Goal: Task Accomplishment & Management: Manage account settings

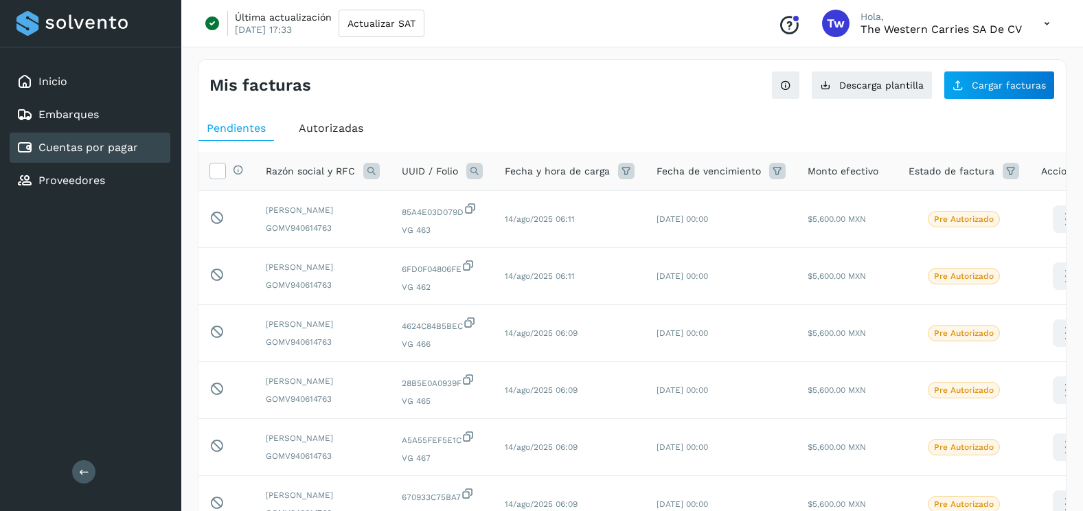
select select "**"
click at [1002, 82] on span "Cargar facturas" at bounding box center [1009, 85] width 74 height 10
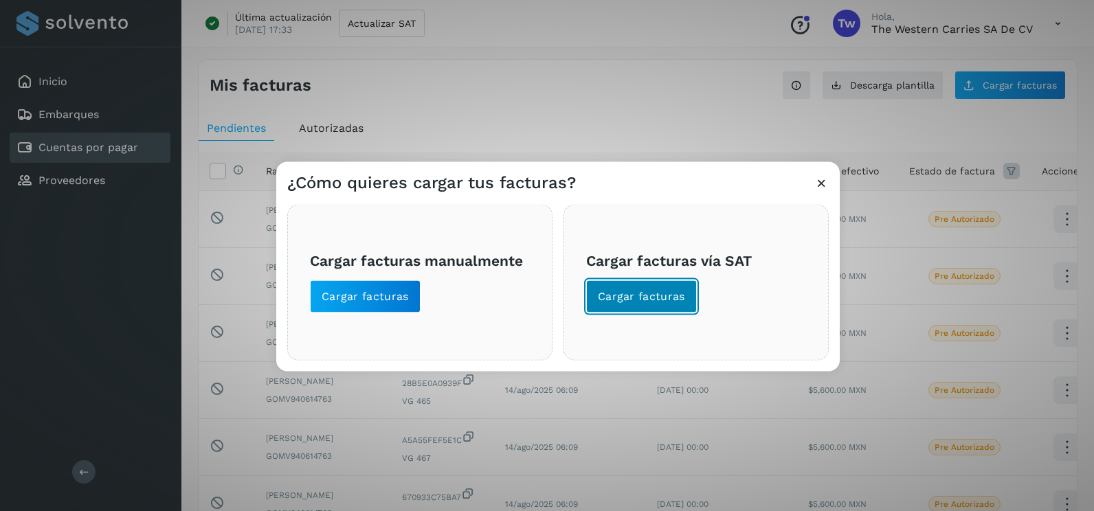
click at [653, 291] on span "Cargar facturas" at bounding box center [641, 296] width 87 height 15
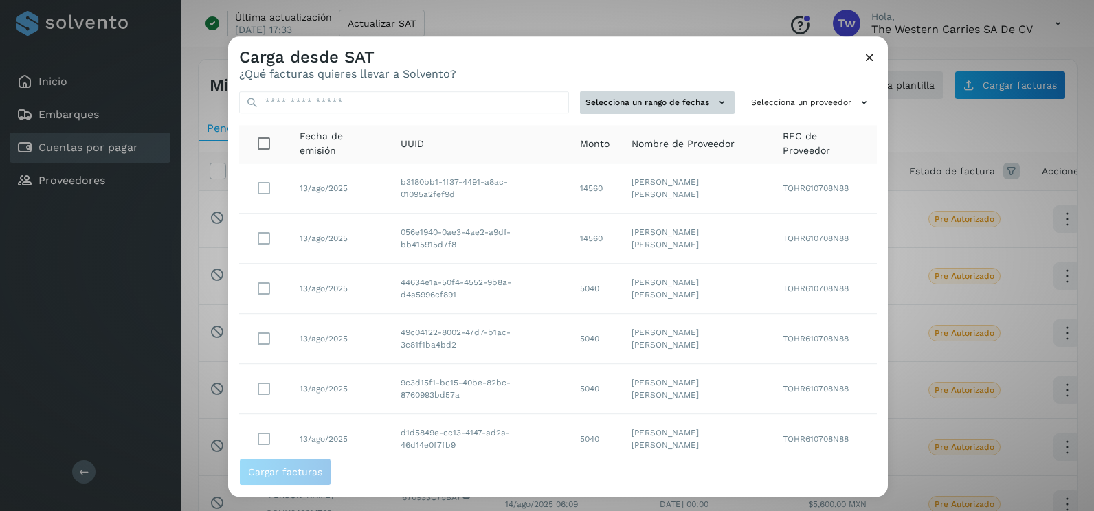
click at [697, 99] on button "Selecciona un rango de fechas" at bounding box center [657, 102] width 155 height 23
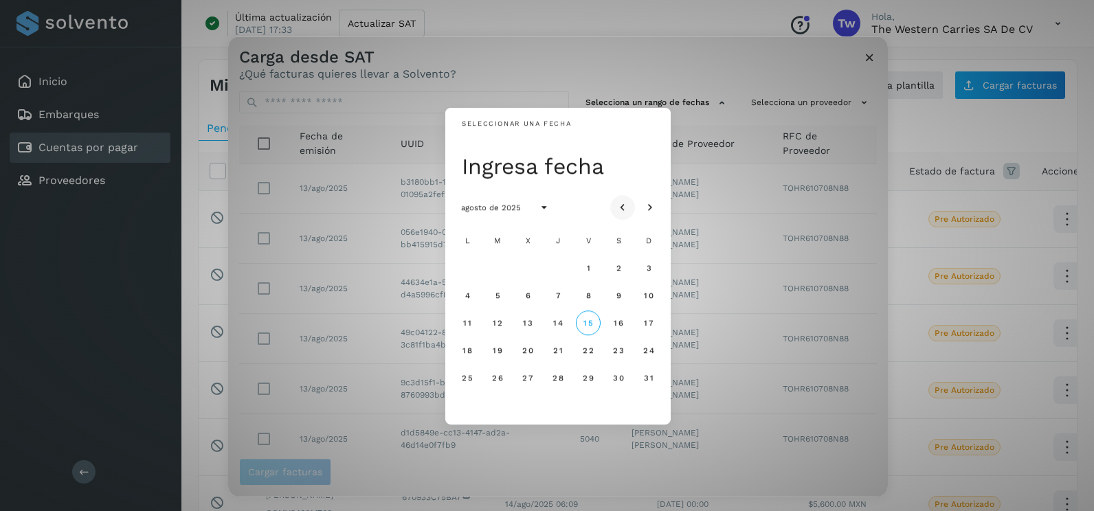
click at [628, 212] on icon "Mes anterior" at bounding box center [623, 208] width 14 height 14
click at [530, 293] on span "9" at bounding box center [527, 296] width 6 height 10
click at [561, 294] on span "10" at bounding box center [557, 296] width 10 height 10
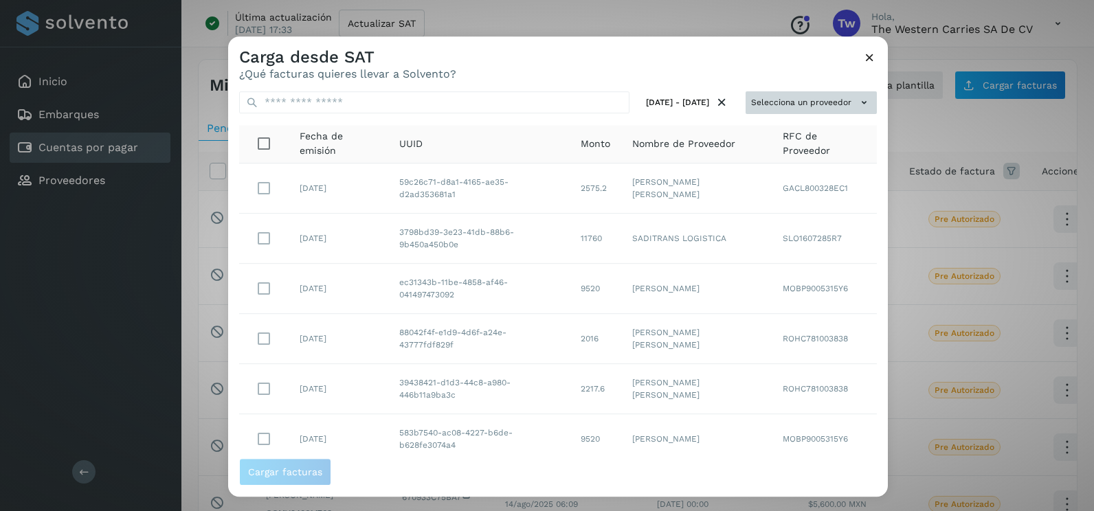
click at [829, 96] on button "Selecciona un proveedor" at bounding box center [810, 102] width 131 height 23
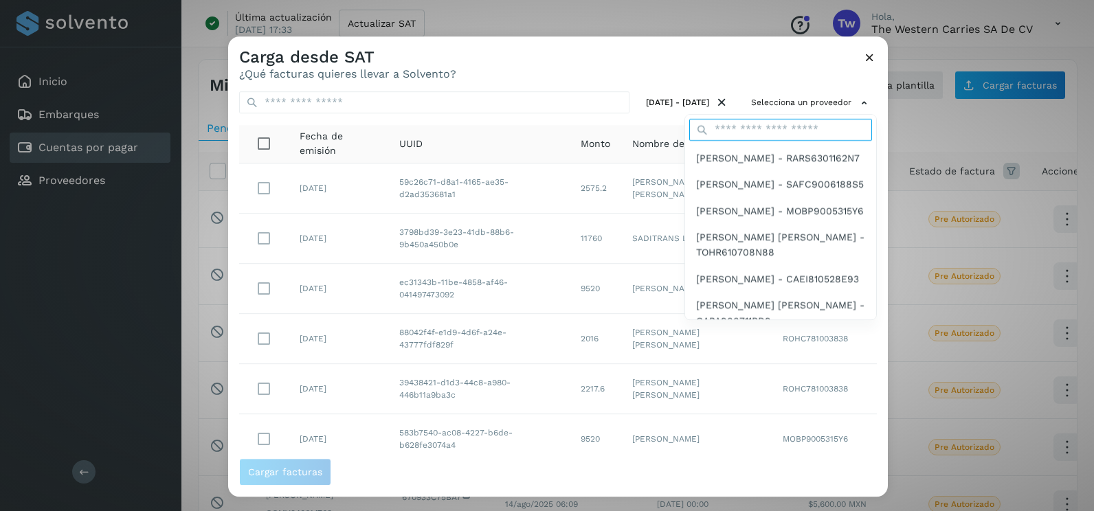
click at [749, 133] on input "text" at bounding box center [780, 130] width 183 height 22
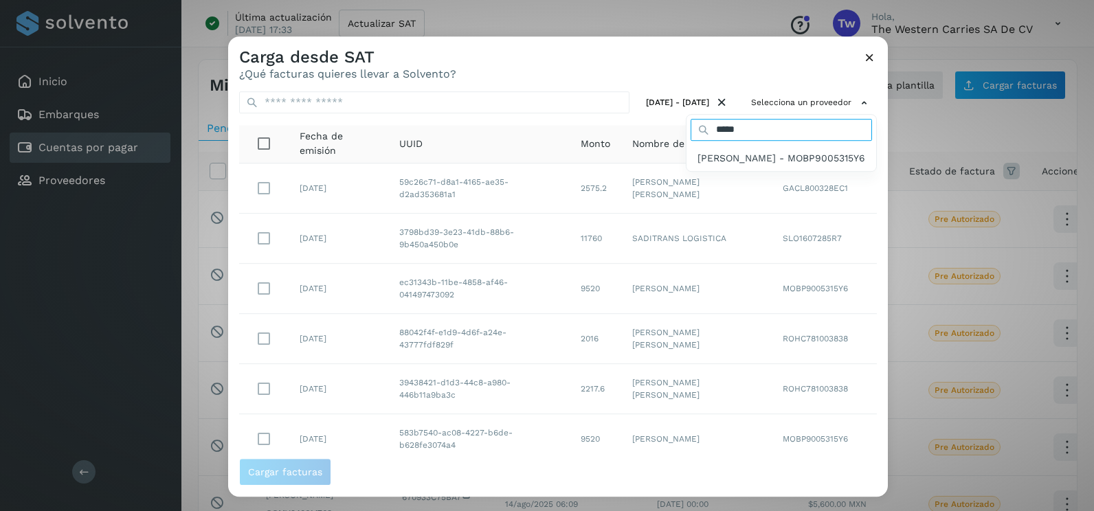
type input "*****"
click at [734, 157] on span "[PERSON_NAME] - MOBP9005315Y6" at bounding box center [781, 157] width 168 height 15
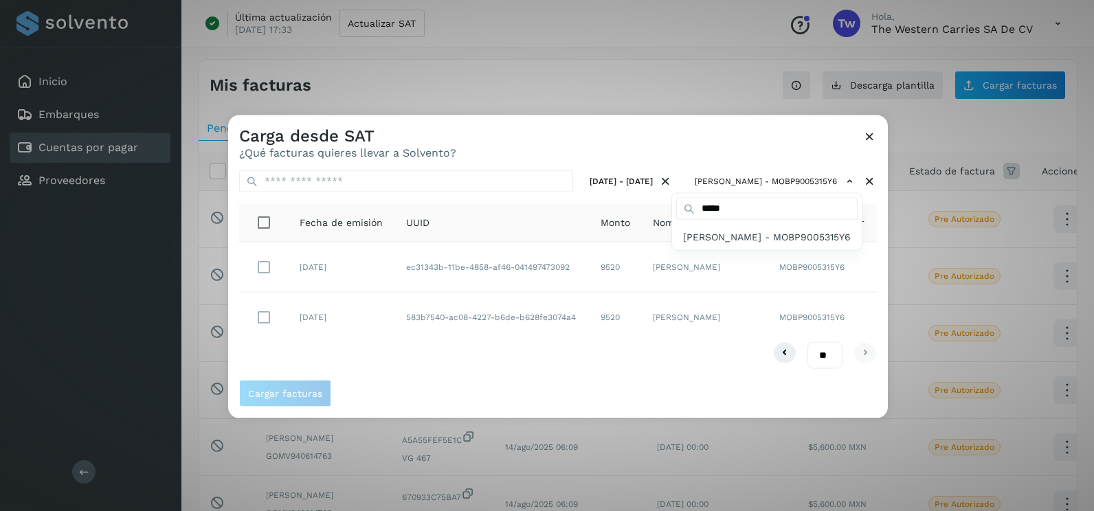
click at [260, 313] on div at bounding box center [775, 370] width 1094 height 511
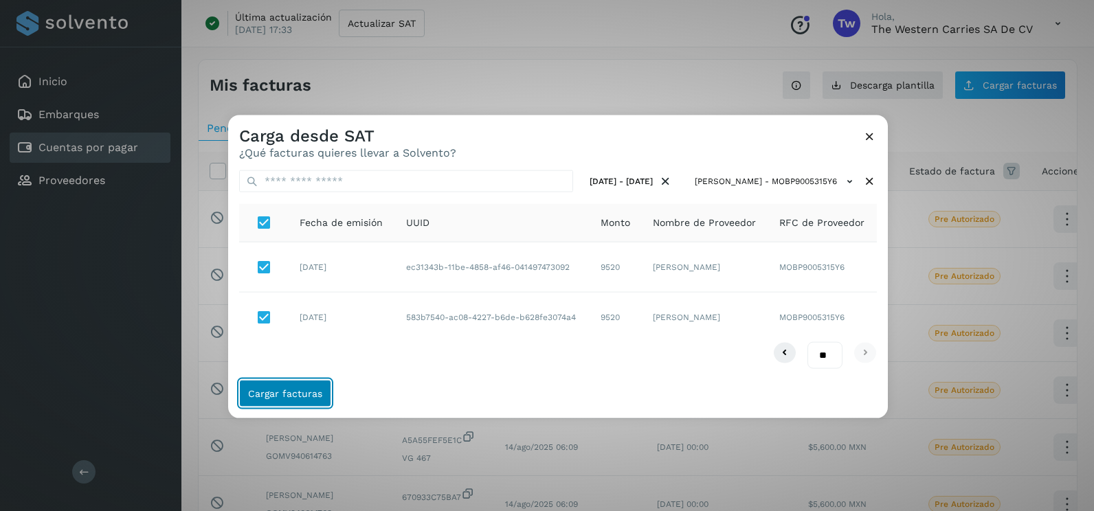
click at [303, 399] on button "Cargar facturas" at bounding box center [285, 392] width 92 height 27
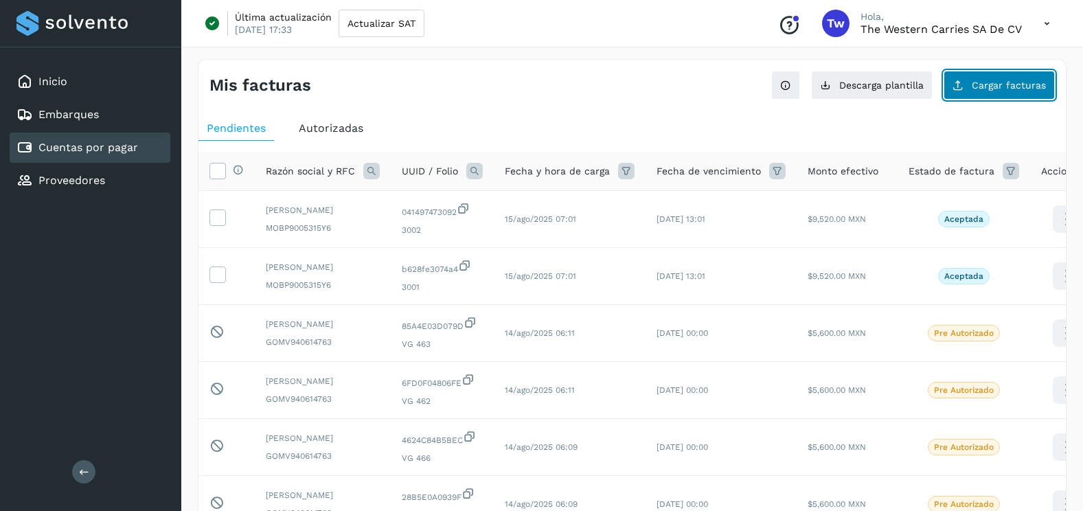
click at [993, 86] on span "Cargar facturas" at bounding box center [1009, 85] width 74 height 10
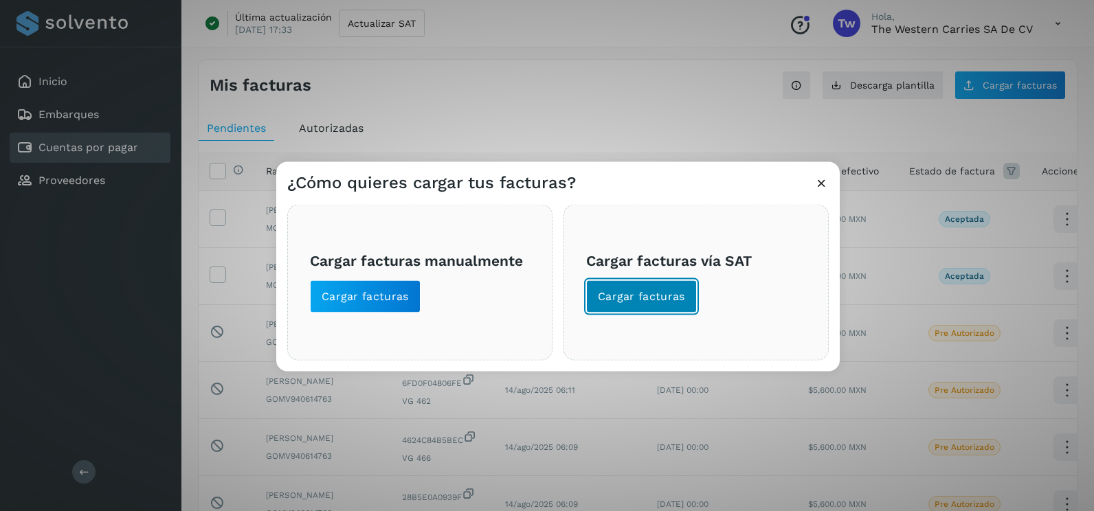
click at [642, 300] on span "Cargar facturas" at bounding box center [641, 296] width 87 height 15
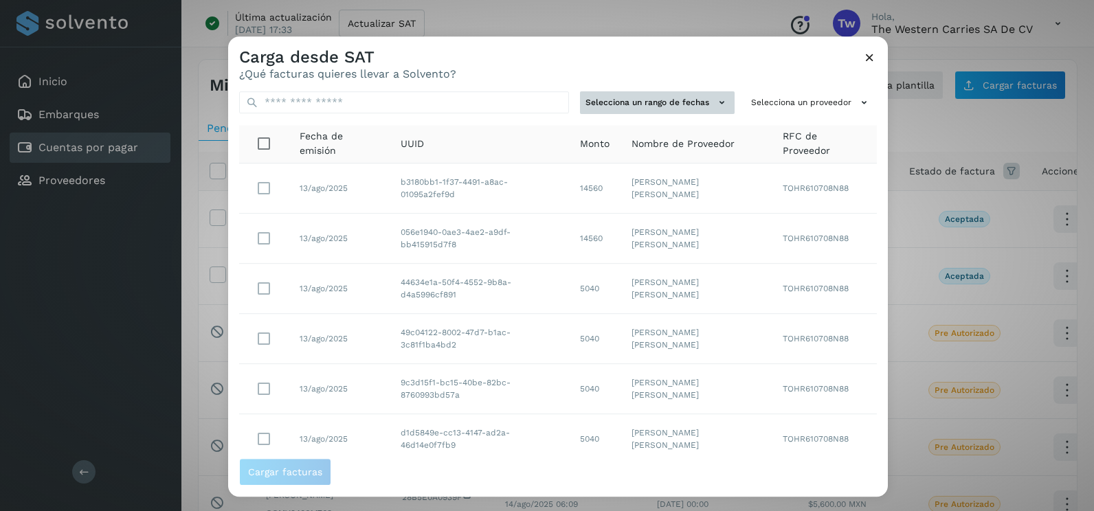
click at [631, 221] on td "[PERSON_NAME] [PERSON_NAME]" at bounding box center [695, 239] width 151 height 50
click at [637, 102] on button "Selecciona un rango de fechas" at bounding box center [657, 102] width 155 height 23
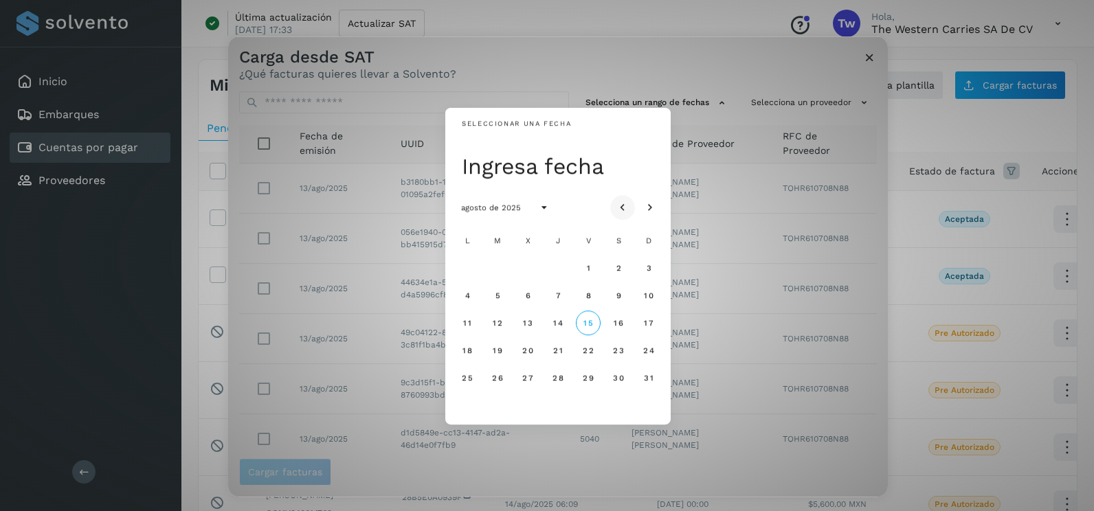
click at [618, 207] on icon "Mes anterior" at bounding box center [623, 208] width 14 height 14
click at [558, 289] on button "10" at bounding box center [557, 295] width 25 height 25
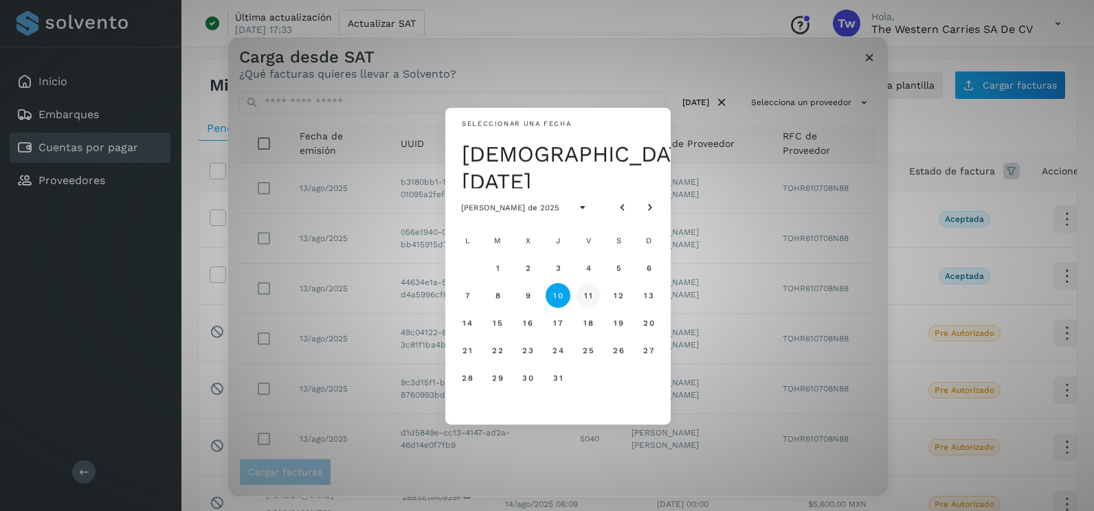
click at [591, 298] on span "11" at bounding box center [587, 296] width 9 height 10
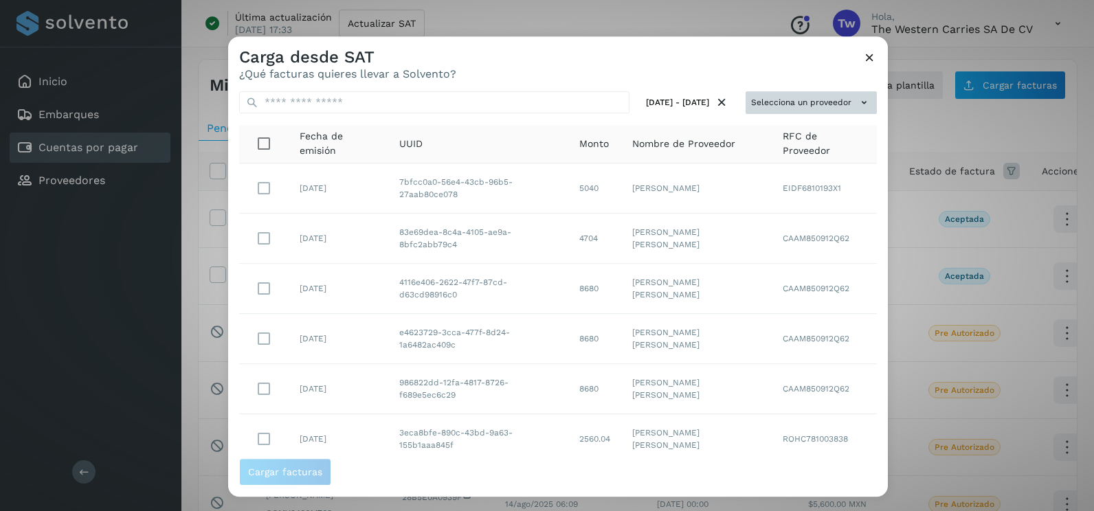
click at [857, 95] on icon at bounding box center [864, 102] width 14 height 14
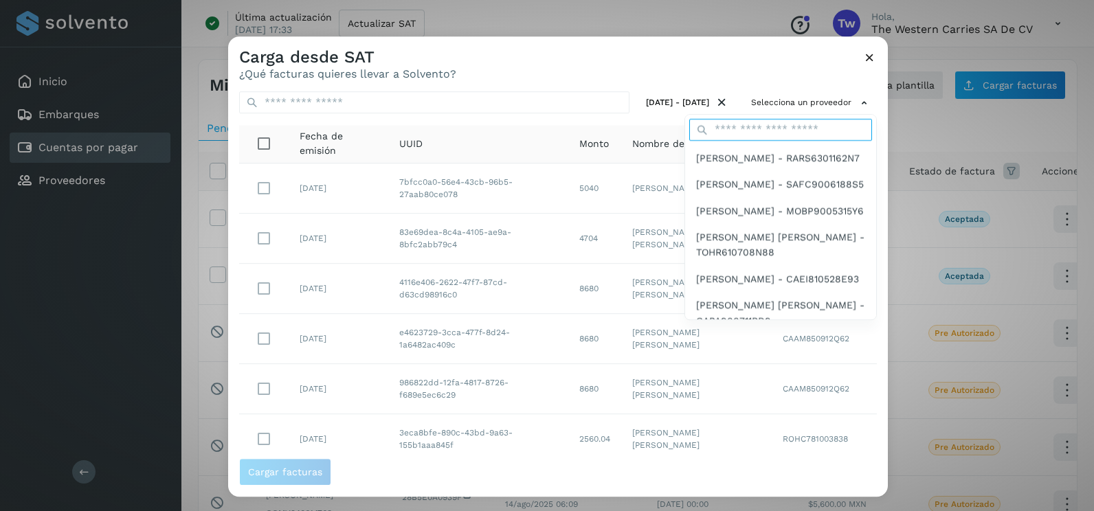
click at [753, 133] on input "text" at bounding box center [780, 130] width 183 height 22
type input "*****"
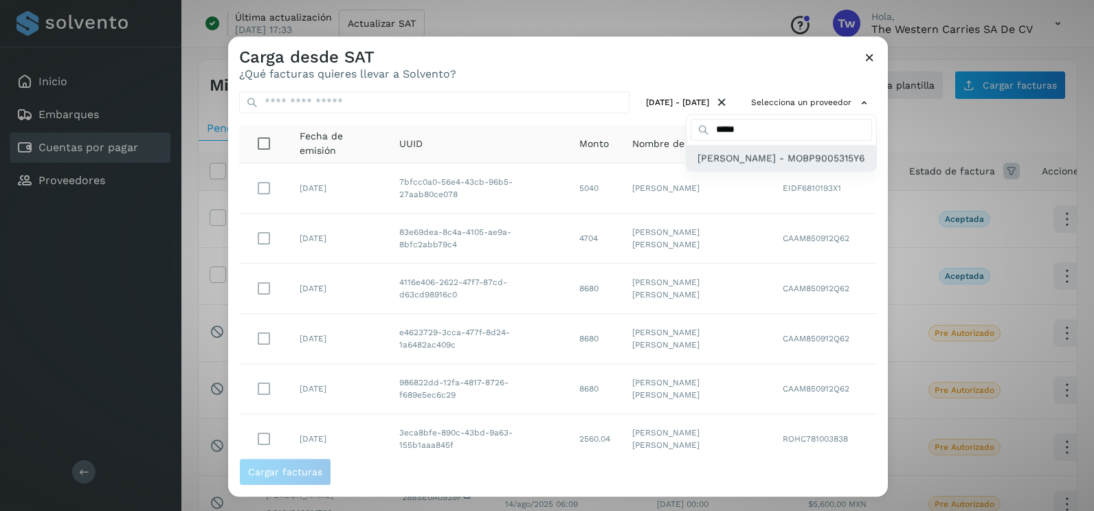
click at [734, 166] on span "[PERSON_NAME] - MOBP9005315Y6" at bounding box center [781, 157] width 168 height 15
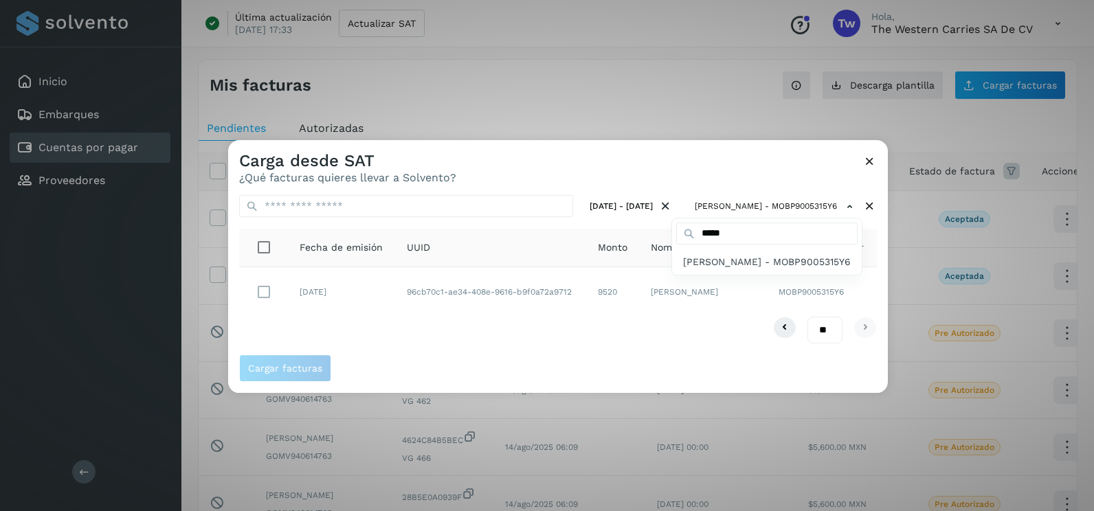
click at [503, 333] on div at bounding box center [775, 395] width 1094 height 511
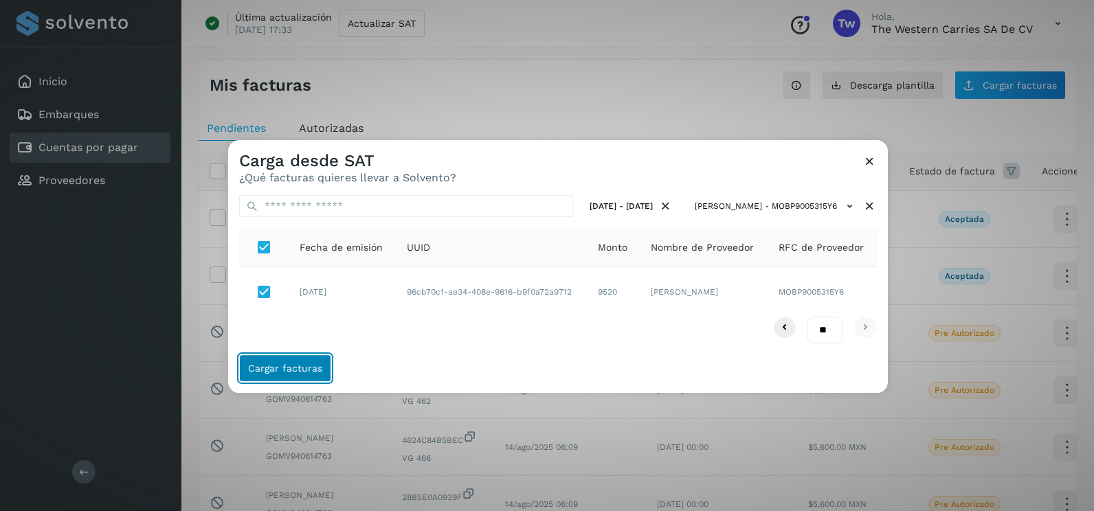
click at [289, 363] on span "Cargar facturas" at bounding box center [285, 368] width 74 height 10
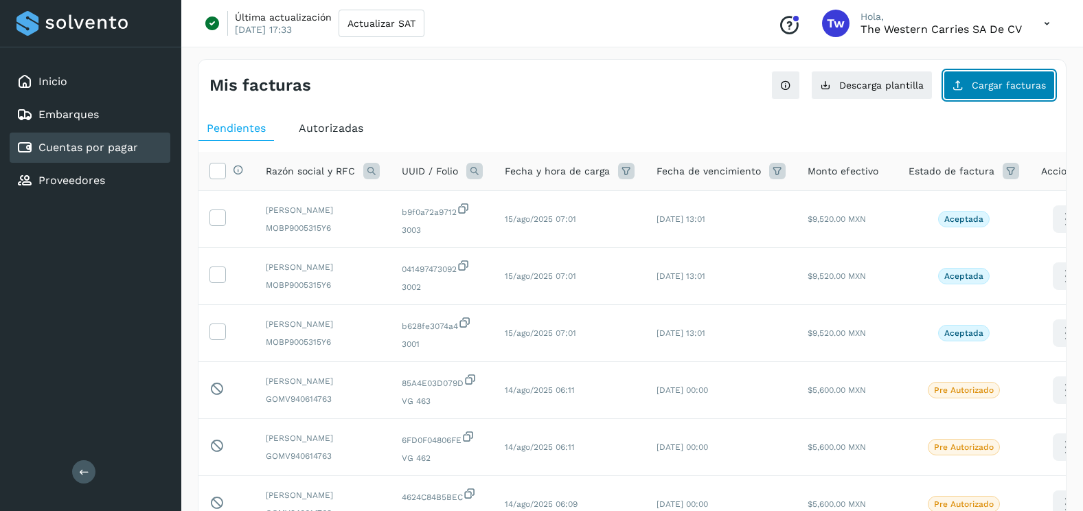
click at [1006, 81] on span "Cargar facturas" at bounding box center [1009, 85] width 74 height 10
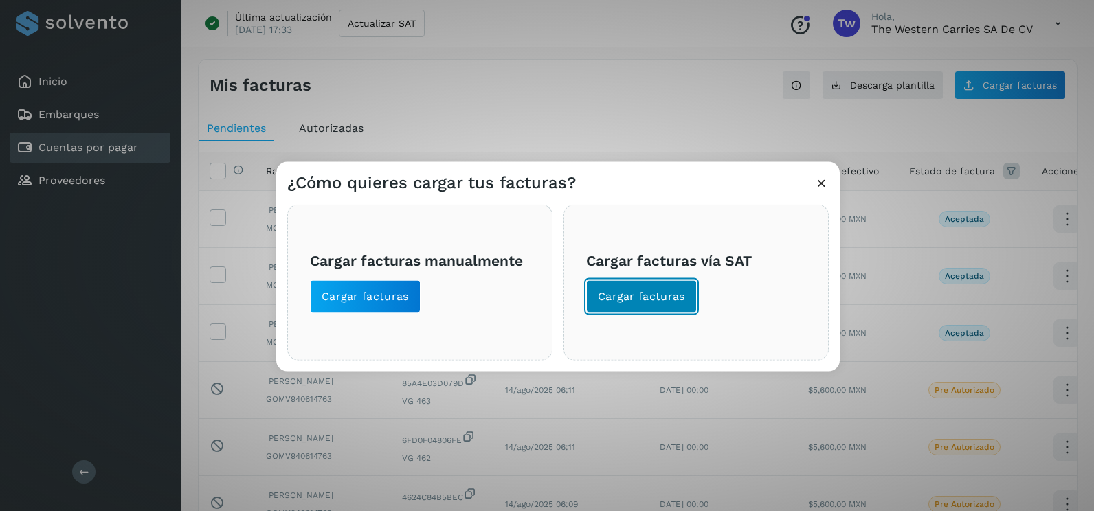
click at [666, 295] on span "Cargar facturas" at bounding box center [641, 296] width 87 height 15
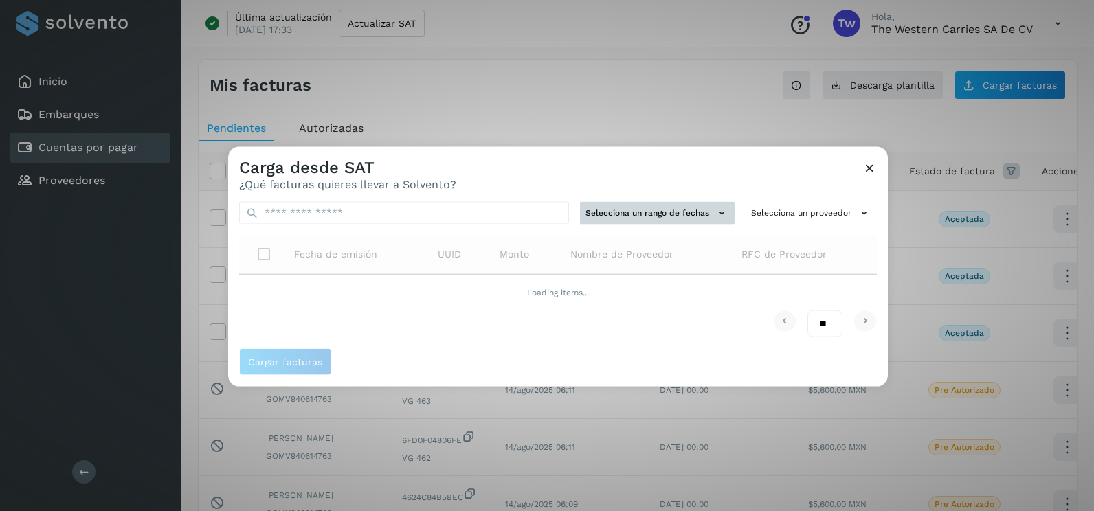
click at [706, 215] on button "Selecciona un rango de fechas" at bounding box center [657, 213] width 155 height 23
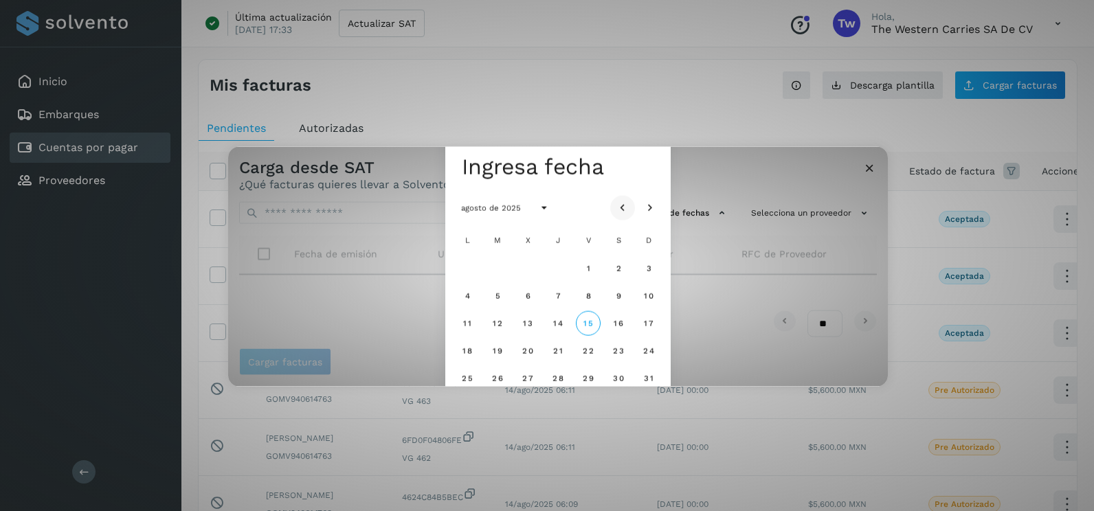
click at [624, 212] on icon "Mes anterior" at bounding box center [623, 208] width 14 height 14
click at [502, 326] on span "15" at bounding box center [497, 323] width 10 height 10
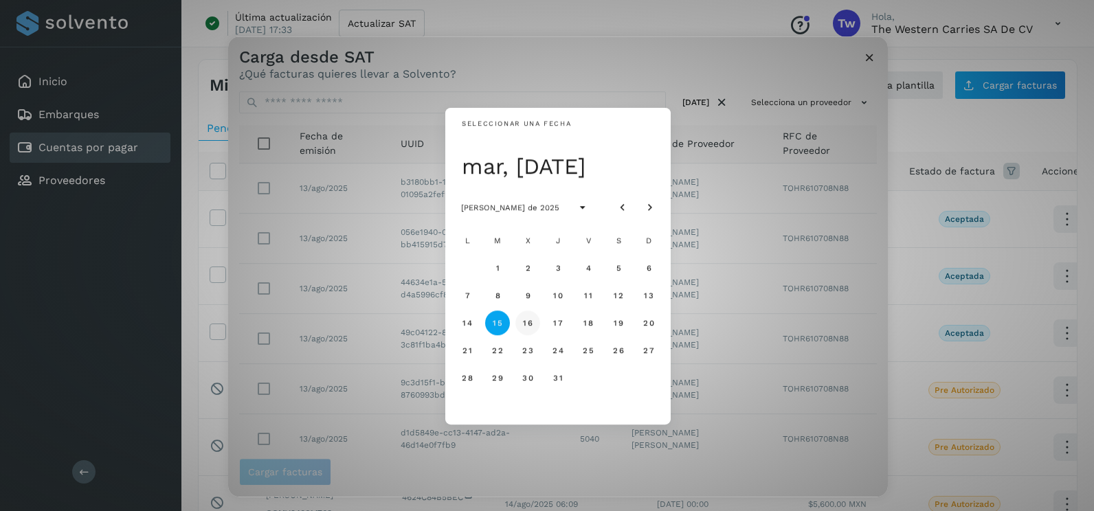
click at [526, 324] on span "16" at bounding box center [527, 323] width 10 height 10
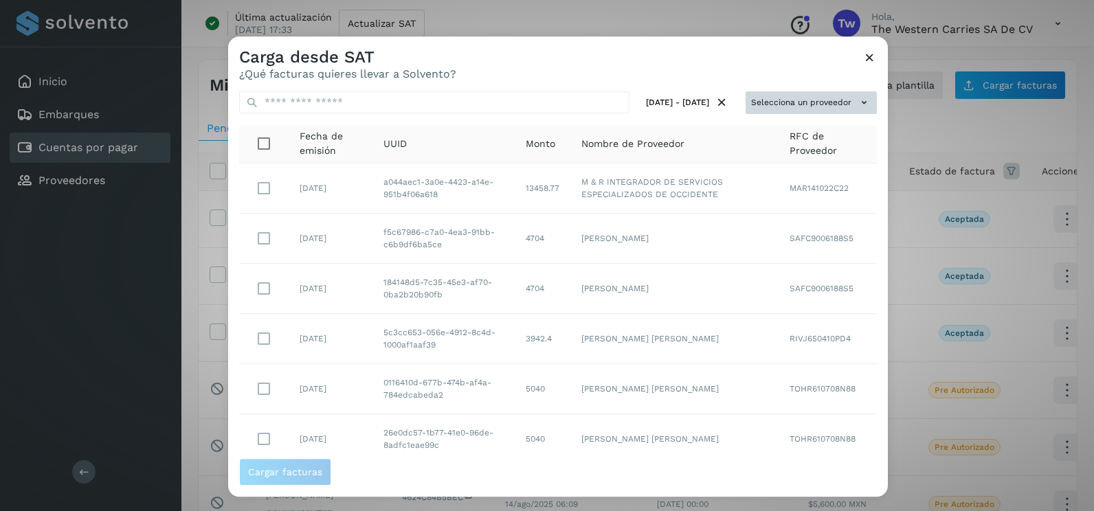
click at [857, 95] on icon at bounding box center [864, 102] width 14 height 14
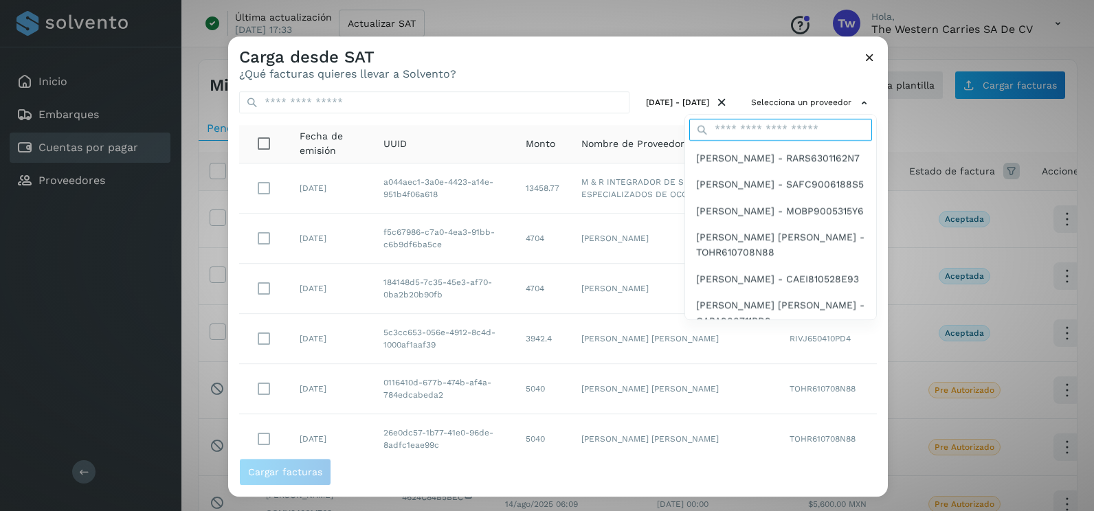
click at [759, 130] on input "text" at bounding box center [780, 130] width 183 height 22
type input "*****"
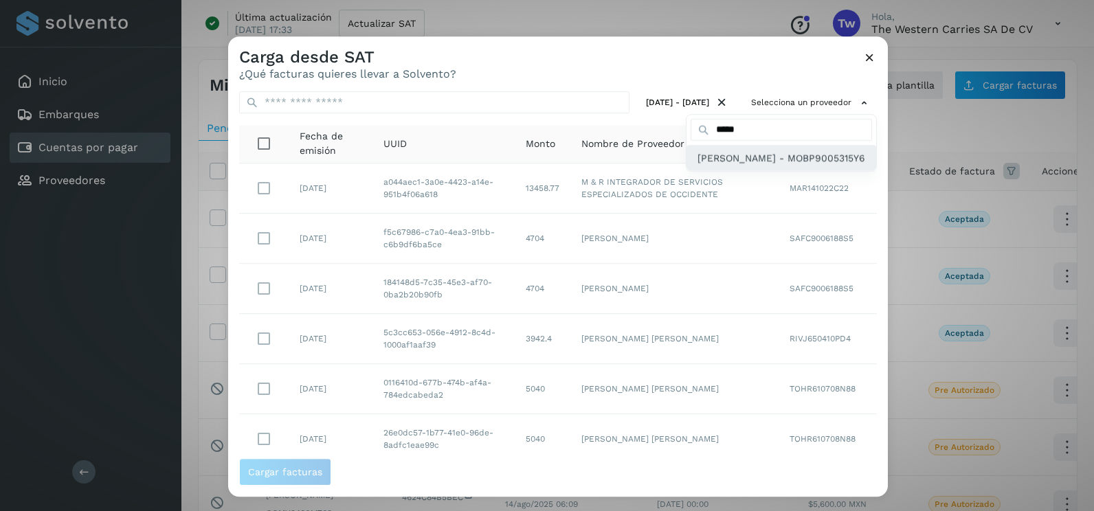
click at [725, 166] on span "[PERSON_NAME] - MOBP9005315Y6" at bounding box center [781, 157] width 168 height 15
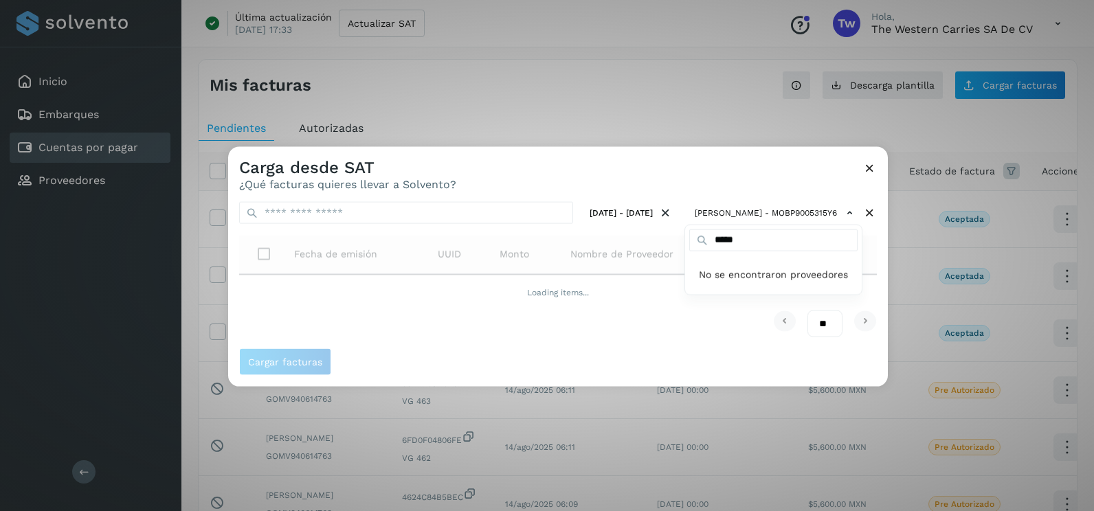
click at [657, 176] on div at bounding box center [775, 402] width 1094 height 511
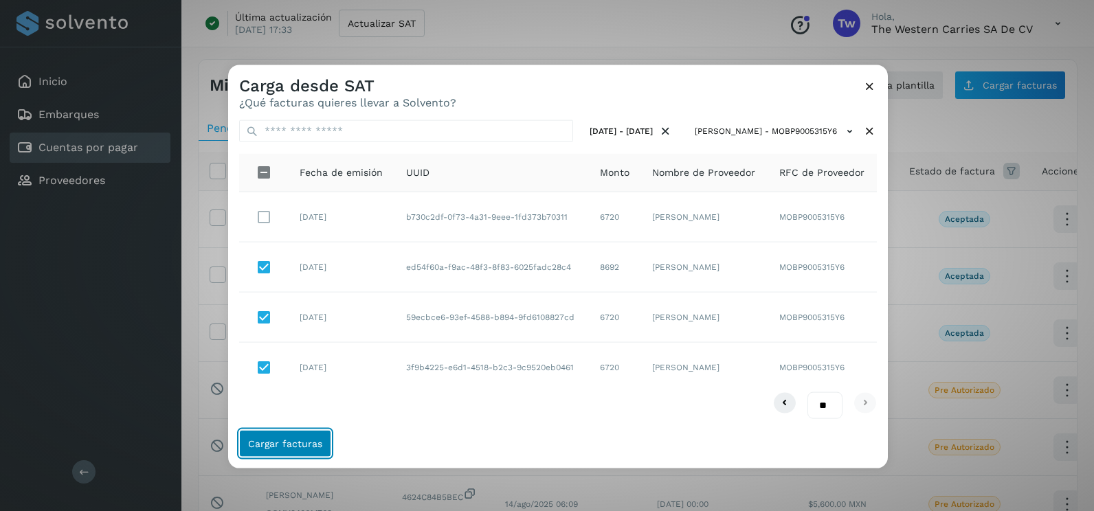
click at [313, 438] on span "Cargar facturas" at bounding box center [285, 443] width 74 height 10
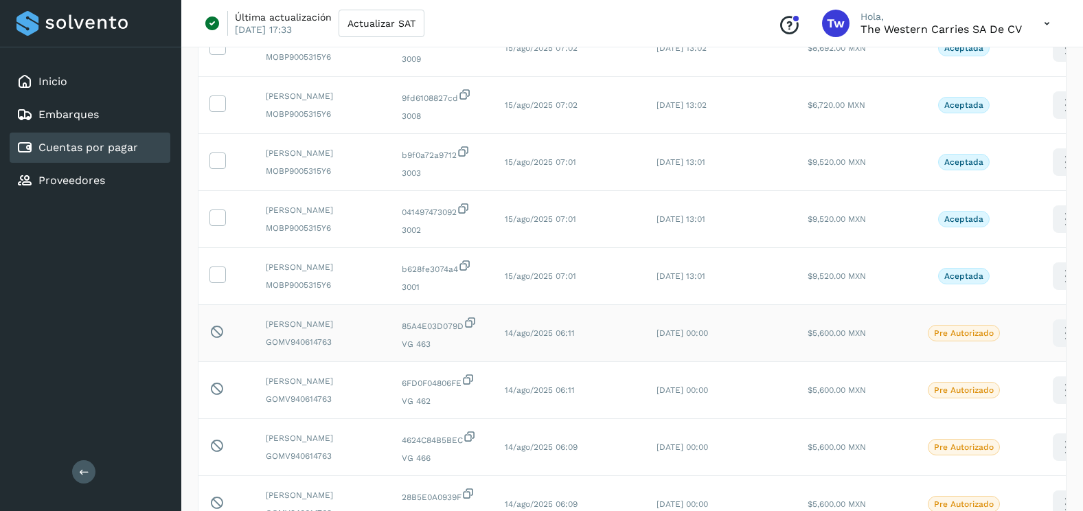
scroll to position [275, 0]
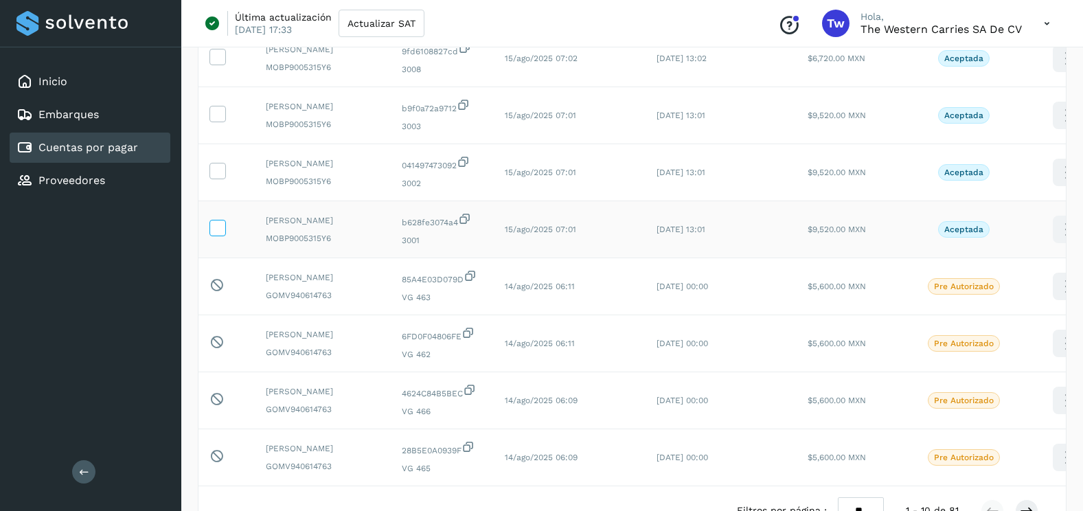
click at [220, 234] on icon at bounding box center [217, 227] width 14 height 14
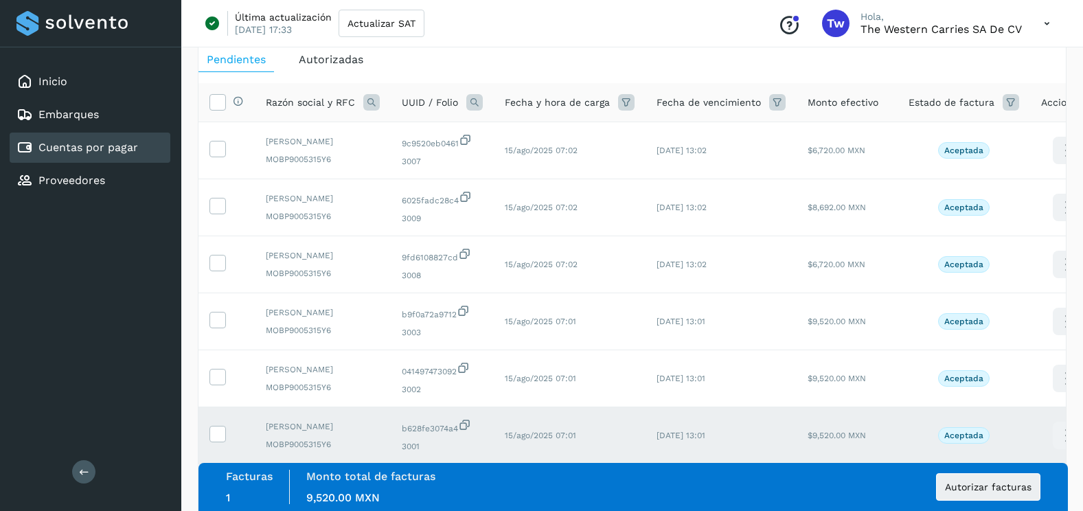
scroll to position [137, 0]
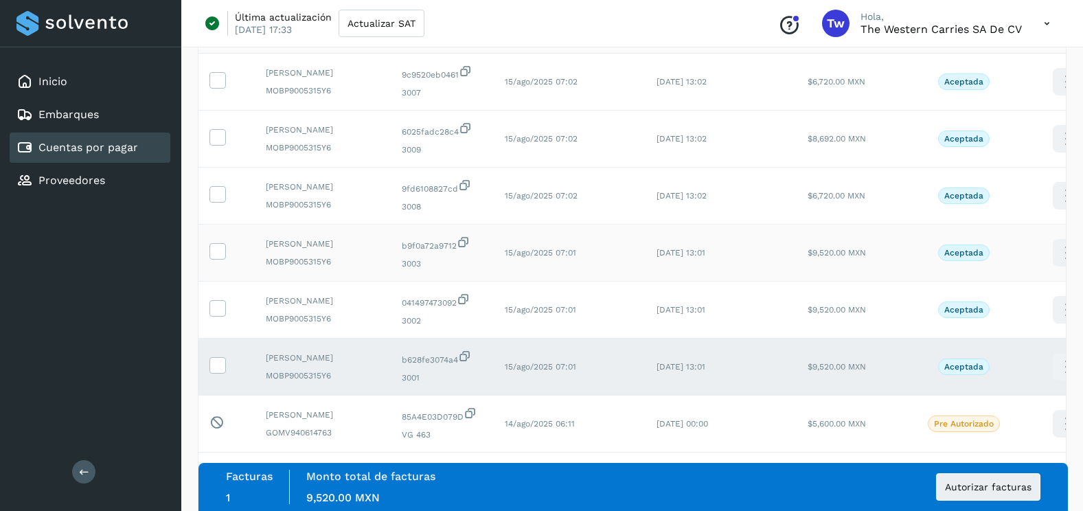
drag, startPoint x: 216, startPoint y: 347, endPoint x: 223, endPoint y: 292, distance: 55.5
click at [216, 315] on icon at bounding box center [217, 307] width 14 height 14
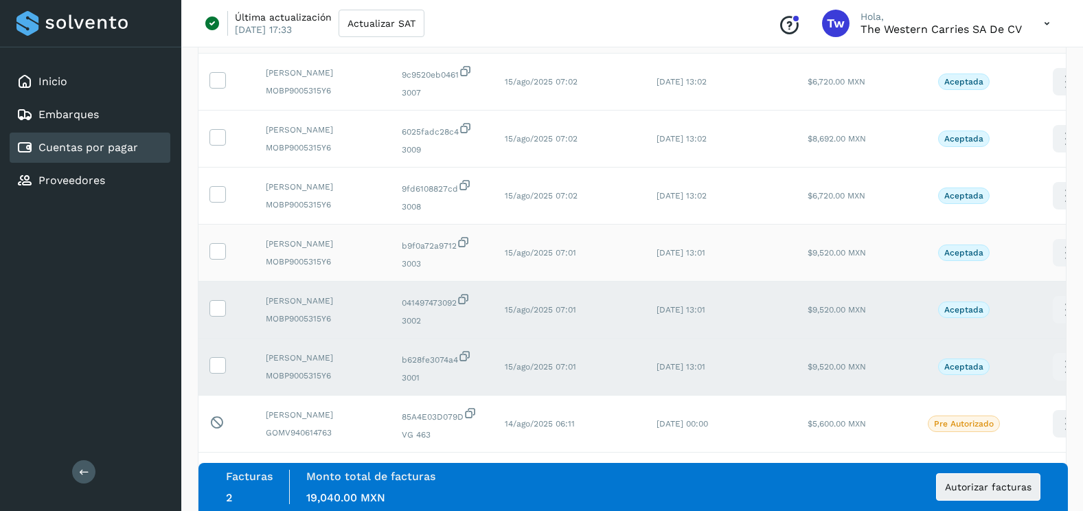
click at [227, 278] on td at bounding box center [227, 253] width 56 height 57
click at [221, 258] on icon at bounding box center [217, 250] width 14 height 14
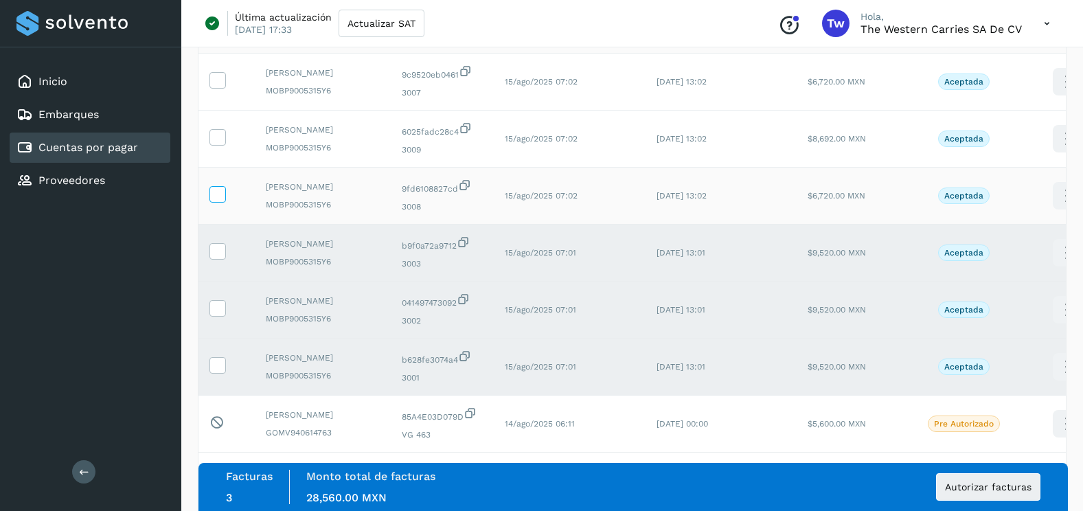
click at [212, 201] on icon at bounding box center [217, 193] width 14 height 14
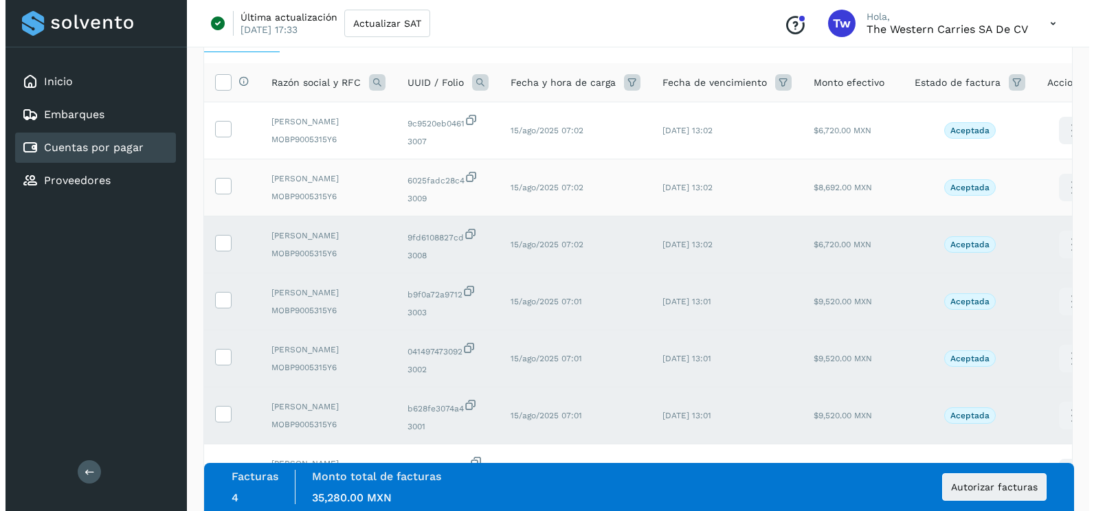
scroll to position [0, 0]
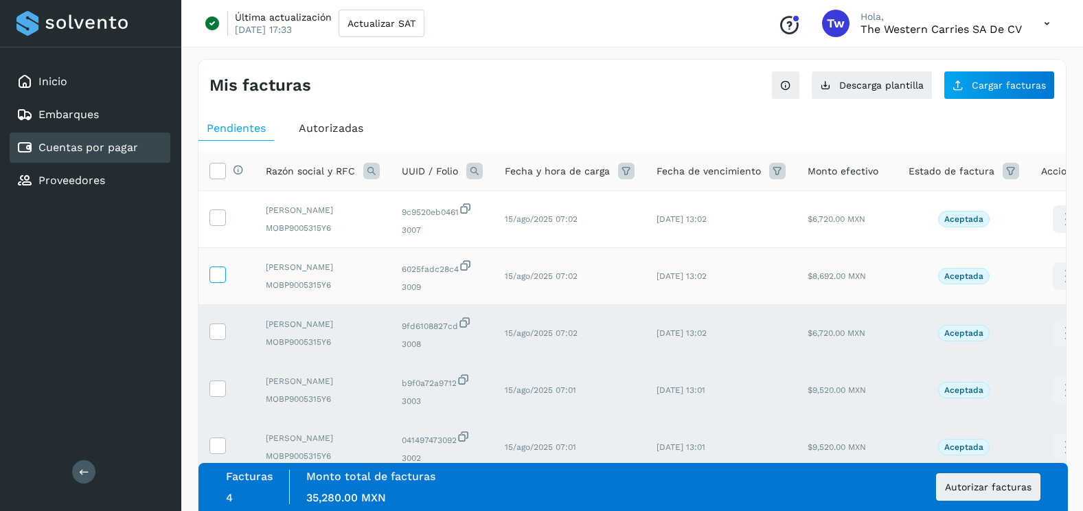
click at [221, 281] on icon at bounding box center [217, 274] width 14 height 14
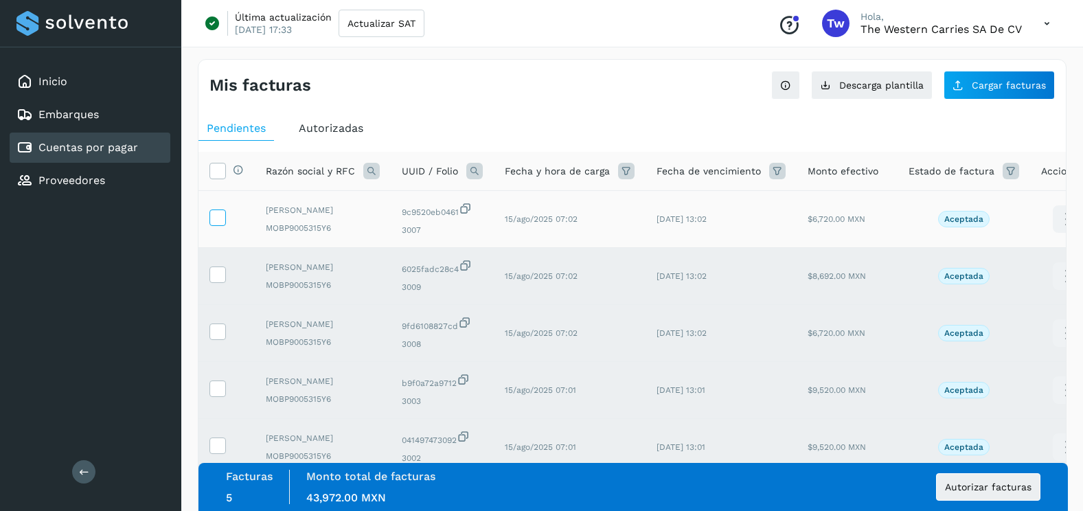
click at [213, 224] on icon at bounding box center [217, 217] width 14 height 14
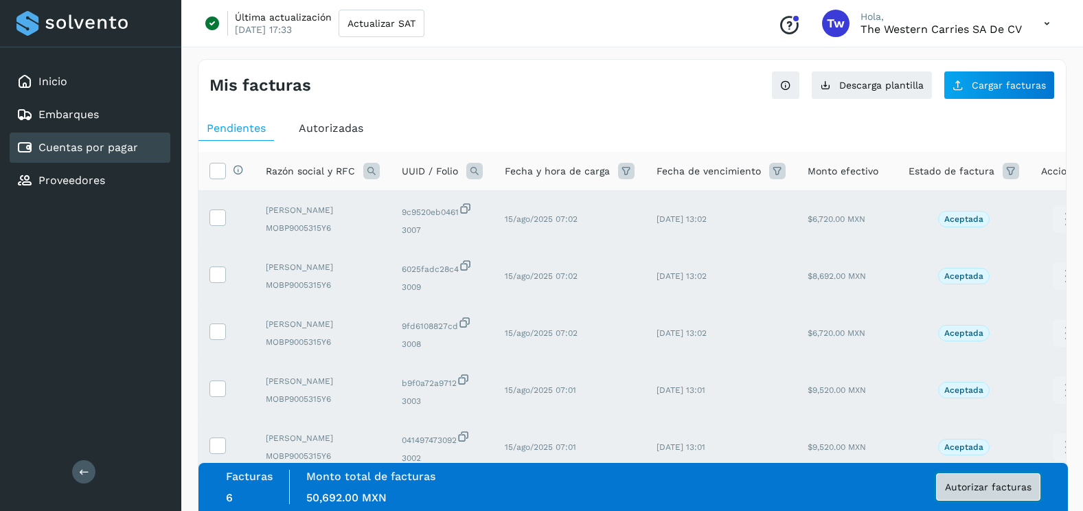
click at [969, 493] on button "Autorizar facturas" at bounding box center [988, 486] width 104 height 27
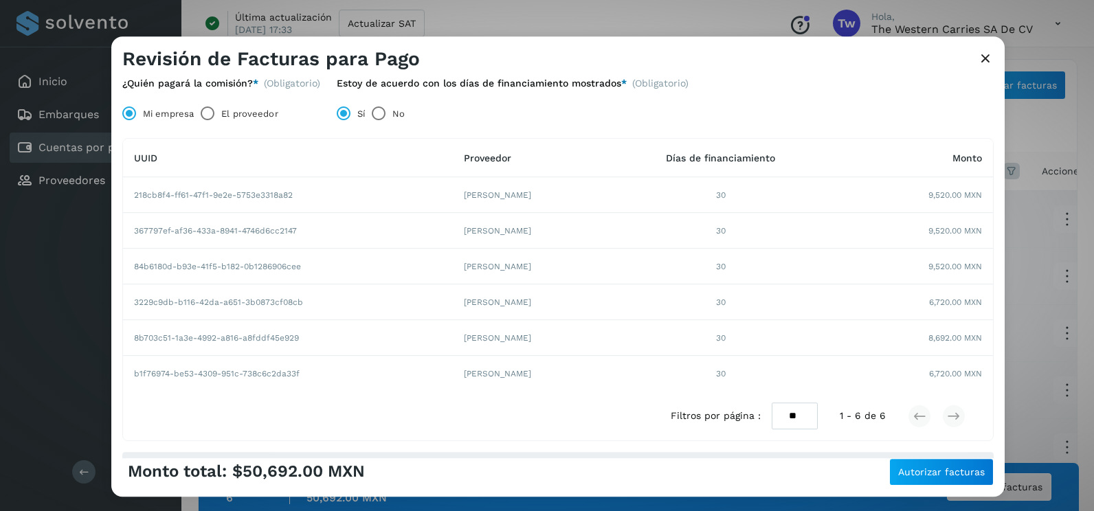
scroll to position [94, 0]
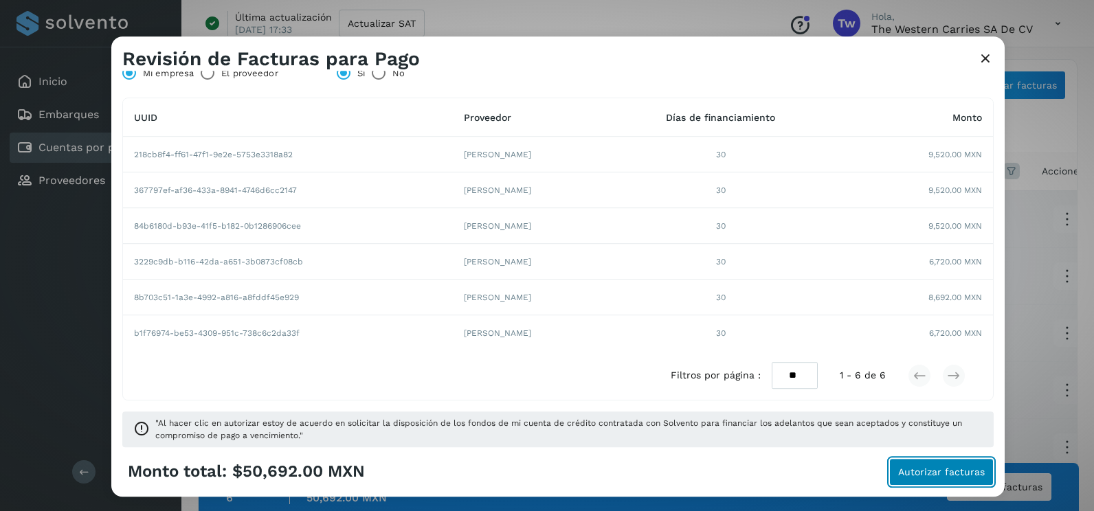
click at [937, 467] on span "Autorizar facturas" at bounding box center [941, 472] width 87 height 10
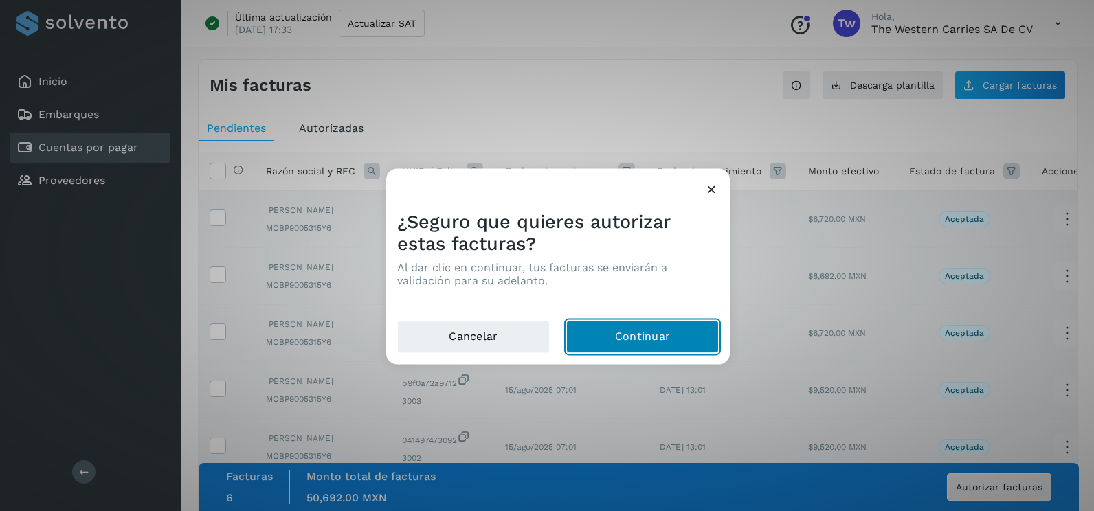
click at [663, 334] on button "Continuar" at bounding box center [642, 337] width 153 height 33
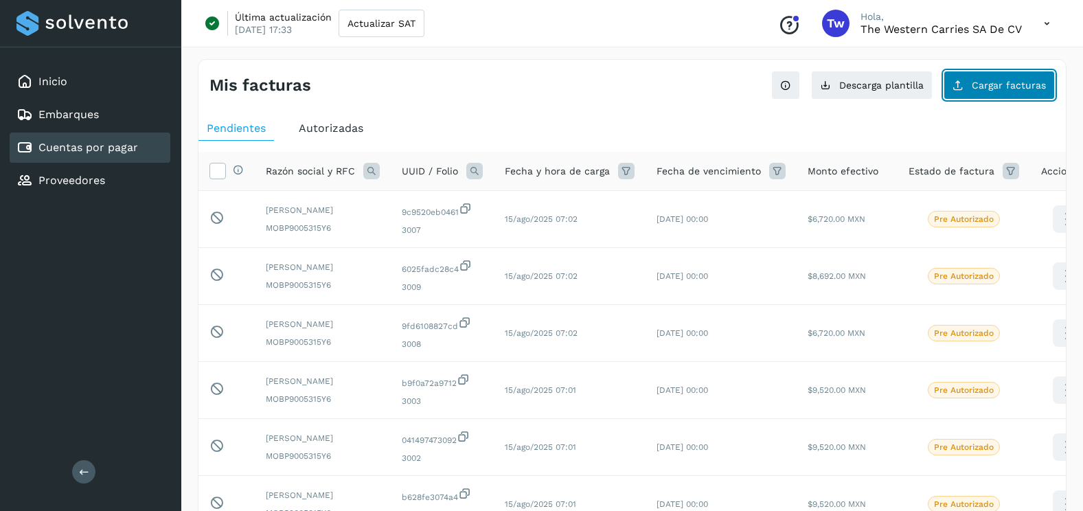
click at [1011, 89] on span "Cargar facturas" at bounding box center [1009, 85] width 74 height 10
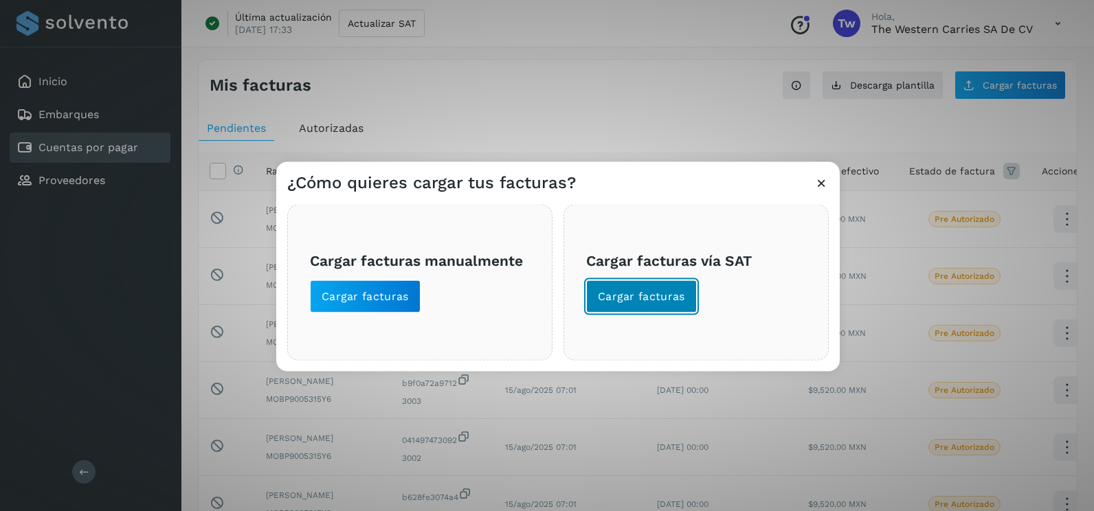
click at [659, 308] on button "Cargar facturas" at bounding box center [641, 296] width 111 height 33
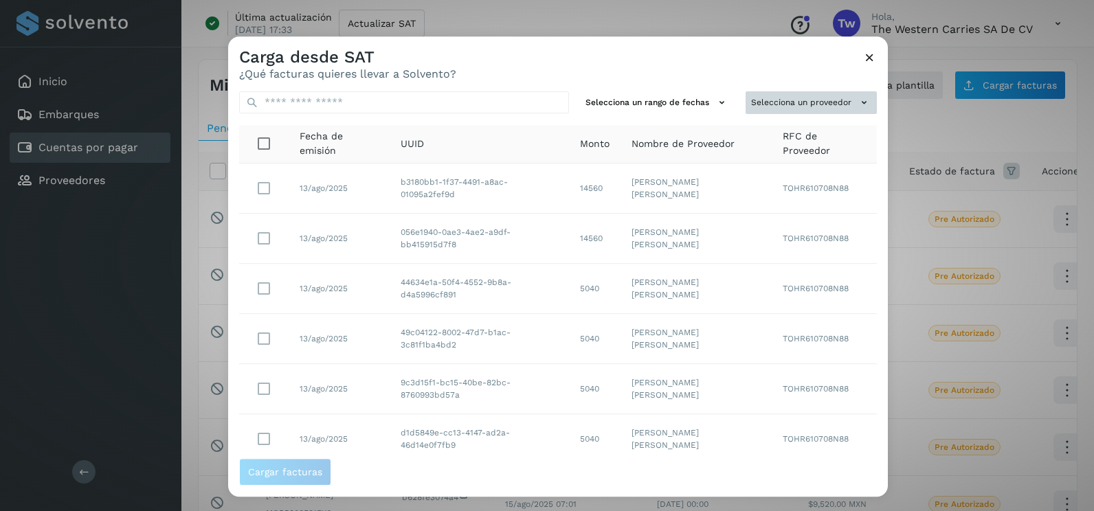
click at [822, 106] on button "Selecciona un proveedor" at bounding box center [810, 102] width 131 height 23
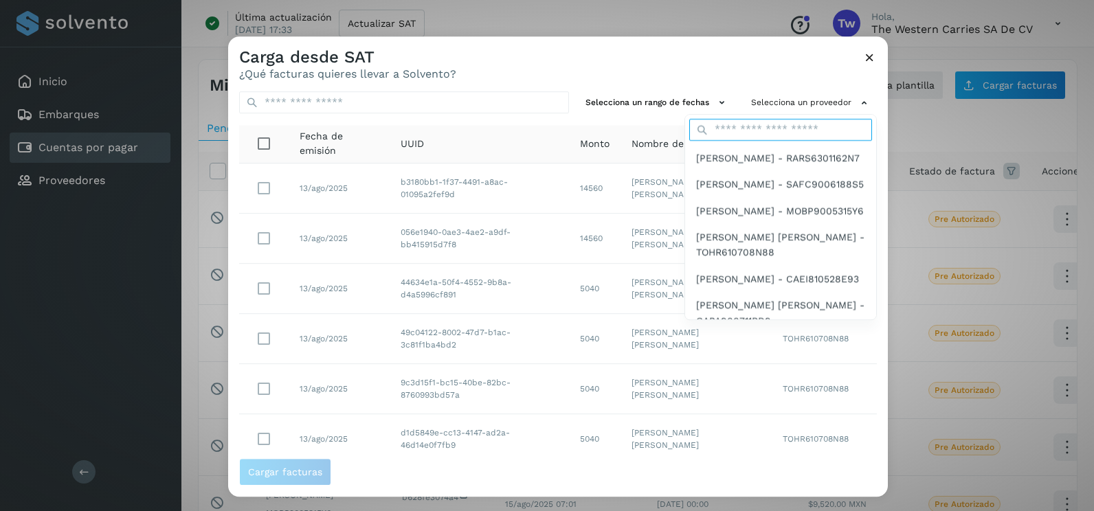
click at [787, 125] on input "text" at bounding box center [780, 130] width 183 height 22
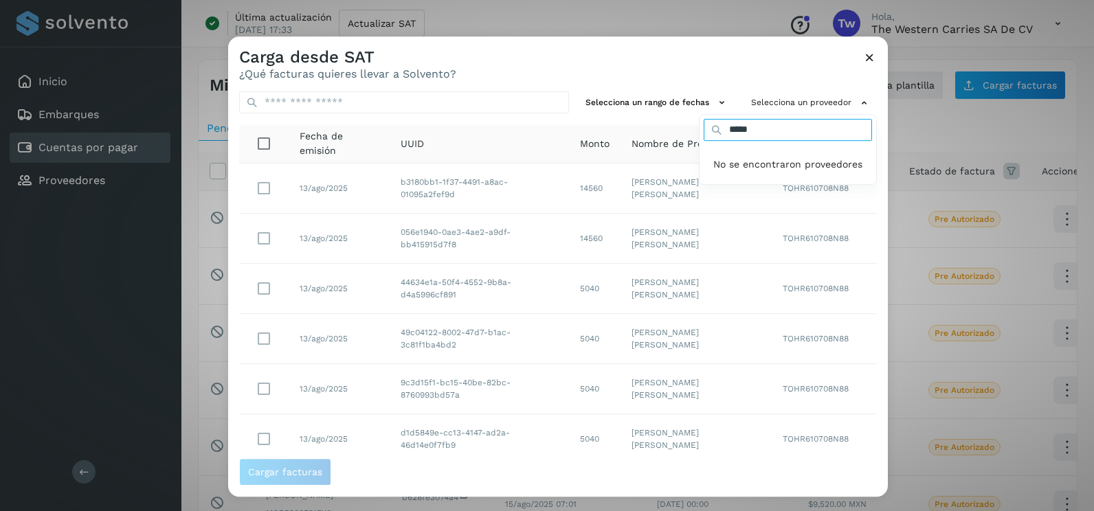
type input "*****"
click at [863, 58] on div at bounding box center [775, 291] width 1094 height 511
click at [869, 60] on icon at bounding box center [869, 57] width 14 height 14
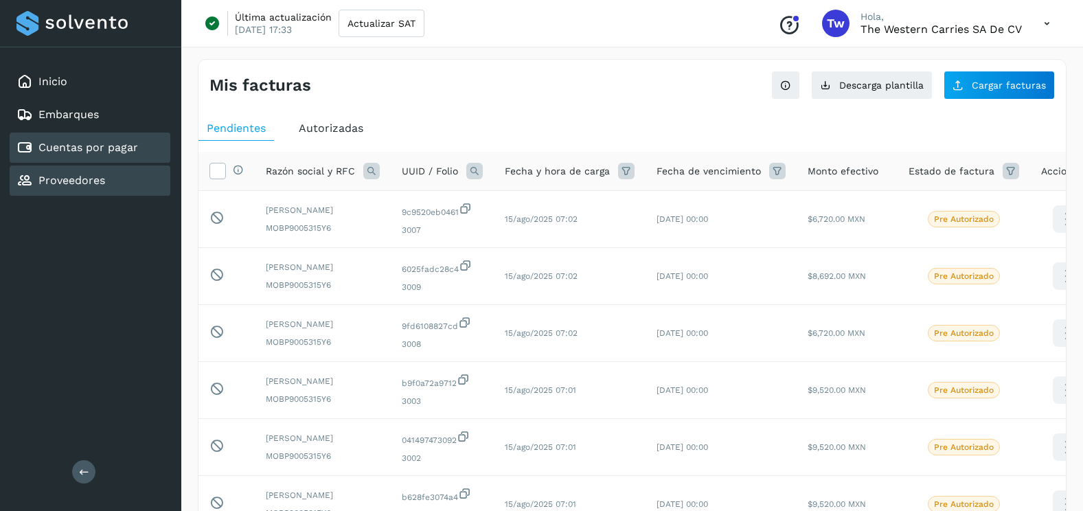
click at [72, 175] on link "Proveedores" at bounding box center [71, 180] width 67 height 13
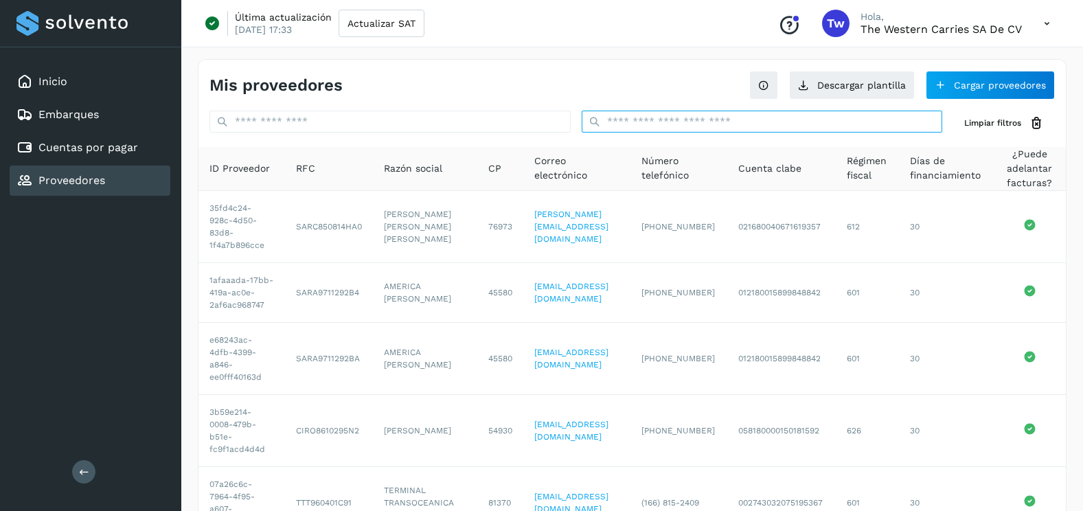
click at [813, 131] on input "text" at bounding box center [762, 122] width 361 height 22
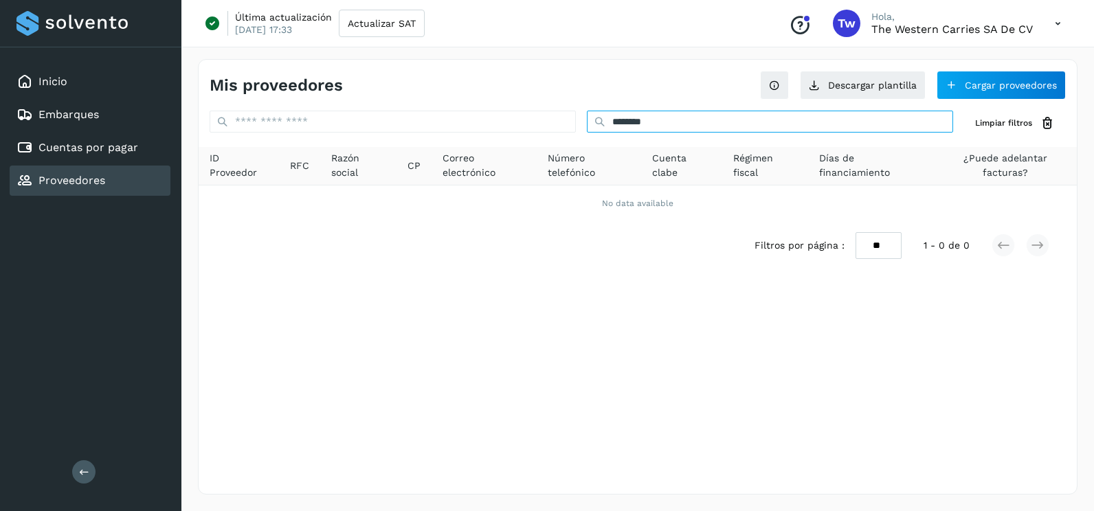
type input "********"
click at [699, 63] on div "Mis proveedores Descargar plantilla Cargar proveedores" at bounding box center [638, 80] width 878 height 40
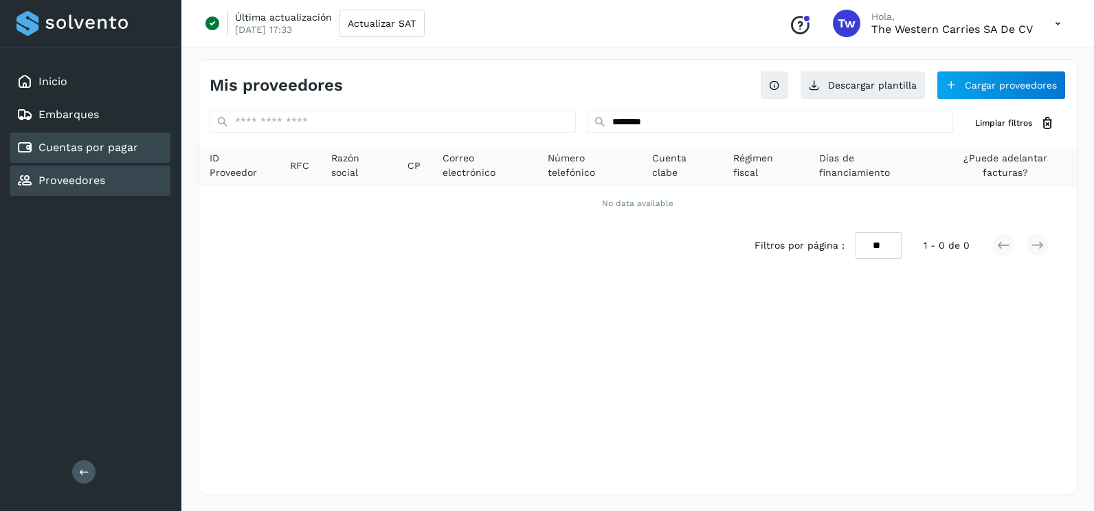
click at [126, 149] on link "Cuentas por pagar" at bounding box center [88, 147] width 100 height 13
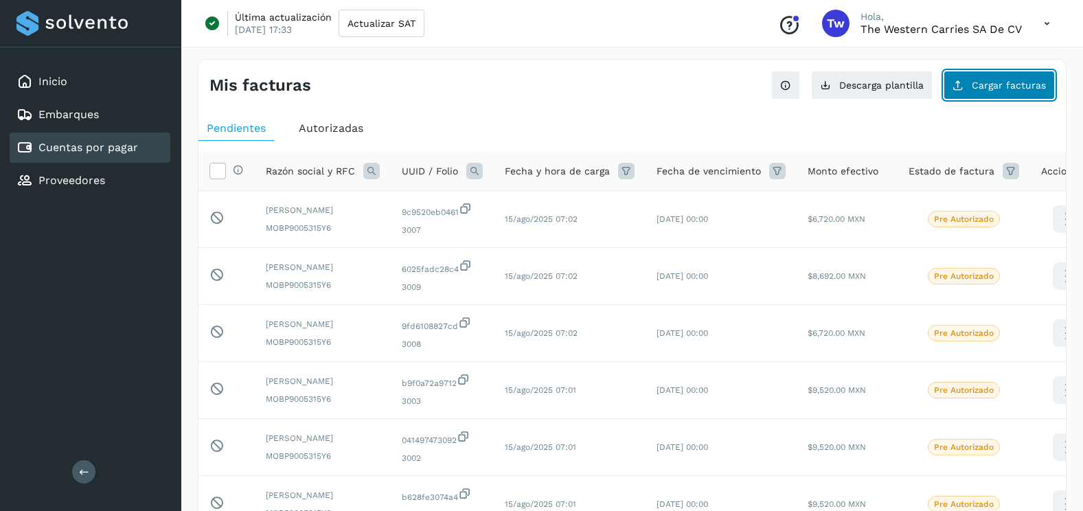
click at [1046, 79] on button "Cargar facturas" at bounding box center [999, 85] width 111 height 29
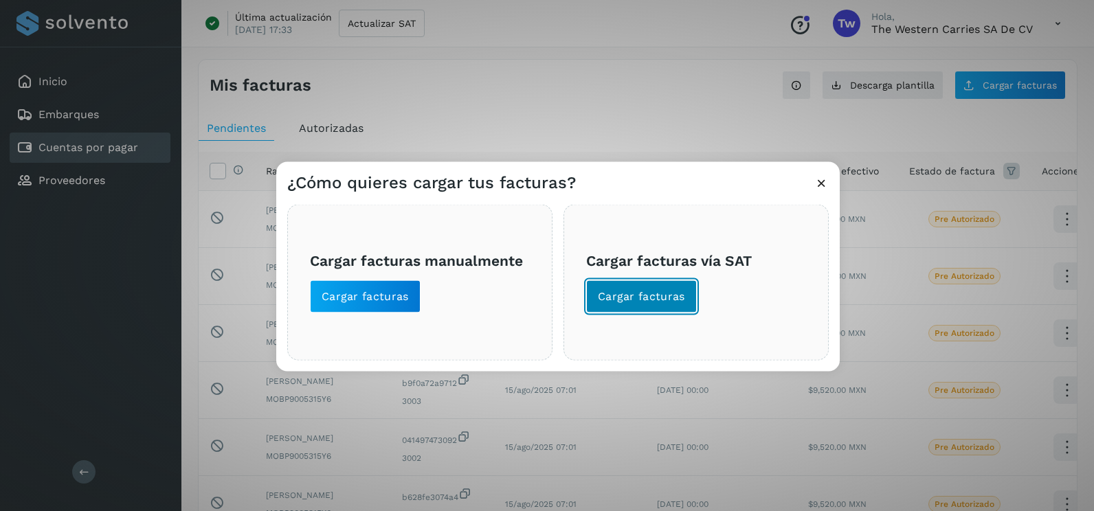
click at [649, 299] on span "Cargar facturas" at bounding box center [641, 296] width 87 height 15
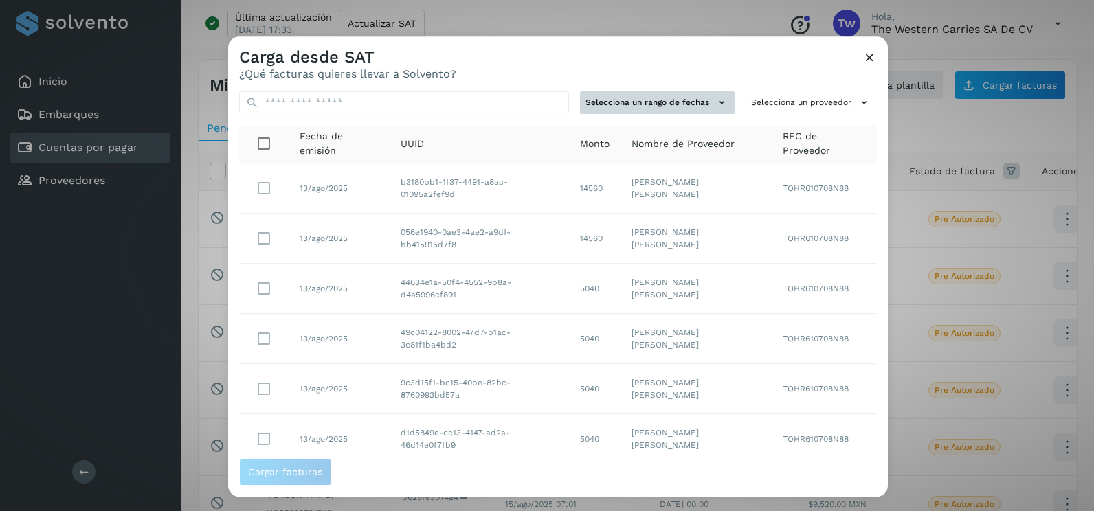
click at [679, 101] on button "Selecciona un rango de fechas" at bounding box center [657, 102] width 155 height 23
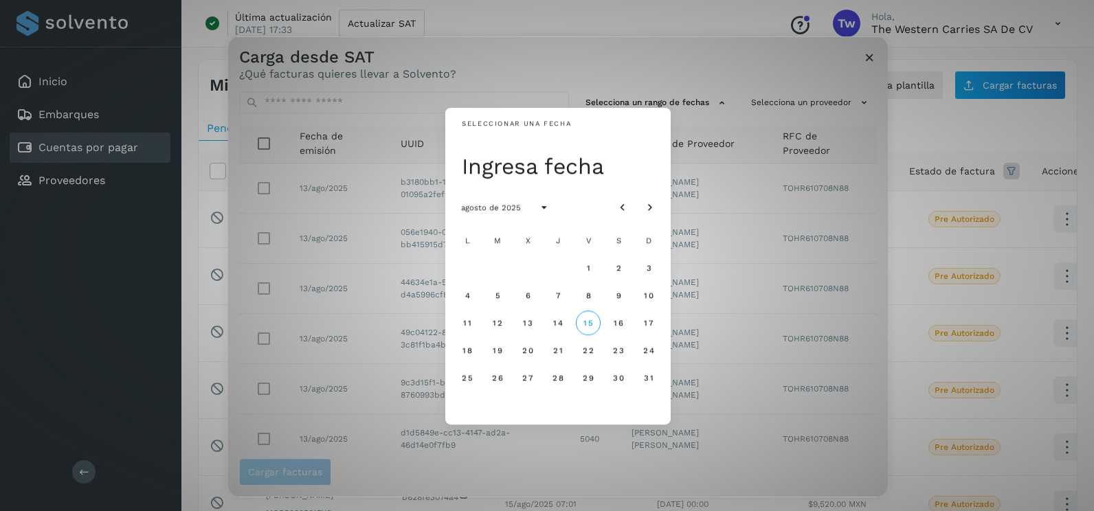
click at [730, 260] on div "Seleccionar una fecha Ingresa fecha agosto de 2025 L M X J V S D 1 2 3 4 5 6 7 …" at bounding box center [557, 266] width 659 height 460
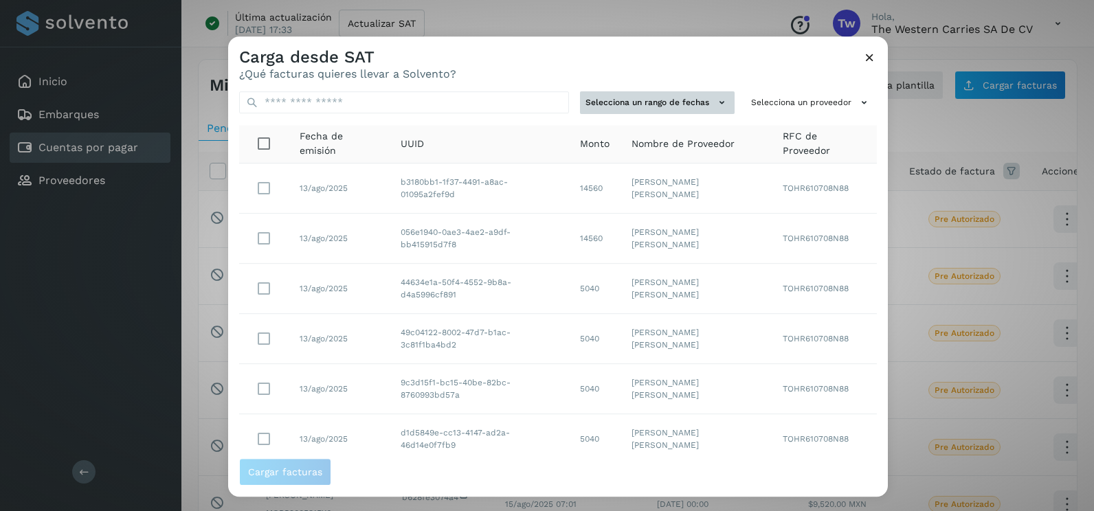
click at [695, 104] on button "Selecciona un rango de fechas" at bounding box center [657, 102] width 155 height 23
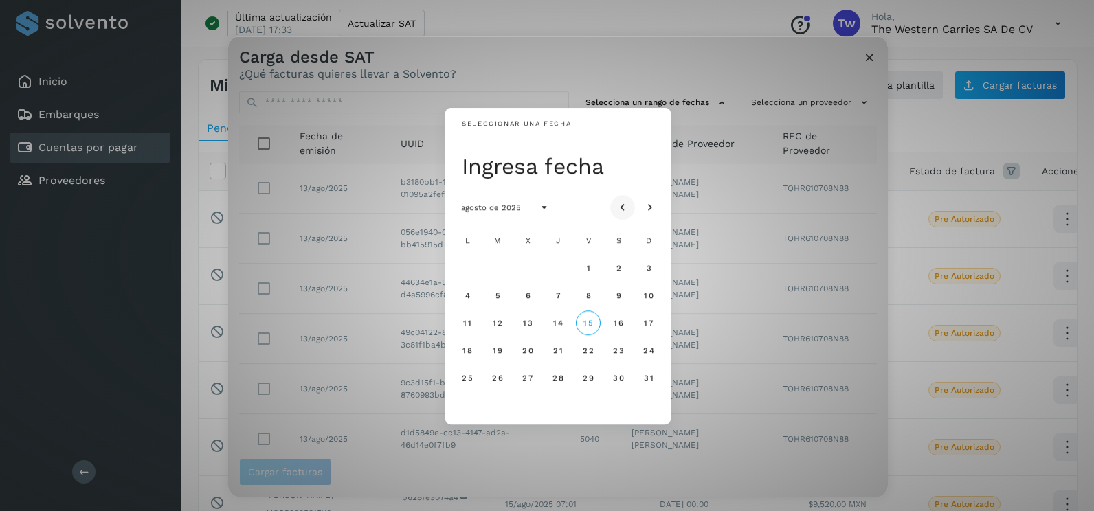
click at [630, 206] on button "Mes anterior" at bounding box center [622, 207] width 25 height 25
click at [644, 207] on icon "Mes siguiente" at bounding box center [650, 208] width 14 height 14
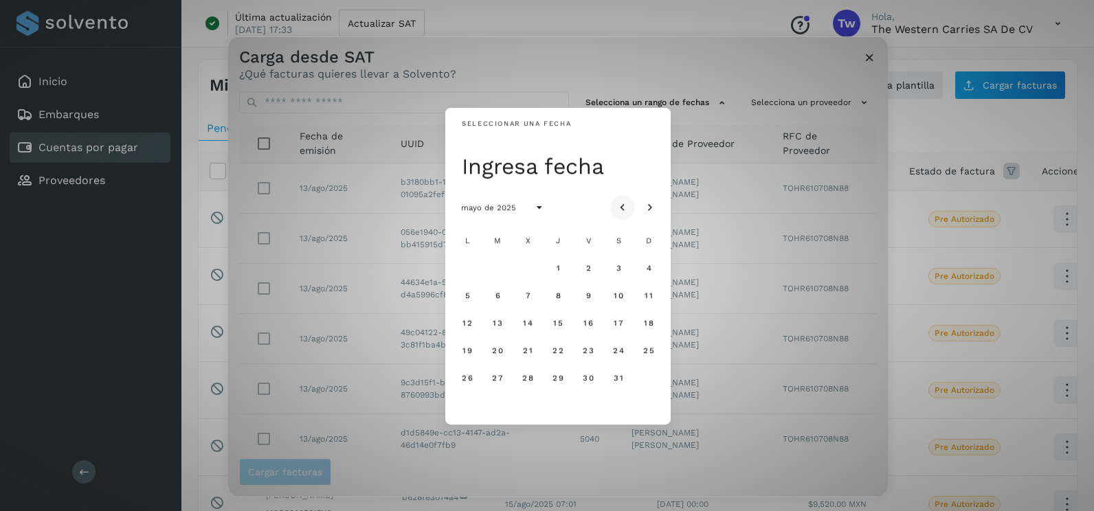
click at [622, 212] on icon "Mes anterior" at bounding box center [623, 208] width 14 height 14
click at [623, 210] on icon "Mes anterior" at bounding box center [623, 208] width 14 height 14
click at [470, 405] on span "31" at bounding box center [467, 406] width 10 height 10
click at [651, 210] on icon "Mes siguiente" at bounding box center [650, 208] width 14 height 14
click at [499, 269] on span "1" at bounding box center [497, 268] width 5 height 10
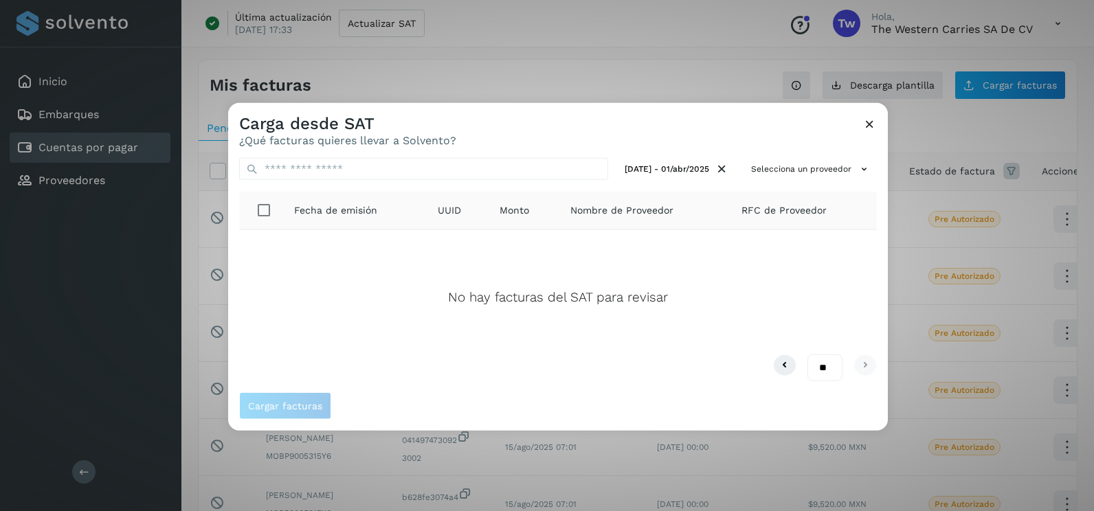
click at [865, 125] on icon at bounding box center [869, 124] width 14 height 14
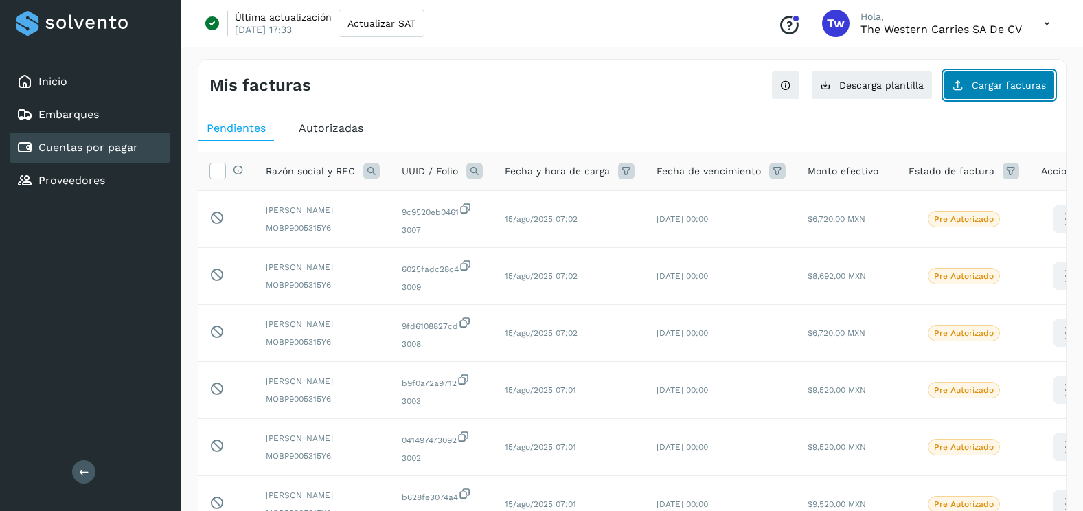
click at [998, 79] on button "Cargar facturas" at bounding box center [999, 85] width 111 height 29
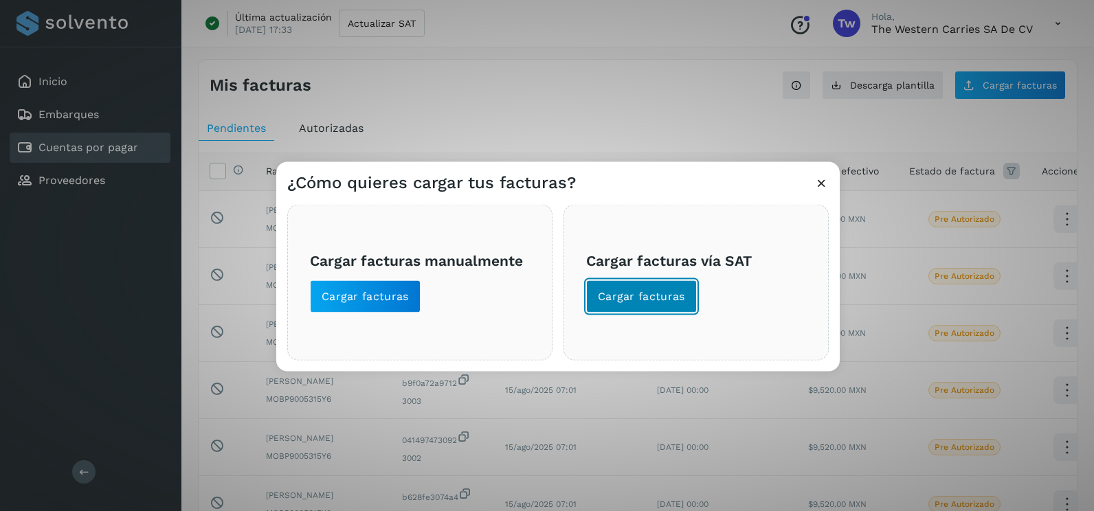
click at [636, 304] on span "Cargar facturas" at bounding box center [641, 296] width 87 height 15
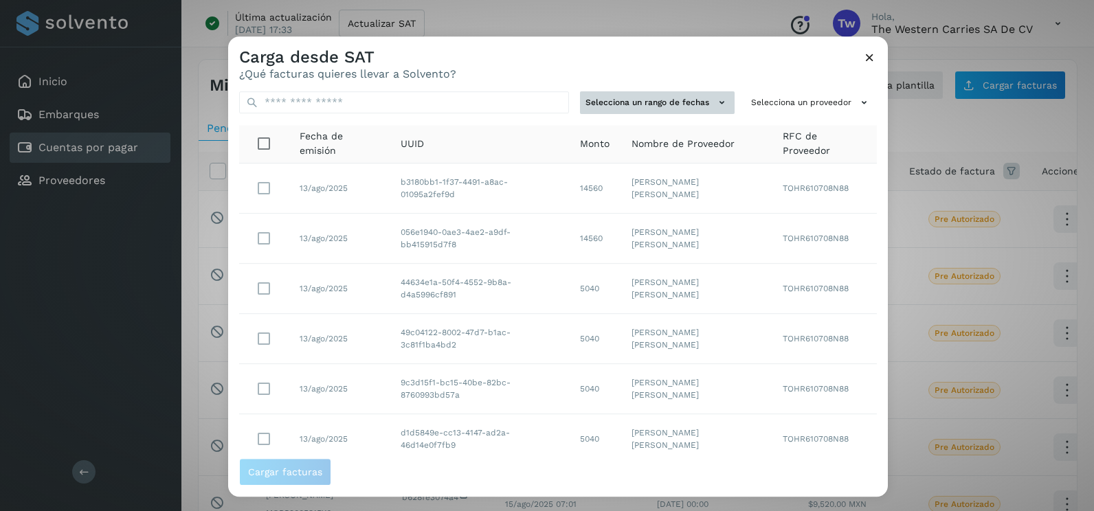
click at [699, 103] on button "Selecciona un rango de fechas" at bounding box center [657, 102] width 155 height 23
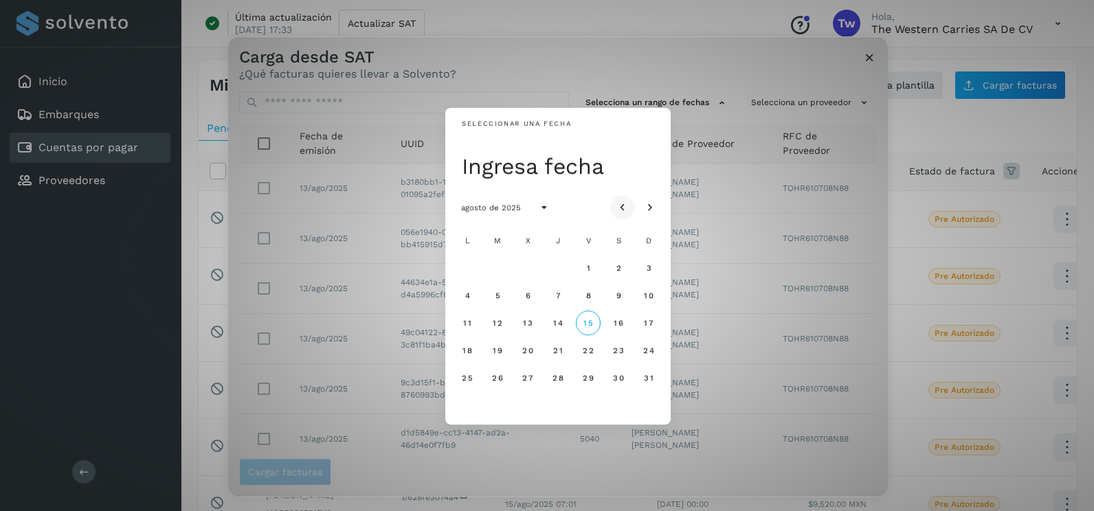
click at [619, 195] on button "Mes anterior" at bounding box center [622, 207] width 25 height 25
click at [559, 299] on span "10" at bounding box center [557, 296] width 10 height 10
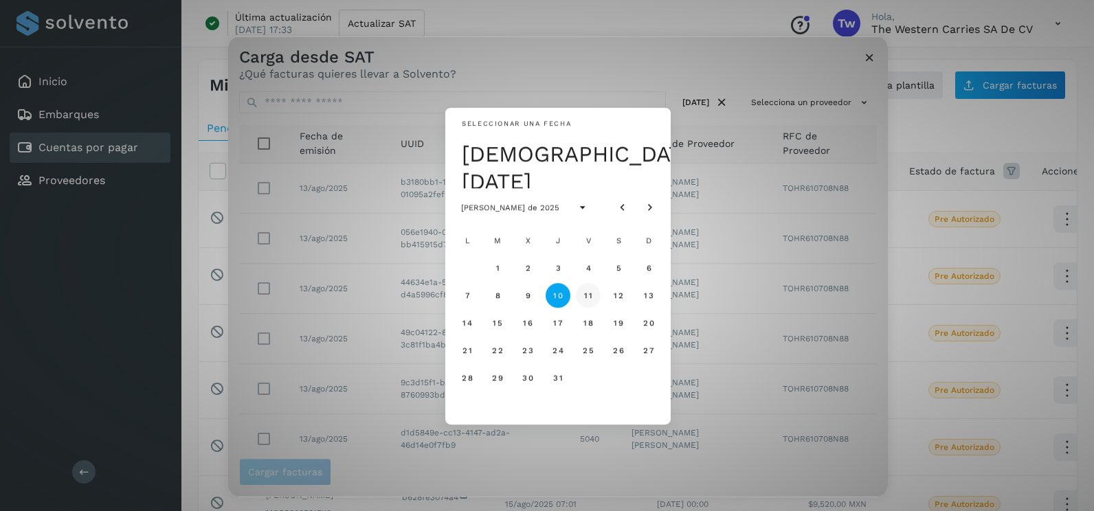
click at [591, 295] on span "11" at bounding box center [587, 296] width 9 height 10
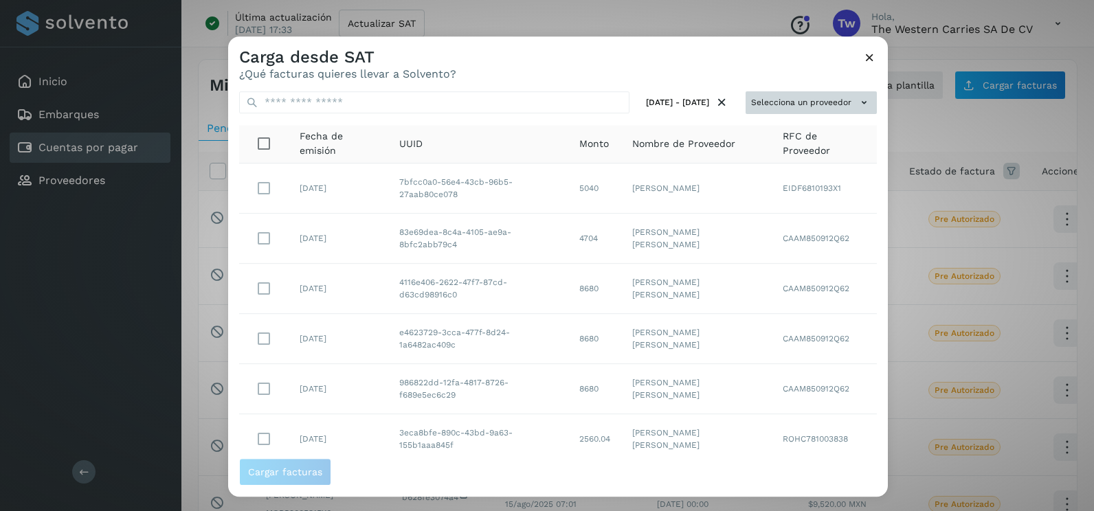
click at [857, 97] on icon at bounding box center [864, 102] width 14 height 14
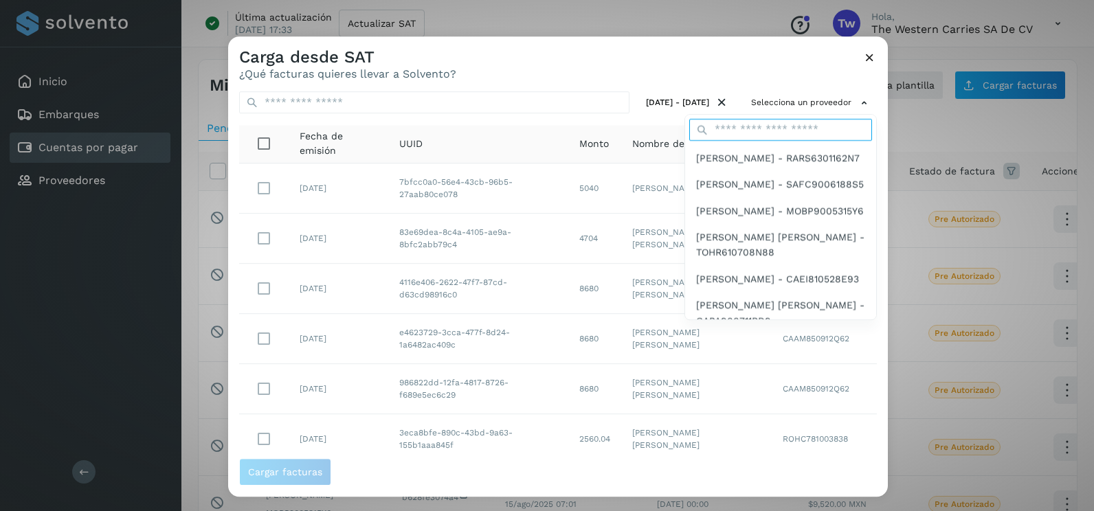
click at [793, 133] on input "text" at bounding box center [780, 130] width 183 height 22
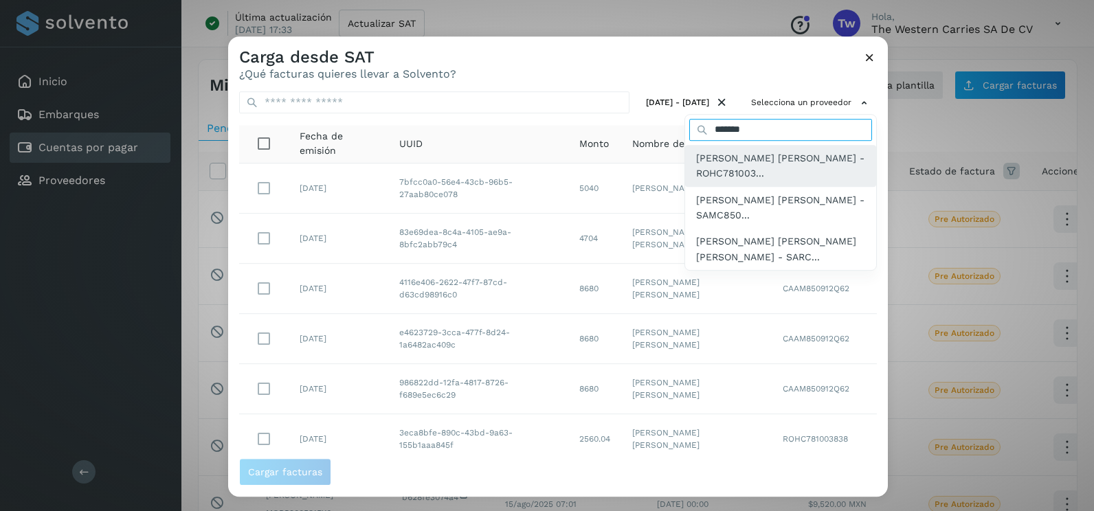
type input "*******"
click at [767, 170] on span "[PERSON_NAME] - ROHC781003..." at bounding box center [780, 165] width 169 height 31
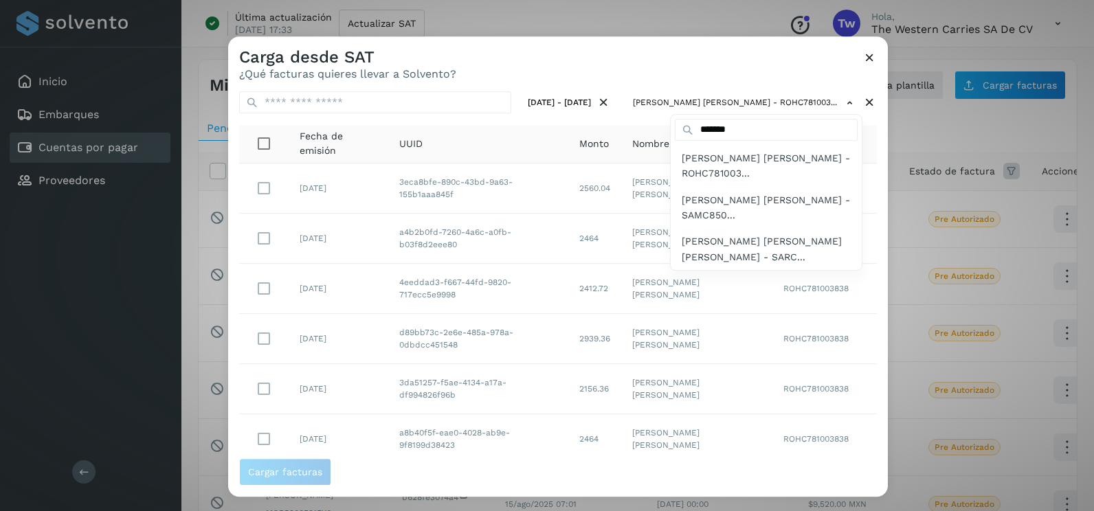
click at [670, 64] on div at bounding box center [775, 291] width 1094 height 511
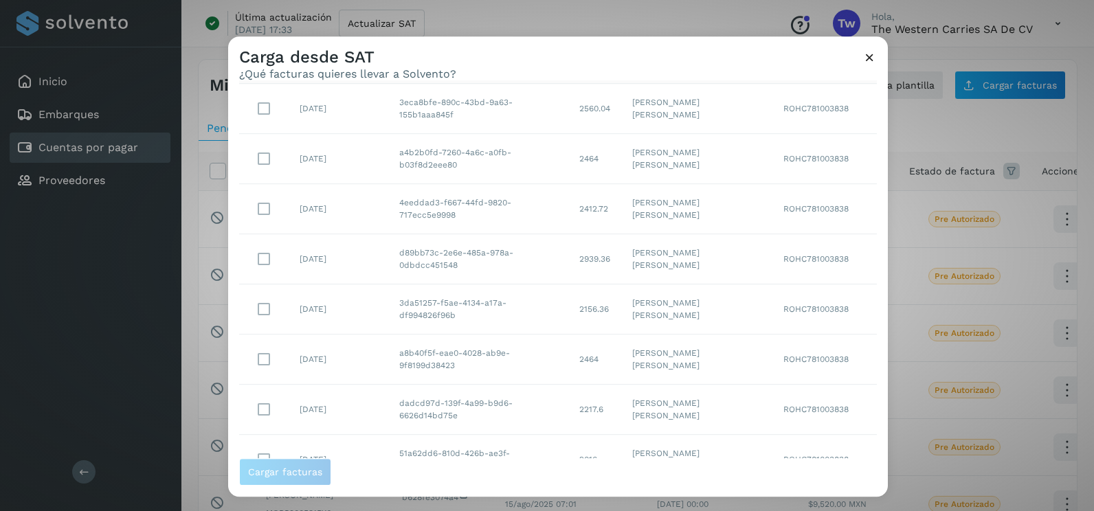
scroll to position [194, 0]
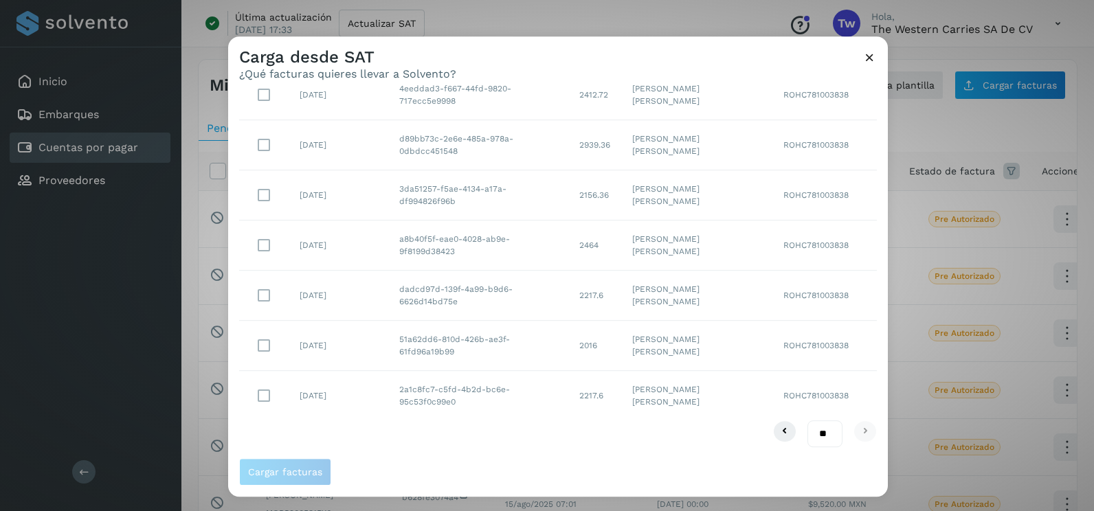
click at [820, 440] on select "** ** **" at bounding box center [824, 433] width 35 height 27
select select "**"
click at [807, 420] on select "** ** **" at bounding box center [824, 433] width 35 height 27
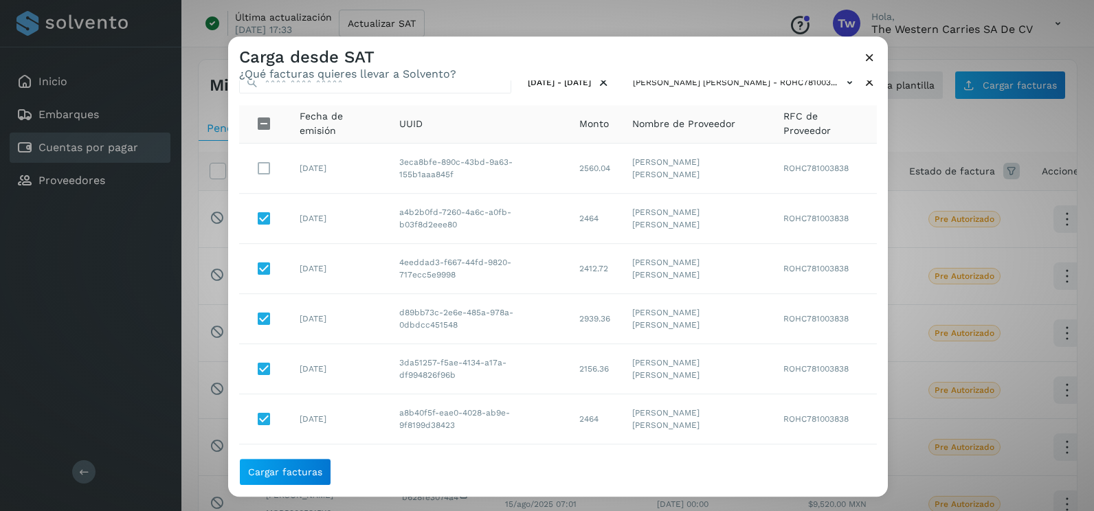
scroll to position [0, 0]
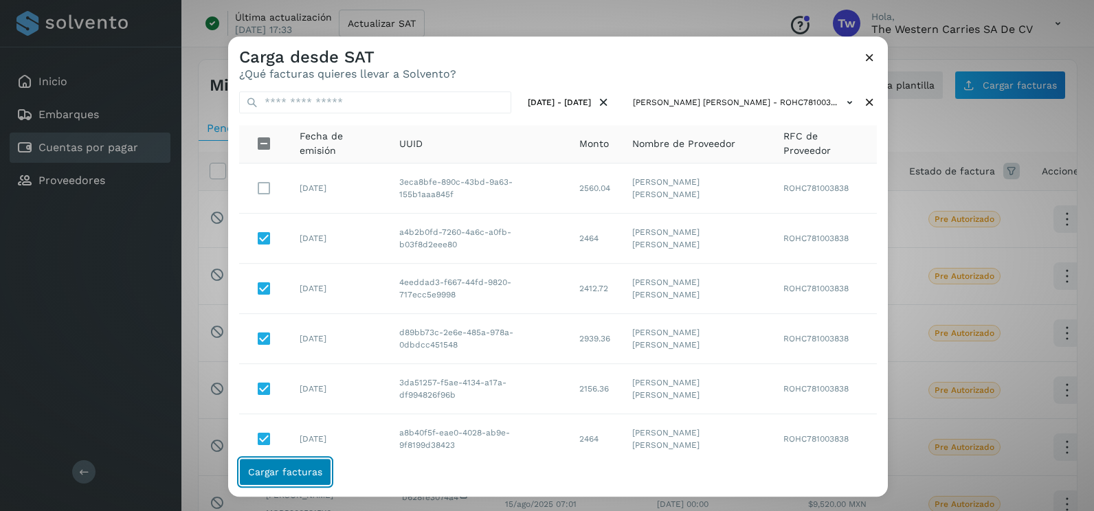
click at [315, 471] on span "Cargar facturas" at bounding box center [285, 472] width 74 height 10
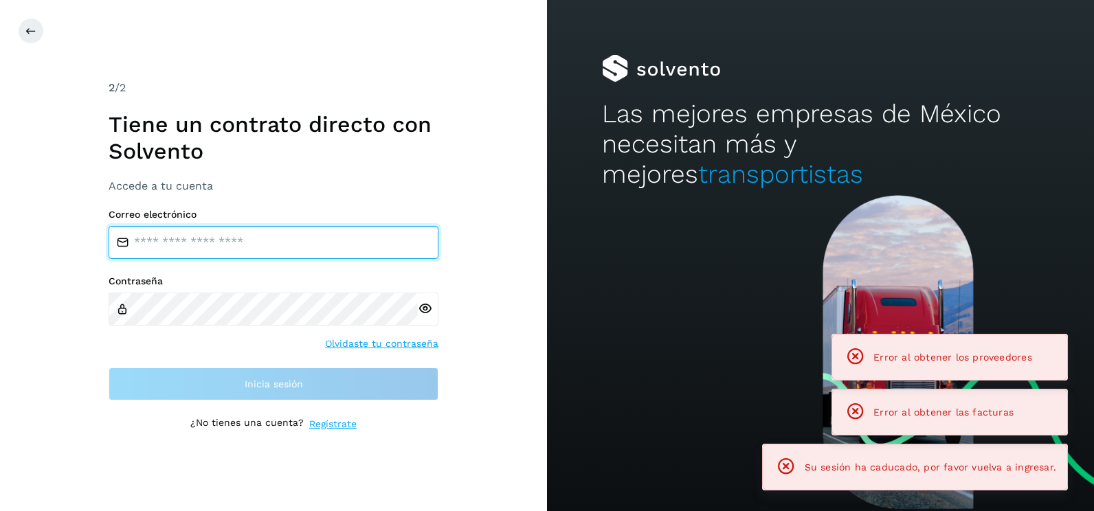
type input "**********"
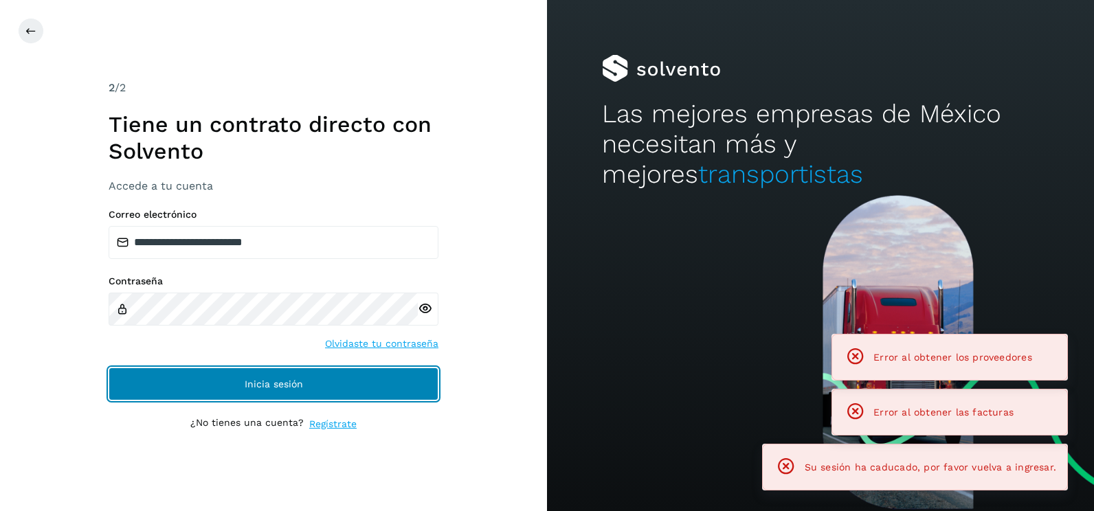
click at [352, 383] on button "Inicia sesión" at bounding box center [274, 384] width 330 height 33
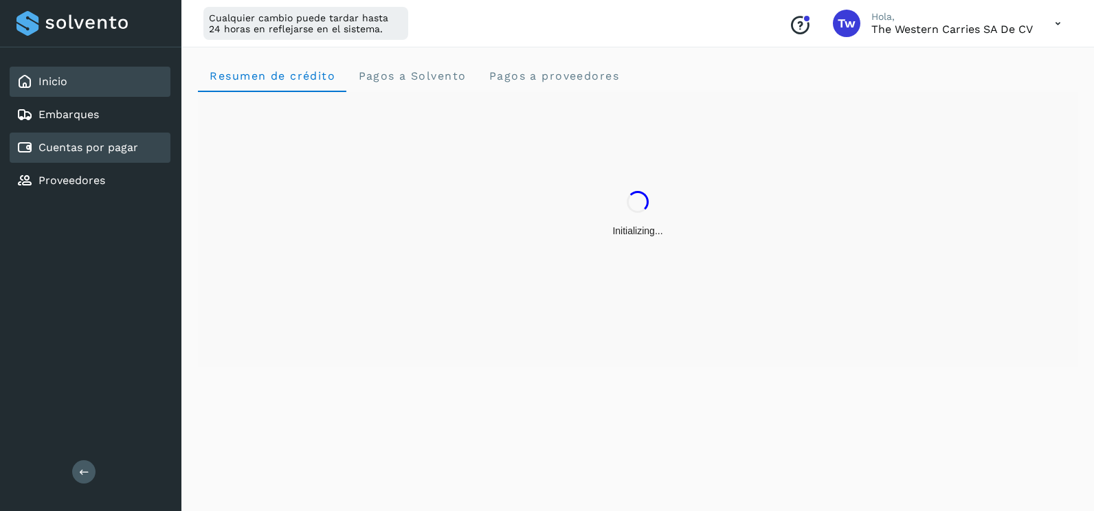
click at [106, 154] on link "Cuentas por pagar" at bounding box center [88, 147] width 100 height 13
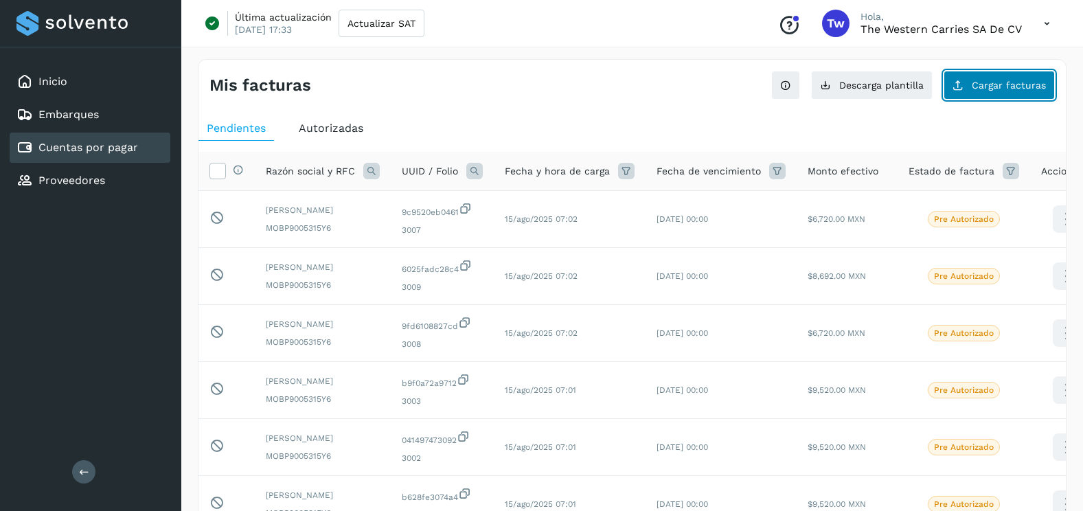
click at [988, 84] on span "Cargar facturas" at bounding box center [1009, 85] width 74 height 10
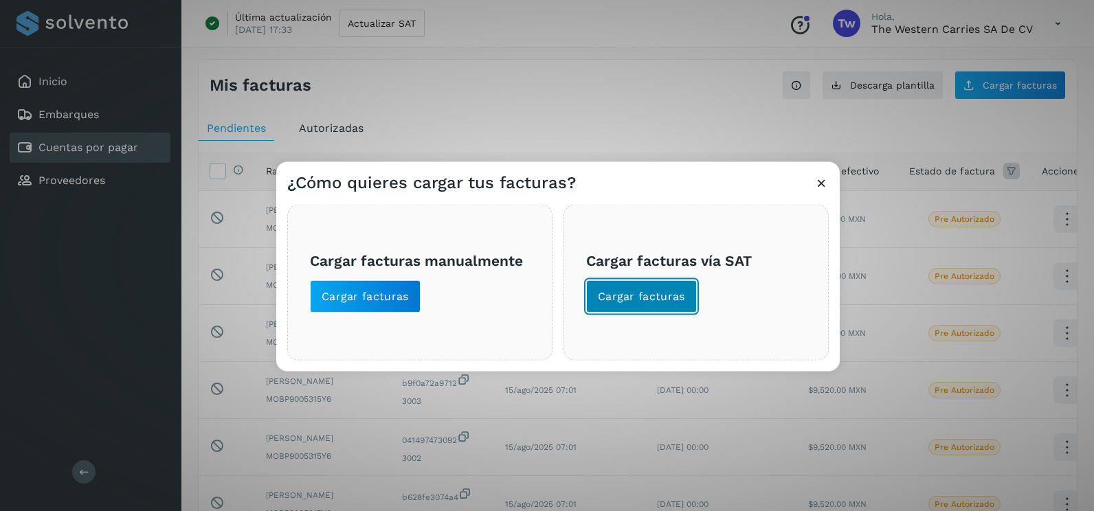
click at [645, 305] on button "Cargar facturas" at bounding box center [641, 296] width 111 height 33
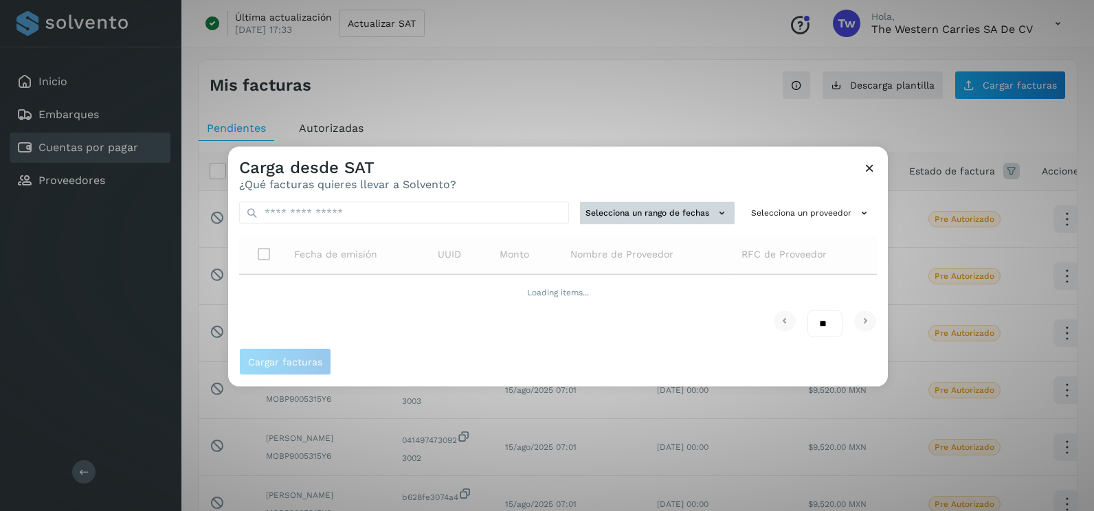
click at [662, 207] on button "Selecciona un rango de fechas" at bounding box center [657, 213] width 155 height 23
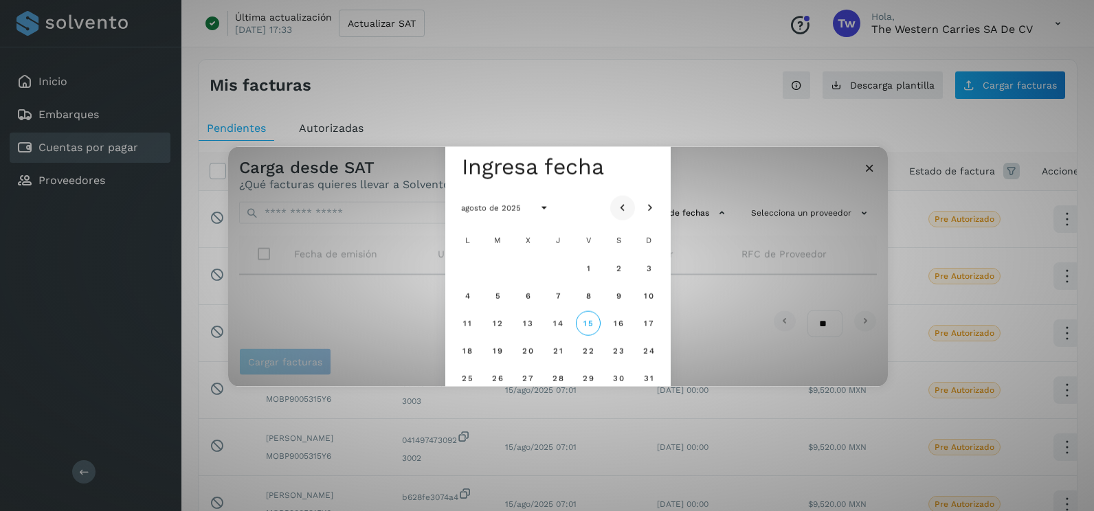
click at [620, 214] on icon "Mes anterior" at bounding box center [623, 208] width 14 height 14
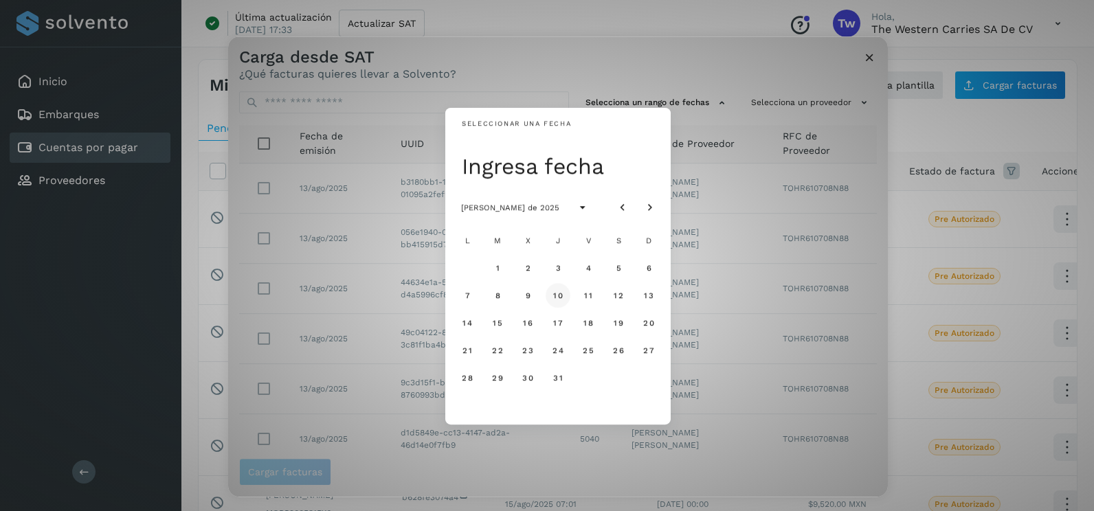
click at [559, 298] on span "10" at bounding box center [557, 296] width 10 height 10
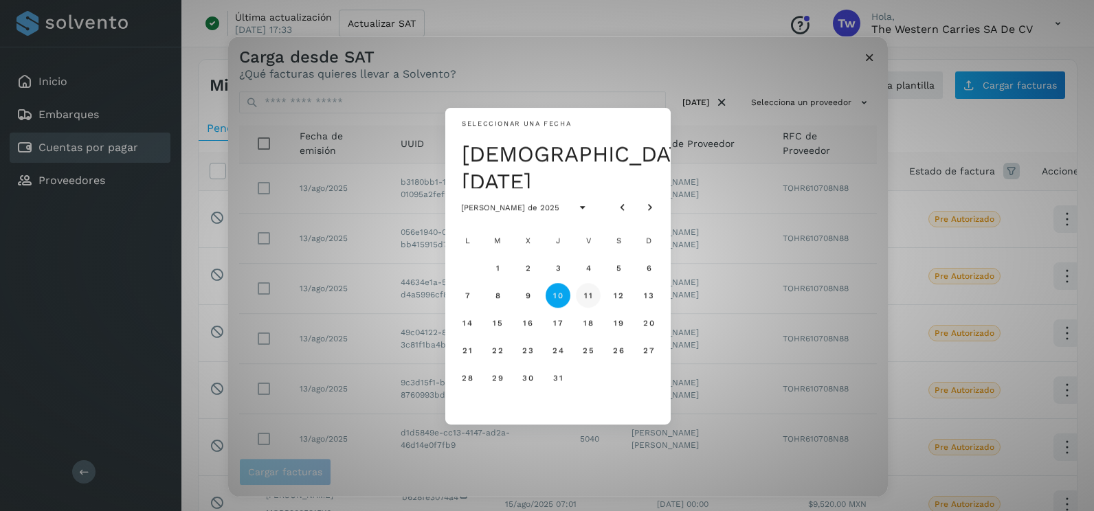
click at [593, 299] on button "11" at bounding box center [588, 295] width 25 height 25
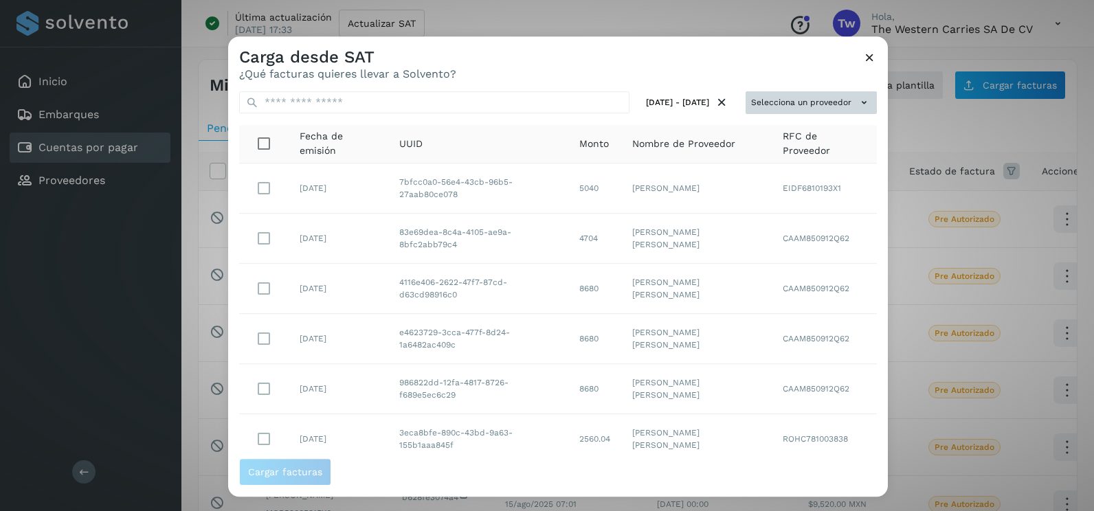
drag, startPoint x: 774, startPoint y: 88, endPoint x: 775, endPoint y: 101, distance: 13.1
click at [774, 91] on div "10/jul/2025 - 11/jul/2025 Selecciona un proveedor Fecha de emisión UUID Monto N…" at bounding box center [557, 269] width 659 height 378
click at [775, 104] on button "Selecciona un proveedor" at bounding box center [810, 102] width 131 height 23
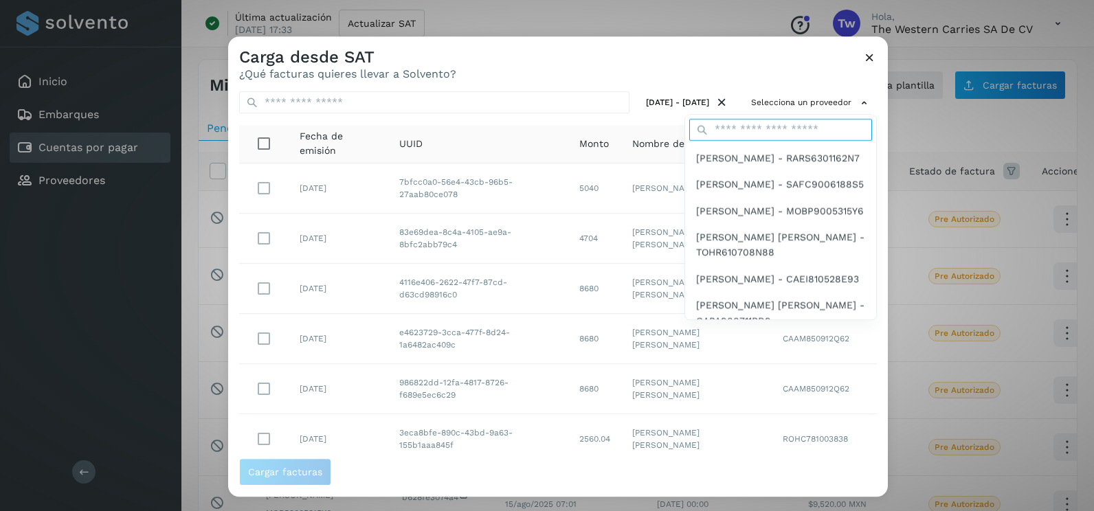
click at [752, 124] on input "text" at bounding box center [780, 130] width 183 height 22
type input "*******"
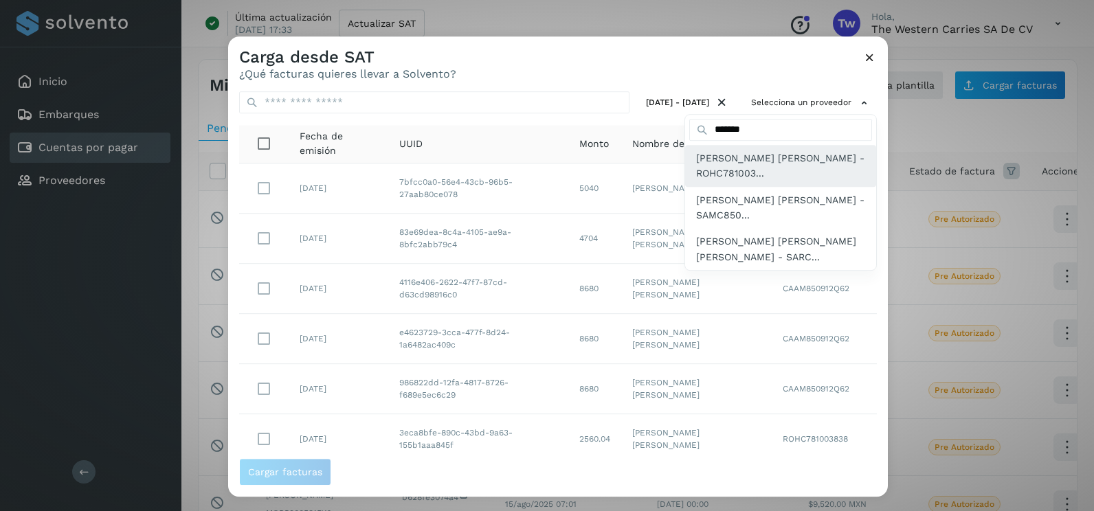
click at [752, 168] on span "[PERSON_NAME] - ROHC781003..." at bounding box center [780, 165] width 169 height 31
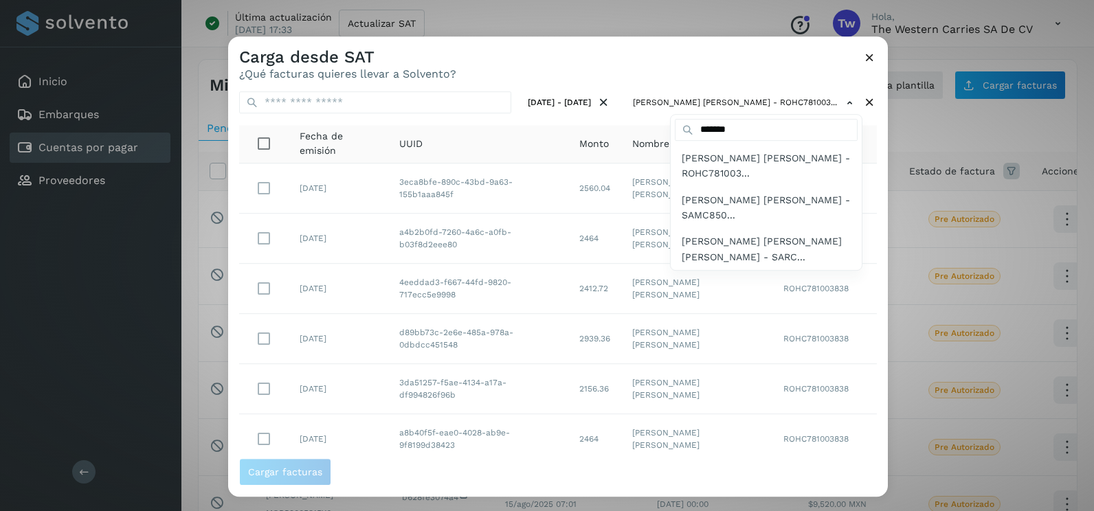
click at [661, 87] on div at bounding box center [775, 291] width 1094 height 511
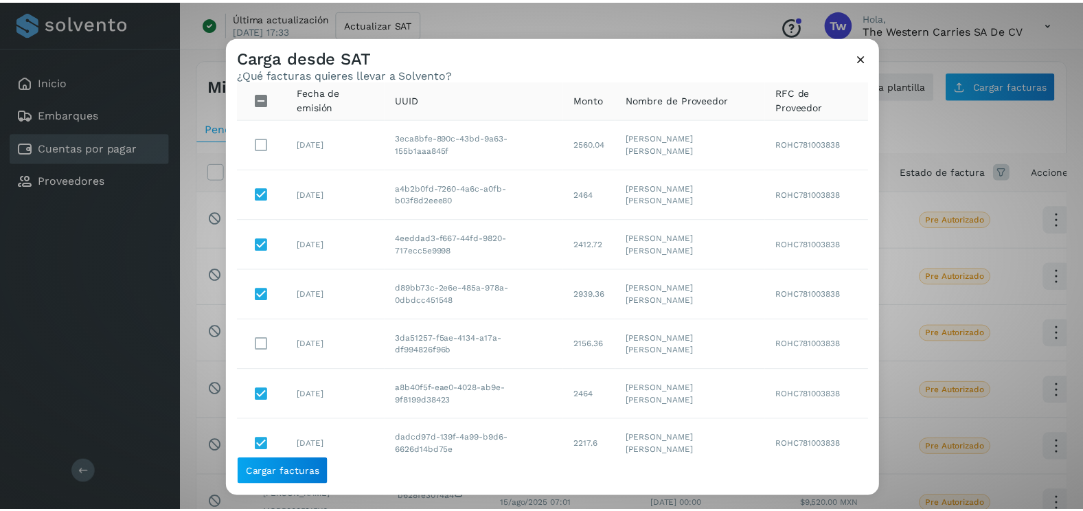
scroll to position [69, 0]
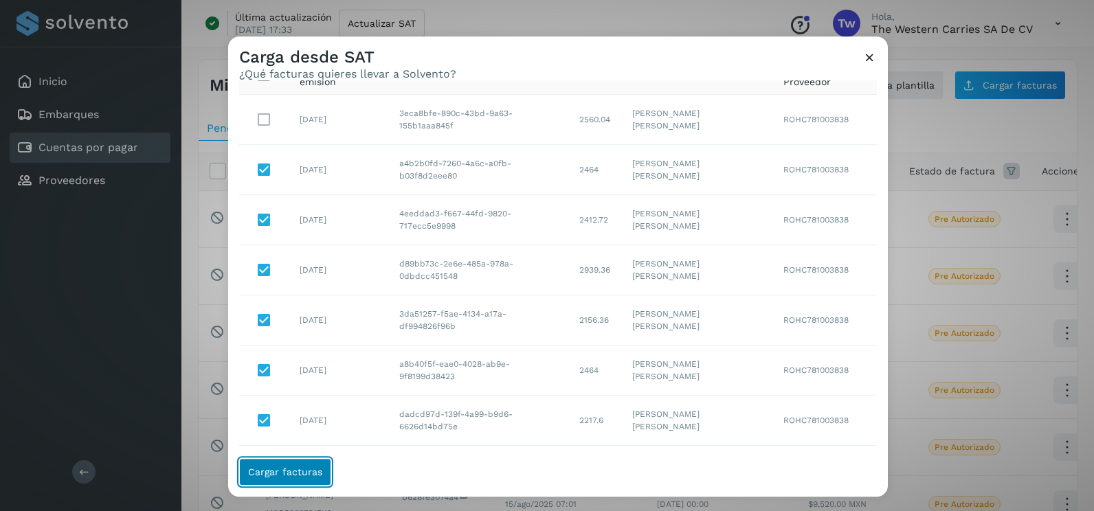
click at [300, 471] on span "Cargar facturas" at bounding box center [285, 472] width 74 height 10
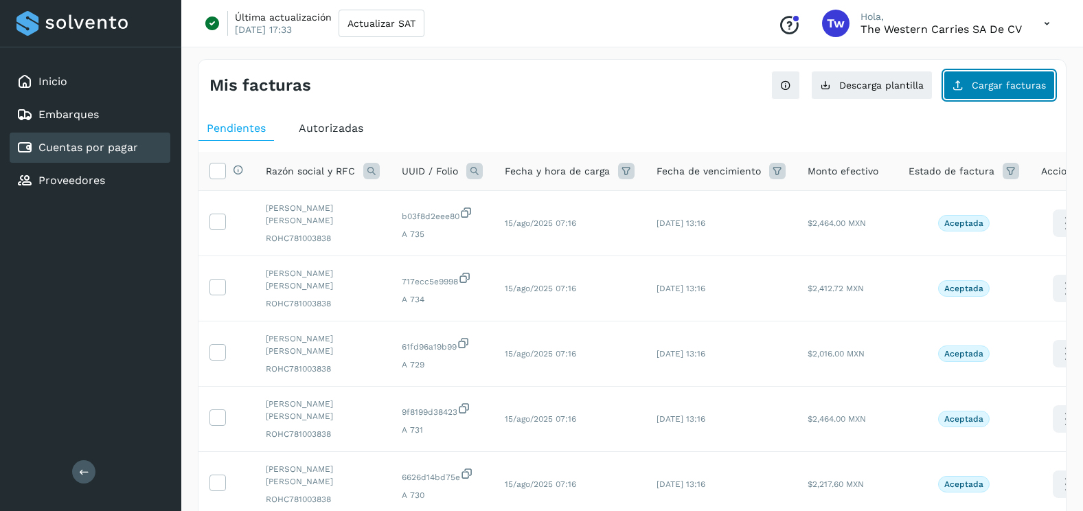
click at [991, 82] on span "Cargar facturas" at bounding box center [1009, 85] width 74 height 10
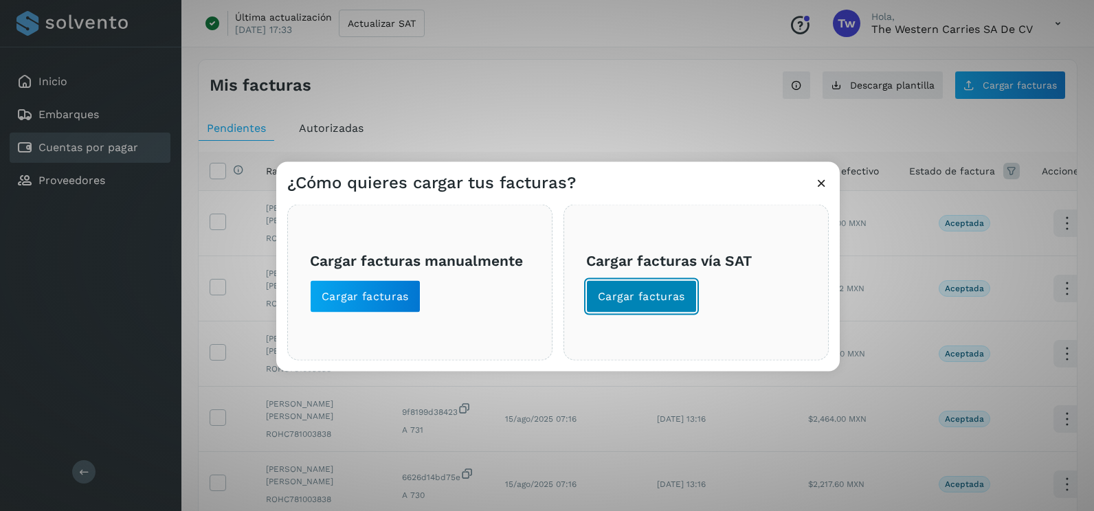
click at [648, 285] on button "Cargar facturas" at bounding box center [641, 296] width 111 height 33
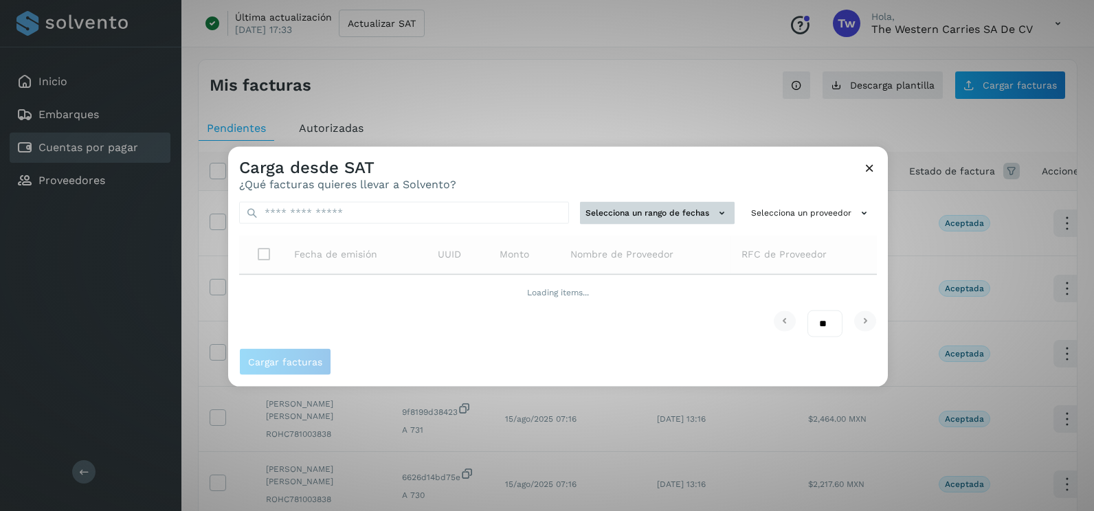
click at [699, 205] on button "Selecciona un rango de fechas" at bounding box center [657, 213] width 155 height 23
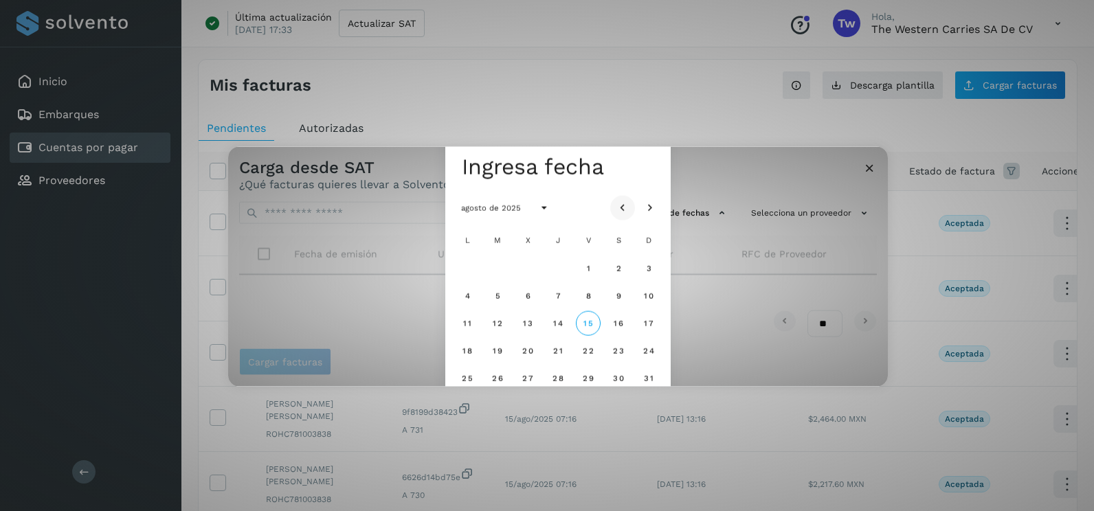
click at [623, 203] on icon "Mes anterior" at bounding box center [623, 208] width 14 height 14
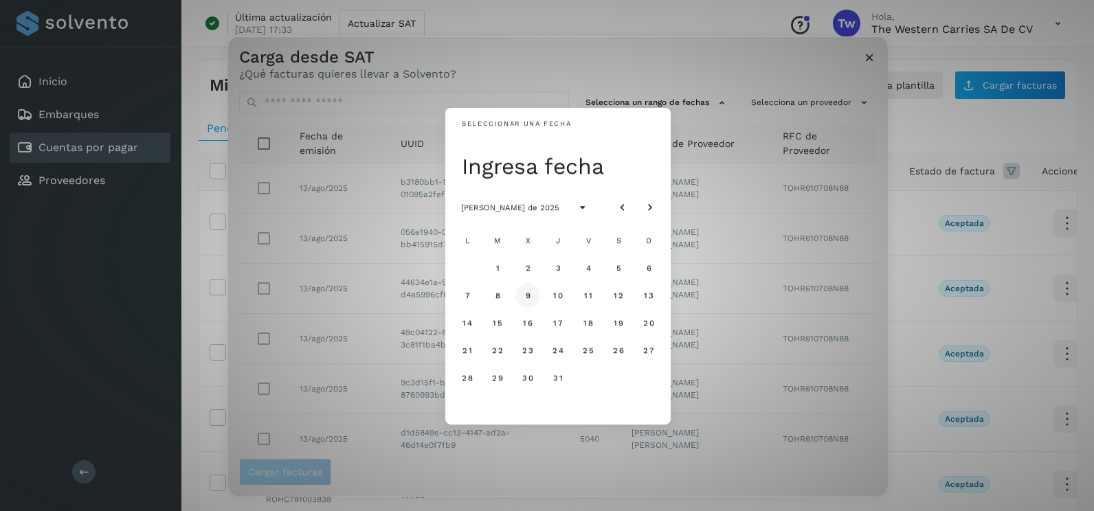
drag, startPoint x: 531, startPoint y: 302, endPoint x: 548, endPoint y: 301, distance: 17.2
click at [532, 302] on button "9" at bounding box center [527, 295] width 25 height 25
click at [554, 300] on span "10" at bounding box center [557, 296] width 10 height 10
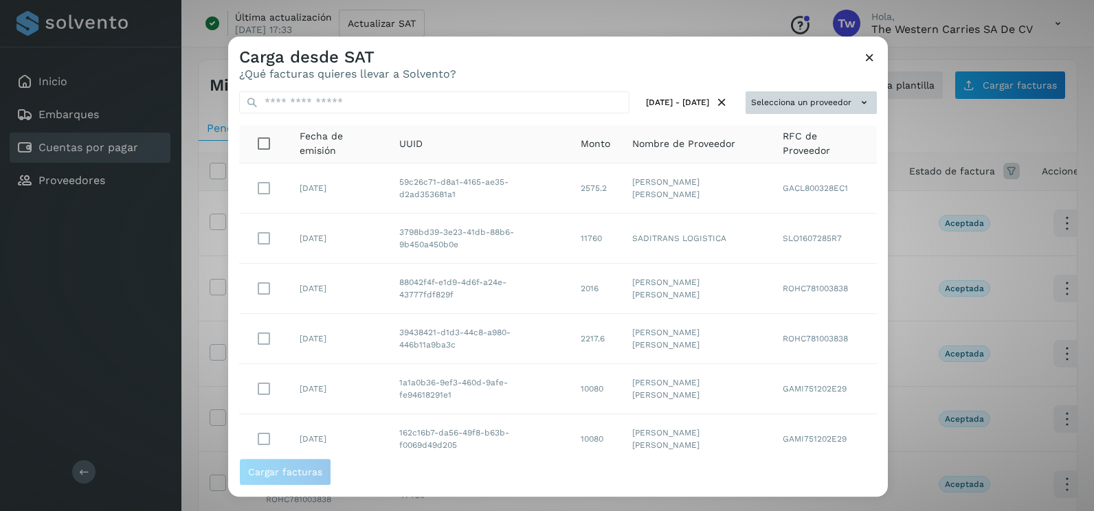
click at [857, 102] on icon at bounding box center [864, 102] width 14 height 14
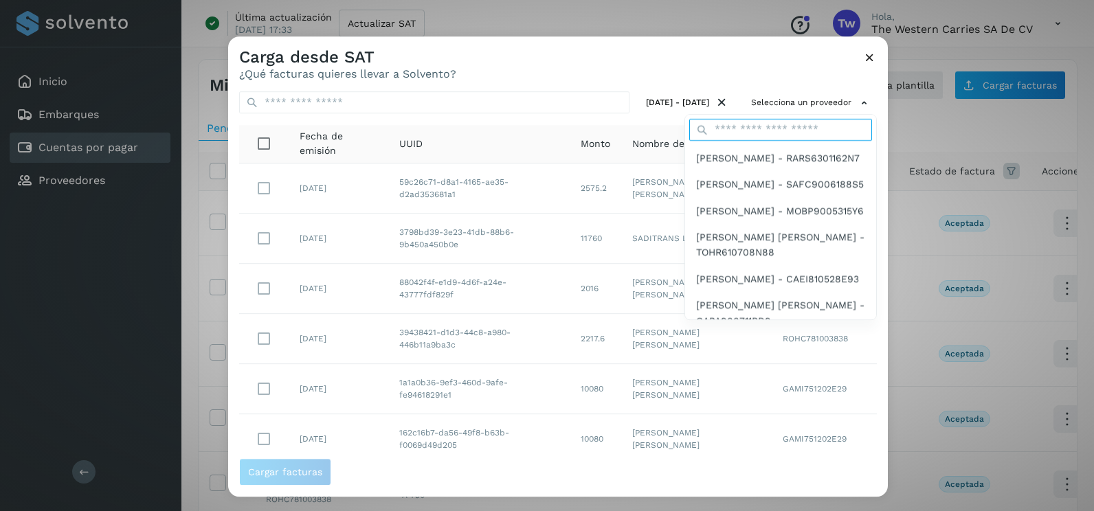
click at [778, 137] on input "text" at bounding box center [780, 130] width 183 height 22
type input "*******"
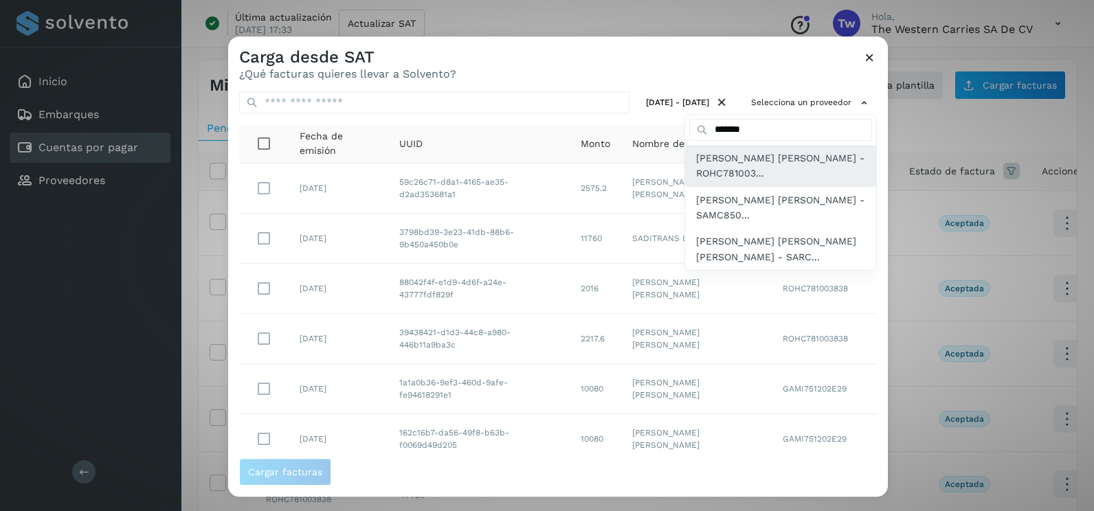
click at [754, 163] on span "[PERSON_NAME] - ROHC781003..." at bounding box center [780, 165] width 169 height 31
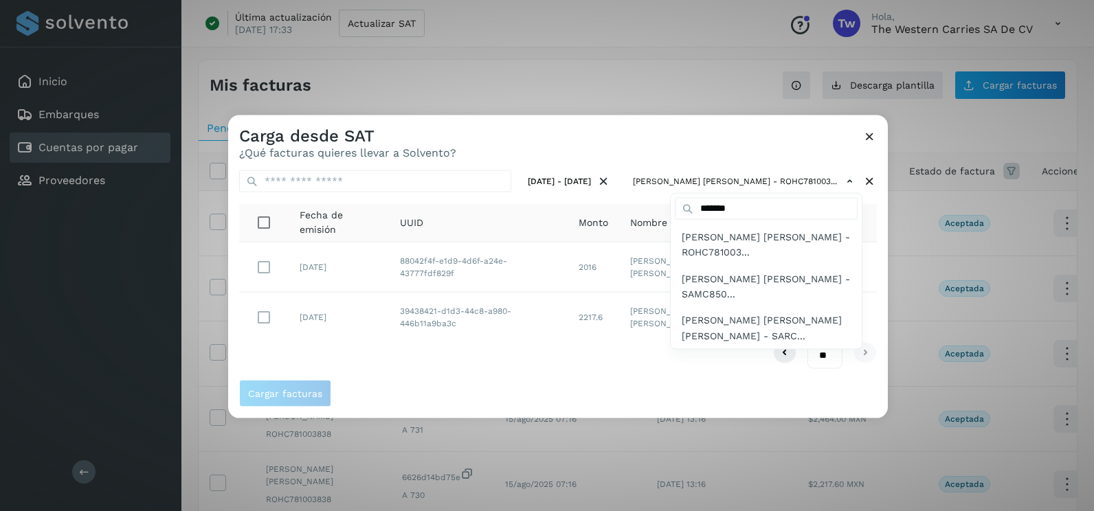
click at [604, 172] on div at bounding box center [775, 370] width 1094 height 511
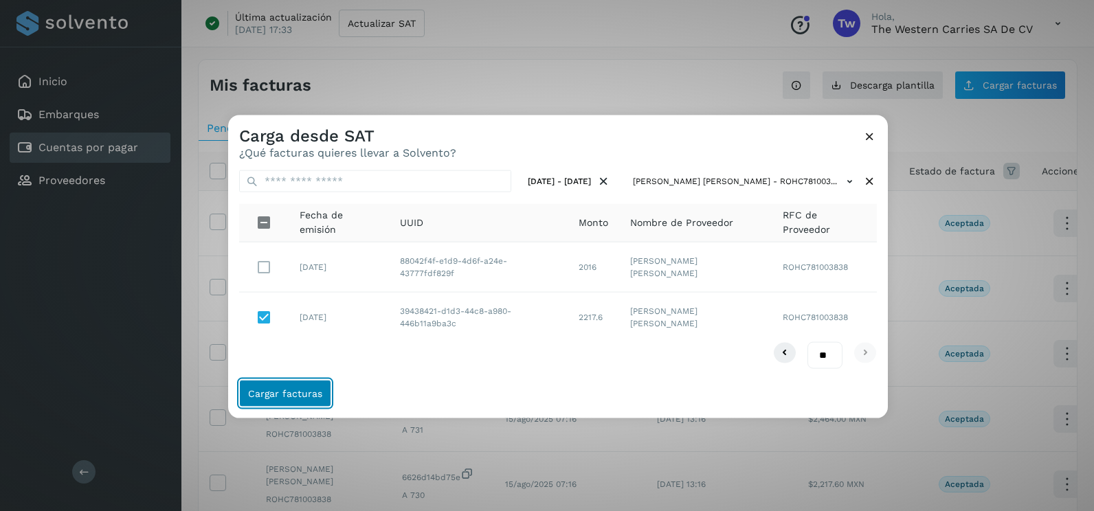
click at [297, 385] on button "Cargar facturas" at bounding box center [285, 392] width 92 height 27
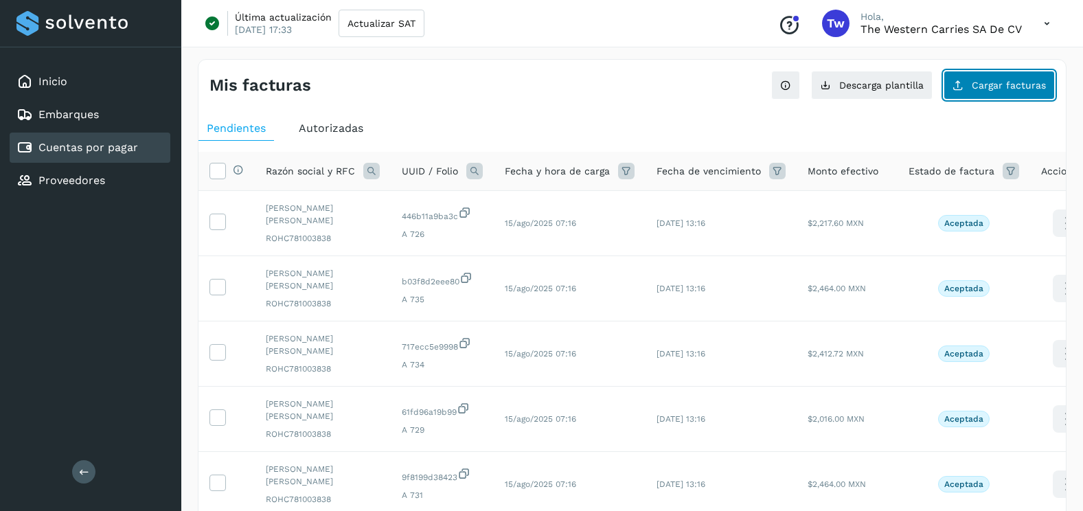
click at [985, 87] on span "Cargar facturas" at bounding box center [1009, 85] width 74 height 10
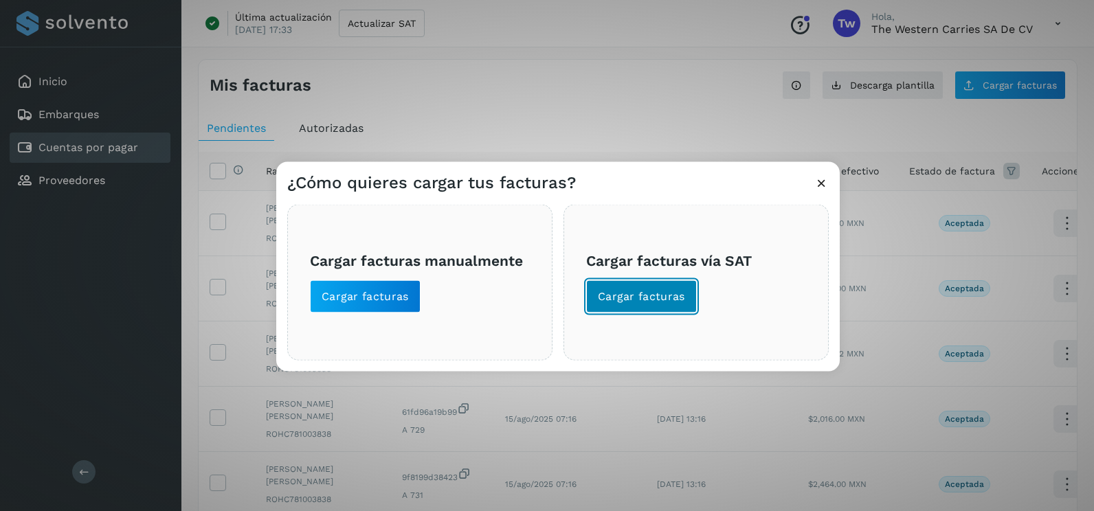
click at [619, 298] on span "Cargar facturas" at bounding box center [641, 296] width 87 height 15
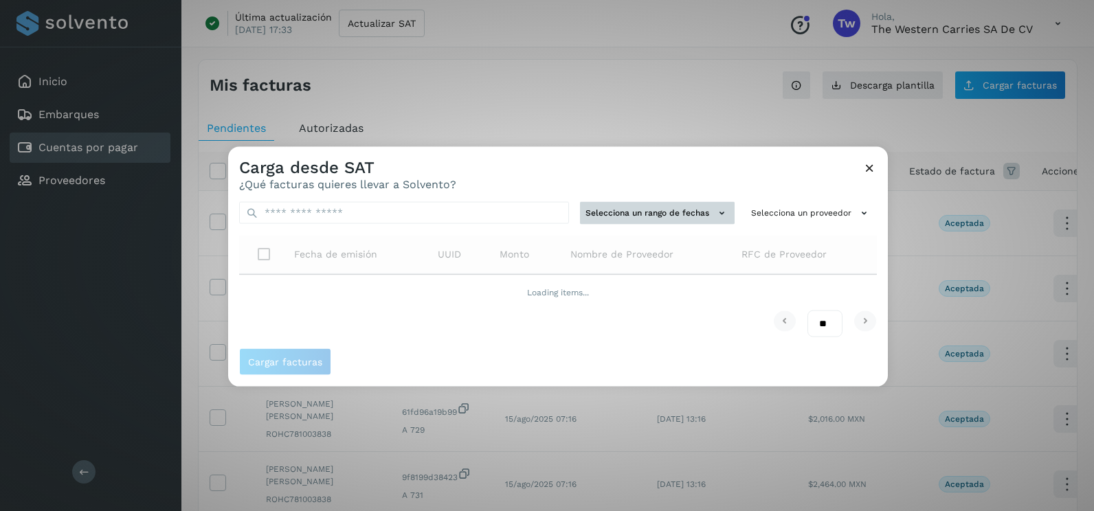
click at [647, 220] on button "Selecciona un rango de fechas" at bounding box center [657, 213] width 155 height 23
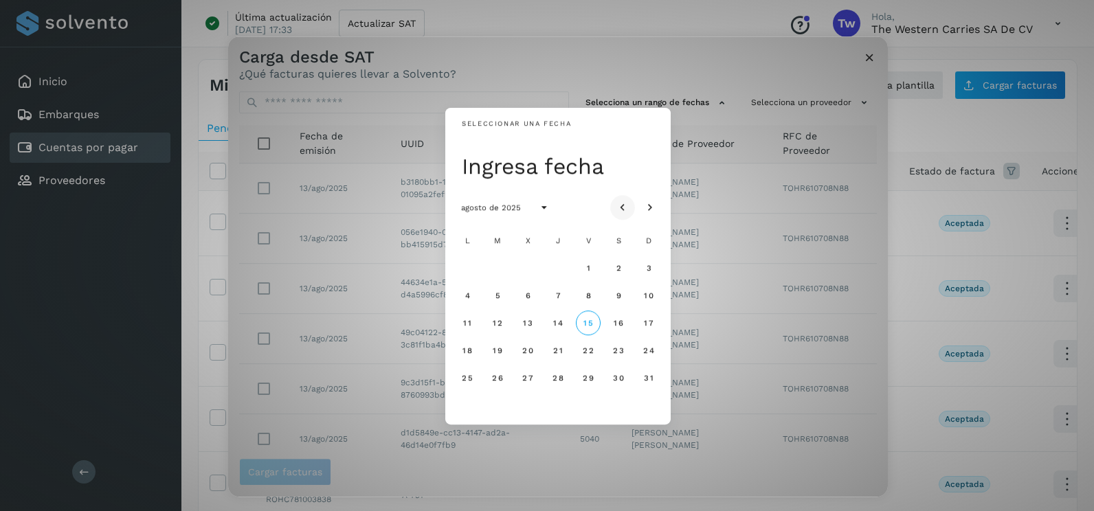
click at [624, 207] on icon "Mes anterior" at bounding box center [623, 208] width 14 height 14
drag, startPoint x: 497, startPoint y: 298, endPoint x: 523, endPoint y: 297, distance: 25.4
click at [499, 298] on span "8" at bounding box center [497, 296] width 6 height 10
click at [526, 297] on span "9" at bounding box center [527, 296] width 6 height 10
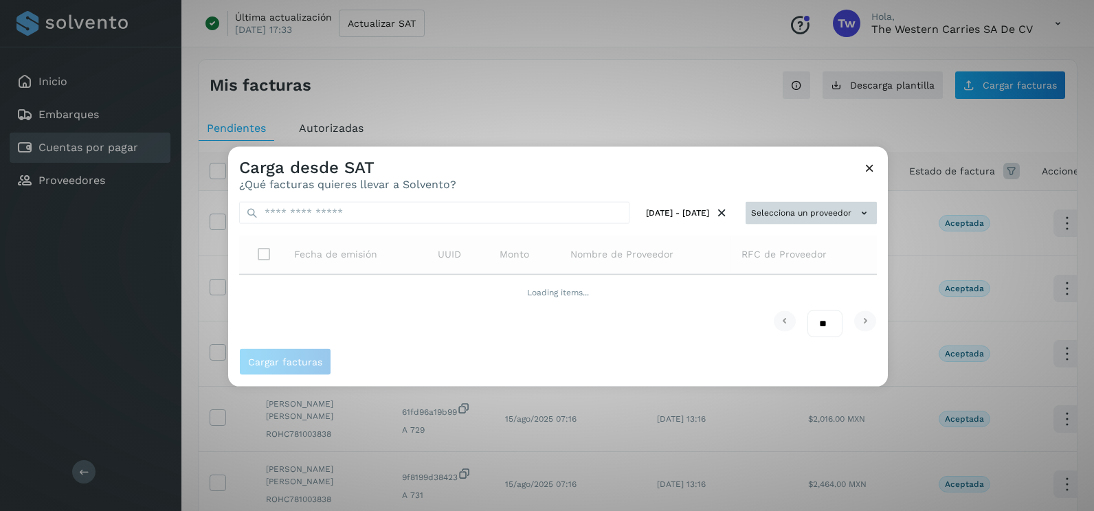
click at [798, 210] on button "Selecciona un proveedor" at bounding box center [810, 213] width 131 height 23
click at [774, 177] on div at bounding box center [775, 402] width 1094 height 511
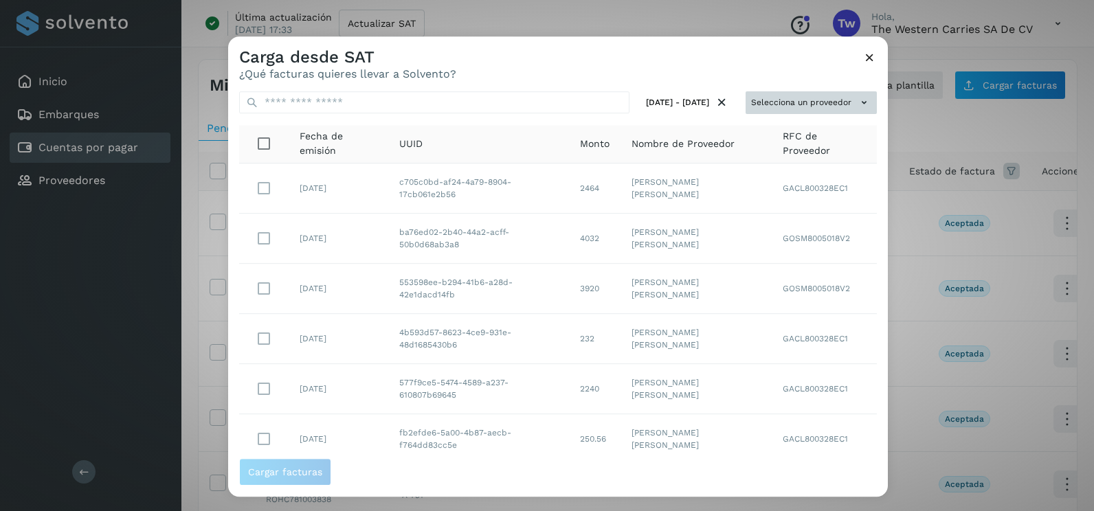
click at [844, 102] on button "Selecciona un proveedor" at bounding box center [810, 102] width 131 height 23
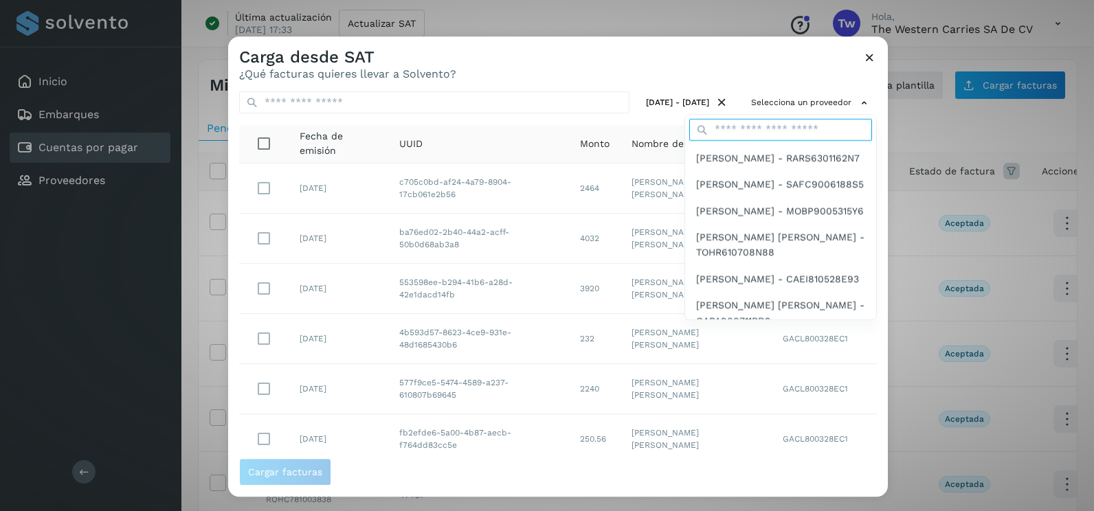
click at [789, 125] on input "text" at bounding box center [780, 130] width 183 height 22
type input "*******"
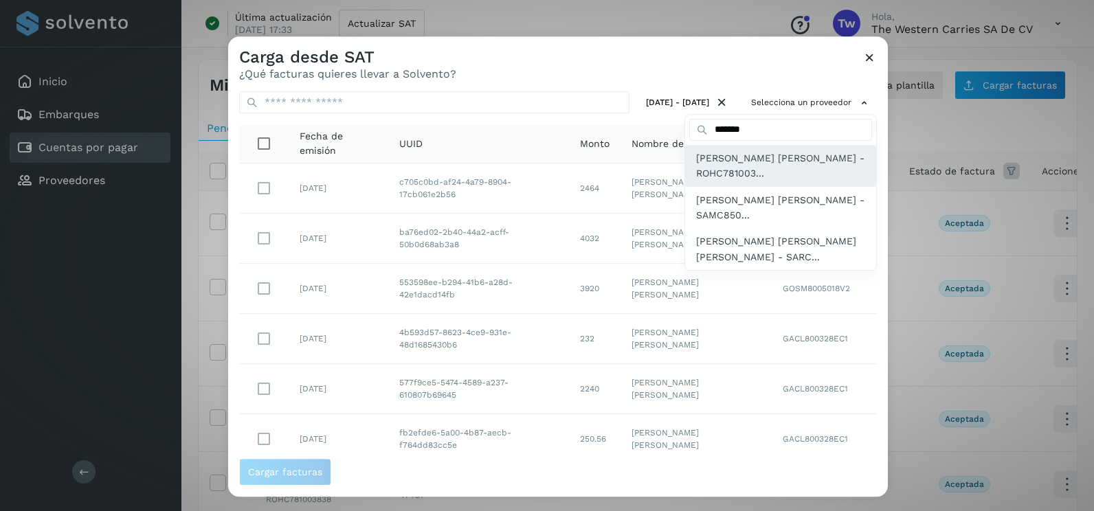
click at [746, 162] on span "[PERSON_NAME] - ROHC781003..." at bounding box center [780, 165] width 169 height 31
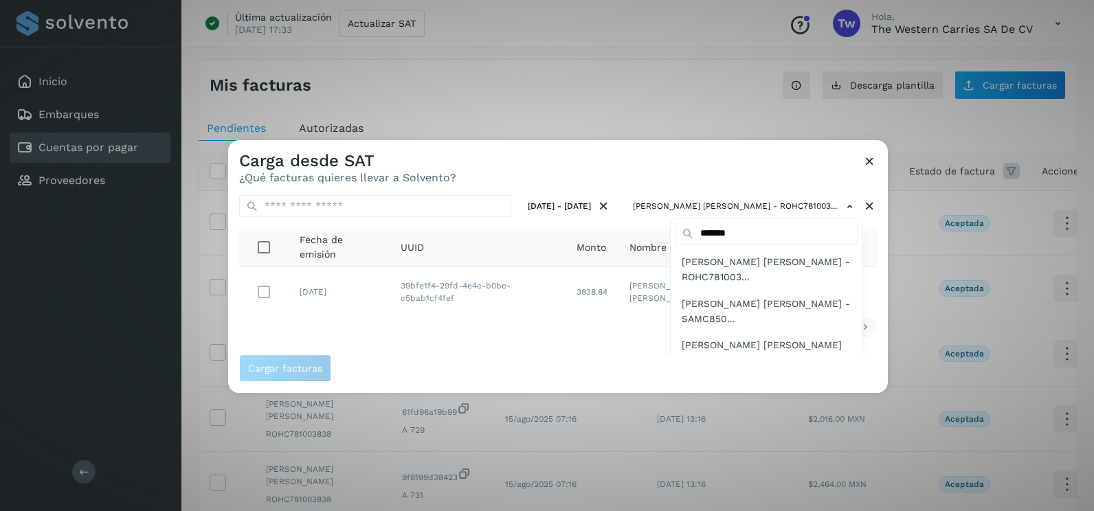
click at [269, 288] on div at bounding box center [775, 395] width 1094 height 511
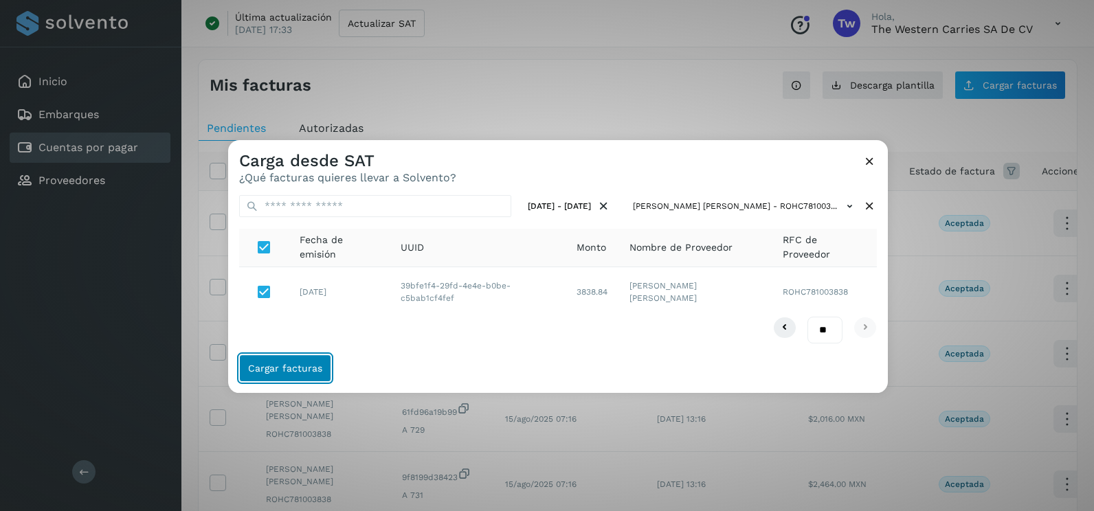
click at [316, 370] on span "Cargar facturas" at bounding box center [285, 368] width 74 height 10
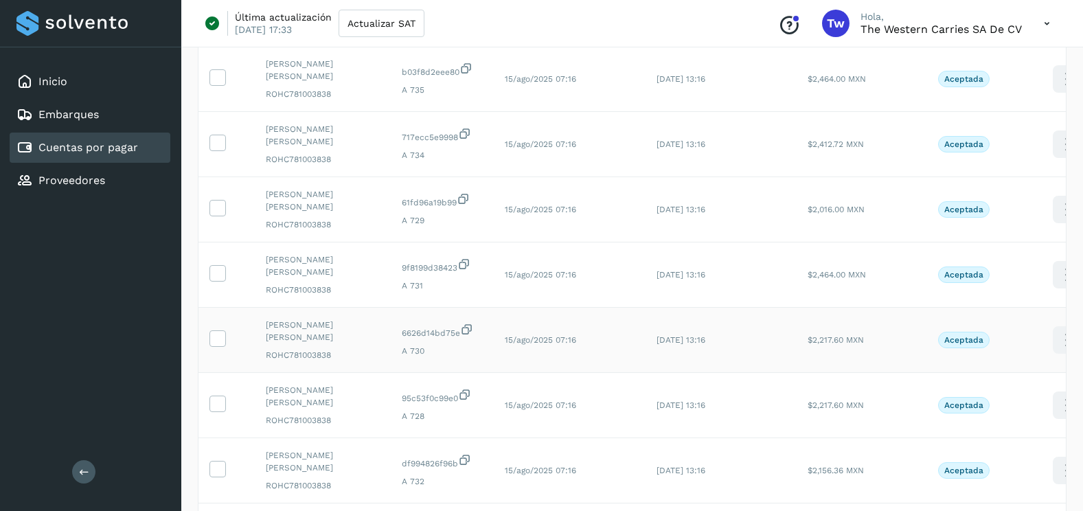
scroll to position [412, 0]
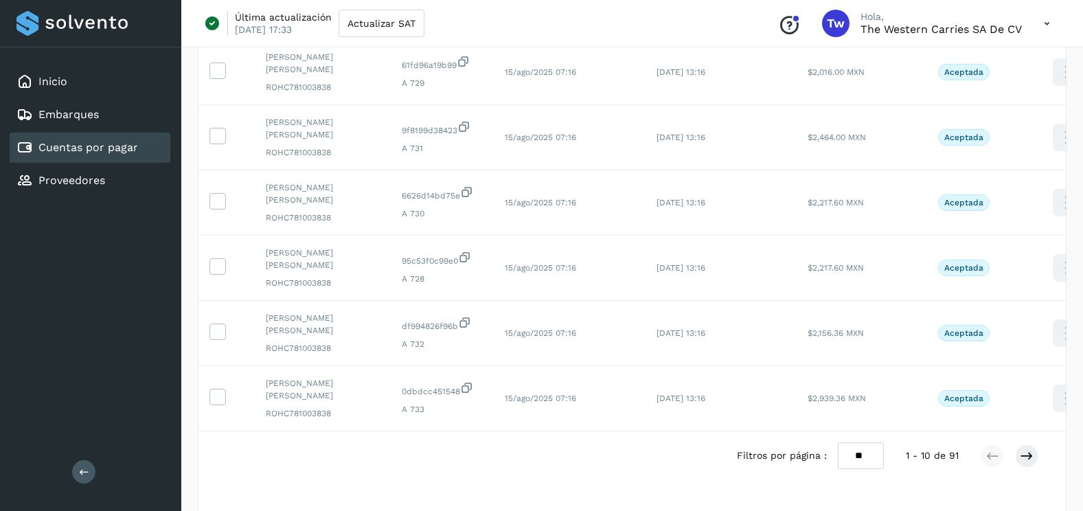
click at [859, 457] on select "** ** **" at bounding box center [861, 455] width 46 height 27
select select "**"
click at [838, 442] on select "** ** **" at bounding box center [861, 455] width 46 height 27
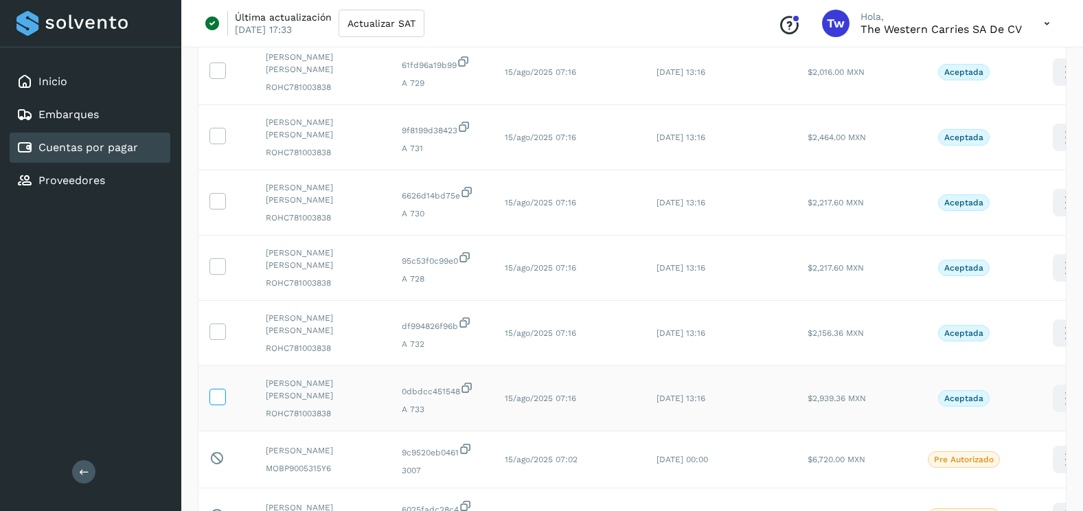
click at [216, 400] on icon at bounding box center [217, 396] width 14 height 14
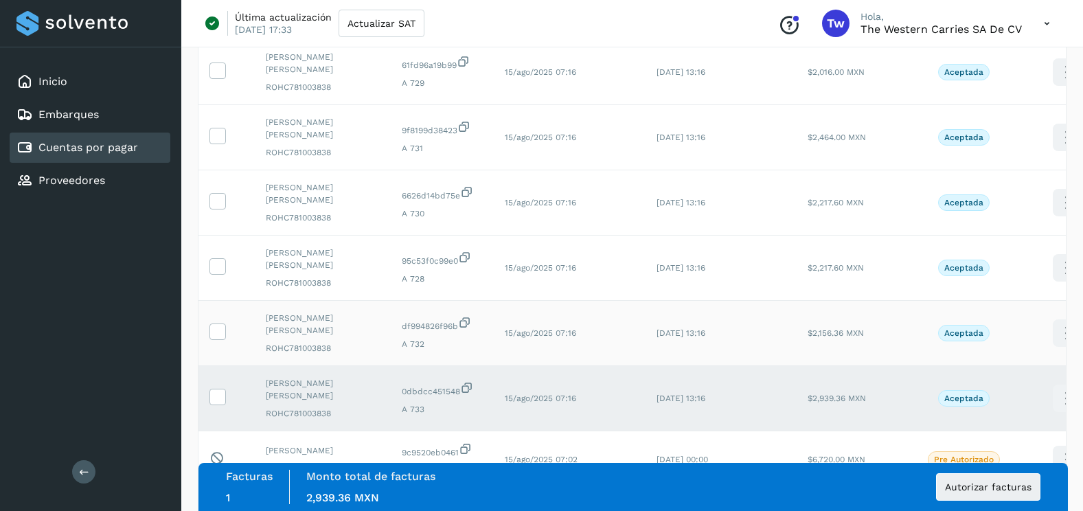
drag, startPoint x: 216, startPoint y: 341, endPoint x: 217, endPoint y: 296, distance: 45.4
click at [216, 341] on td at bounding box center [227, 333] width 56 height 65
drag, startPoint x: 220, startPoint y: 330, endPoint x: 226, endPoint y: 290, distance: 40.3
click at [221, 330] on icon at bounding box center [217, 331] width 14 height 14
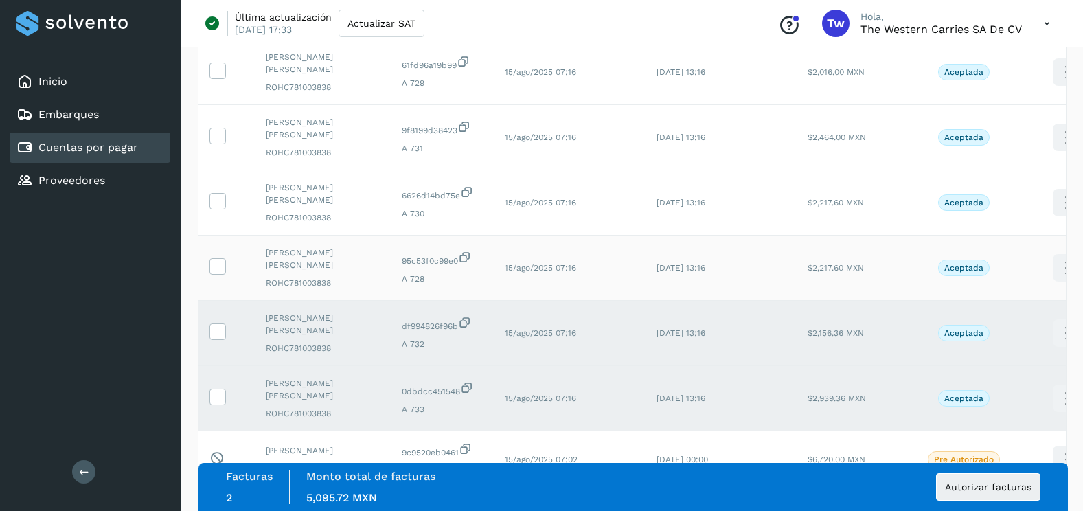
click at [226, 266] on td at bounding box center [227, 268] width 56 height 65
click at [222, 272] on icon at bounding box center [217, 265] width 14 height 14
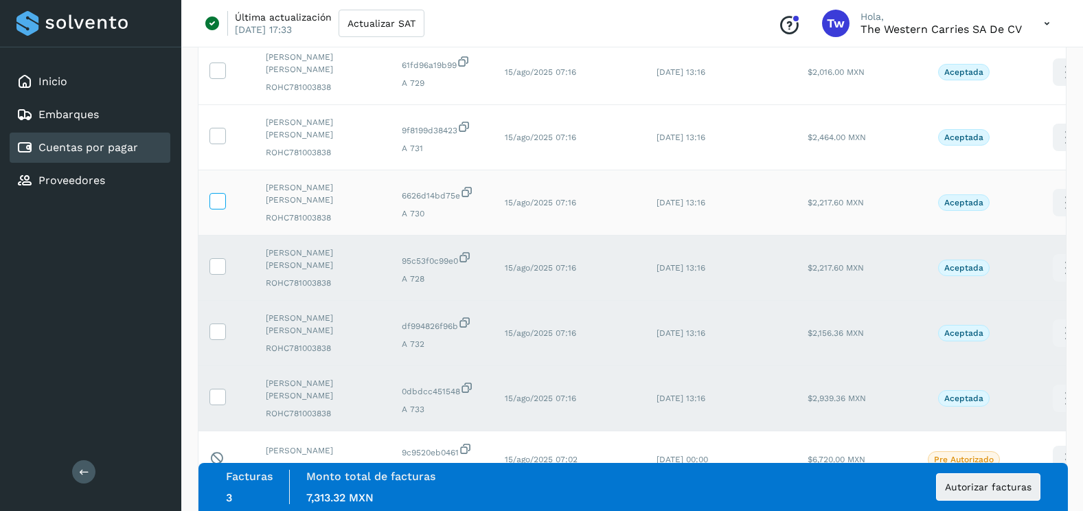
click at [223, 207] on icon at bounding box center [217, 200] width 14 height 14
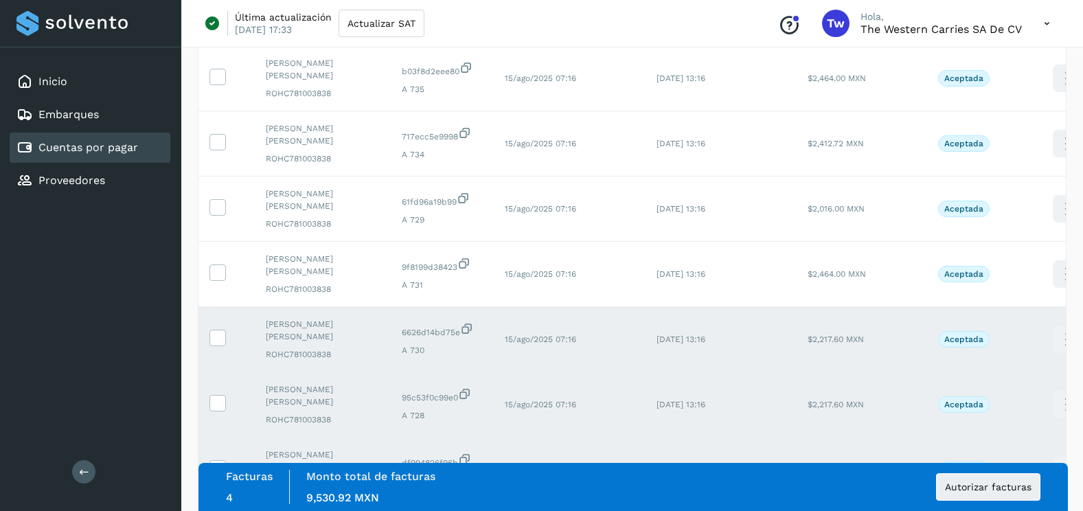
scroll to position [275, 0]
click at [216, 265] on icon at bounding box center [217, 272] width 14 height 14
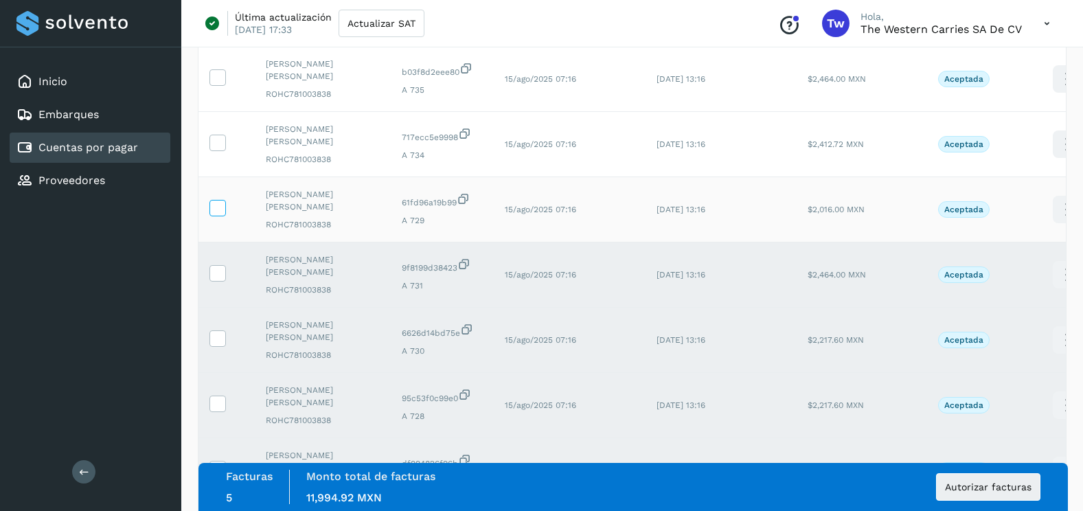
drag, startPoint x: 221, startPoint y: 207, endPoint x: 221, endPoint y: 137, distance: 69.4
click at [221, 202] on icon at bounding box center [217, 207] width 14 height 14
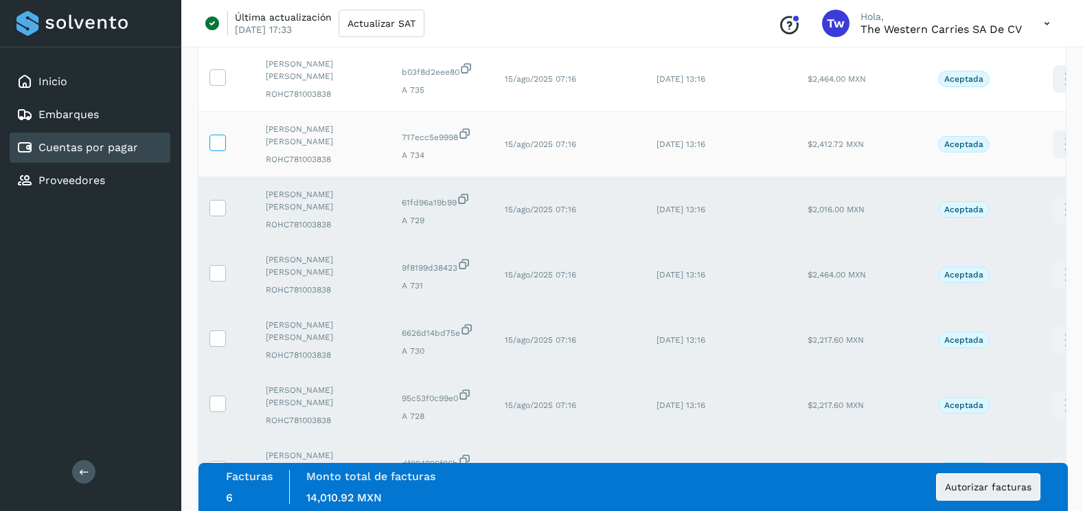
click at [221, 135] on icon at bounding box center [217, 142] width 14 height 14
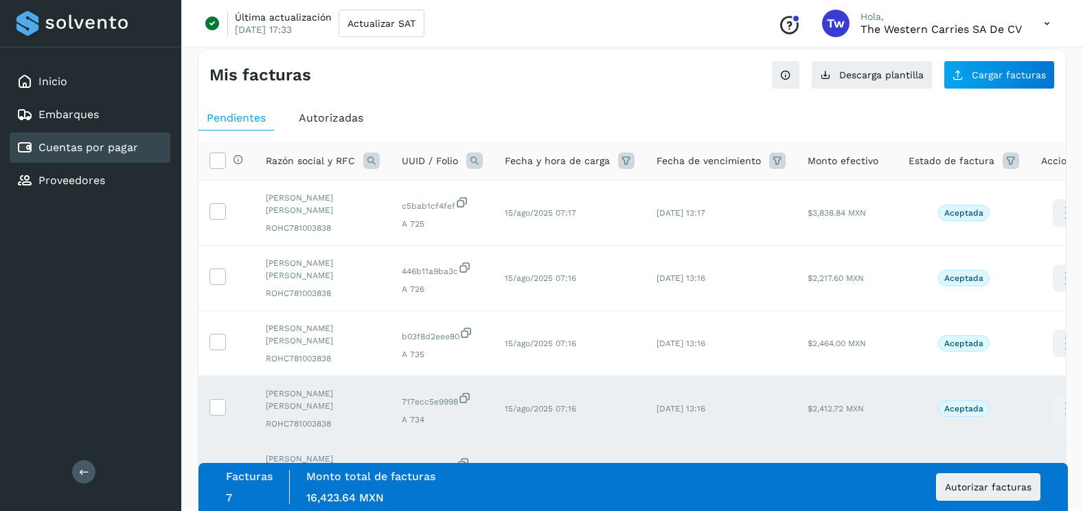
scroll to position [0, 0]
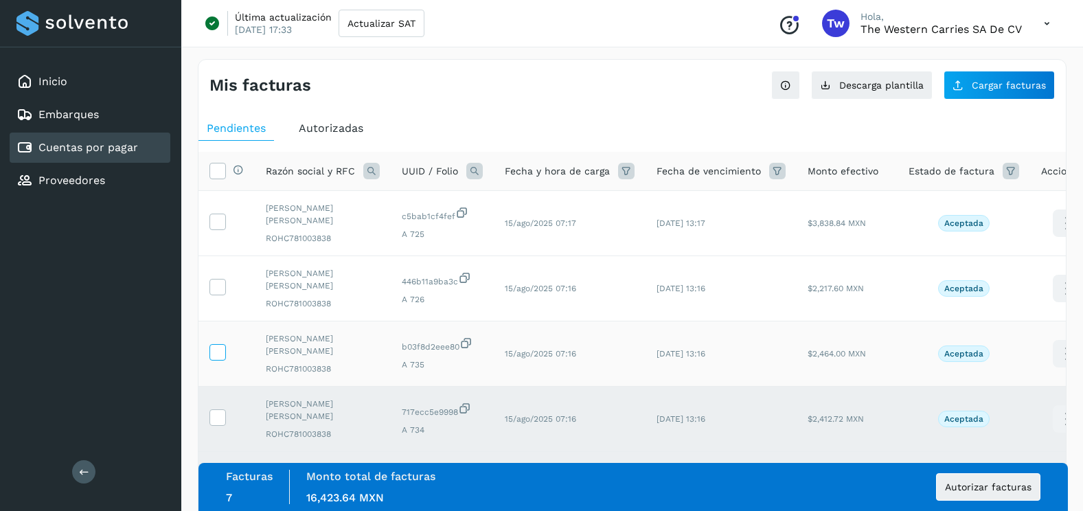
click at [217, 350] on icon at bounding box center [217, 351] width 14 height 14
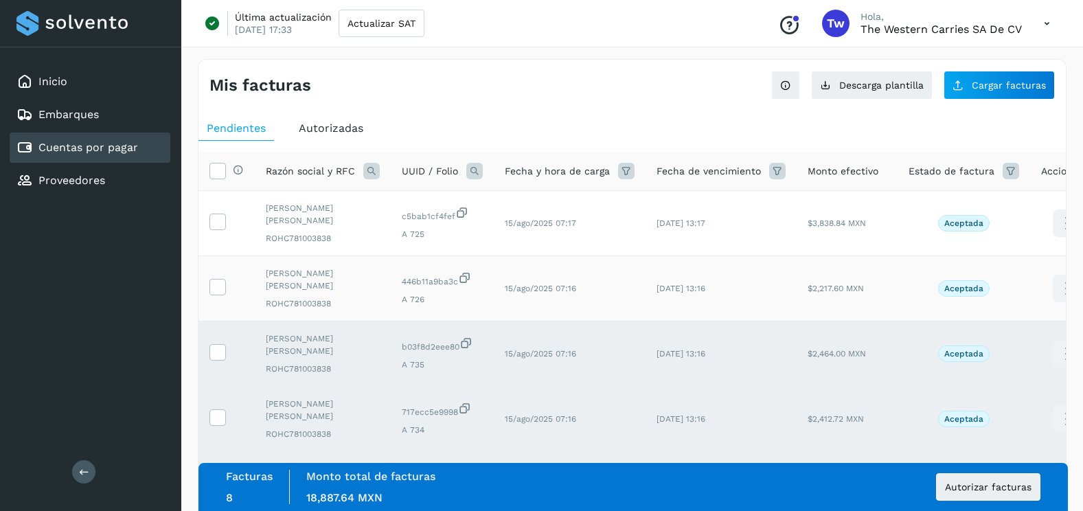
drag, startPoint x: 221, startPoint y: 291, endPoint x: 222, endPoint y: 262, distance: 28.2
click at [221, 288] on icon at bounding box center [217, 286] width 14 height 14
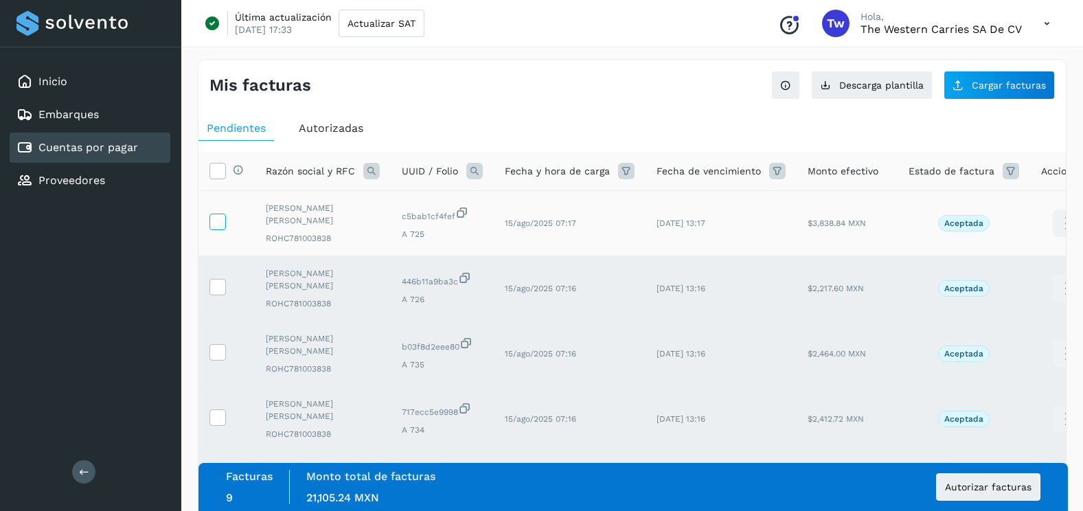
click at [225, 218] on label at bounding box center [218, 222] width 16 height 16
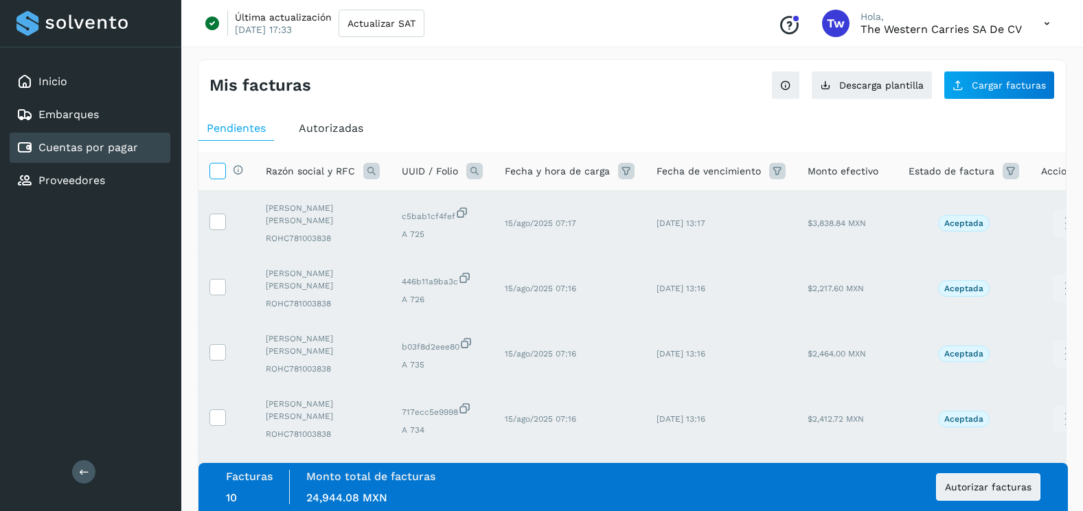
click at [221, 171] on icon at bounding box center [217, 170] width 14 height 14
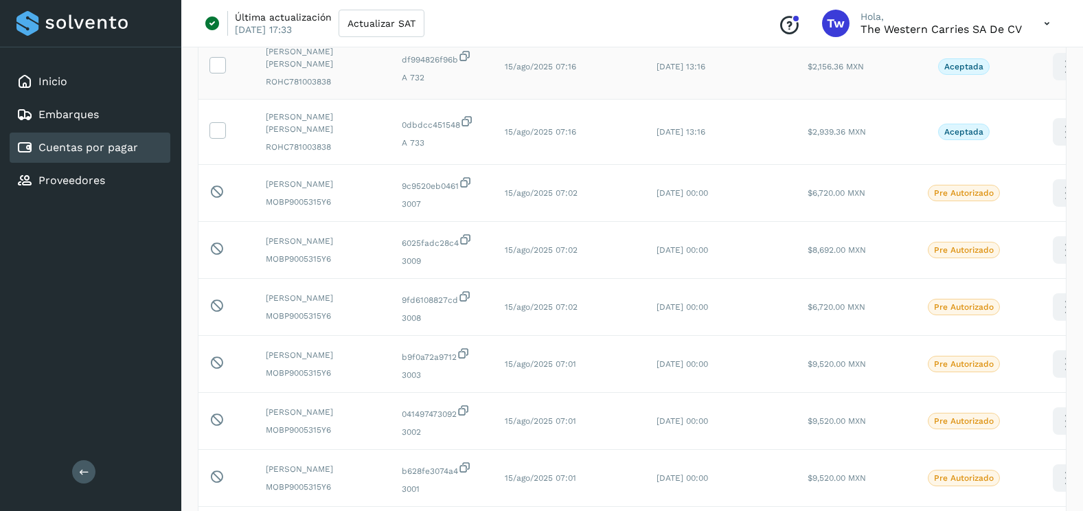
scroll to position [481, 0]
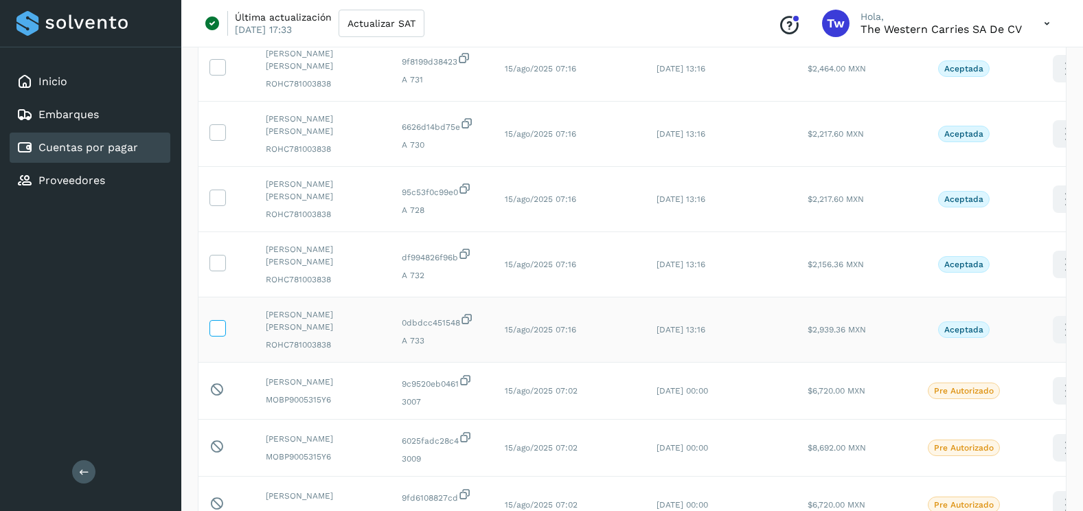
click at [219, 326] on icon at bounding box center [217, 327] width 14 height 14
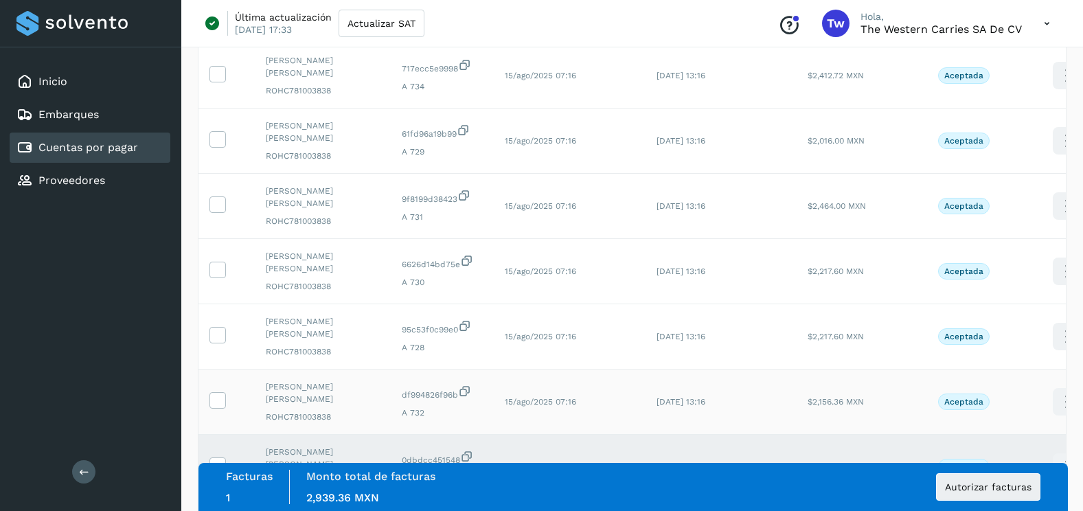
scroll to position [275, 0]
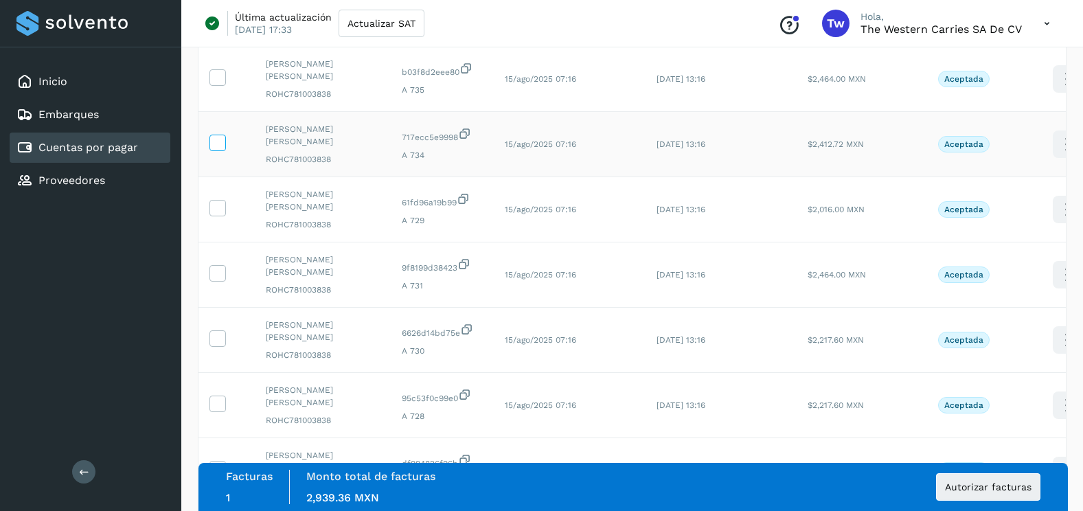
click at [218, 137] on icon at bounding box center [217, 142] width 14 height 14
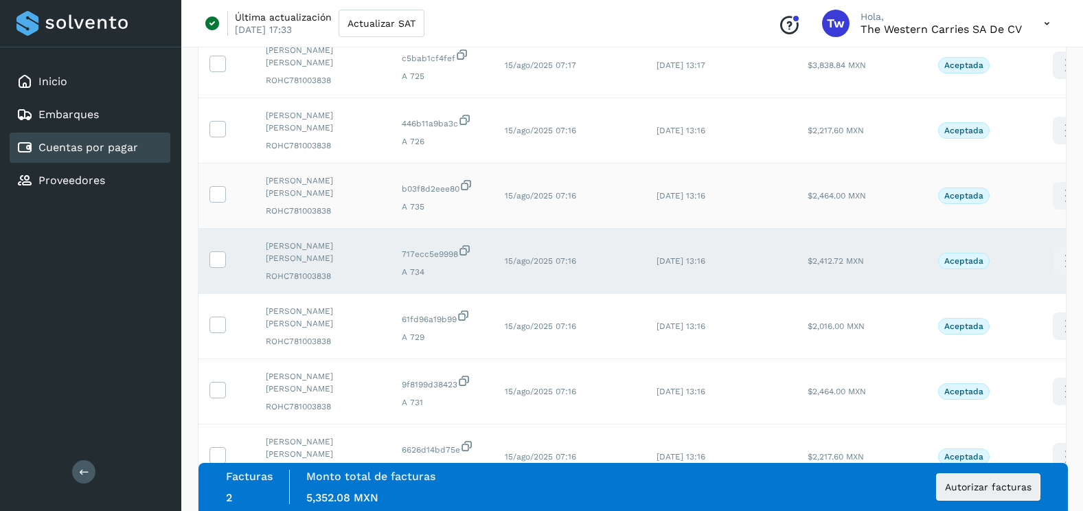
scroll to position [137, 0]
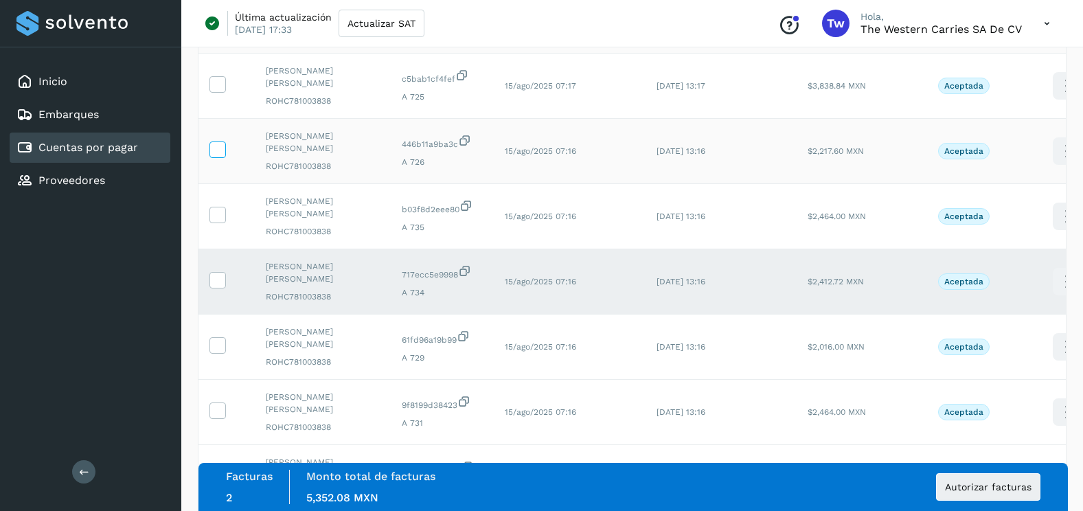
click at [218, 150] on icon at bounding box center [217, 149] width 14 height 14
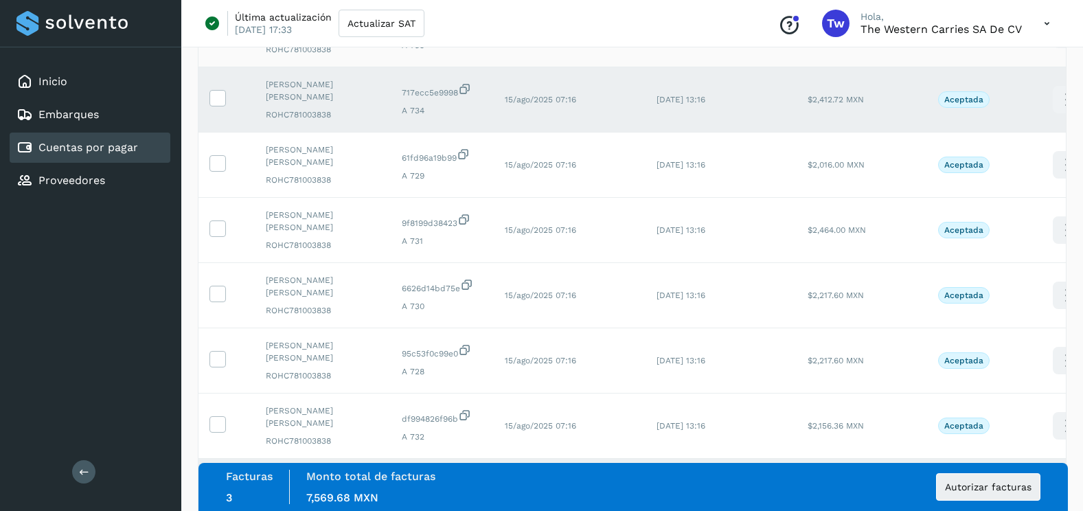
scroll to position [343, 0]
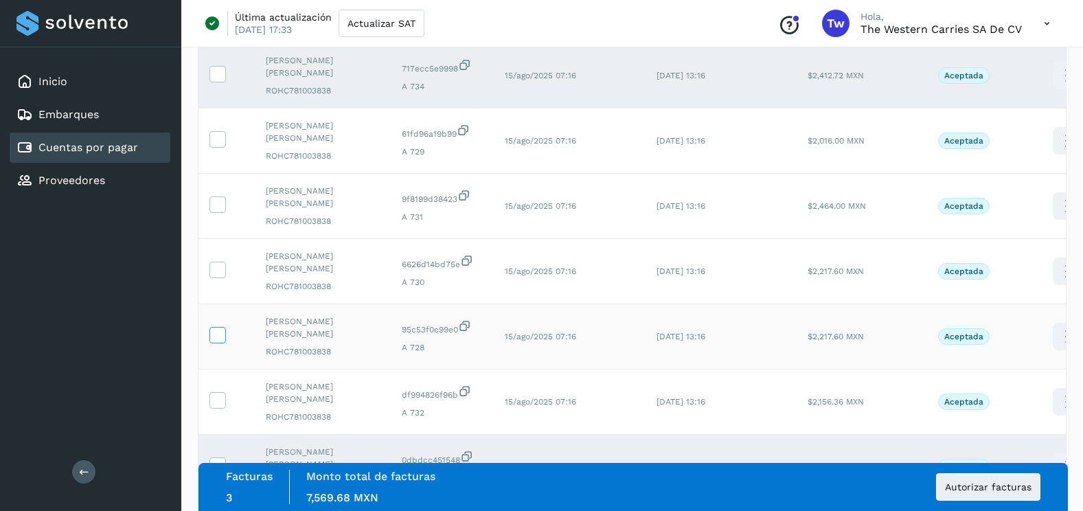
click at [223, 332] on icon at bounding box center [217, 334] width 14 height 14
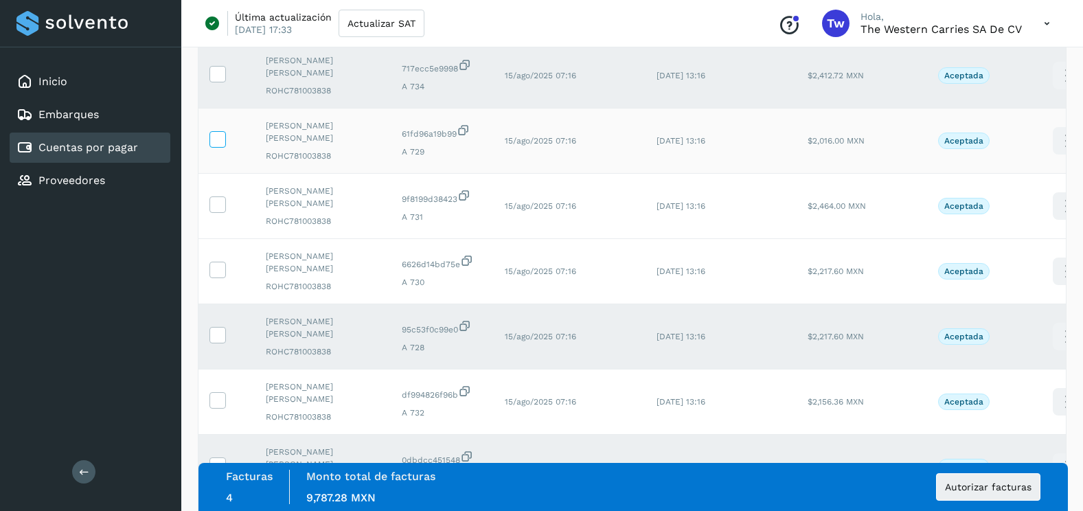
click at [224, 142] on icon at bounding box center [217, 138] width 14 height 14
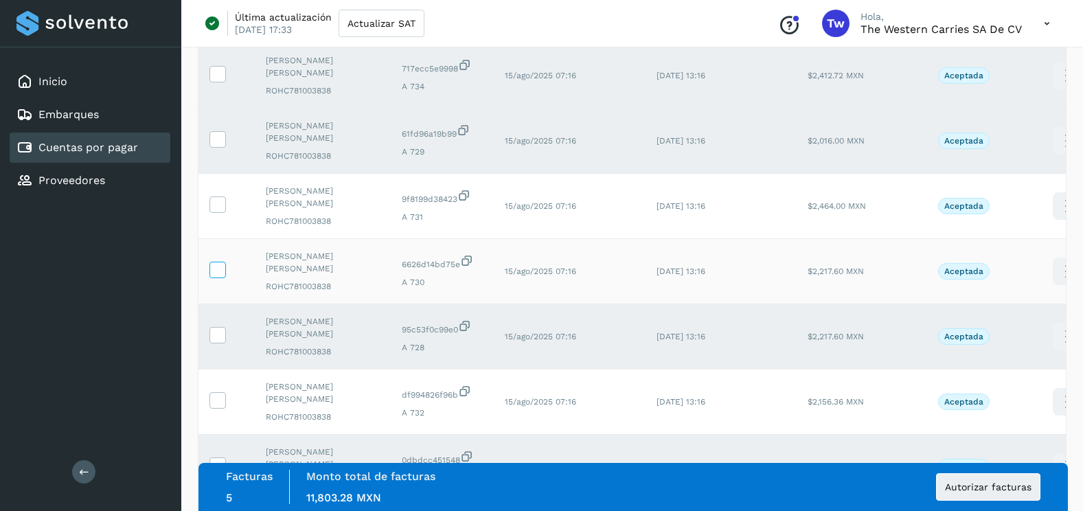
click at [216, 273] on icon at bounding box center [217, 269] width 14 height 14
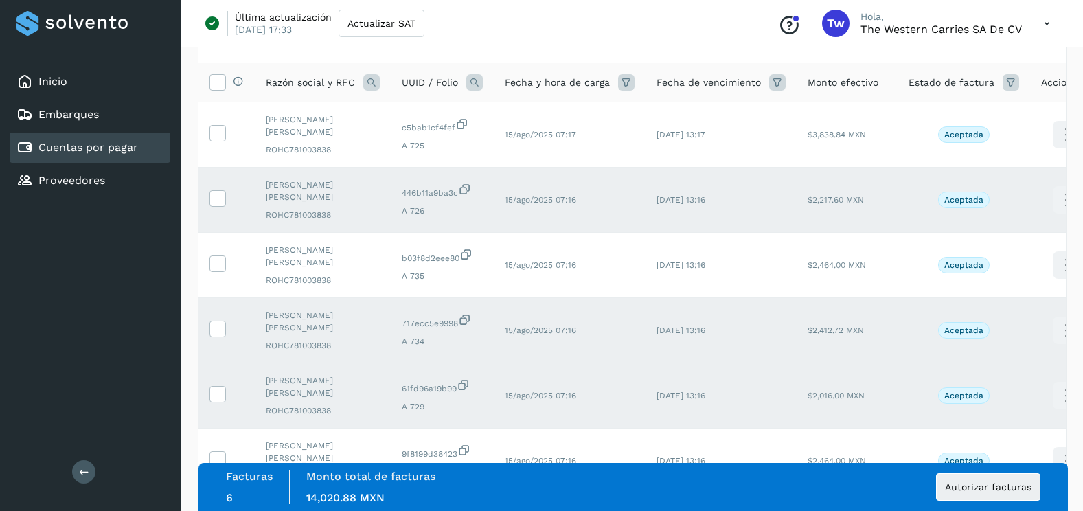
scroll to position [69, 0]
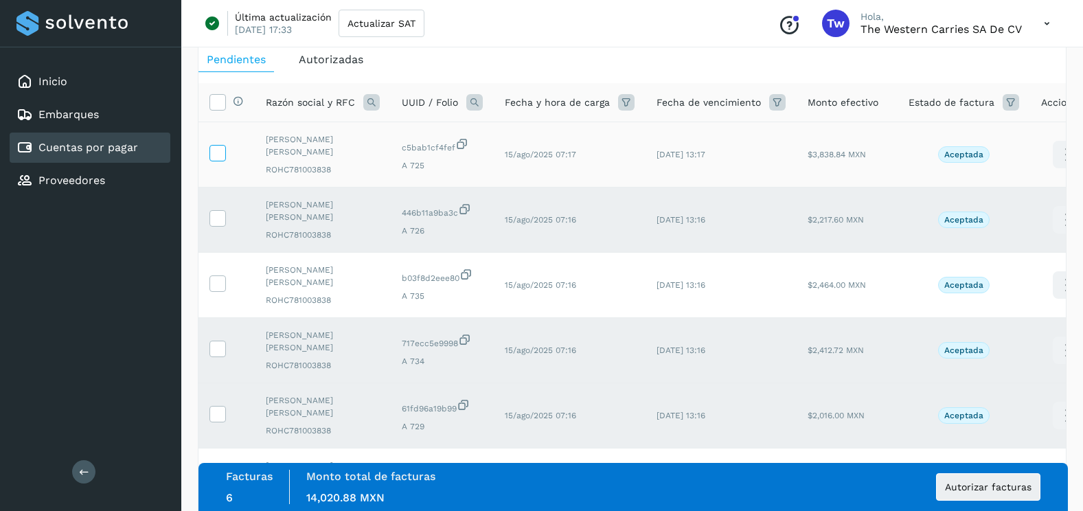
click at [220, 153] on icon at bounding box center [217, 152] width 14 height 14
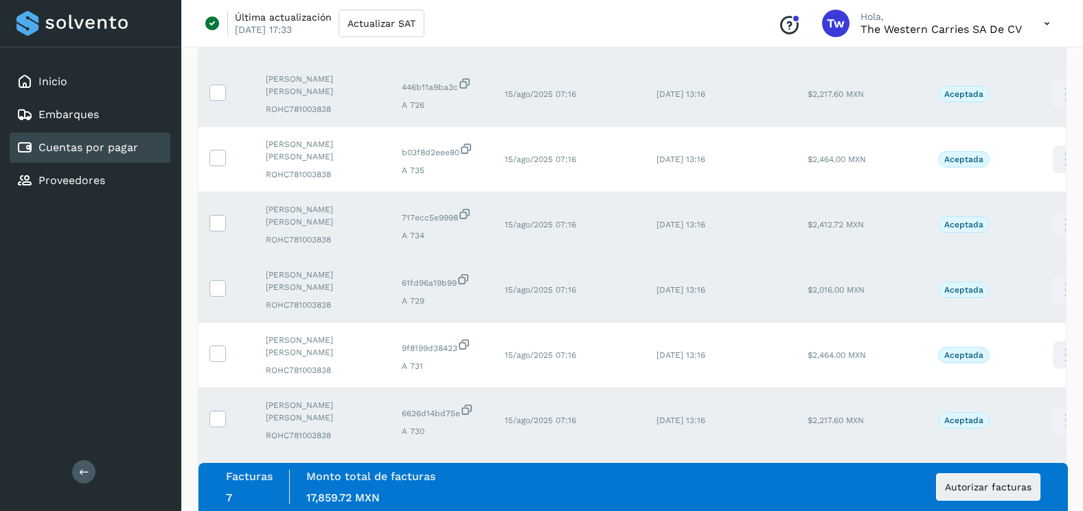
scroll to position [206, 0]
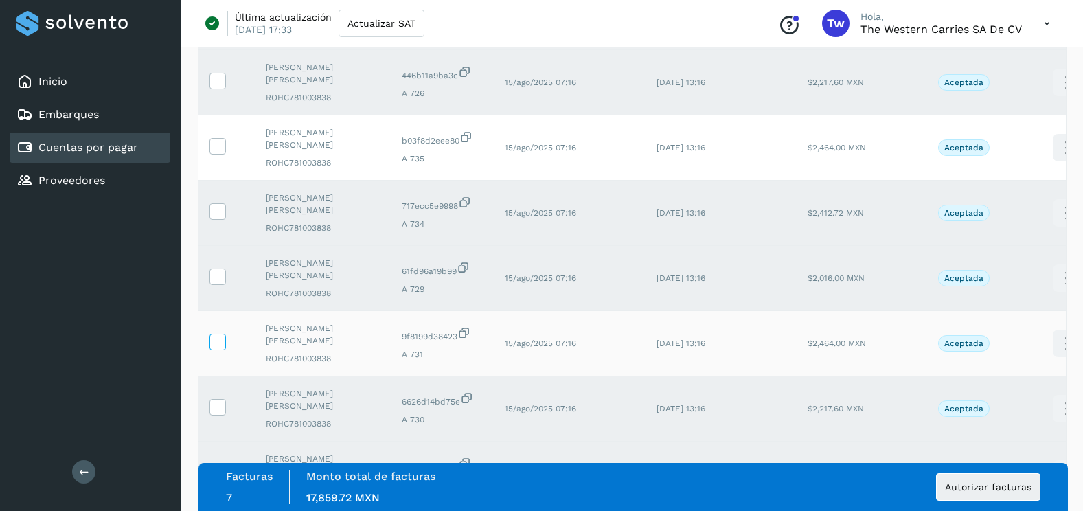
click at [219, 346] on icon at bounding box center [217, 341] width 14 height 14
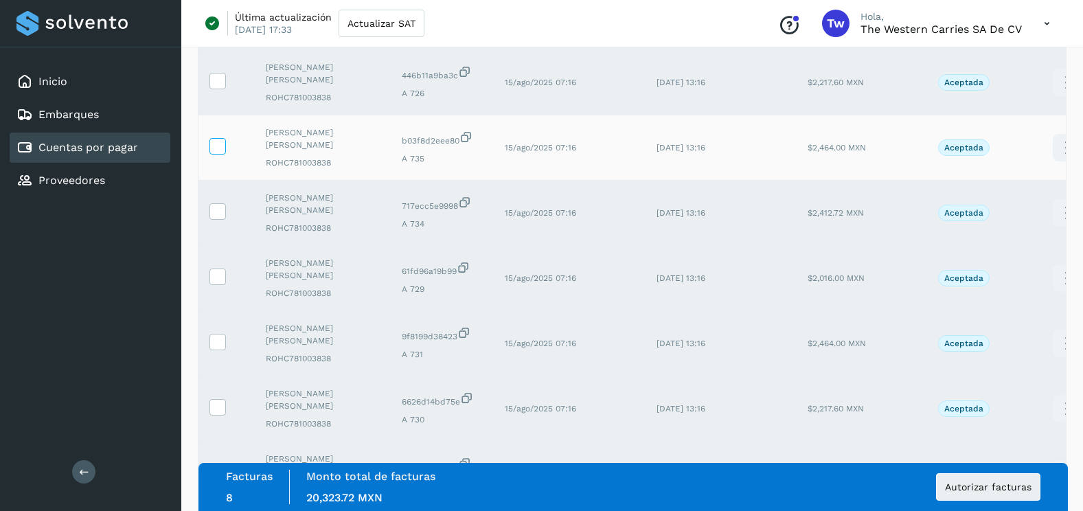
click at [218, 140] on icon at bounding box center [217, 145] width 14 height 14
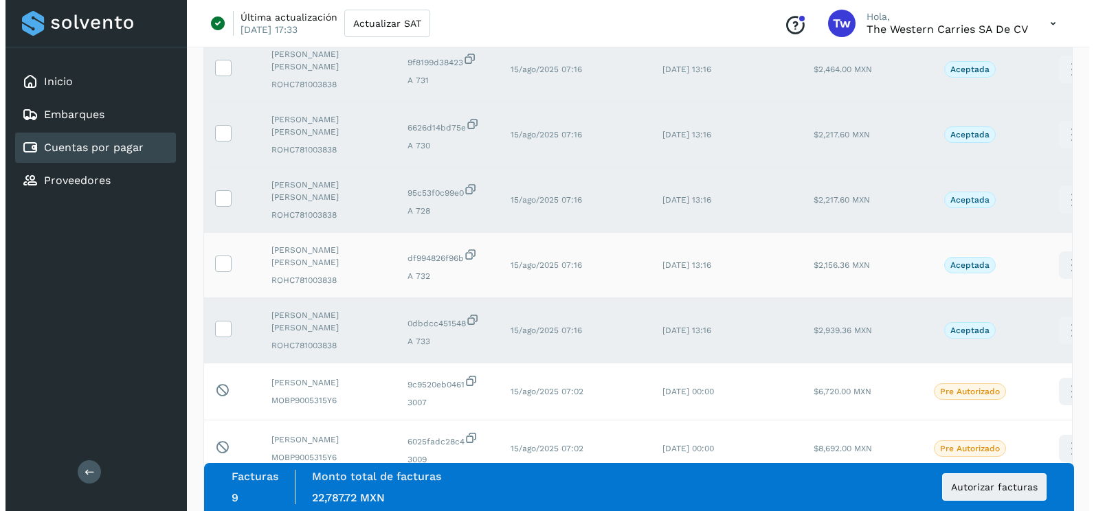
scroll to position [481, 0]
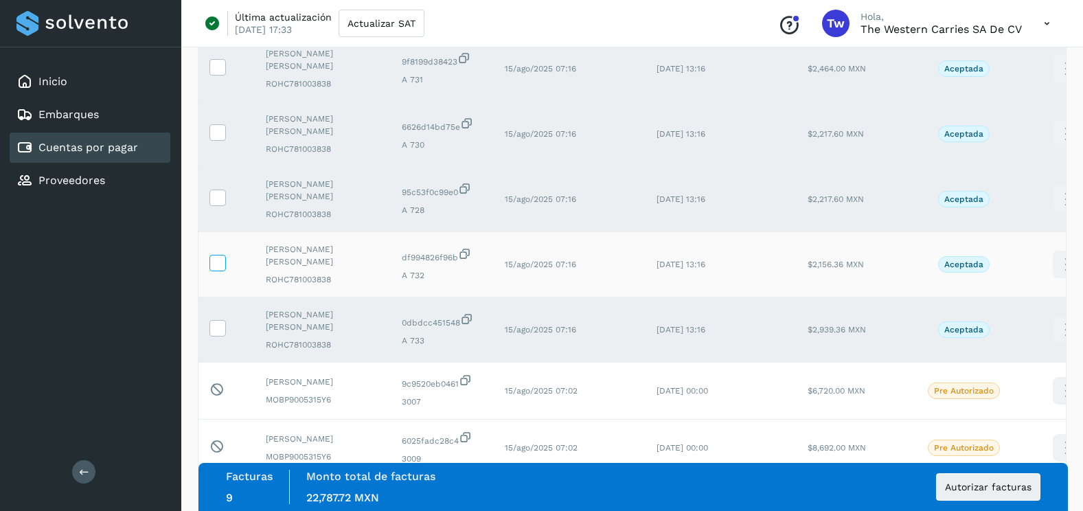
click at [222, 258] on icon at bounding box center [217, 262] width 14 height 14
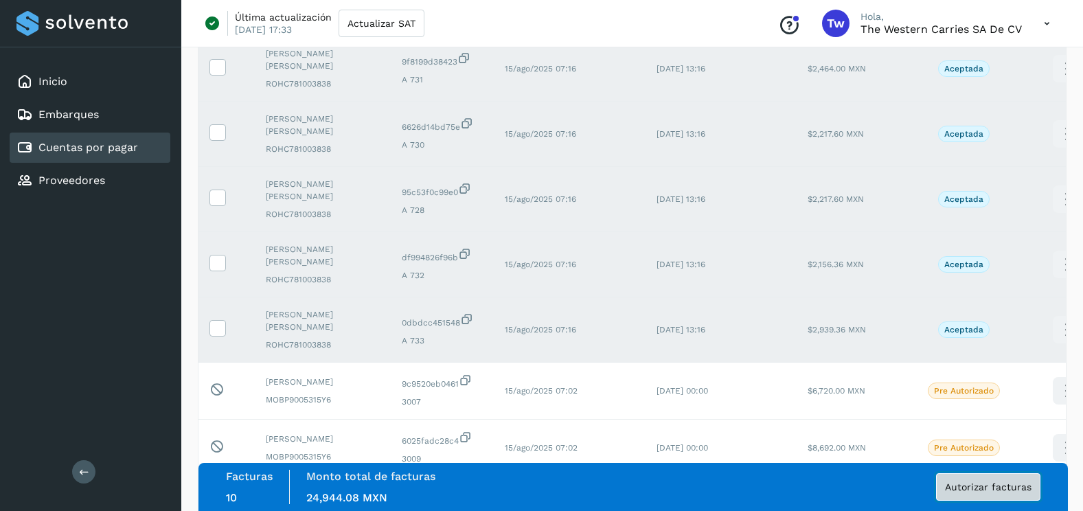
click at [1024, 490] on span "Autorizar facturas" at bounding box center [988, 487] width 87 height 10
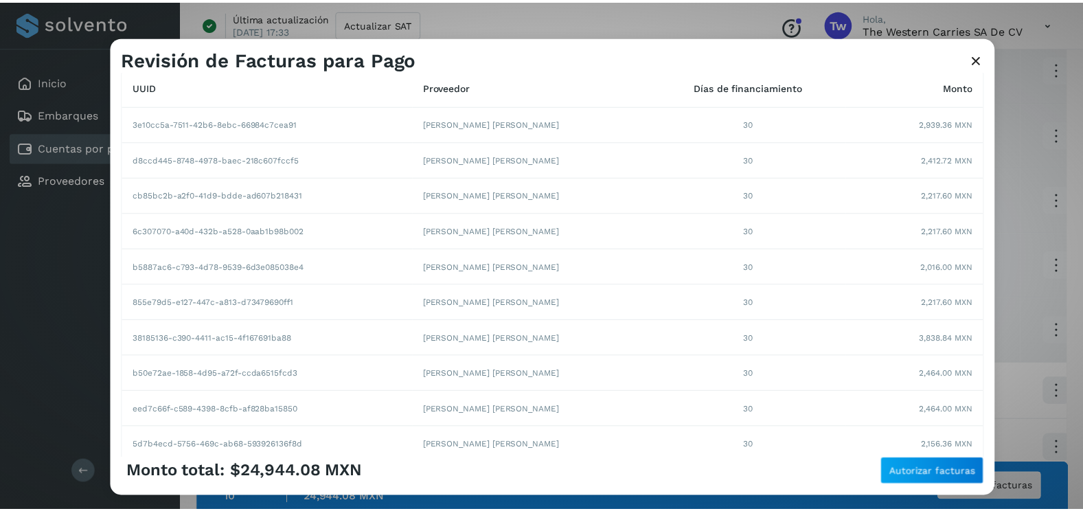
scroll to position [237, 0]
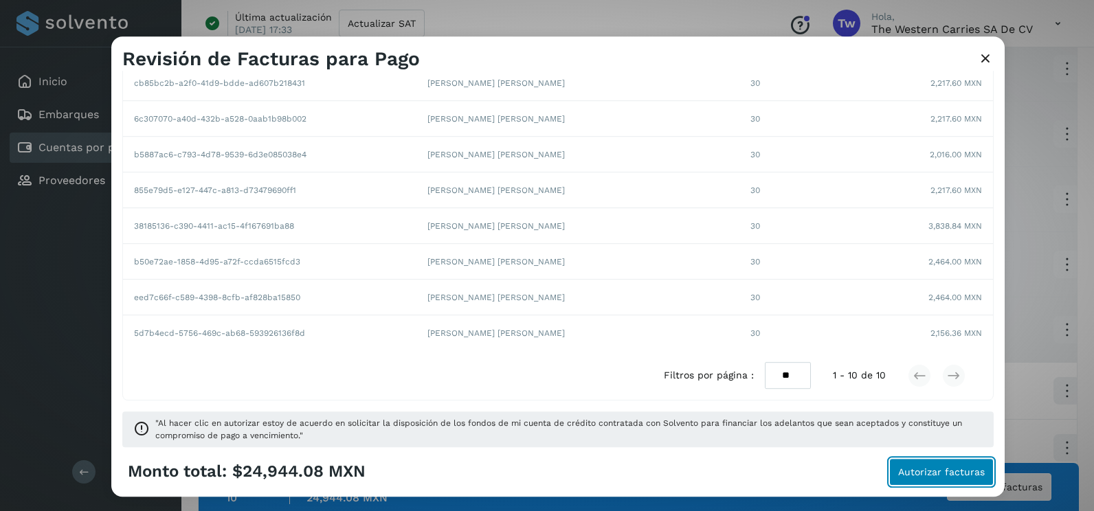
click at [980, 462] on button "Autorizar facturas" at bounding box center [941, 471] width 104 height 27
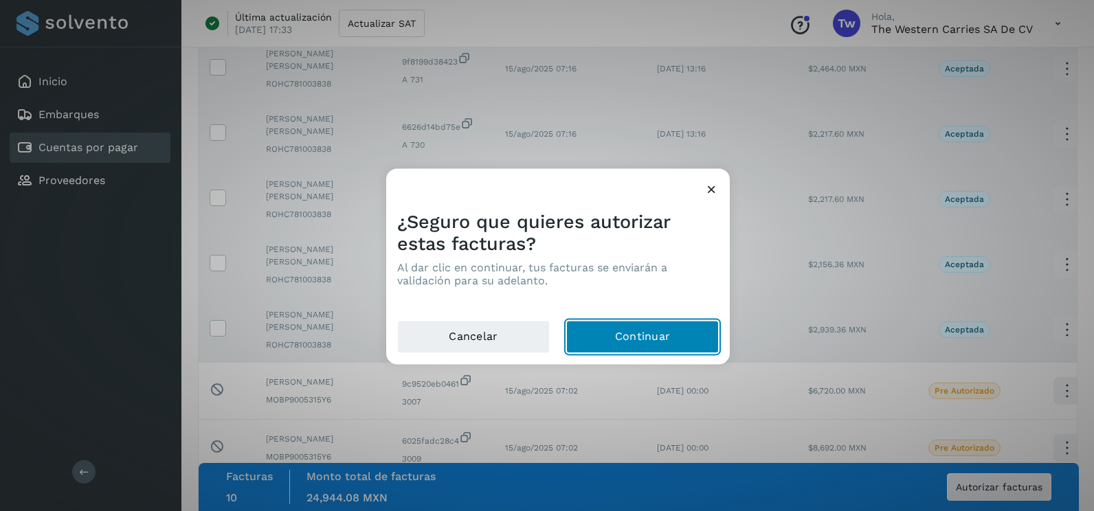
click at [635, 347] on button "Continuar" at bounding box center [642, 337] width 153 height 33
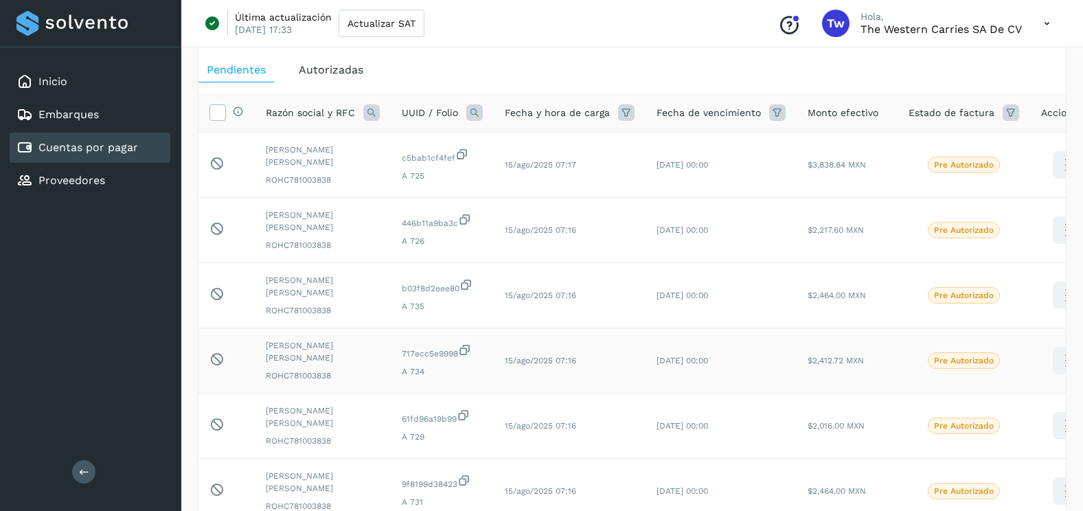
scroll to position [0, 0]
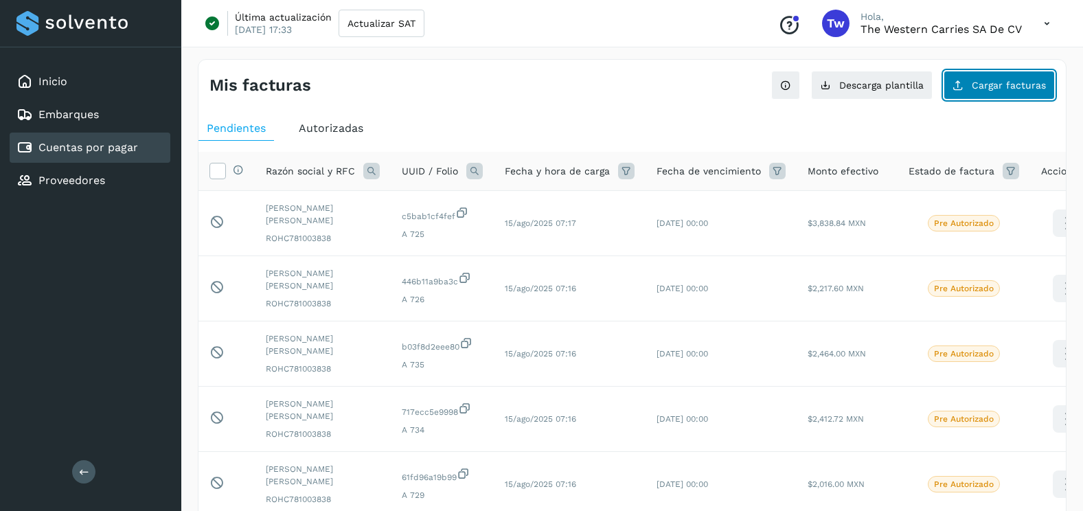
click at [1004, 84] on span "Cargar facturas" at bounding box center [1009, 85] width 74 height 10
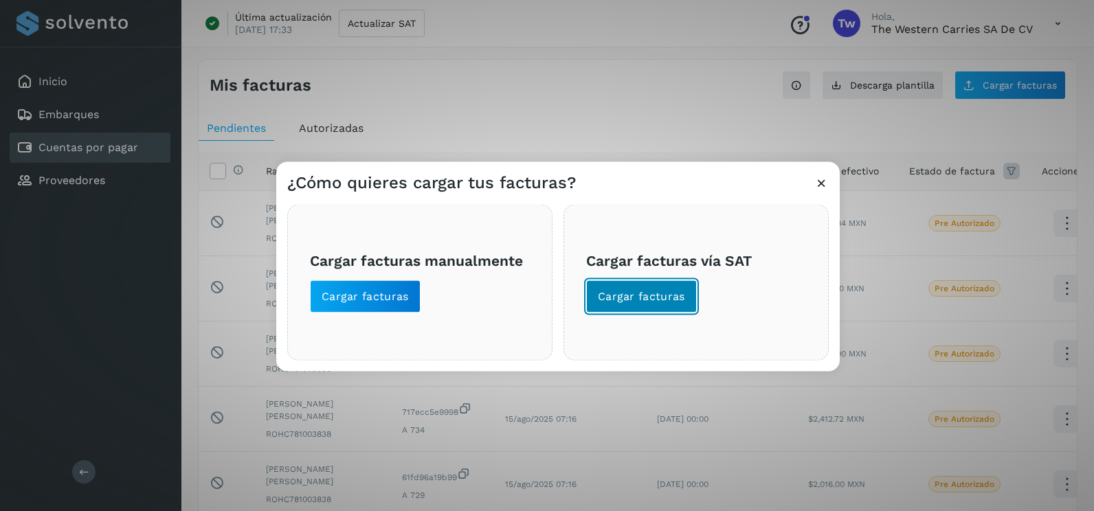
click at [663, 298] on span "Cargar facturas" at bounding box center [641, 296] width 87 height 15
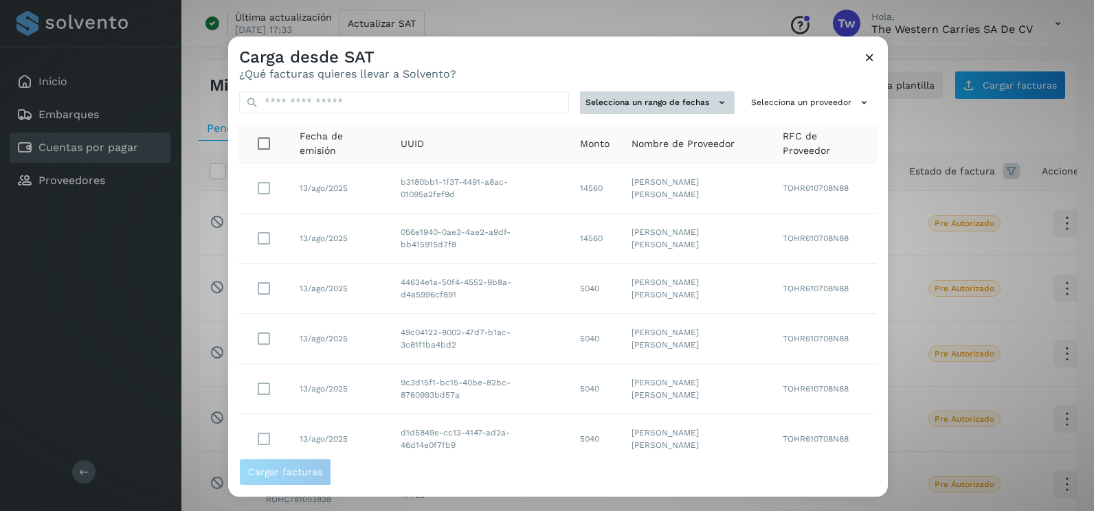
click at [714, 106] on icon at bounding box center [721, 102] width 14 height 14
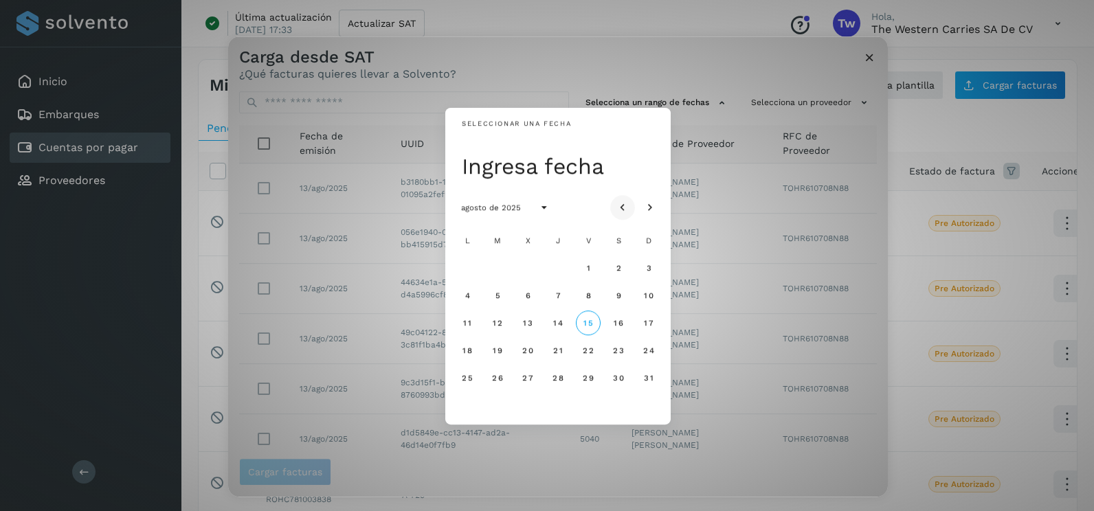
click at [627, 201] on icon "Mes anterior" at bounding box center [623, 208] width 14 height 14
click at [469, 376] on span "23" at bounding box center [467, 378] width 12 height 10
click at [501, 385] on button "24" at bounding box center [497, 377] width 25 height 25
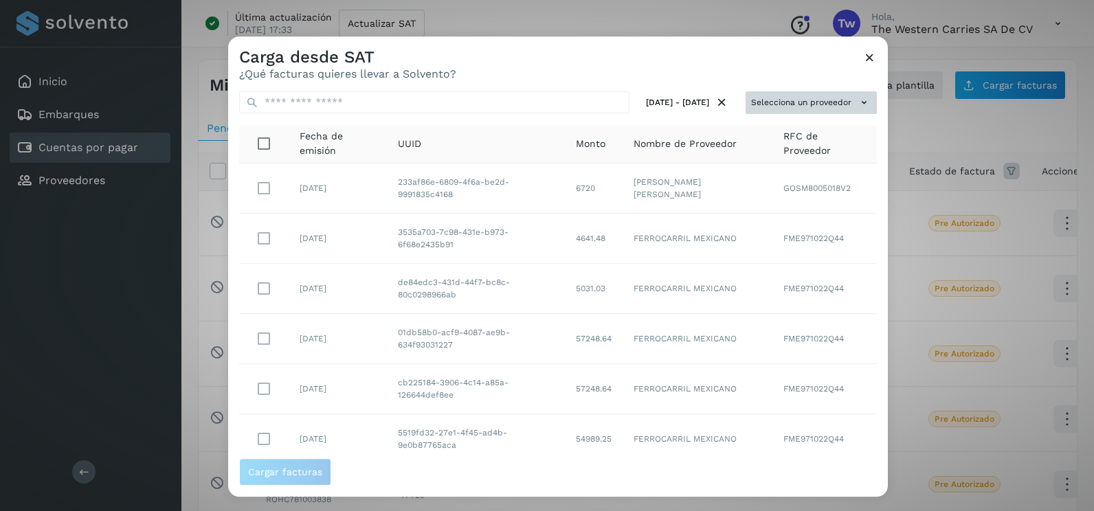
click at [800, 102] on button "Selecciona un proveedor" at bounding box center [810, 102] width 131 height 23
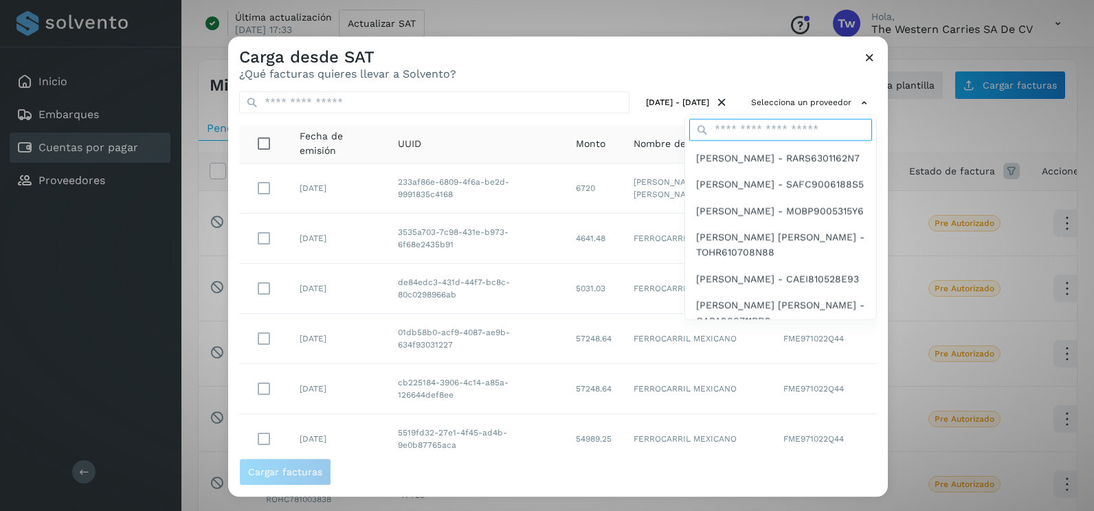
click at [754, 127] on input "text" at bounding box center [780, 130] width 183 height 22
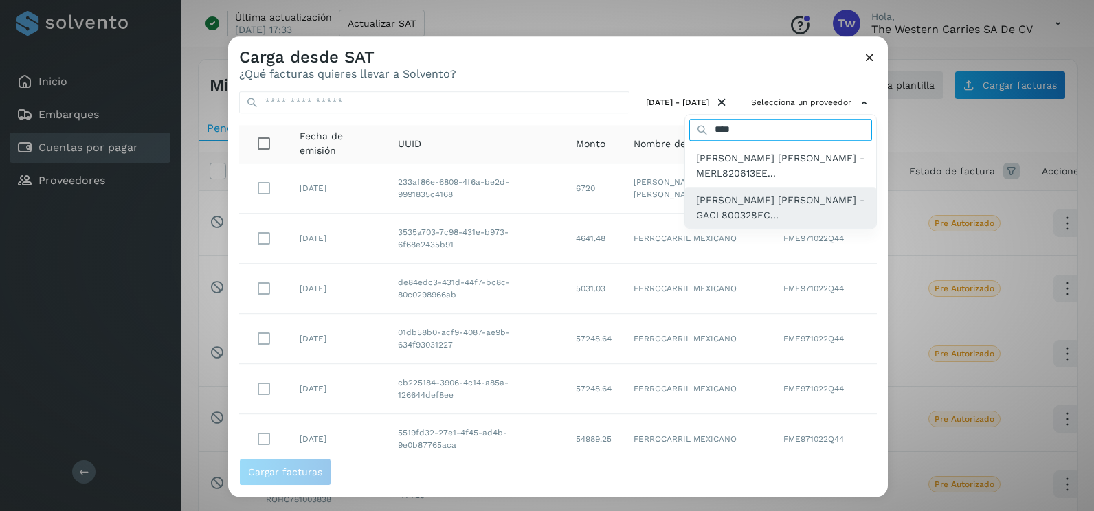
type input "****"
click at [777, 210] on span "[PERSON_NAME] [PERSON_NAME] - GACL800328EC..." at bounding box center [780, 207] width 169 height 31
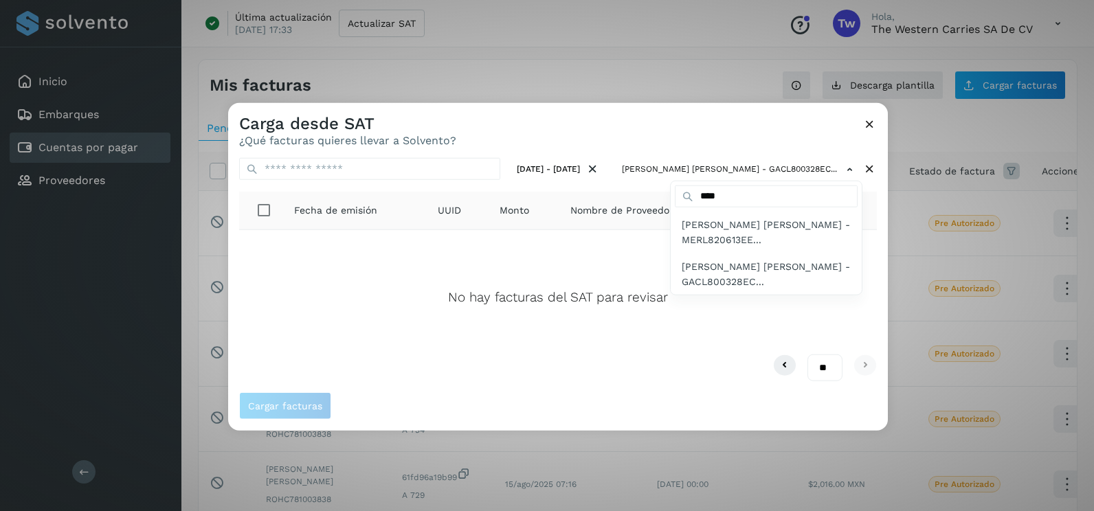
click at [667, 126] on div at bounding box center [775, 358] width 1094 height 511
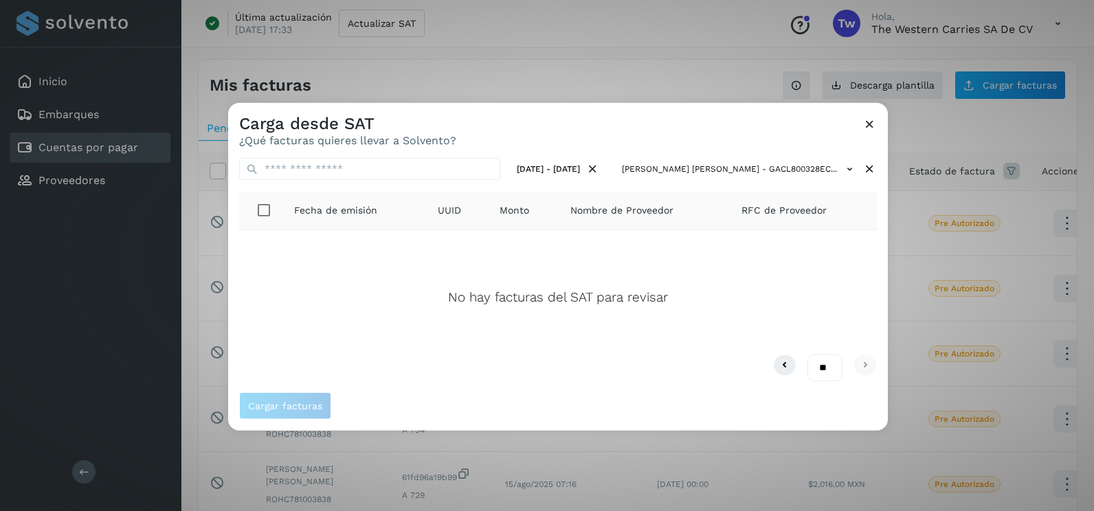
click at [872, 124] on icon at bounding box center [869, 124] width 14 height 14
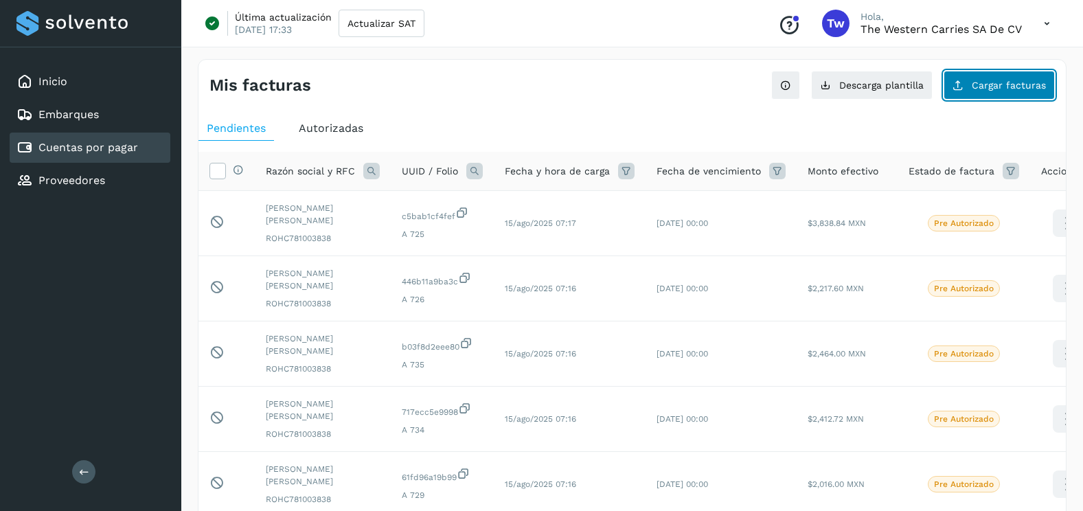
click at [958, 89] on icon at bounding box center [958, 85] width 11 height 11
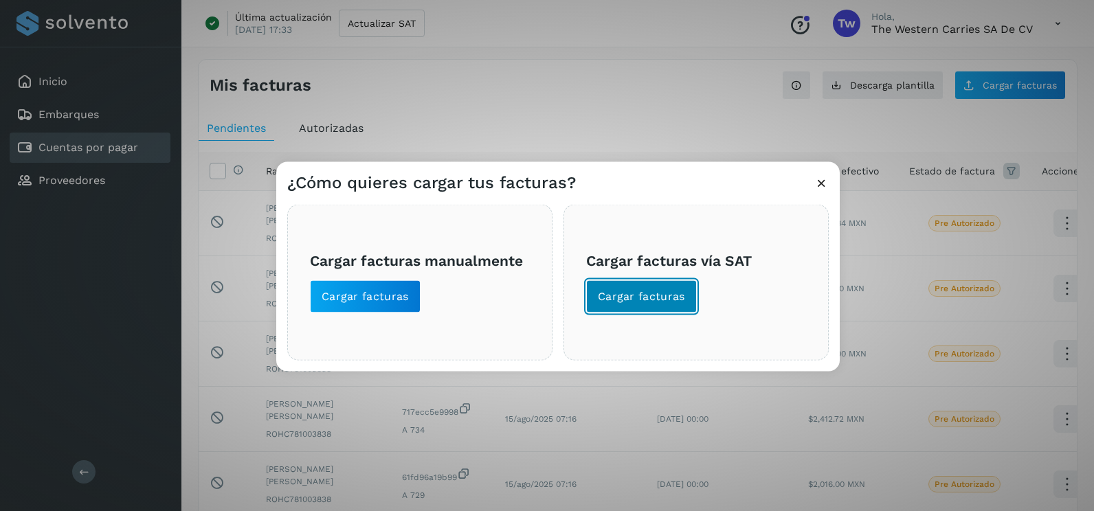
click at [690, 295] on button "Cargar facturas" at bounding box center [641, 296] width 111 height 33
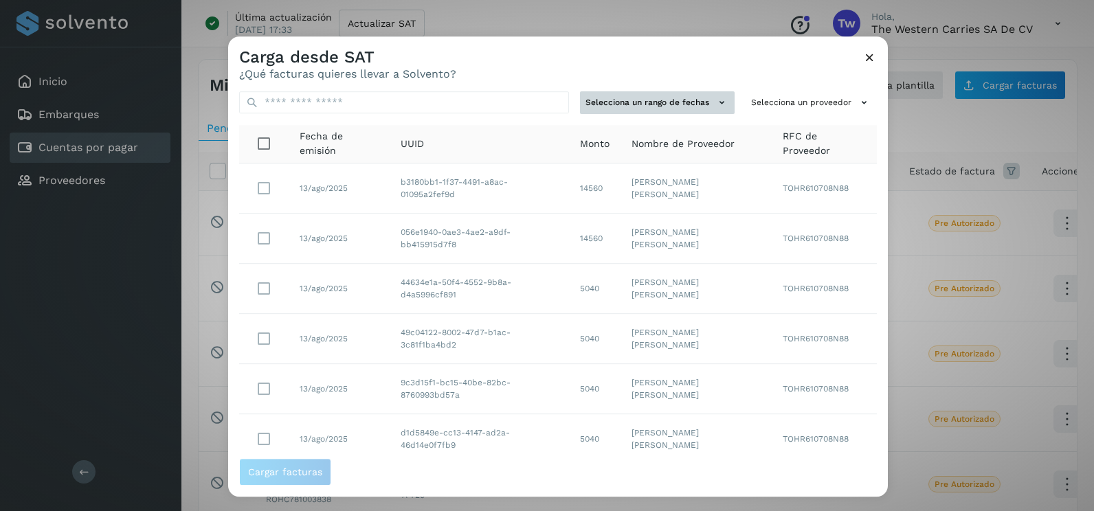
click at [667, 93] on button "Selecciona un rango de fechas" at bounding box center [657, 102] width 155 height 23
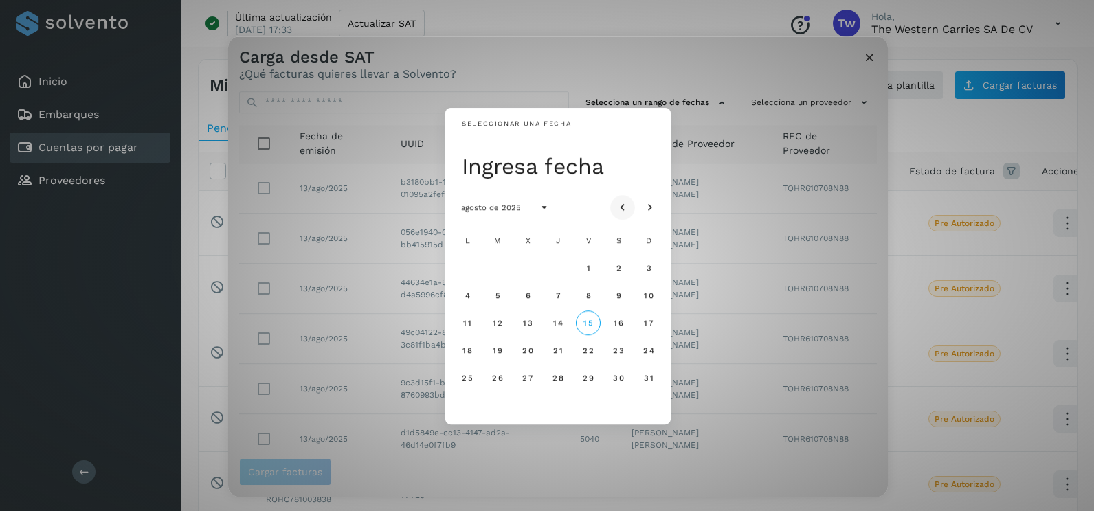
click at [623, 199] on button "Mes anterior" at bounding box center [622, 207] width 25 height 25
click at [473, 376] on span "23" at bounding box center [467, 378] width 12 height 10
click at [495, 376] on span "24" at bounding box center [497, 378] width 12 height 10
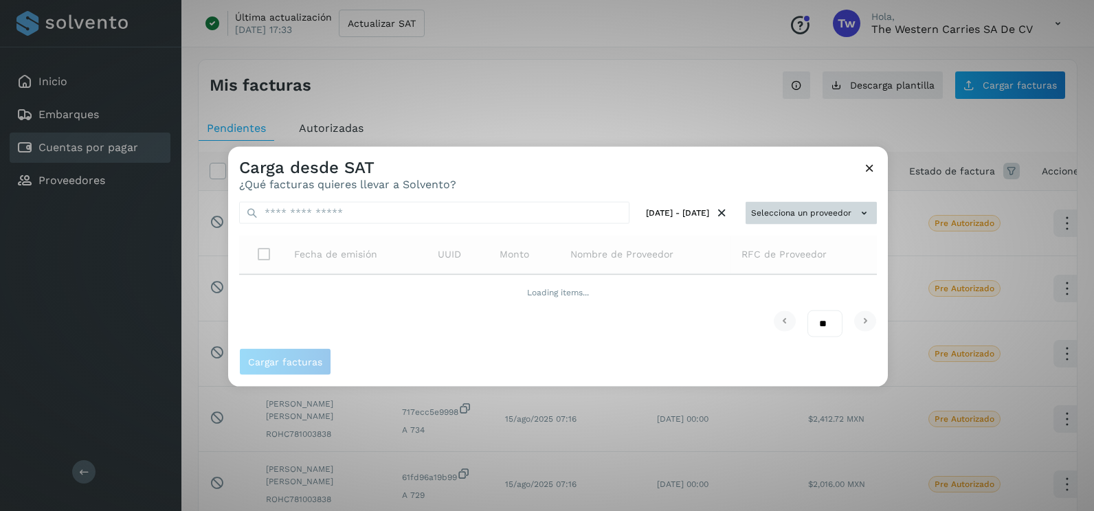
click at [807, 205] on button "Selecciona un proveedor" at bounding box center [810, 213] width 131 height 23
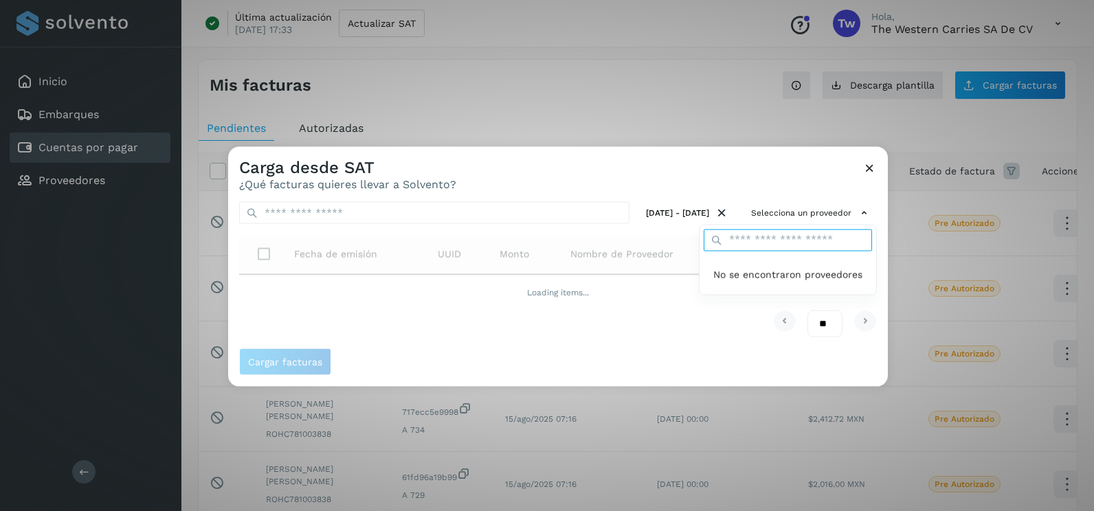
click at [758, 238] on input "text" at bounding box center [787, 240] width 168 height 22
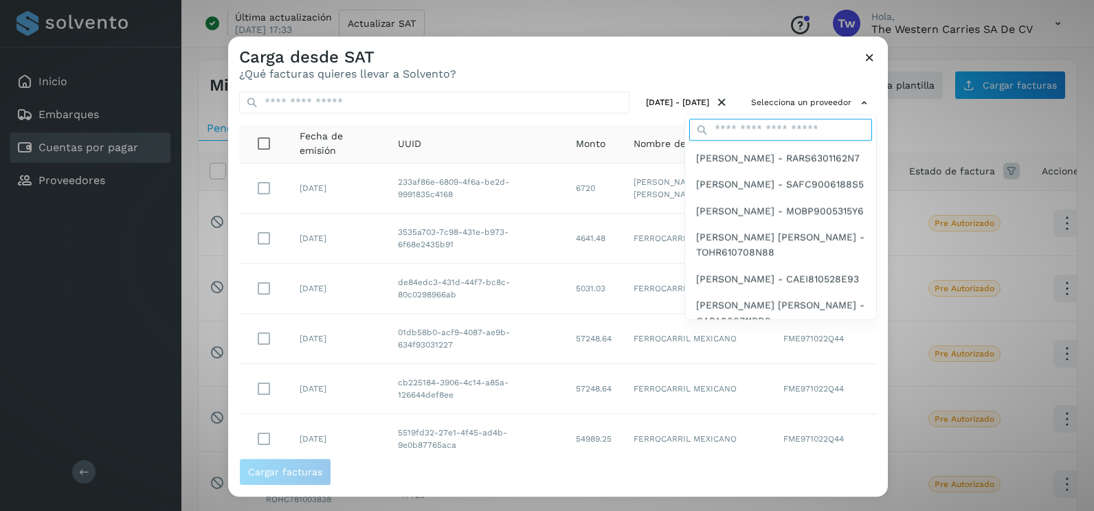
click at [749, 128] on input "text" at bounding box center [780, 130] width 183 height 22
type input "****"
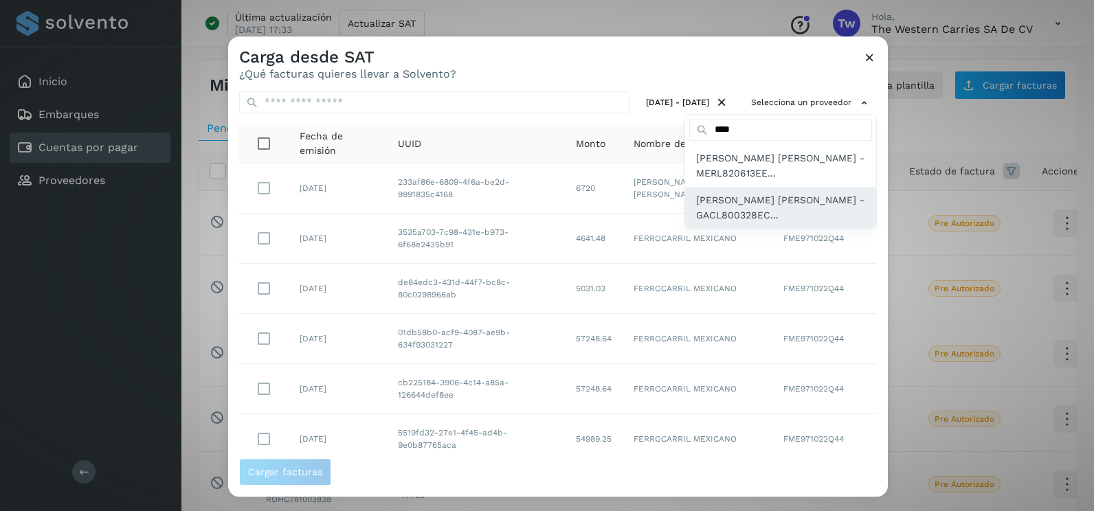
click at [743, 212] on span "[PERSON_NAME] [PERSON_NAME] - GACL800328EC..." at bounding box center [780, 207] width 169 height 31
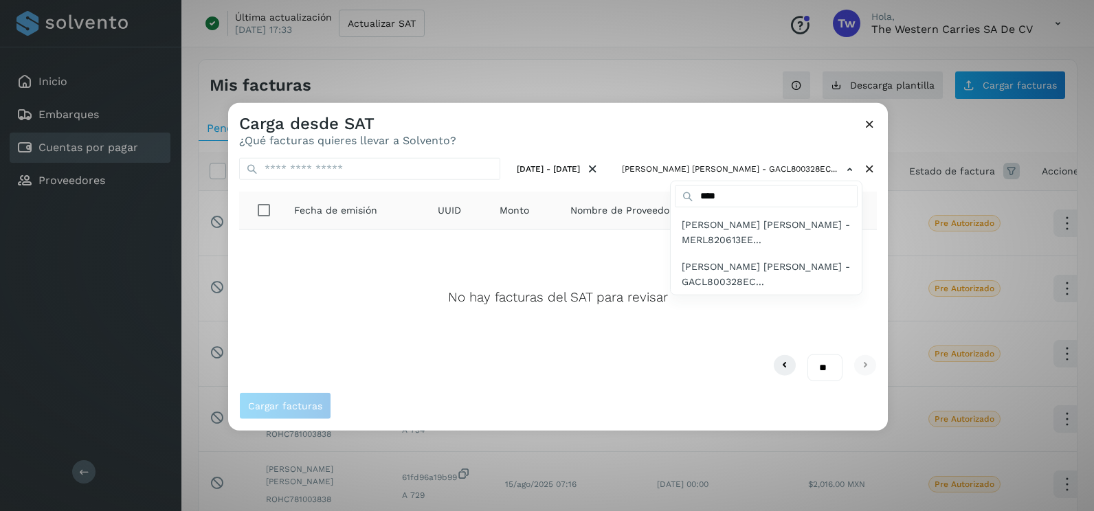
click at [637, 129] on div at bounding box center [775, 358] width 1094 height 511
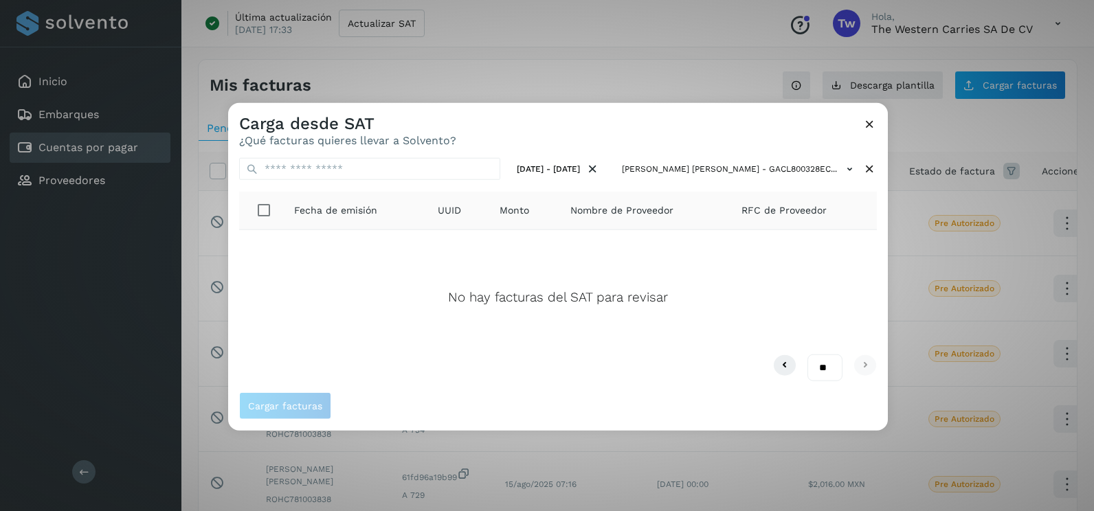
click at [871, 123] on icon at bounding box center [869, 124] width 14 height 14
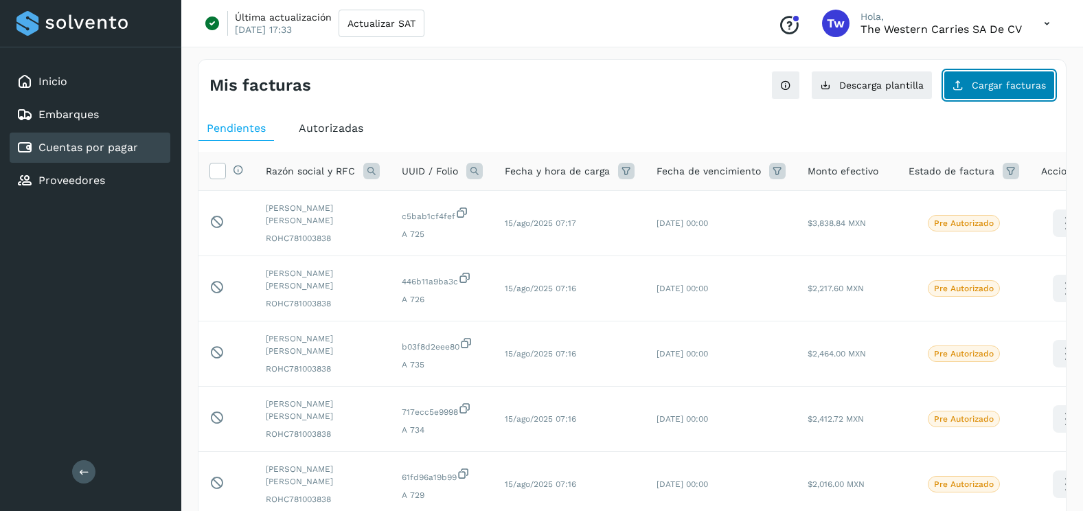
click at [986, 85] on span "Cargar facturas" at bounding box center [1009, 85] width 74 height 10
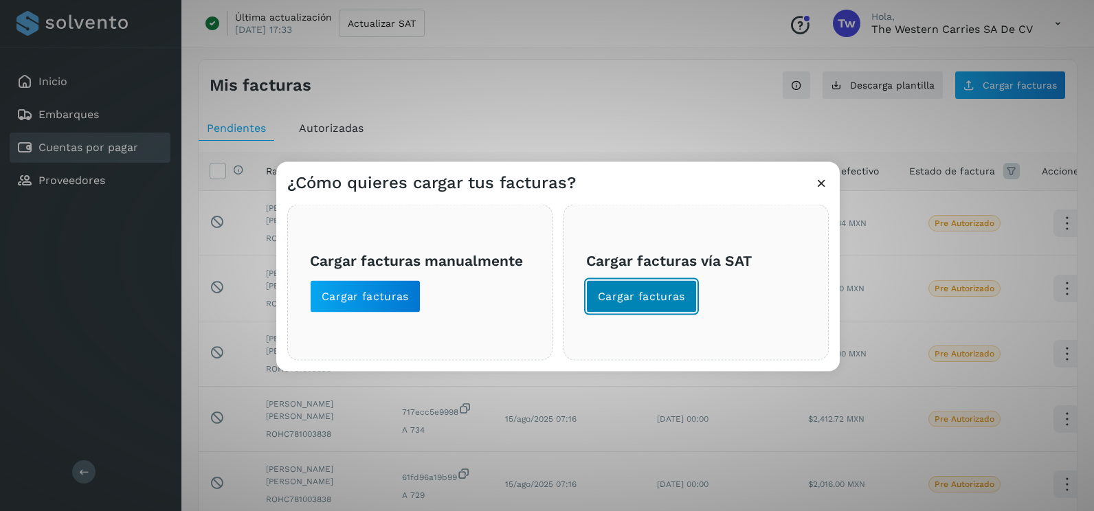
click at [653, 291] on span "Cargar facturas" at bounding box center [641, 296] width 87 height 15
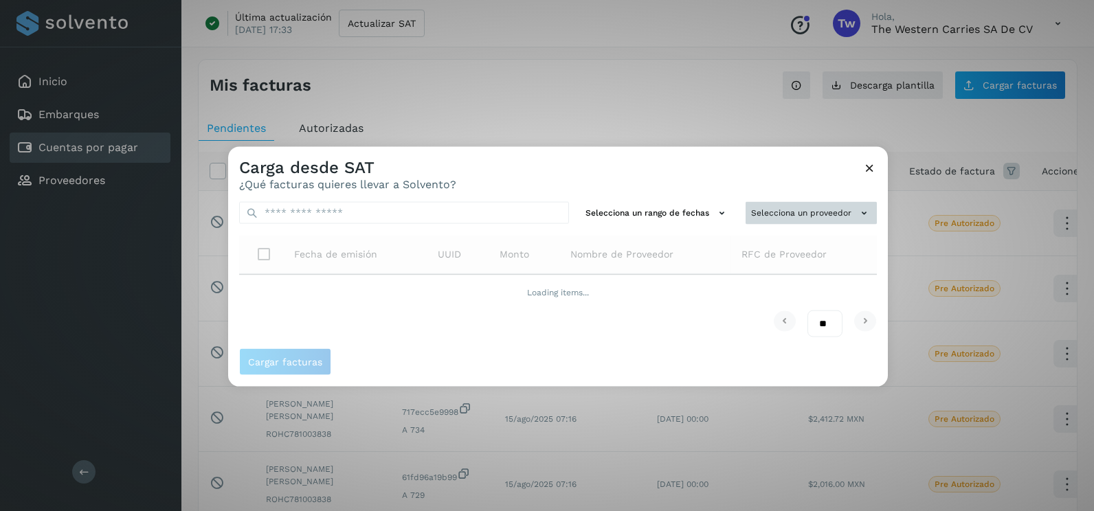
click at [762, 208] on button "Selecciona un proveedor" at bounding box center [810, 213] width 131 height 23
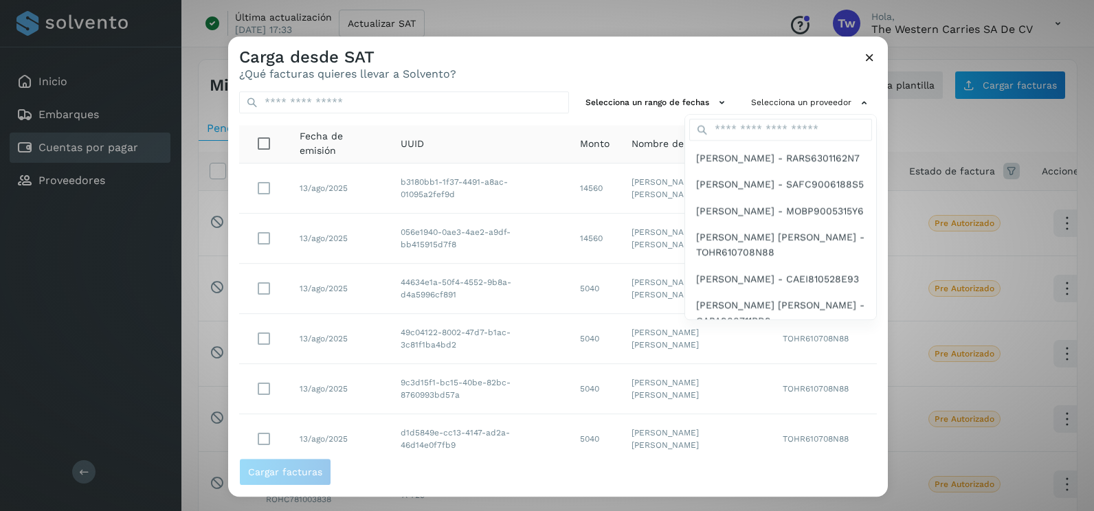
click at [371, 98] on div at bounding box center [775, 291] width 1094 height 511
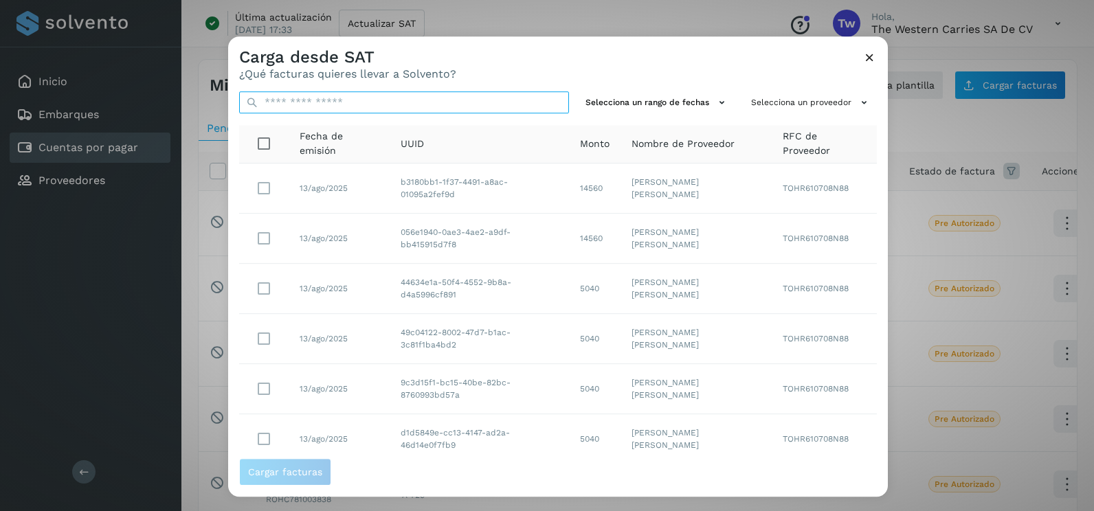
click at [361, 101] on input "text" at bounding box center [404, 102] width 330 height 22
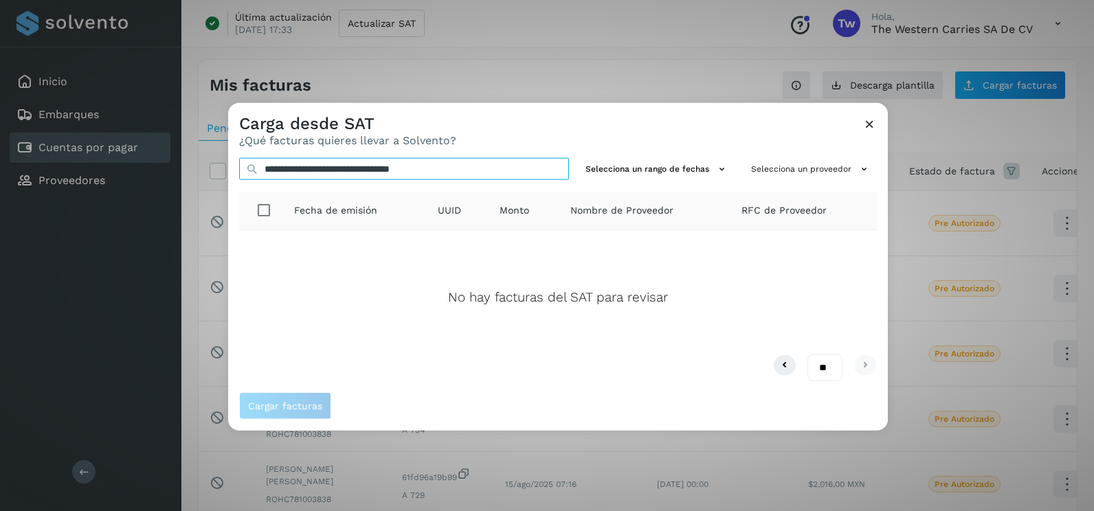
type input "**********"
drag, startPoint x: 480, startPoint y: 170, endPoint x: 186, endPoint y: 178, distance: 294.1
click at [186, 178] on div "**********" at bounding box center [547, 255] width 1094 height 511
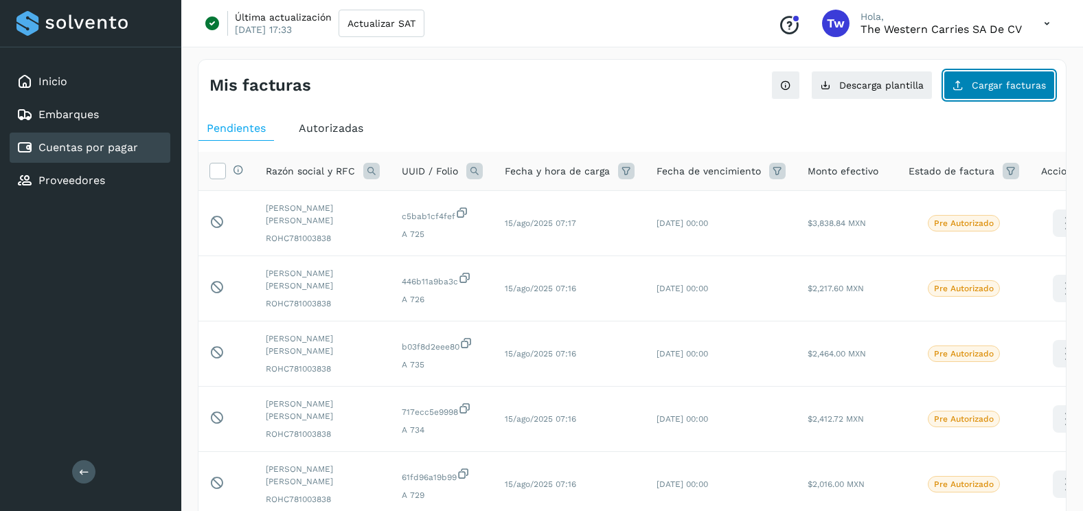
click at [997, 91] on button "Cargar facturas" at bounding box center [999, 85] width 111 height 29
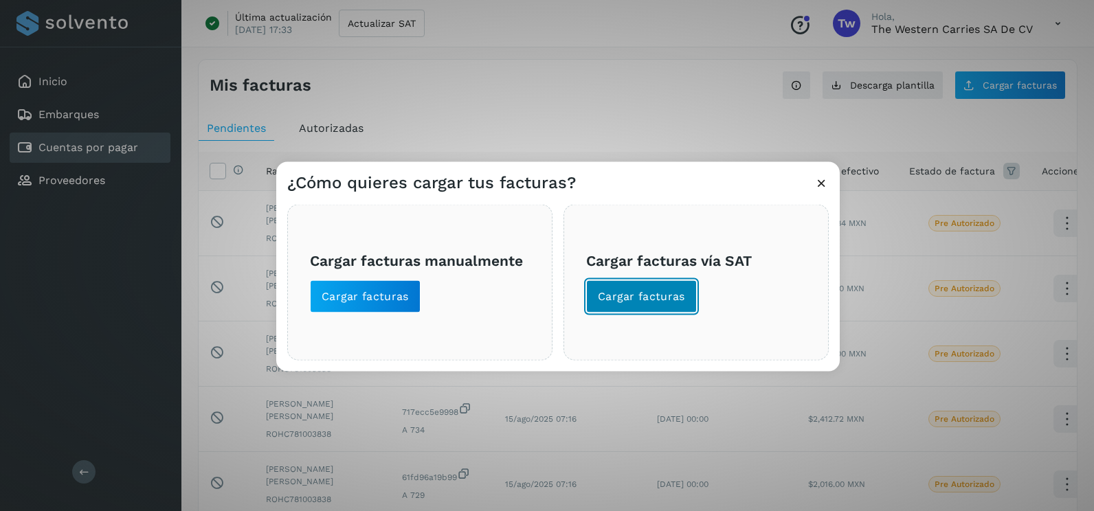
click at [656, 302] on span "Cargar facturas" at bounding box center [641, 296] width 87 height 15
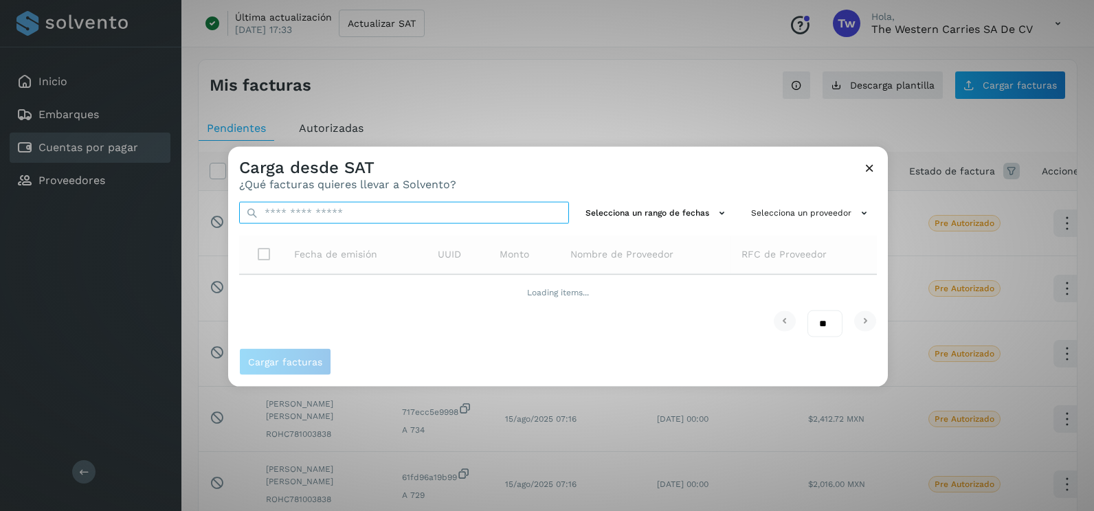
click at [346, 207] on input "text" at bounding box center [404, 213] width 330 height 22
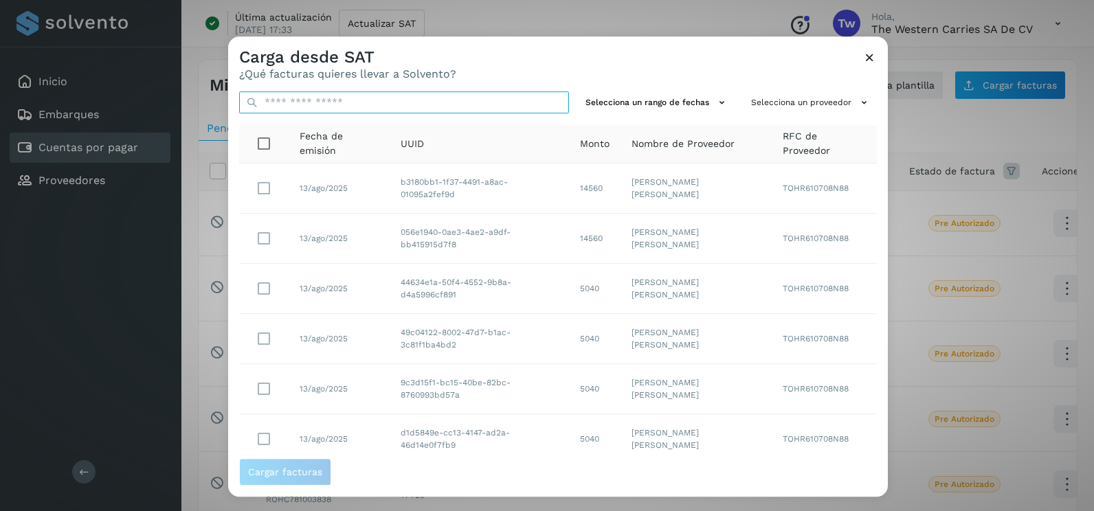
click at [345, 95] on input "text" at bounding box center [404, 102] width 330 height 22
paste input "**********"
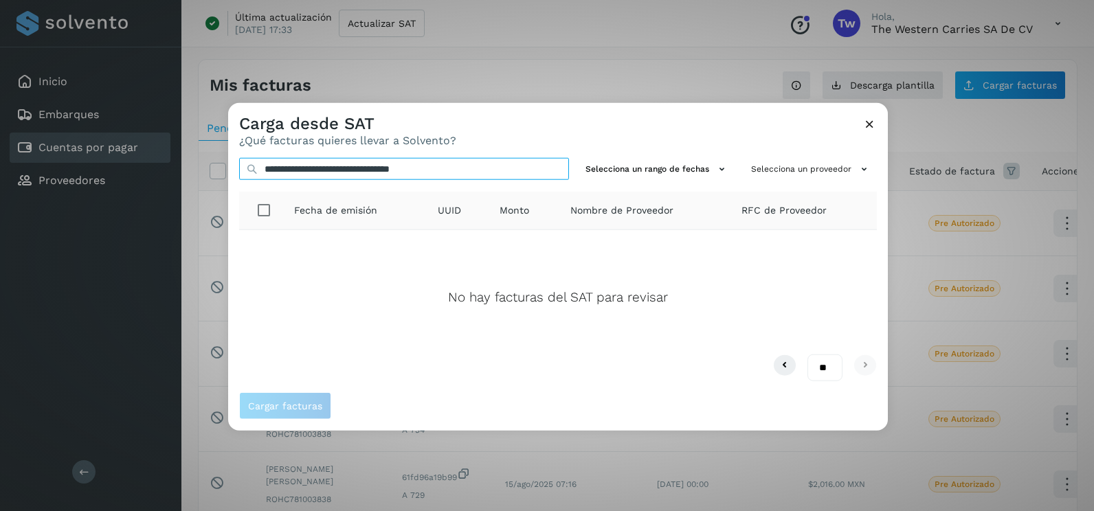
type input "**********"
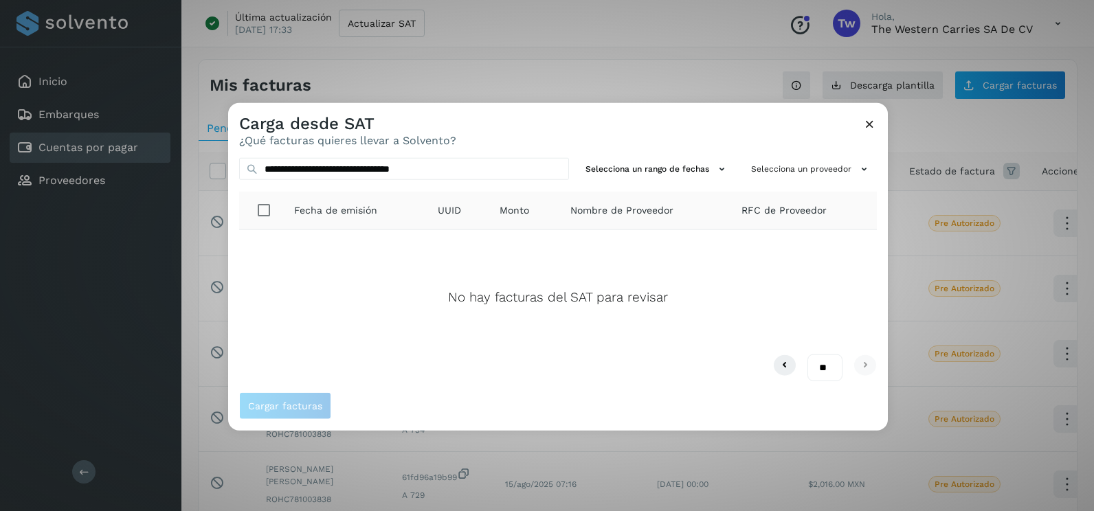
click at [866, 127] on icon at bounding box center [869, 124] width 14 height 14
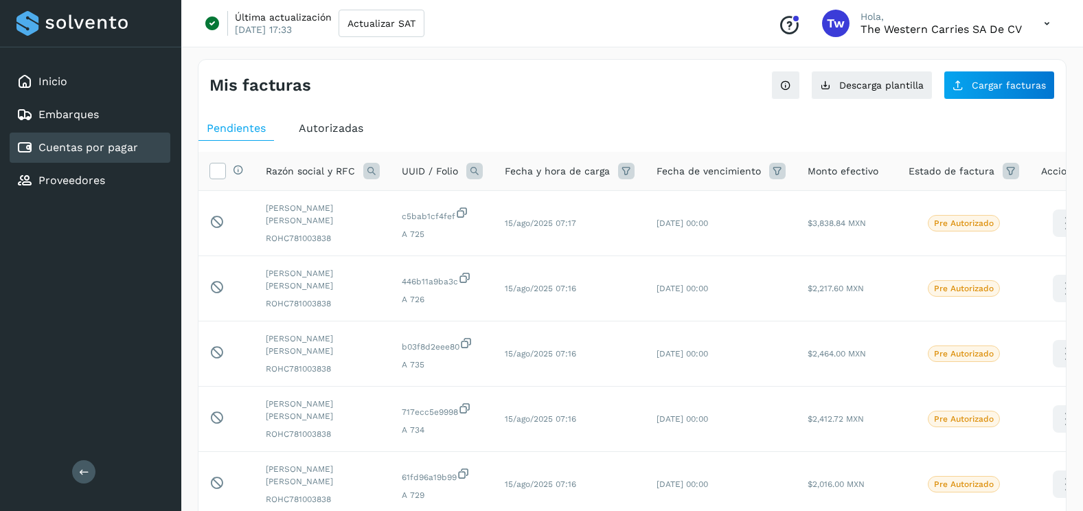
click at [315, 126] on span "Autorizadas" at bounding box center [331, 128] width 65 height 13
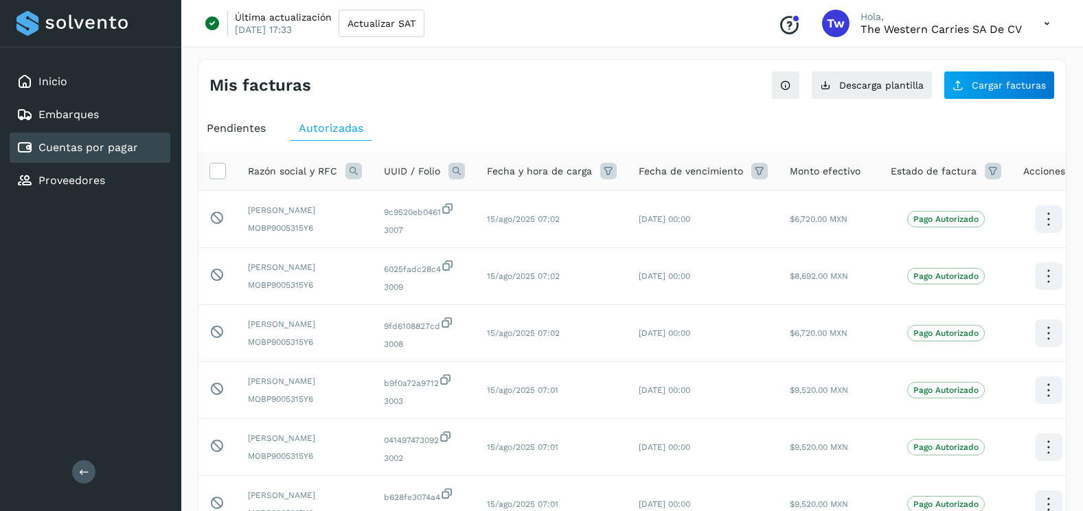
click at [451, 172] on icon at bounding box center [457, 171] width 16 height 16
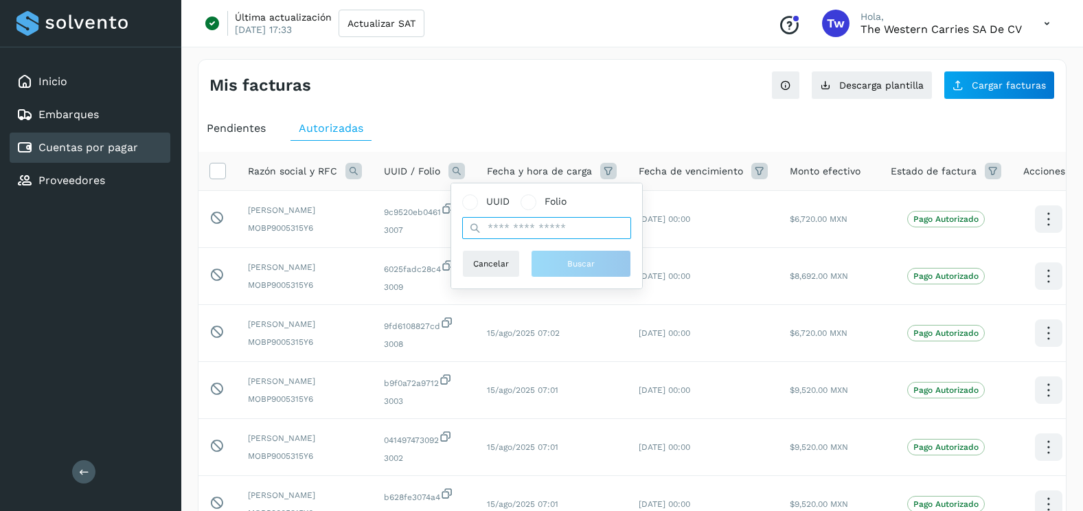
click at [518, 229] on input "text" at bounding box center [546, 228] width 169 height 22
paste input "**********"
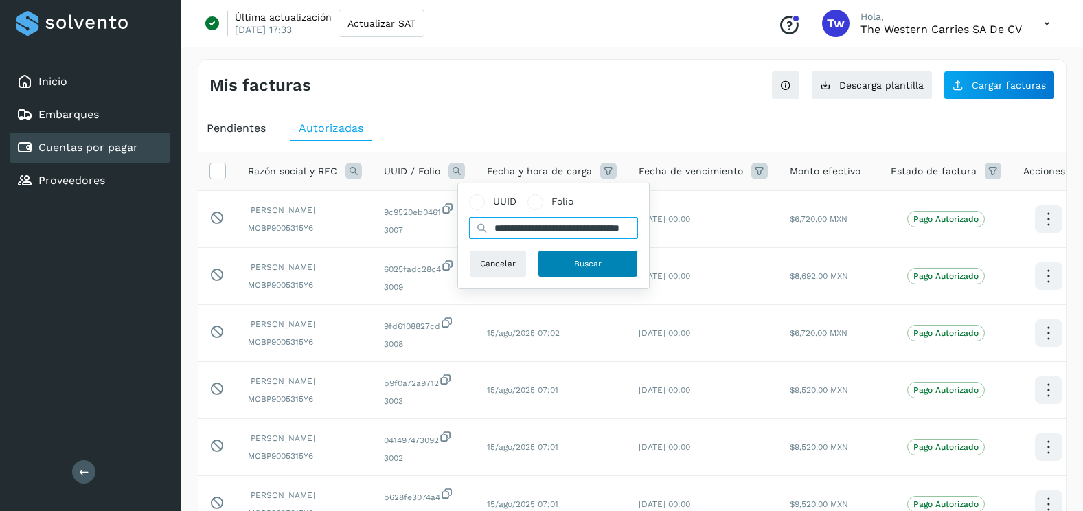
type input "**********"
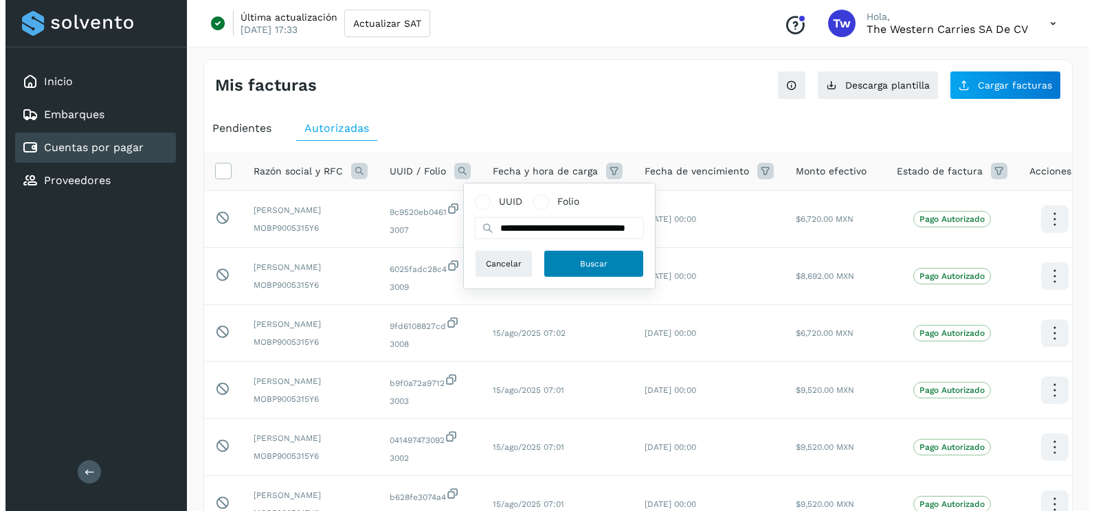
scroll to position [0, 0]
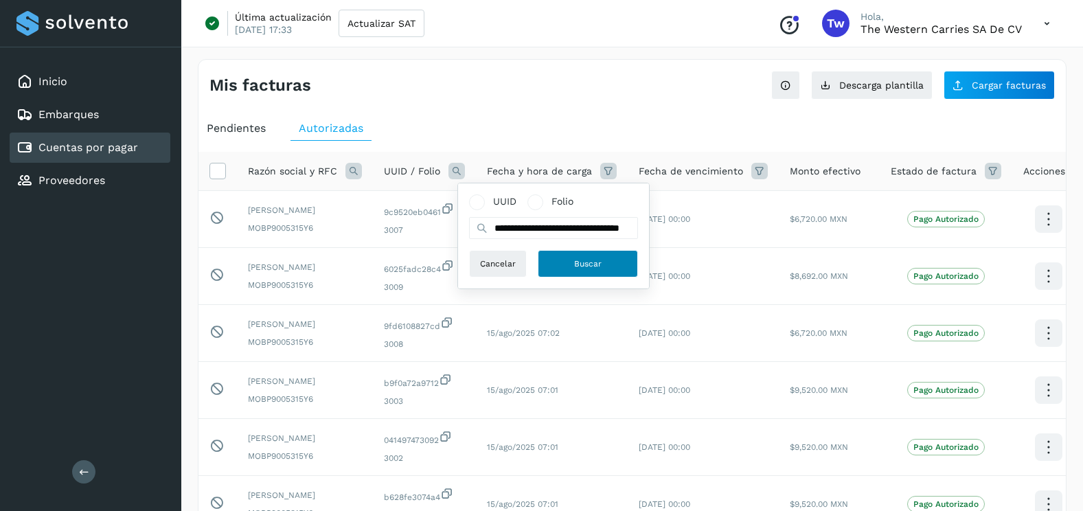
click at [580, 269] on span "Buscar" at bounding box center [587, 264] width 27 height 12
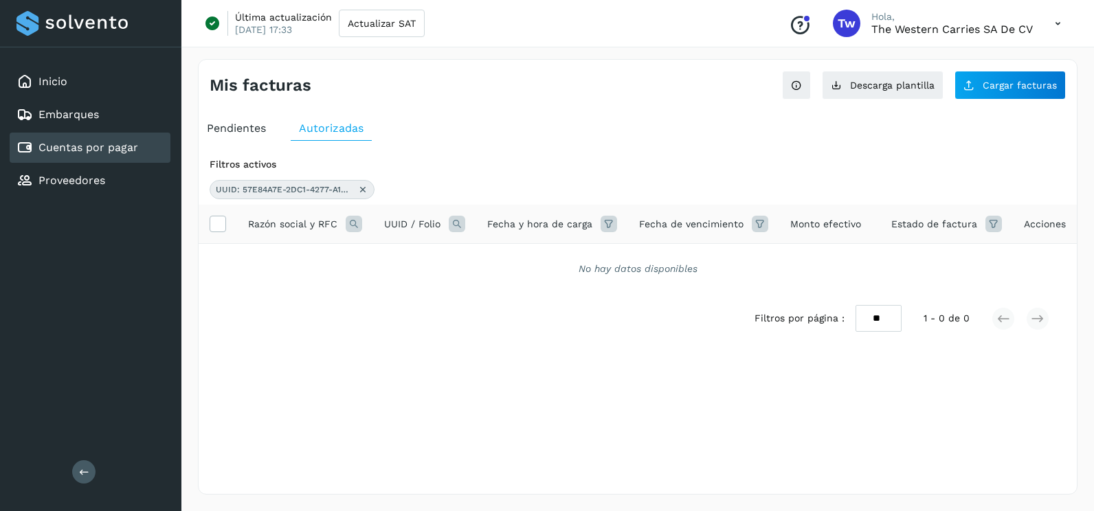
click at [363, 189] on icon at bounding box center [362, 189] width 11 height 11
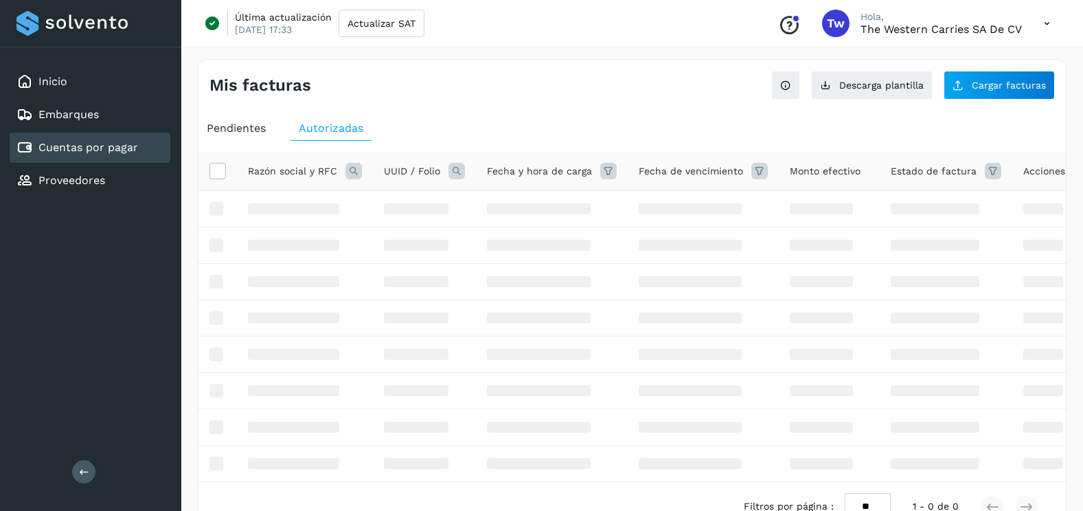
click at [237, 113] on div "Pendientes Autorizadas Razón social y RFC UUID / Folio Fecha y hora de carga Fe…" at bounding box center [633, 346] width 868 height 471
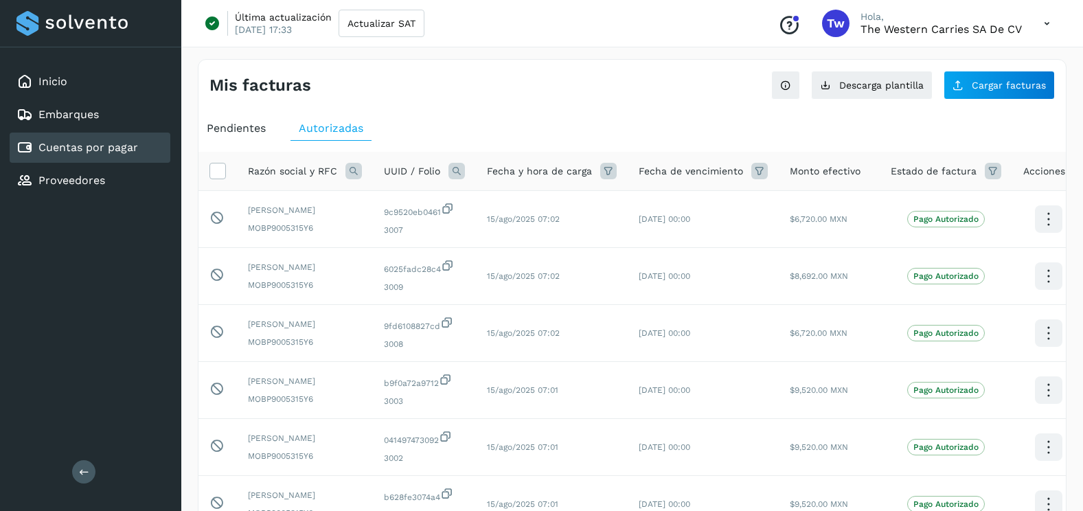
click at [239, 117] on div "Pendientes" at bounding box center [237, 128] width 76 height 25
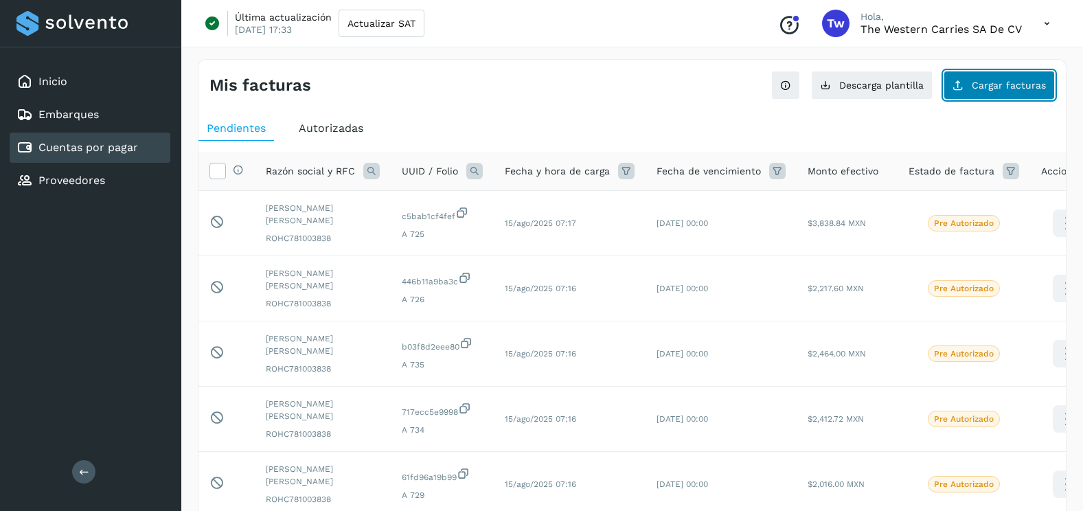
click at [998, 96] on button "Cargar facturas" at bounding box center [999, 85] width 111 height 29
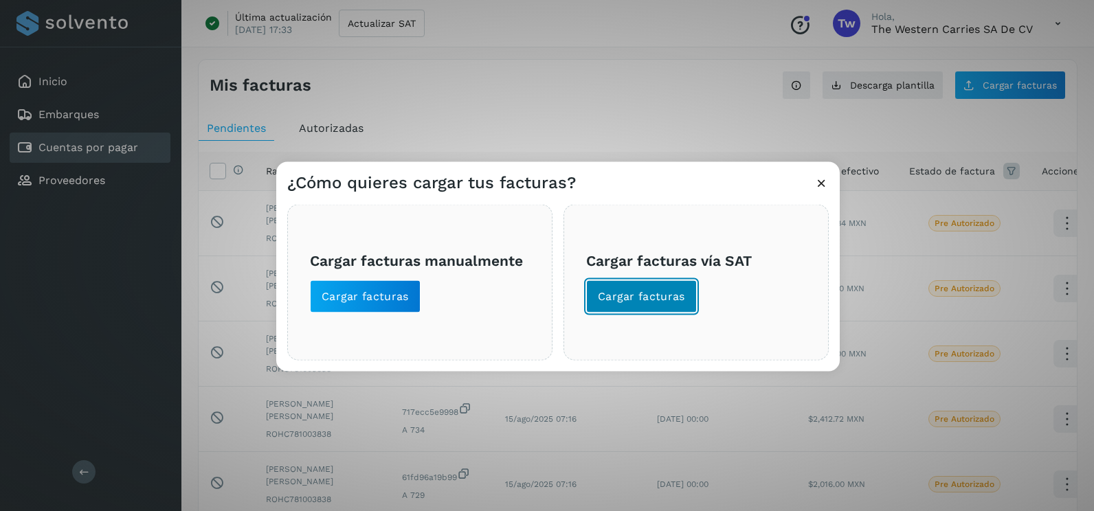
click at [649, 306] on button "Cargar facturas" at bounding box center [641, 296] width 111 height 33
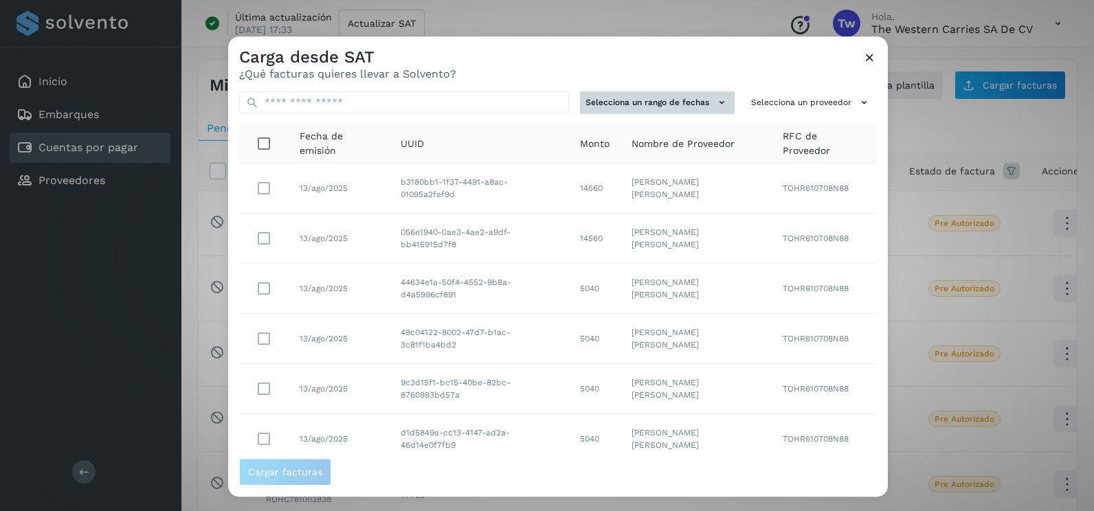
click at [681, 102] on button "Selecciona un rango de fechas" at bounding box center [657, 102] width 155 height 23
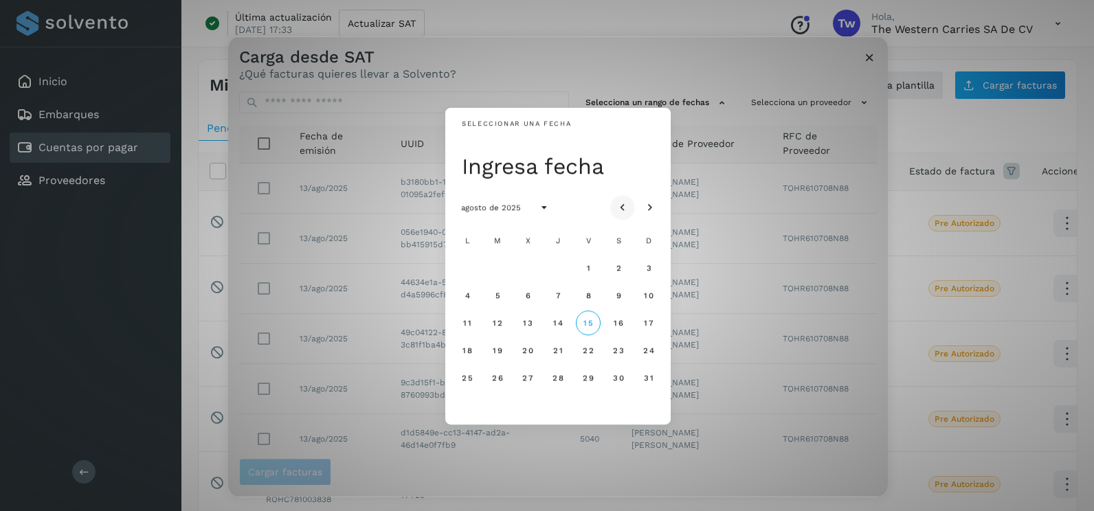
click at [622, 207] on icon "Mes anterior" at bounding box center [623, 208] width 14 height 14
click at [554, 379] on span "26" at bounding box center [558, 378] width 12 height 10
click at [589, 381] on span "27" at bounding box center [588, 378] width 12 height 10
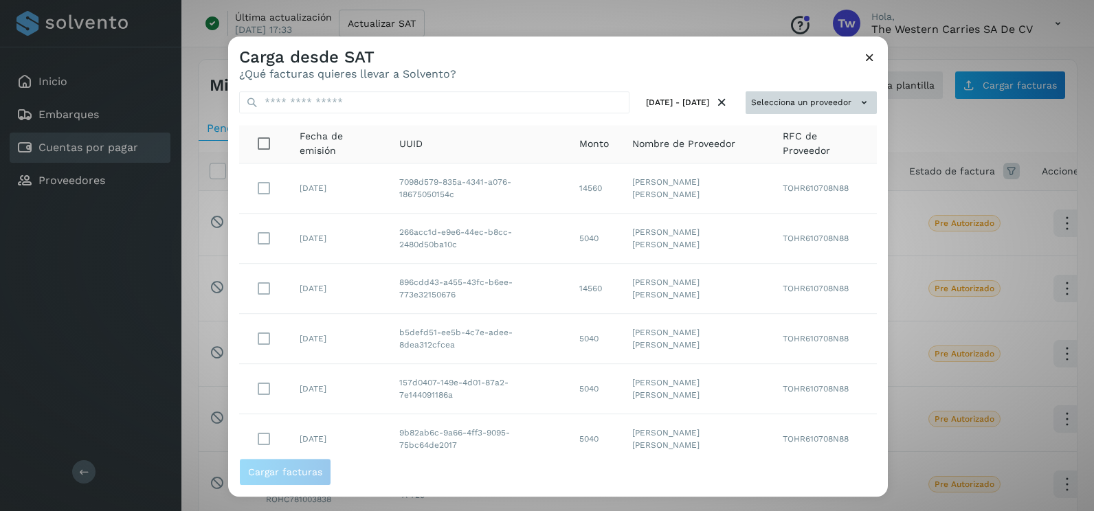
click at [815, 106] on button "Selecciona un proveedor" at bounding box center [810, 102] width 131 height 23
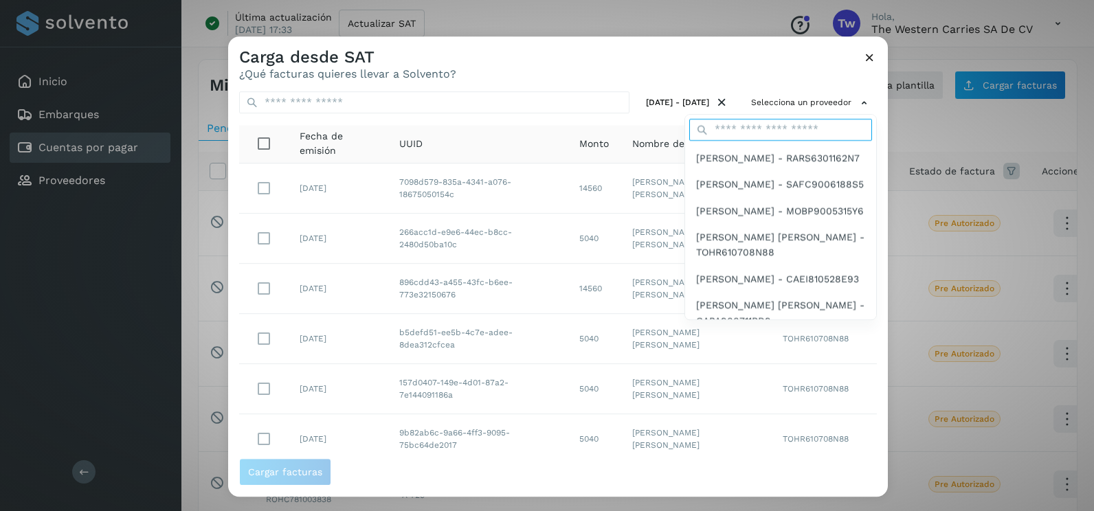
click at [760, 129] on input "text" at bounding box center [780, 130] width 183 height 22
type input "****"
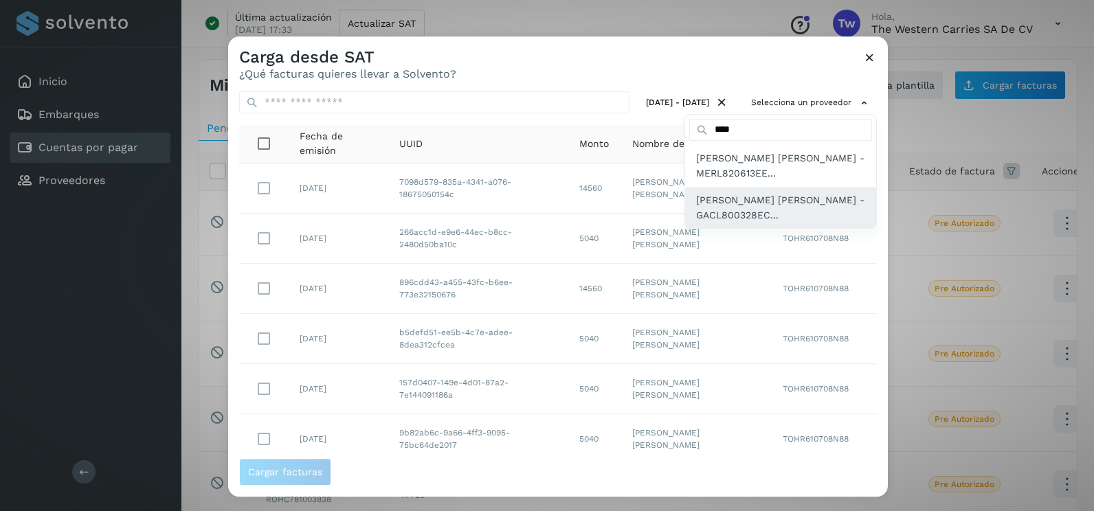
click at [769, 209] on span "[PERSON_NAME] [PERSON_NAME] - GACL800328EC..." at bounding box center [780, 207] width 169 height 31
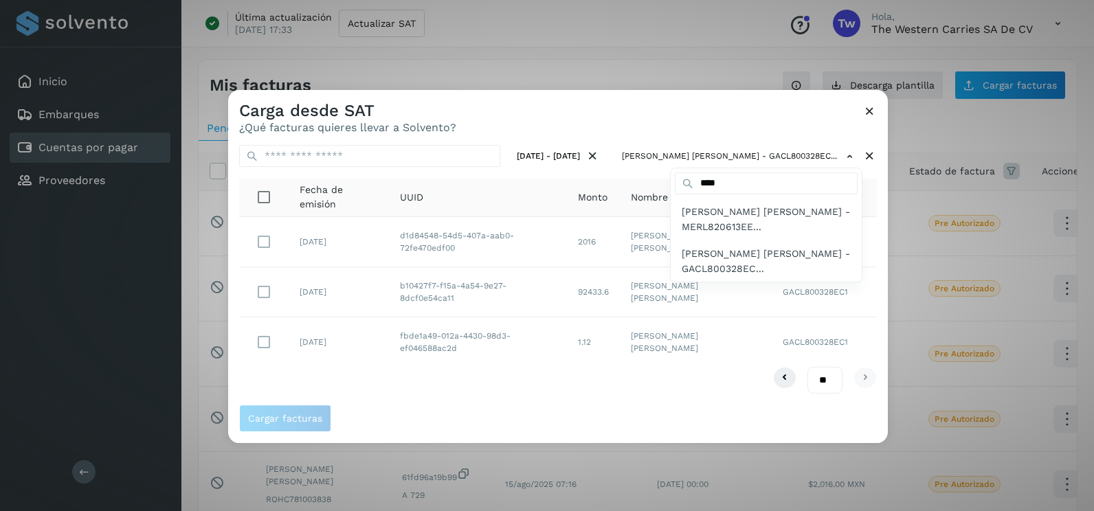
click at [261, 296] on div at bounding box center [775, 345] width 1094 height 511
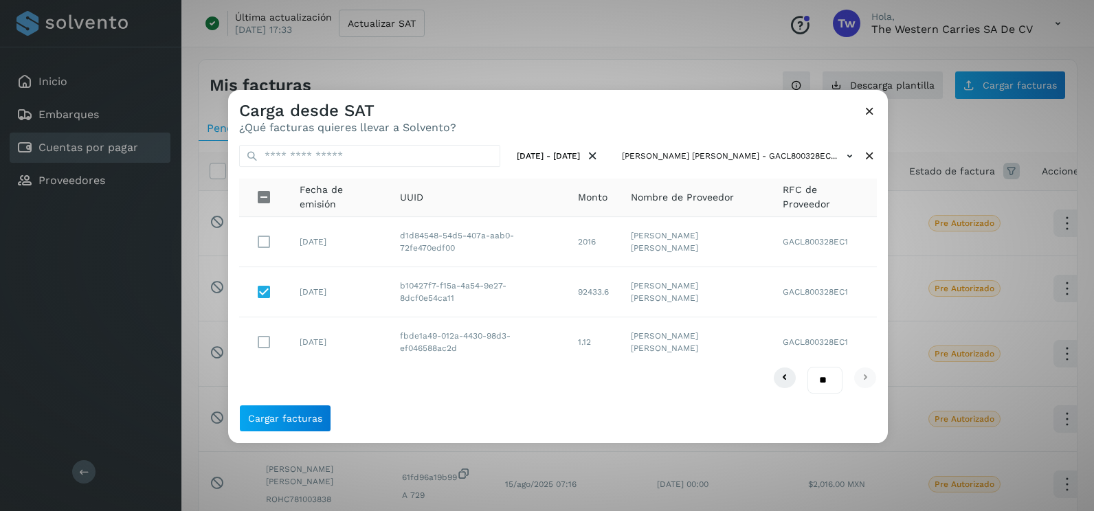
click at [278, 342] on td at bounding box center [263, 341] width 49 height 49
click at [278, 412] on button "Cargar facturas" at bounding box center [285, 418] width 92 height 27
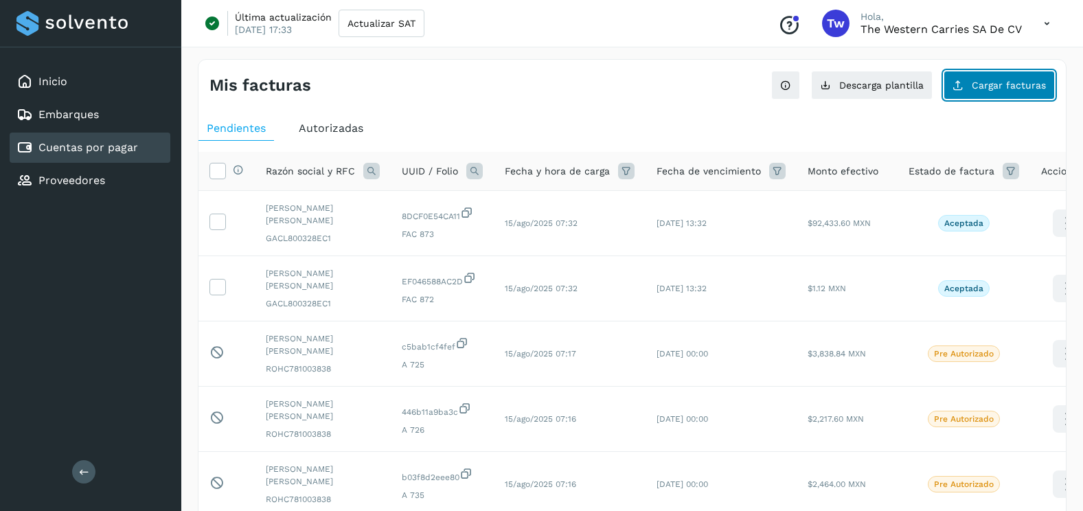
click at [1015, 75] on button "Cargar facturas" at bounding box center [999, 85] width 111 height 29
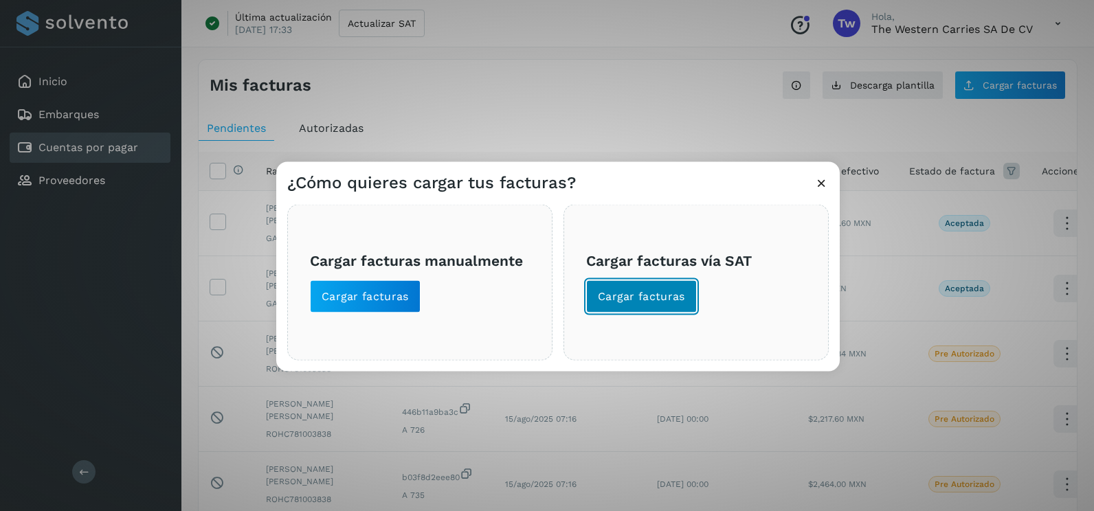
click at [687, 287] on button "Cargar facturas" at bounding box center [641, 296] width 111 height 33
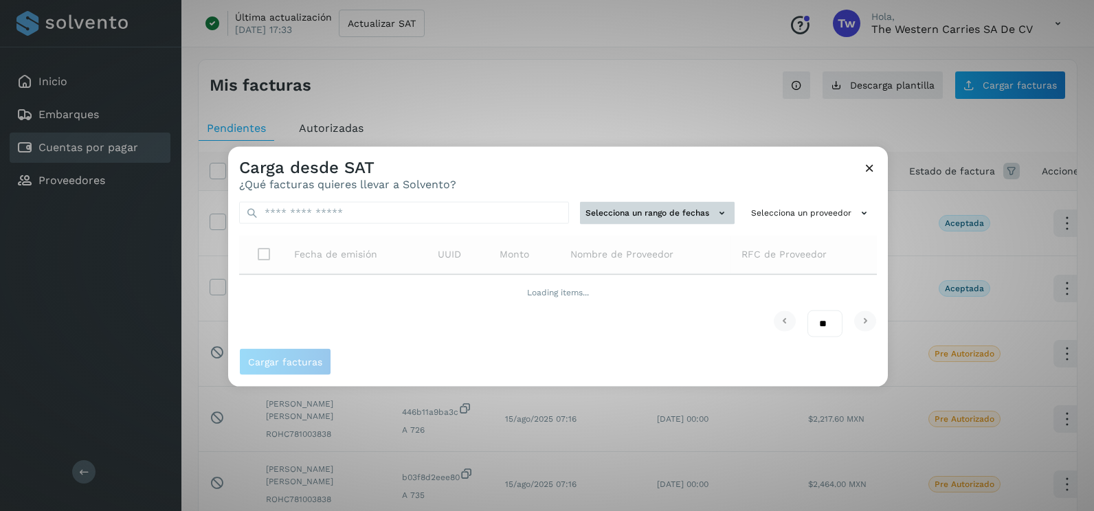
click at [666, 221] on button "Selecciona un rango de fechas" at bounding box center [657, 213] width 155 height 23
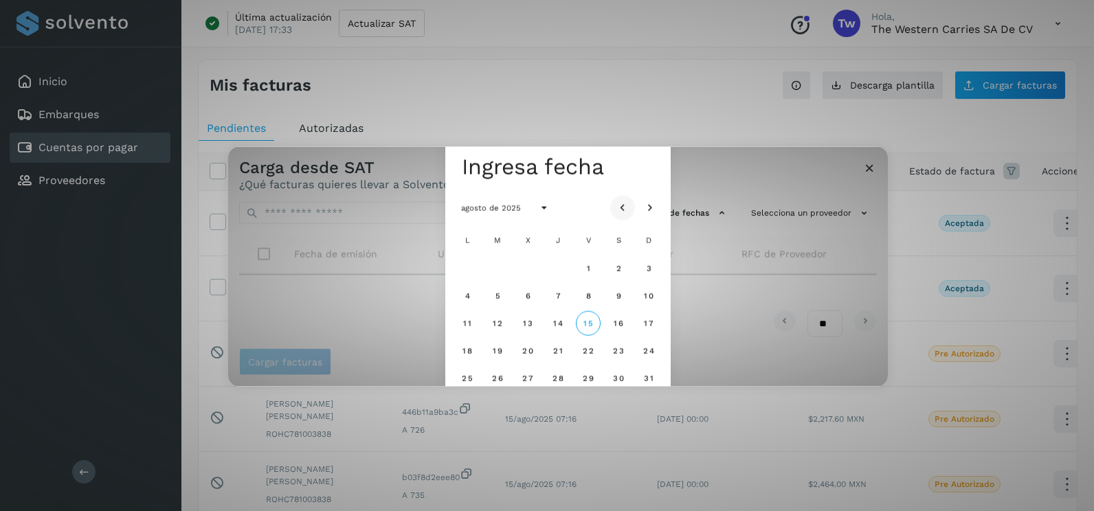
click at [628, 208] on icon "Mes anterior" at bounding box center [623, 208] width 14 height 14
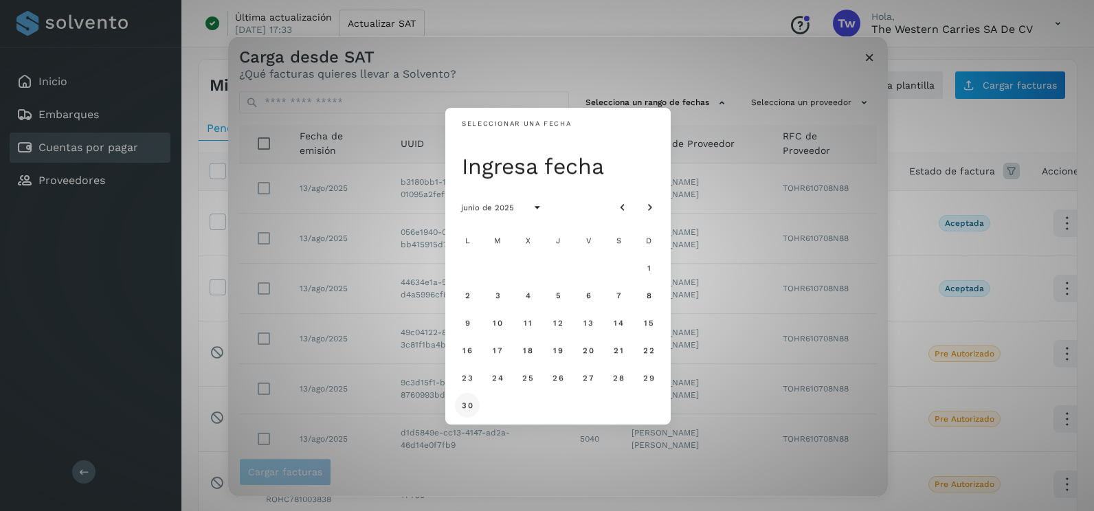
click at [458, 407] on button "30" at bounding box center [467, 405] width 25 height 25
click at [650, 203] on icon "Mes siguiente" at bounding box center [650, 208] width 14 height 14
click at [499, 265] on span "1" at bounding box center [497, 268] width 5 height 10
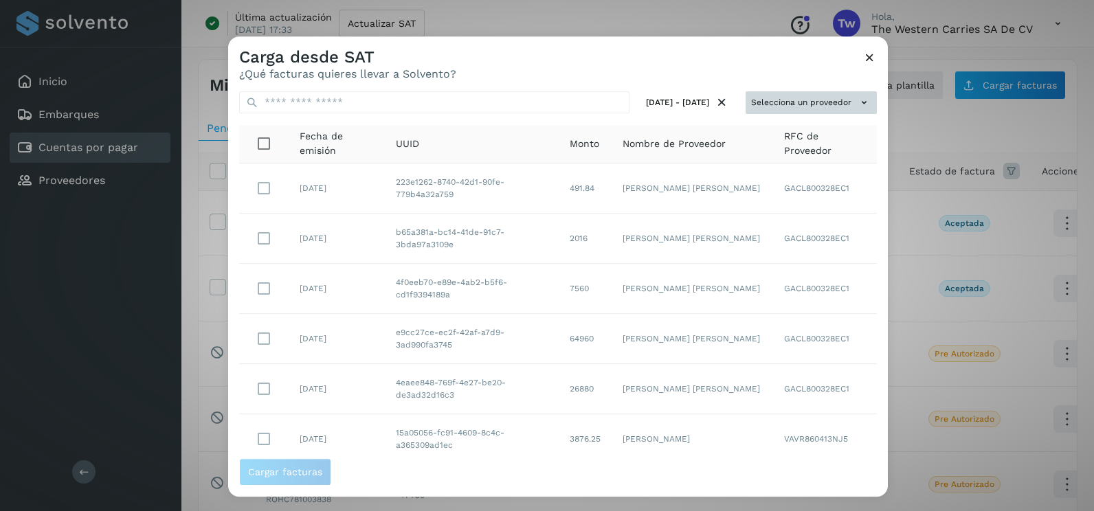
click at [811, 103] on button "Selecciona un proveedor" at bounding box center [810, 102] width 131 height 23
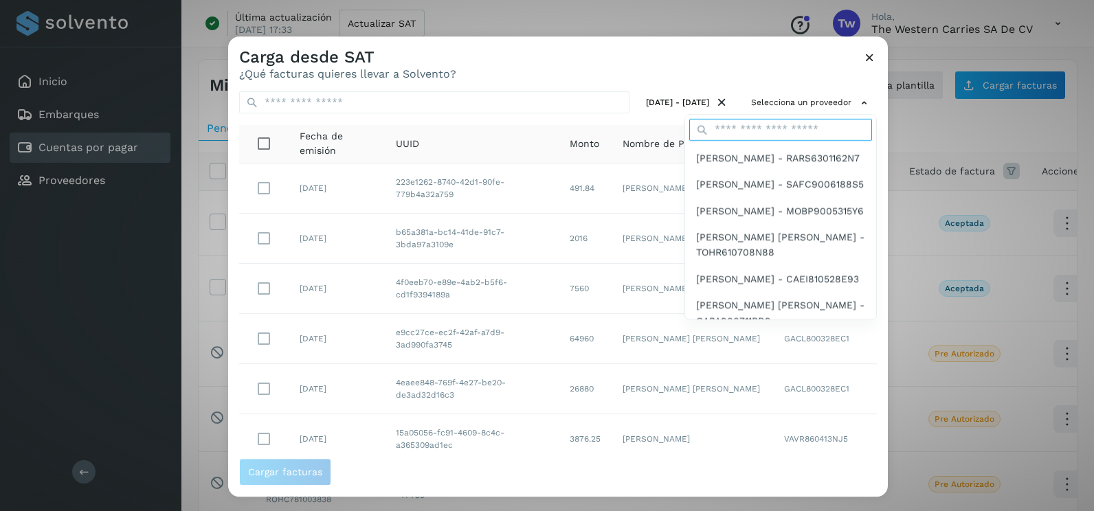
click at [743, 129] on input "text" at bounding box center [780, 130] width 183 height 22
type input "****"
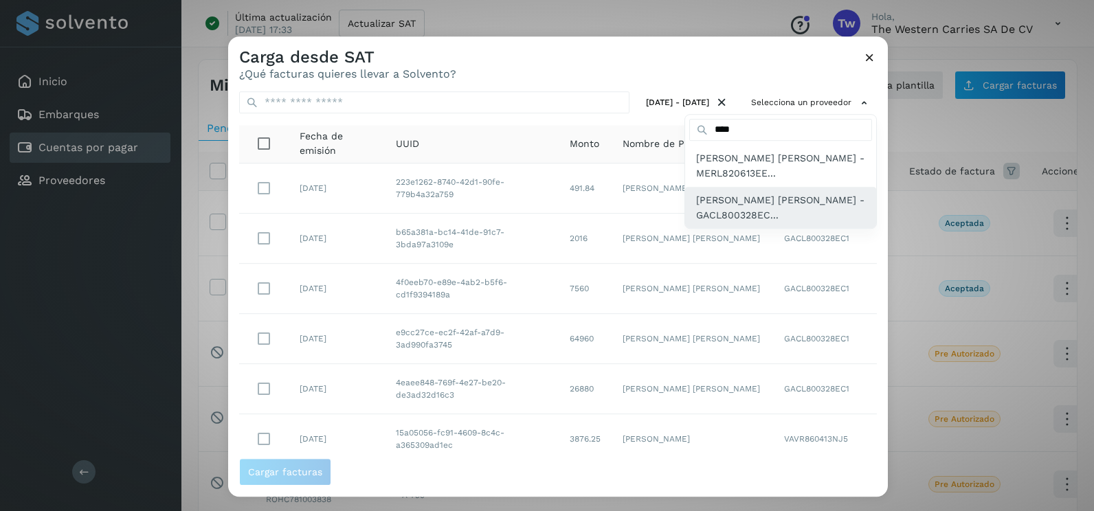
click at [754, 199] on span "[PERSON_NAME] - GACL800328EC..." at bounding box center [780, 207] width 169 height 31
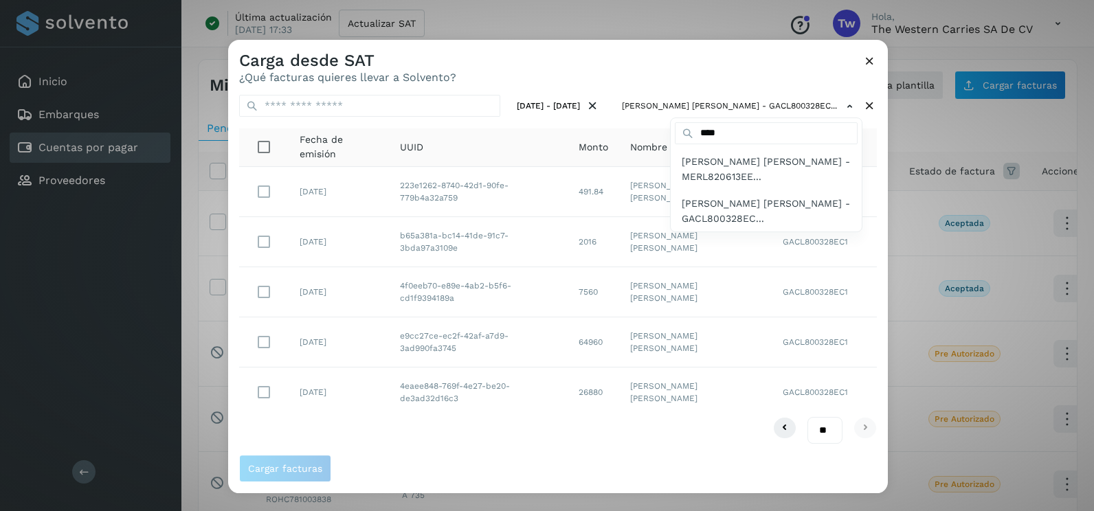
click at [611, 72] on div at bounding box center [775, 295] width 1094 height 511
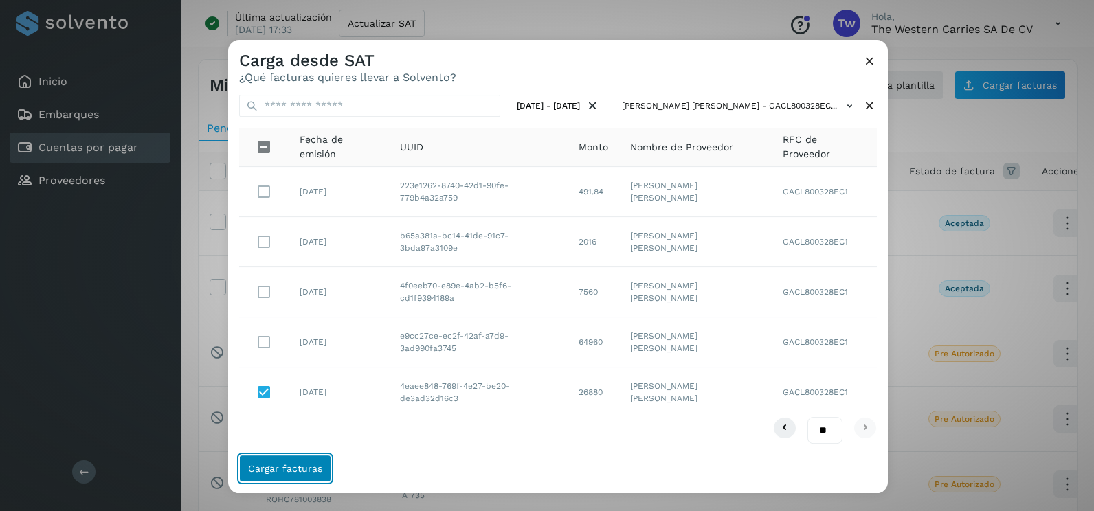
click at [305, 475] on button "Cargar facturas" at bounding box center [285, 468] width 92 height 27
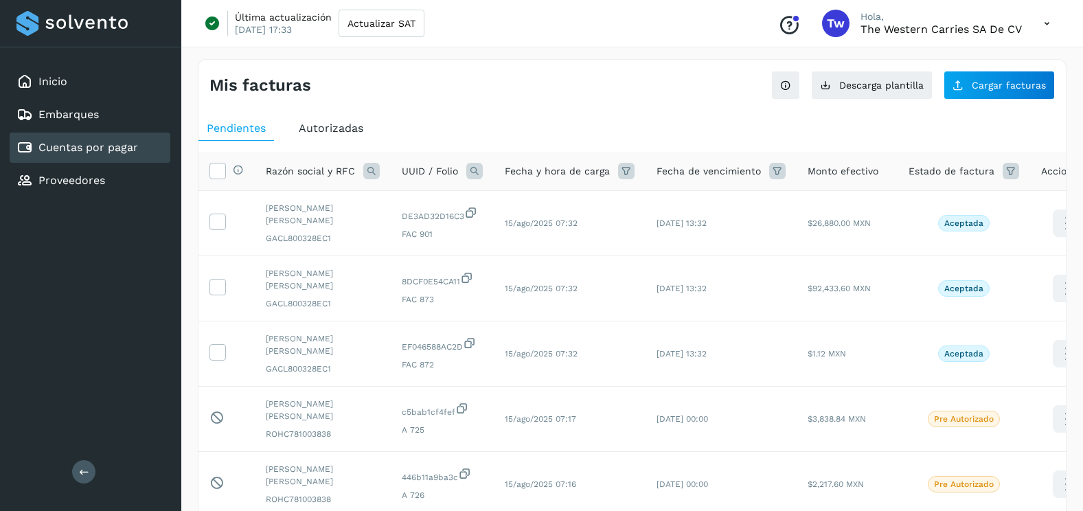
click at [996, 102] on div "Mis facturas Ver instrucciones para cargar Facturas Descarga plantilla Cargar f…" at bounding box center [632, 501] width 869 height 885
click at [991, 93] on button "Cargar facturas" at bounding box center [999, 85] width 111 height 29
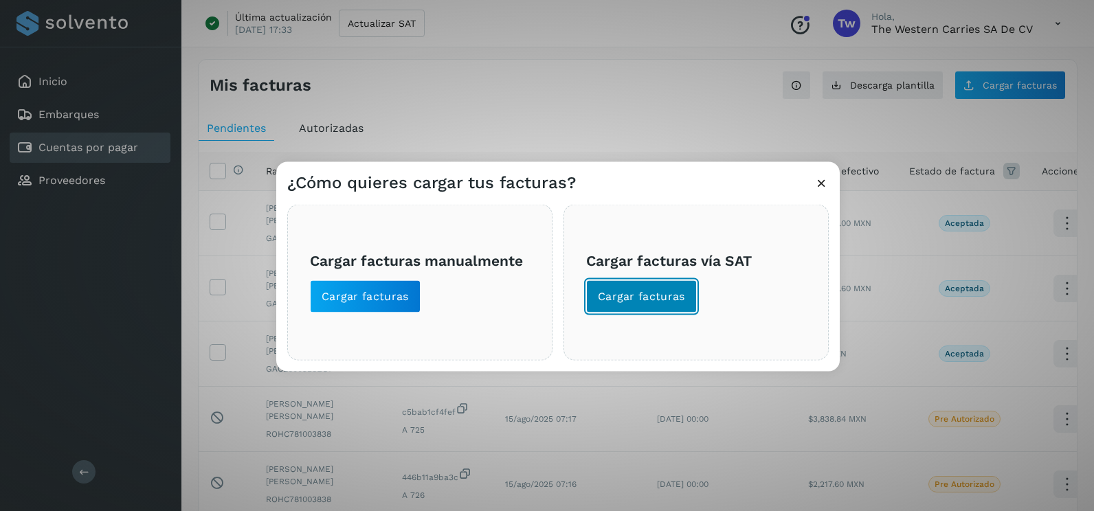
click at [686, 295] on button "Cargar facturas" at bounding box center [641, 296] width 111 height 33
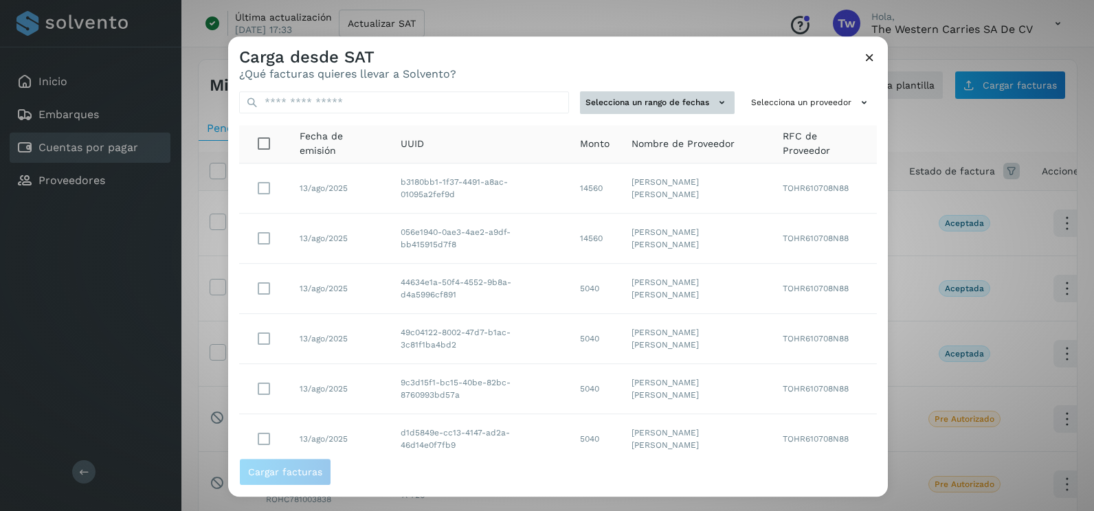
click at [701, 107] on button "Selecciona un rango de fechas" at bounding box center [657, 102] width 155 height 23
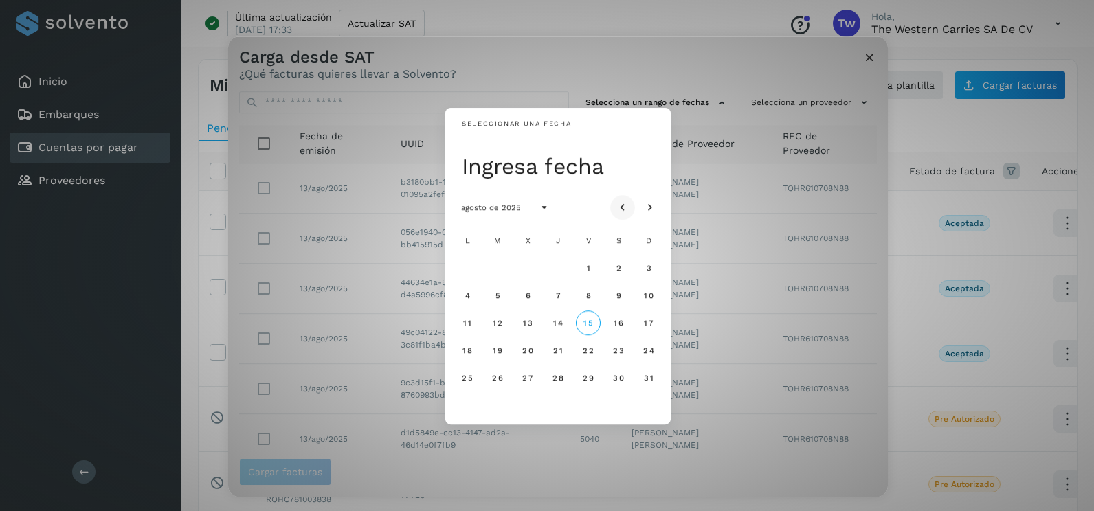
click at [616, 202] on icon "Mes anterior" at bounding box center [623, 208] width 14 height 14
click at [593, 273] on button "4" at bounding box center [588, 268] width 25 height 25
click at [624, 270] on button "5" at bounding box center [618, 268] width 25 height 25
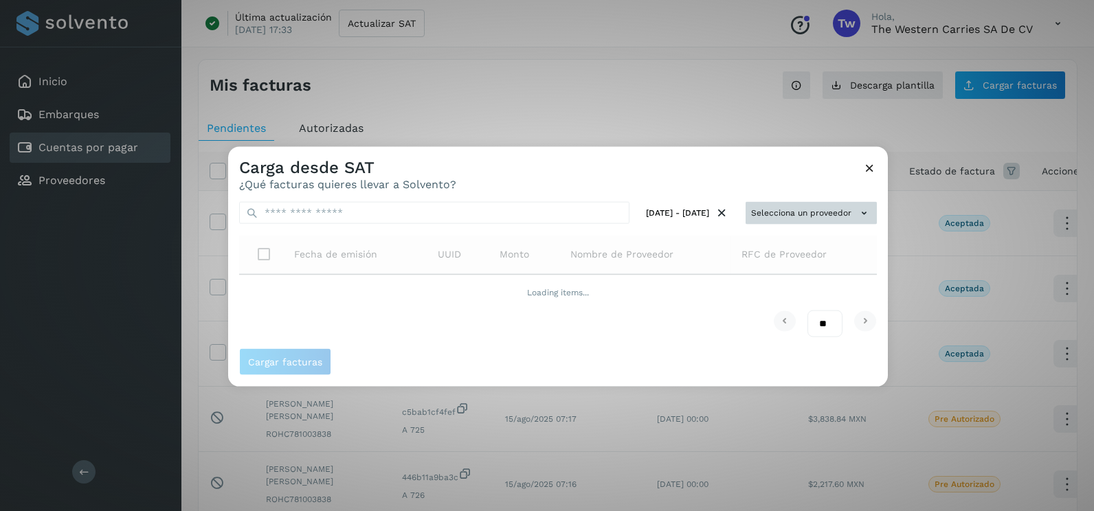
click at [789, 209] on button "Selecciona un proveedor" at bounding box center [810, 213] width 131 height 23
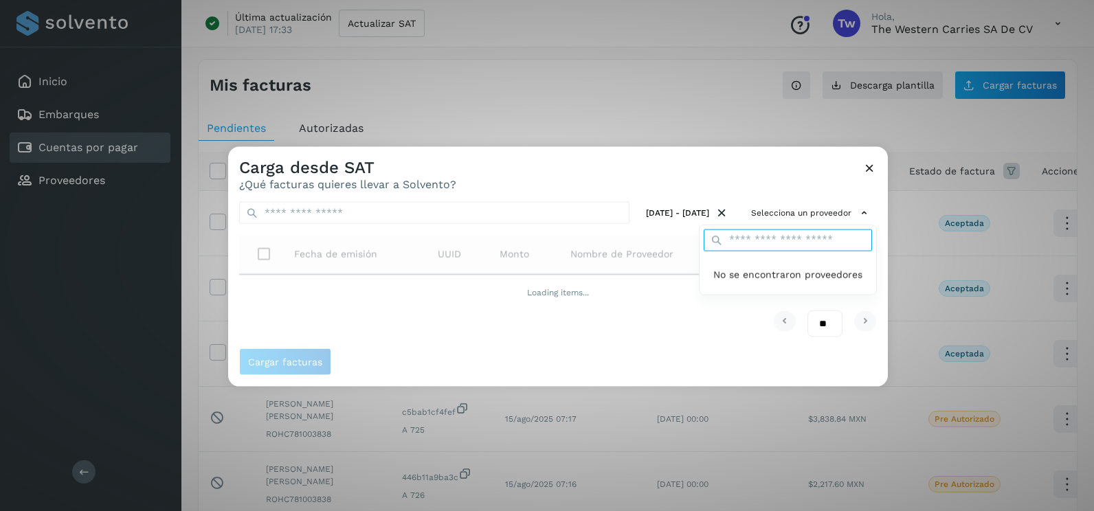
click at [766, 234] on input "text" at bounding box center [787, 240] width 168 height 22
type input "****"
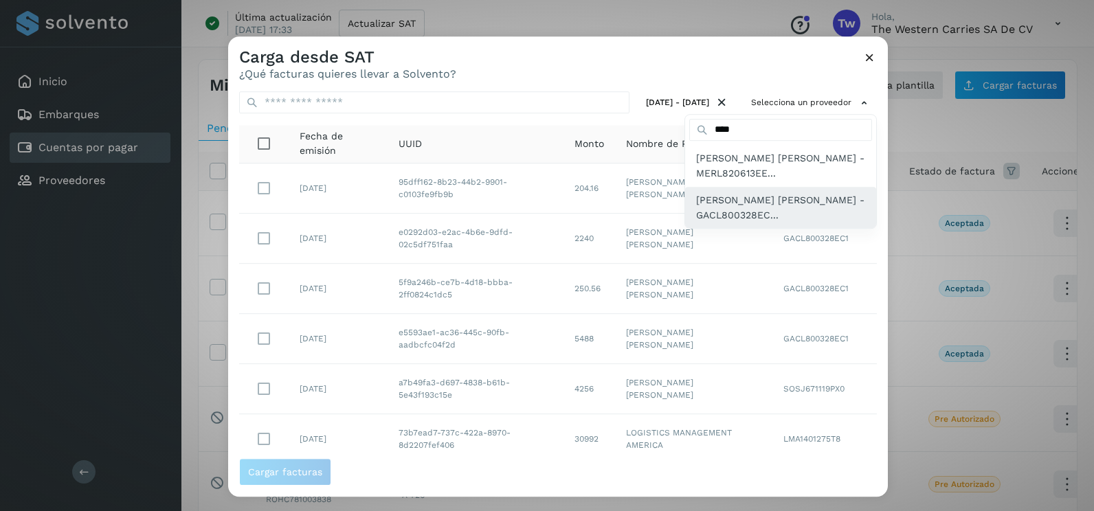
click at [756, 210] on span "[PERSON_NAME] - GACL800328EC..." at bounding box center [780, 207] width 169 height 31
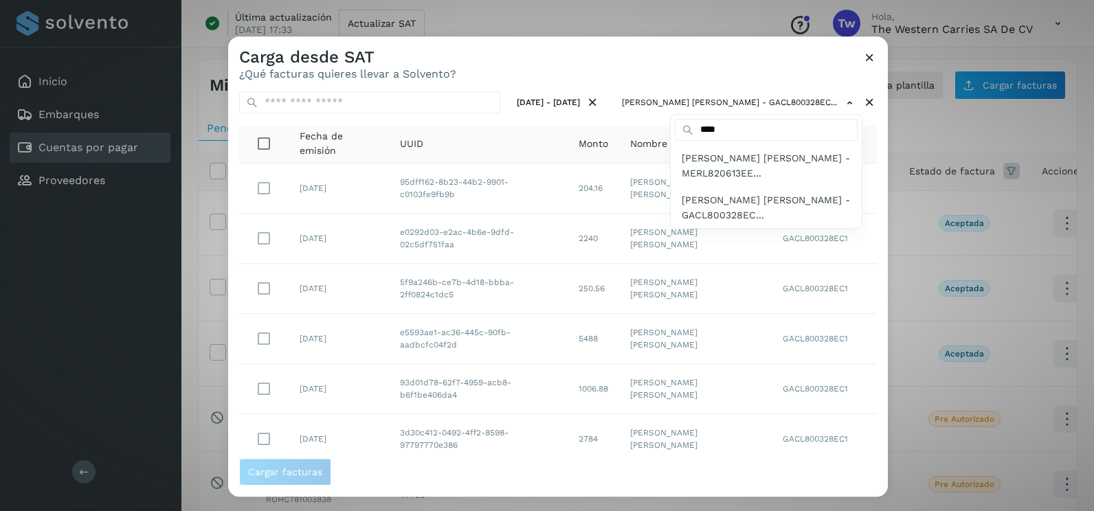
click at [703, 63] on div at bounding box center [775, 291] width 1094 height 511
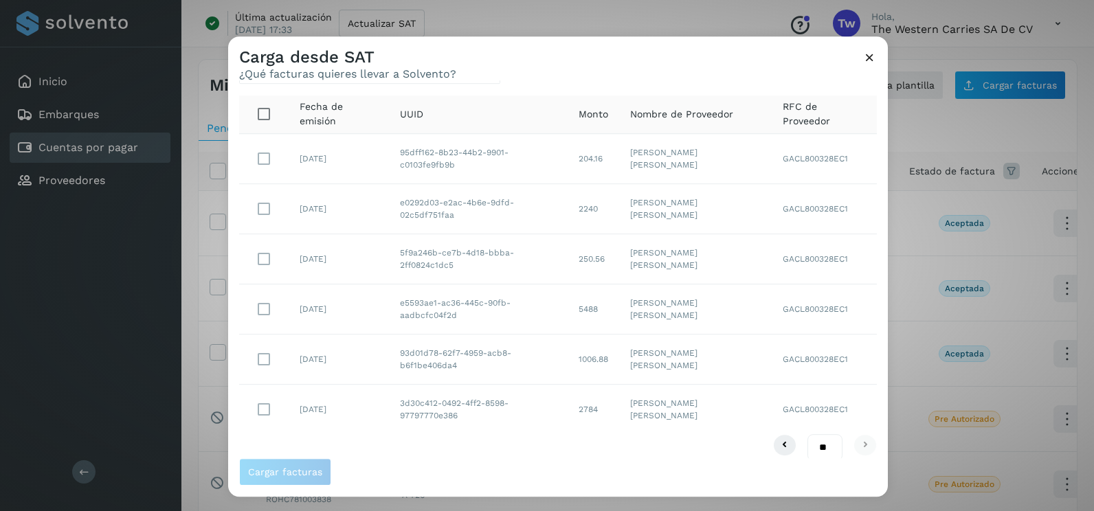
scroll to position [43, 0]
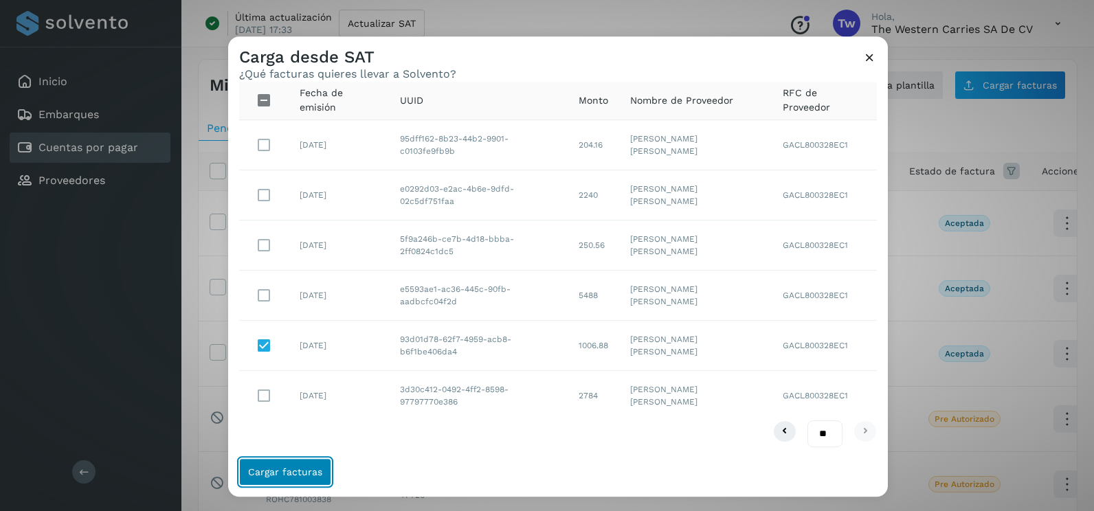
click at [323, 477] on button "Cargar facturas" at bounding box center [285, 471] width 92 height 27
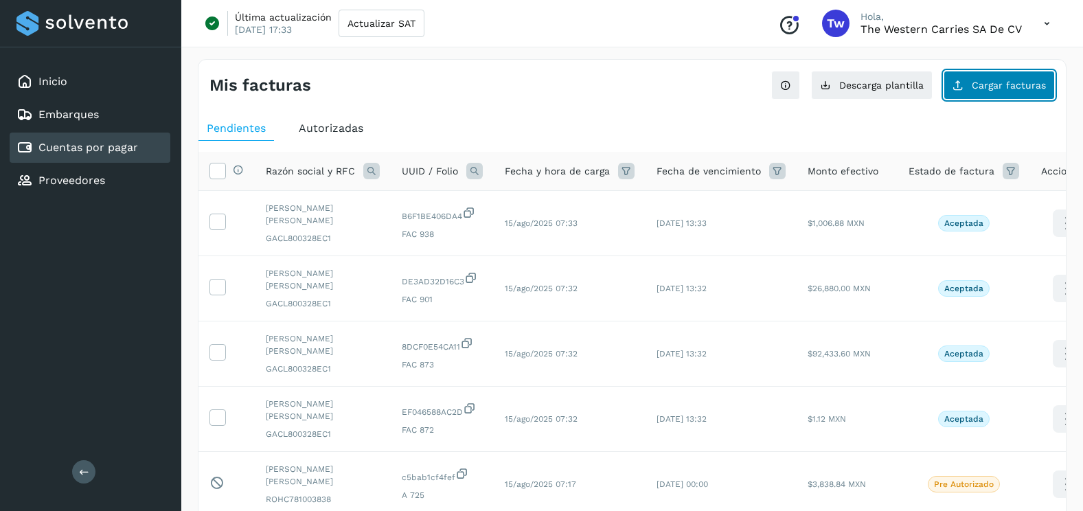
click at [978, 88] on span "Cargar facturas" at bounding box center [1009, 85] width 74 height 10
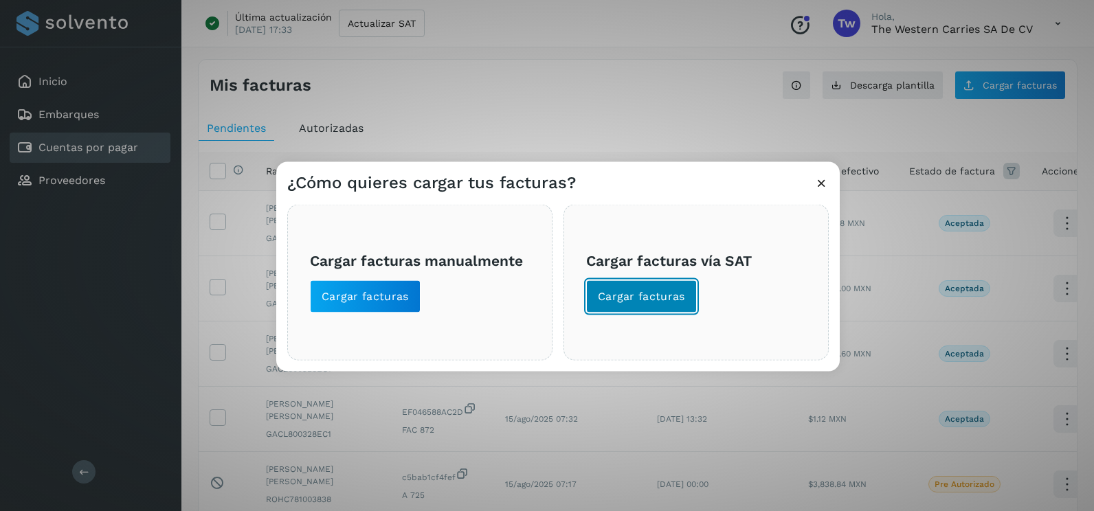
click at [666, 300] on span "Cargar facturas" at bounding box center [641, 296] width 87 height 15
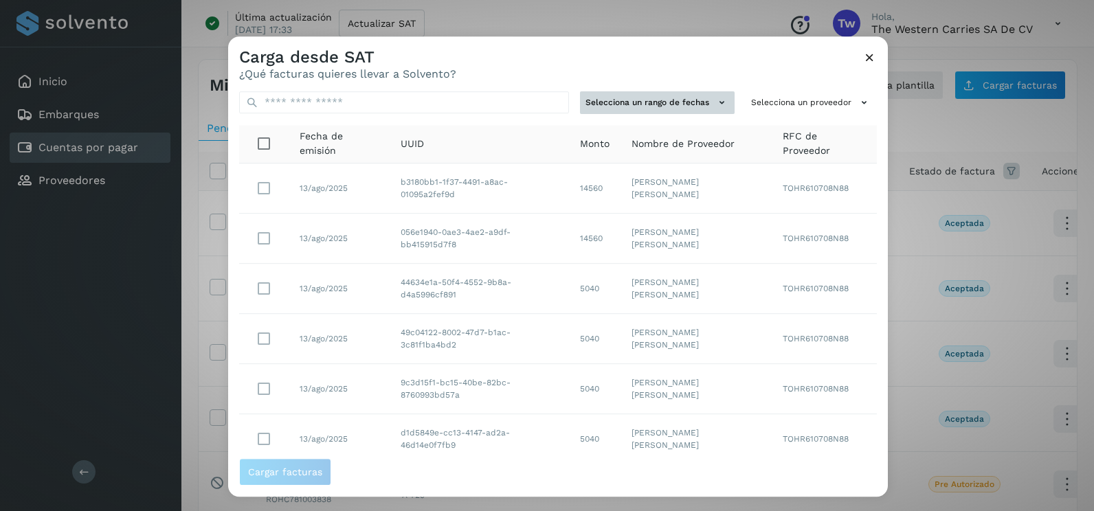
click at [703, 113] on button "Selecciona un rango de fechas" at bounding box center [657, 102] width 155 height 23
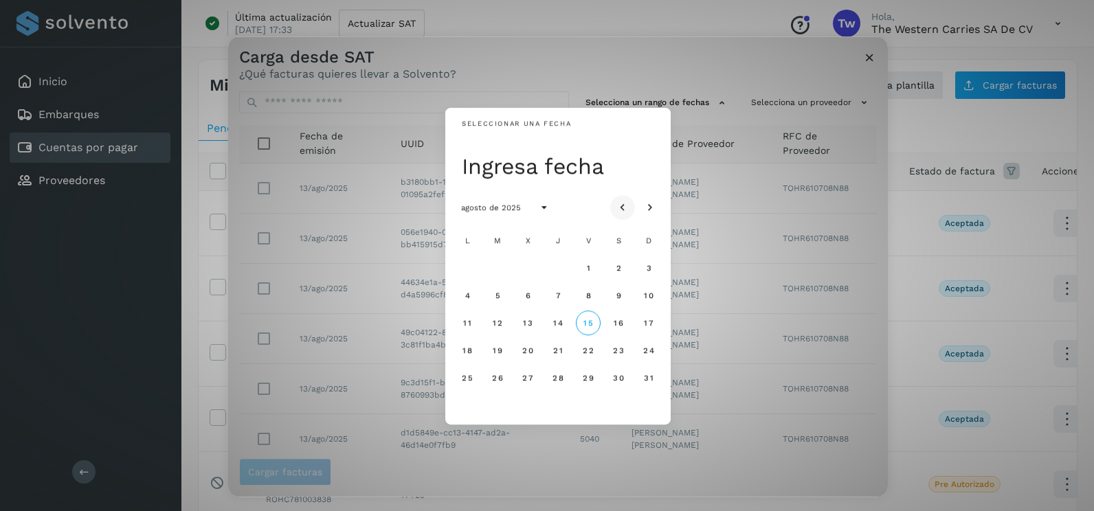
click at [621, 201] on icon "Mes anterior" at bounding box center [623, 208] width 14 height 14
click at [597, 378] on button "27" at bounding box center [588, 377] width 25 height 25
click at [625, 379] on button "28" at bounding box center [618, 377] width 25 height 25
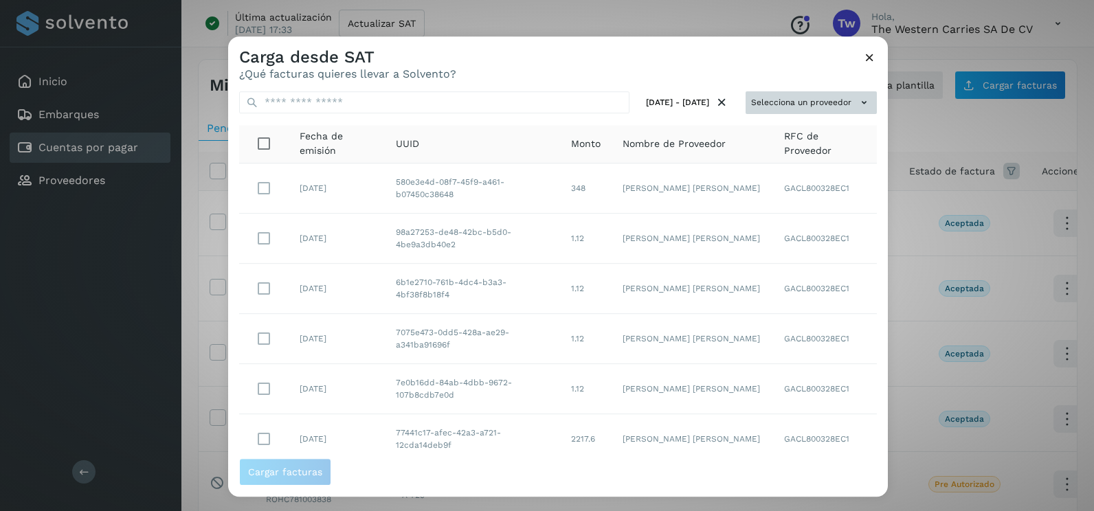
click at [839, 107] on button "Selecciona un proveedor" at bounding box center [810, 102] width 131 height 23
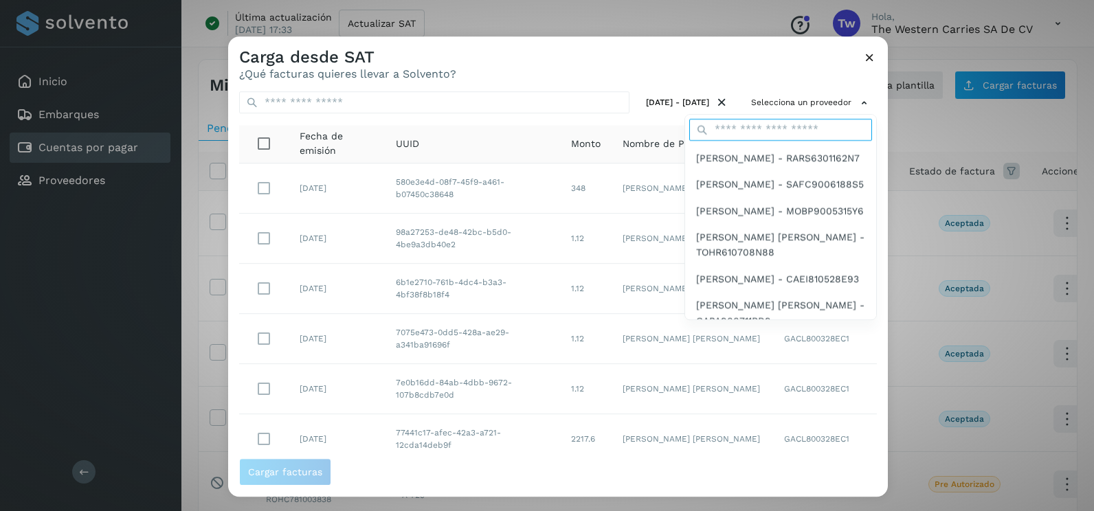
click at [778, 130] on input "text" at bounding box center [780, 130] width 183 height 22
type input "****"
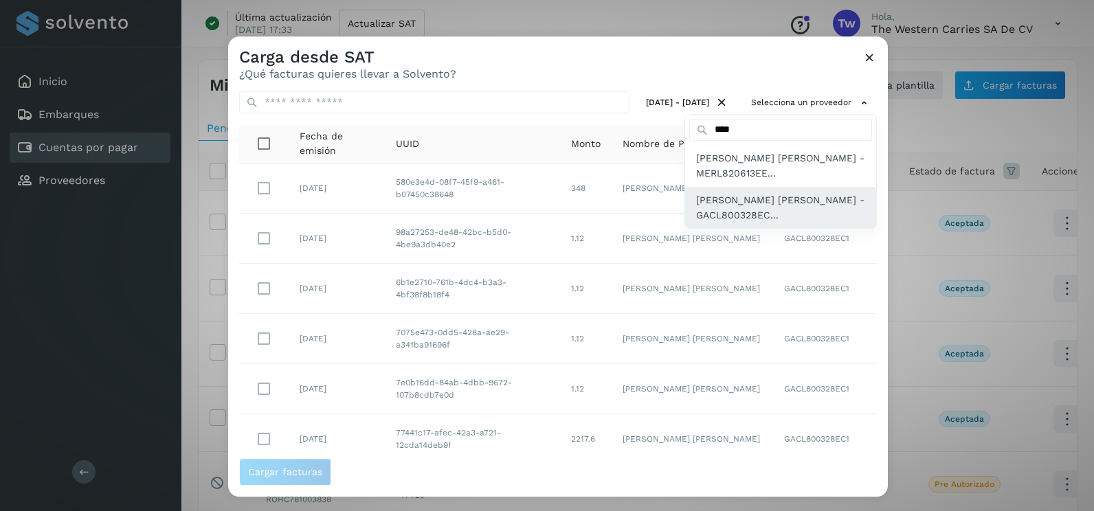
click at [765, 214] on span "[PERSON_NAME] - GACL800328EC..." at bounding box center [780, 207] width 169 height 31
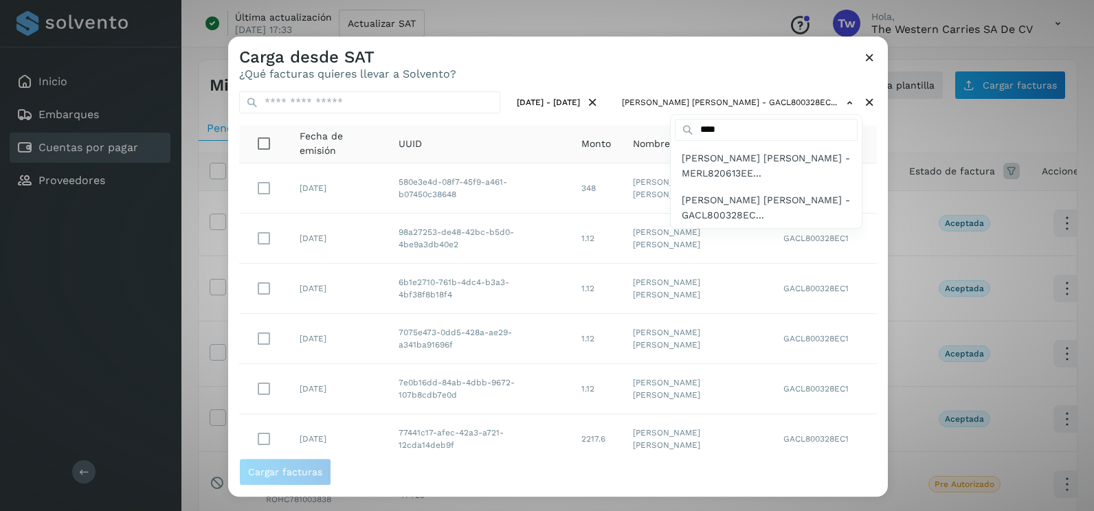
click at [739, 163] on span "[PERSON_NAME] - MERL820613EE..." at bounding box center [765, 165] width 169 height 31
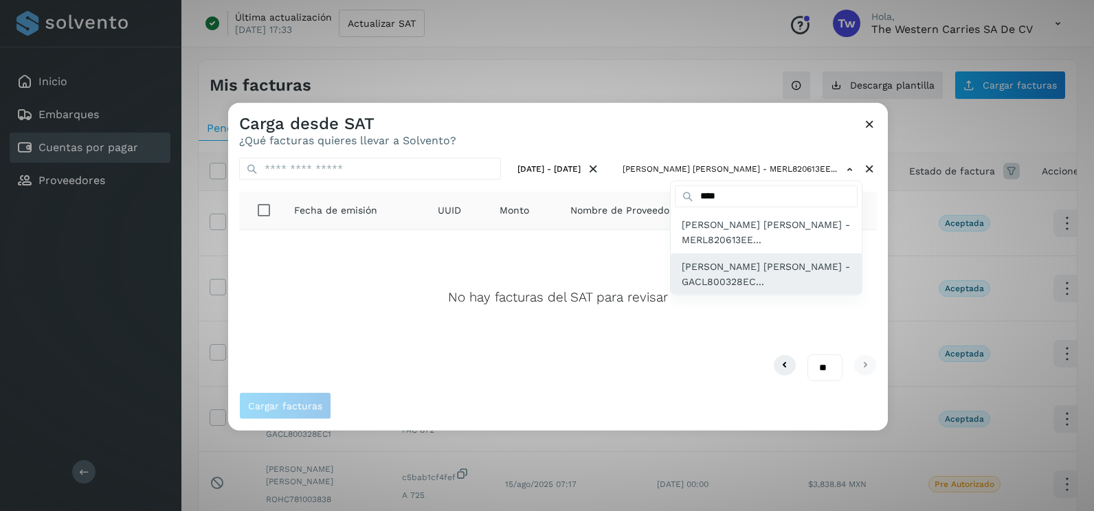
click at [770, 266] on span "[PERSON_NAME] - GACL800328EC..." at bounding box center [765, 273] width 169 height 31
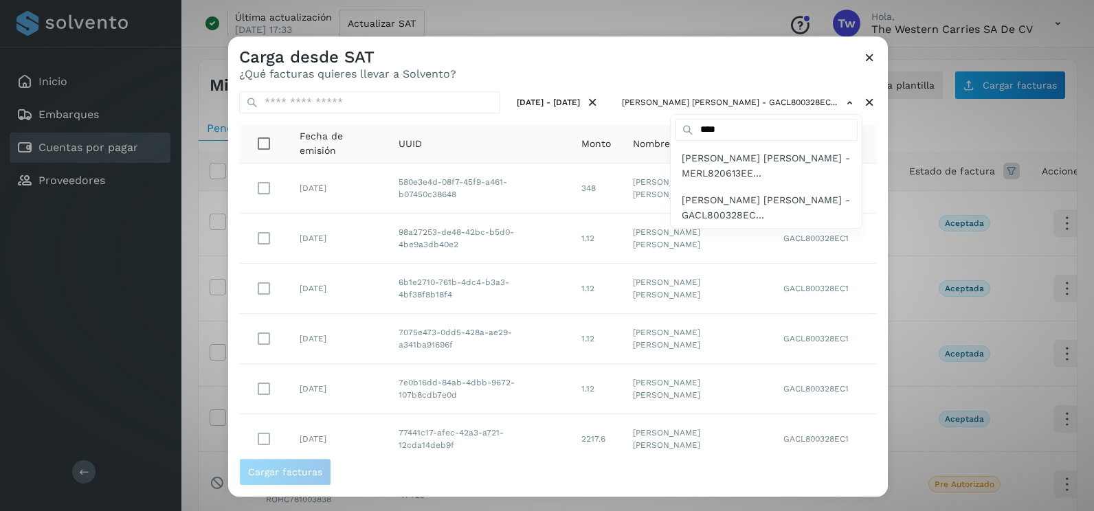
click at [687, 84] on div at bounding box center [775, 291] width 1094 height 511
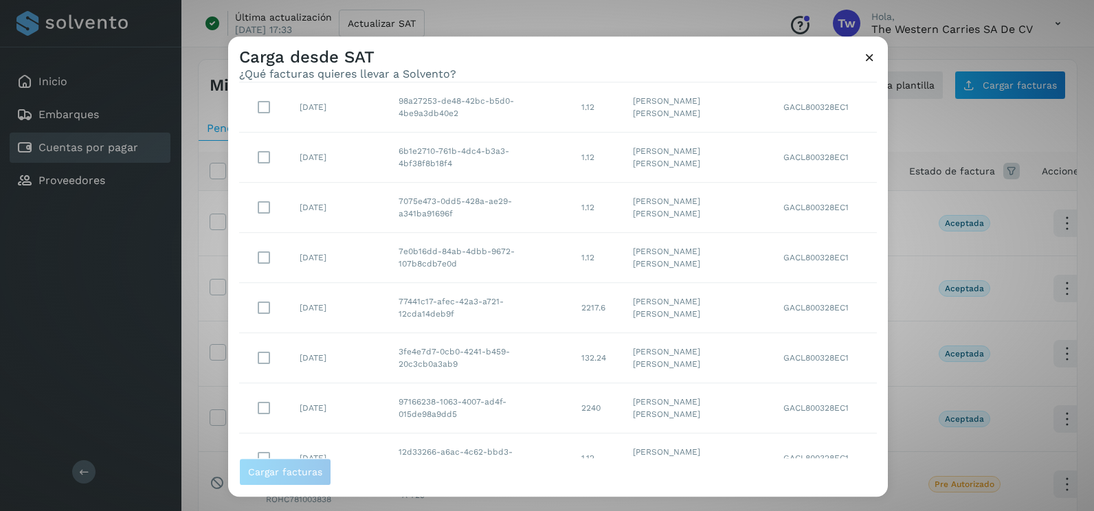
scroll to position [194, 0]
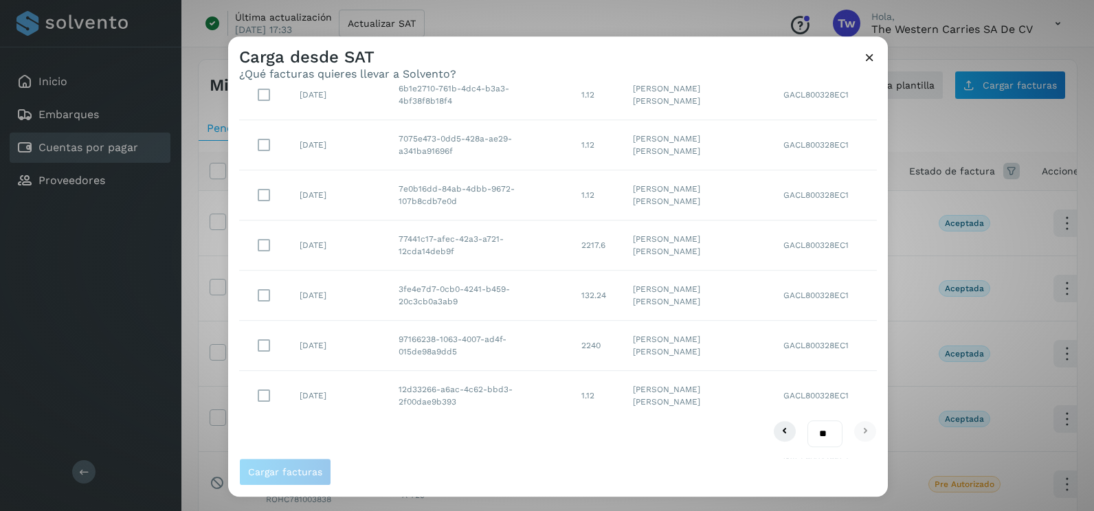
click at [816, 431] on select "** ** **" at bounding box center [824, 433] width 35 height 27
drag, startPoint x: 815, startPoint y: 429, endPoint x: 817, endPoint y: 447, distance: 17.9
click at [815, 429] on select "** ** **" at bounding box center [824, 433] width 35 height 27
select select "**"
click at [807, 420] on select "** ** **" at bounding box center [824, 433] width 35 height 27
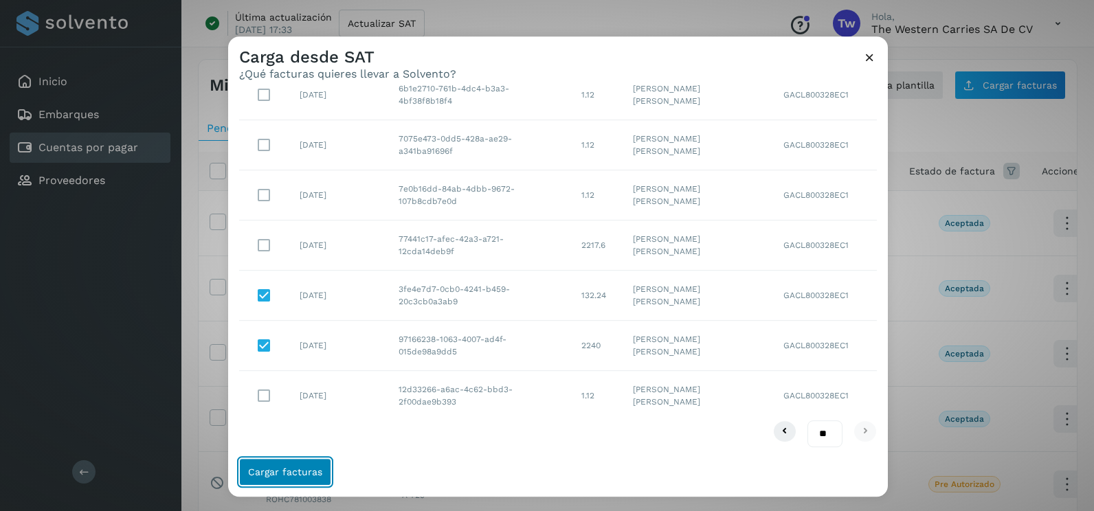
click at [315, 470] on span "Cargar facturas" at bounding box center [285, 472] width 74 height 10
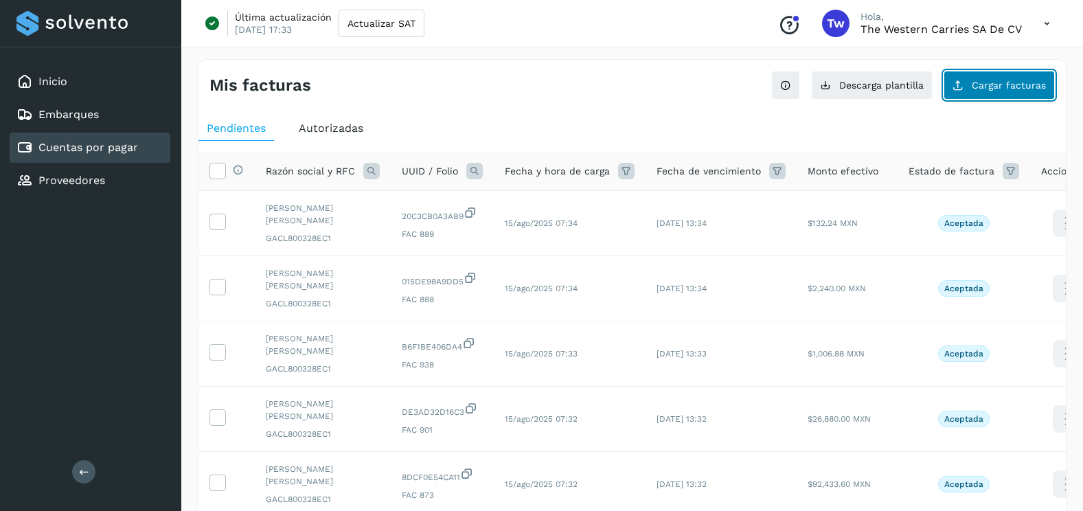
click at [1015, 80] on span "Cargar facturas" at bounding box center [1009, 85] width 74 height 10
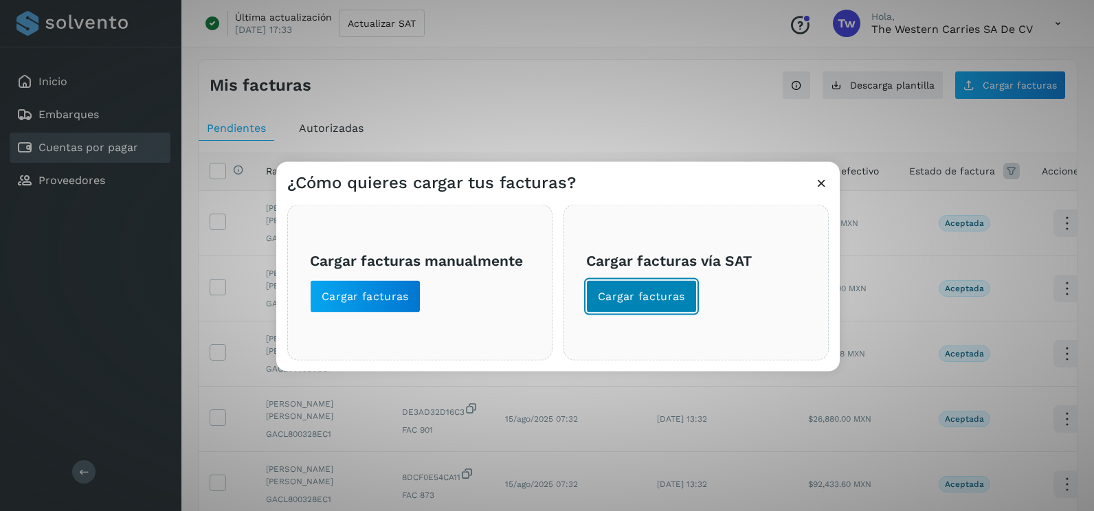
click at [680, 303] on span "Cargar facturas" at bounding box center [641, 296] width 87 height 15
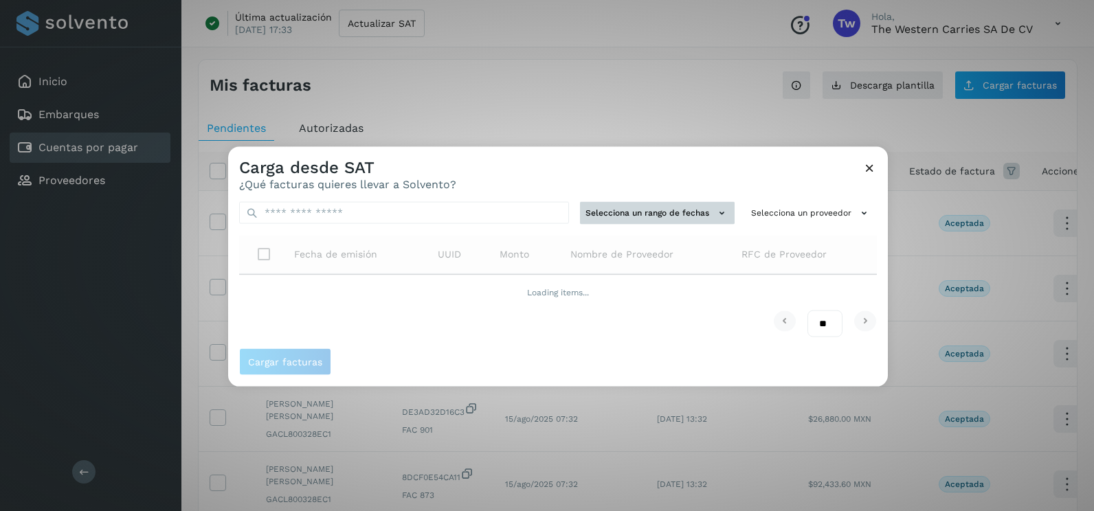
click at [700, 212] on button "Selecciona un rango de fechas" at bounding box center [657, 213] width 155 height 23
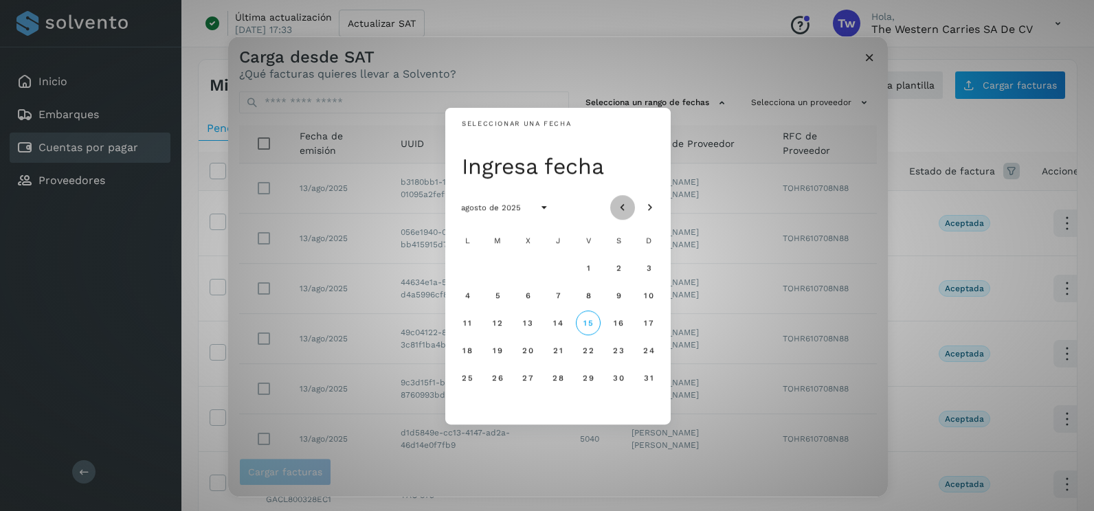
click at [621, 205] on icon "Mes anterior" at bounding box center [623, 208] width 14 height 14
click at [463, 407] on span "30" at bounding box center [467, 406] width 12 height 10
click at [657, 205] on button "Mes siguiente" at bounding box center [650, 207] width 25 height 25
click at [494, 269] on button "1" at bounding box center [497, 268] width 25 height 25
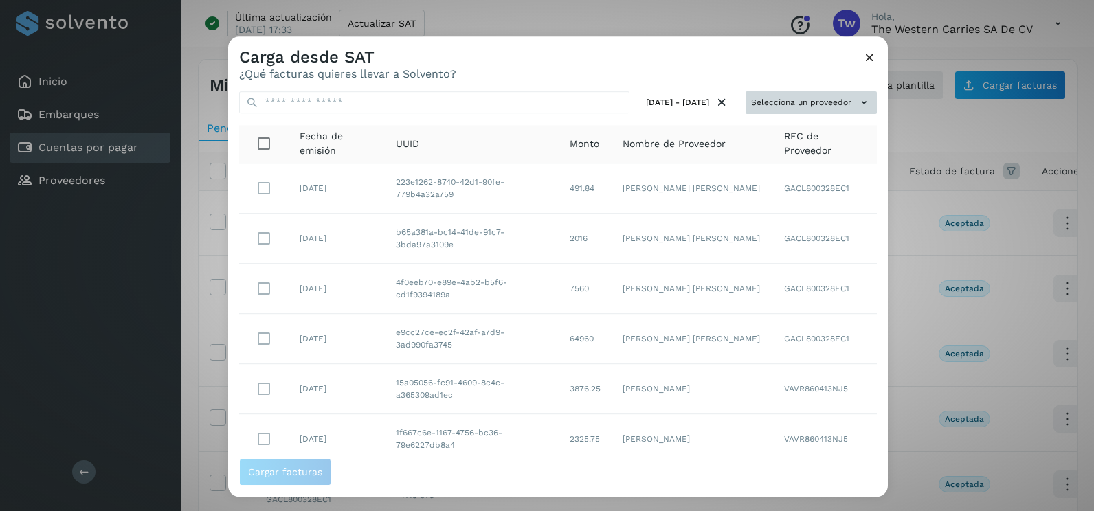
click at [811, 101] on button "Selecciona un proveedor" at bounding box center [810, 102] width 131 height 23
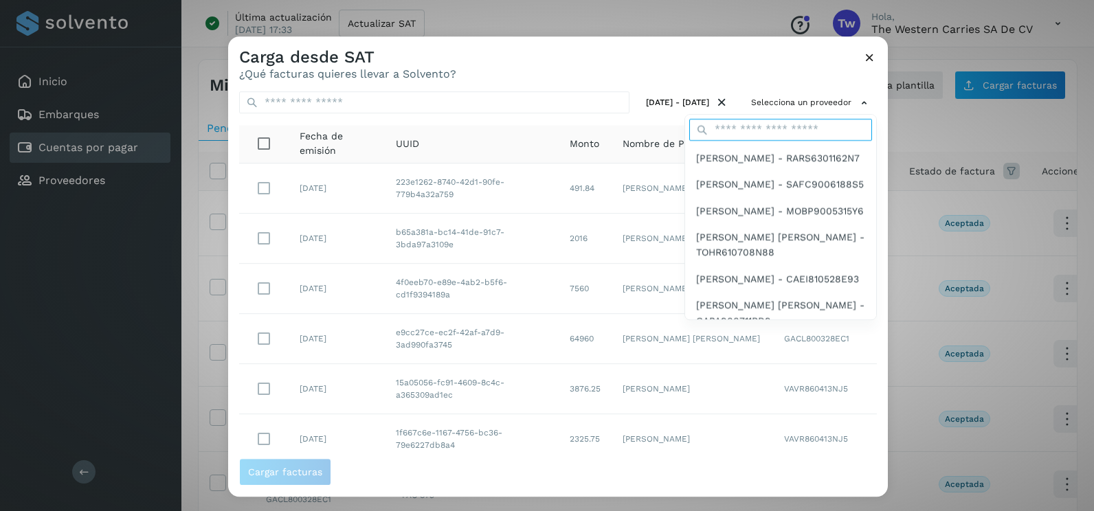
click at [745, 131] on input "text" at bounding box center [780, 130] width 183 height 22
type input "****"
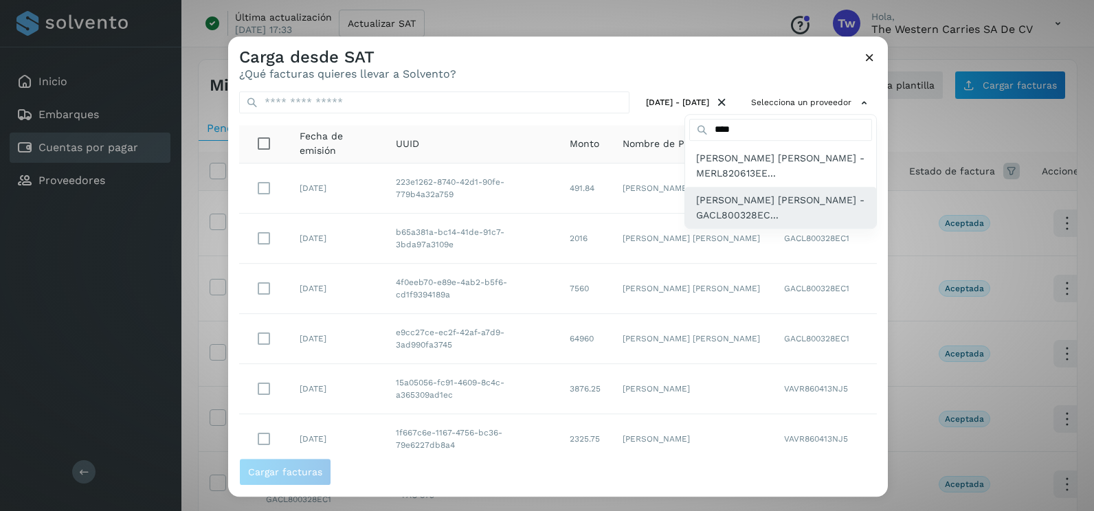
click at [757, 201] on span "[PERSON_NAME] - GACL800328EC..." at bounding box center [780, 207] width 169 height 31
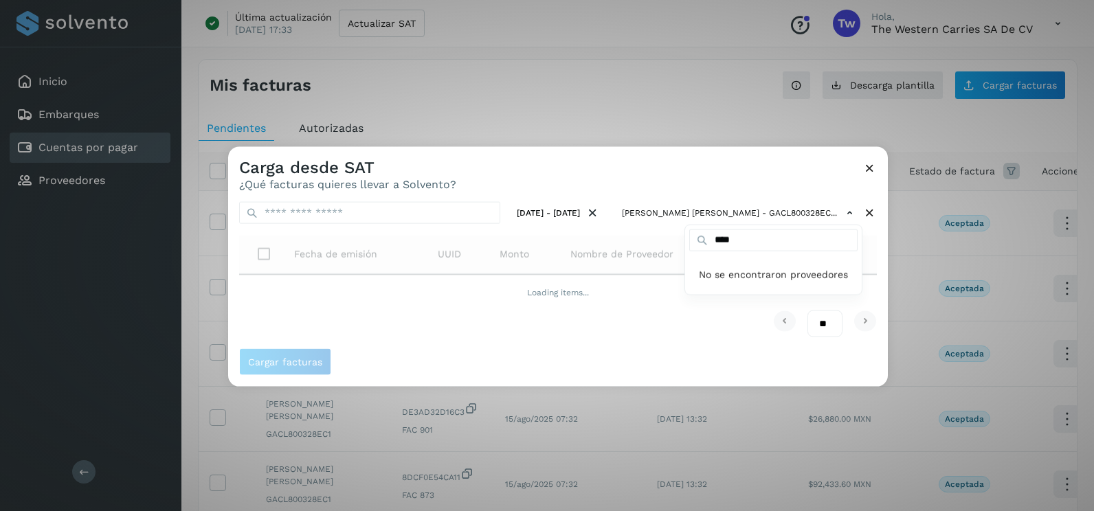
click at [726, 172] on div at bounding box center [775, 402] width 1094 height 511
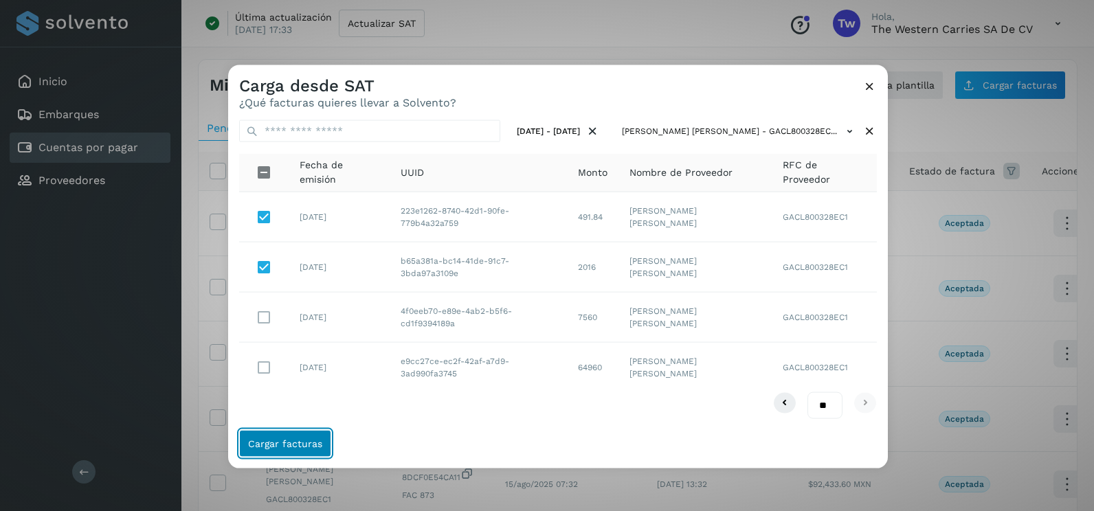
click at [291, 445] on span "Cargar facturas" at bounding box center [285, 443] width 74 height 10
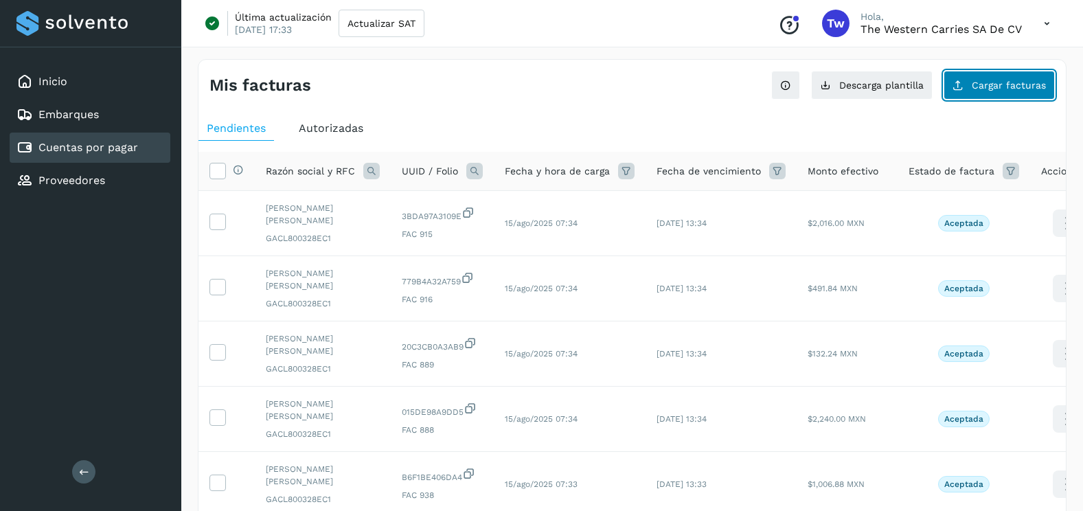
click at [1046, 92] on button "Cargar facturas" at bounding box center [999, 85] width 111 height 29
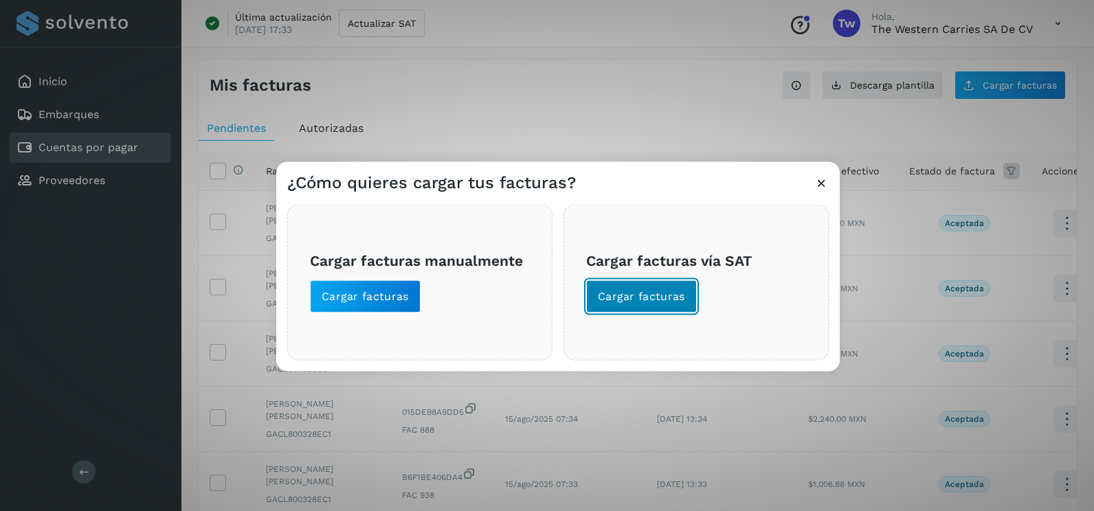
click at [611, 304] on button "Cargar facturas" at bounding box center [641, 296] width 111 height 33
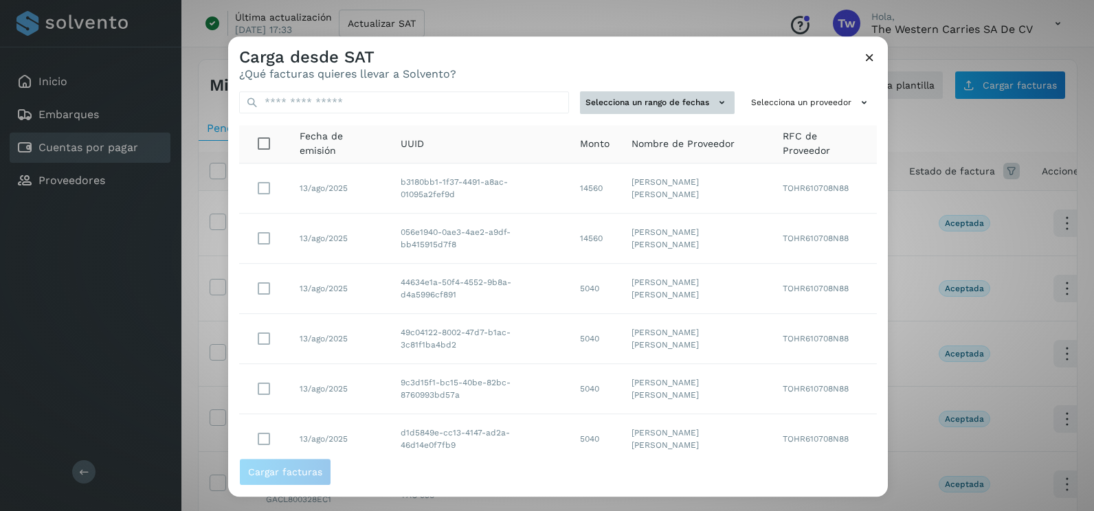
click at [662, 108] on button "Selecciona un rango de fechas" at bounding box center [657, 102] width 155 height 23
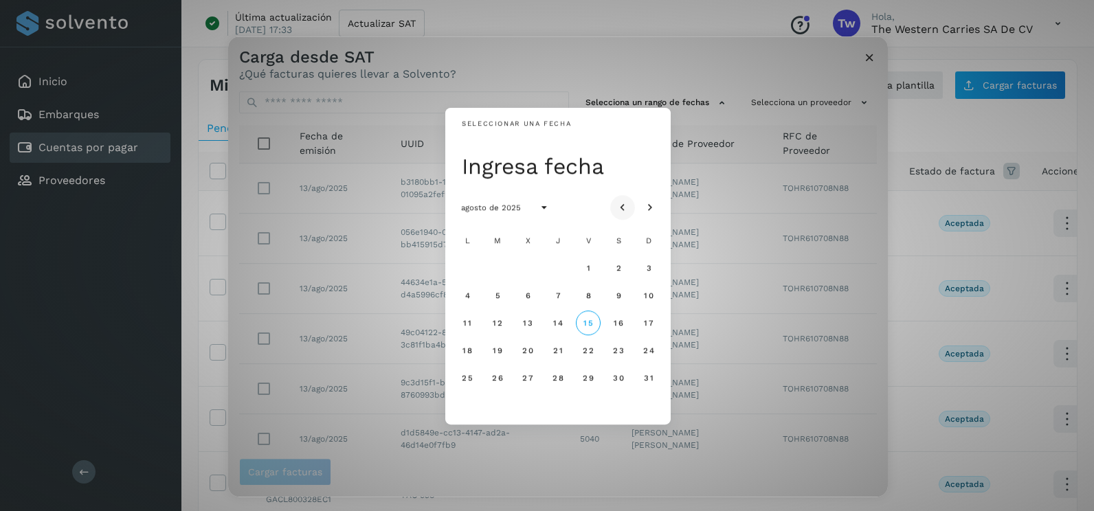
click at [624, 199] on button "Mes anterior" at bounding box center [622, 207] width 25 height 25
click at [504, 272] on button "1" at bounding box center [497, 268] width 25 height 25
click at [524, 271] on span "2" at bounding box center [527, 268] width 6 height 10
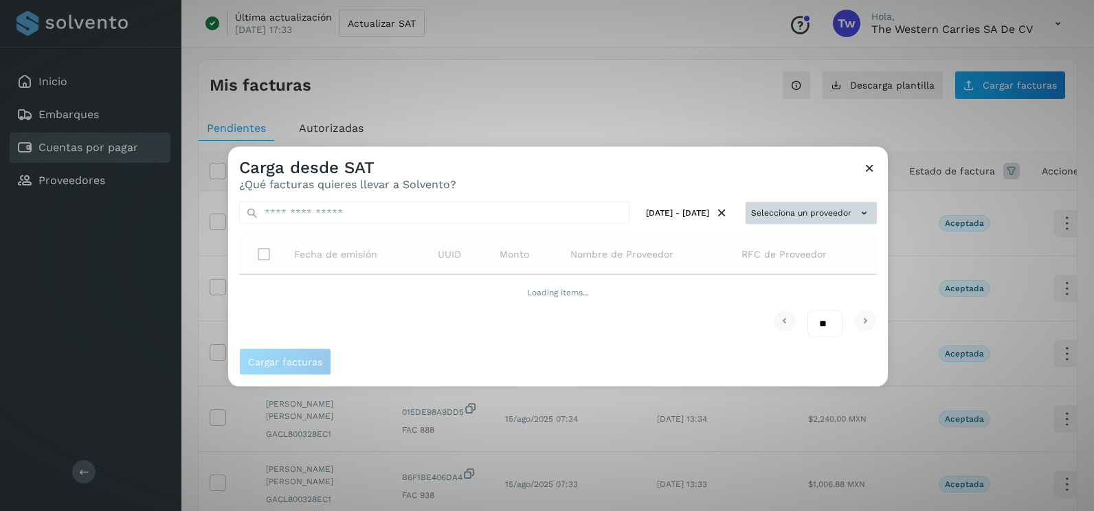
click at [800, 223] on button "Selecciona un proveedor" at bounding box center [810, 213] width 131 height 23
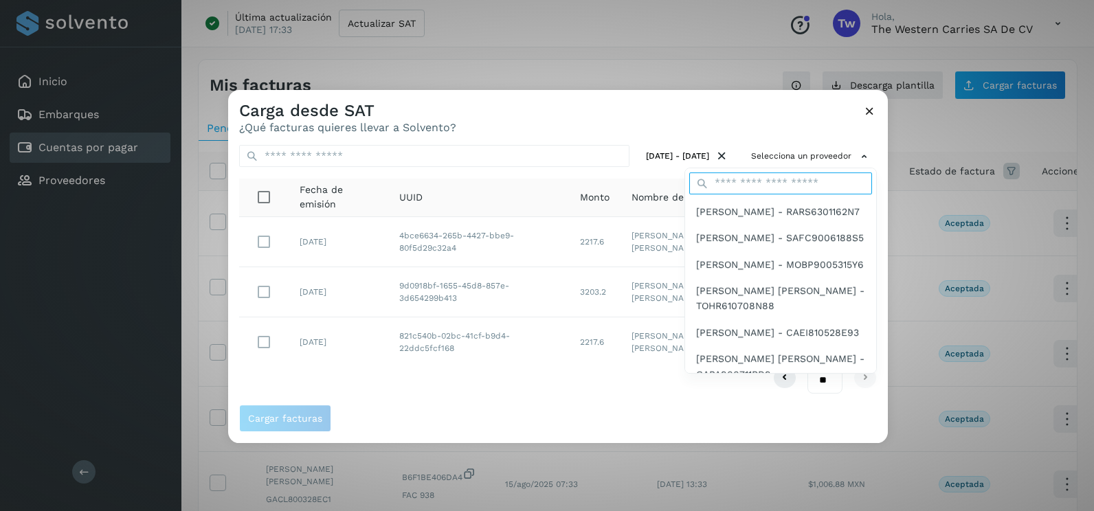
click at [771, 183] on input "text" at bounding box center [780, 183] width 183 height 22
type input "****"
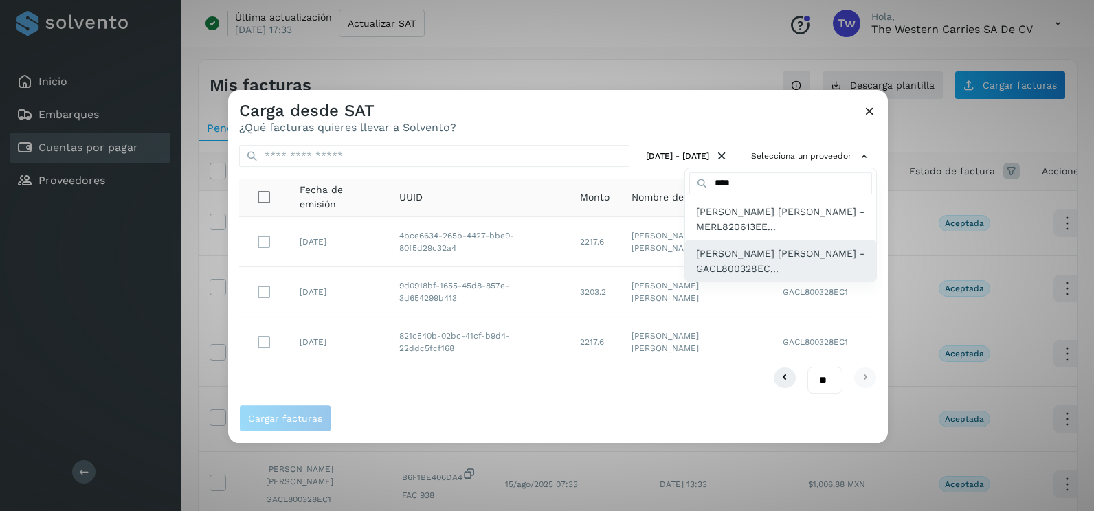
click at [760, 253] on span "[PERSON_NAME] - GACL800328EC..." at bounding box center [780, 261] width 169 height 31
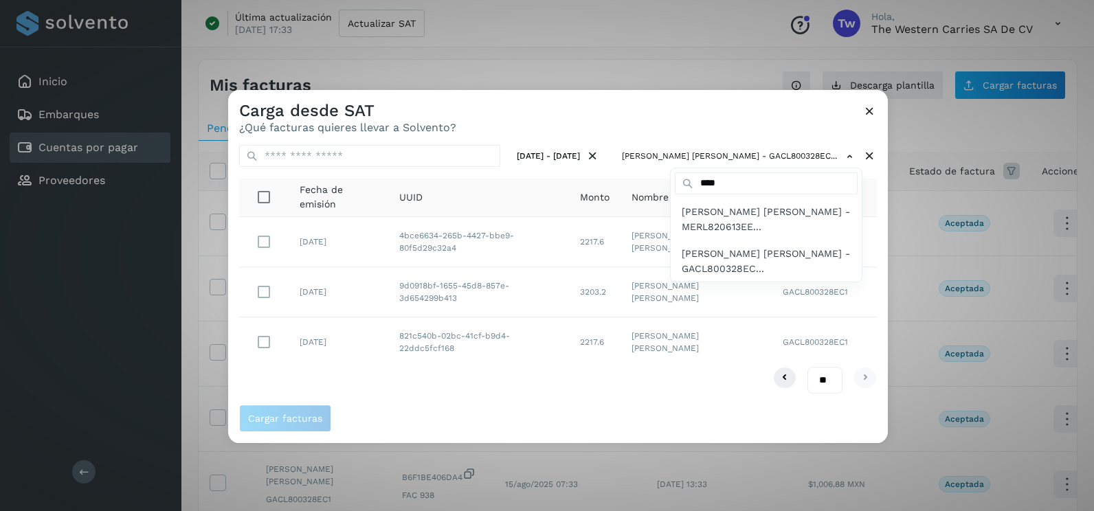
click at [679, 135] on div at bounding box center [775, 345] width 1094 height 511
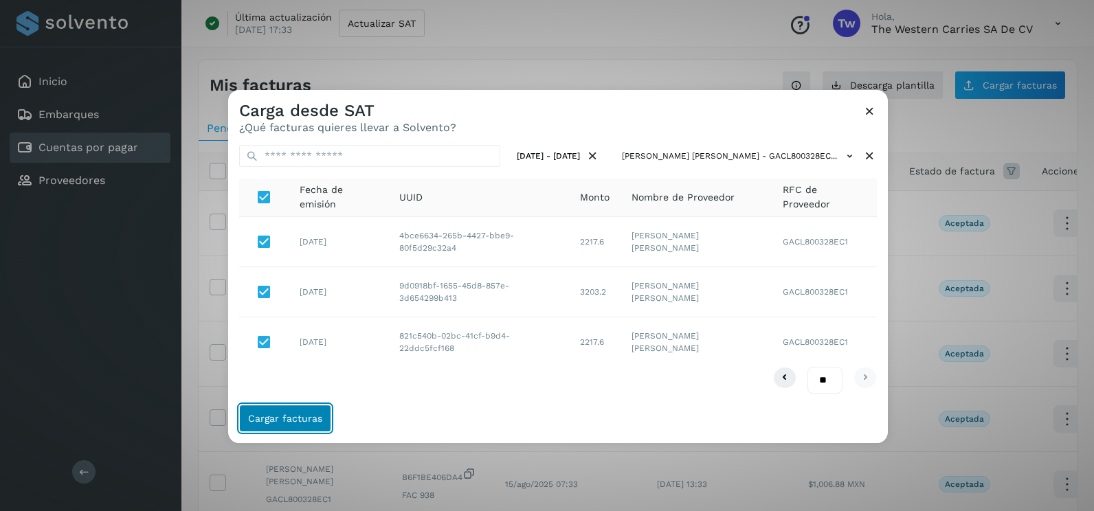
click at [286, 424] on button "Cargar facturas" at bounding box center [285, 418] width 92 height 27
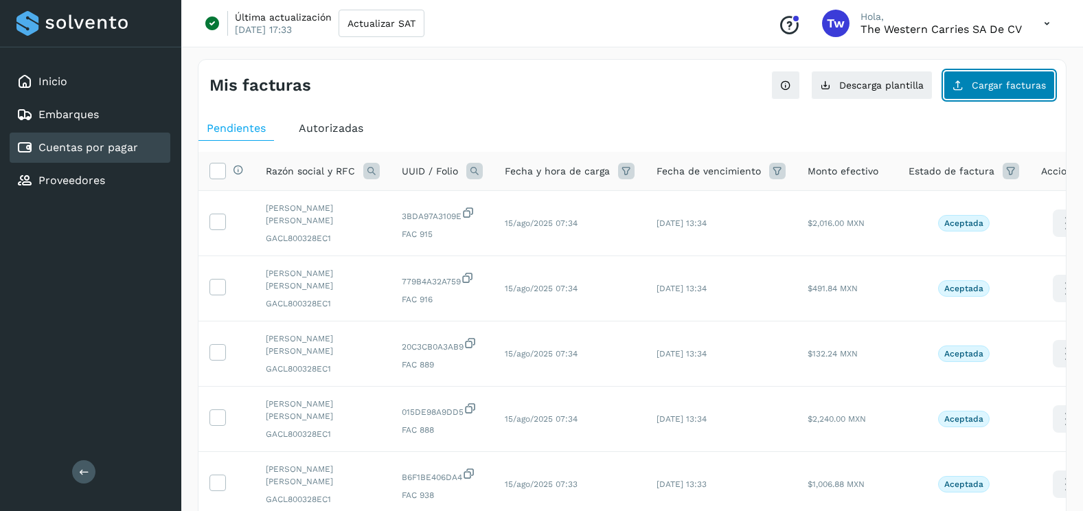
click at [1021, 88] on span "Cargar facturas" at bounding box center [1009, 85] width 74 height 10
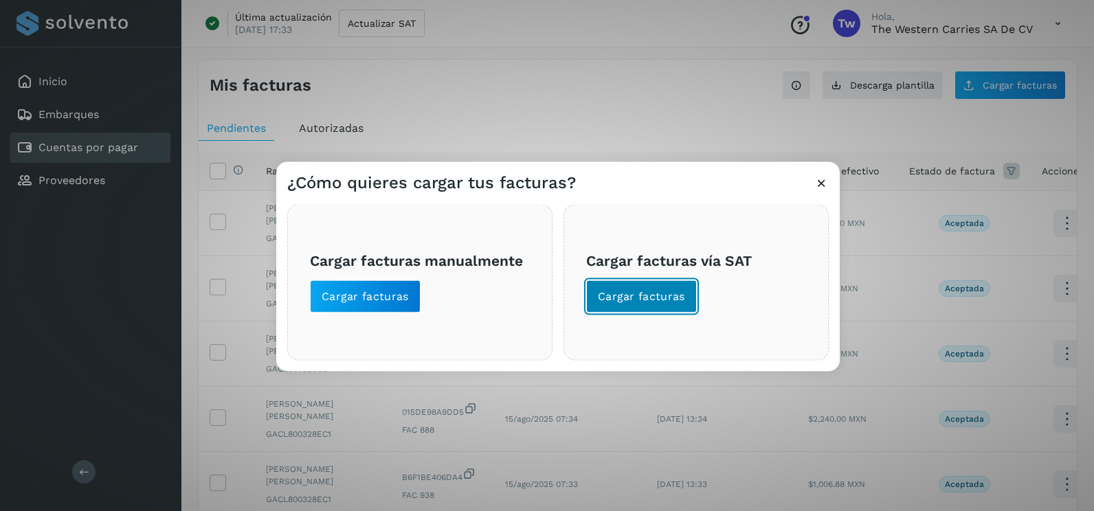
click at [658, 299] on span "Cargar facturas" at bounding box center [641, 296] width 87 height 15
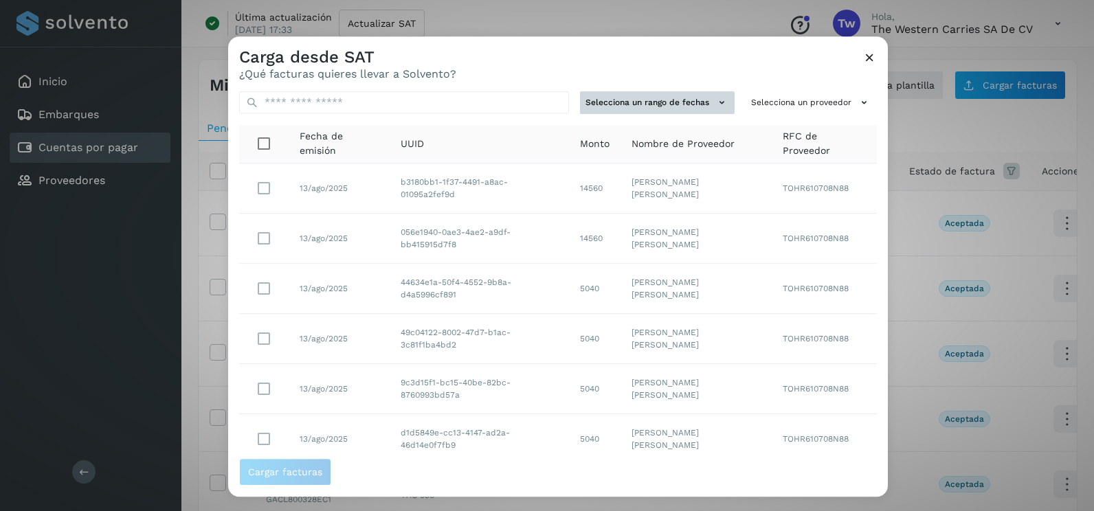
click at [695, 104] on button "Selecciona un rango de fechas" at bounding box center [657, 102] width 155 height 23
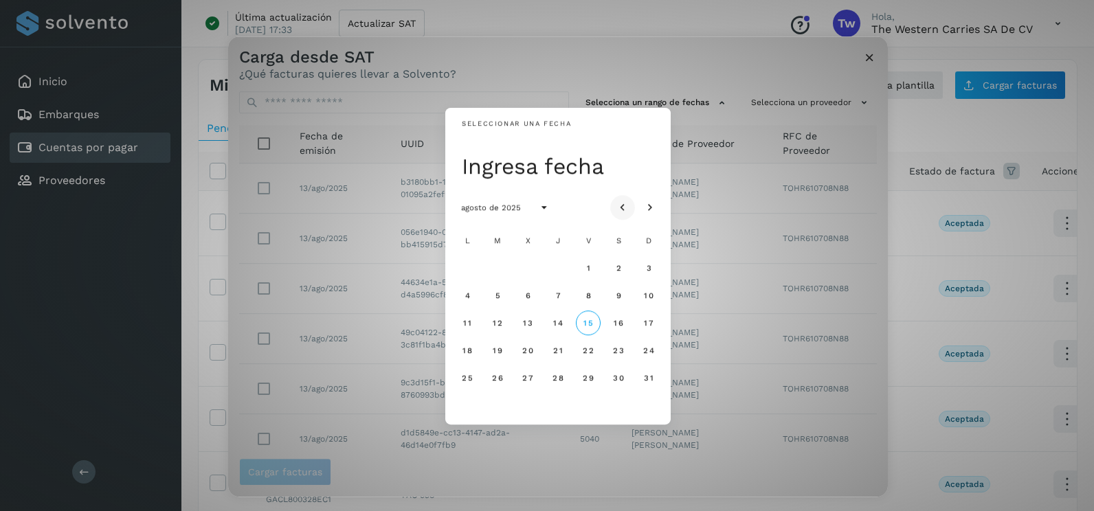
click at [627, 207] on icon "Mes anterior" at bounding box center [623, 208] width 14 height 14
click at [588, 378] on span "27" at bounding box center [588, 378] width 12 height 10
click at [624, 381] on button "28" at bounding box center [618, 377] width 25 height 25
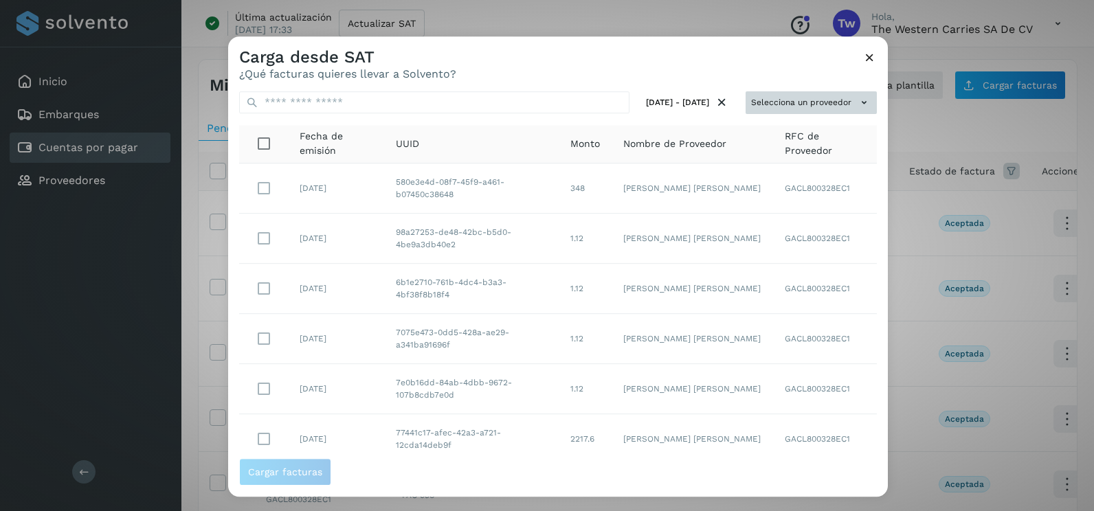
click at [857, 102] on icon at bounding box center [864, 102] width 14 height 14
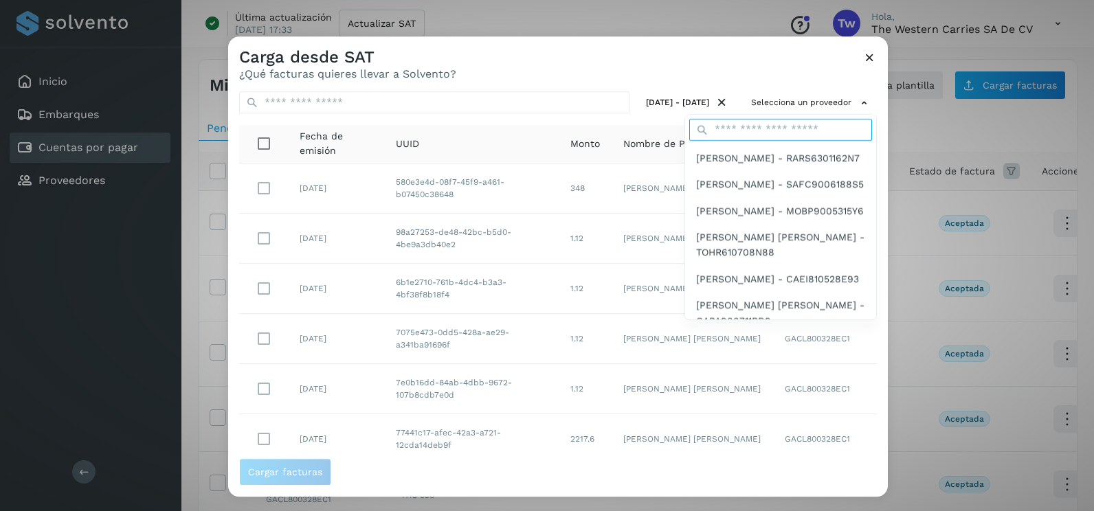
click at [775, 124] on input "text" at bounding box center [780, 130] width 183 height 22
type input "****"
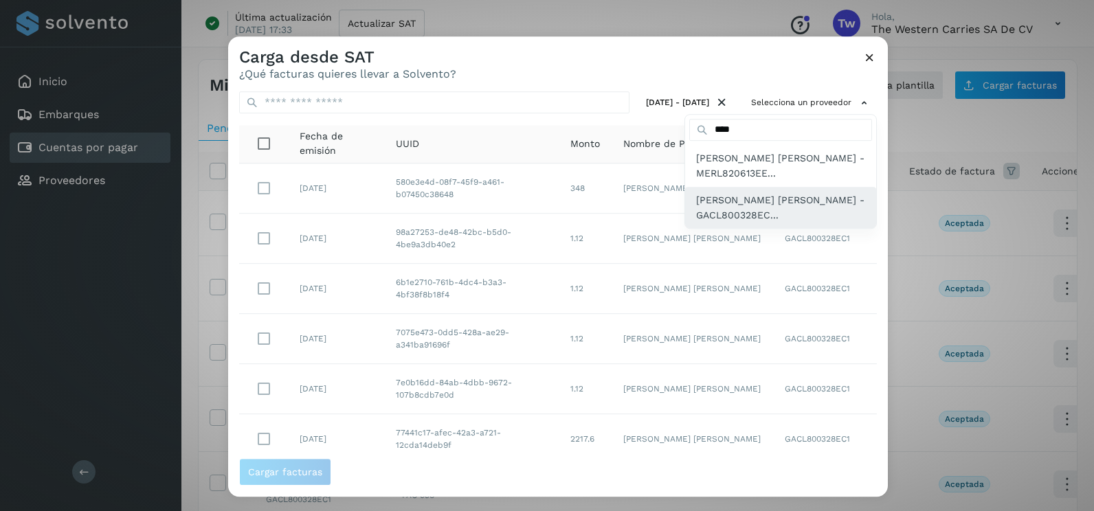
click at [757, 216] on span "[PERSON_NAME] - GACL800328EC..." at bounding box center [780, 207] width 169 height 31
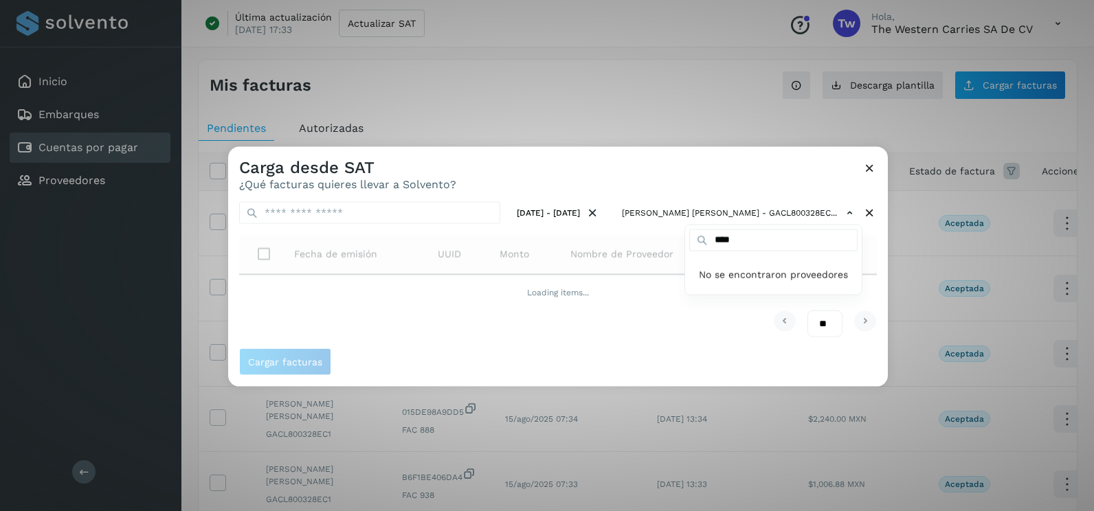
click at [618, 174] on div at bounding box center [775, 402] width 1094 height 511
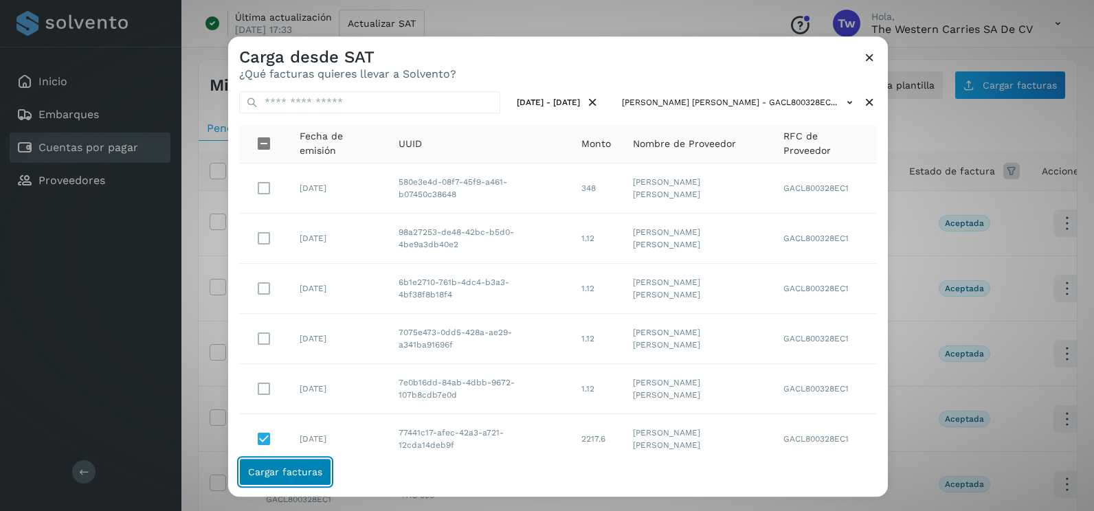
click at [304, 465] on button "Cargar facturas" at bounding box center [285, 471] width 92 height 27
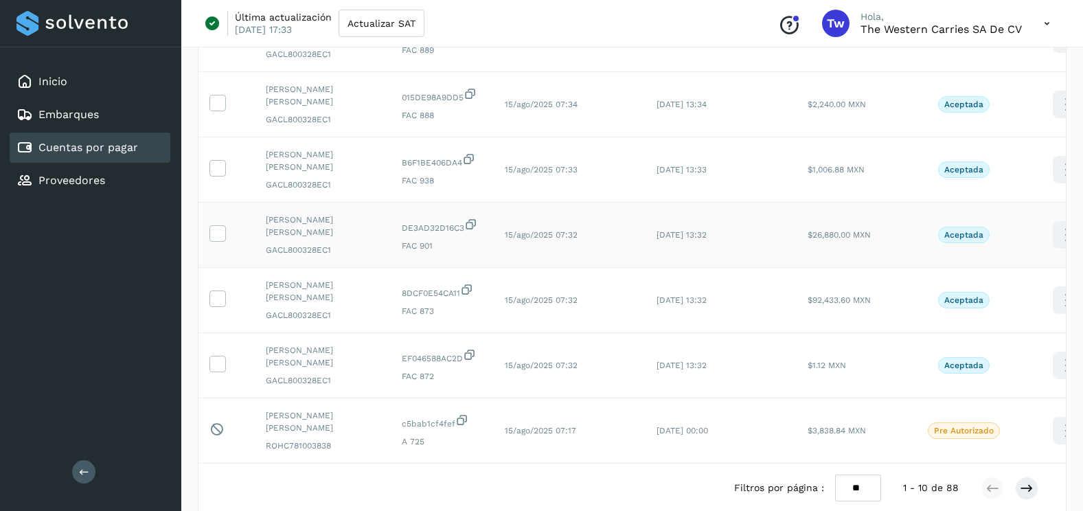
scroll to position [460, 0]
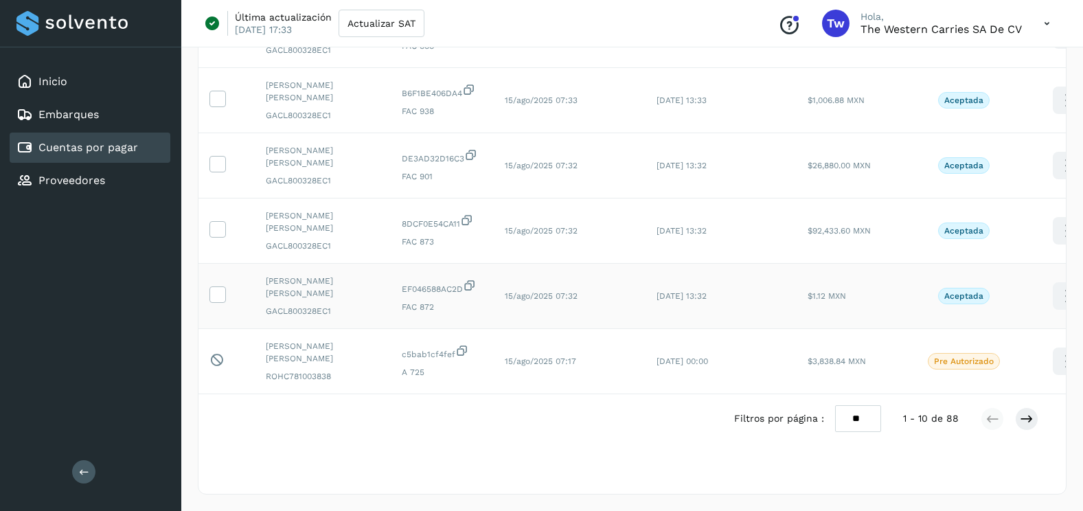
drag, startPoint x: 212, startPoint y: 281, endPoint x: 216, endPoint y: 270, distance: 12.0
click at [212, 286] on icon at bounding box center [217, 293] width 14 height 14
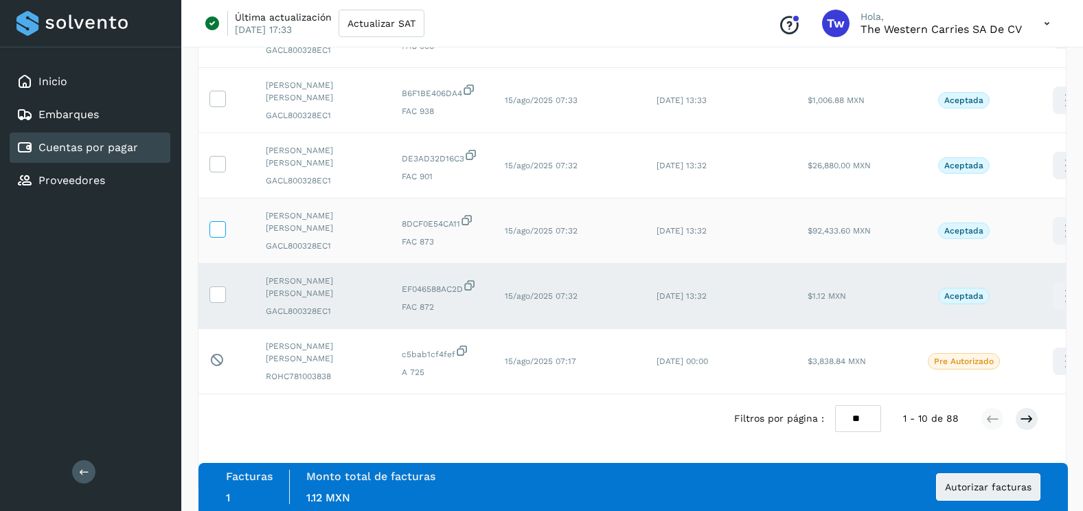
click at [221, 221] on icon at bounding box center [217, 228] width 14 height 14
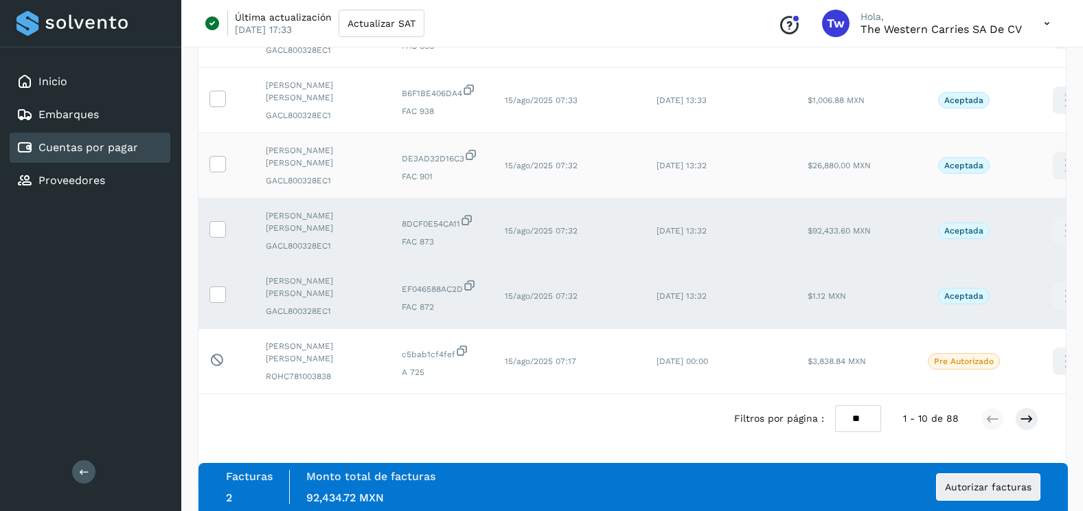
click at [225, 142] on td at bounding box center [227, 165] width 56 height 65
click at [226, 160] on td at bounding box center [227, 165] width 56 height 65
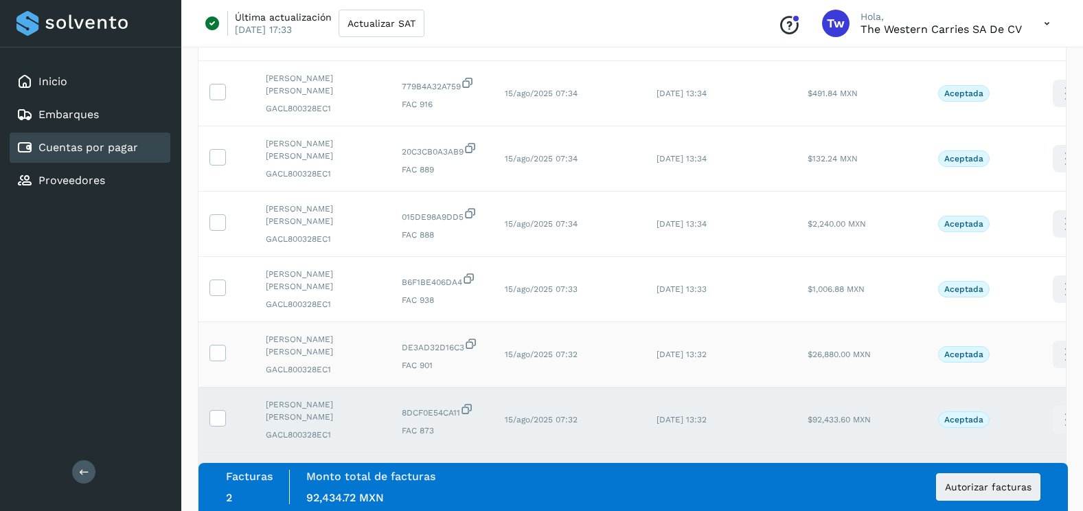
scroll to position [253, 0]
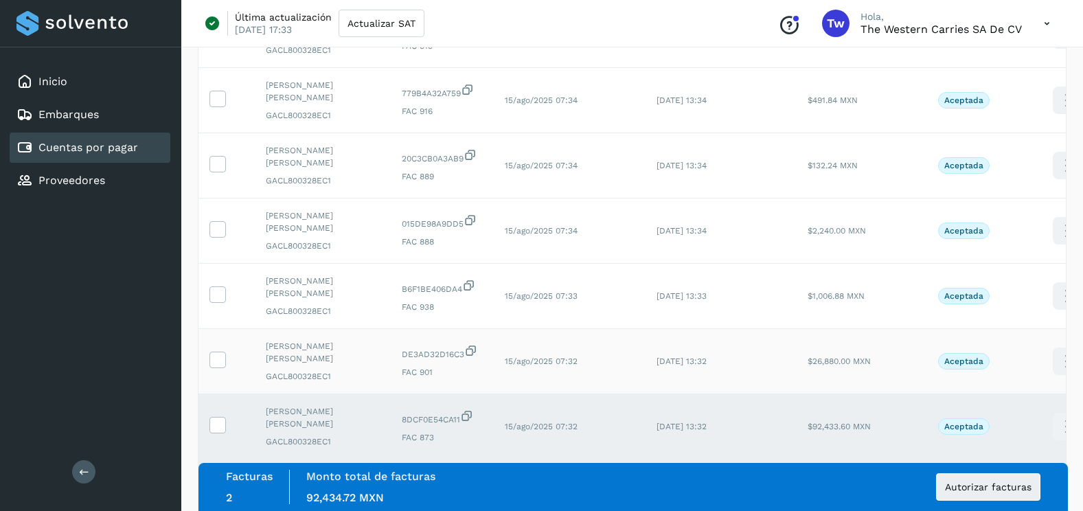
drag, startPoint x: 221, startPoint y: 363, endPoint x: 226, endPoint y: 334, distance: 29.3
click at [221, 361] on icon at bounding box center [217, 359] width 14 height 14
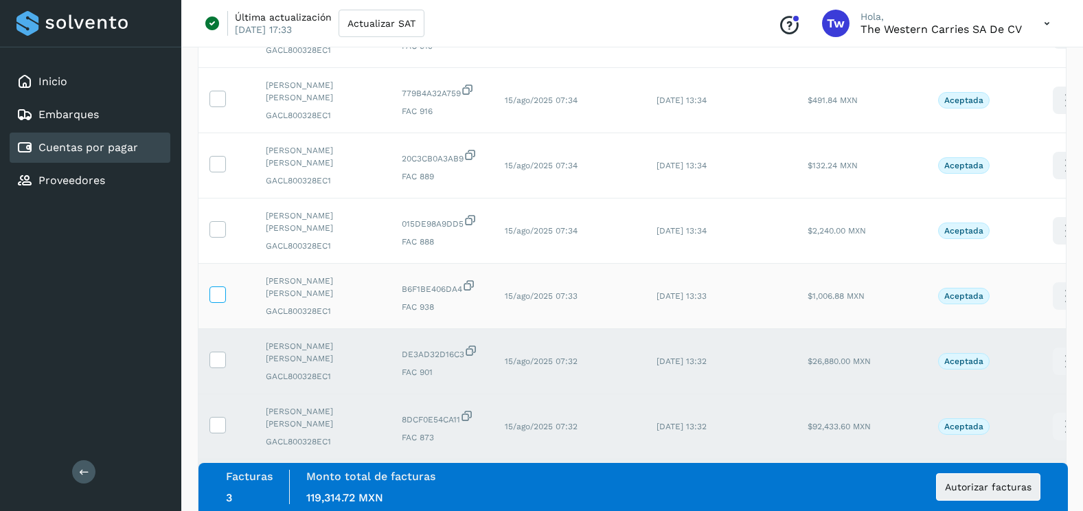
click at [218, 295] on icon at bounding box center [217, 293] width 14 height 14
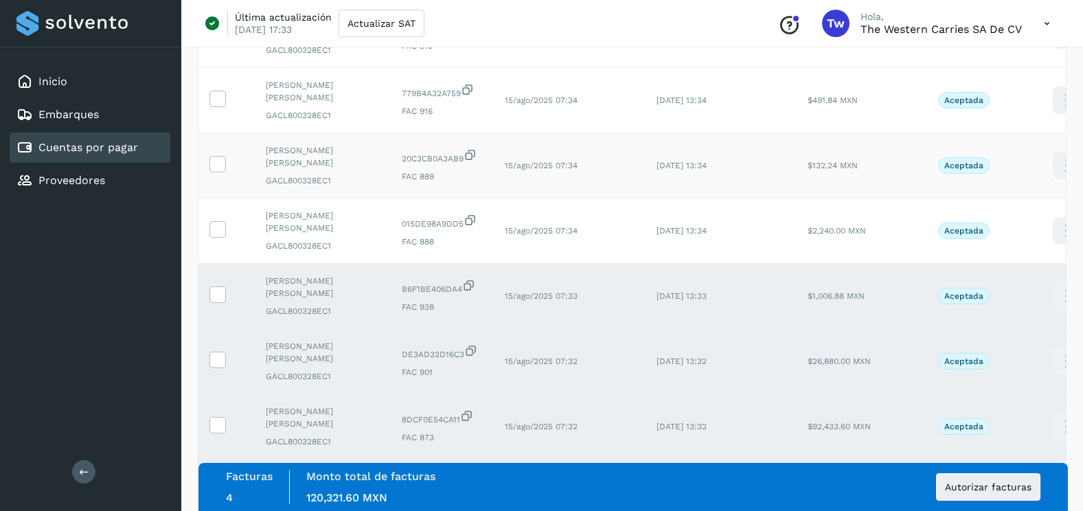
drag, startPoint x: 213, startPoint y: 227, endPoint x: 218, endPoint y: 197, distance: 30.0
click at [213, 225] on icon at bounding box center [217, 228] width 14 height 14
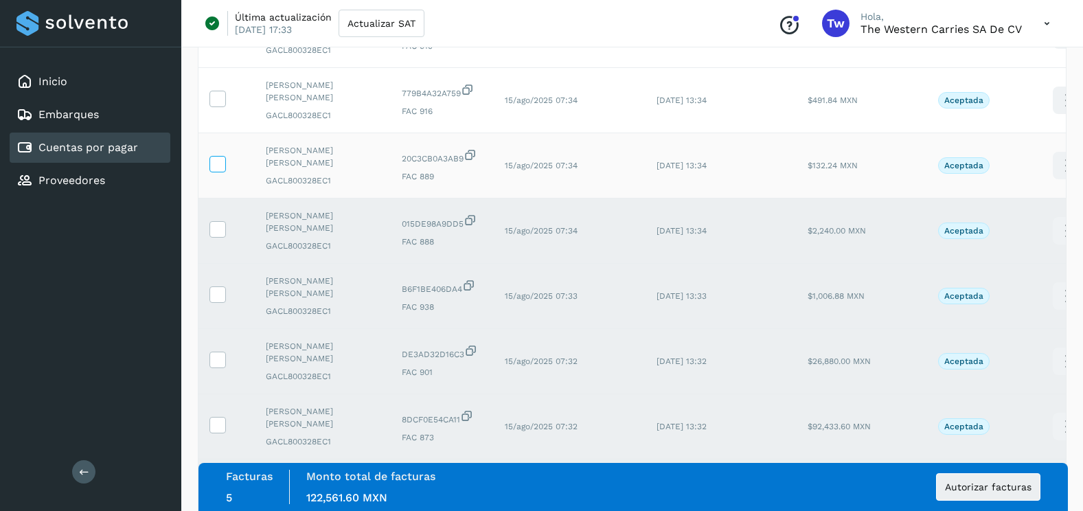
click at [221, 156] on icon at bounding box center [217, 163] width 14 height 14
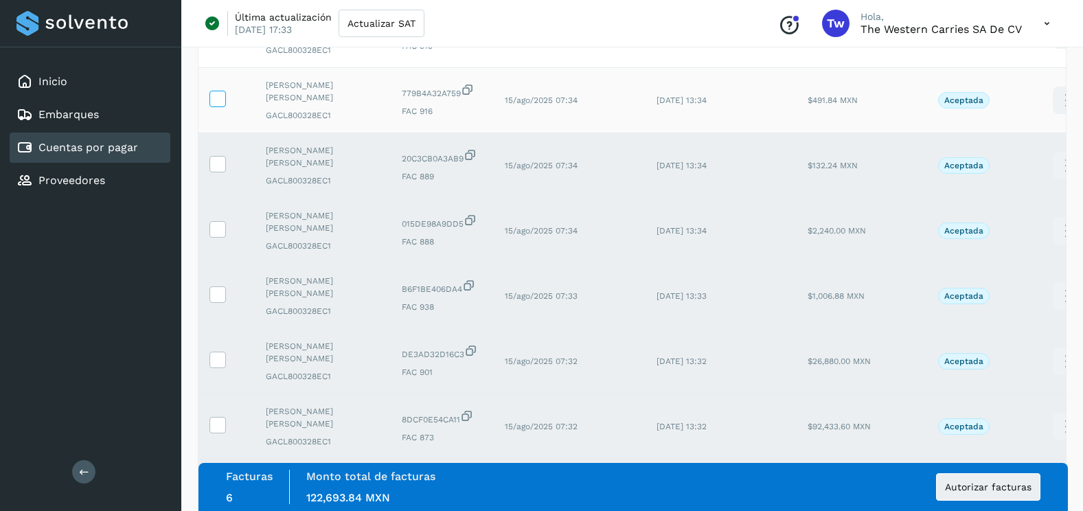
click at [214, 102] on icon at bounding box center [217, 98] width 14 height 14
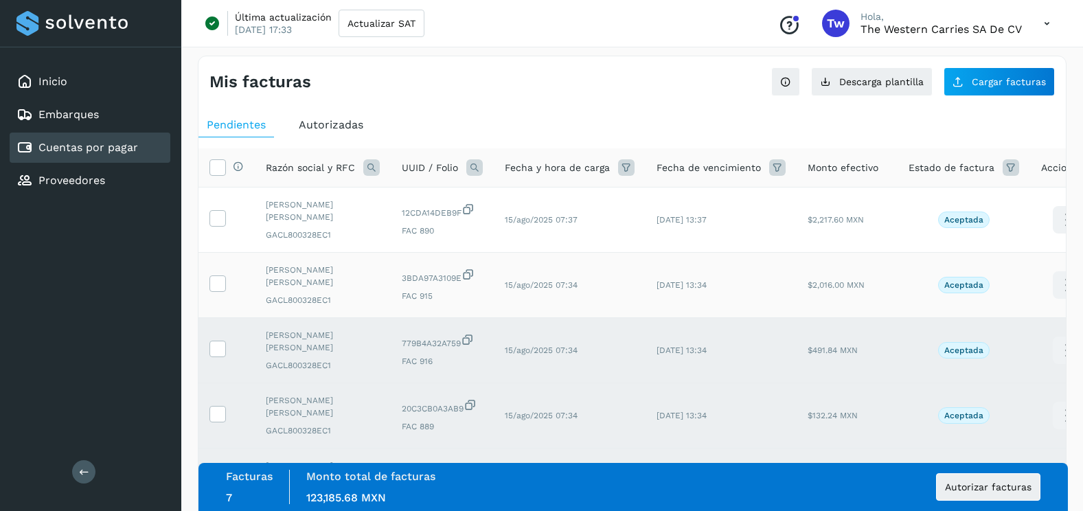
scroll to position [0, 0]
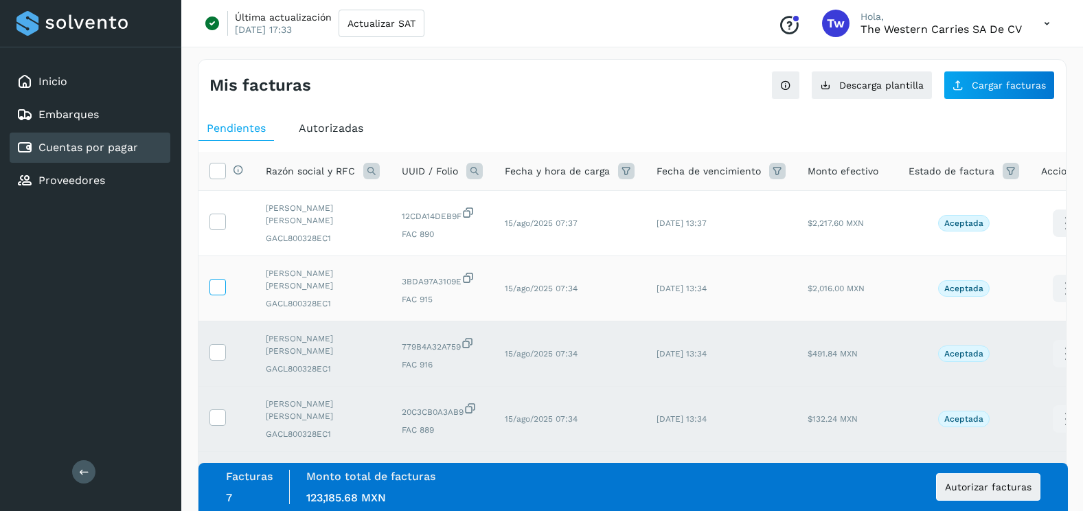
click at [221, 279] on icon at bounding box center [217, 286] width 14 height 14
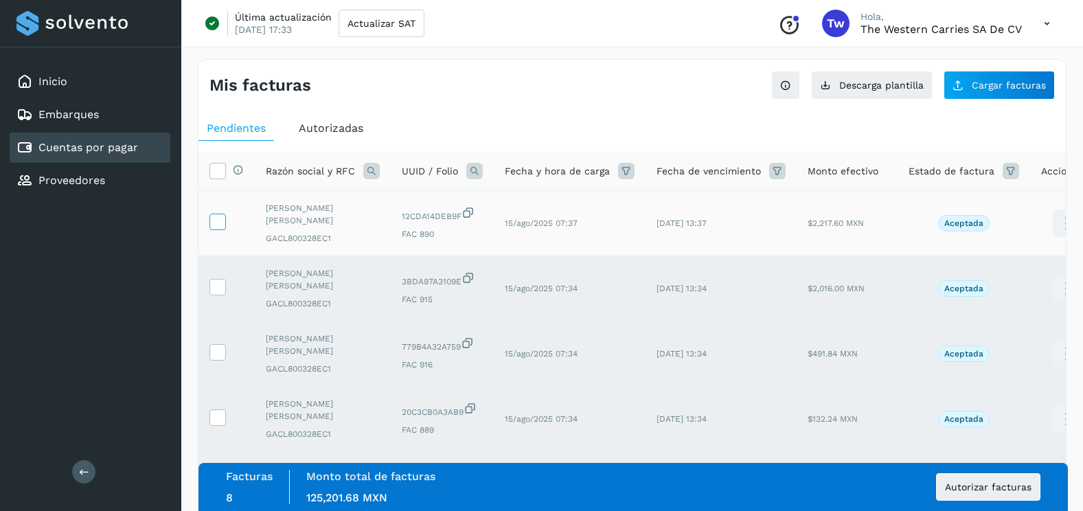
click at [220, 225] on icon at bounding box center [217, 221] width 14 height 14
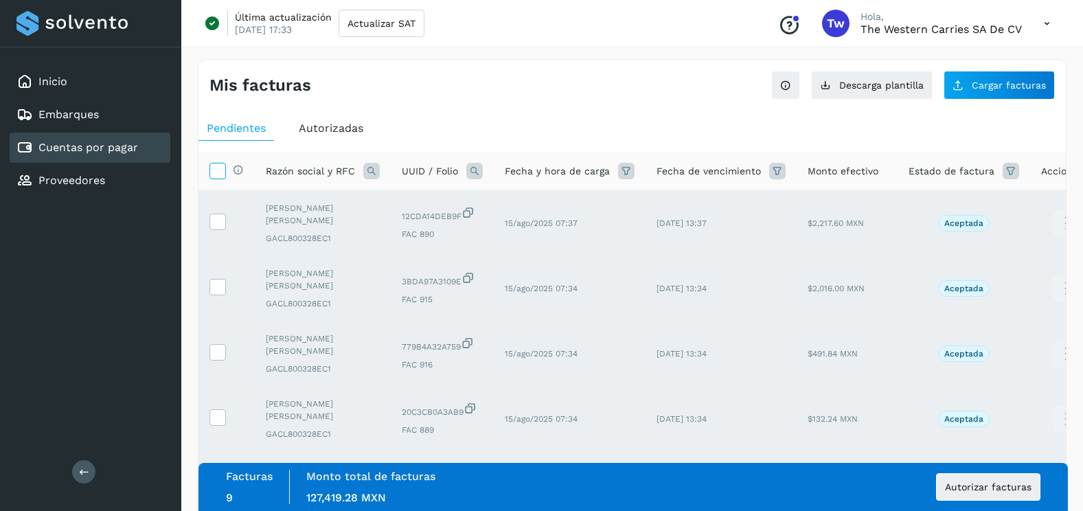
click at [223, 180] on th "Selecciona todas las facturas disponibles para autorización" at bounding box center [227, 171] width 56 height 39
click at [221, 178] on span at bounding box center [217, 173] width 14 height 11
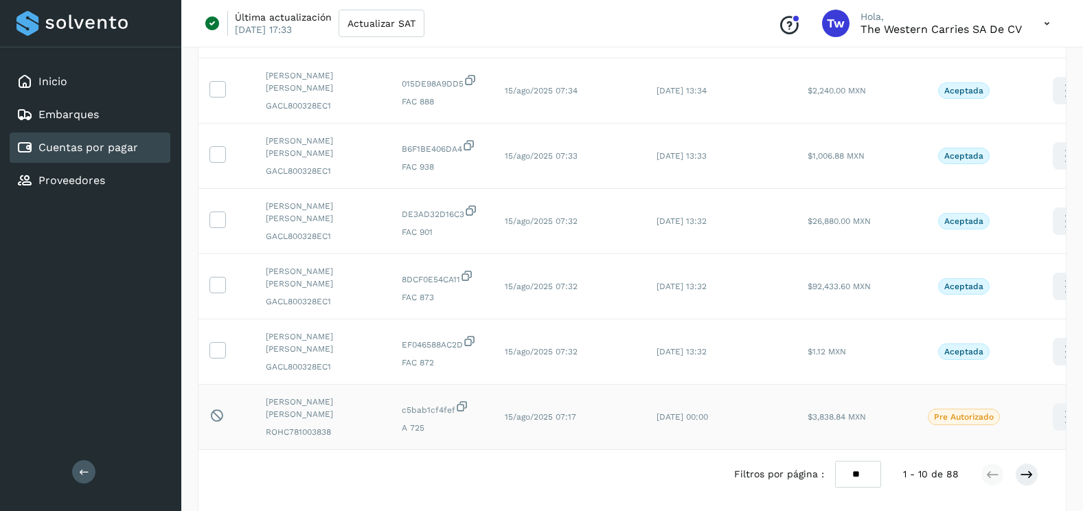
scroll to position [460, 0]
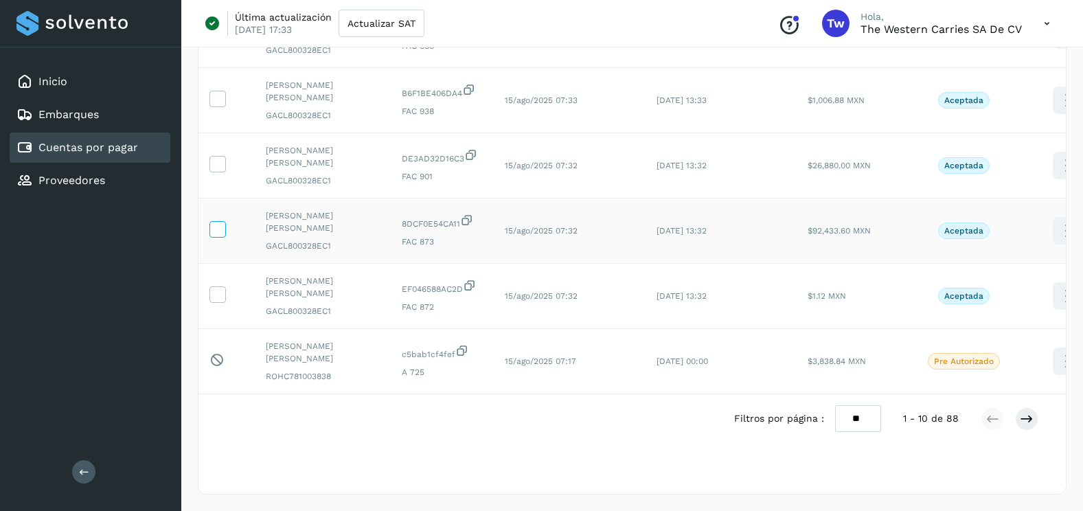
click at [215, 225] on icon at bounding box center [217, 228] width 14 height 14
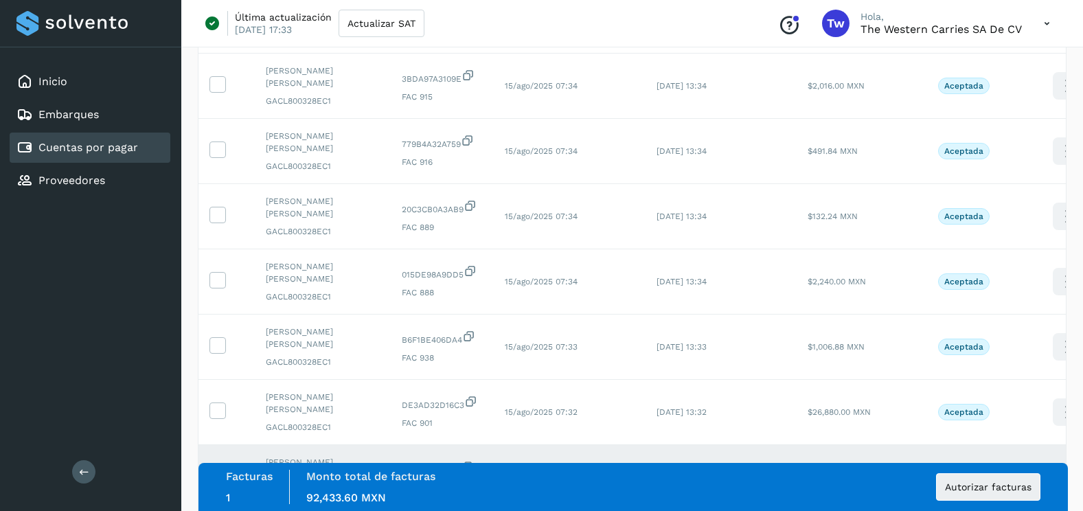
scroll to position [0, 0]
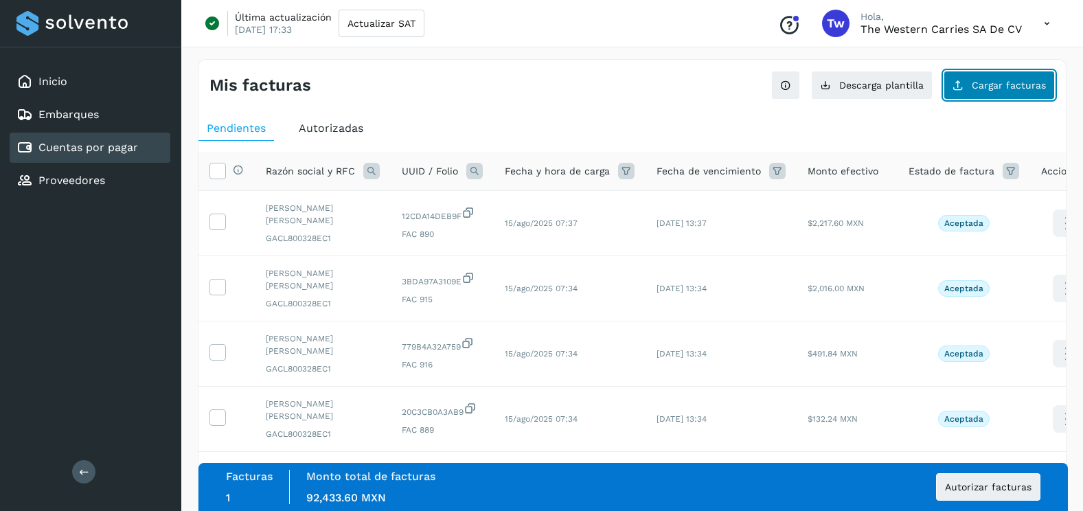
click at [973, 95] on button "Cargar facturas" at bounding box center [999, 85] width 111 height 29
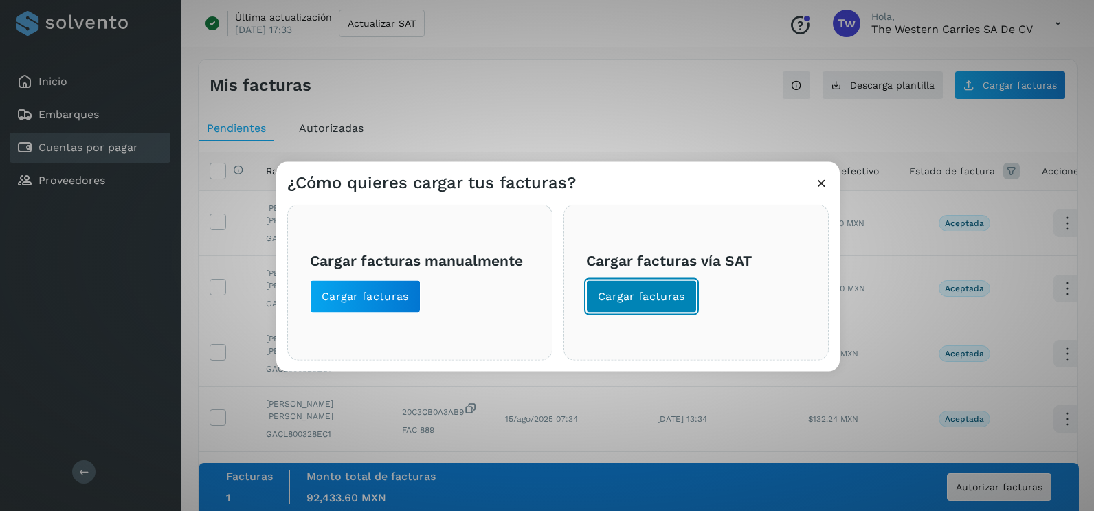
click at [673, 289] on span "Cargar facturas" at bounding box center [641, 296] width 87 height 15
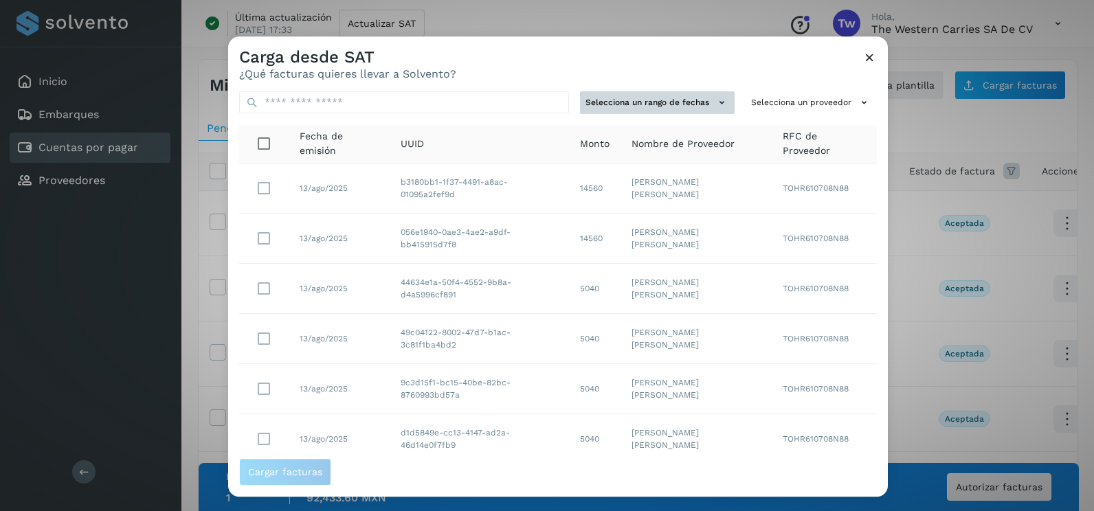
click at [675, 100] on button "Selecciona un rango de fechas" at bounding box center [657, 102] width 155 height 23
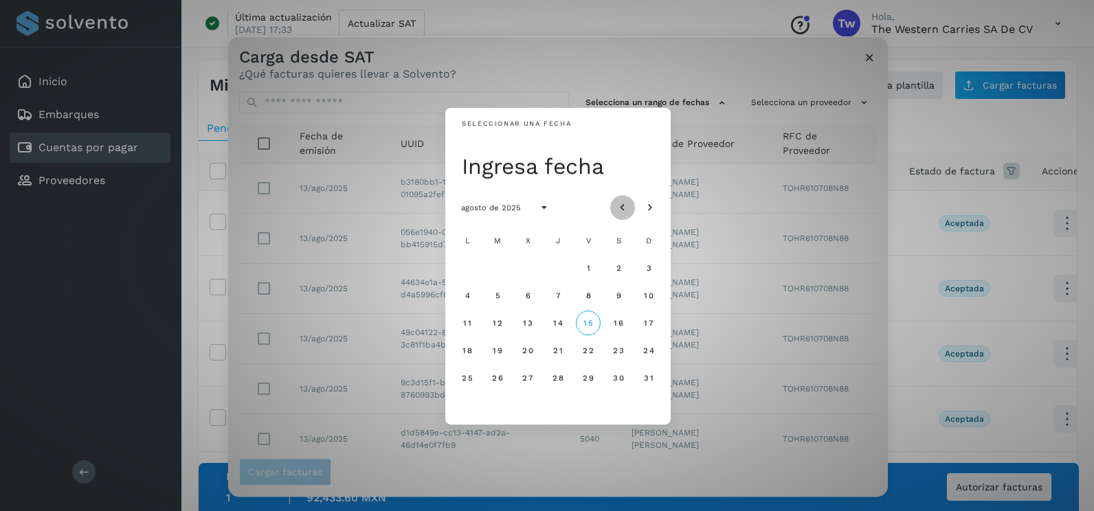
click at [619, 202] on icon "Mes anterior" at bounding box center [623, 208] width 14 height 14
click at [585, 267] on span "4" at bounding box center [588, 268] width 6 height 10
click at [616, 267] on span "5" at bounding box center [618, 268] width 6 height 10
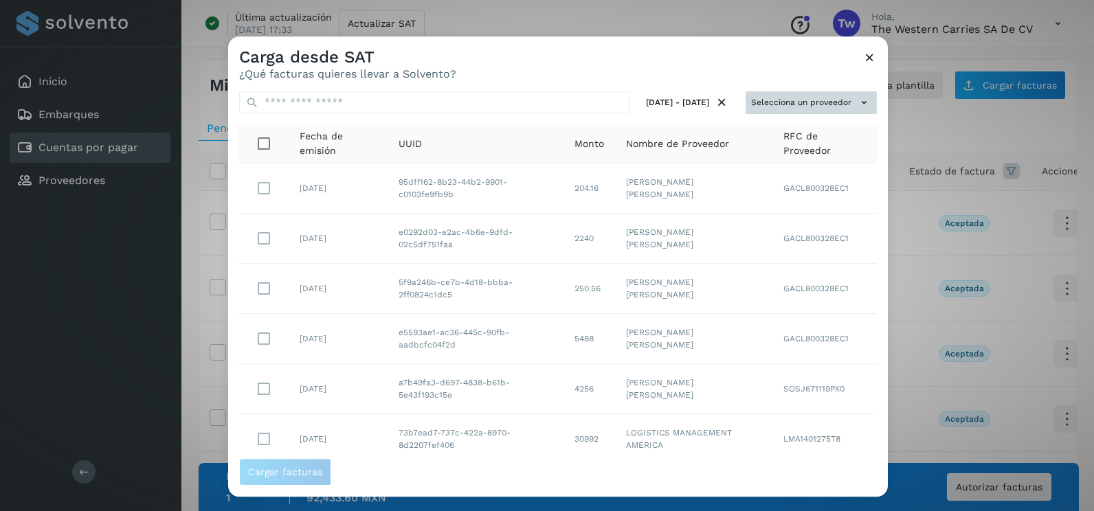
click at [846, 104] on button "Selecciona un proveedor" at bounding box center [810, 102] width 131 height 23
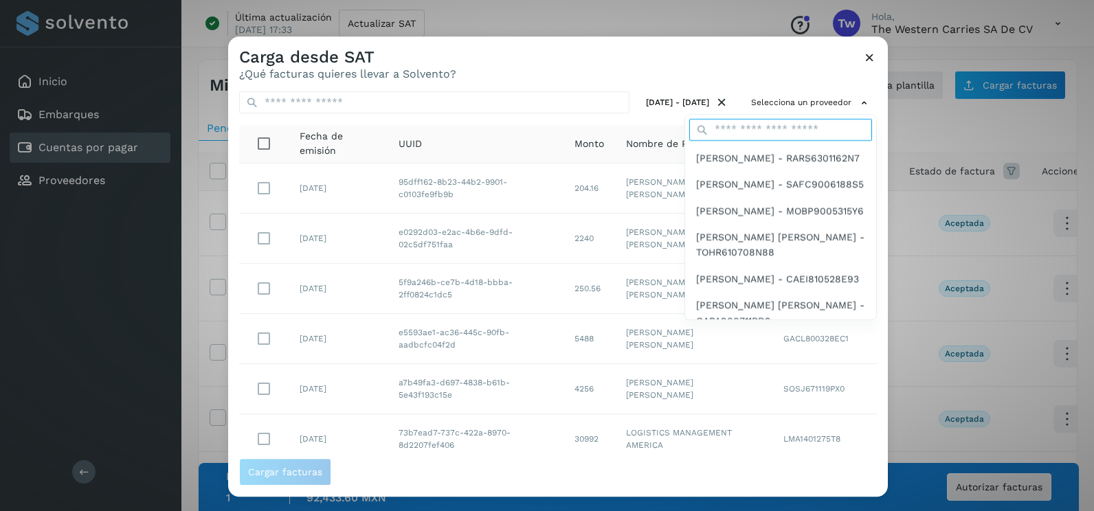
click at [780, 135] on input "text" at bounding box center [780, 130] width 183 height 22
type input "****"
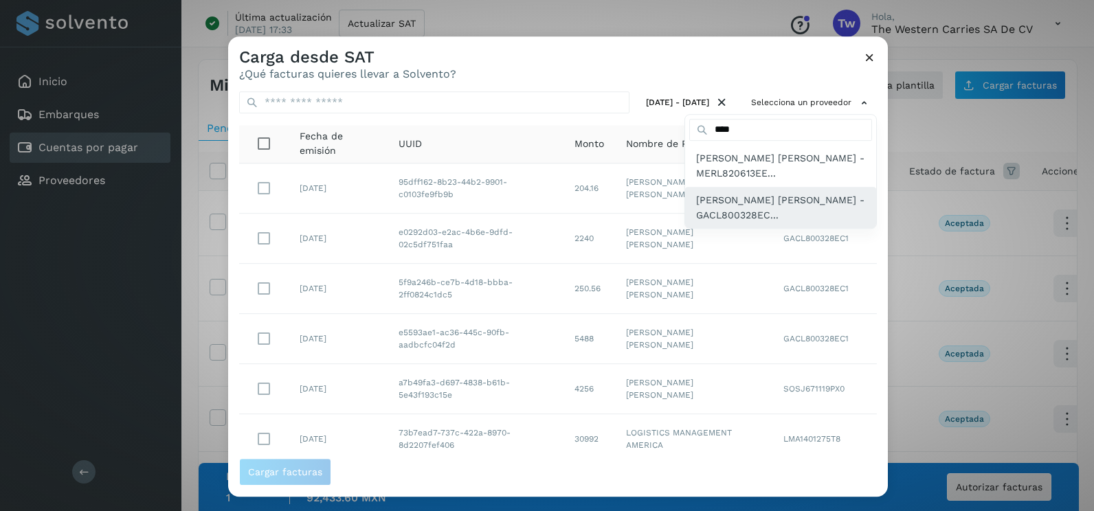
click at [782, 207] on span "[PERSON_NAME] - GACL800328EC..." at bounding box center [780, 207] width 169 height 31
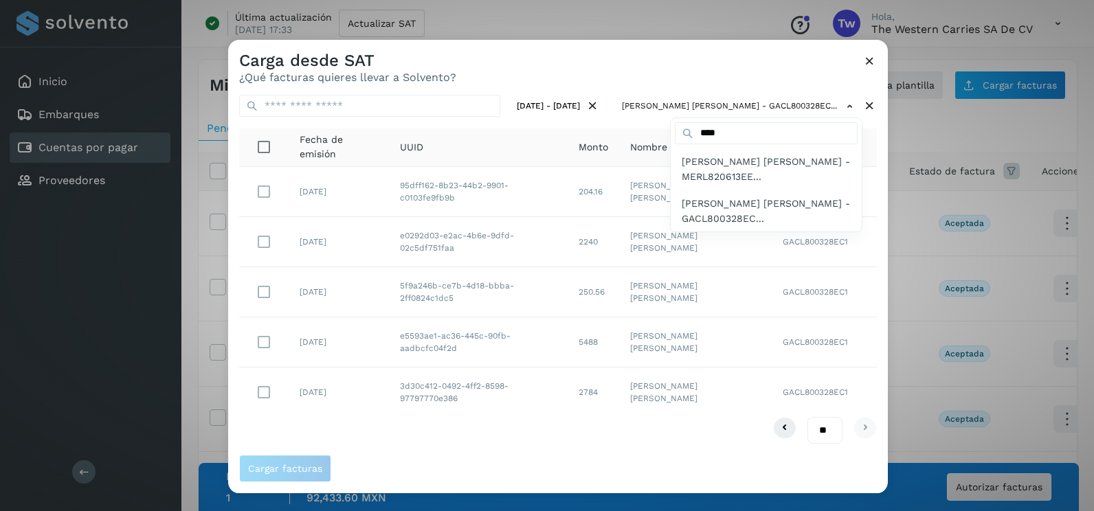
click at [644, 84] on div at bounding box center [775, 295] width 1094 height 511
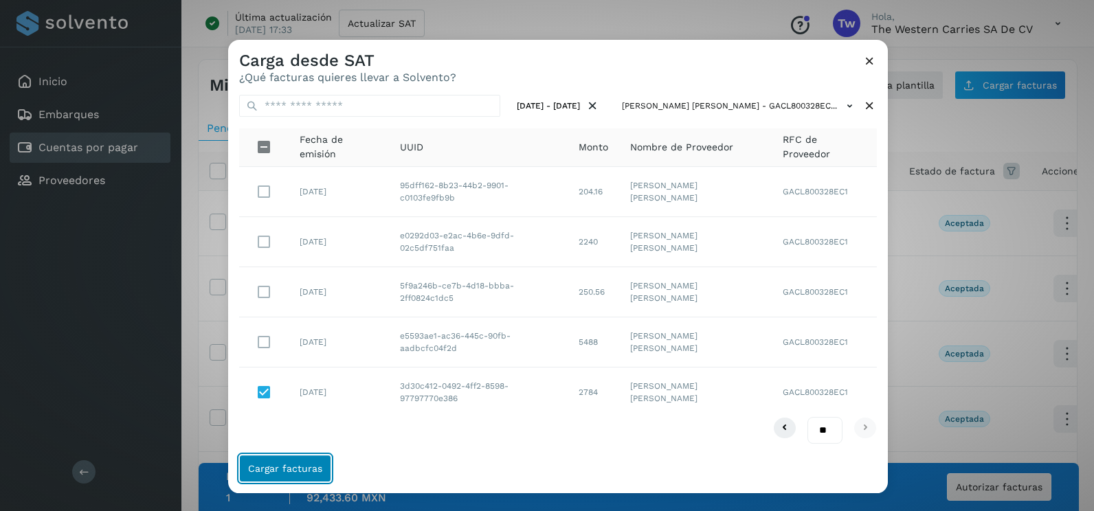
click at [312, 475] on button "Cargar facturas" at bounding box center [285, 468] width 92 height 27
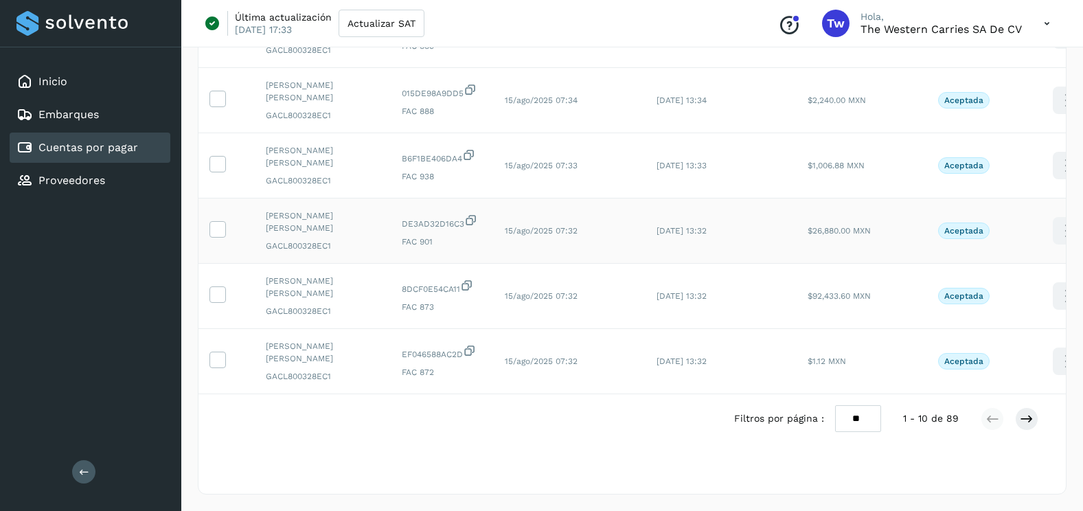
scroll to position [460, 0]
click at [853, 420] on select "** ** **" at bounding box center [858, 418] width 46 height 27
select select "**"
click at [835, 405] on select "** ** **" at bounding box center [858, 418] width 46 height 27
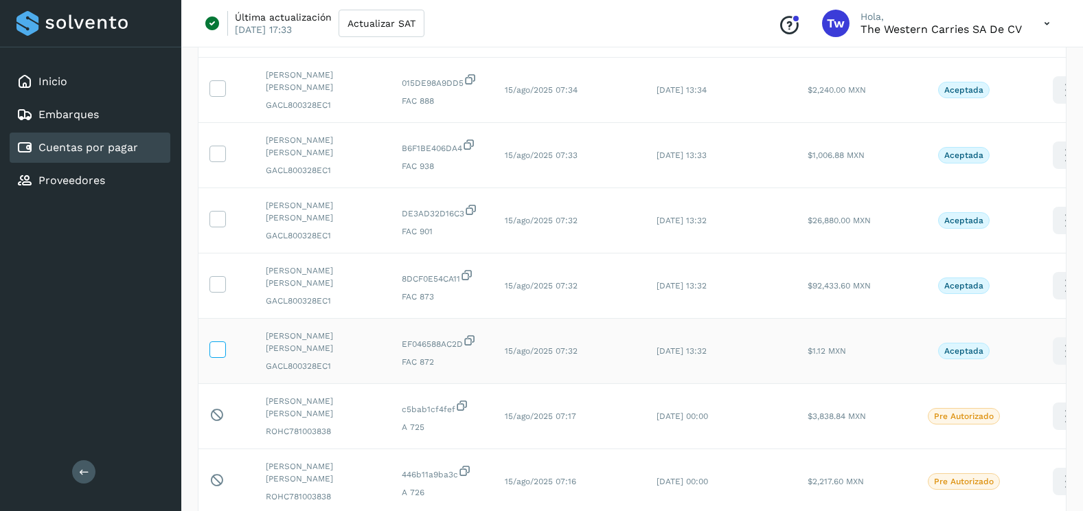
click at [216, 347] on icon at bounding box center [217, 348] width 14 height 14
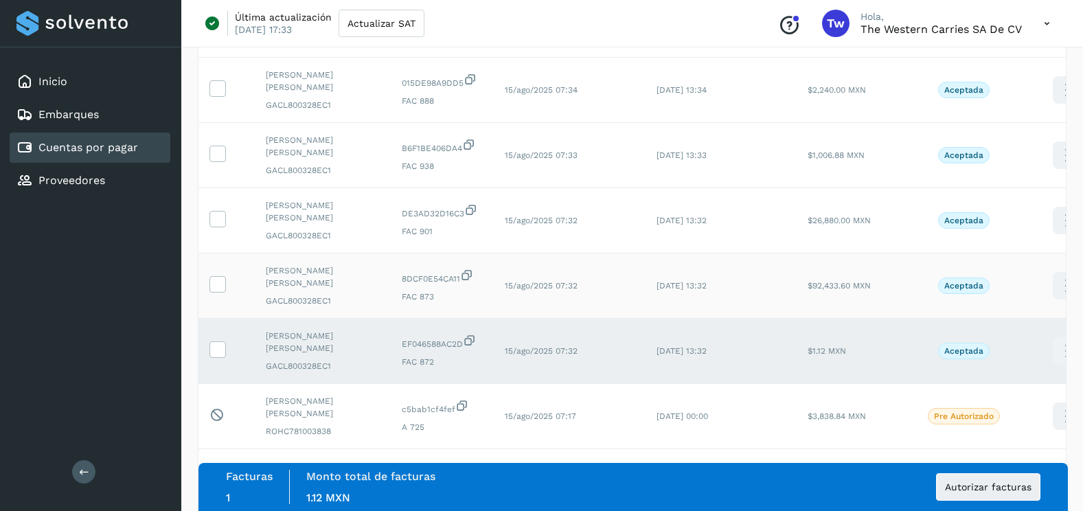
click at [222, 294] on td at bounding box center [227, 285] width 56 height 65
click at [221, 290] on icon at bounding box center [217, 283] width 14 height 14
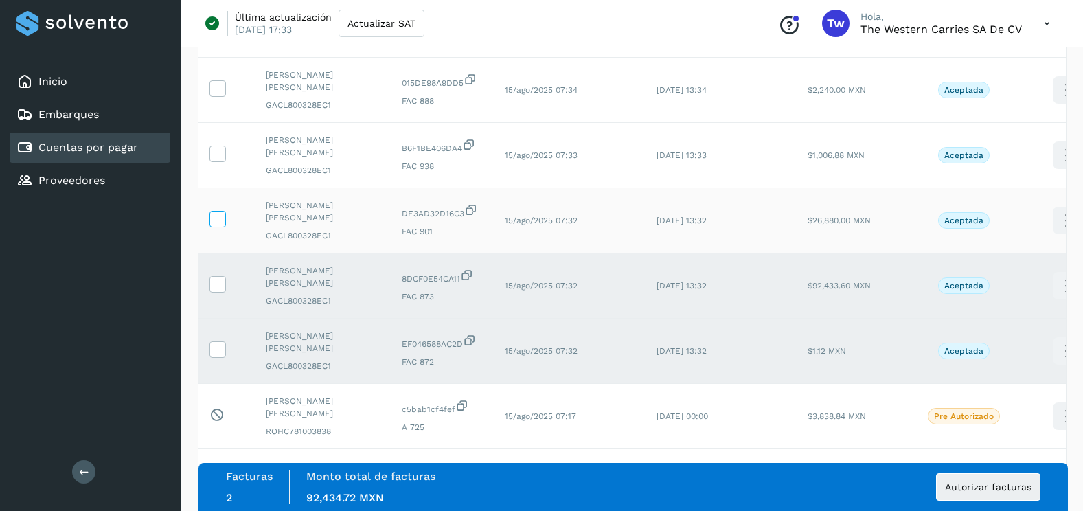
click at [222, 214] on icon at bounding box center [217, 218] width 14 height 14
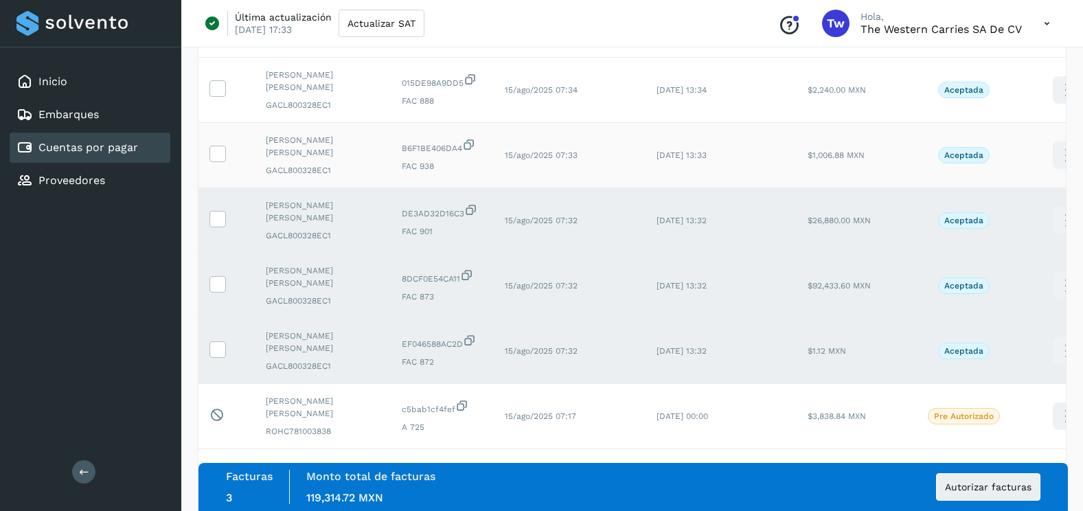
click at [223, 164] on td at bounding box center [227, 155] width 56 height 65
click at [223, 160] on span at bounding box center [217, 157] width 14 height 10
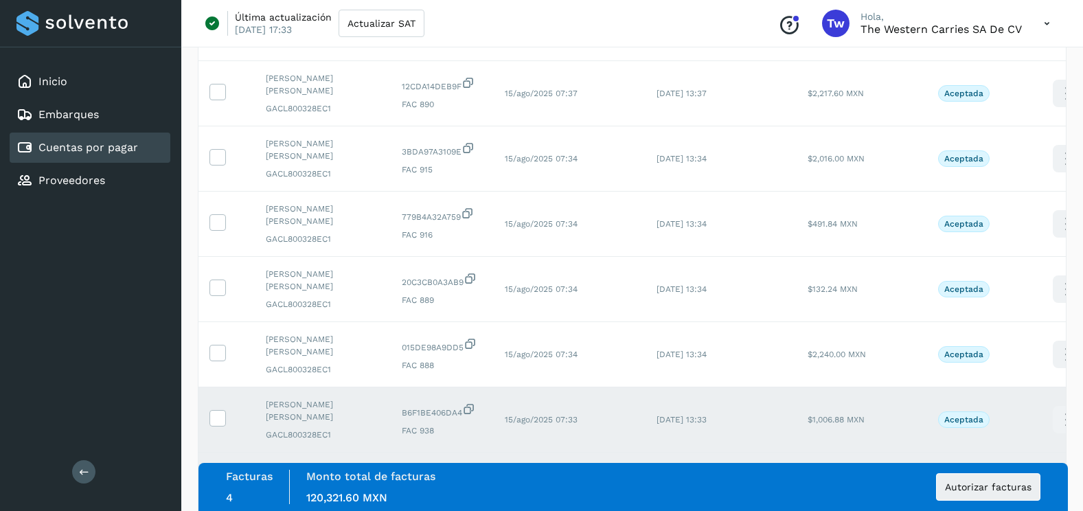
scroll to position [185, 0]
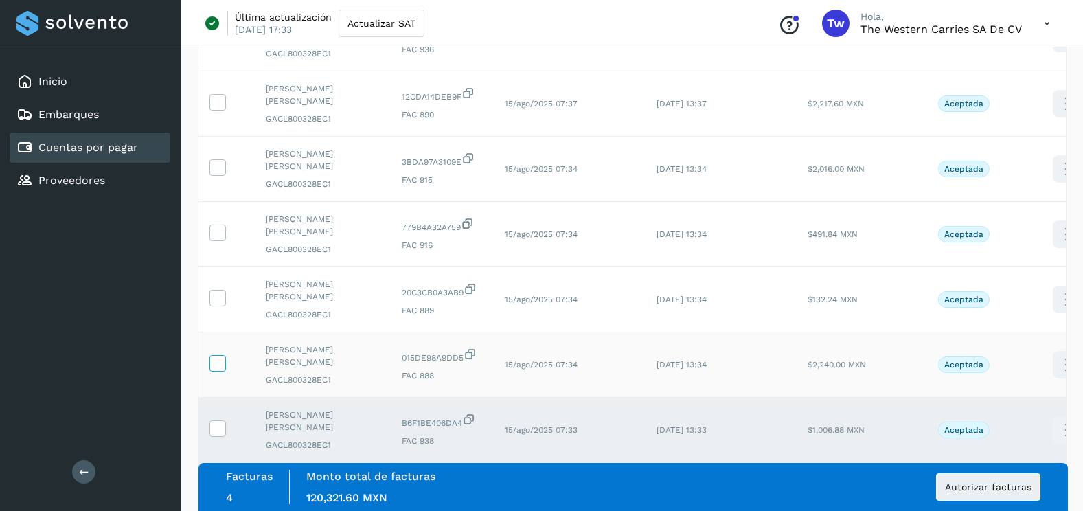
click at [223, 357] on icon at bounding box center [217, 362] width 14 height 14
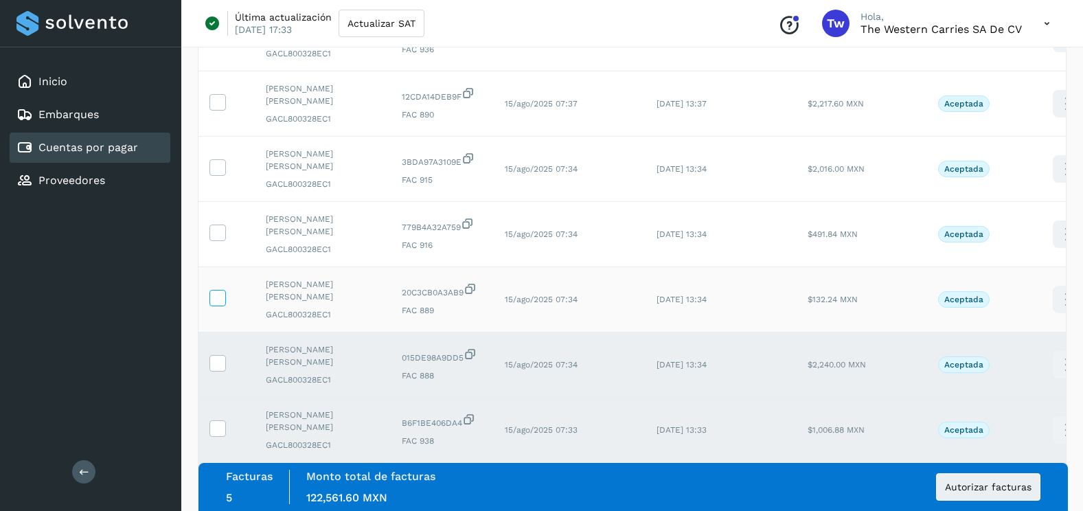
click at [221, 296] on icon at bounding box center [217, 297] width 14 height 14
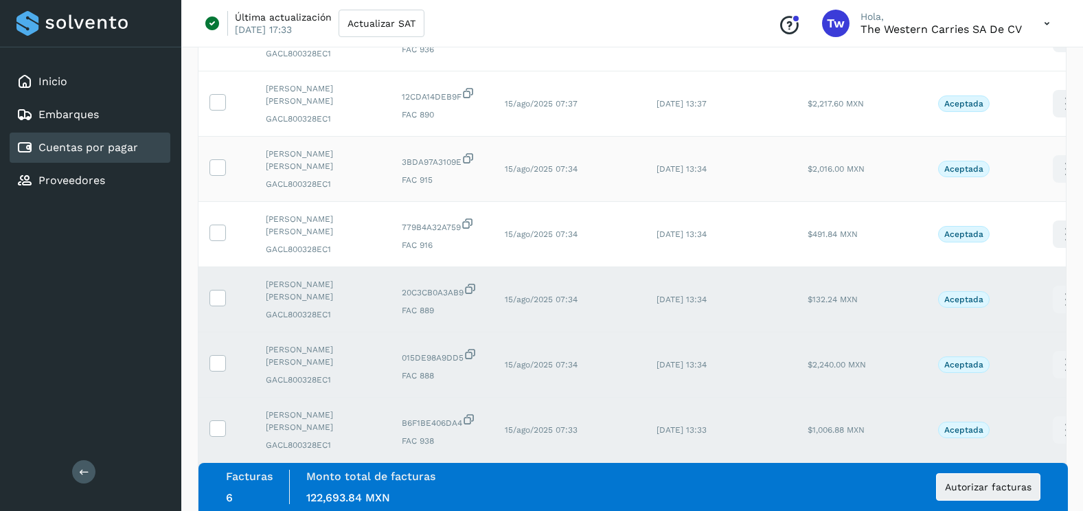
drag, startPoint x: 219, startPoint y: 236, endPoint x: 223, endPoint y: 183, distance: 53.1
click at [219, 231] on icon at bounding box center [217, 232] width 14 height 14
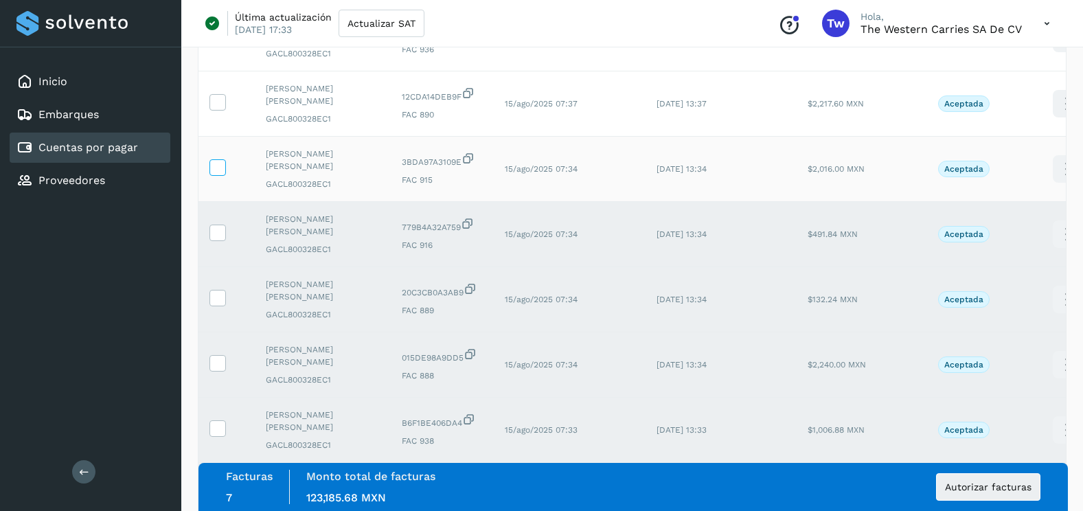
click at [225, 170] on label at bounding box center [218, 167] width 16 height 16
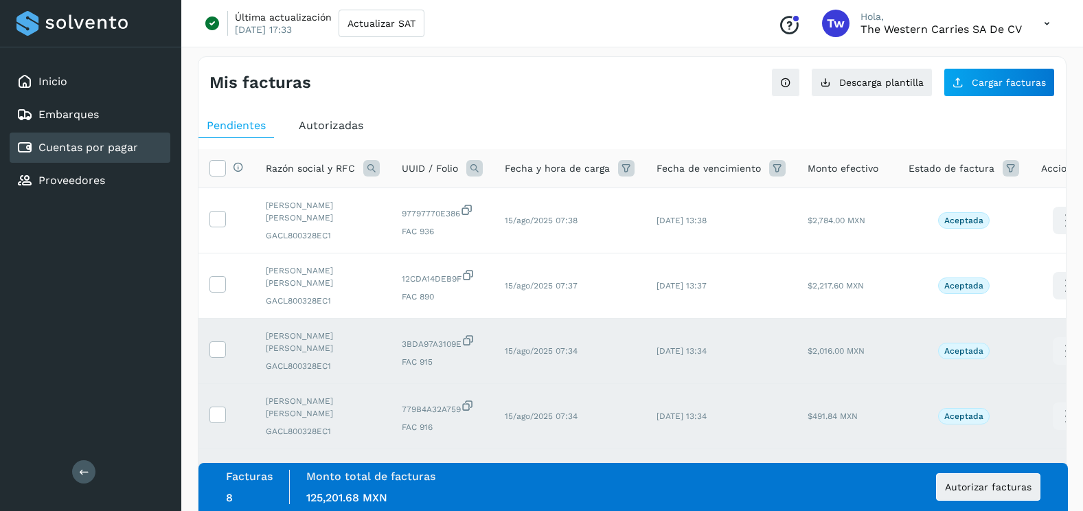
scroll to position [0, 0]
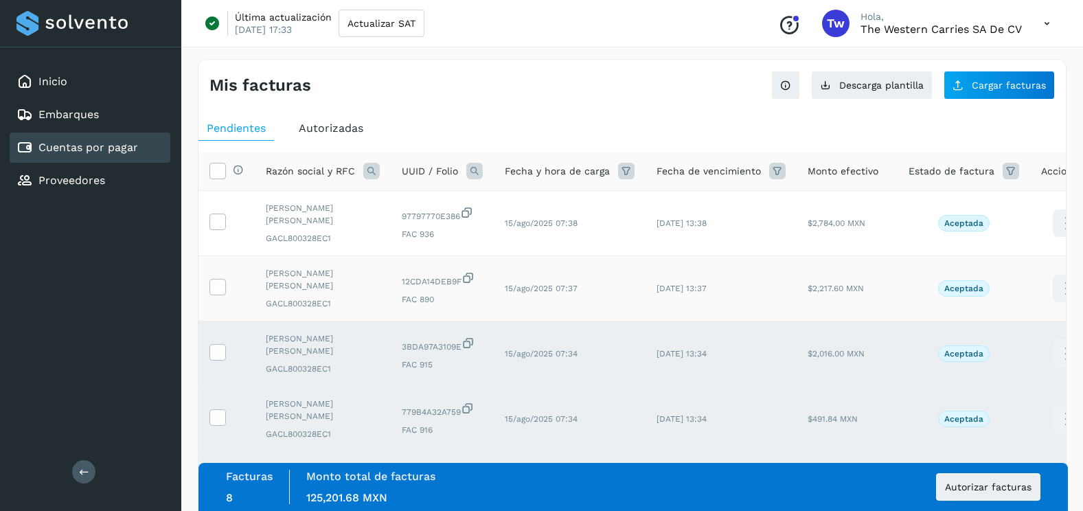
click at [218, 285] on icon at bounding box center [217, 286] width 14 height 14
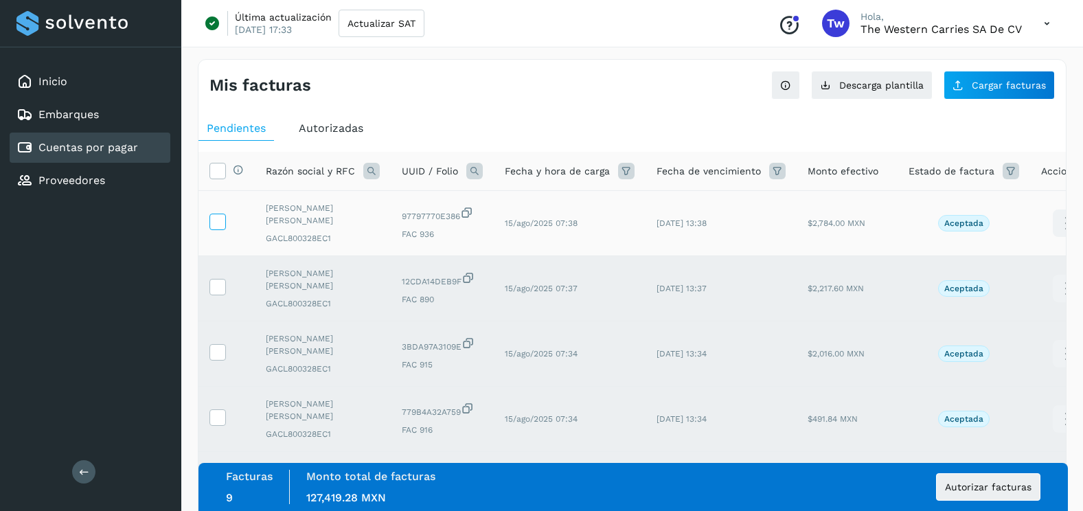
click at [215, 225] on icon at bounding box center [217, 221] width 14 height 14
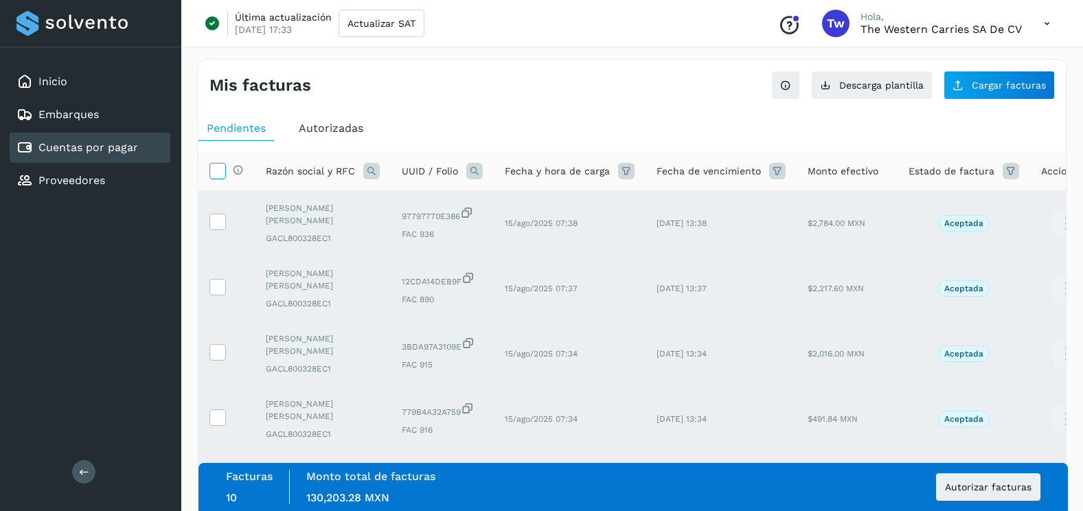
click at [220, 170] on icon at bounding box center [217, 170] width 14 height 14
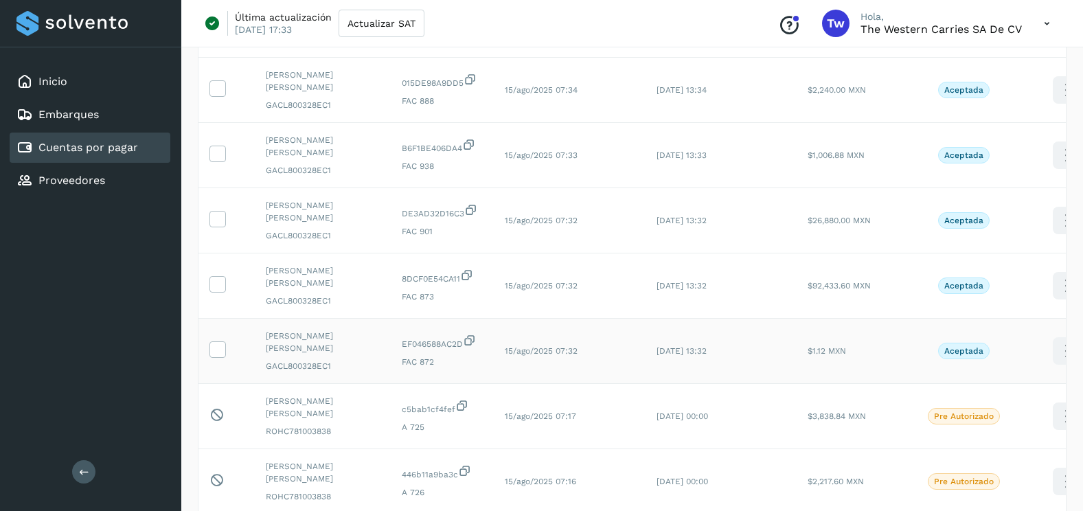
scroll to position [481, 0]
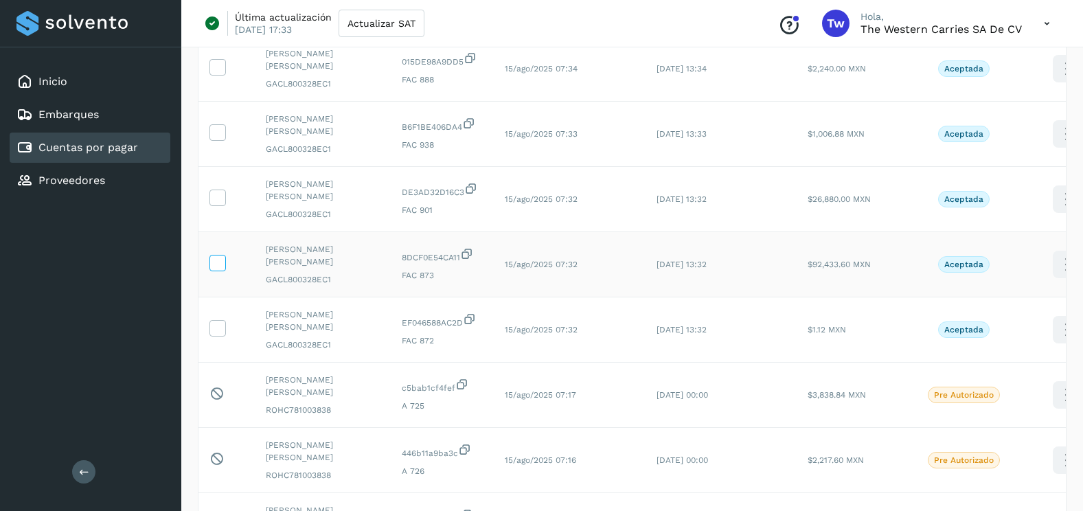
click at [218, 270] on span at bounding box center [217, 266] width 14 height 10
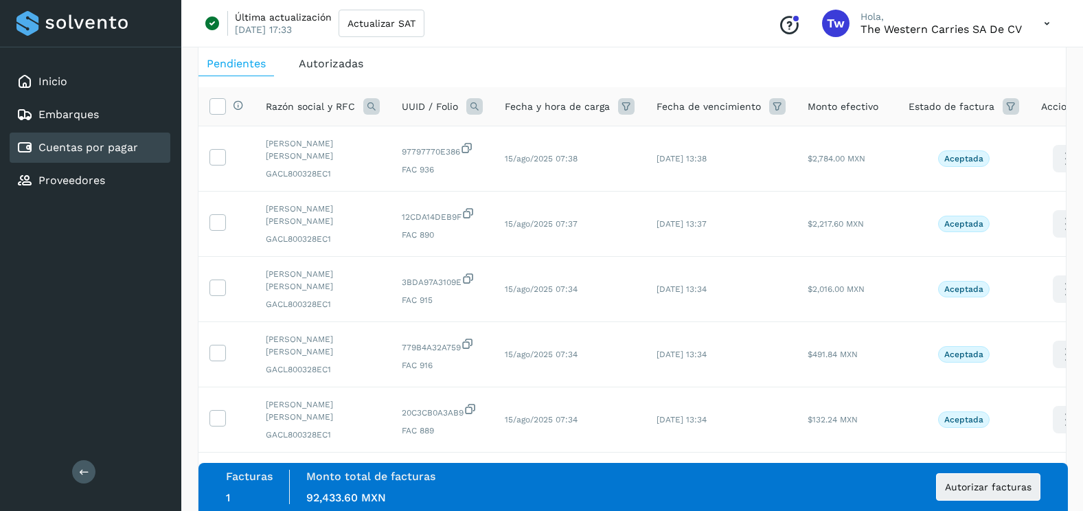
scroll to position [0, 0]
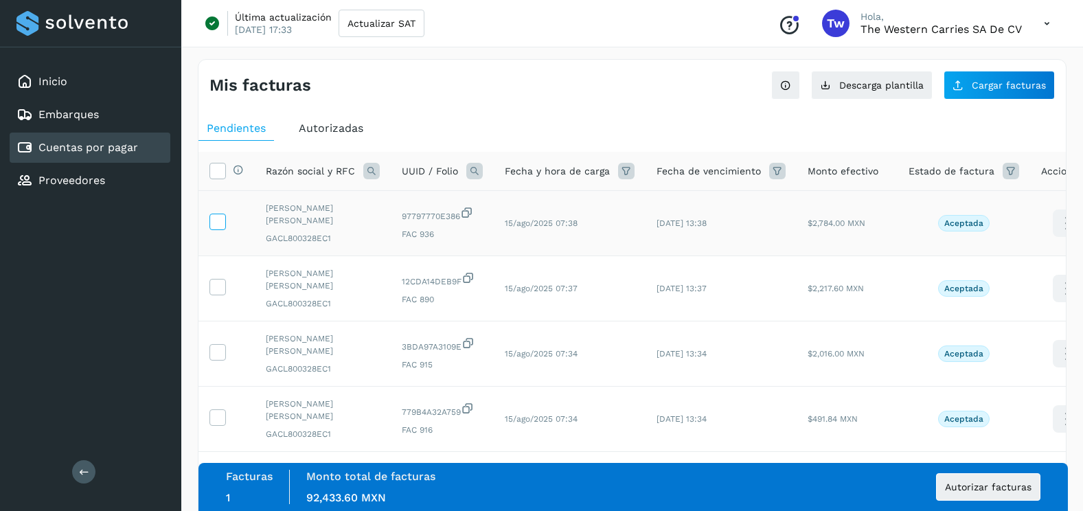
click at [223, 225] on icon at bounding box center [217, 221] width 14 height 14
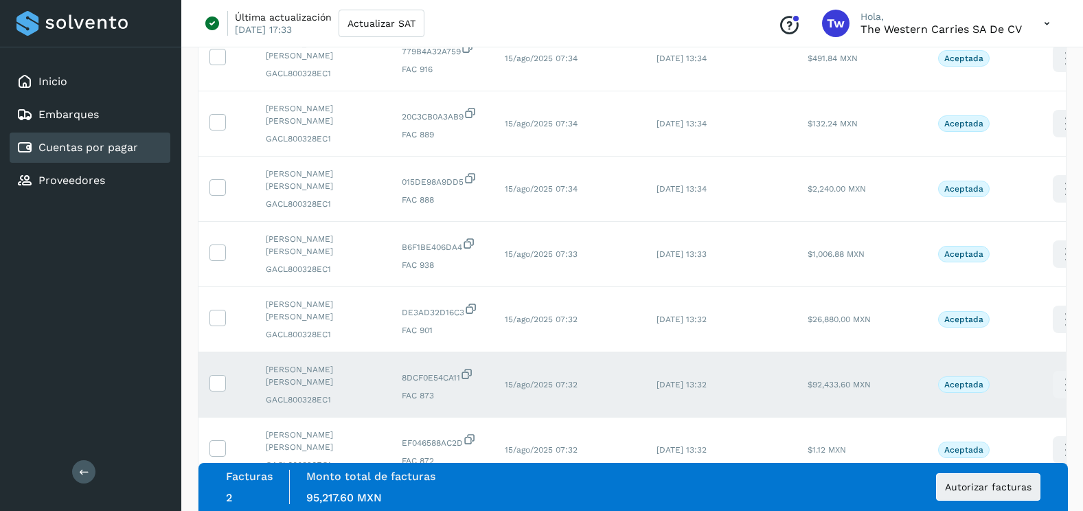
scroll to position [412, 0]
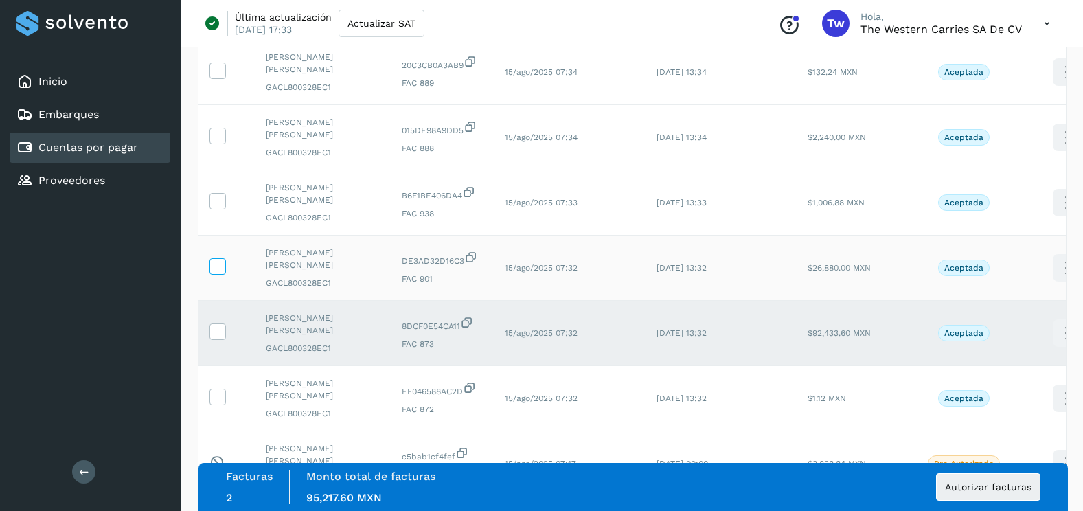
click at [219, 270] on icon at bounding box center [217, 265] width 14 height 14
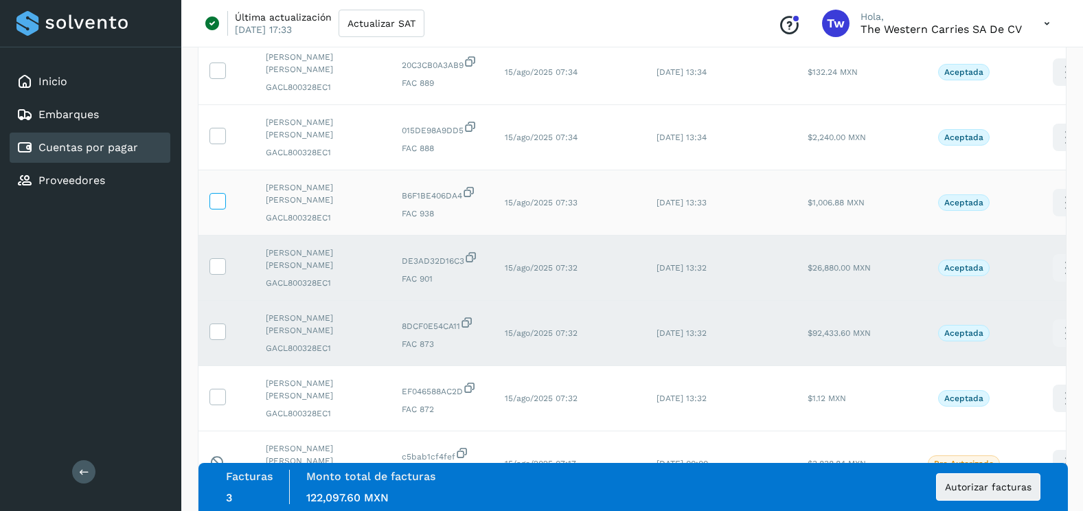
click at [220, 209] on label at bounding box center [218, 201] width 16 height 16
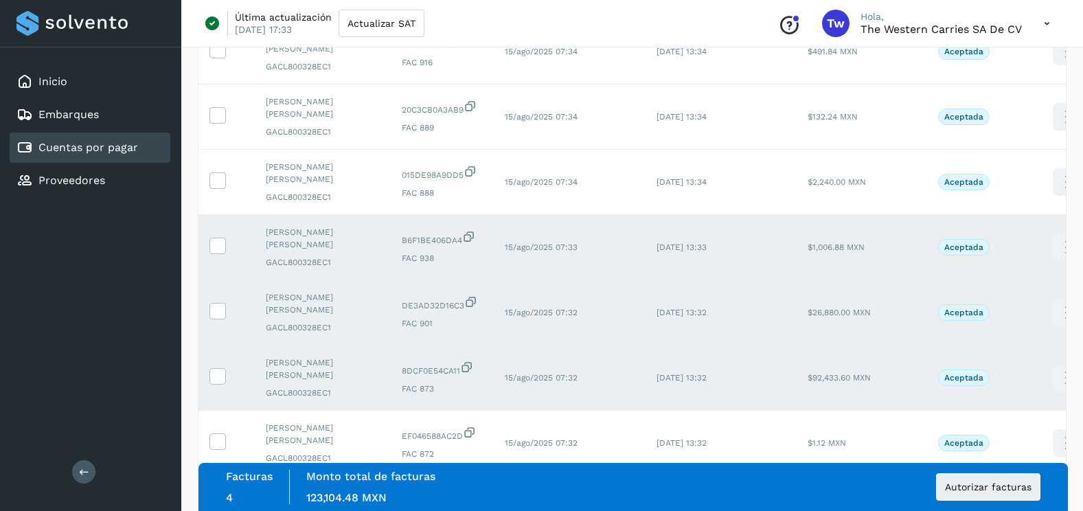
scroll to position [343, 0]
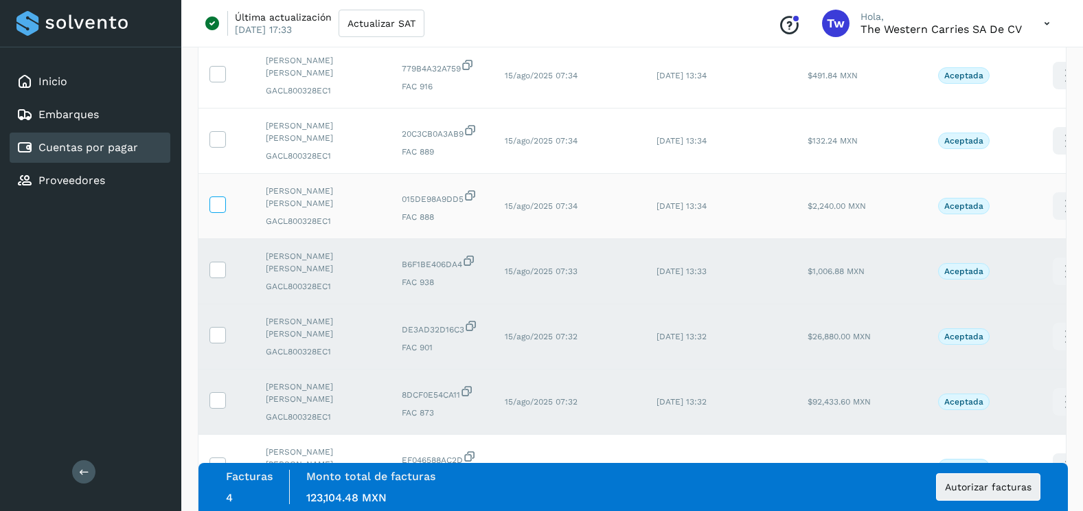
click at [223, 203] on icon at bounding box center [217, 203] width 14 height 14
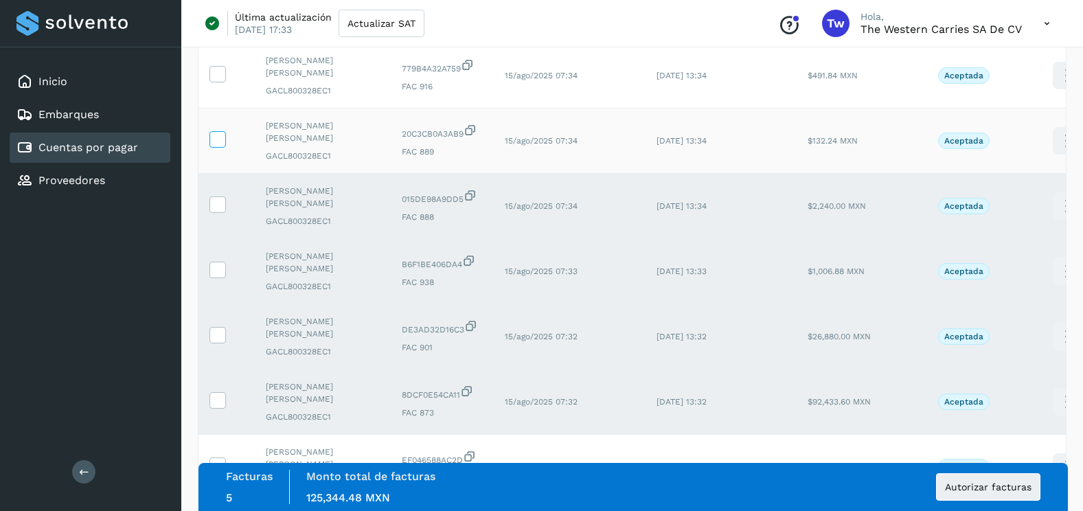
click at [219, 138] on icon at bounding box center [217, 138] width 14 height 14
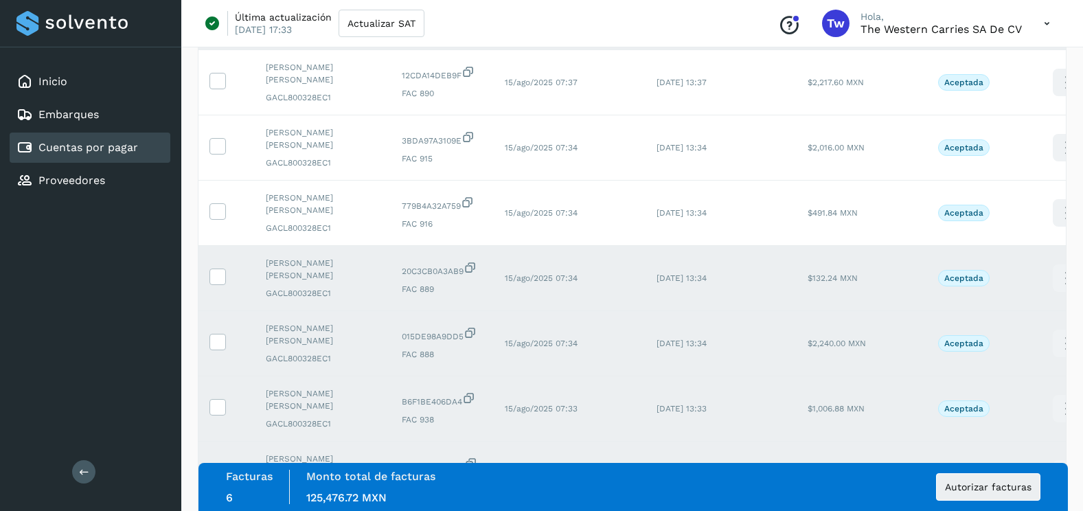
scroll to position [137, 0]
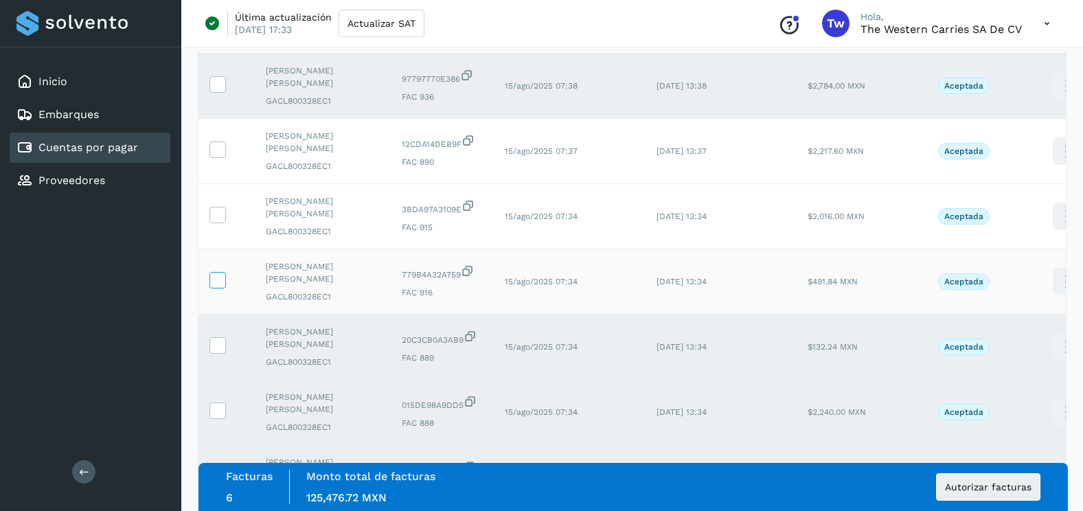
click at [221, 278] on icon at bounding box center [217, 279] width 14 height 14
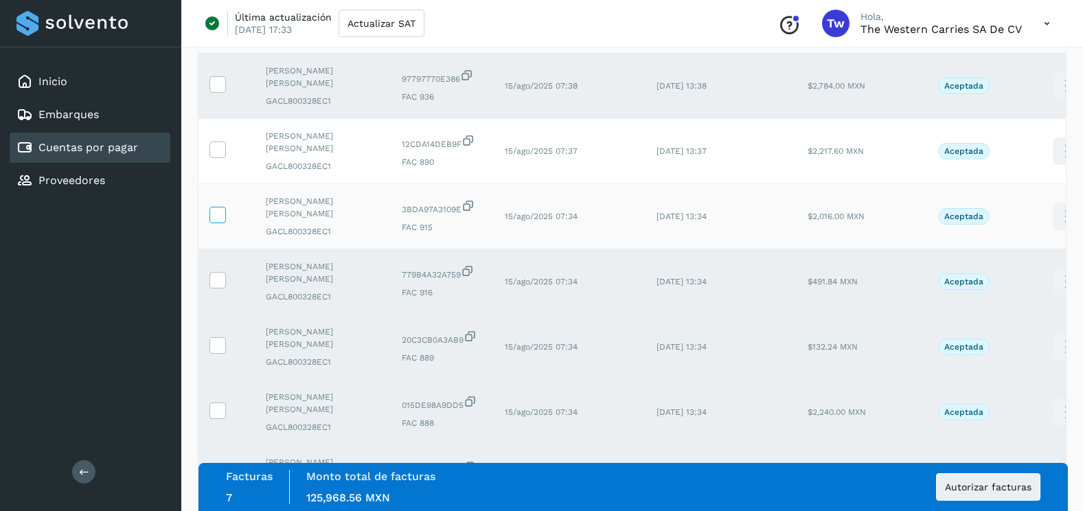
click at [216, 218] on icon at bounding box center [217, 214] width 14 height 14
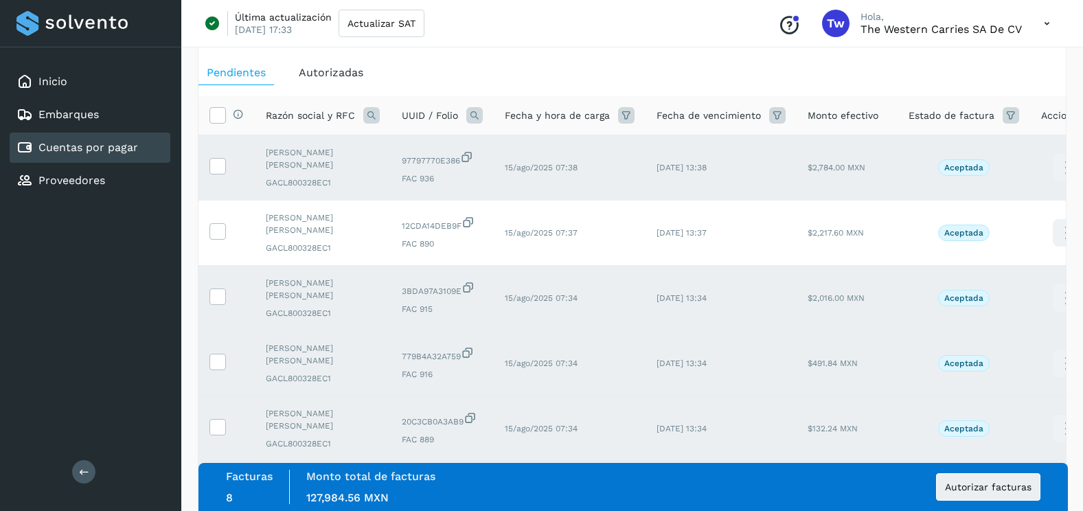
scroll to position [0, 0]
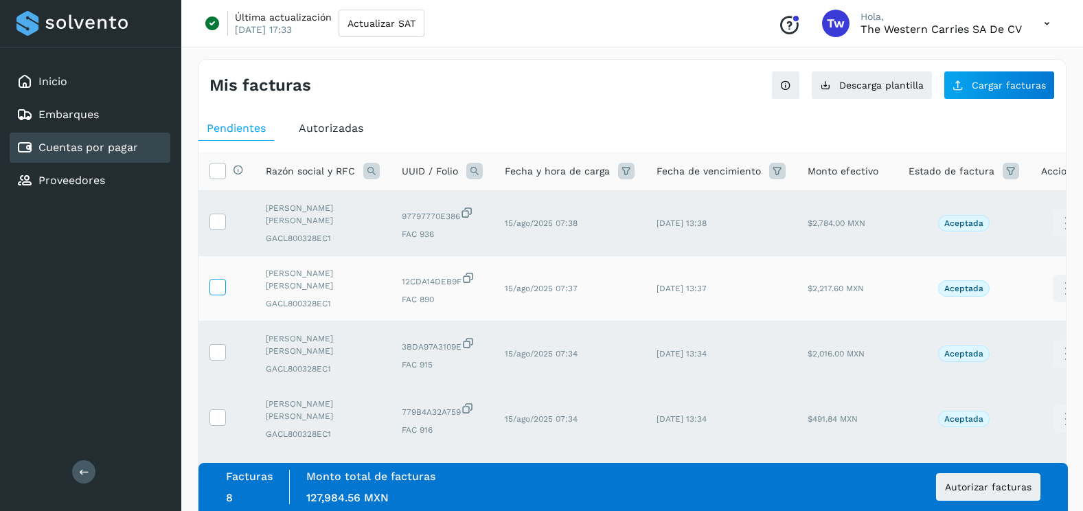
click at [220, 284] on icon at bounding box center [217, 286] width 14 height 14
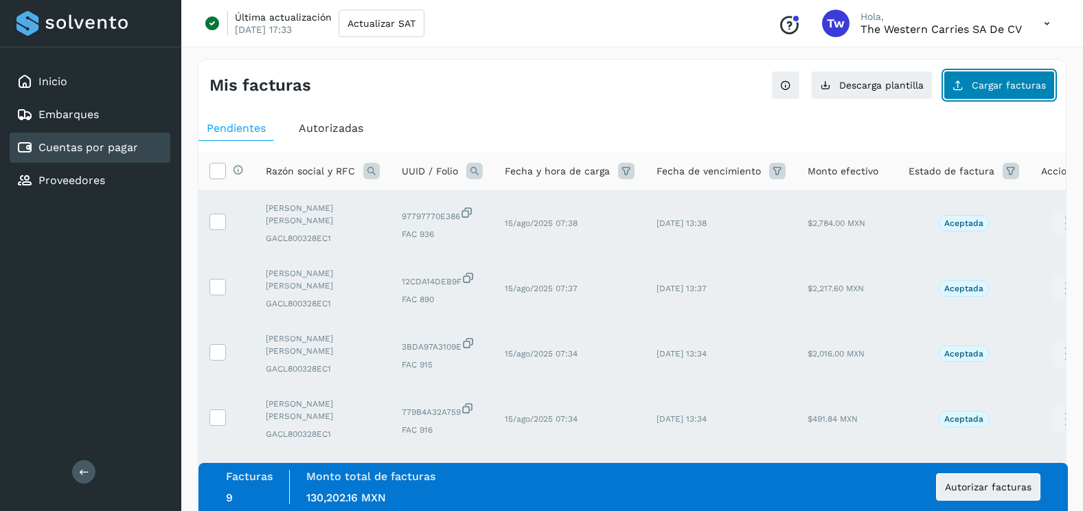
click at [984, 96] on button "Cargar facturas" at bounding box center [999, 85] width 111 height 29
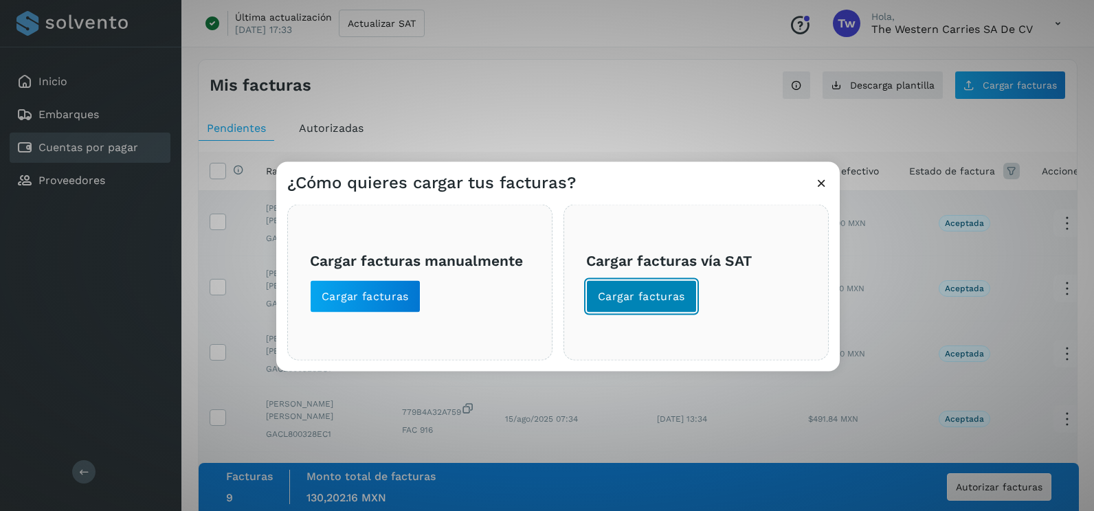
click at [601, 303] on span "Cargar facturas" at bounding box center [641, 296] width 87 height 15
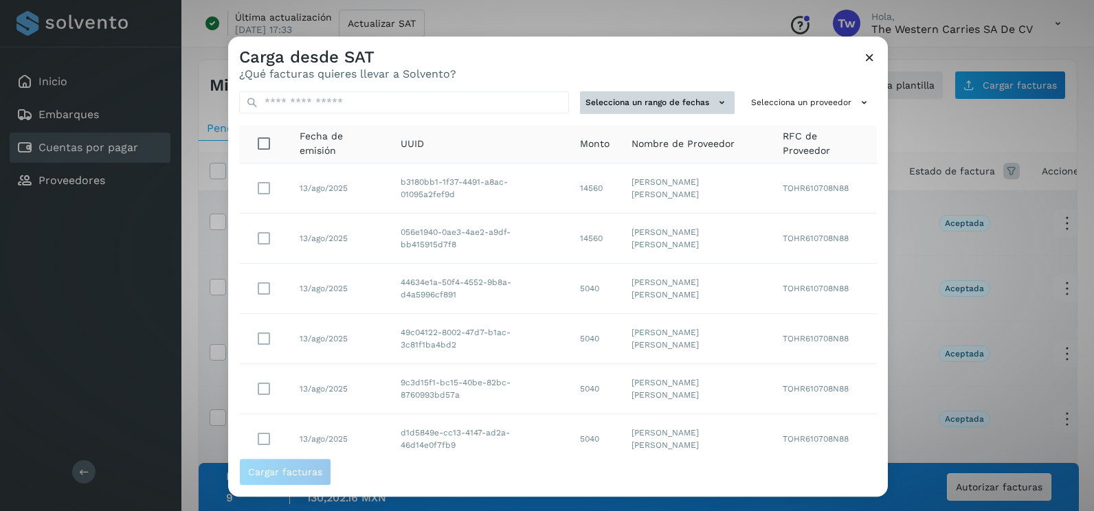
click at [675, 104] on button "Selecciona un rango de fechas" at bounding box center [657, 102] width 155 height 23
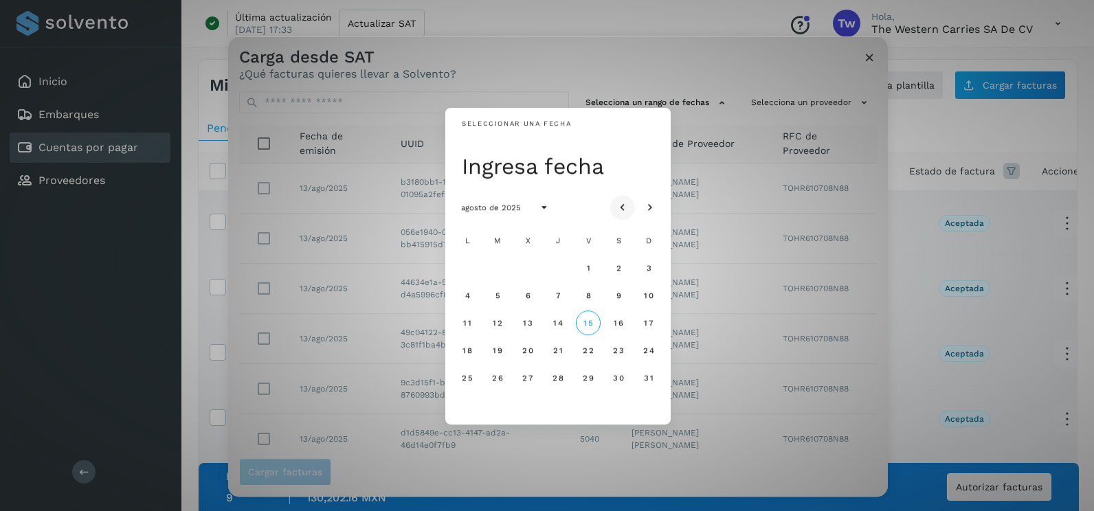
click at [621, 203] on icon "Mes anterior" at bounding box center [623, 208] width 14 height 14
click at [620, 205] on icon "Mes anterior" at bounding box center [623, 208] width 14 height 14
click at [649, 267] on span "1" at bounding box center [648, 268] width 5 height 10
click at [644, 259] on button "1" at bounding box center [648, 268] width 25 height 25
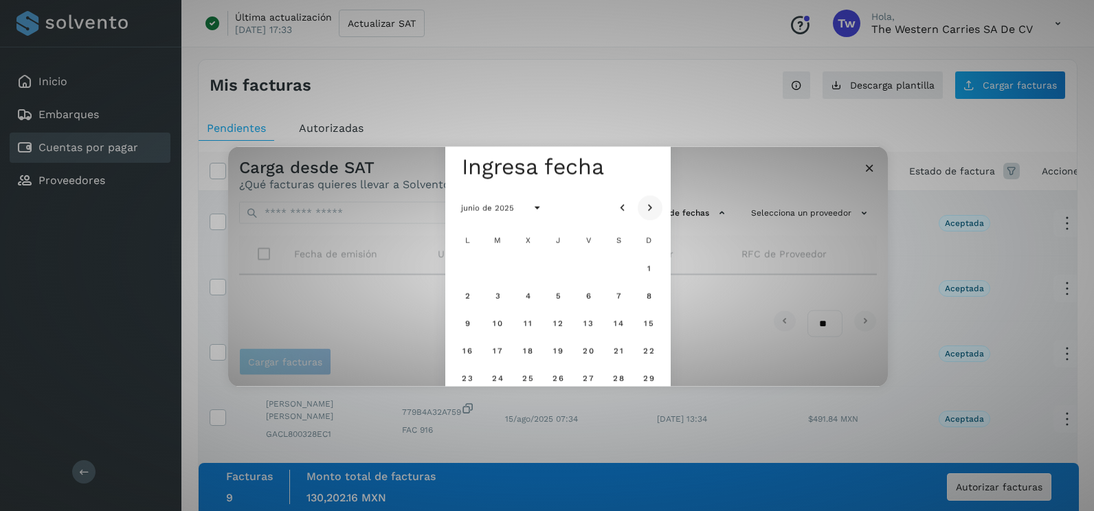
click at [651, 201] on icon "Mes siguiente" at bounding box center [650, 208] width 14 height 14
click at [495, 271] on span "1" at bounding box center [497, 268] width 5 height 10
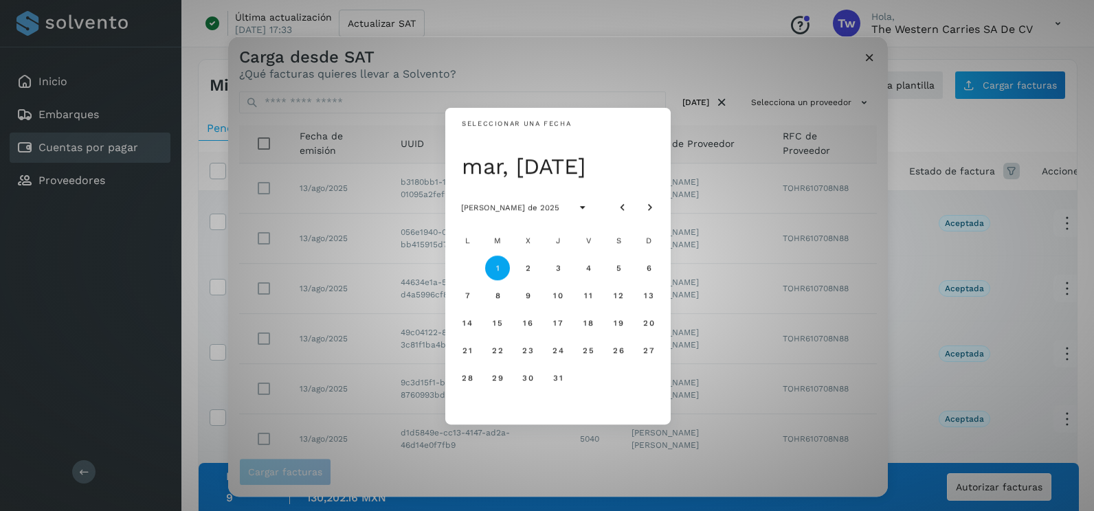
click at [526, 272] on span "2" at bounding box center [527, 268] width 6 height 10
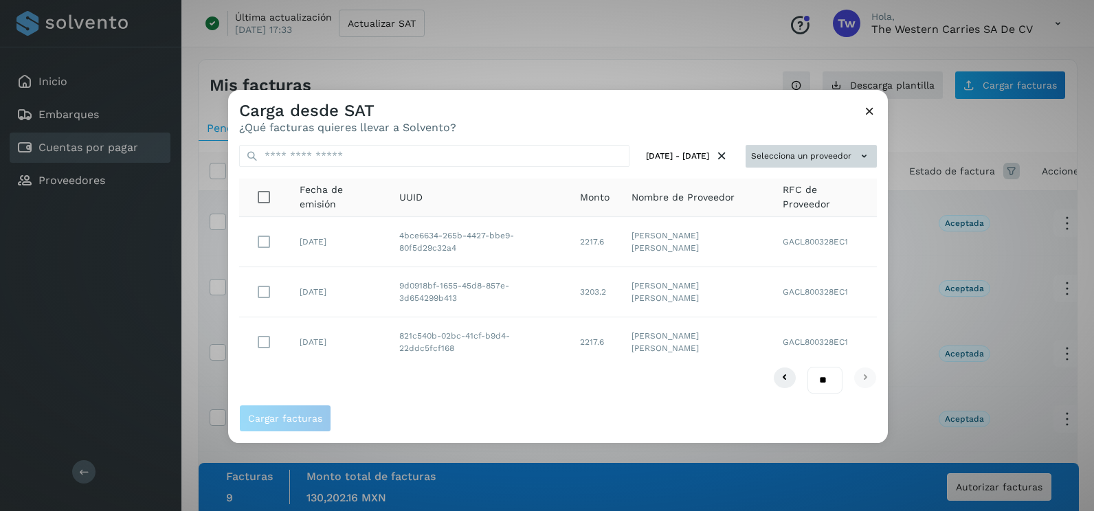
click at [787, 156] on button "Selecciona un proveedor" at bounding box center [810, 156] width 131 height 23
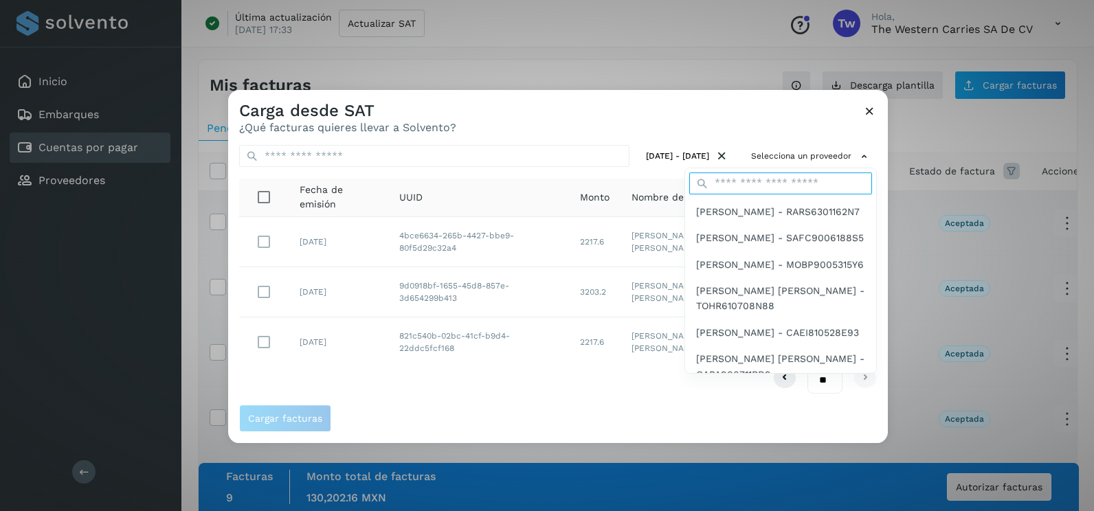
click at [762, 182] on input "text" at bounding box center [780, 183] width 183 height 22
type input "****"
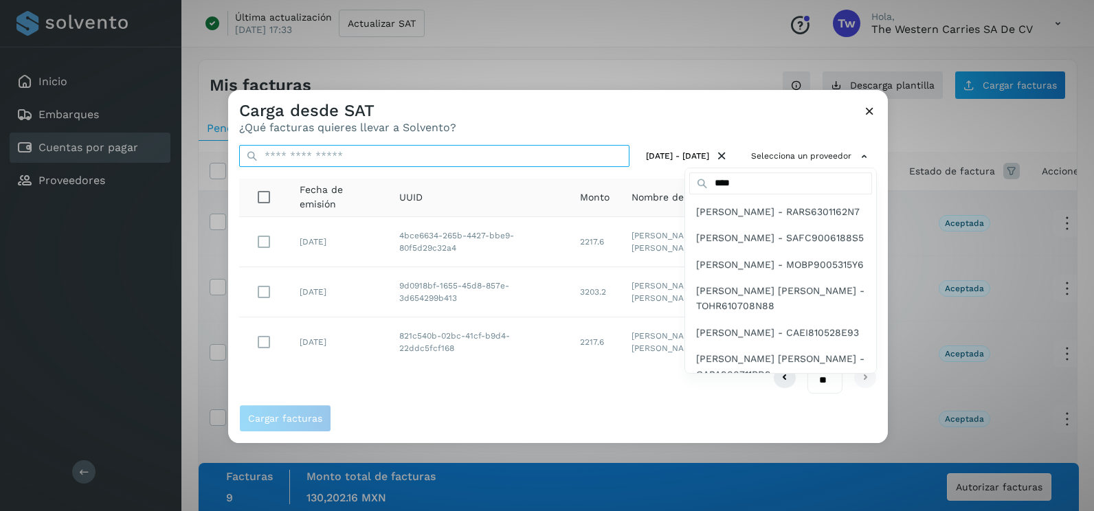
type input "**********"
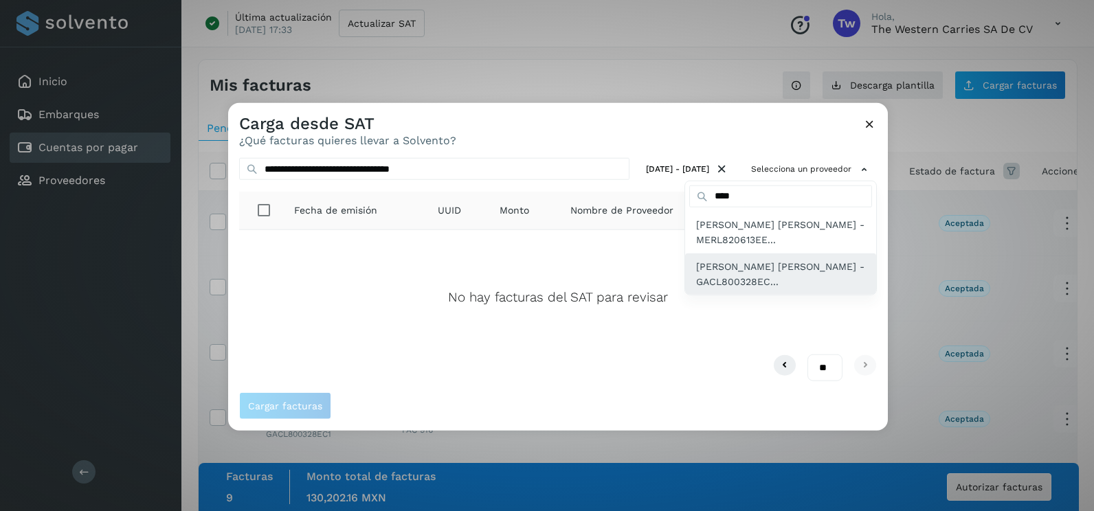
click at [749, 262] on span "[PERSON_NAME] - GACL800328EC..." at bounding box center [780, 273] width 169 height 31
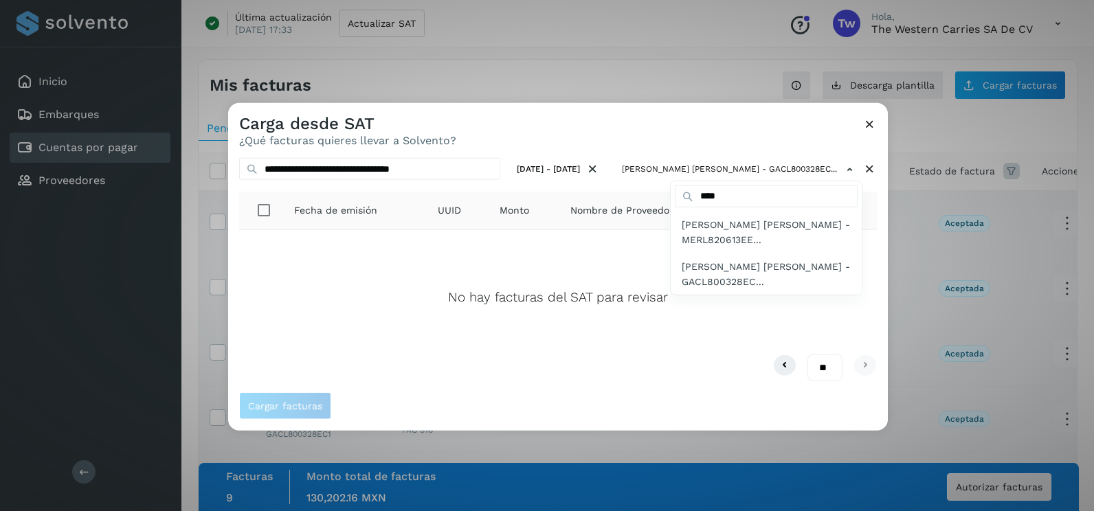
click at [730, 156] on div at bounding box center [775, 358] width 1094 height 511
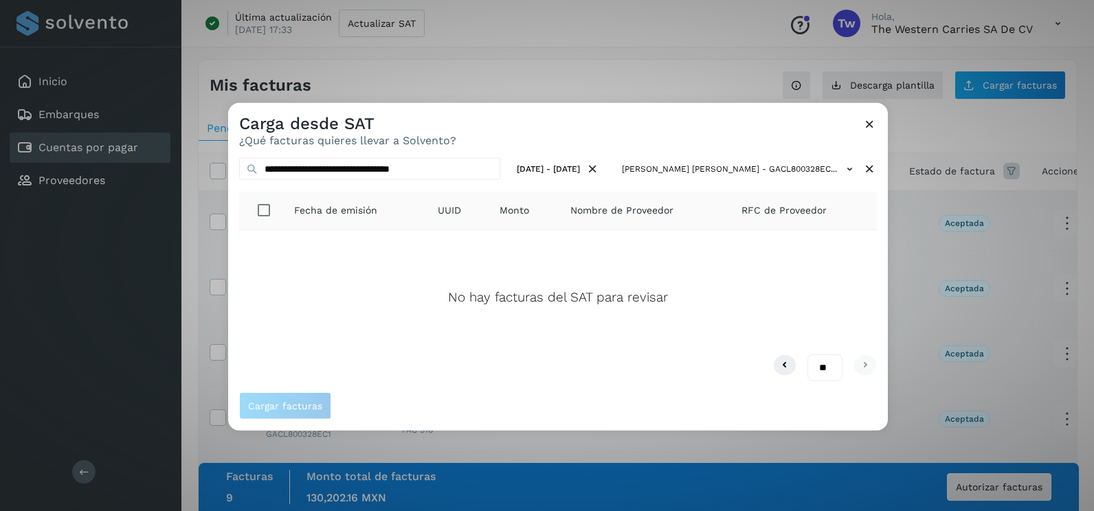
click at [867, 124] on icon at bounding box center [869, 124] width 14 height 14
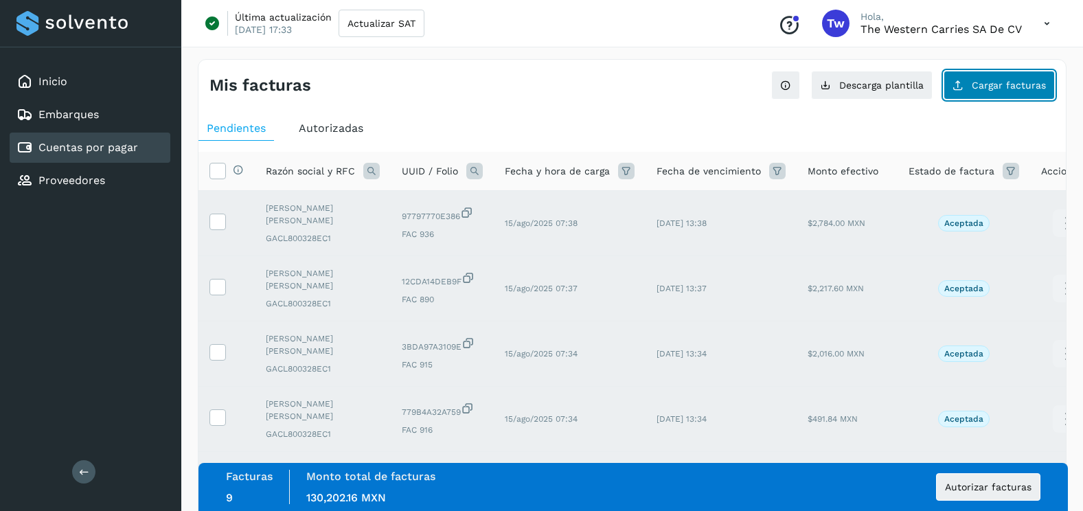
click at [995, 93] on button "Cargar facturas" at bounding box center [999, 85] width 111 height 29
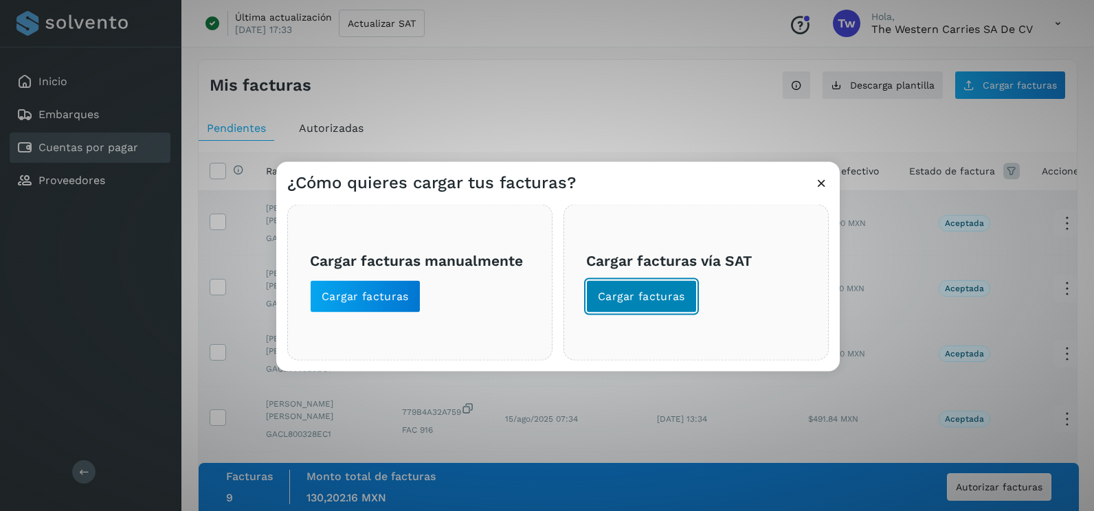
click at [598, 291] on span "Cargar facturas" at bounding box center [641, 296] width 87 height 15
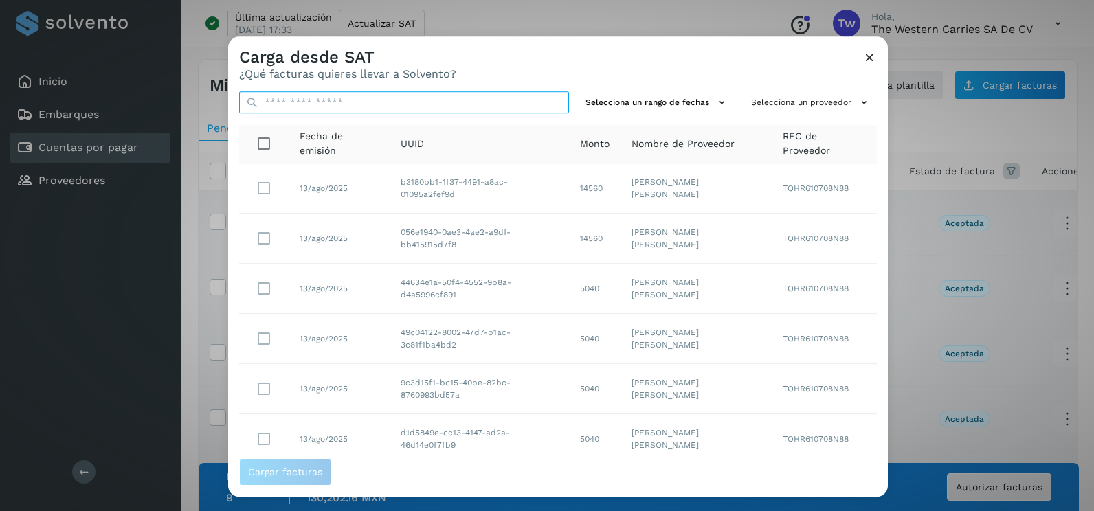
click at [327, 104] on input "text" at bounding box center [404, 102] width 330 height 22
paste input "**********"
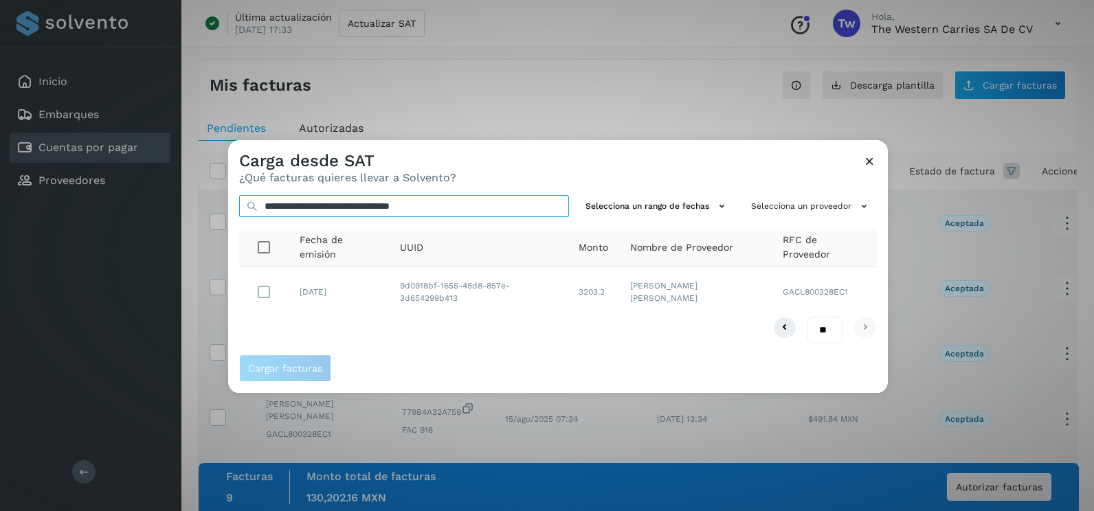
type input "**********"
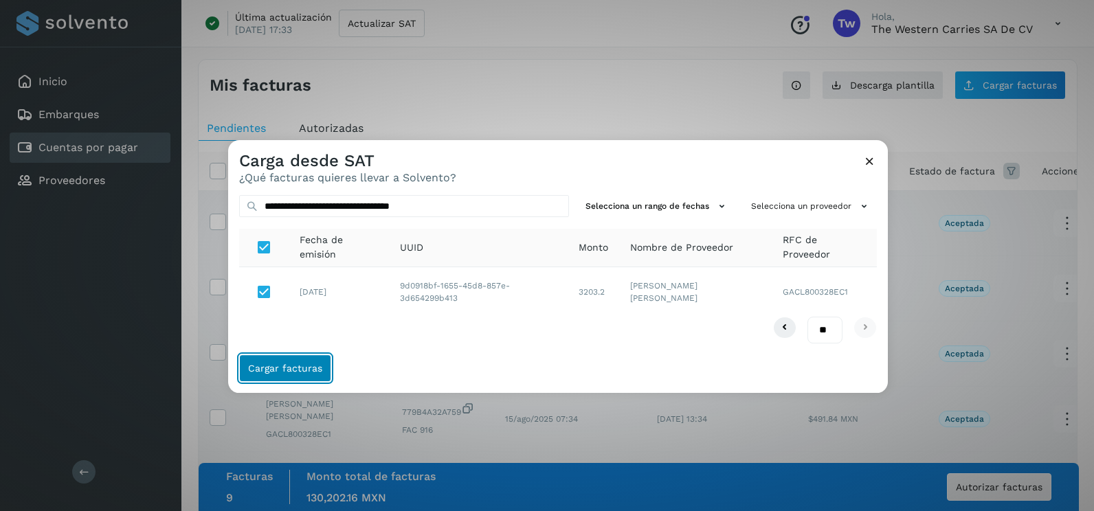
click at [320, 370] on button "Cargar facturas" at bounding box center [285, 367] width 92 height 27
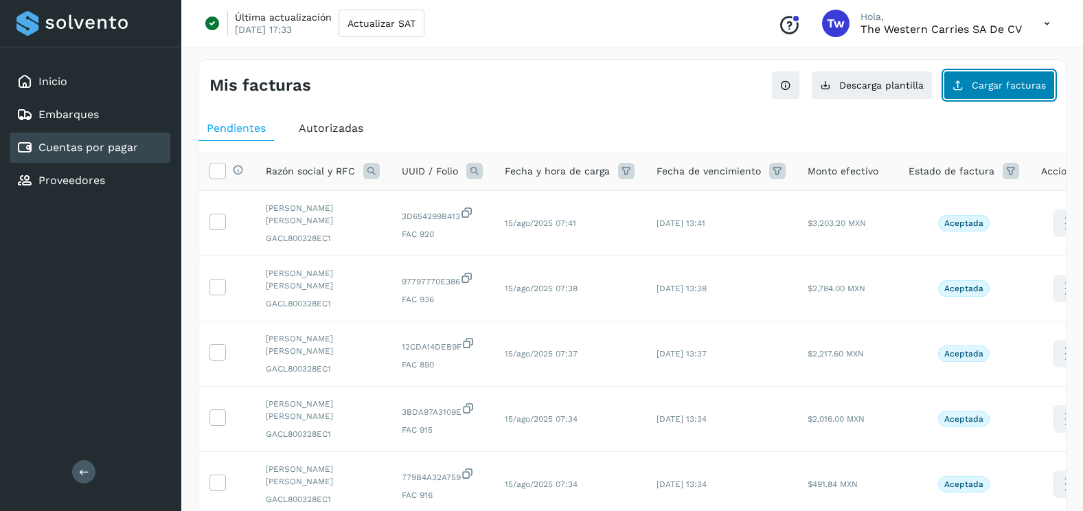
click at [968, 80] on button "Cargar facturas" at bounding box center [999, 85] width 111 height 29
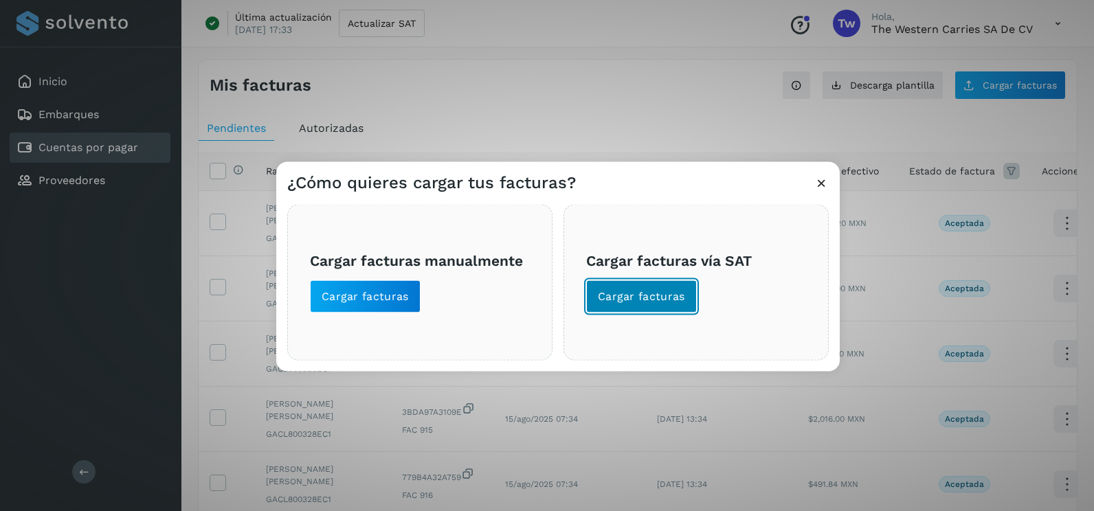
click at [661, 284] on button "Cargar facturas" at bounding box center [641, 296] width 111 height 33
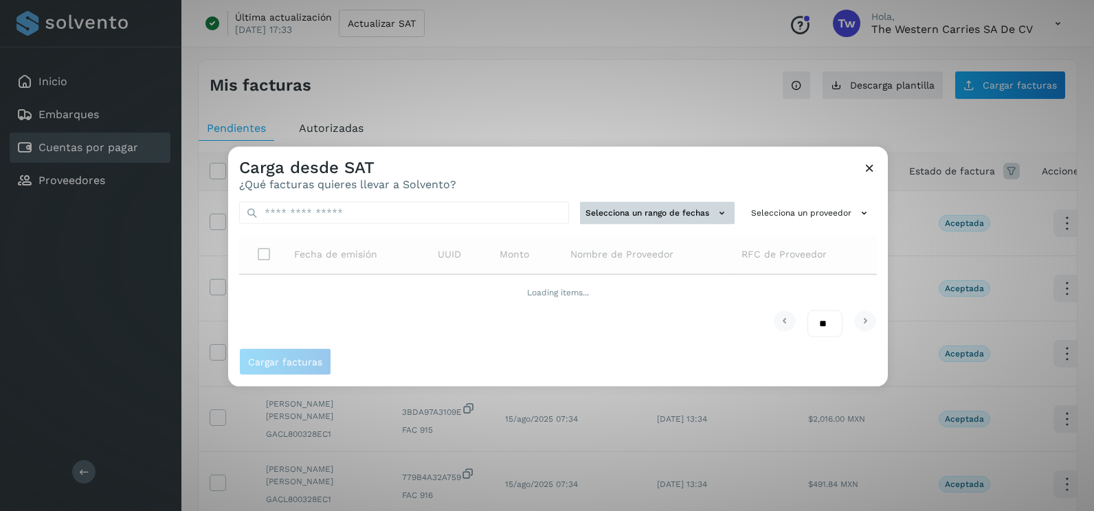
click at [648, 208] on button "Selecciona un rango de fechas" at bounding box center [657, 213] width 155 height 23
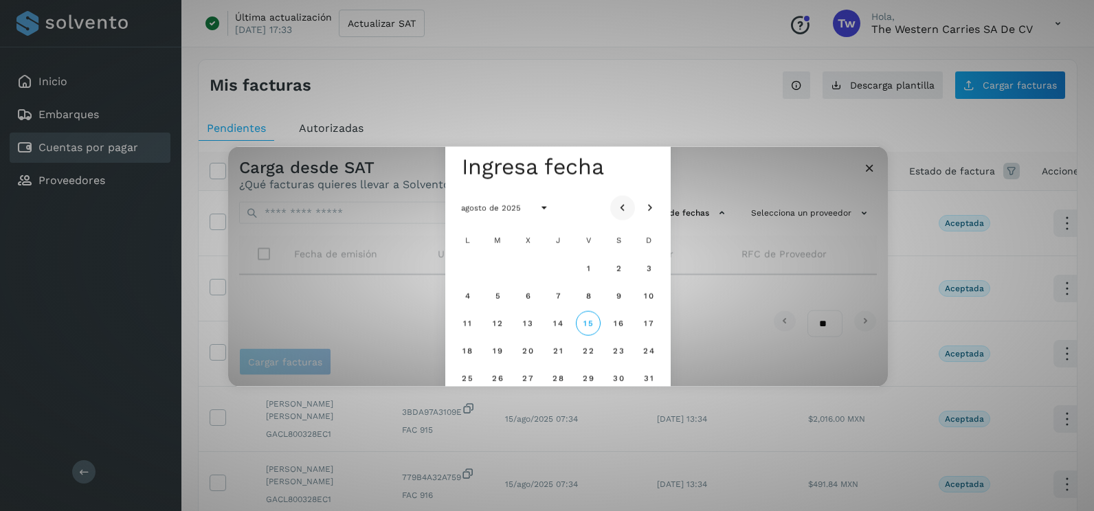
click at [619, 203] on icon "Mes anterior" at bounding box center [623, 208] width 14 height 14
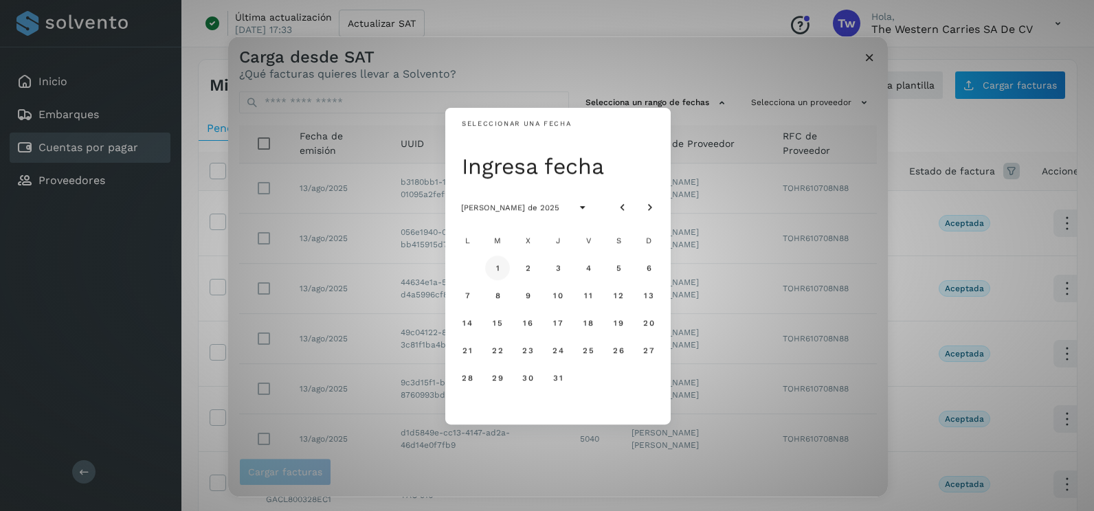
click at [494, 274] on button "1" at bounding box center [497, 268] width 25 height 25
click at [526, 272] on span "2" at bounding box center [527, 268] width 6 height 10
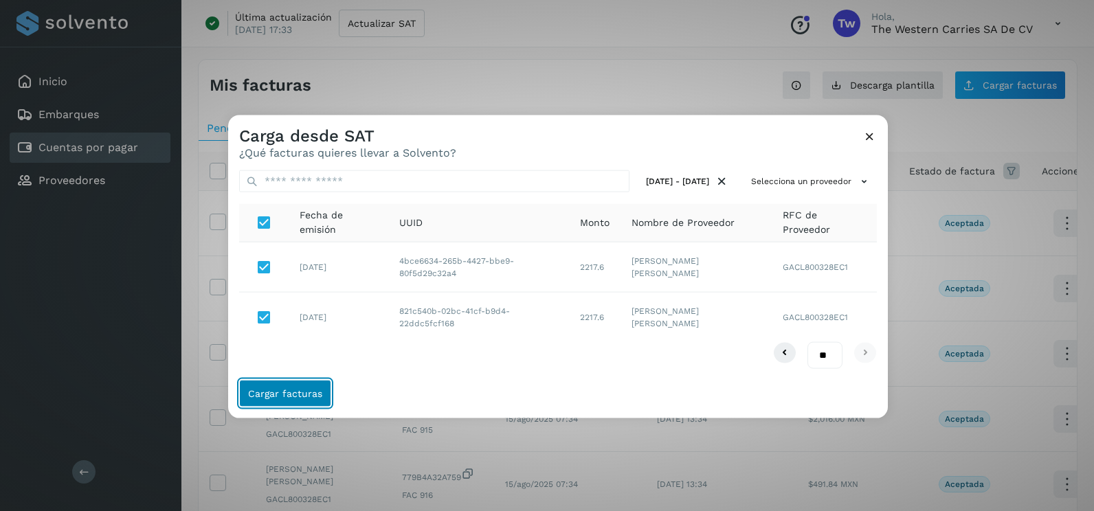
click at [294, 393] on span "Cargar facturas" at bounding box center [285, 393] width 74 height 10
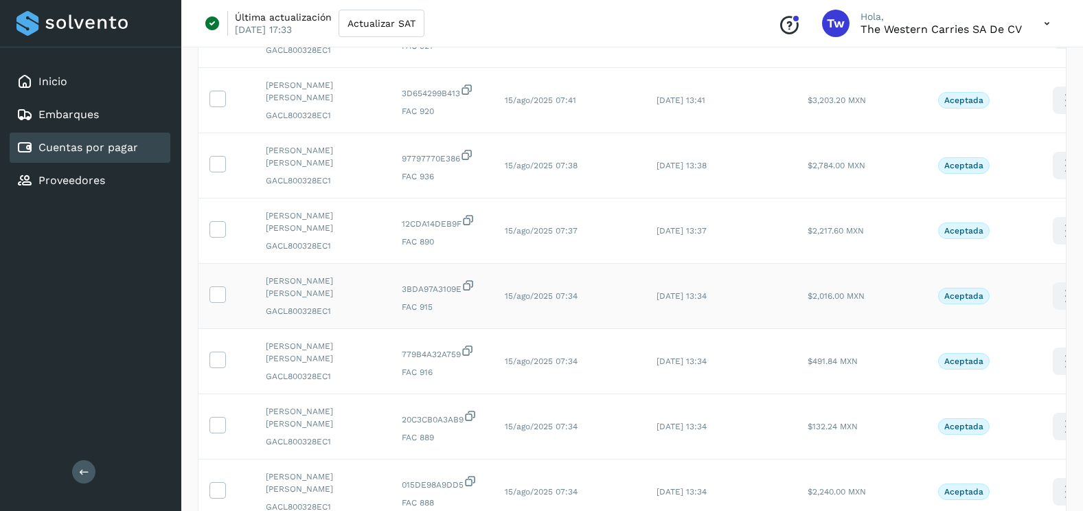
scroll to position [460, 0]
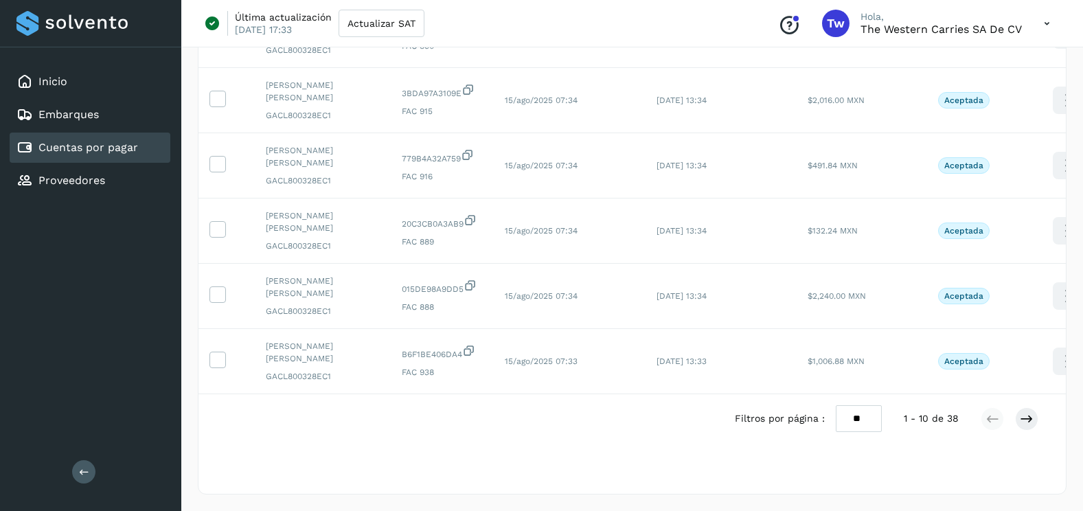
click at [861, 425] on select "** ** **" at bounding box center [859, 418] width 46 height 27
select select "**"
click at [836, 405] on select "** ** **" at bounding box center [859, 418] width 46 height 27
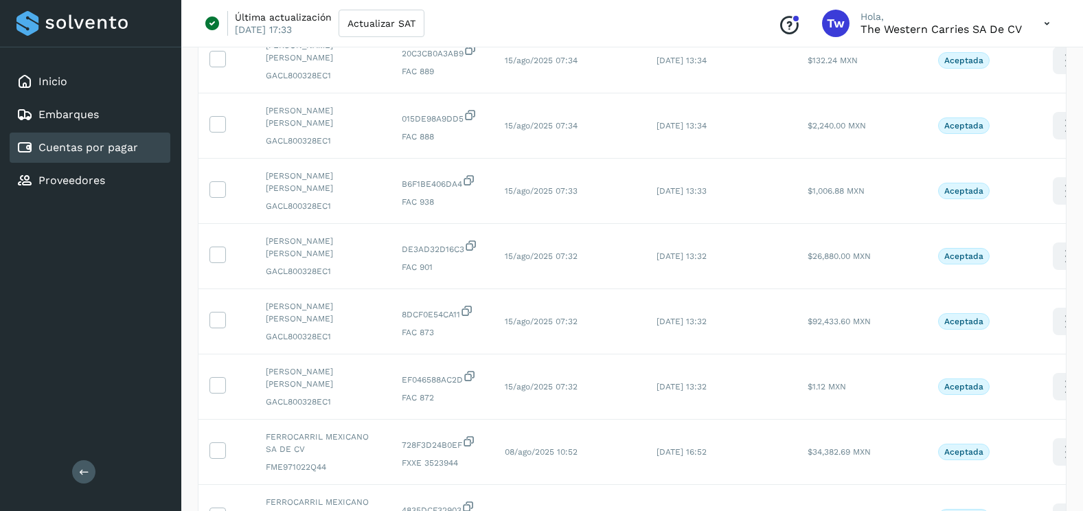
scroll to position [597, 0]
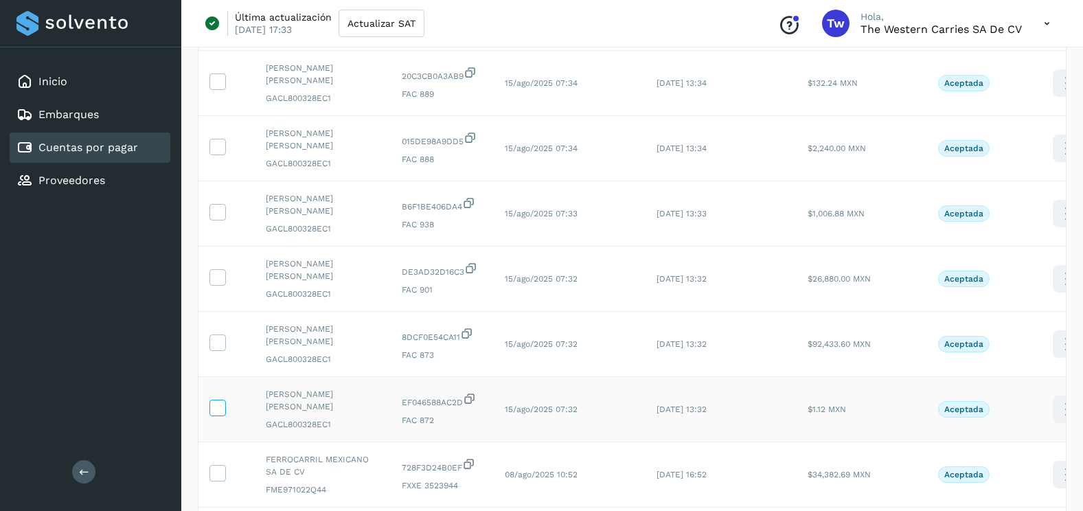
click at [223, 403] on icon at bounding box center [217, 407] width 14 height 14
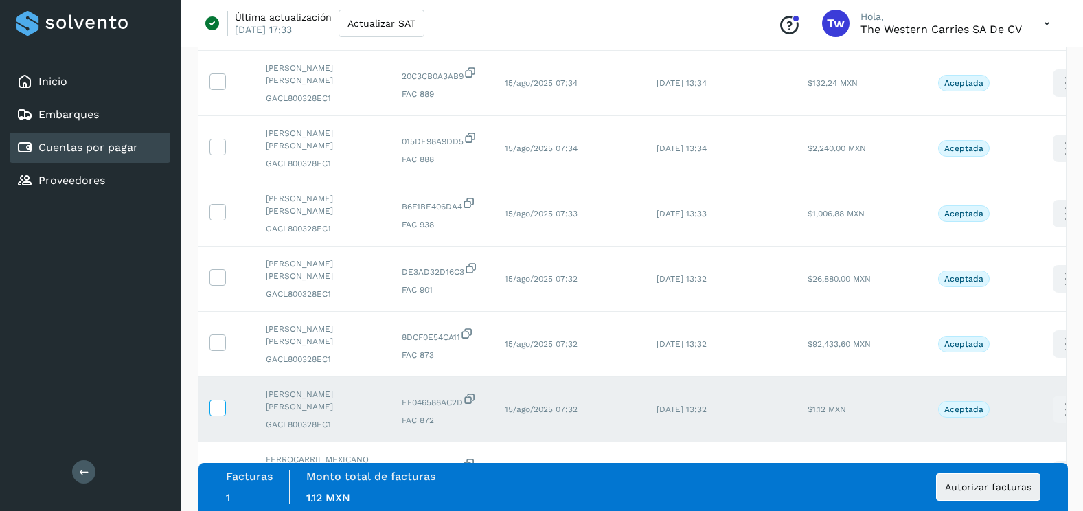
click at [214, 400] on icon at bounding box center [217, 407] width 14 height 14
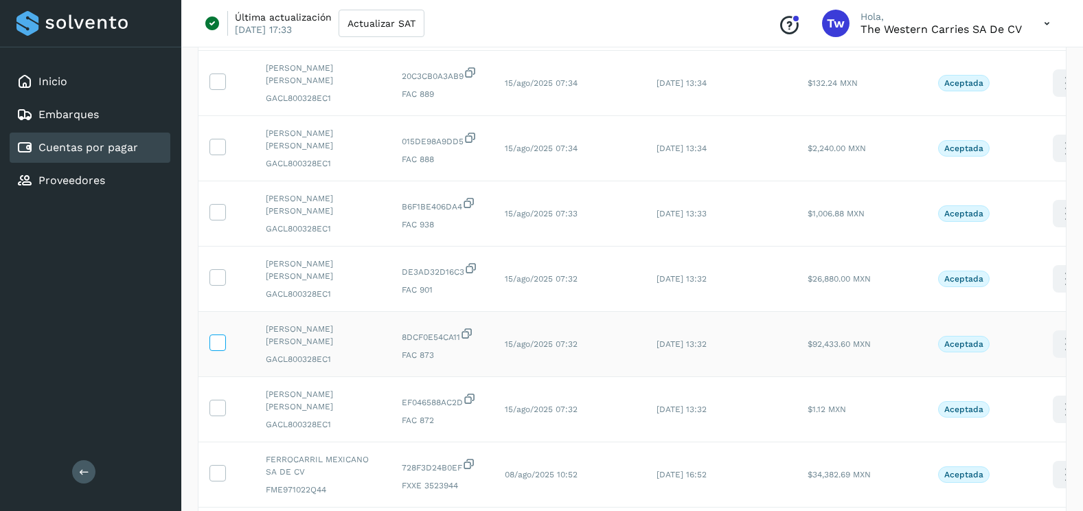
click at [217, 346] on icon at bounding box center [217, 342] width 14 height 14
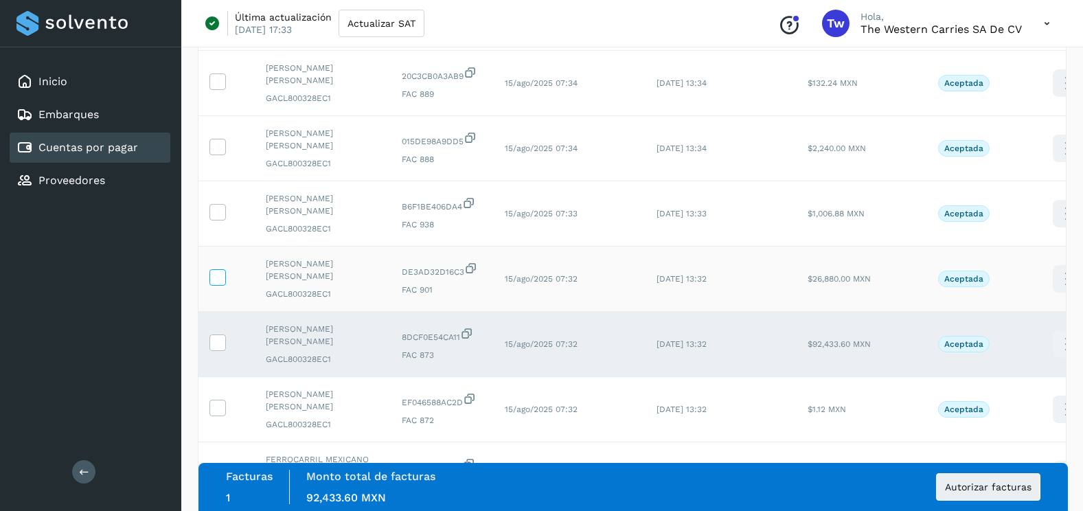
click at [221, 278] on icon at bounding box center [217, 276] width 14 height 14
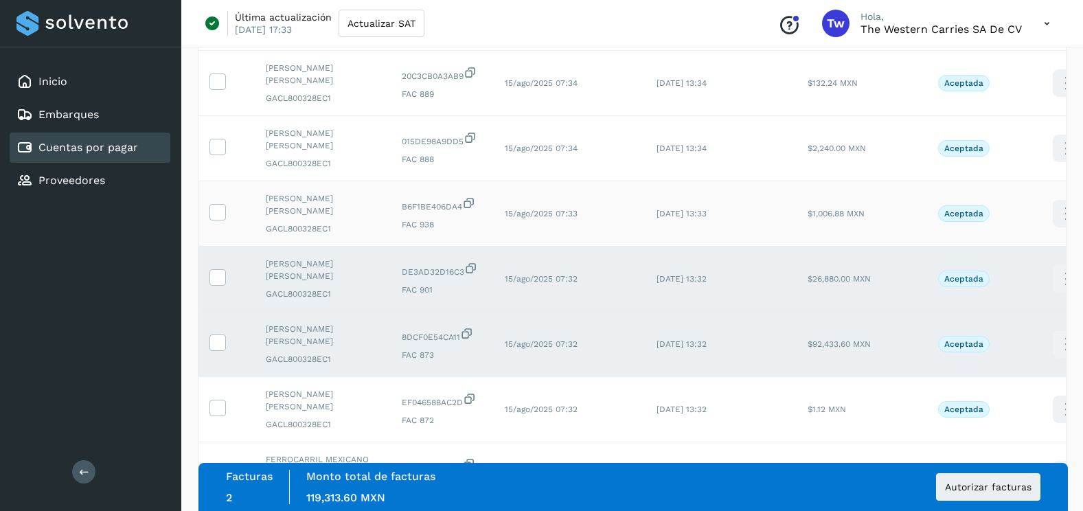
click at [223, 207] on icon at bounding box center [217, 211] width 14 height 14
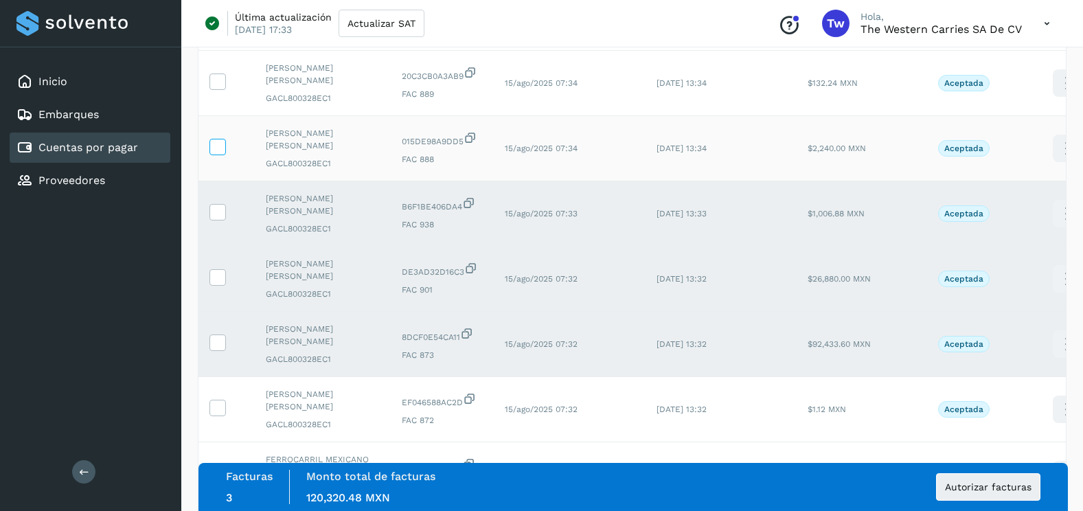
click at [220, 144] on icon at bounding box center [217, 146] width 14 height 14
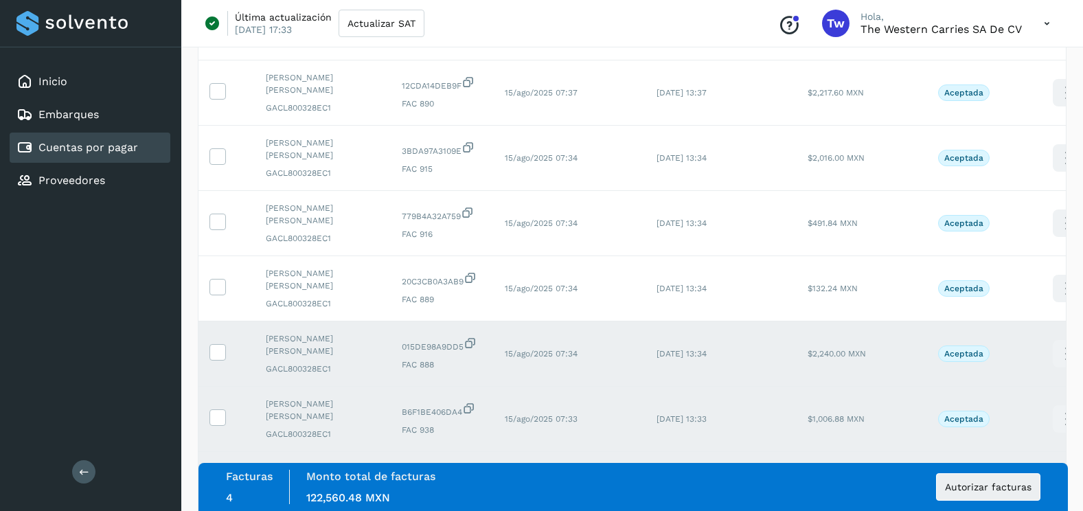
scroll to position [391, 0]
click at [225, 289] on label at bounding box center [218, 288] width 16 height 16
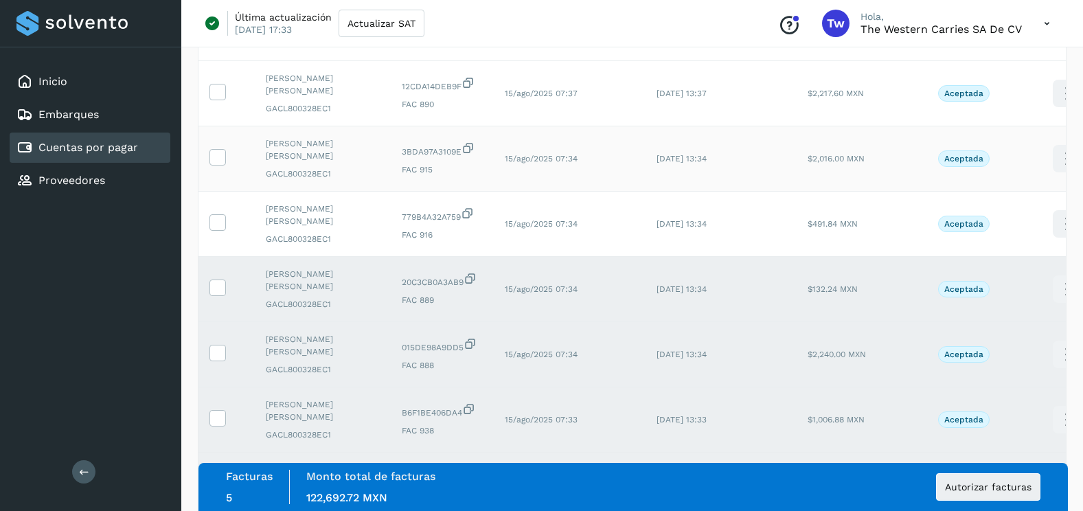
drag, startPoint x: 224, startPoint y: 221, endPoint x: 223, endPoint y: 168, distance: 53.6
click at [223, 218] on icon at bounding box center [217, 221] width 14 height 14
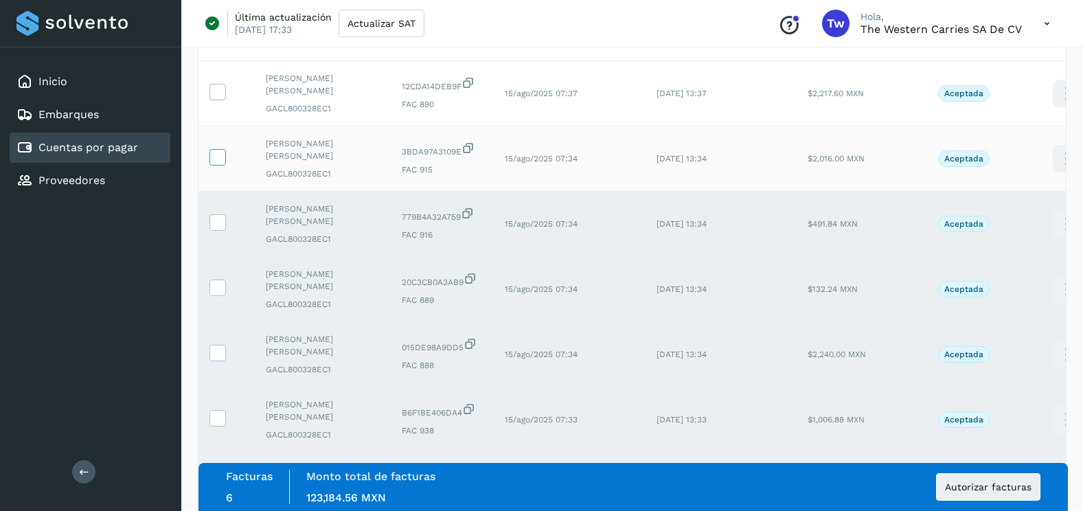
click at [223, 161] on icon at bounding box center [217, 156] width 14 height 14
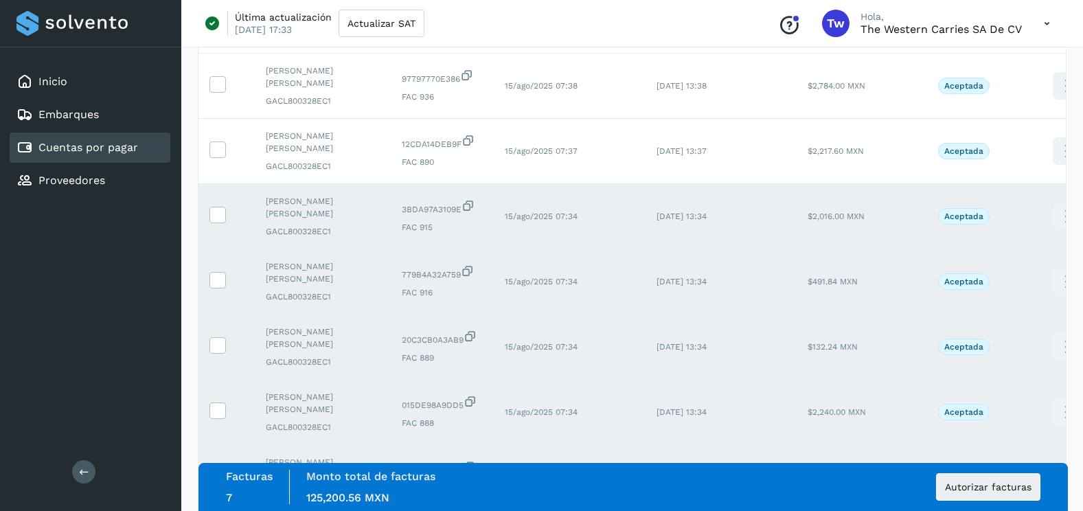
scroll to position [185, 0]
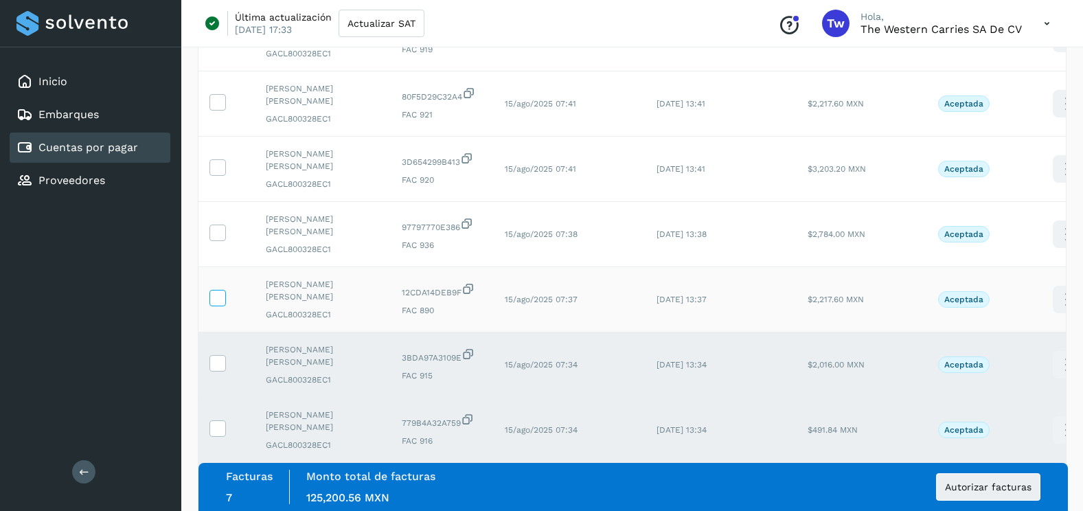
click at [221, 295] on icon at bounding box center [217, 297] width 14 height 14
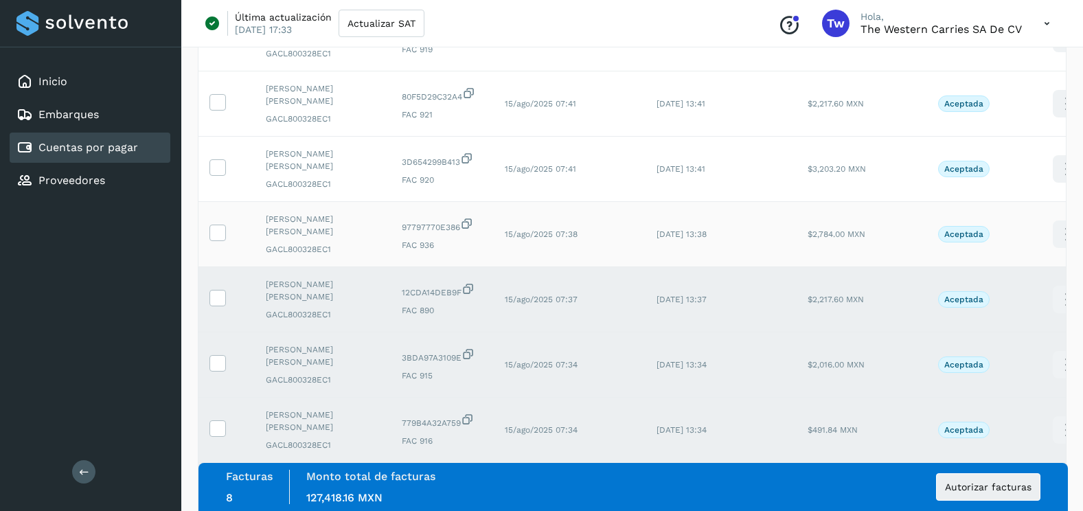
click at [223, 230] on icon at bounding box center [217, 232] width 14 height 14
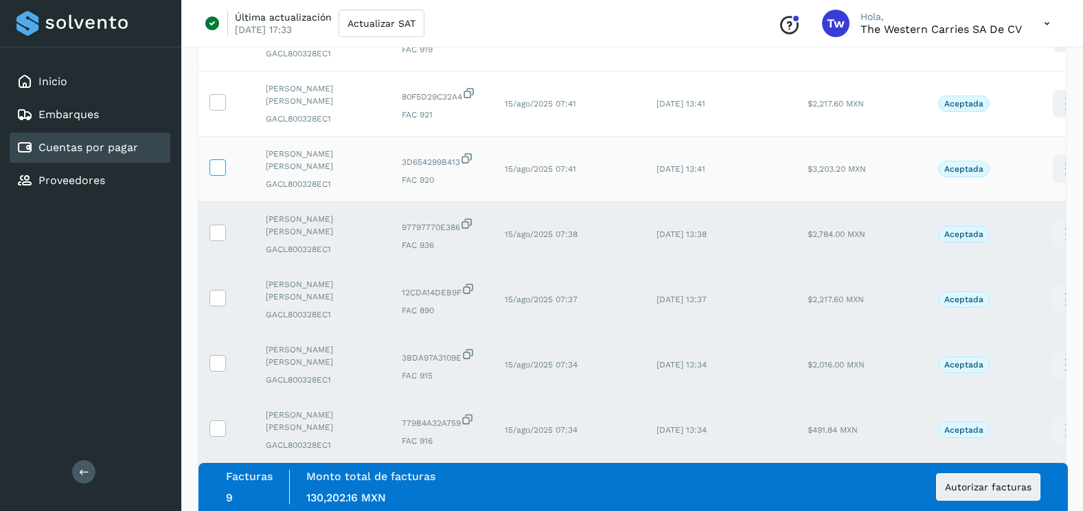
click at [221, 159] on icon at bounding box center [217, 166] width 14 height 14
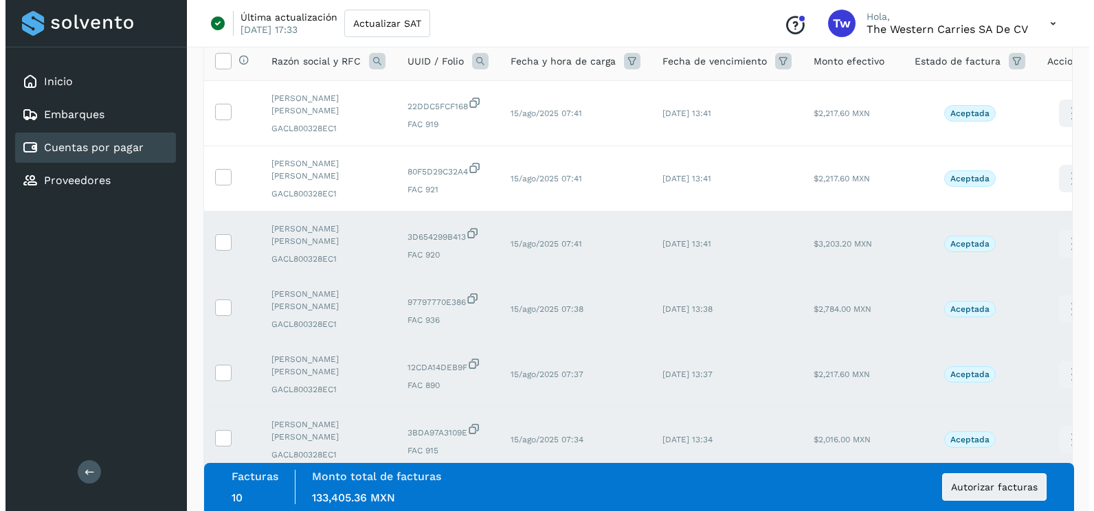
scroll to position [0, 0]
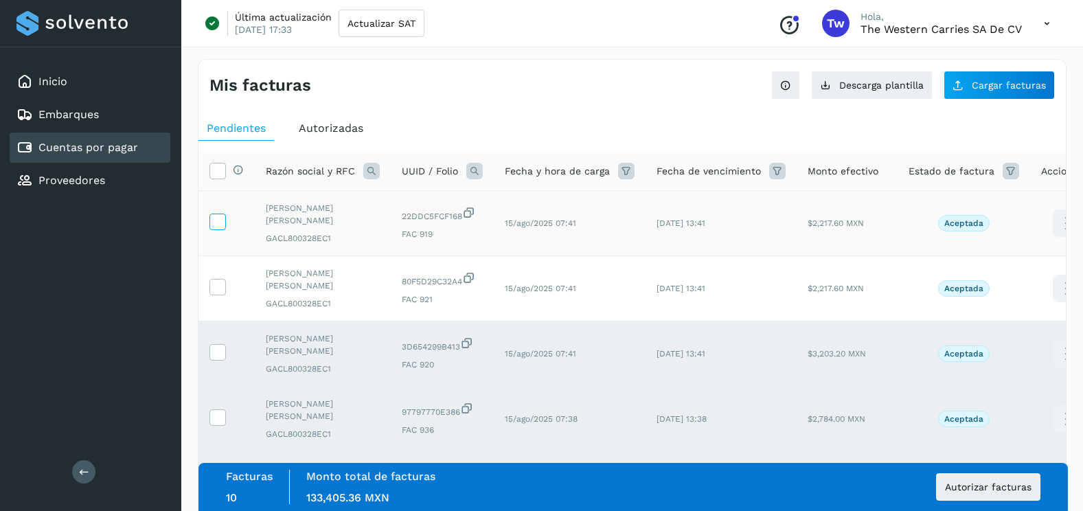
drag, startPoint x: 221, startPoint y: 291, endPoint x: 222, endPoint y: 218, distance: 72.1
click at [221, 290] on icon at bounding box center [217, 286] width 14 height 14
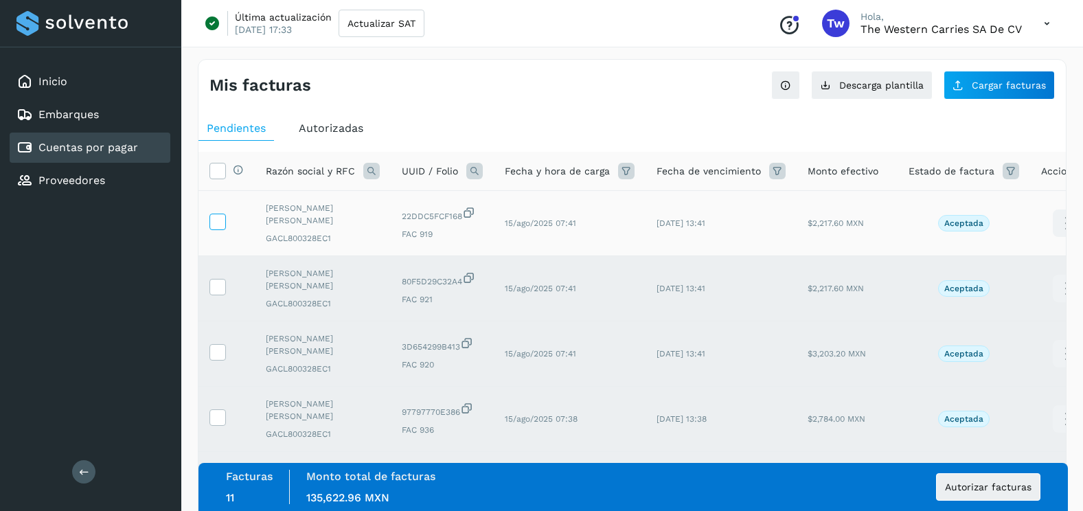
click at [222, 218] on icon at bounding box center [217, 221] width 14 height 14
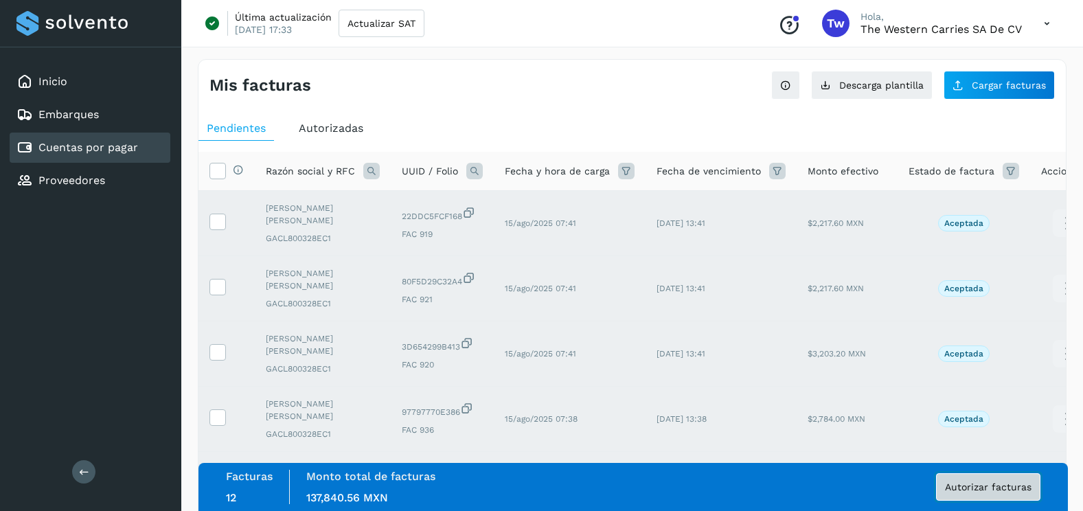
click at [1001, 486] on span "Autorizar facturas" at bounding box center [988, 487] width 87 height 10
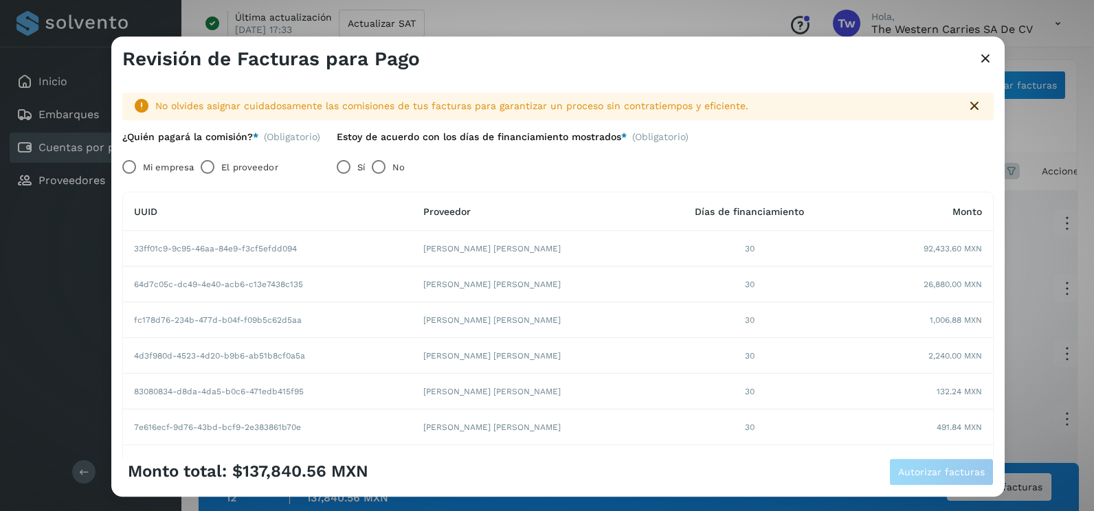
click at [146, 170] on label "Mi empresa" at bounding box center [168, 167] width 51 height 27
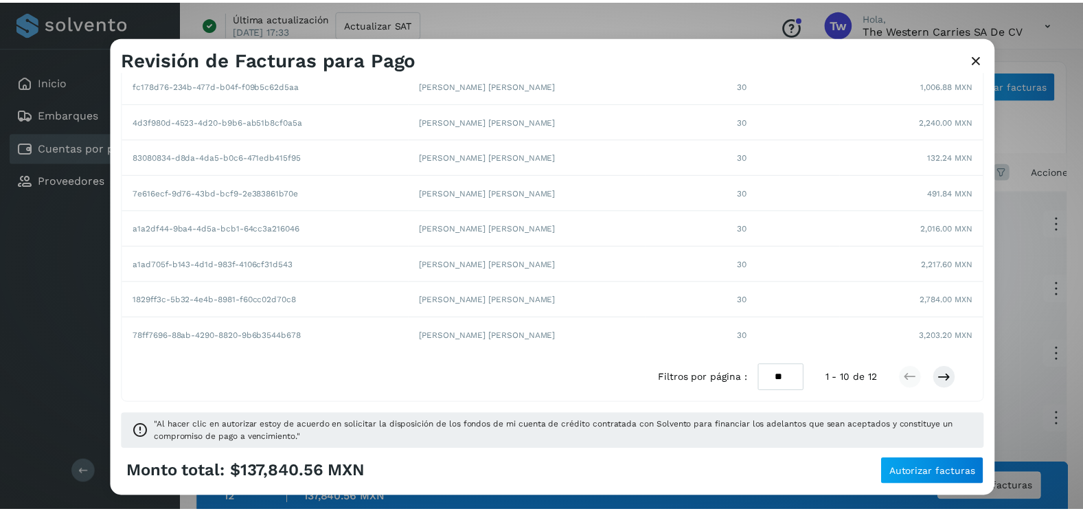
scroll to position [237, 0]
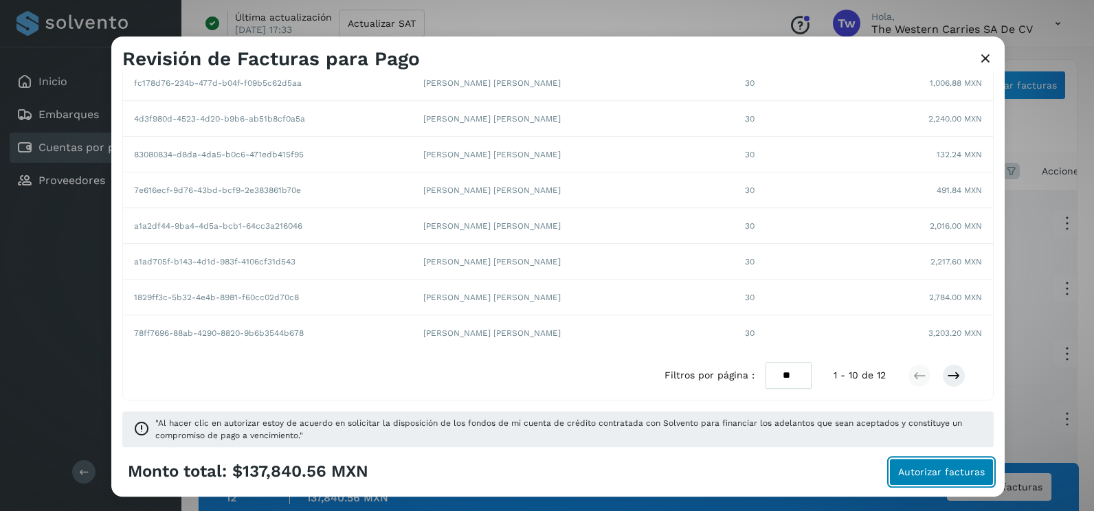
click at [959, 480] on button "Autorizar facturas" at bounding box center [941, 471] width 104 height 27
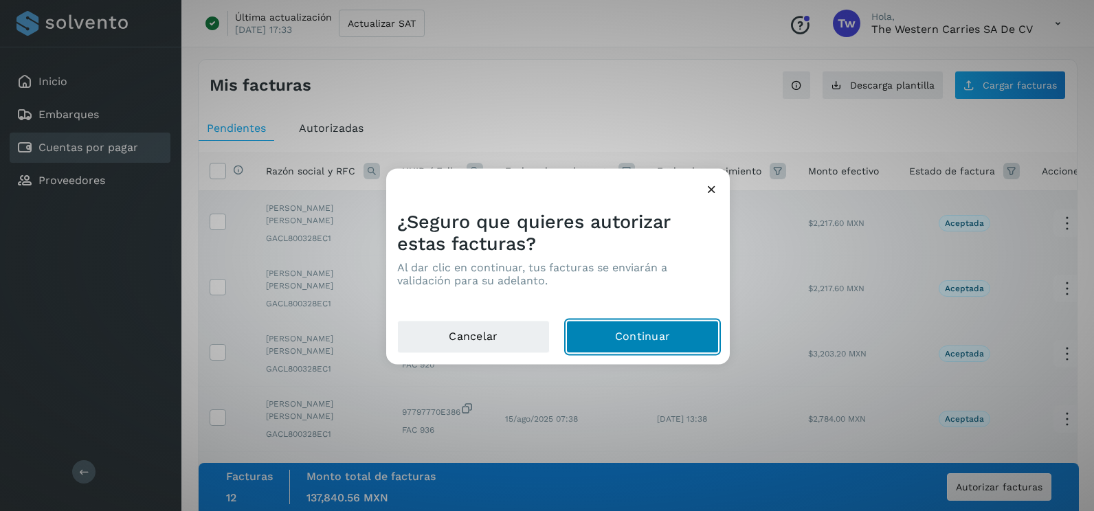
click at [665, 339] on button "Continuar" at bounding box center [642, 337] width 153 height 33
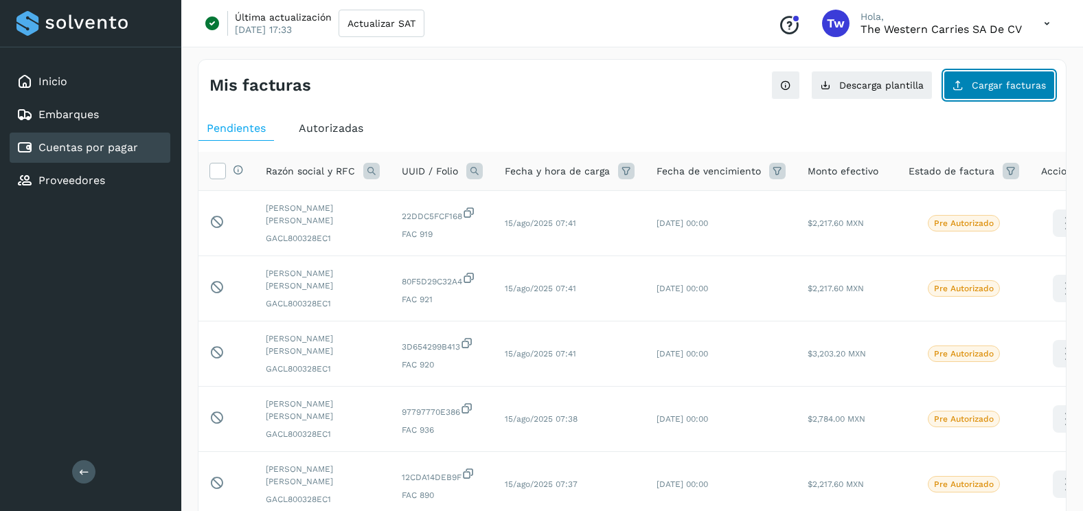
click at [1013, 79] on button "Cargar facturas" at bounding box center [999, 85] width 111 height 29
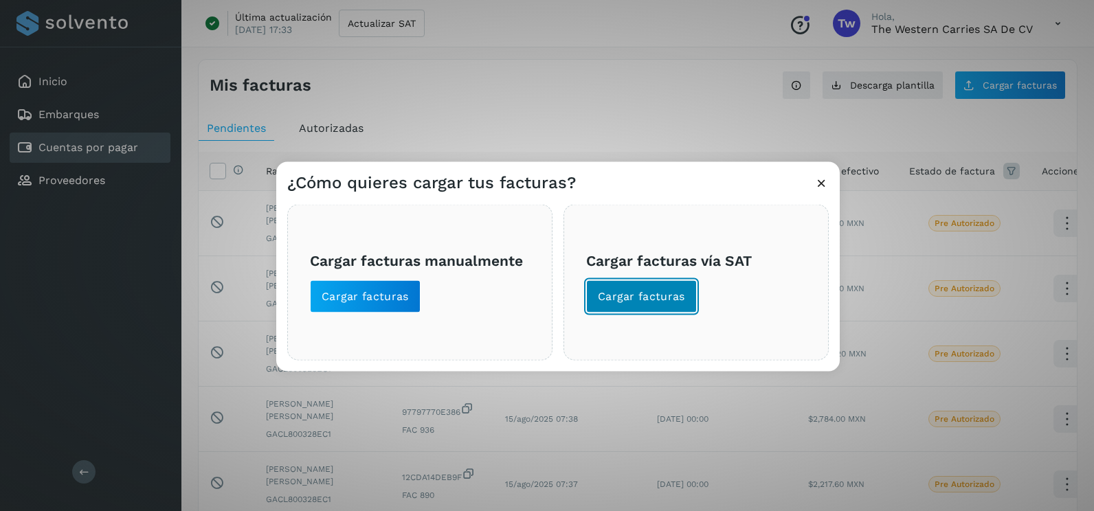
click at [648, 294] on span "Cargar facturas" at bounding box center [641, 296] width 87 height 15
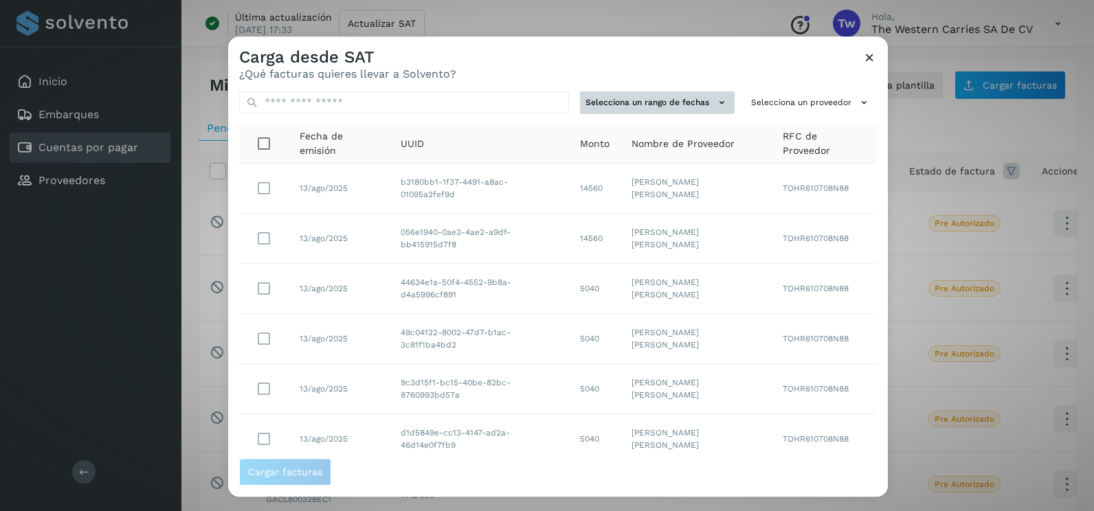
click at [662, 109] on button "Selecciona un rango de fechas" at bounding box center [657, 102] width 155 height 23
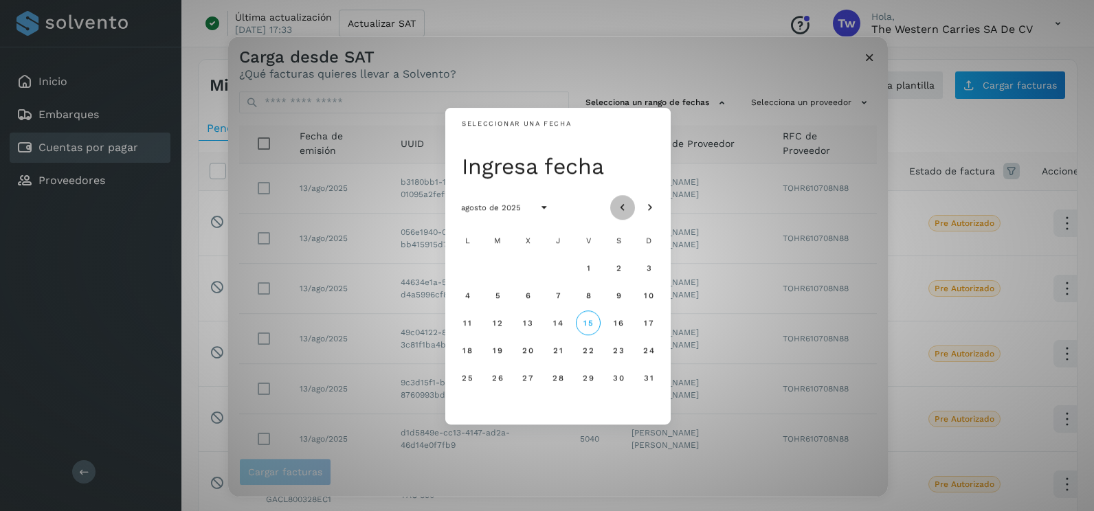
click at [624, 208] on icon "Mes anterior" at bounding box center [623, 208] width 14 height 14
click at [589, 294] on span "11" at bounding box center [587, 296] width 9 height 10
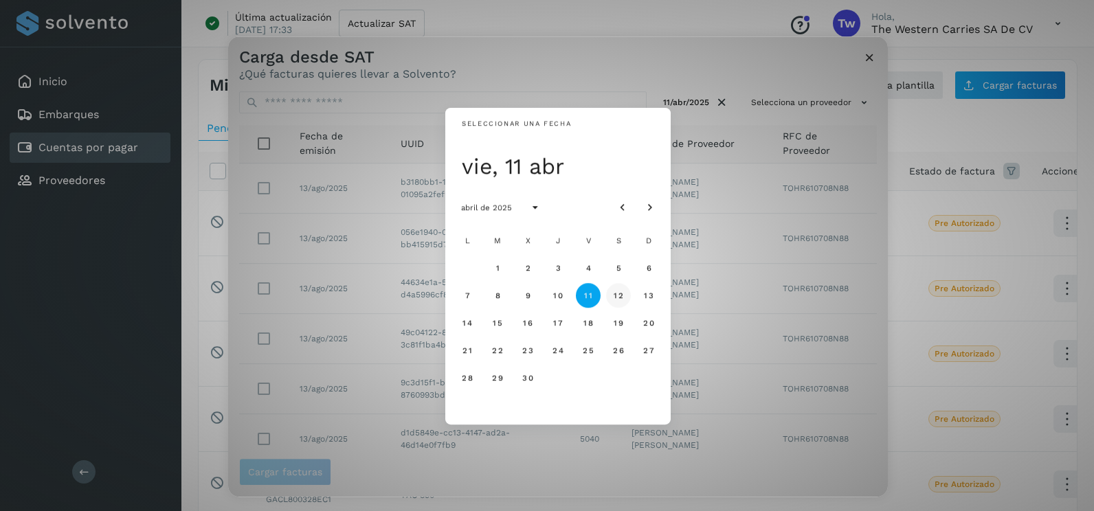
click at [614, 295] on span "12" at bounding box center [618, 296] width 10 height 10
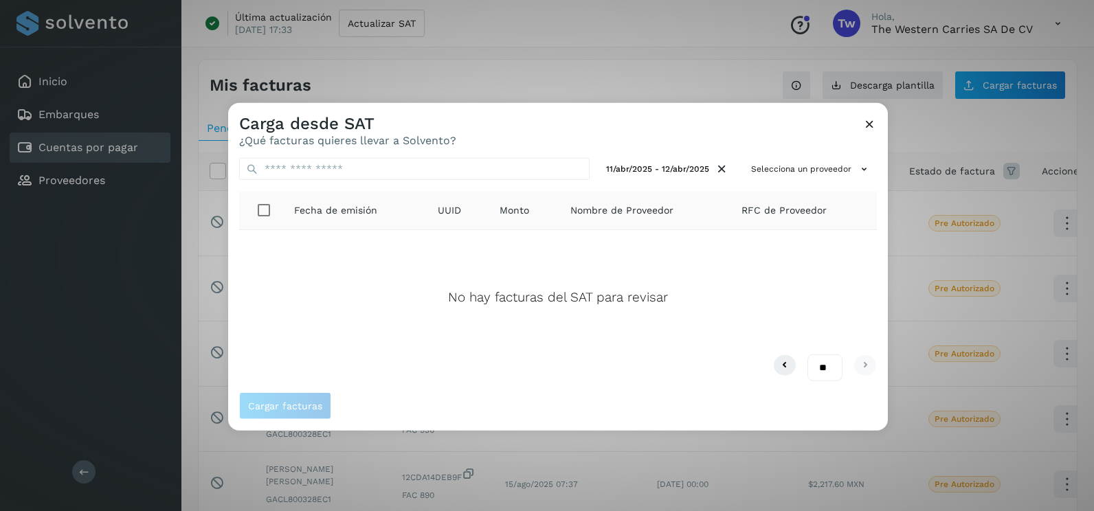
click at [868, 122] on icon at bounding box center [869, 124] width 14 height 14
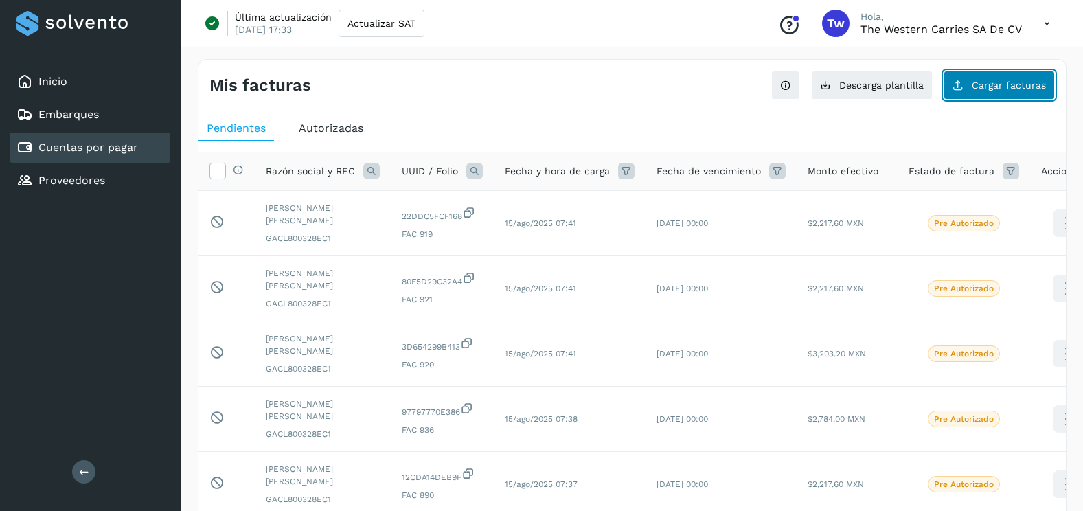
click at [1003, 94] on button "Cargar facturas" at bounding box center [999, 85] width 111 height 29
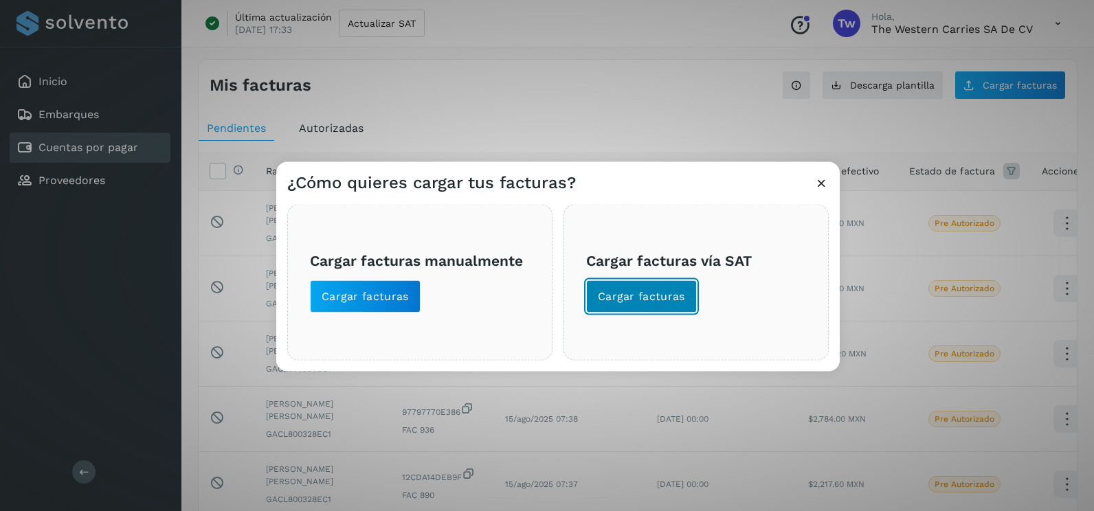
click at [676, 300] on span "Cargar facturas" at bounding box center [641, 296] width 87 height 15
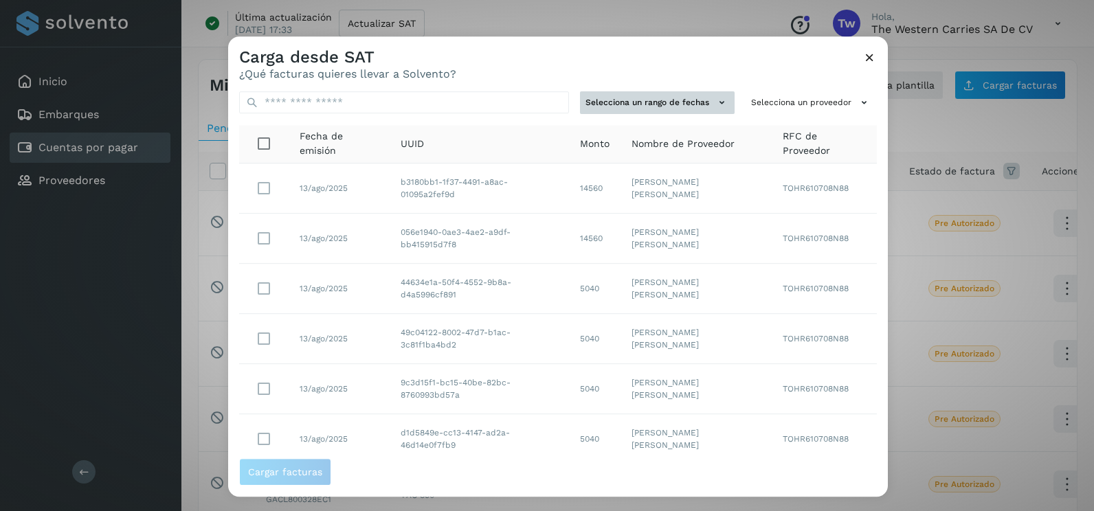
click at [706, 94] on button "Selecciona un rango de fechas" at bounding box center [657, 102] width 155 height 23
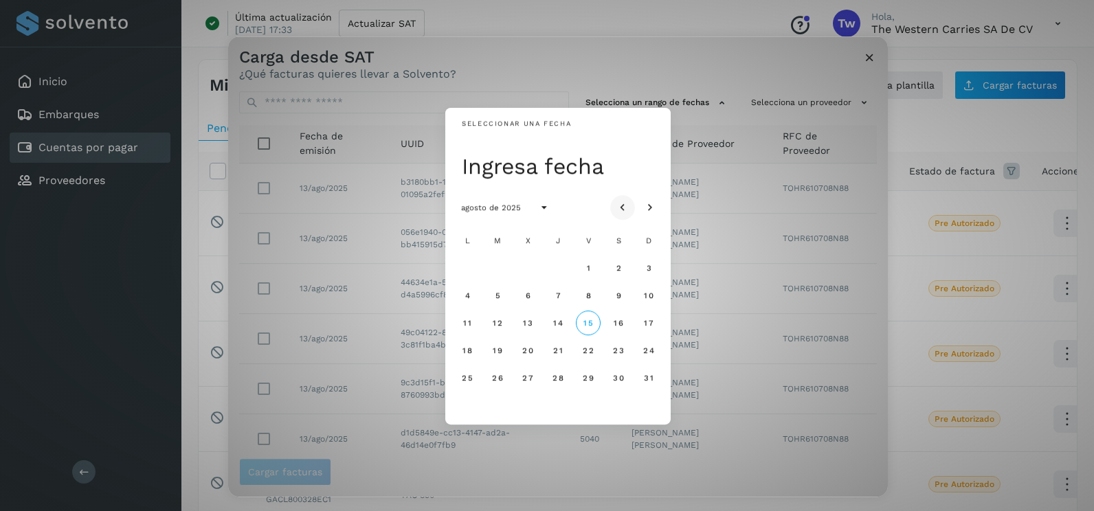
click at [624, 210] on icon "Mes anterior" at bounding box center [623, 208] width 14 height 14
click at [625, 207] on icon "Mes anterior" at bounding box center [623, 208] width 14 height 14
click at [493, 379] on span "24" at bounding box center [497, 378] width 12 height 10
click at [527, 381] on span "25" at bounding box center [527, 378] width 12 height 10
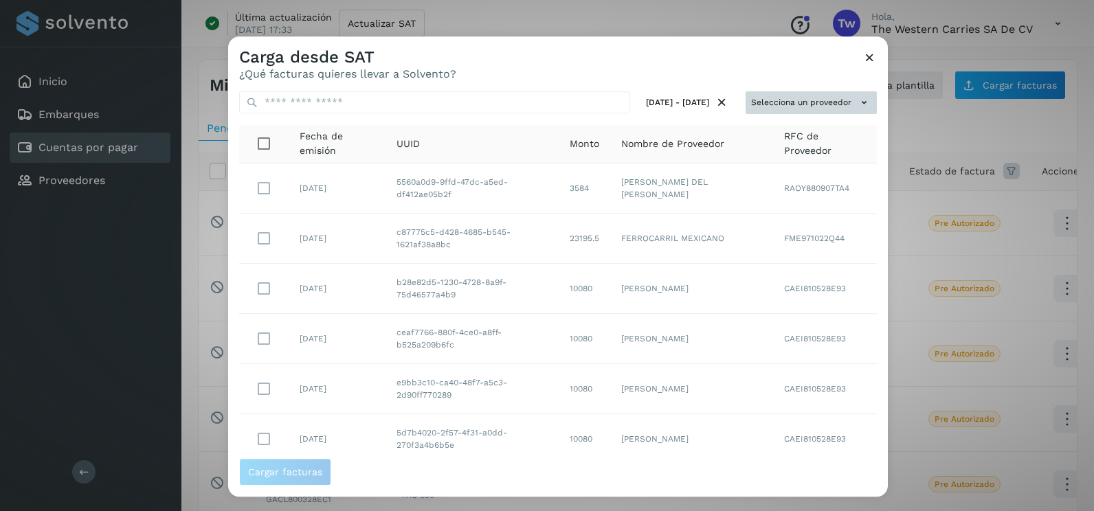
click at [774, 98] on button "Selecciona un proveedor" at bounding box center [810, 102] width 131 height 23
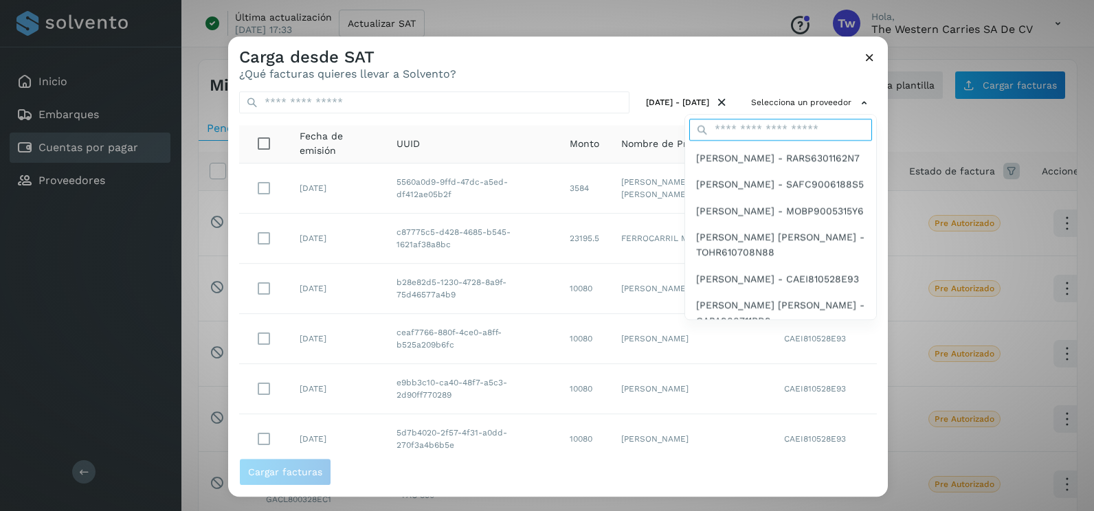
click at [749, 131] on input "text" at bounding box center [780, 130] width 183 height 22
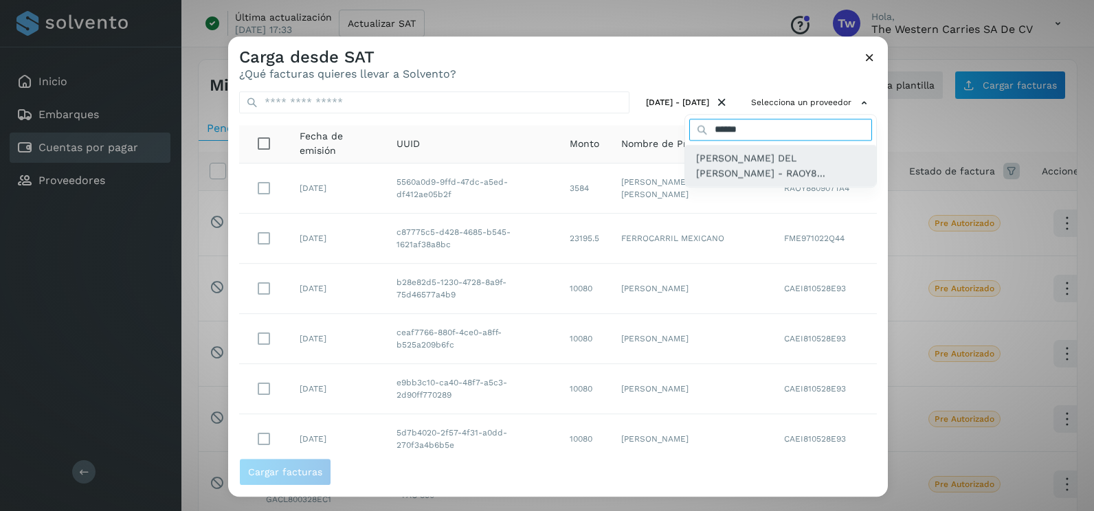
type input "******"
click at [758, 165] on span "[PERSON_NAME] DEL [PERSON_NAME] - RAOY8..." at bounding box center [780, 165] width 169 height 31
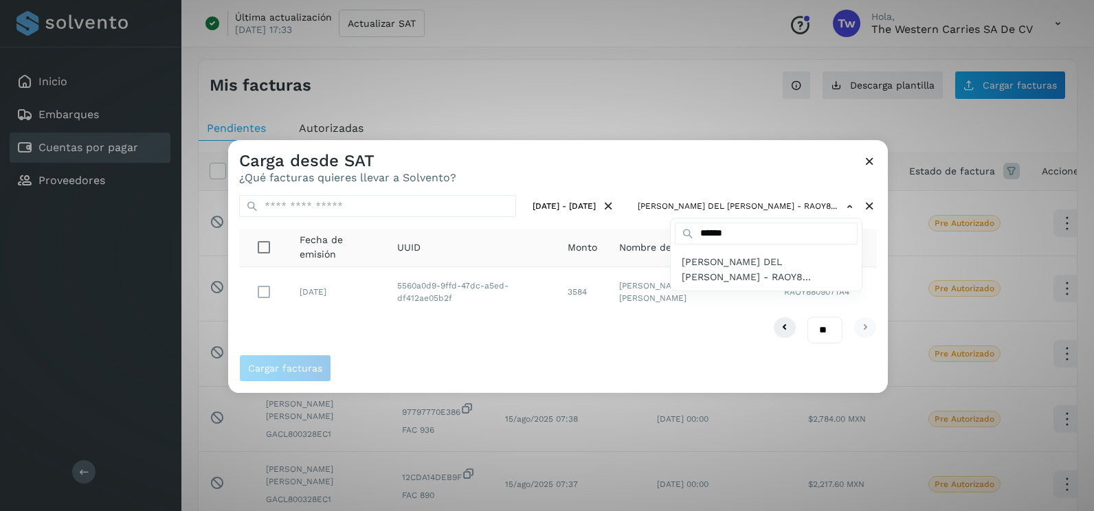
click at [515, 346] on div at bounding box center [775, 395] width 1094 height 511
click at [243, 288] on td at bounding box center [263, 291] width 49 height 49
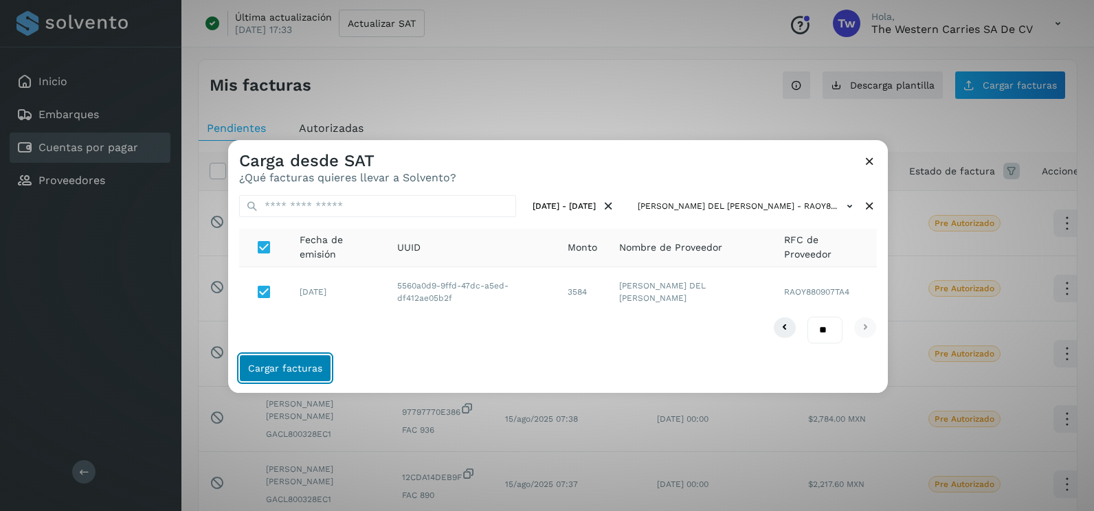
click at [297, 369] on span "Cargar facturas" at bounding box center [285, 368] width 74 height 10
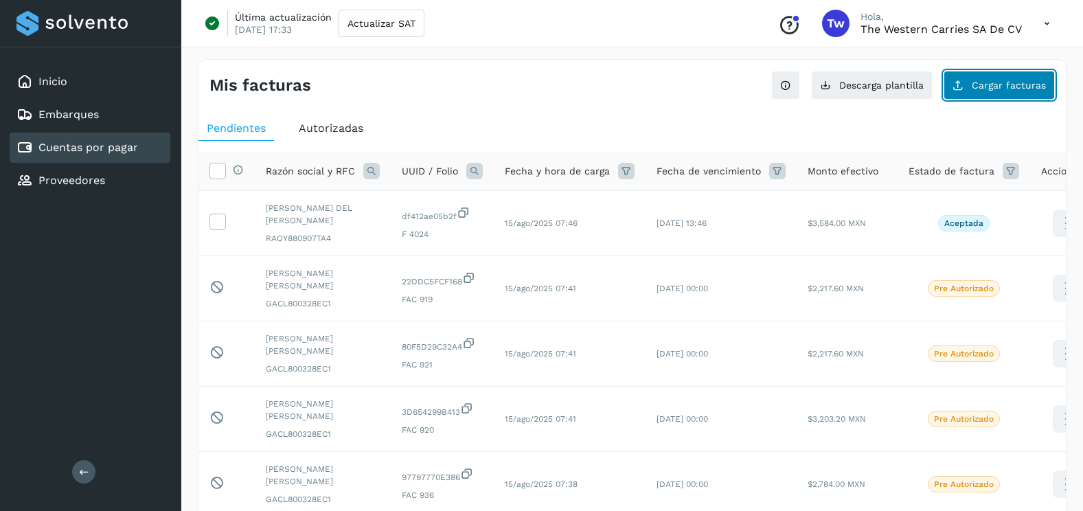
click at [1025, 91] on button "Cargar facturas" at bounding box center [999, 85] width 111 height 29
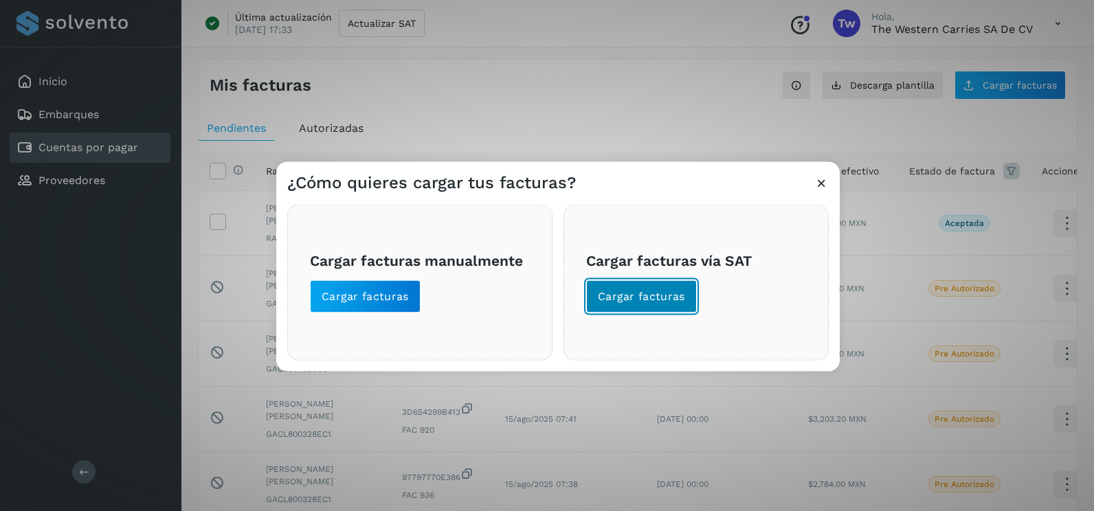
click at [682, 290] on span "Cargar facturas" at bounding box center [641, 296] width 87 height 15
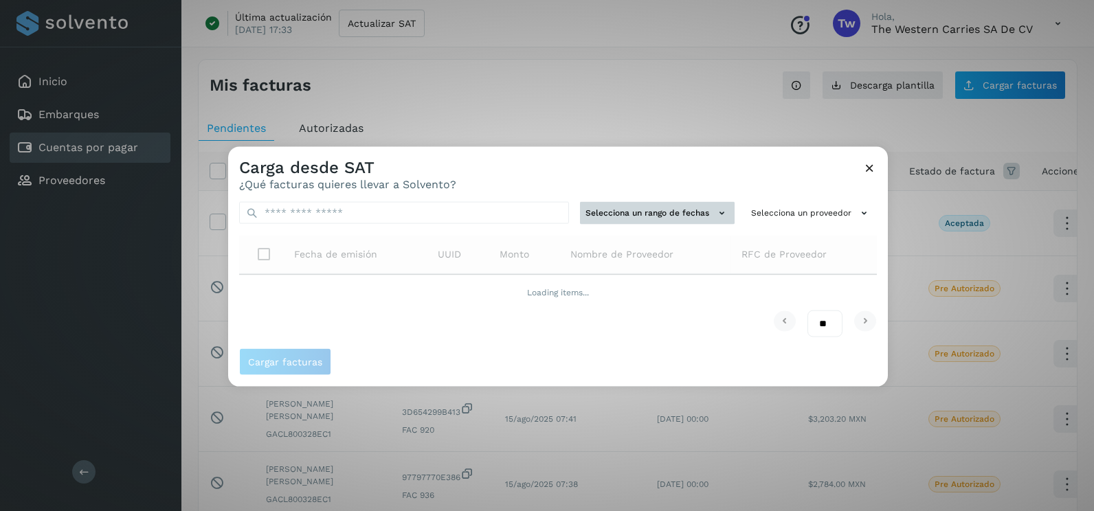
click at [703, 219] on button "Selecciona un rango de fechas" at bounding box center [657, 213] width 155 height 23
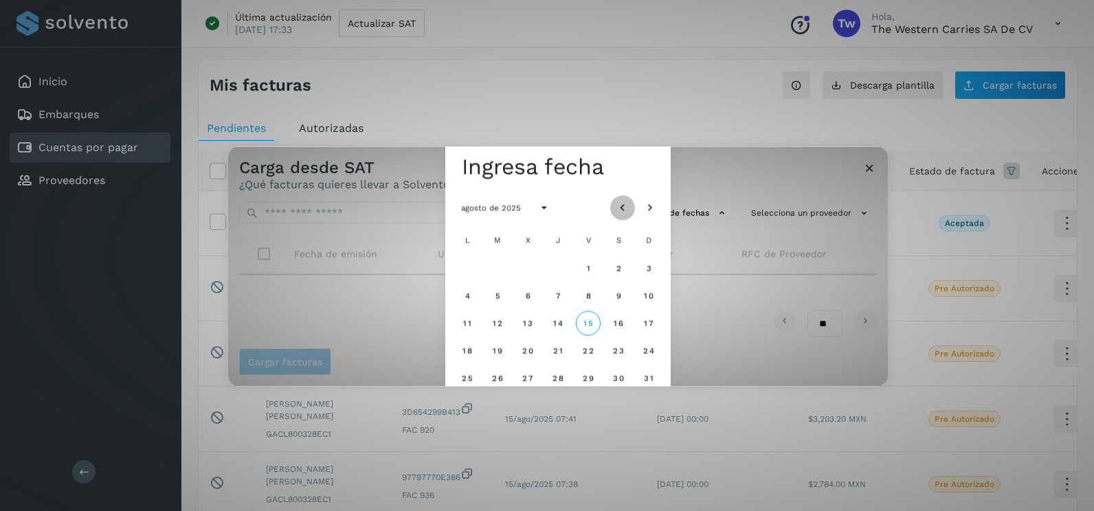
click at [618, 205] on icon "Mes anterior" at bounding box center [623, 208] width 14 height 14
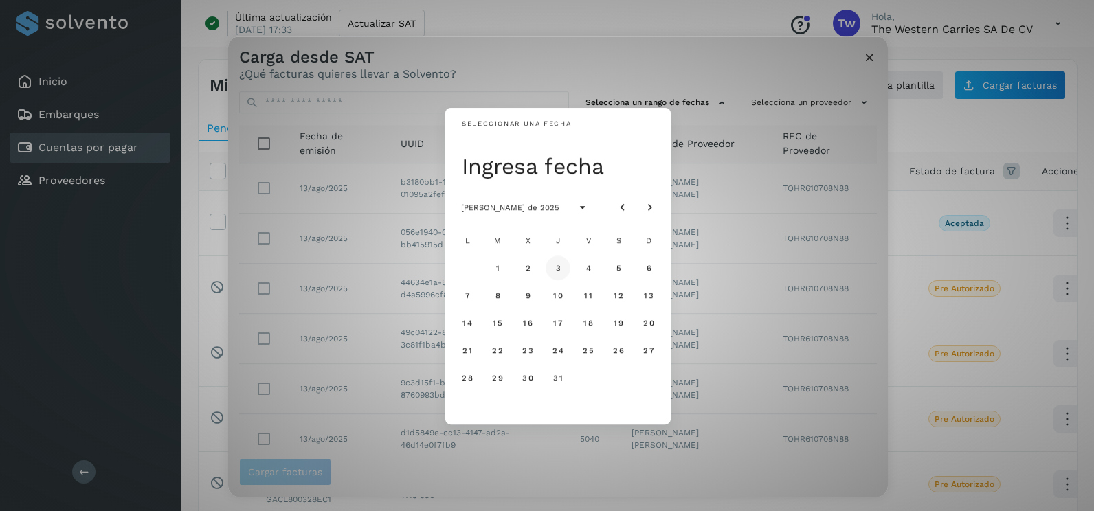
click at [556, 269] on span "3" at bounding box center [557, 268] width 6 height 10
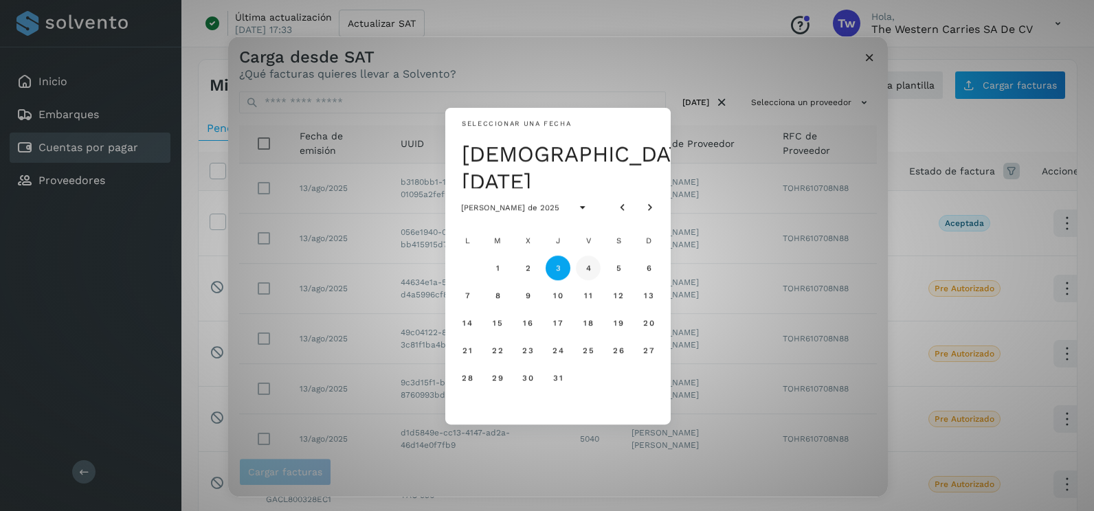
click at [595, 266] on button "4" at bounding box center [588, 268] width 25 height 25
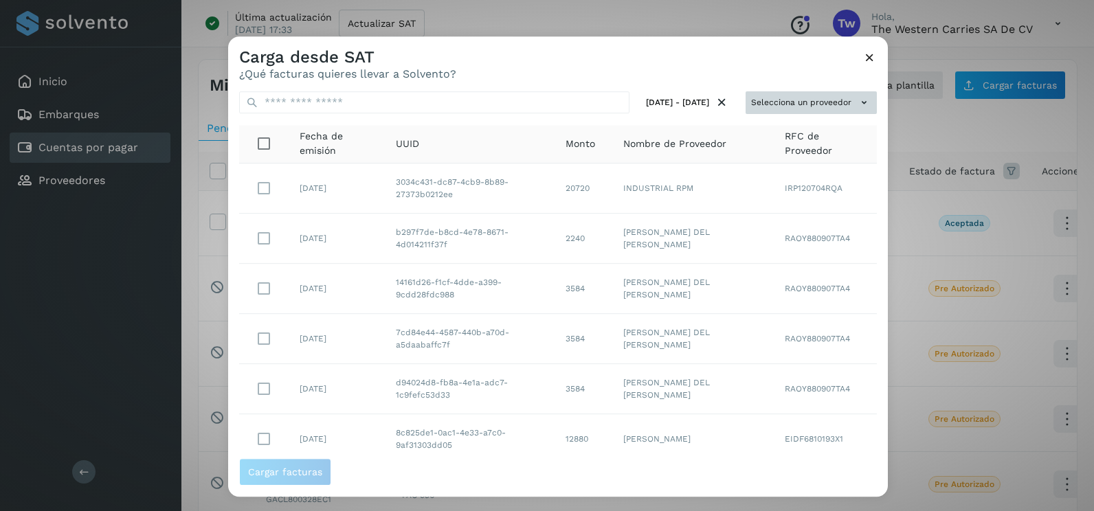
click at [831, 104] on button "Selecciona un proveedor" at bounding box center [810, 102] width 131 height 23
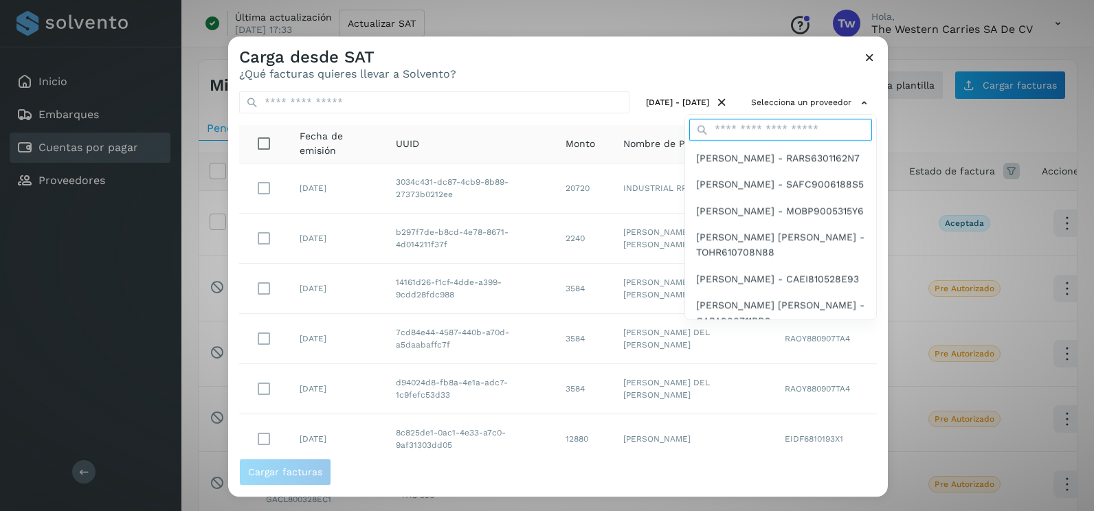
click at [754, 130] on input "text" at bounding box center [780, 130] width 183 height 22
type input "******"
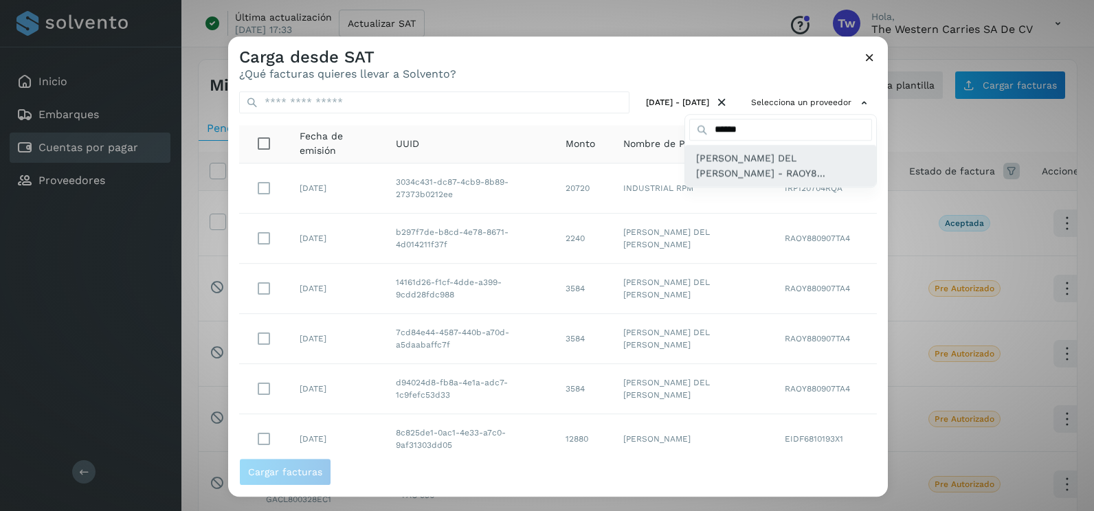
click at [732, 166] on span "[PERSON_NAME] DEL [PERSON_NAME] - RAOY8..." at bounding box center [780, 165] width 169 height 31
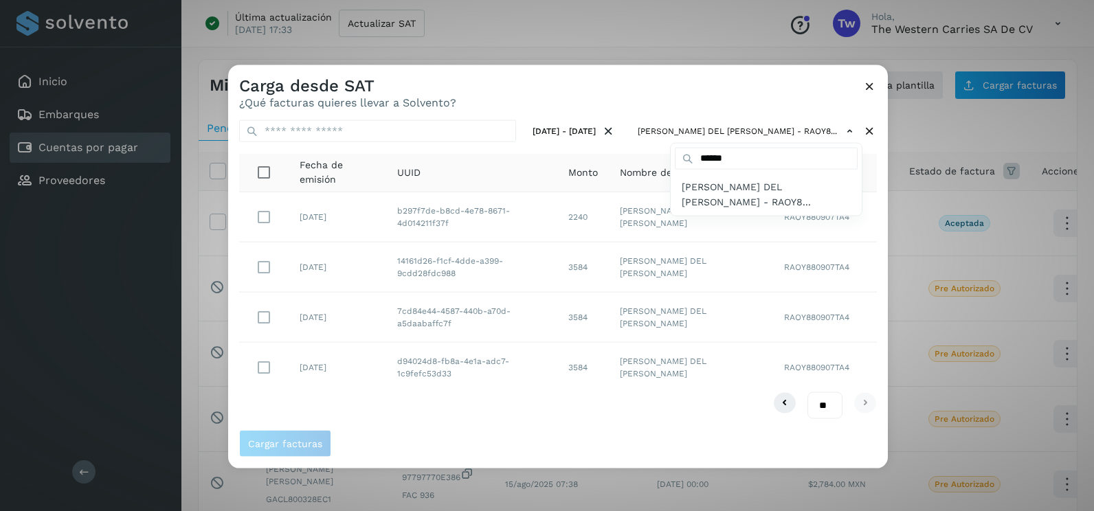
click at [263, 269] on div at bounding box center [775, 320] width 1094 height 511
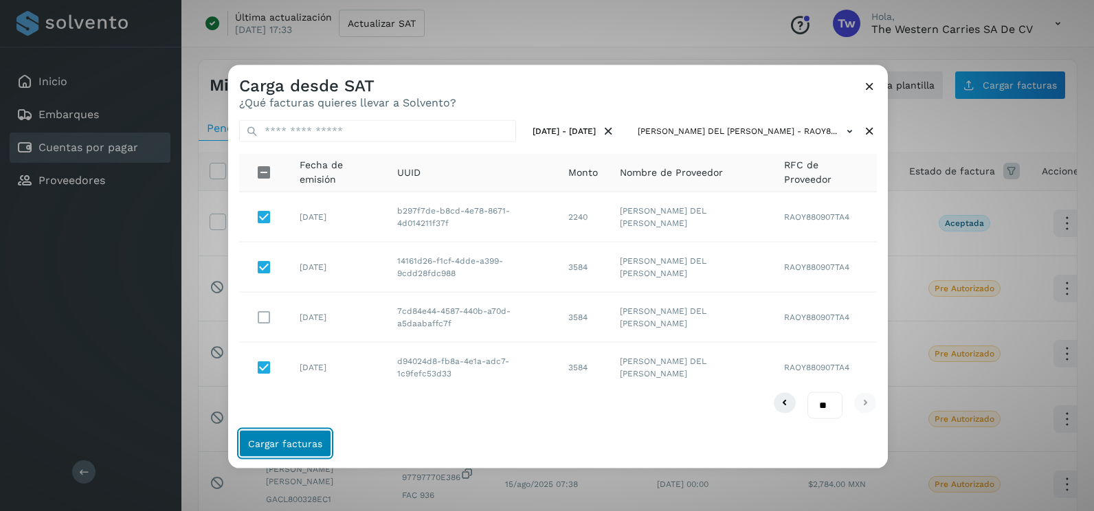
click at [328, 440] on button "Cargar facturas" at bounding box center [285, 442] width 92 height 27
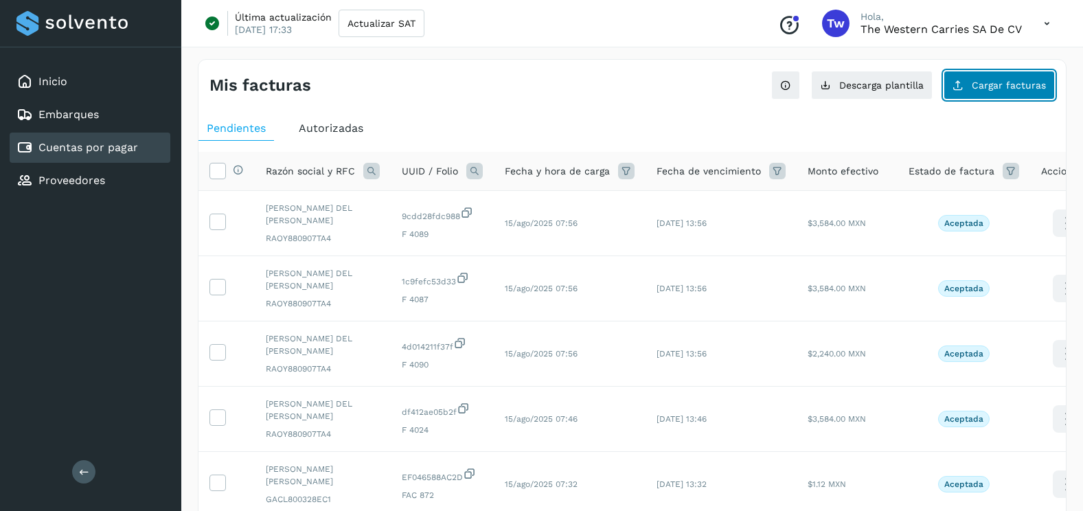
click at [1013, 71] on button "Cargar facturas" at bounding box center [999, 85] width 111 height 29
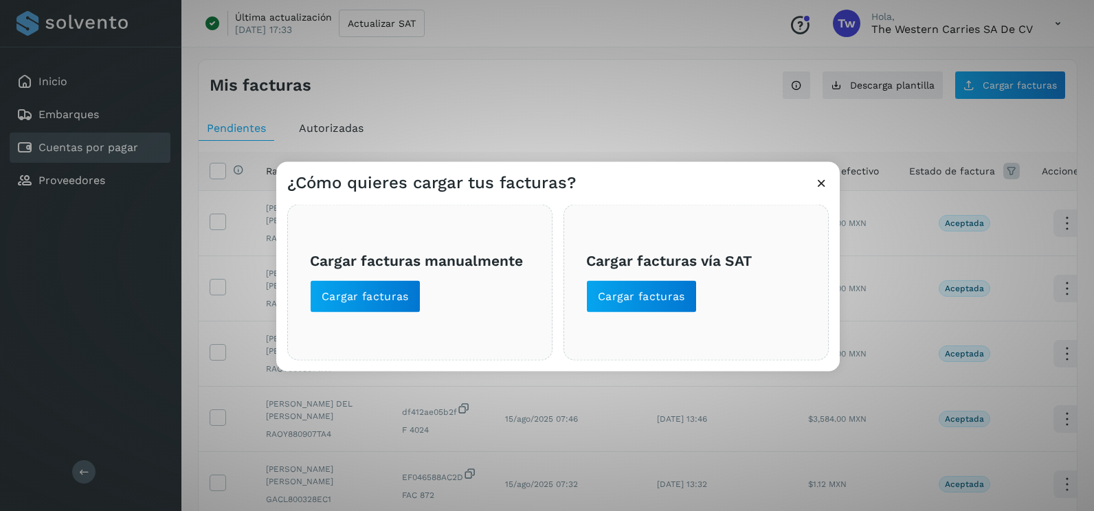
click at [688, 316] on div "Cargar facturas vía SAT Cargar facturas" at bounding box center [695, 283] width 265 height 156
click at [681, 304] on button "Cargar facturas" at bounding box center [641, 296] width 111 height 33
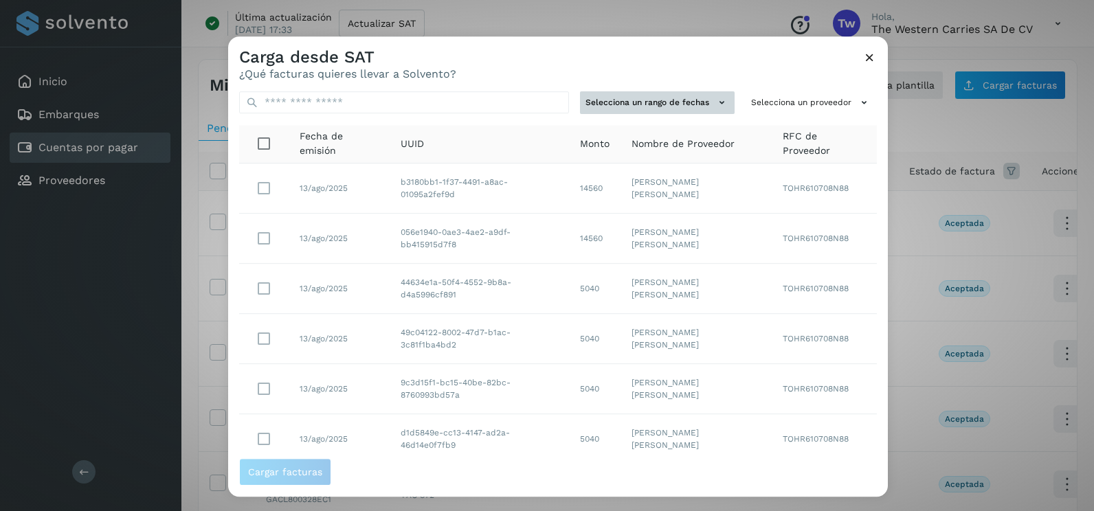
click at [708, 113] on button "Selecciona un rango de fechas" at bounding box center [657, 102] width 155 height 23
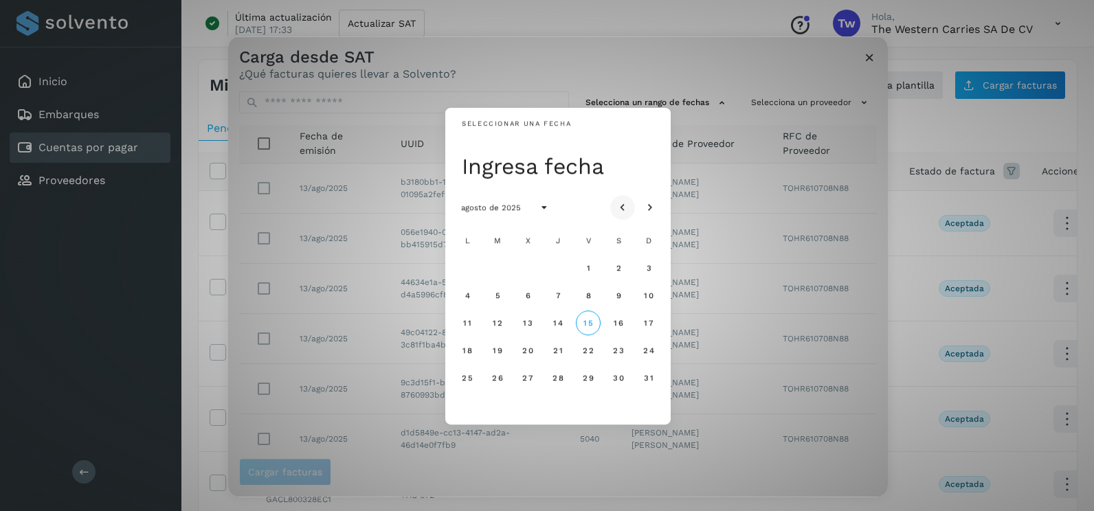
click at [624, 211] on icon "Mes anterior" at bounding box center [623, 208] width 14 height 14
click at [472, 409] on span "30" at bounding box center [467, 406] width 12 height 10
click at [654, 213] on icon "Mes siguiente" at bounding box center [650, 208] width 14 height 14
click at [498, 267] on span "1" at bounding box center [497, 268] width 5 height 10
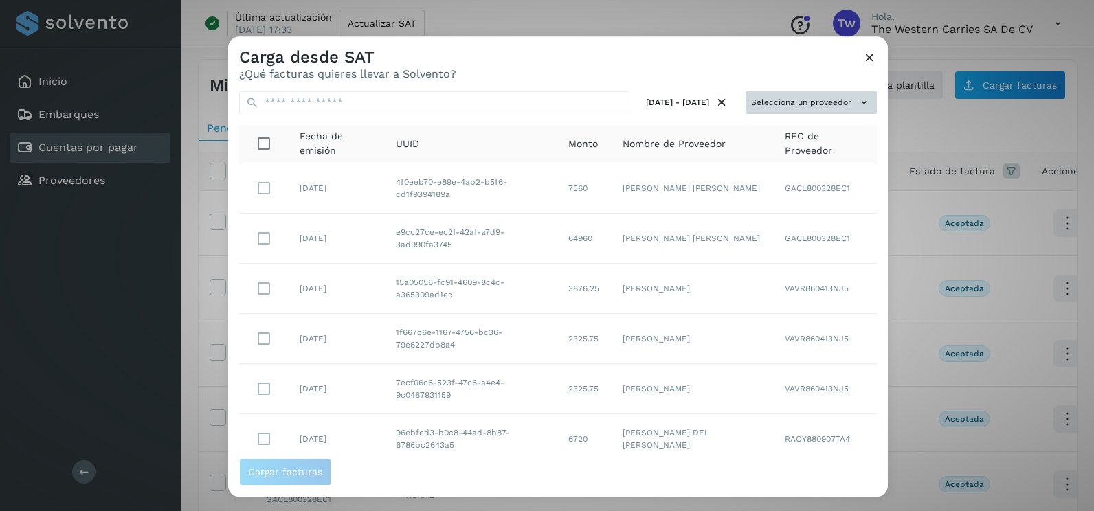
click at [845, 104] on button "Selecciona un proveedor" at bounding box center [810, 102] width 131 height 23
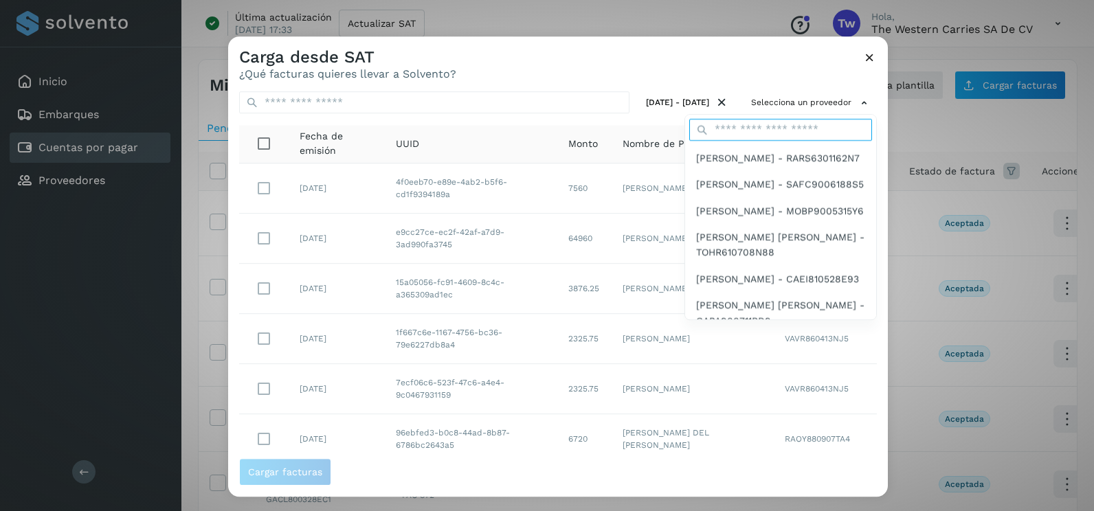
click at [802, 132] on input "text" at bounding box center [780, 130] width 183 height 22
type input "******"
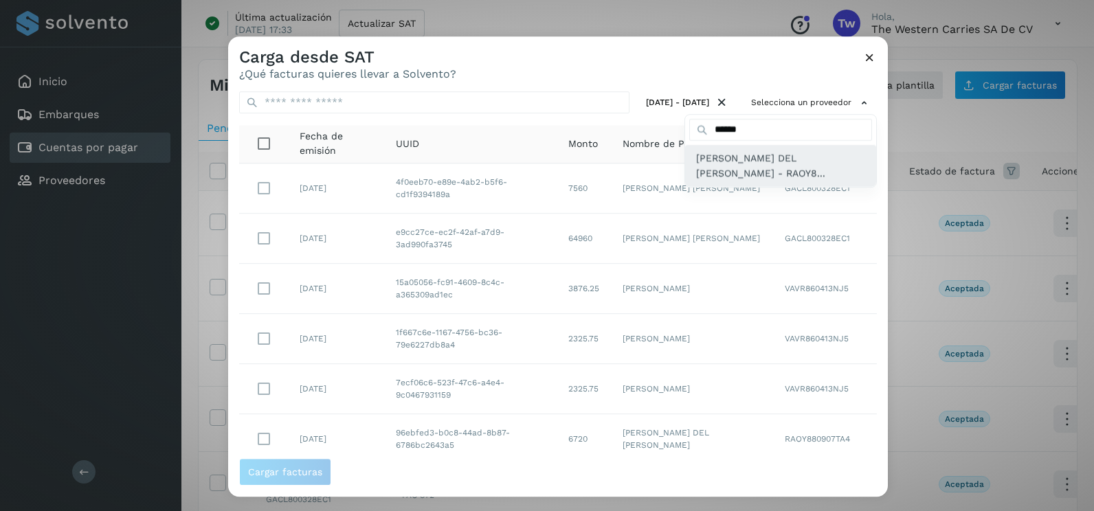
click at [746, 176] on span "[PERSON_NAME] DEL [PERSON_NAME] - RAOY8..." at bounding box center [780, 165] width 169 height 31
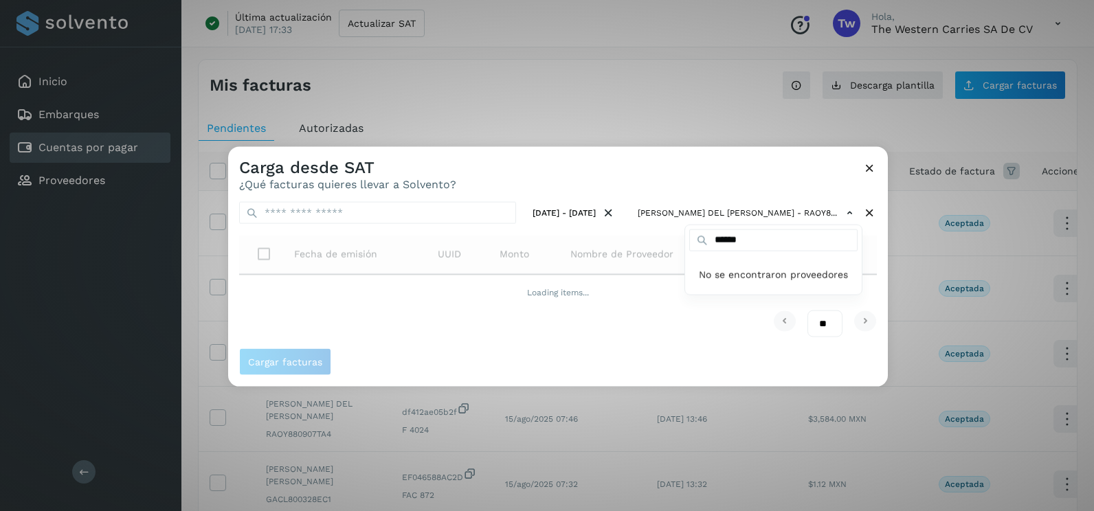
click at [695, 177] on div at bounding box center [775, 402] width 1094 height 511
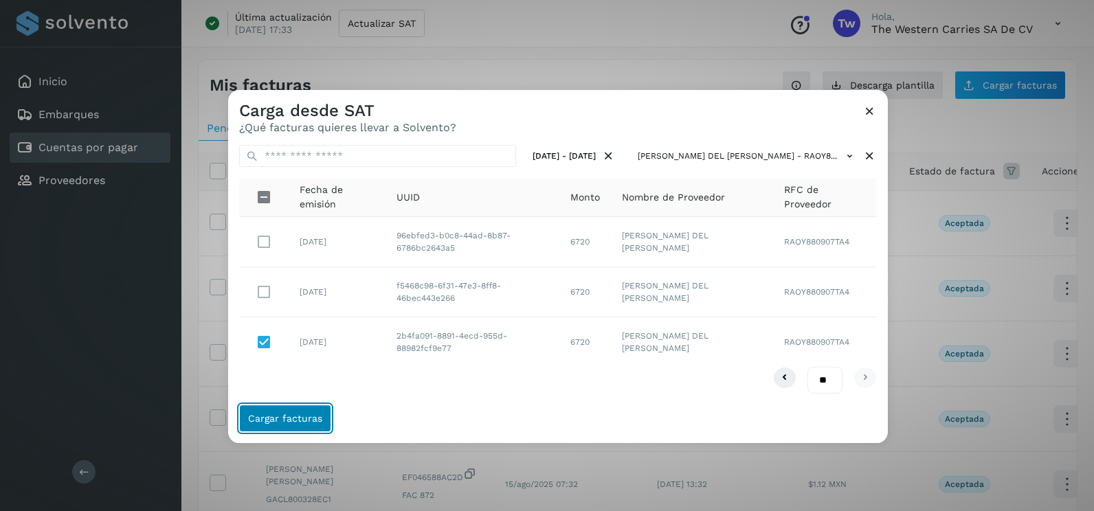
click at [308, 414] on span "Cargar facturas" at bounding box center [285, 419] width 74 height 10
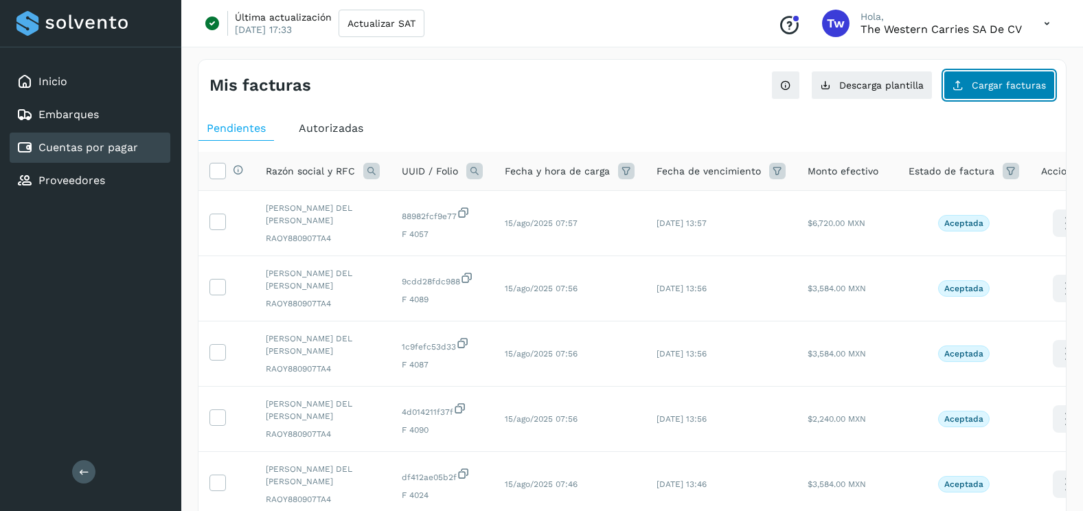
click at [1027, 94] on button "Cargar facturas" at bounding box center [999, 85] width 111 height 29
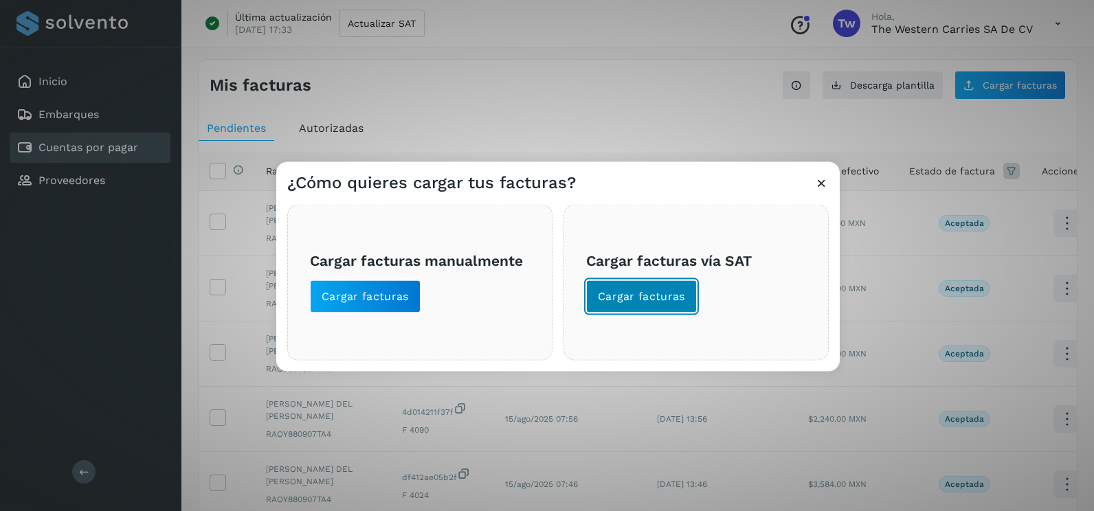
click at [659, 311] on button "Cargar facturas" at bounding box center [641, 296] width 111 height 33
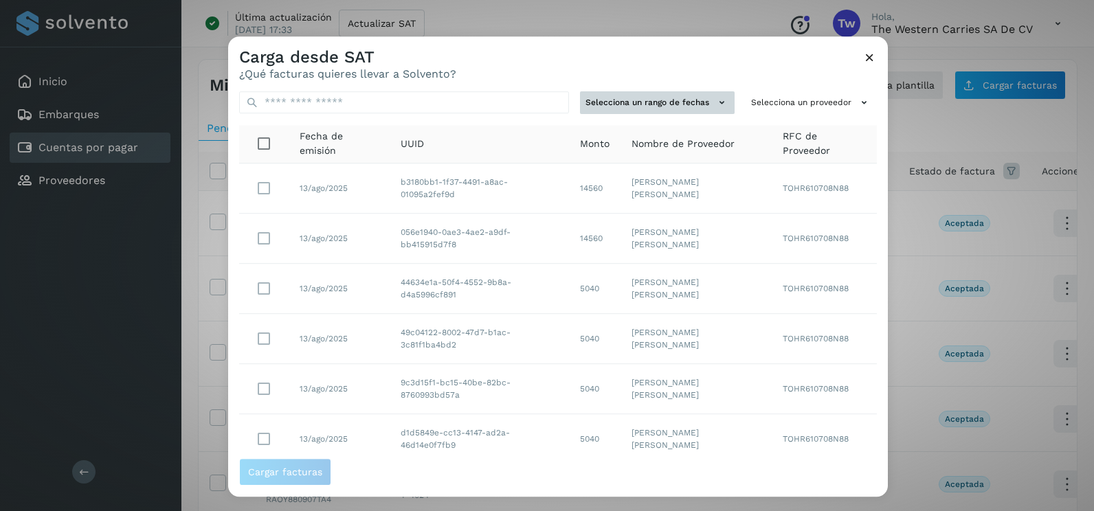
click at [657, 100] on button "Selecciona un rango de fechas" at bounding box center [657, 102] width 155 height 23
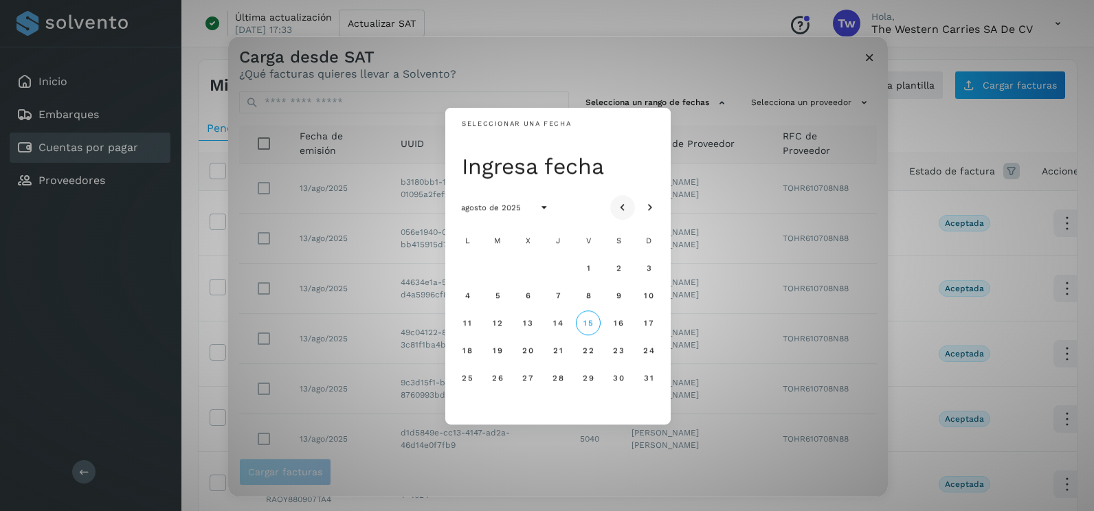
click at [619, 207] on icon "Mes anterior" at bounding box center [623, 208] width 14 height 14
click at [588, 300] on span "11" at bounding box center [587, 296] width 9 height 10
click at [622, 300] on span "12" at bounding box center [618, 296] width 10 height 10
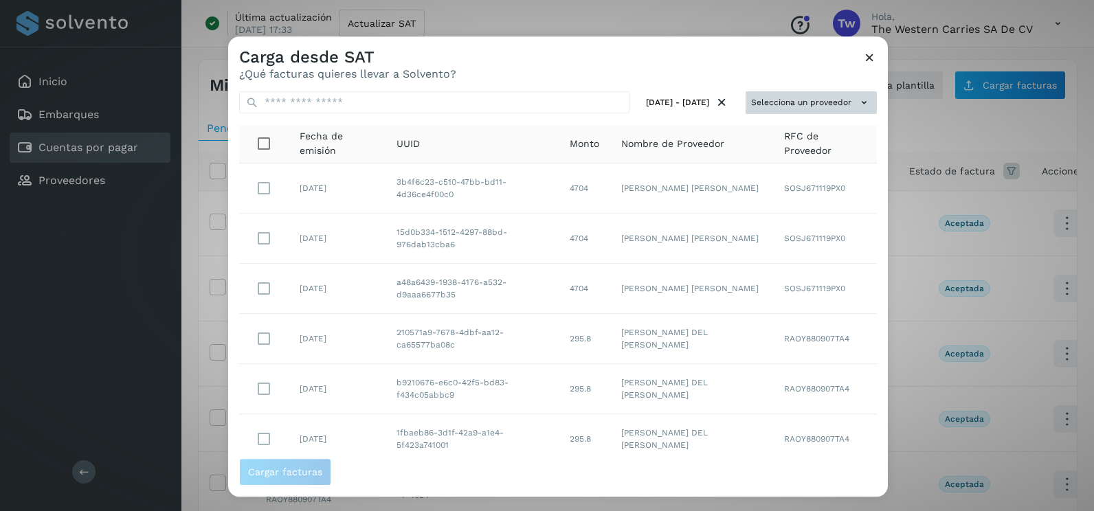
click at [825, 95] on button "Selecciona un proveedor" at bounding box center [810, 102] width 131 height 23
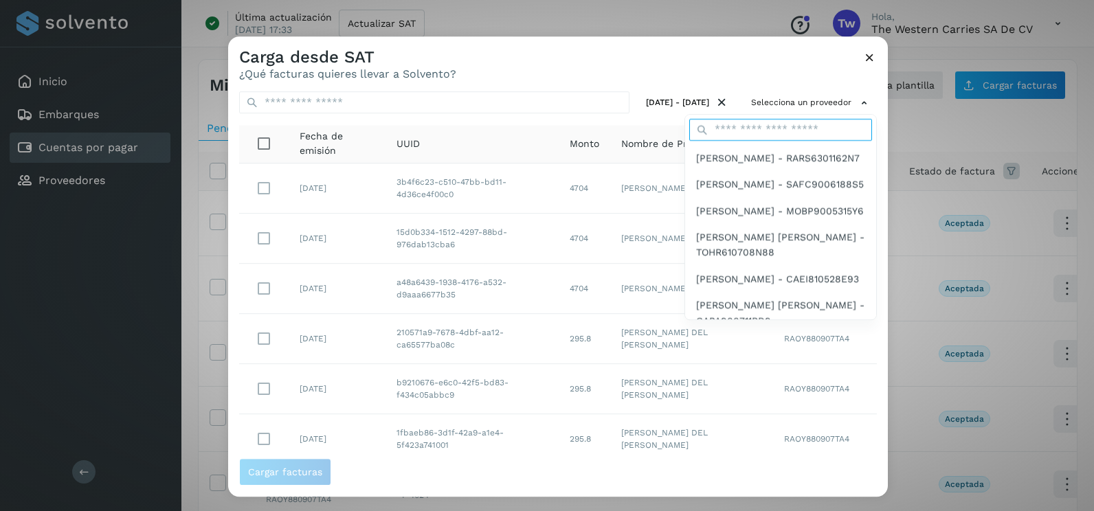
click at [766, 120] on input "text" at bounding box center [780, 130] width 183 height 22
type input "******"
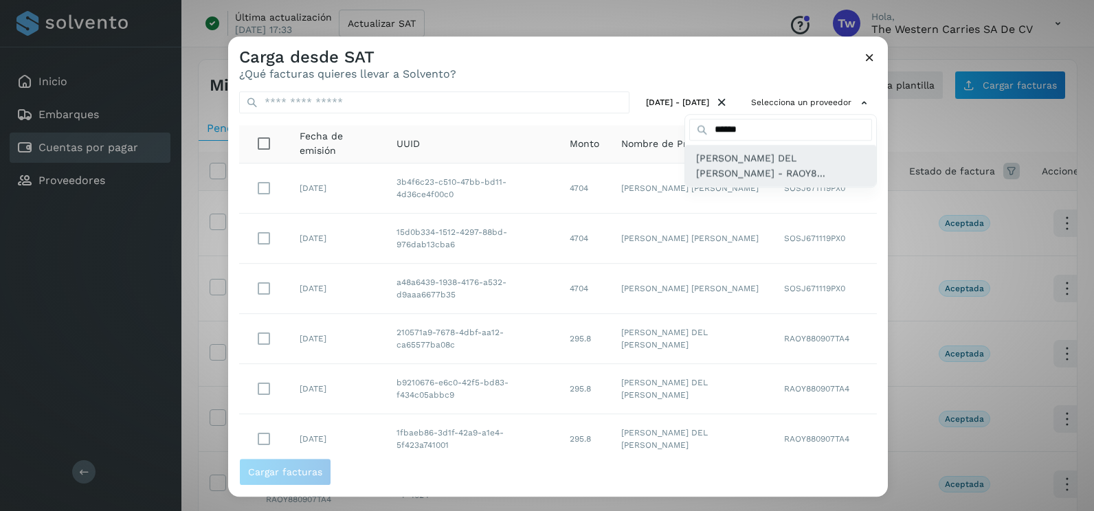
click at [747, 174] on span "[PERSON_NAME] DEL [PERSON_NAME] - RAOY8..." at bounding box center [780, 165] width 169 height 31
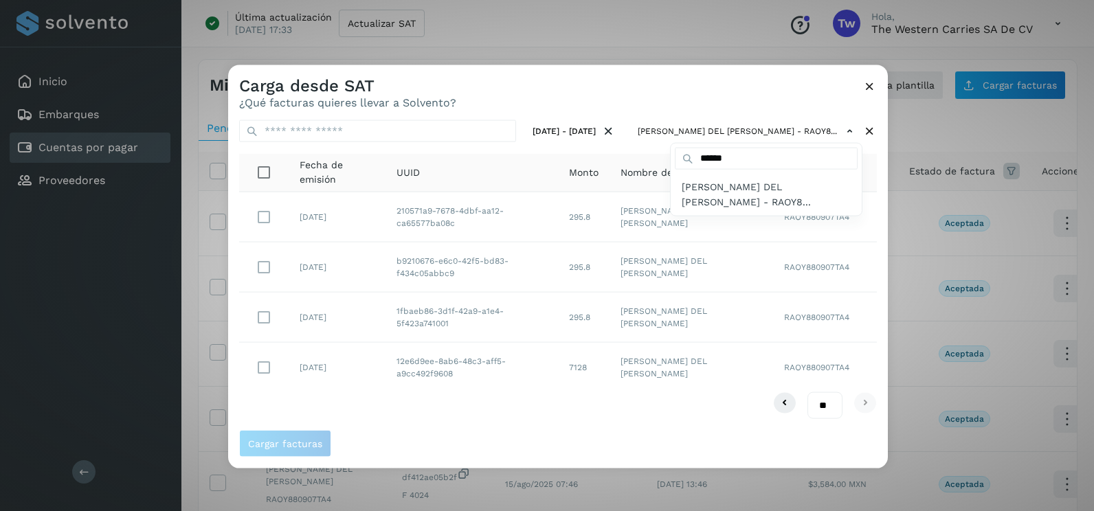
click at [279, 325] on div at bounding box center [775, 320] width 1094 height 511
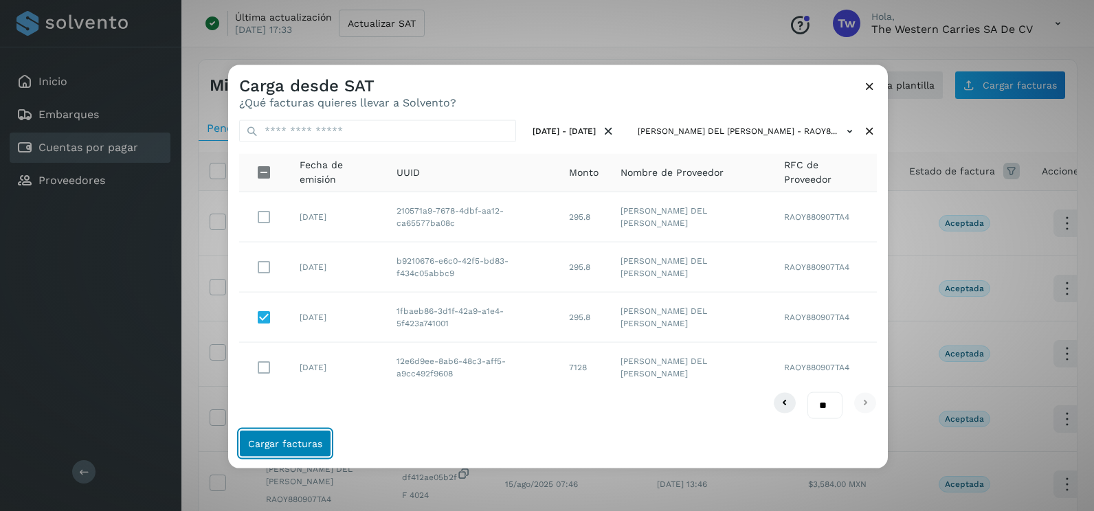
click at [305, 433] on button "Cargar facturas" at bounding box center [285, 442] width 92 height 27
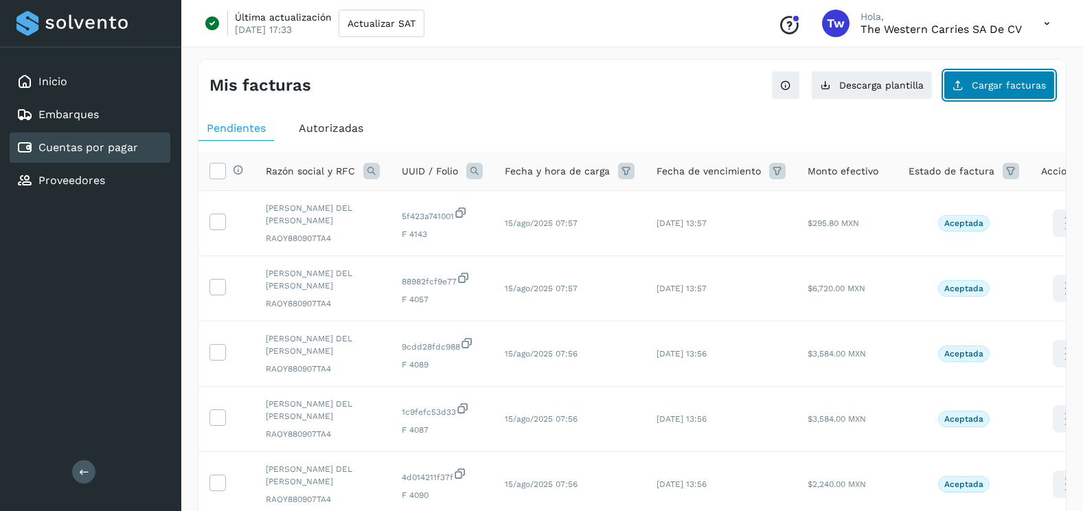
click at [1013, 80] on span "Cargar facturas" at bounding box center [1009, 85] width 74 height 10
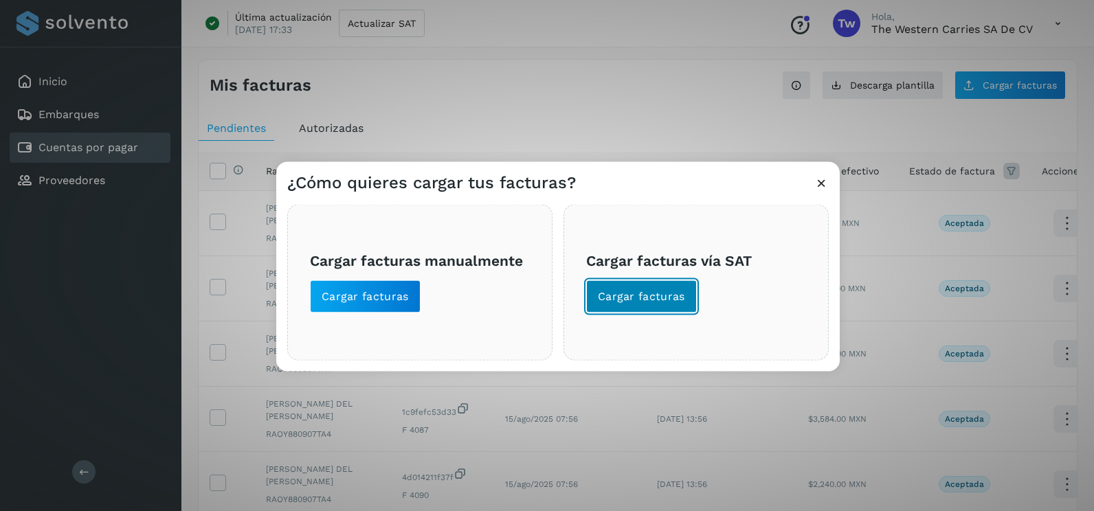
click at [656, 298] on span "Cargar facturas" at bounding box center [641, 296] width 87 height 15
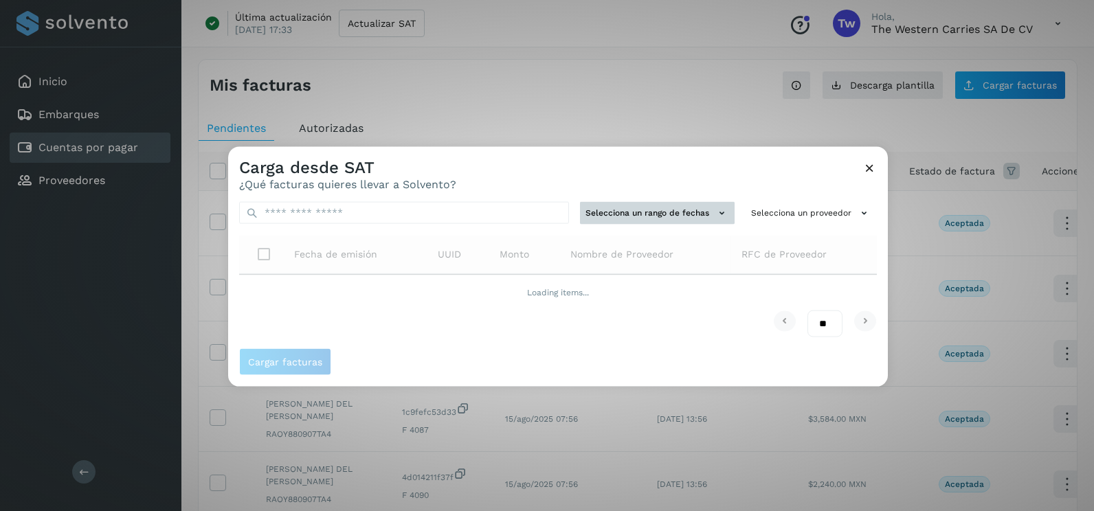
click at [619, 205] on button "Selecciona un rango de fechas" at bounding box center [657, 213] width 155 height 23
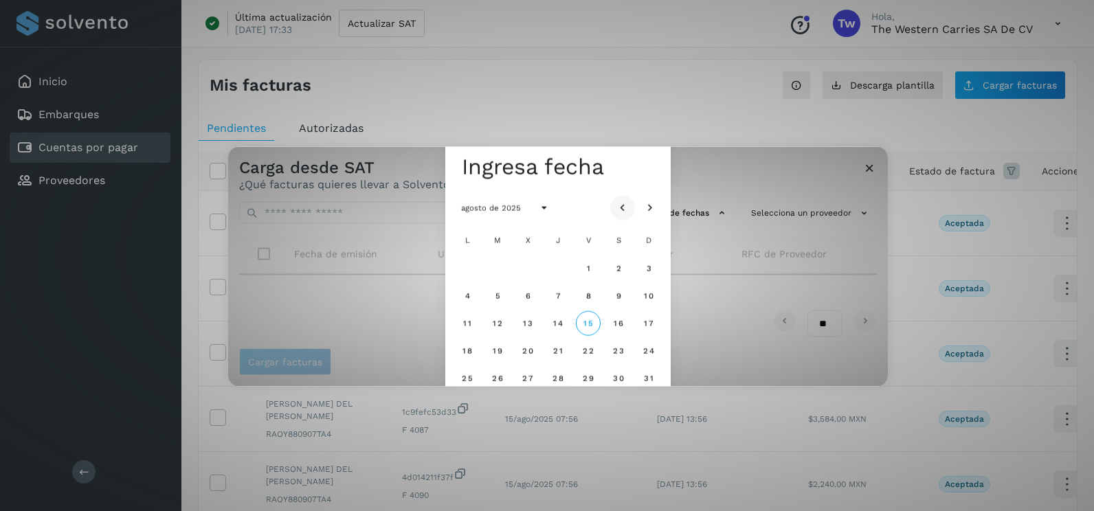
click at [619, 210] on icon "Mes anterior" at bounding box center [623, 208] width 14 height 14
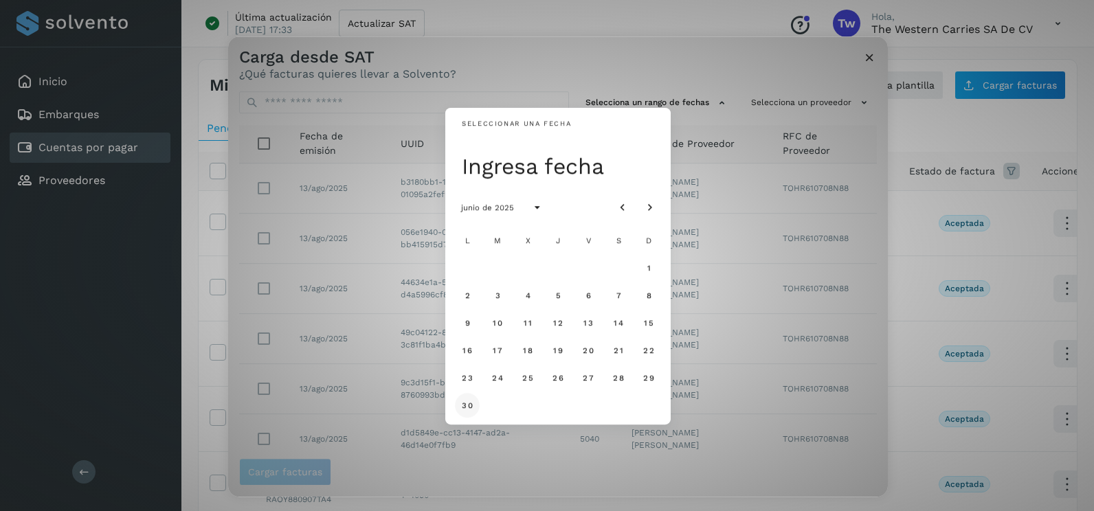
click at [473, 398] on button "30" at bounding box center [467, 405] width 25 height 25
click at [647, 203] on icon "Mes siguiente" at bounding box center [650, 208] width 14 height 14
click at [494, 267] on button "1" at bounding box center [497, 268] width 25 height 25
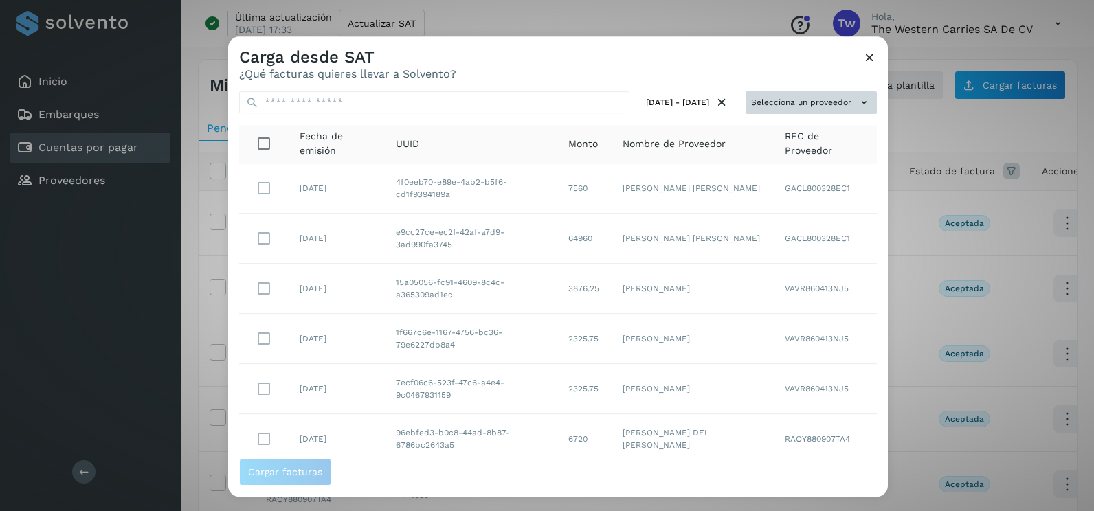
click at [805, 102] on button "Selecciona un proveedor" at bounding box center [810, 102] width 131 height 23
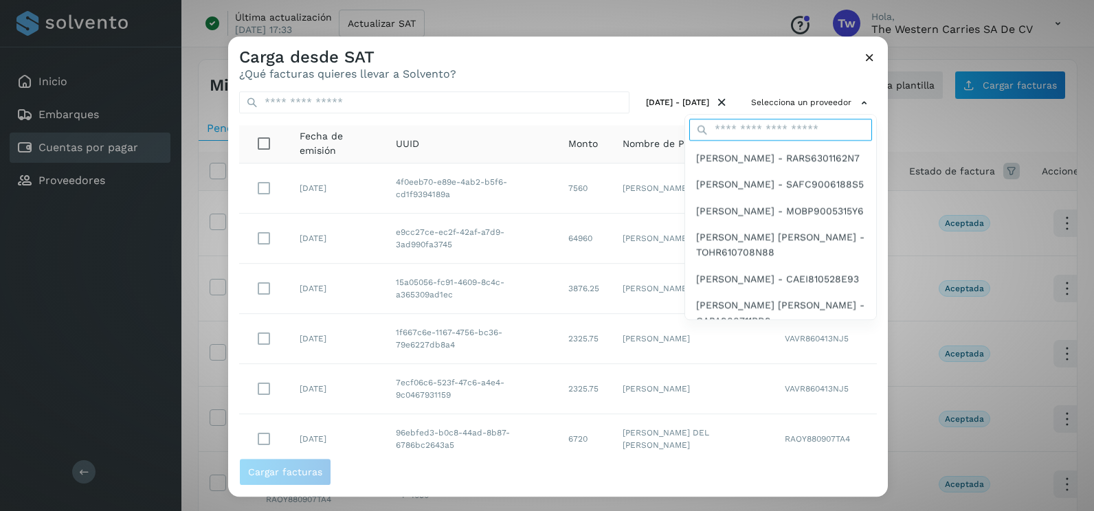
click at [767, 135] on input "text" at bounding box center [780, 130] width 183 height 22
type input "******"
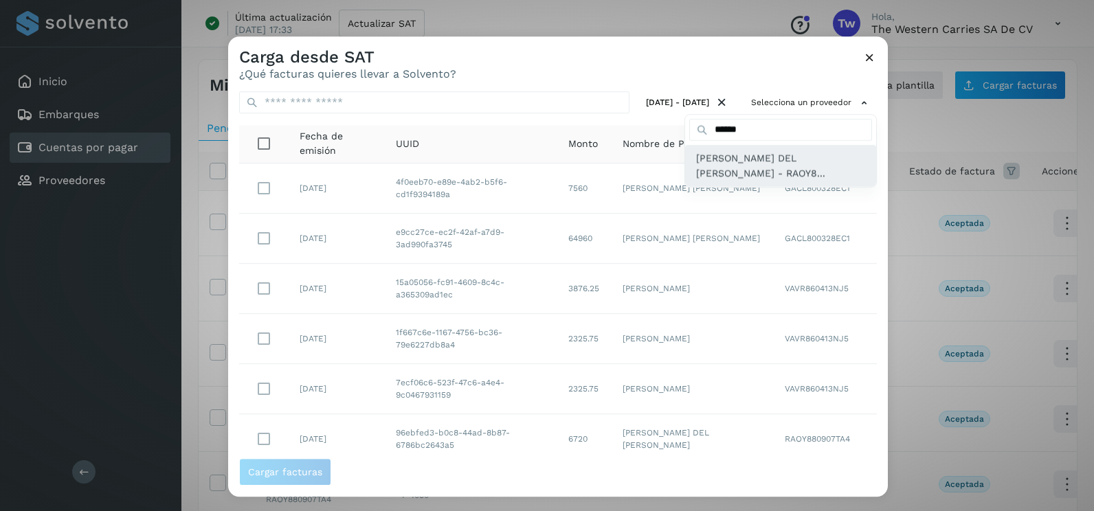
click at [758, 172] on span "[PERSON_NAME] DEL [PERSON_NAME] - RAOY8..." at bounding box center [780, 165] width 169 height 31
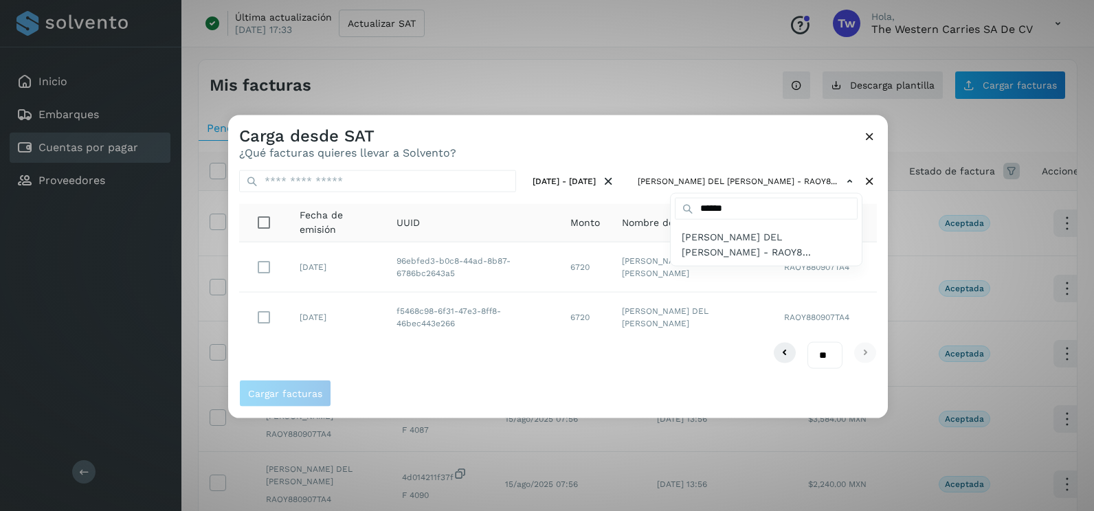
click at [262, 317] on div at bounding box center [775, 370] width 1094 height 511
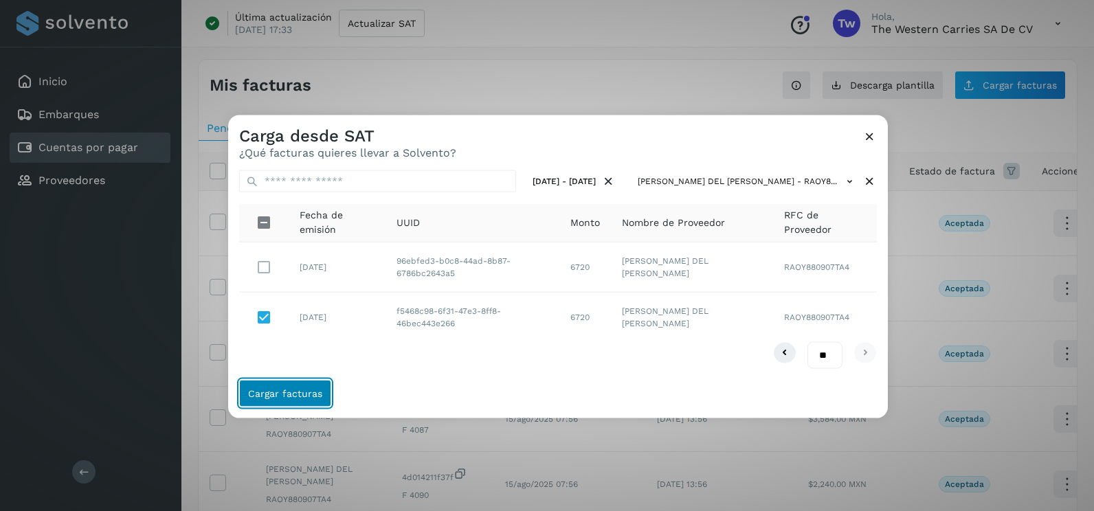
click at [311, 391] on span "Cargar facturas" at bounding box center [285, 393] width 74 height 10
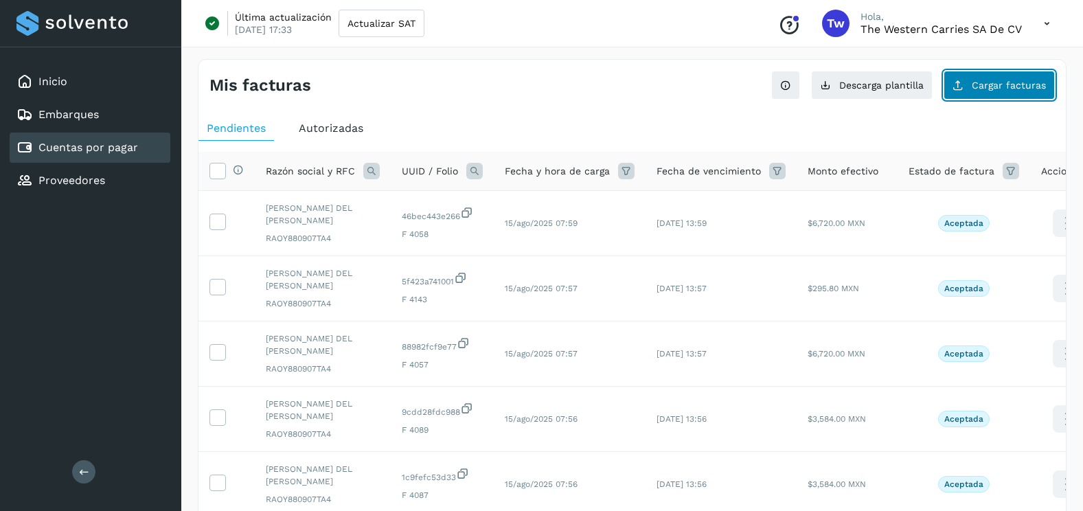
click at [1008, 74] on button "Cargar facturas" at bounding box center [999, 85] width 111 height 29
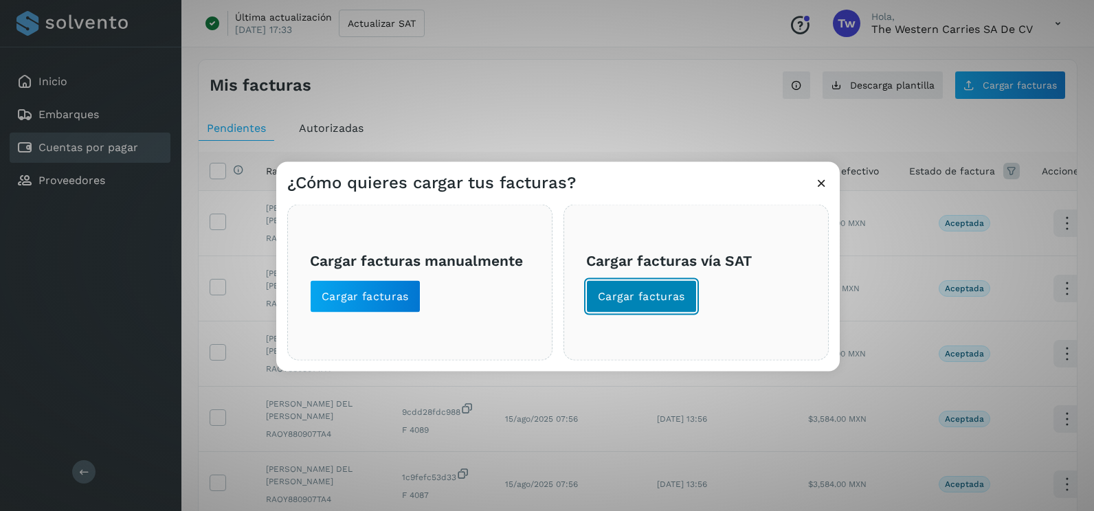
click at [653, 294] on span "Cargar facturas" at bounding box center [641, 296] width 87 height 15
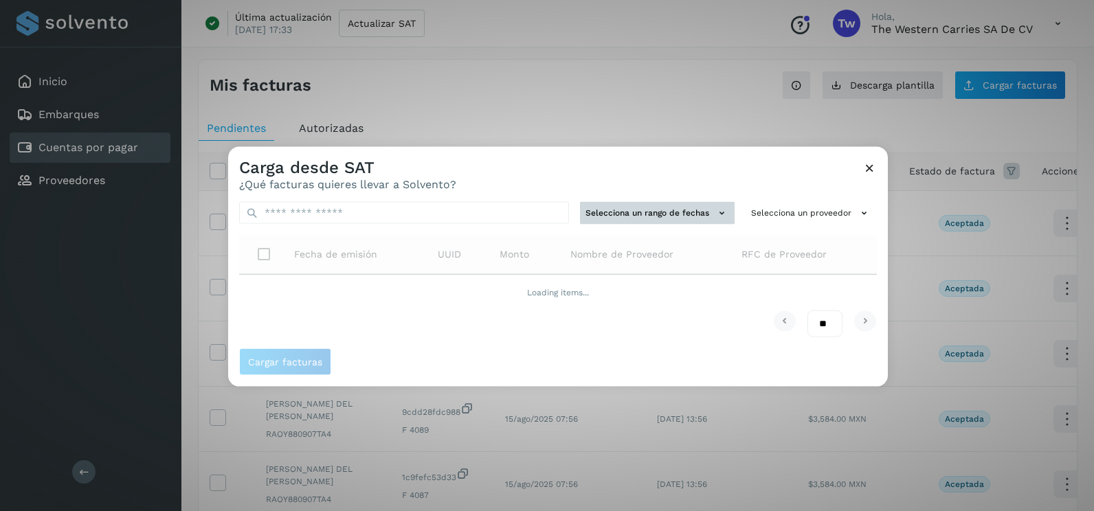
click at [684, 216] on button "Selecciona un rango de fechas" at bounding box center [657, 213] width 155 height 23
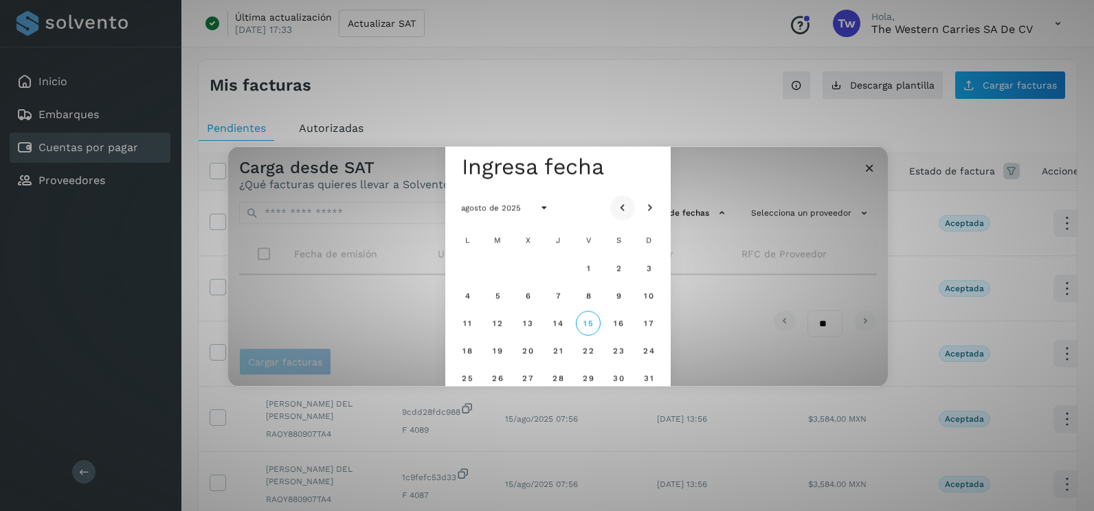
click at [629, 207] on button "Mes anterior" at bounding box center [622, 207] width 25 height 25
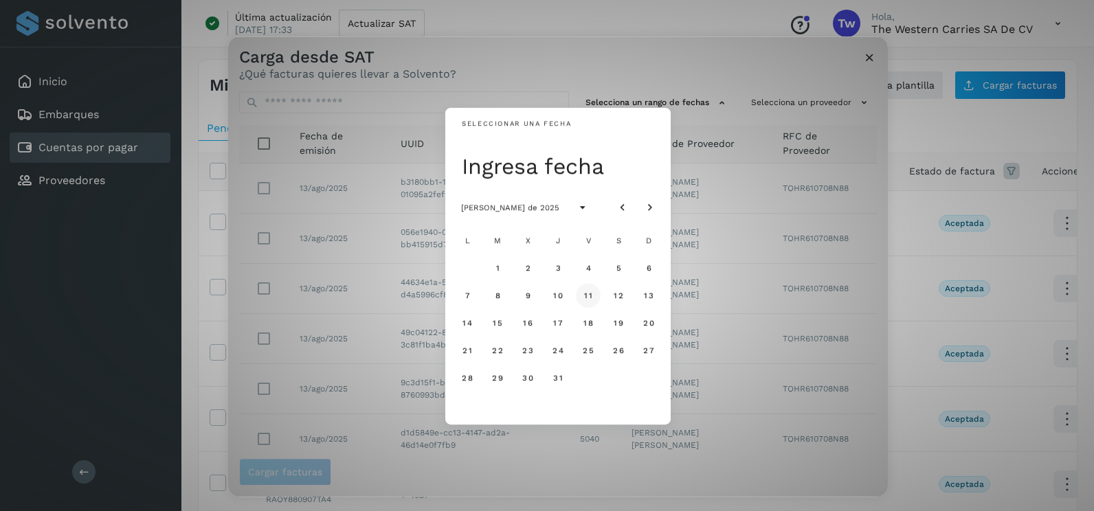
click at [590, 295] on span "11" at bounding box center [587, 296] width 9 height 10
click at [621, 295] on span "12" at bounding box center [618, 296] width 10 height 10
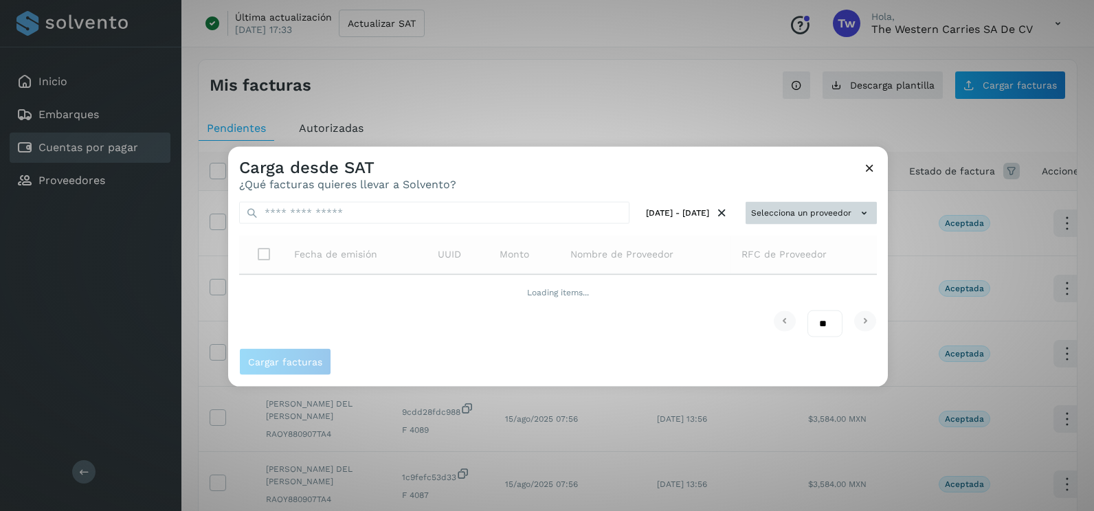
click at [796, 211] on button "Selecciona un proveedor" at bounding box center [810, 213] width 131 height 23
click at [788, 180] on div at bounding box center [775, 402] width 1094 height 511
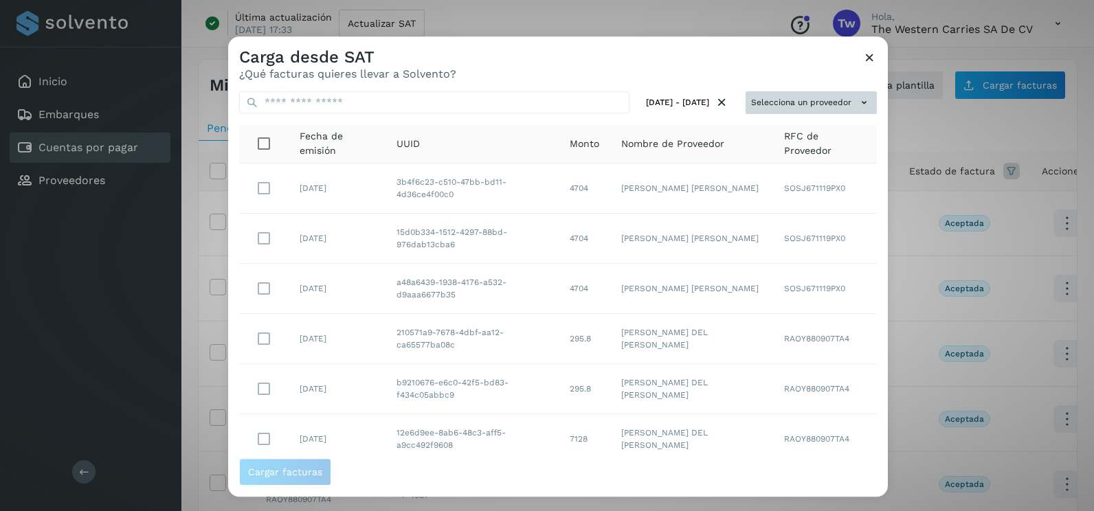
click at [784, 103] on button "Selecciona un proveedor" at bounding box center [810, 102] width 131 height 23
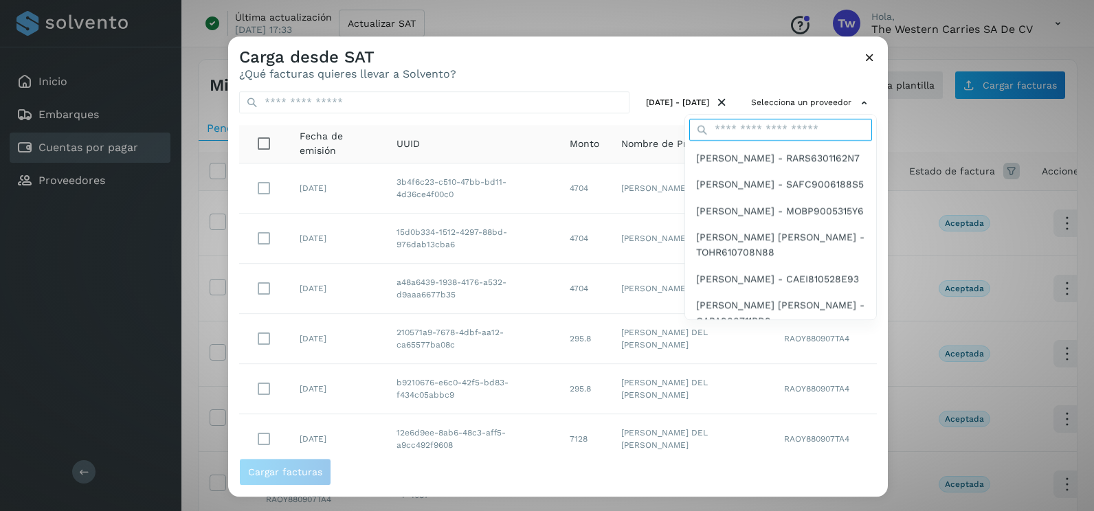
click at [776, 123] on input "text" at bounding box center [780, 130] width 183 height 22
type input "******"
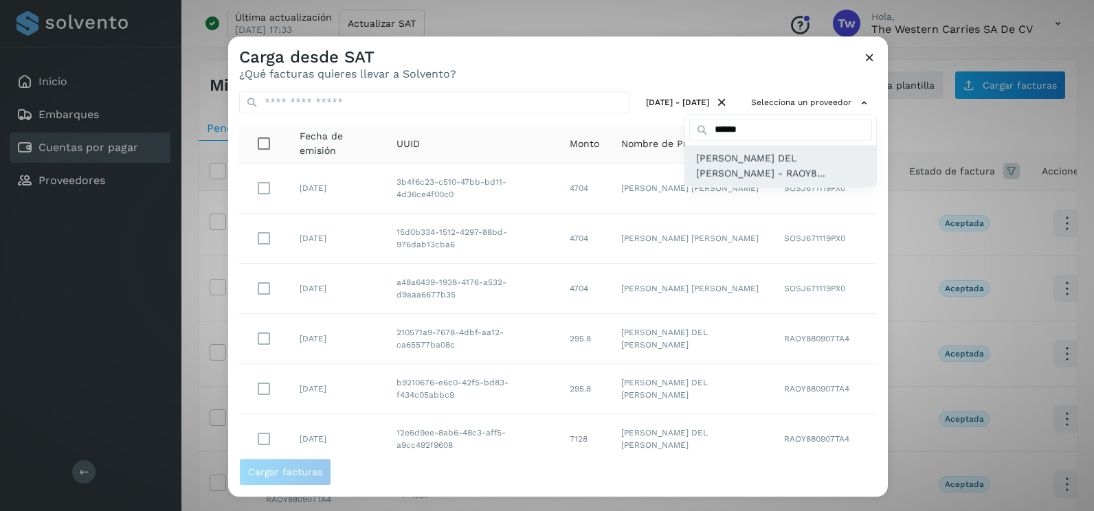
click at [740, 175] on span "[PERSON_NAME] DEL [PERSON_NAME] - RAOY8..." at bounding box center [780, 165] width 169 height 31
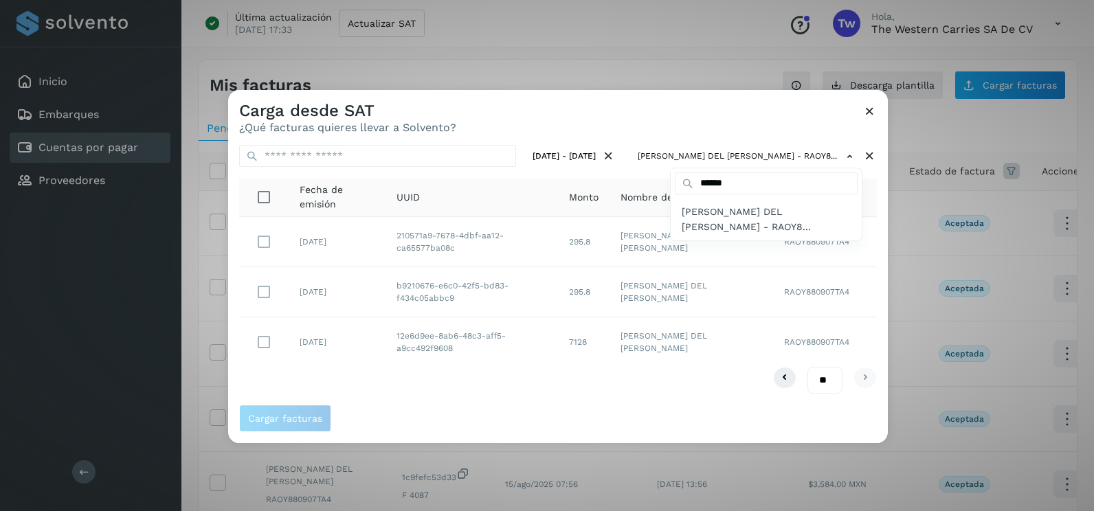
click at [263, 292] on div at bounding box center [775, 345] width 1094 height 511
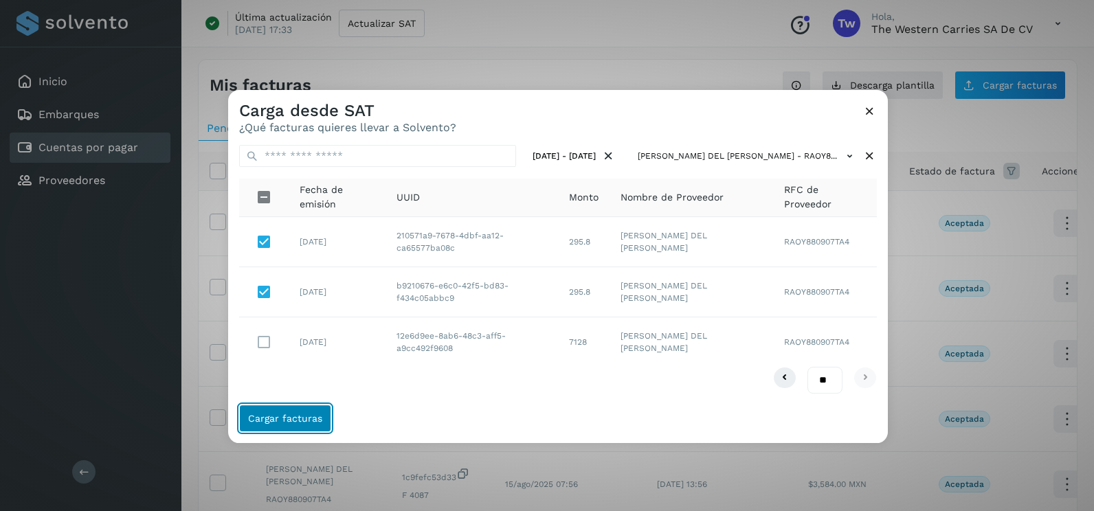
click at [321, 422] on button "Cargar facturas" at bounding box center [285, 418] width 92 height 27
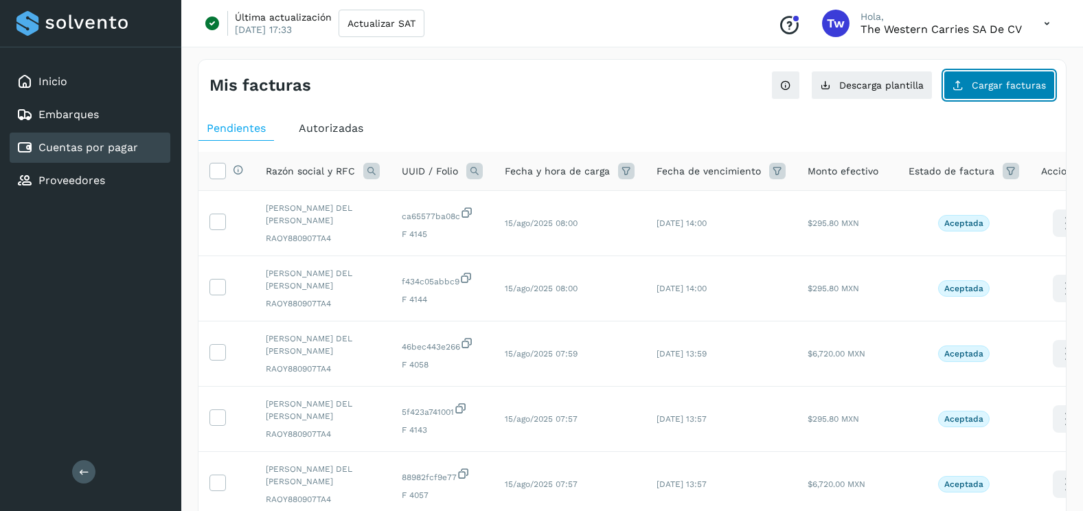
click at [1052, 74] on button "Cargar facturas" at bounding box center [999, 85] width 111 height 29
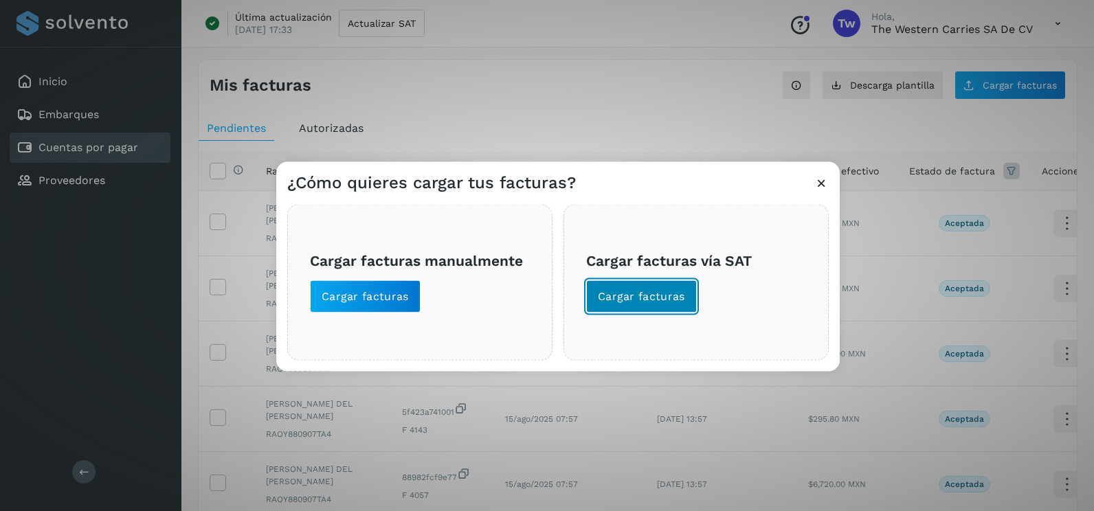
click at [681, 291] on span "Cargar facturas" at bounding box center [641, 296] width 87 height 15
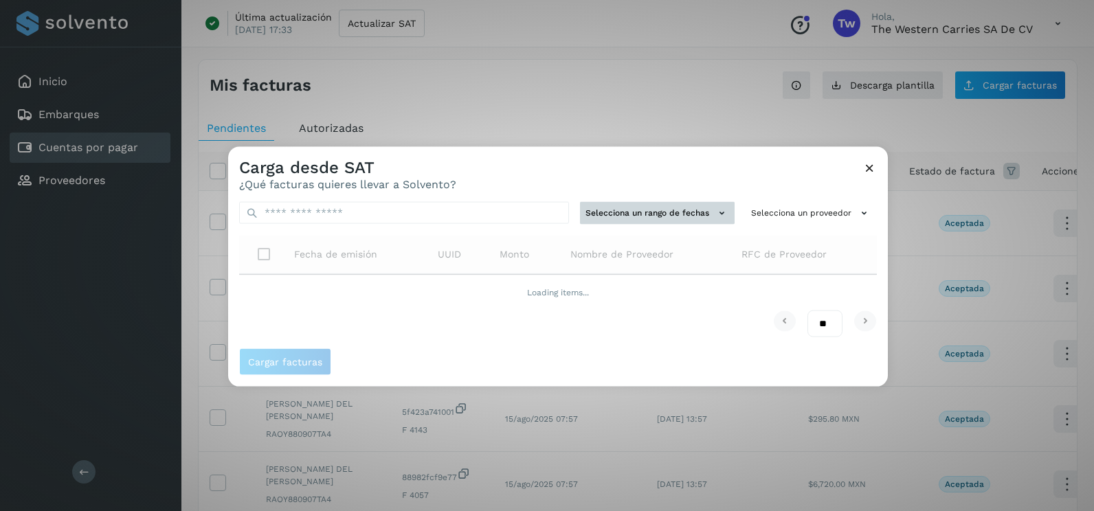
click at [664, 221] on button "Selecciona un rango de fechas" at bounding box center [657, 213] width 155 height 23
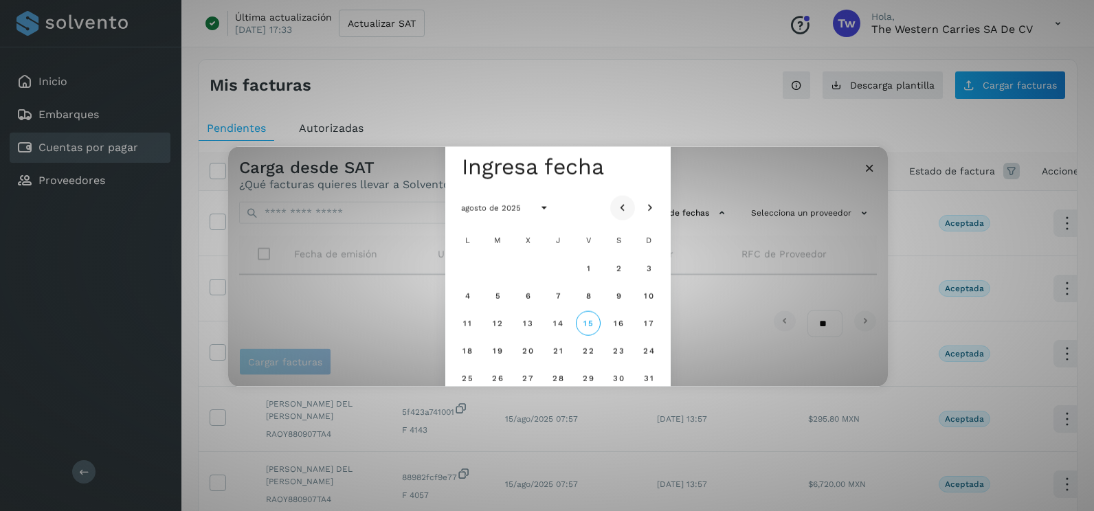
click at [625, 209] on icon "Mes anterior" at bounding box center [623, 208] width 14 height 14
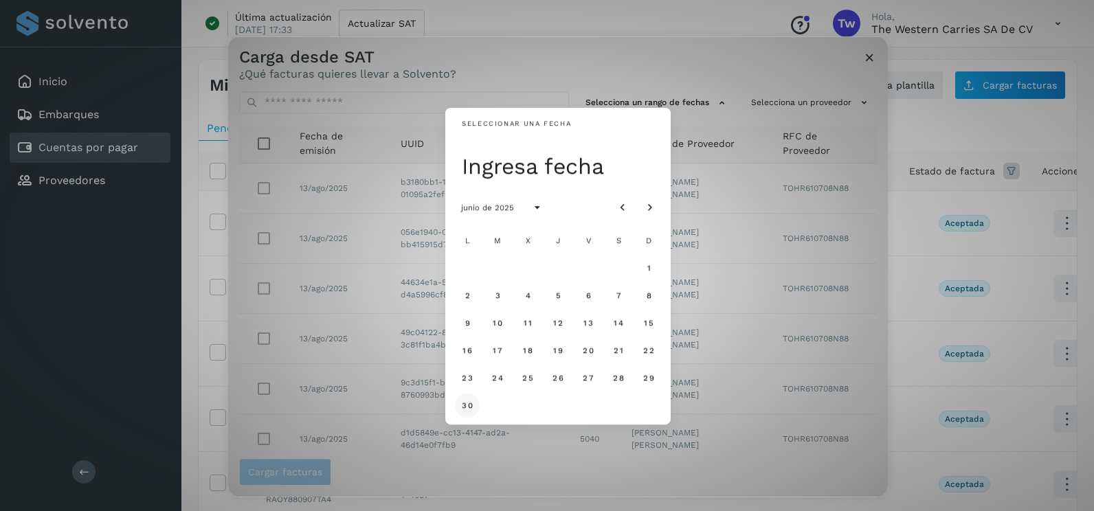
click at [471, 399] on button "30" at bounding box center [467, 405] width 25 height 25
click at [650, 207] on icon "Mes siguiente" at bounding box center [650, 208] width 14 height 14
click at [497, 273] on span "1" at bounding box center [497, 268] width 5 height 10
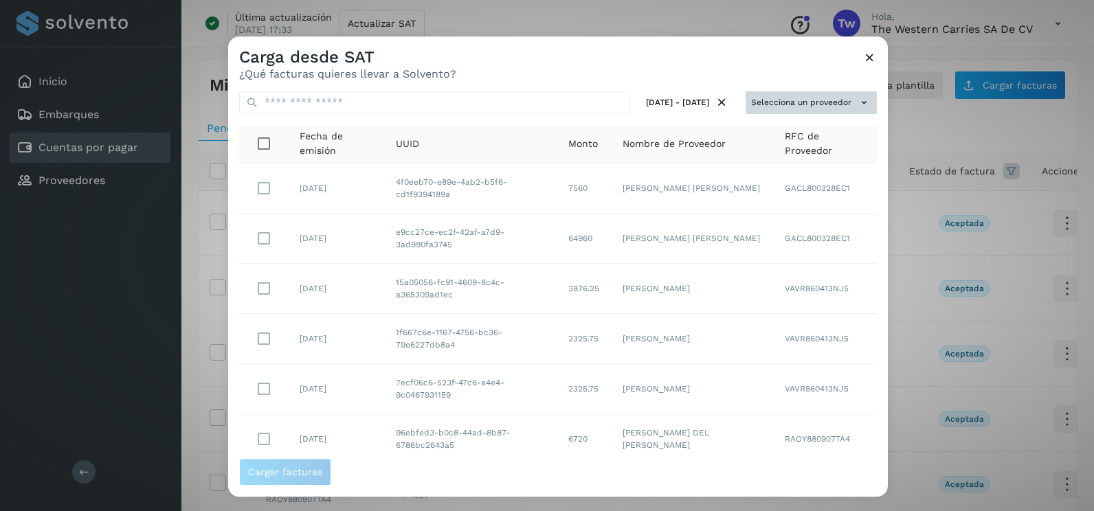
click at [820, 95] on button "Selecciona un proveedor" at bounding box center [810, 102] width 131 height 23
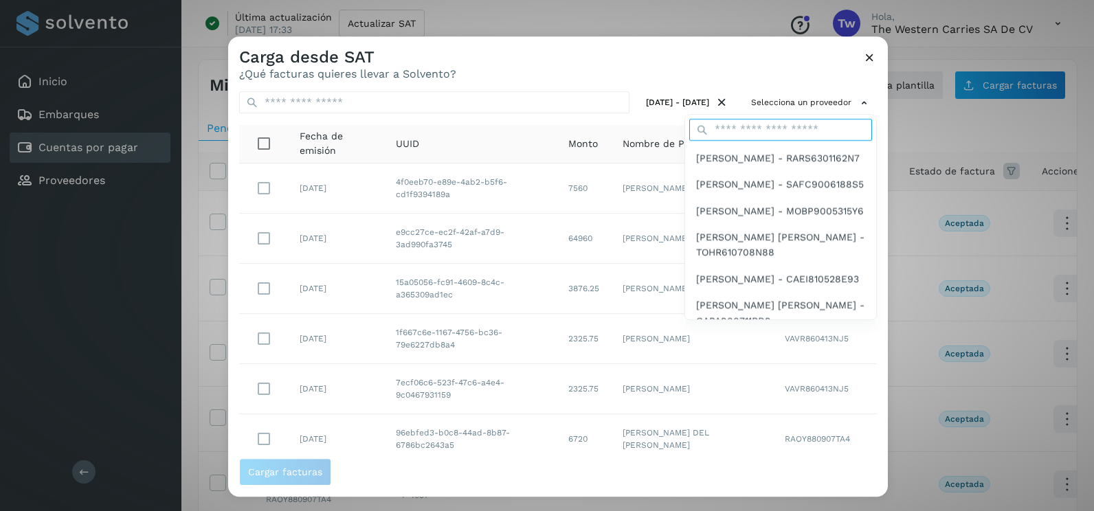
click at [776, 120] on input "text" at bounding box center [780, 130] width 183 height 22
type input "******"
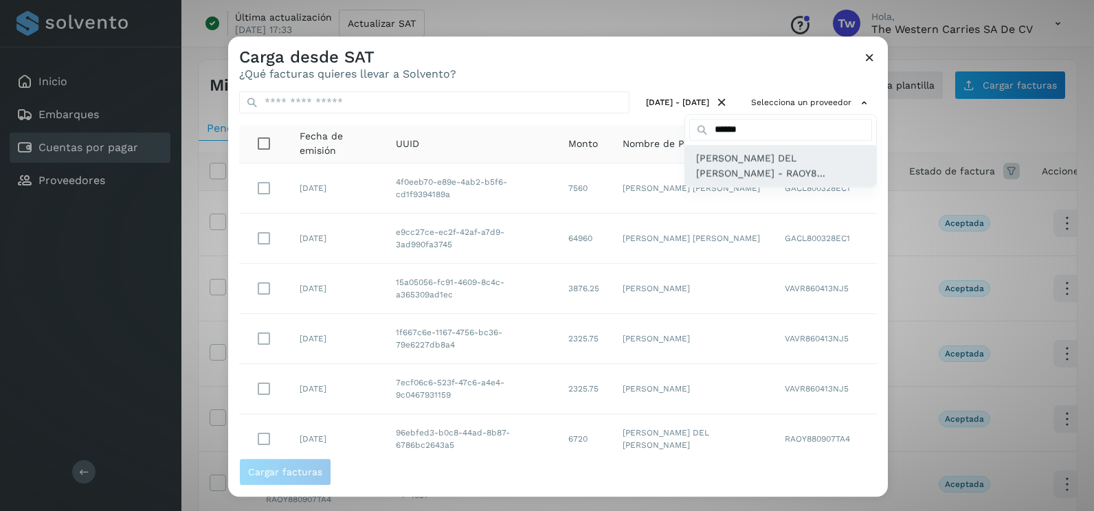
click at [744, 169] on span "[PERSON_NAME] DEL [PERSON_NAME] - RAOY8..." at bounding box center [780, 165] width 169 height 31
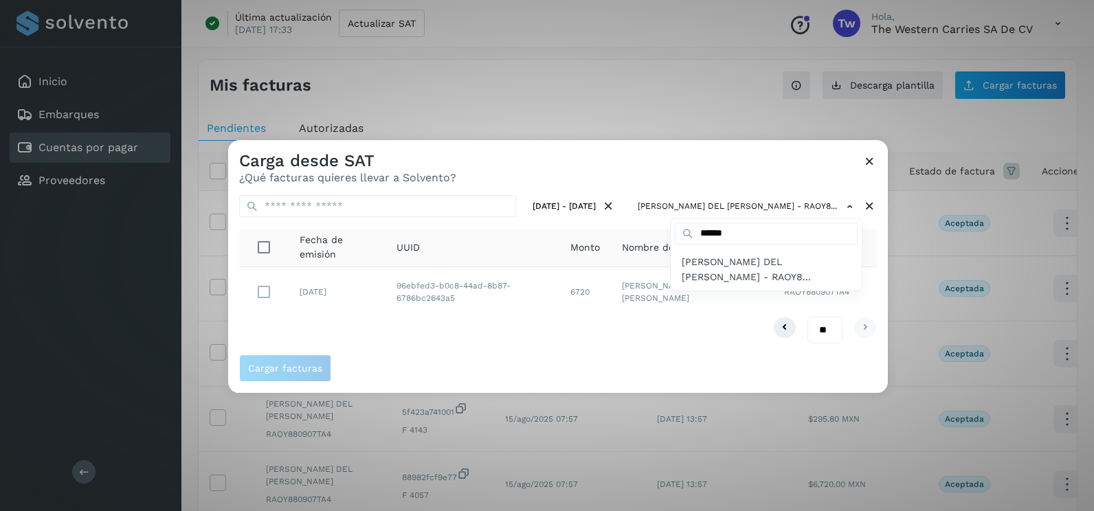
click at [407, 328] on div at bounding box center [775, 395] width 1094 height 511
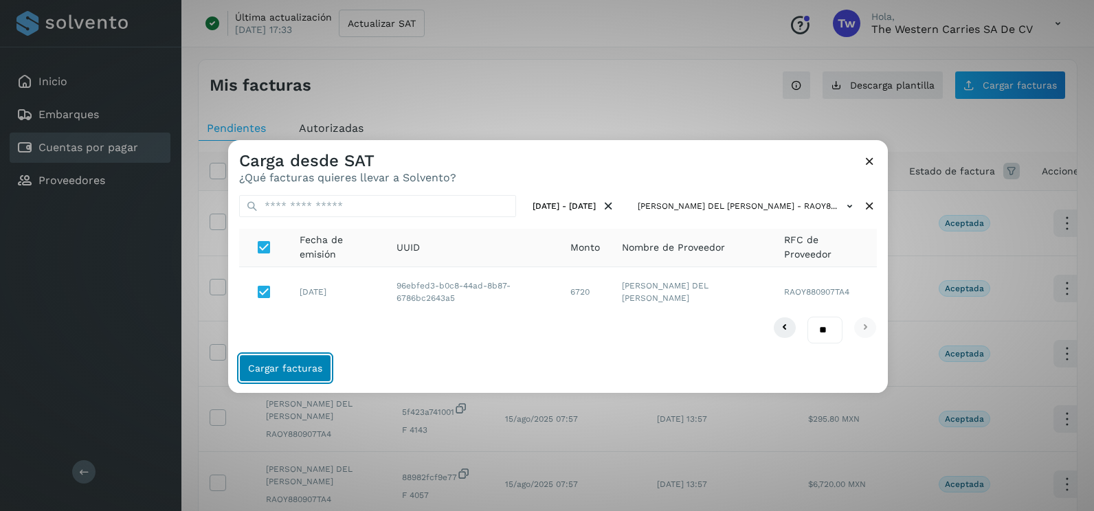
click at [302, 368] on span "Cargar facturas" at bounding box center [285, 368] width 74 height 10
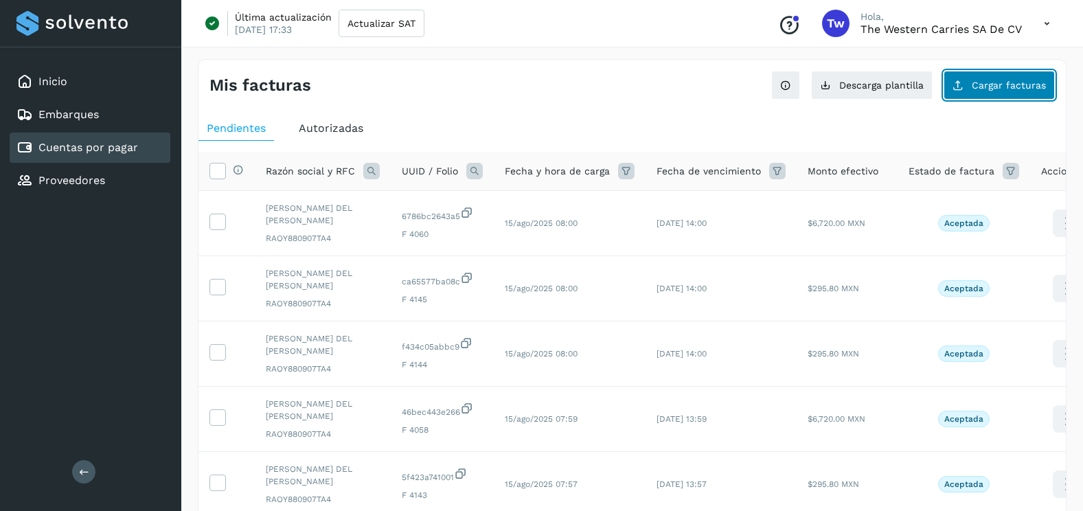
click at [1002, 98] on button "Cargar facturas" at bounding box center [999, 85] width 111 height 29
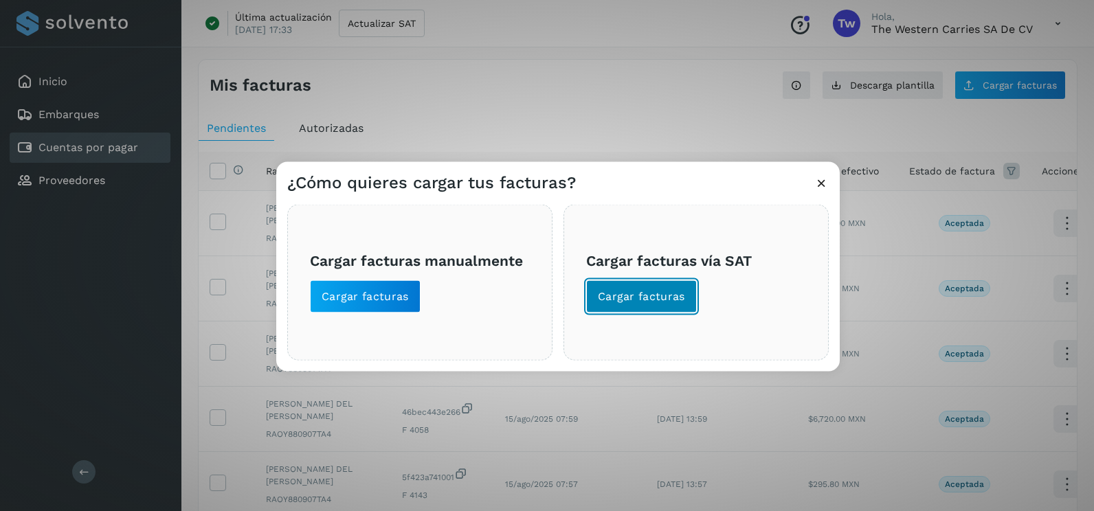
click at [656, 297] on span "Cargar facturas" at bounding box center [641, 296] width 87 height 15
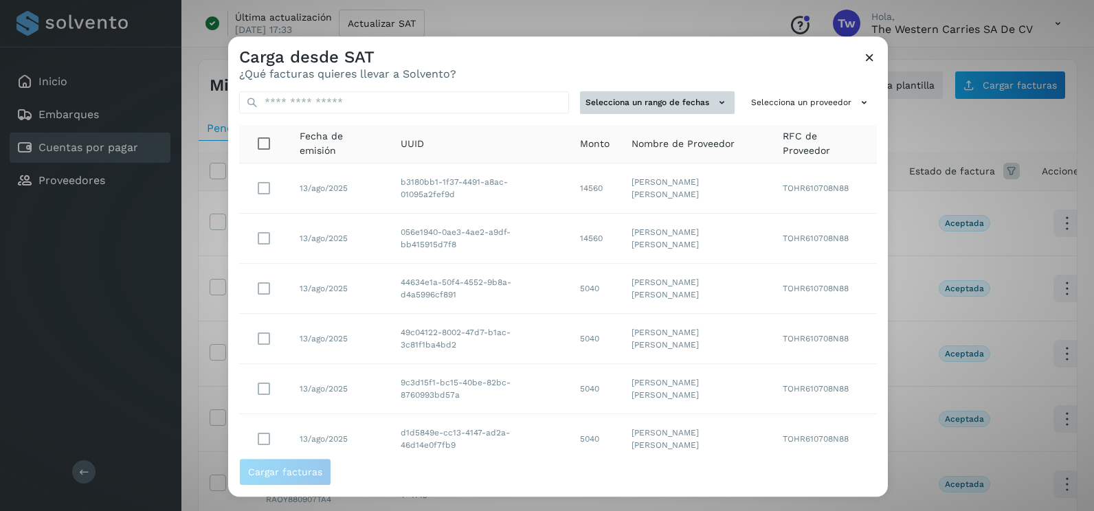
click at [627, 100] on button "Selecciona un rango de fechas" at bounding box center [657, 102] width 155 height 23
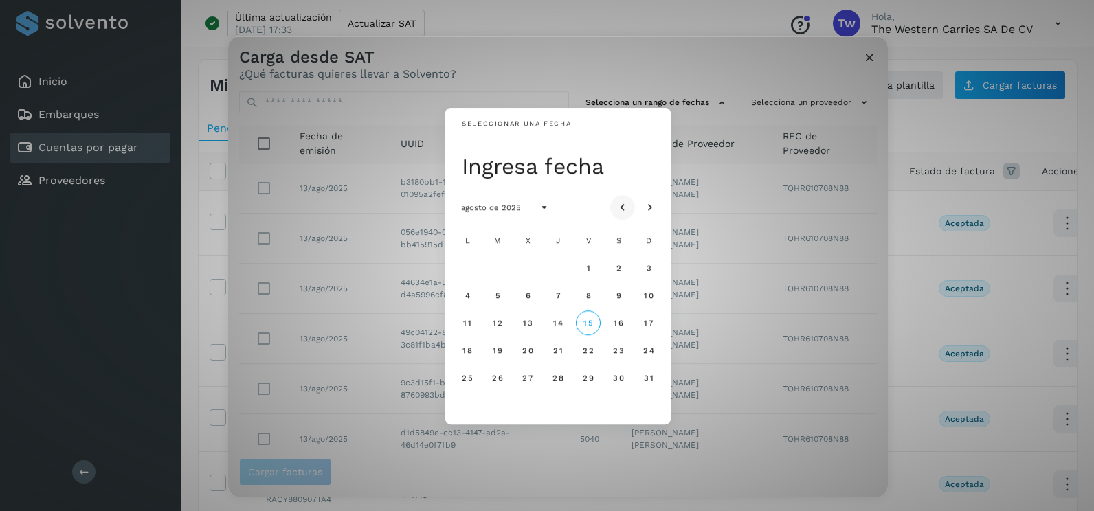
click at [624, 209] on icon "Mes anterior" at bounding box center [623, 208] width 14 height 14
click at [585, 294] on span "11" at bounding box center [587, 296] width 9 height 10
click at [624, 294] on button "12" at bounding box center [618, 295] width 25 height 25
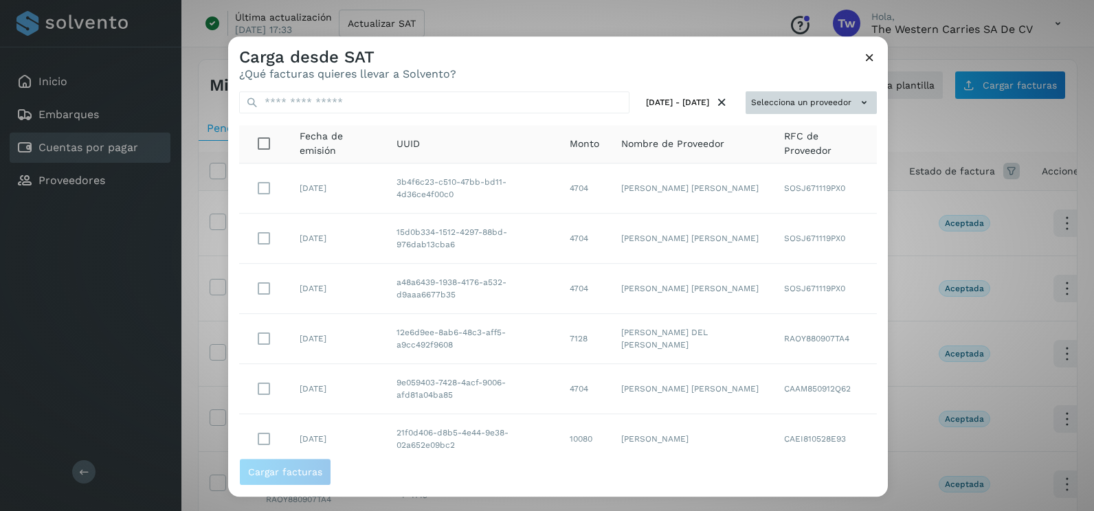
click at [826, 105] on button "Selecciona un proveedor" at bounding box center [810, 102] width 131 height 23
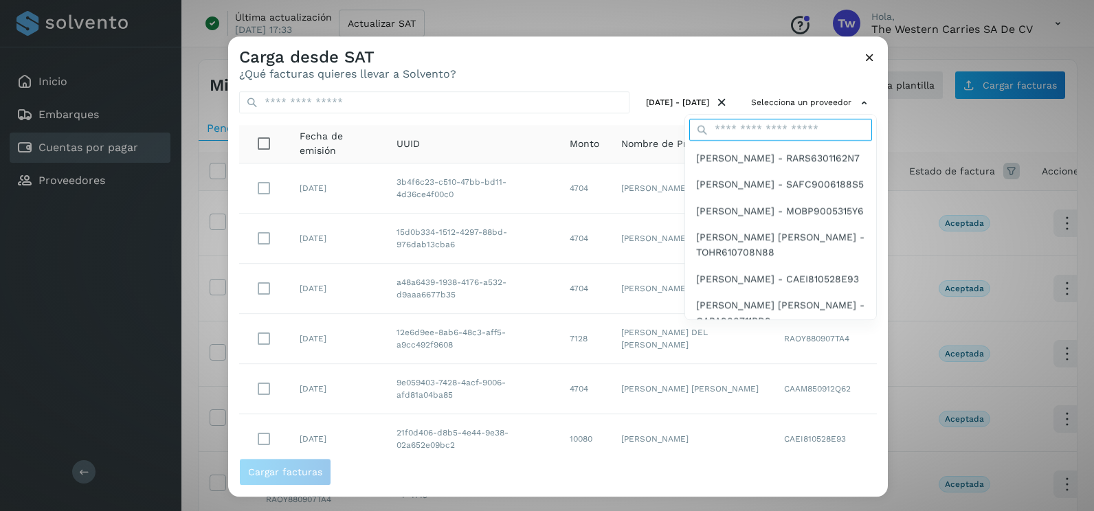
click at [789, 124] on input "text" at bounding box center [780, 130] width 183 height 22
type input "******"
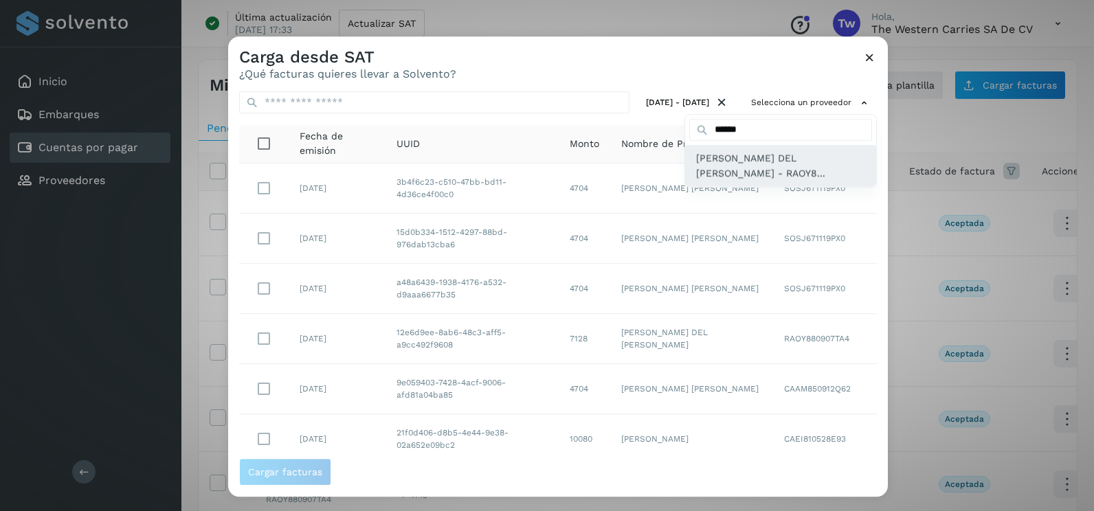
click at [765, 168] on span "[PERSON_NAME] DEL [PERSON_NAME] - RAOY8..." at bounding box center [780, 165] width 169 height 31
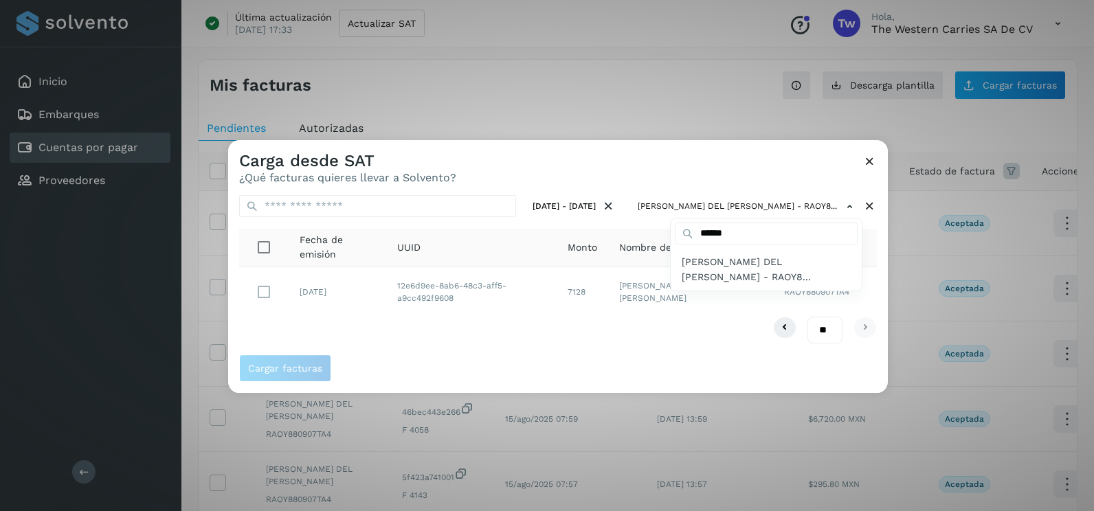
click at [406, 337] on div at bounding box center [775, 395] width 1094 height 511
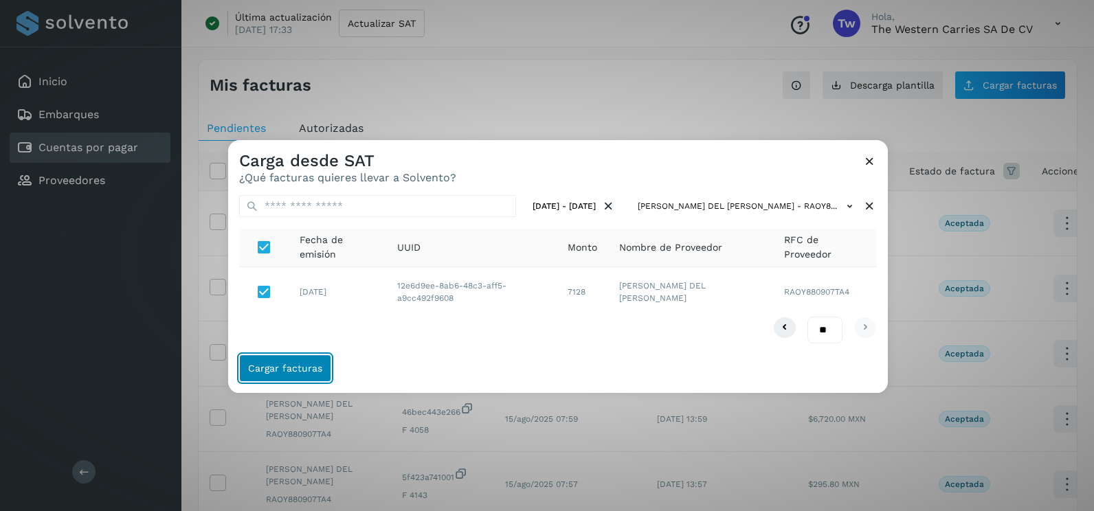
click at [321, 372] on button "Cargar facturas" at bounding box center [285, 367] width 92 height 27
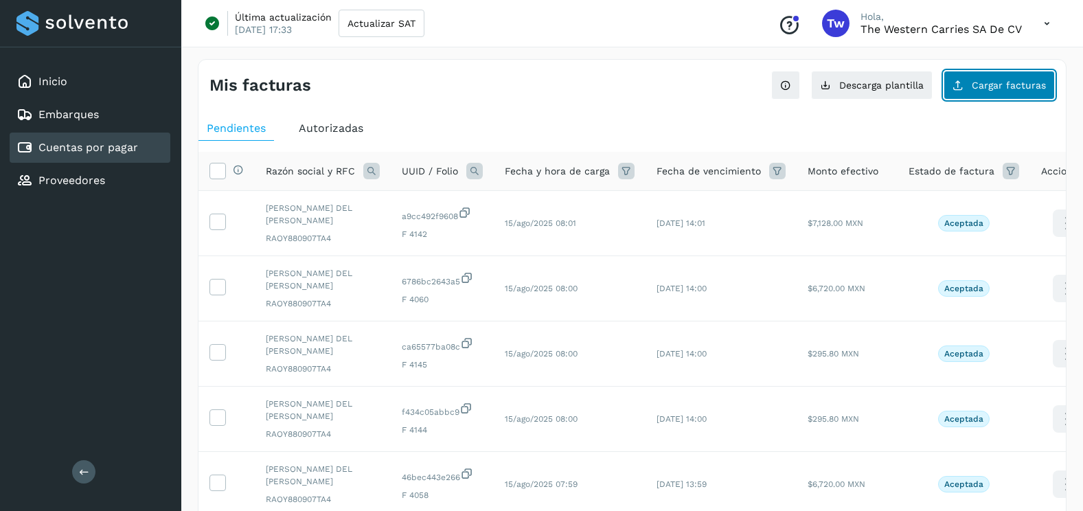
click at [982, 95] on button "Cargar facturas" at bounding box center [999, 85] width 111 height 29
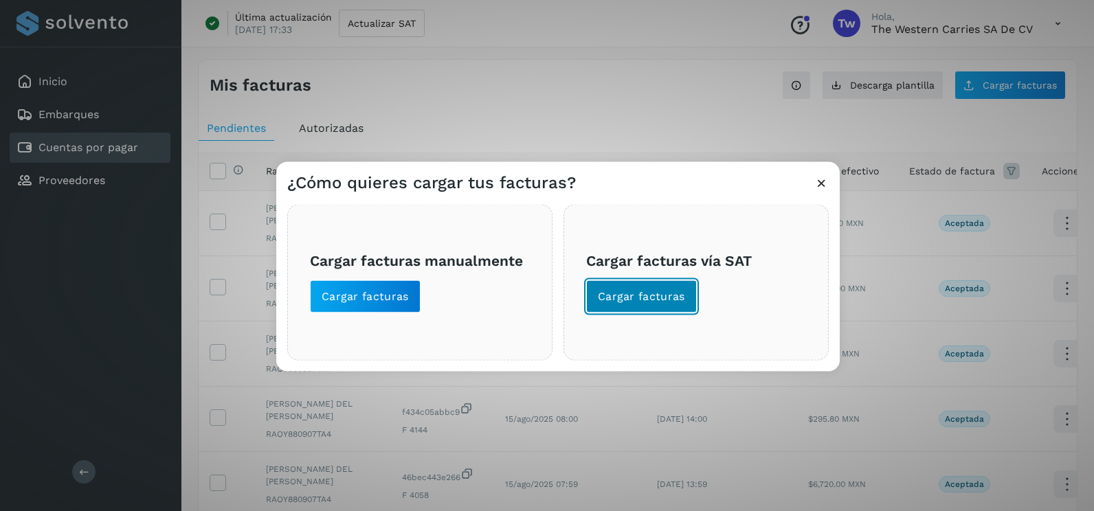
click at [623, 300] on span "Cargar facturas" at bounding box center [641, 296] width 87 height 15
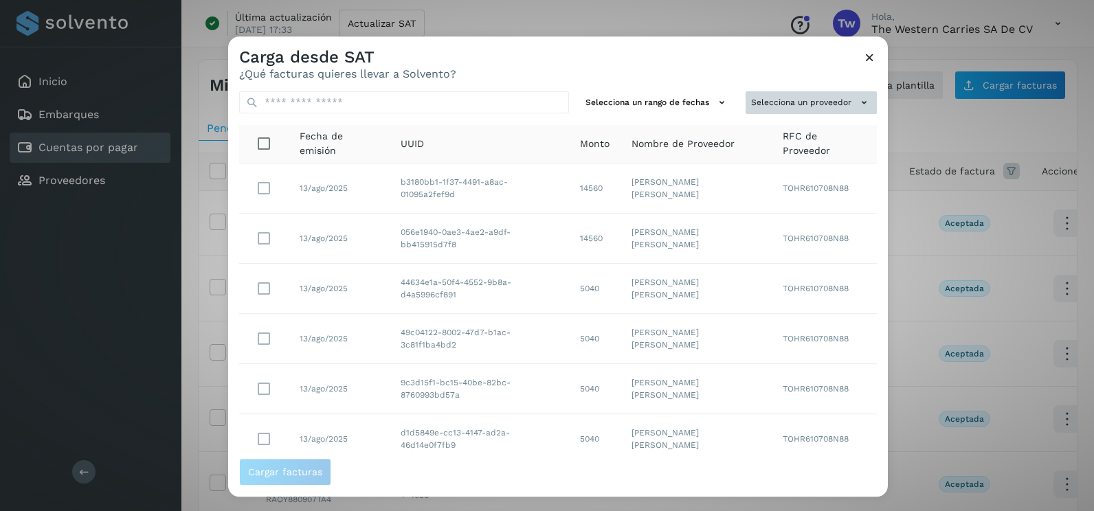
click at [777, 95] on button "Selecciona un proveedor" at bounding box center [810, 102] width 131 height 23
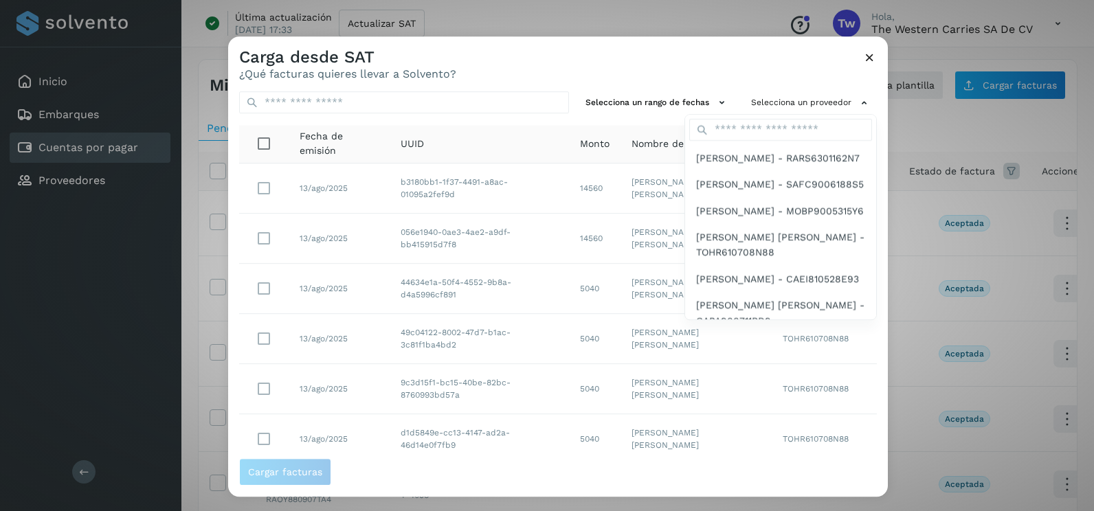
click at [696, 98] on div at bounding box center [775, 291] width 1094 height 511
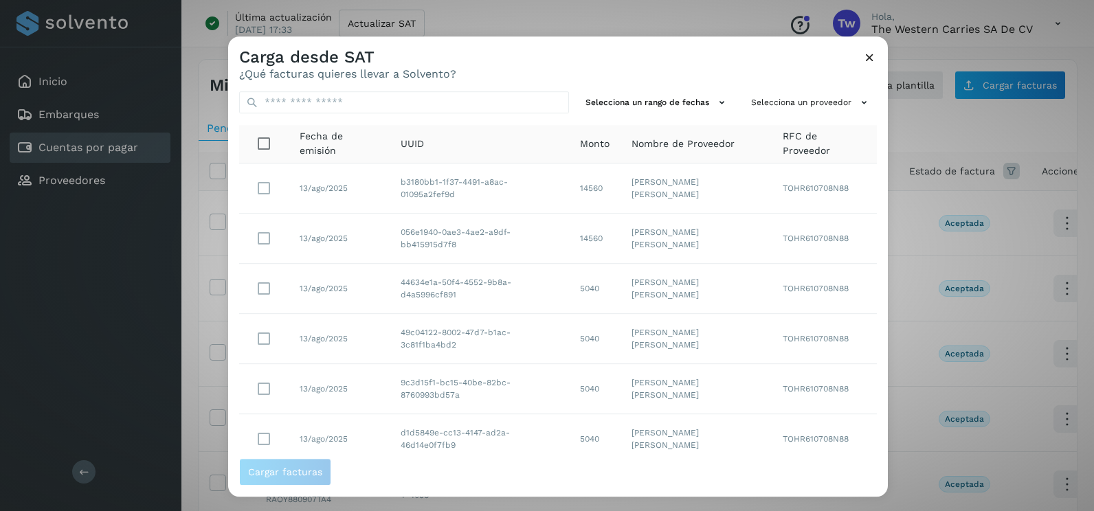
click at [714, 102] on icon at bounding box center [721, 102] width 14 height 14
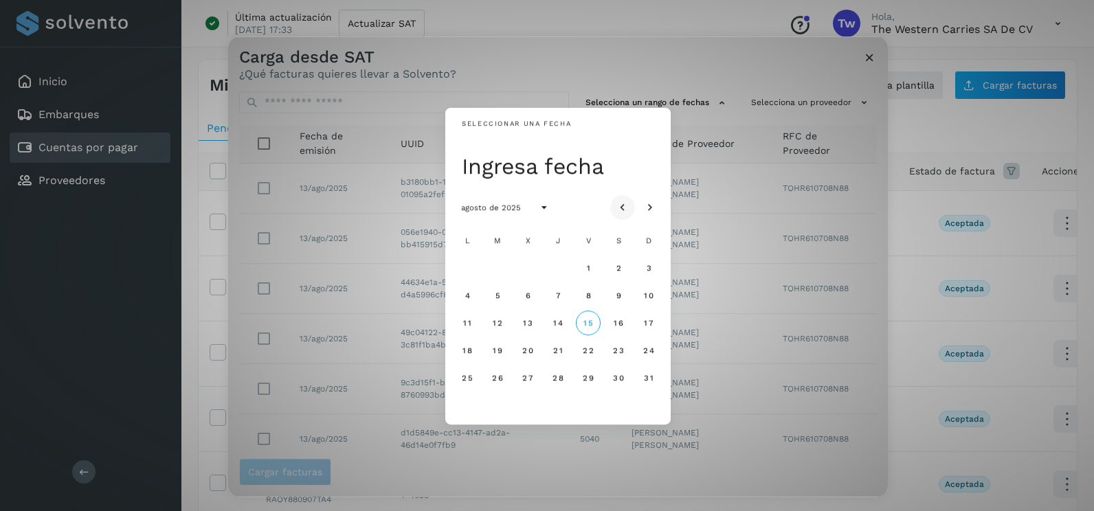
click at [628, 207] on icon "Mes anterior" at bounding box center [623, 208] width 14 height 14
click at [556, 267] on span "3" at bounding box center [557, 268] width 6 height 10
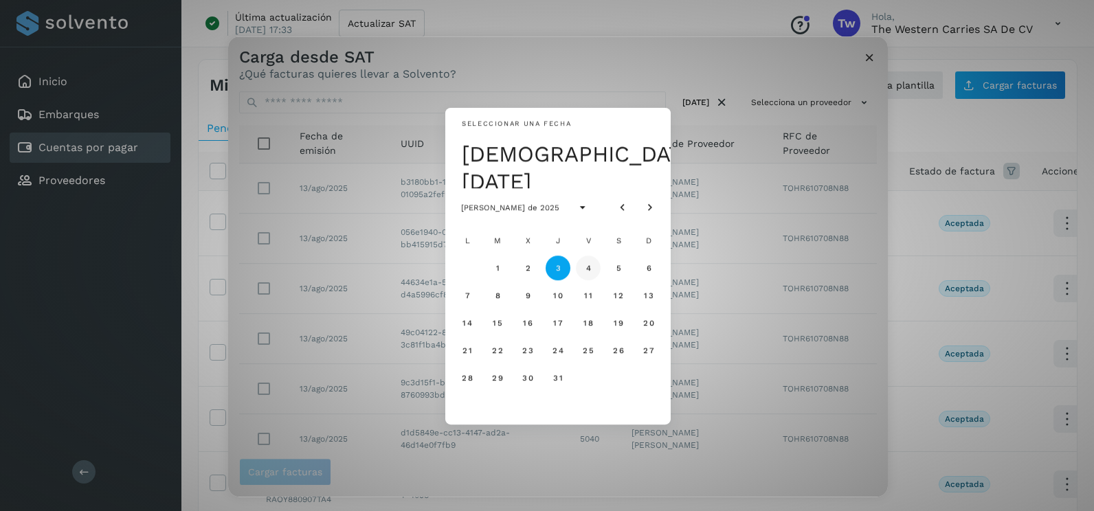
click at [588, 269] on span "4" at bounding box center [588, 268] width 6 height 10
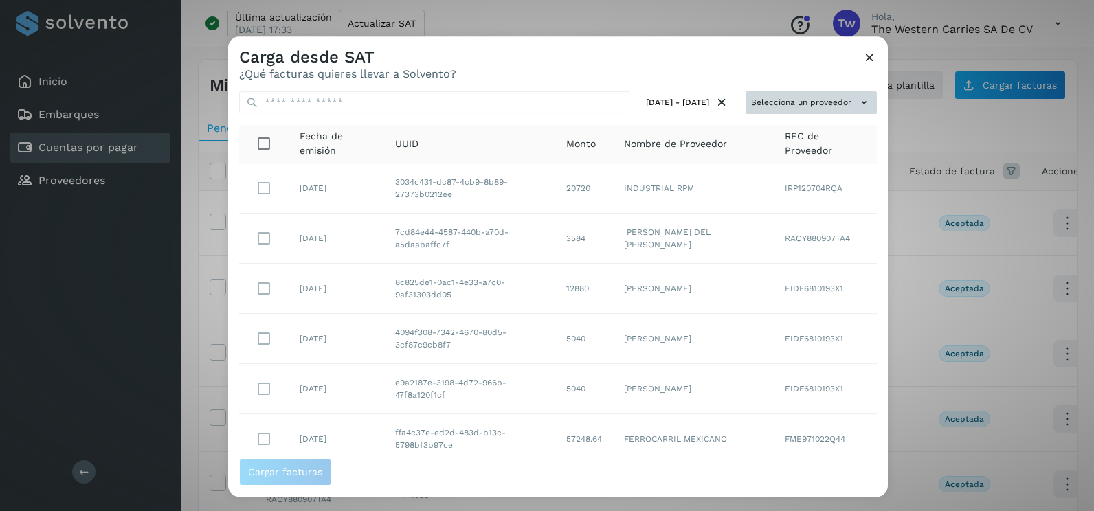
click at [815, 104] on button "Selecciona un proveedor" at bounding box center [810, 102] width 131 height 23
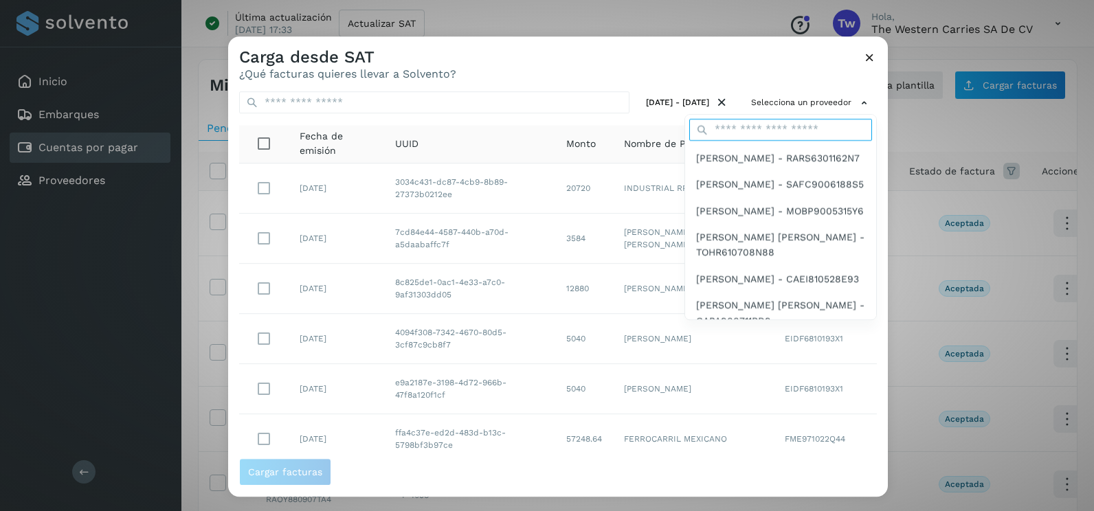
click at [747, 122] on input "text" at bounding box center [780, 130] width 183 height 22
type input "******"
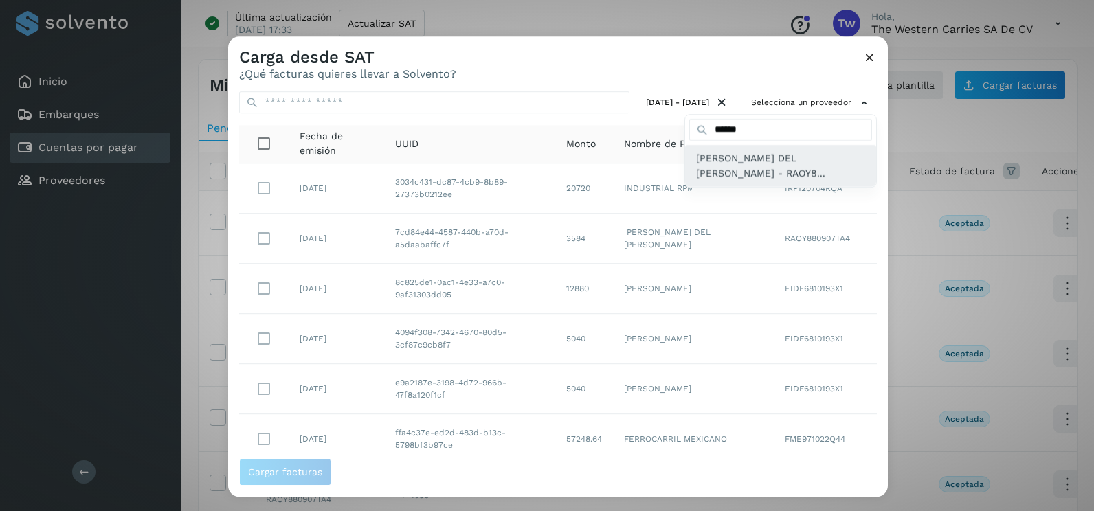
click at [725, 174] on span "[PERSON_NAME] DEL [PERSON_NAME] - RAOY8..." at bounding box center [780, 165] width 169 height 31
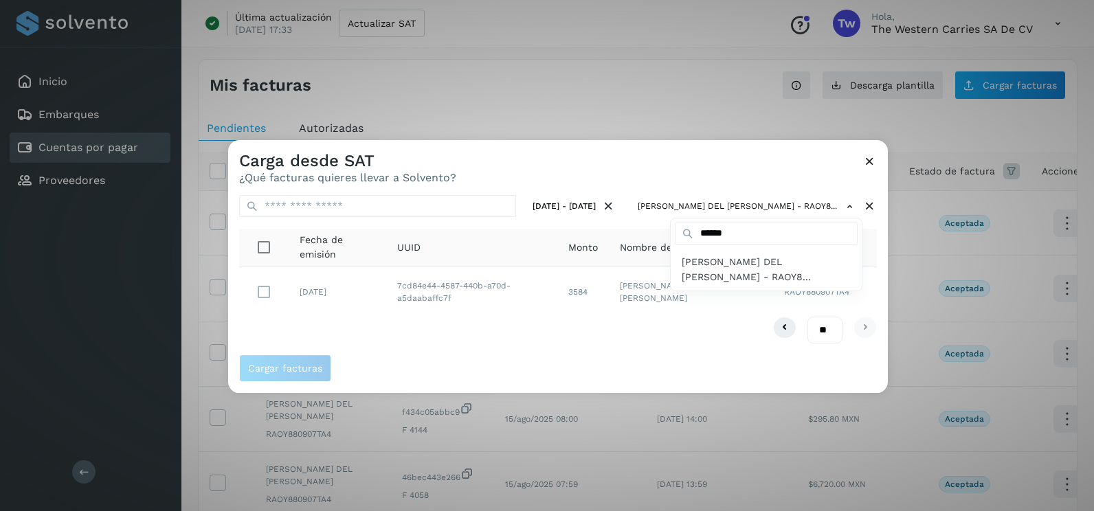
click at [499, 324] on div at bounding box center [775, 395] width 1094 height 511
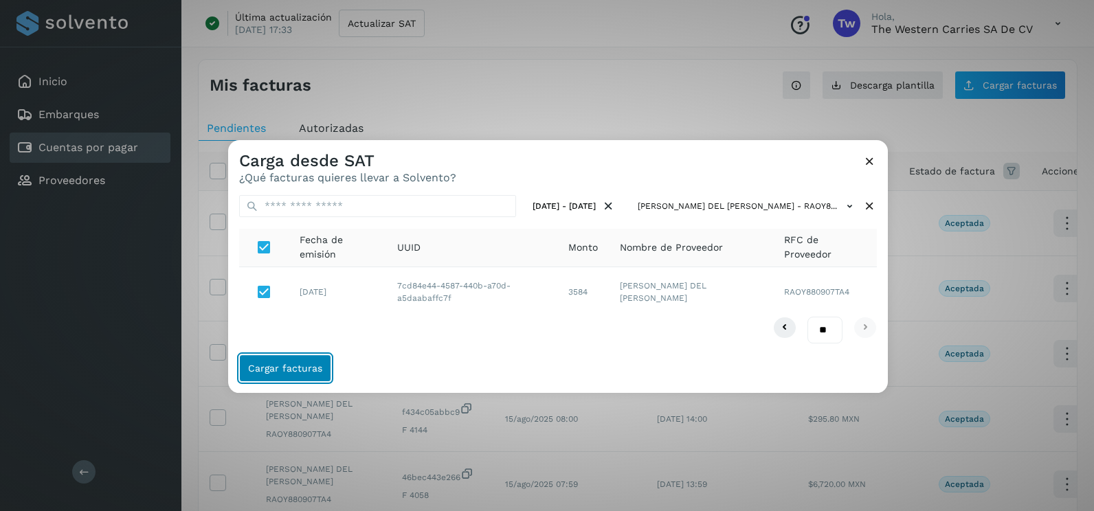
click at [304, 374] on button "Cargar facturas" at bounding box center [285, 367] width 92 height 27
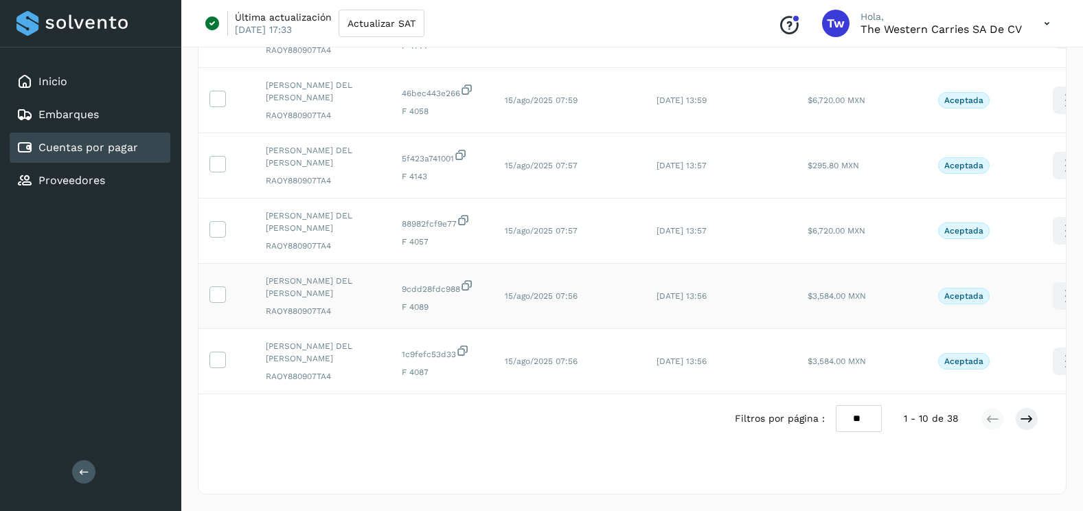
scroll to position [460, 0]
click at [847, 418] on select "** ** **" at bounding box center [859, 418] width 46 height 27
select select "**"
click at [836, 405] on select "** ** **" at bounding box center [859, 418] width 46 height 27
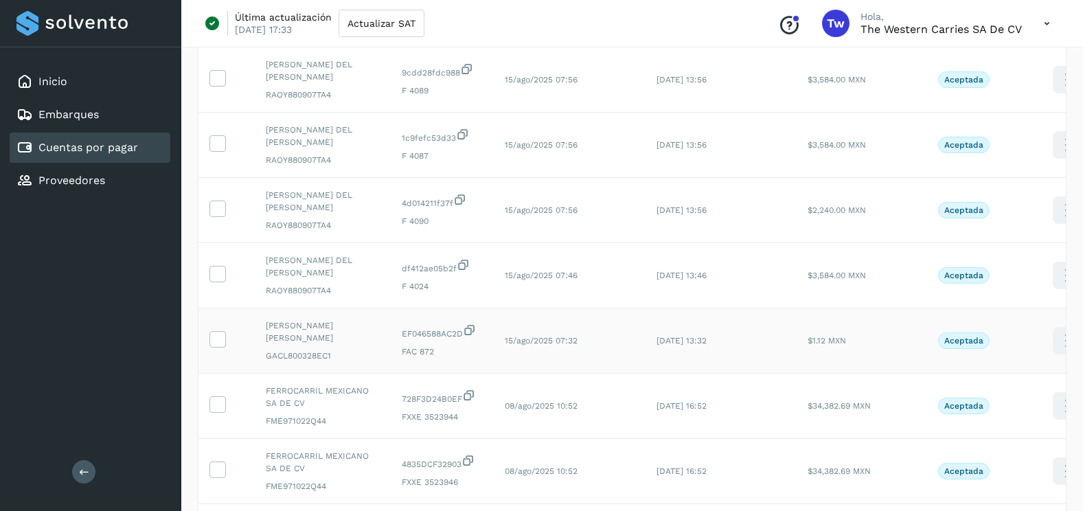
scroll to position [597, 0]
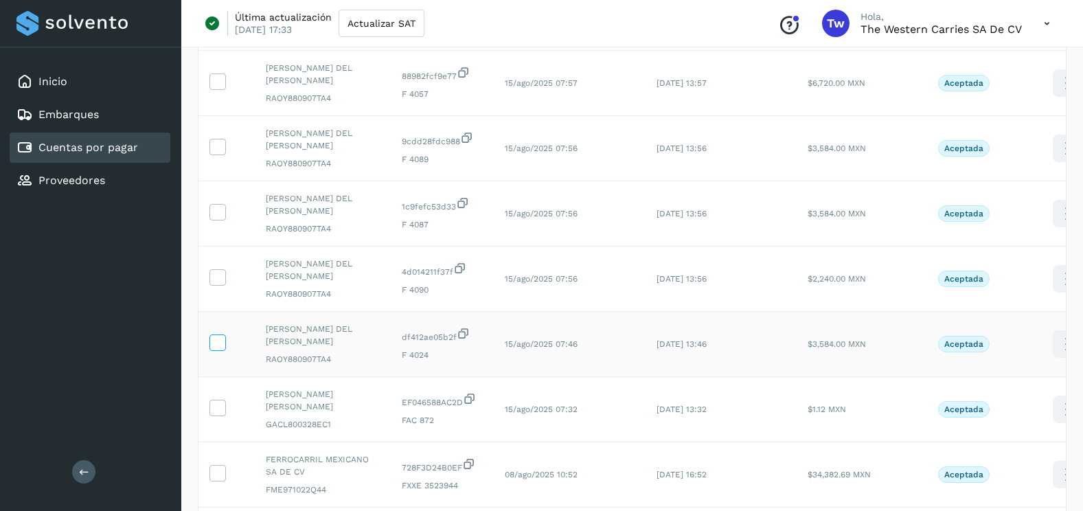
click at [214, 343] on icon at bounding box center [217, 342] width 14 height 14
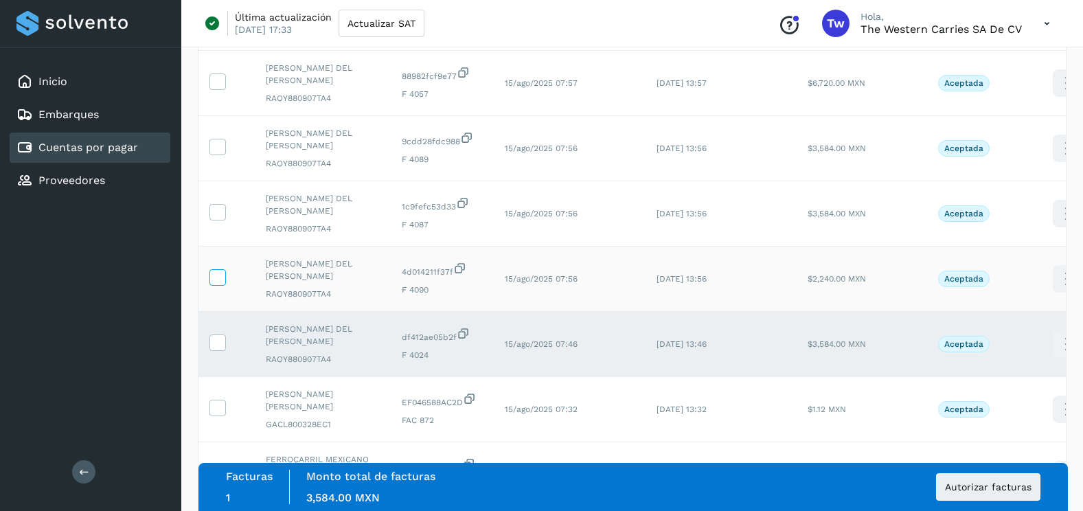
click at [214, 277] on icon at bounding box center [217, 276] width 14 height 14
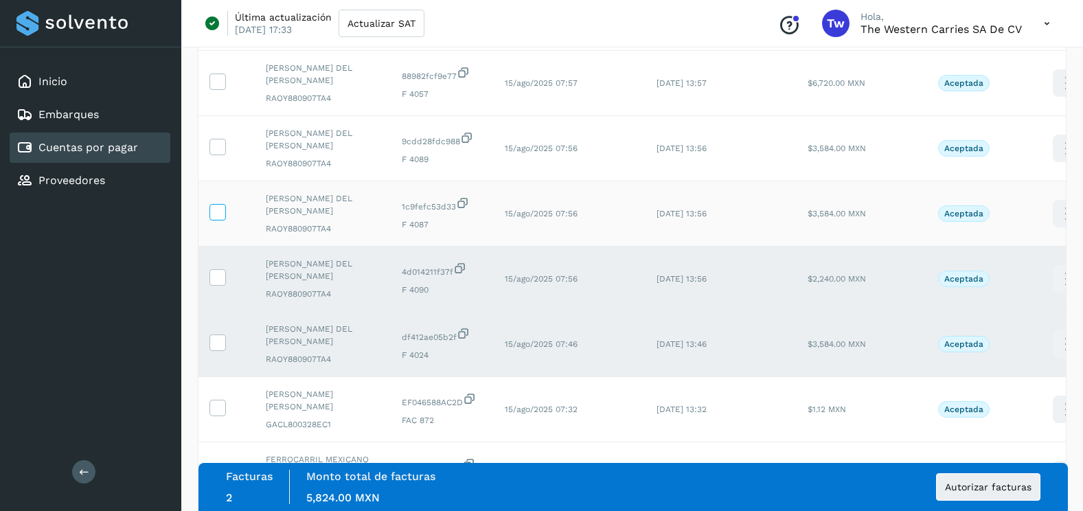
click at [216, 212] on icon at bounding box center [217, 211] width 14 height 14
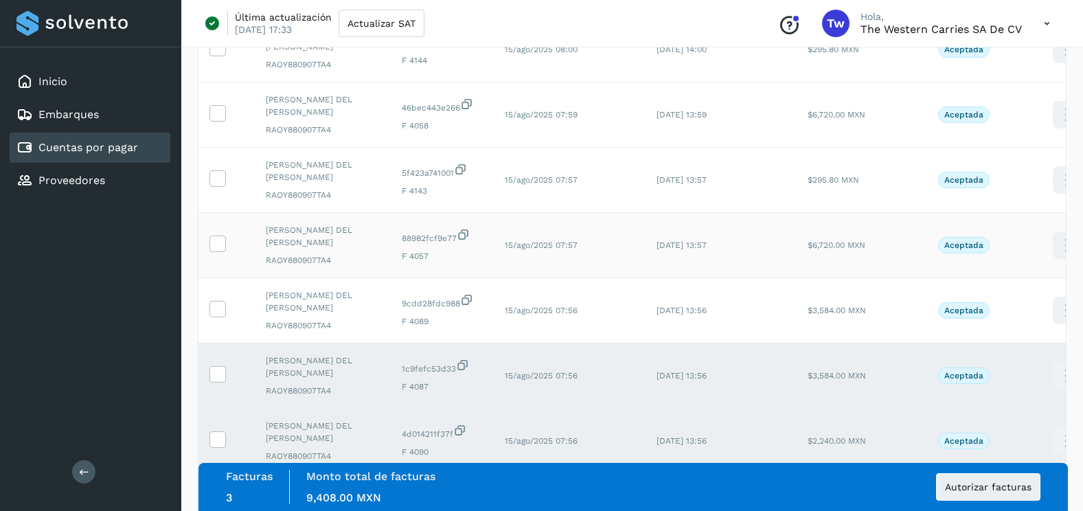
scroll to position [391, 0]
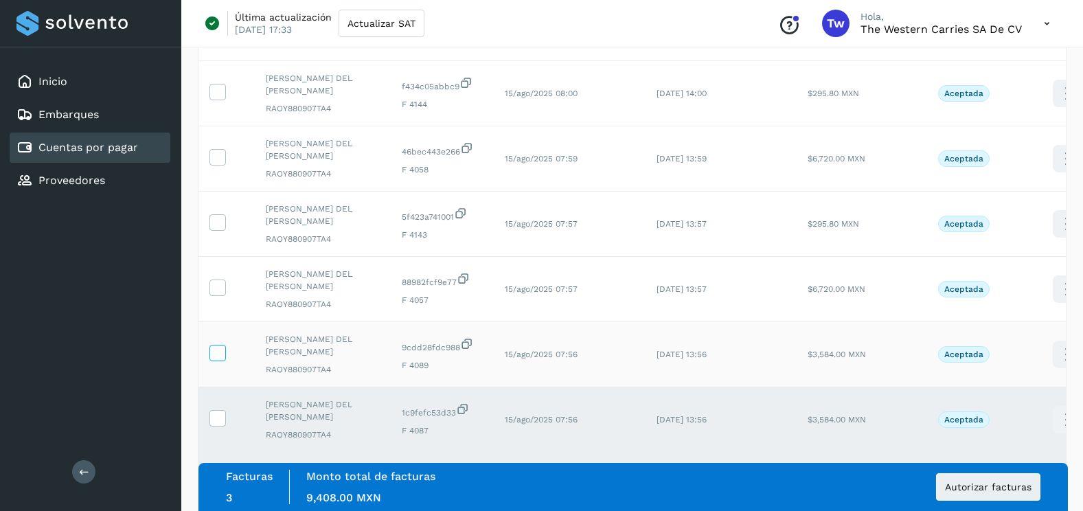
click at [218, 351] on icon at bounding box center [217, 352] width 14 height 14
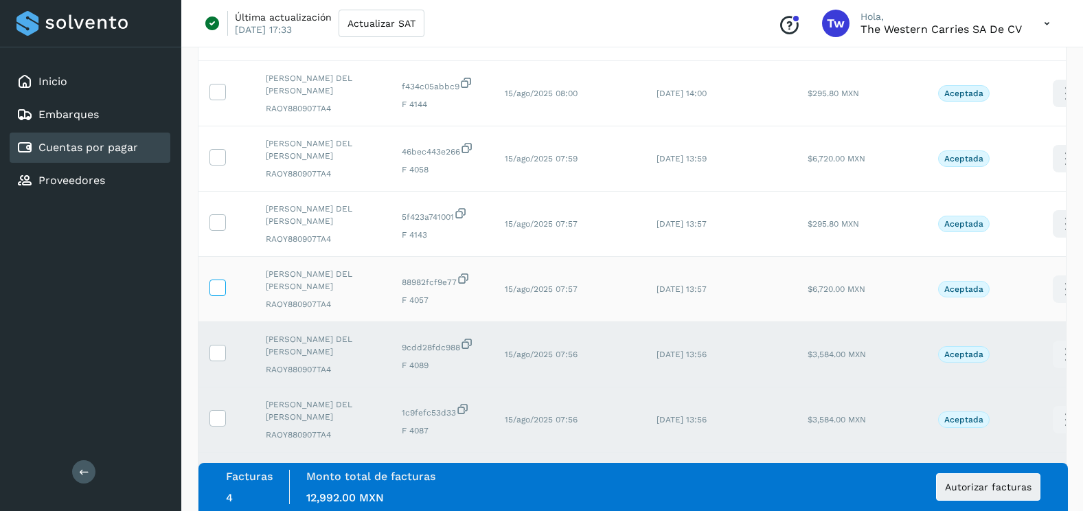
click at [217, 286] on icon at bounding box center [217, 287] width 14 height 14
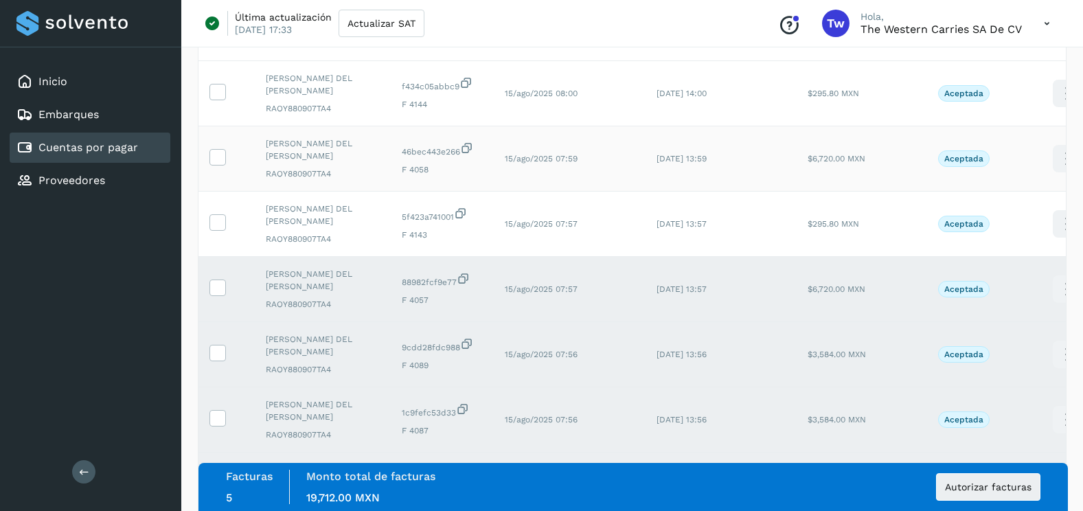
drag, startPoint x: 224, startPoint y: 225, endPoint x: 221, endPoint y: 179, distance: 46.8
click at [222, 223] on icon at bounding box center [217, 221] width 14 height 14
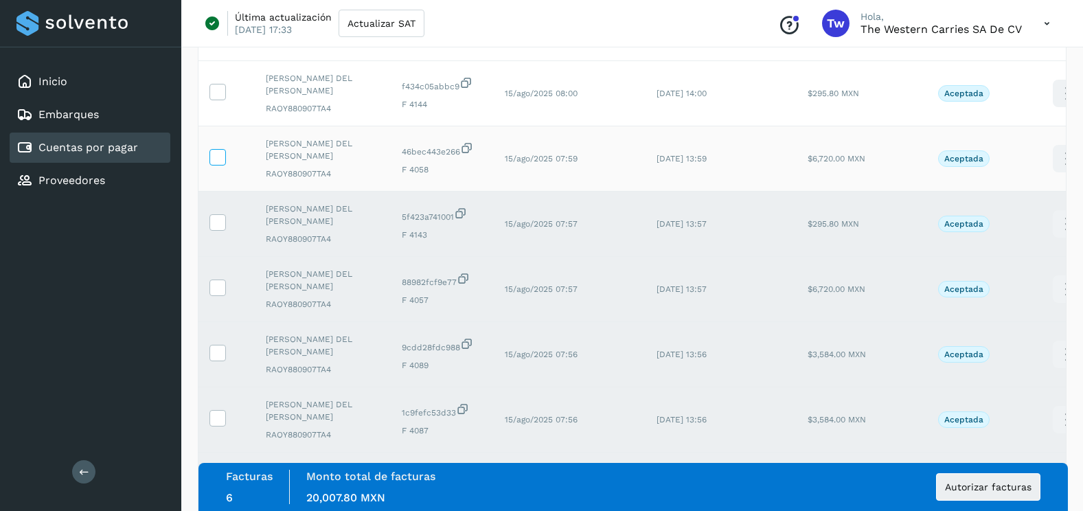
click at [221, 159] on icon at bounding box center [217, 156] width 14 height 14
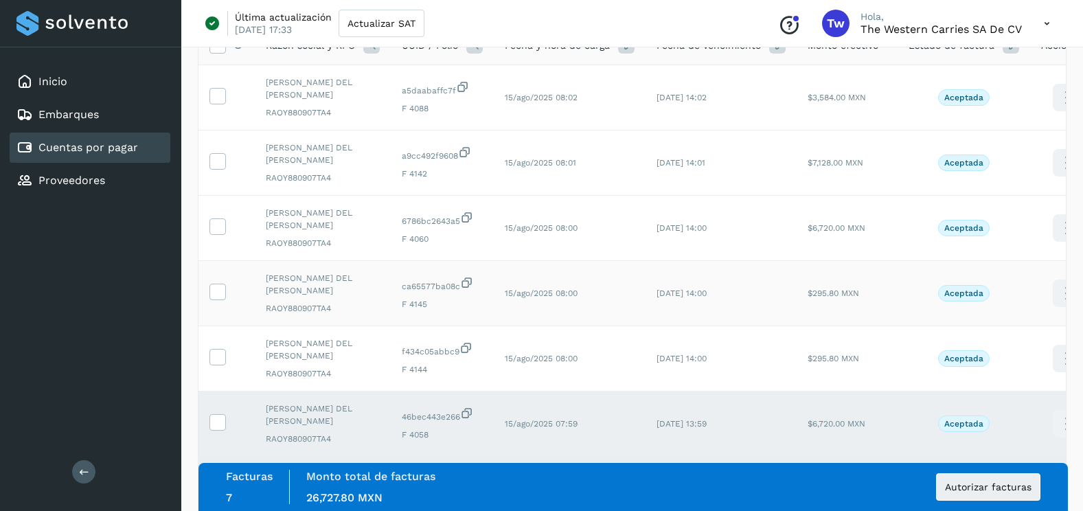
scroll to position [116, 0]
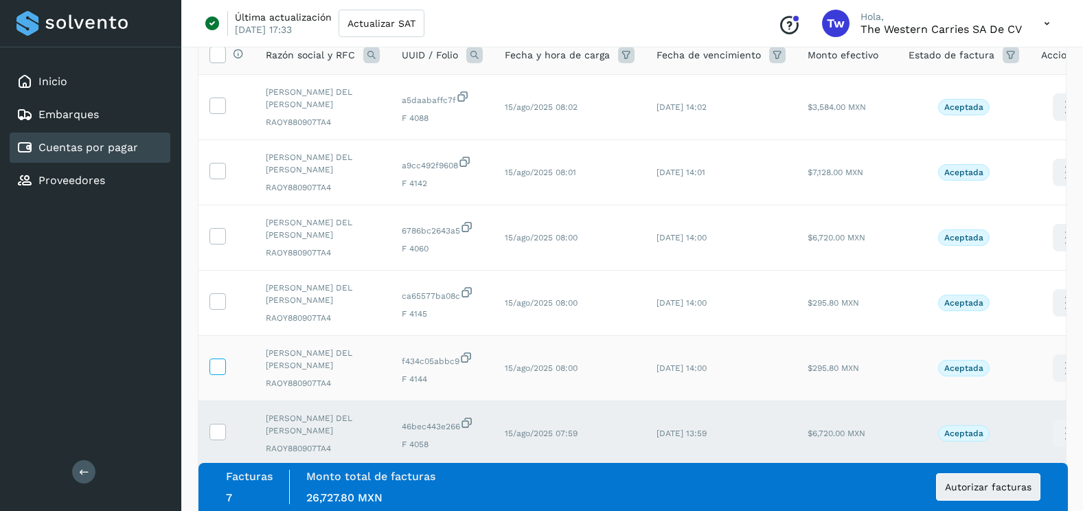
click at [217, 365] on icon at bounding box center [217, 366] width 14 height 14
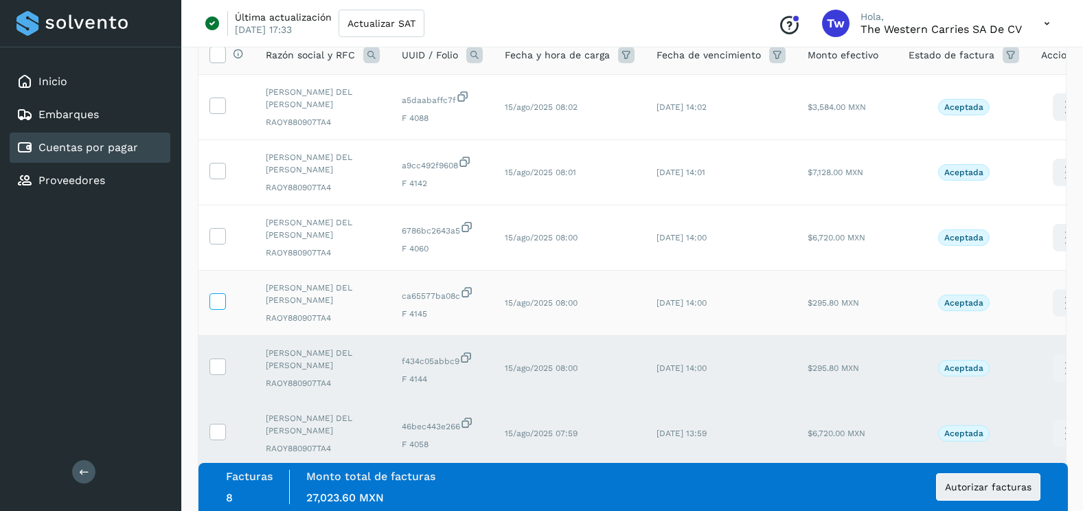
click at [222, 305] on icon at bounding box center [217, 300] width 14 height 14
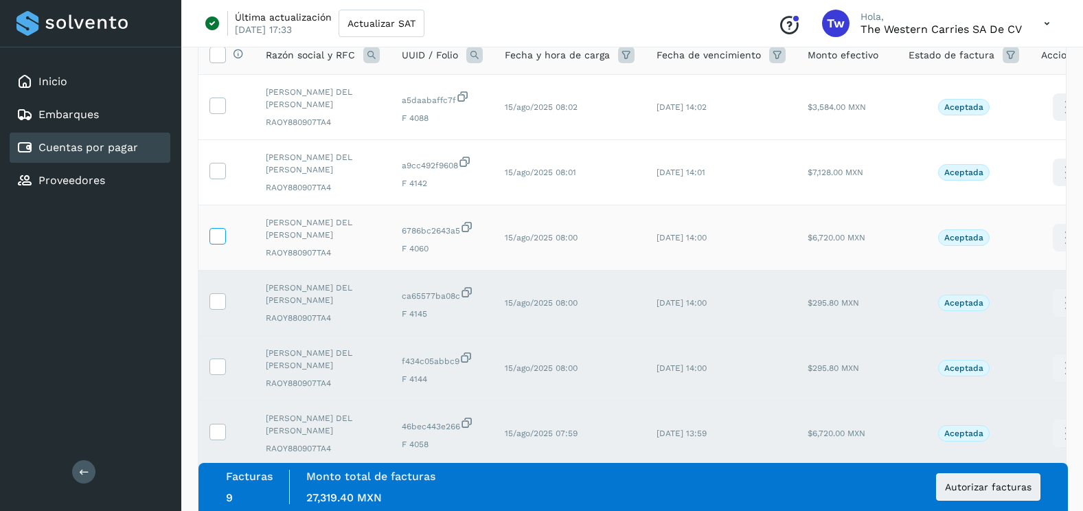
click at [223, 236] on icon at bounding box center [217, 235] width 14 height 14
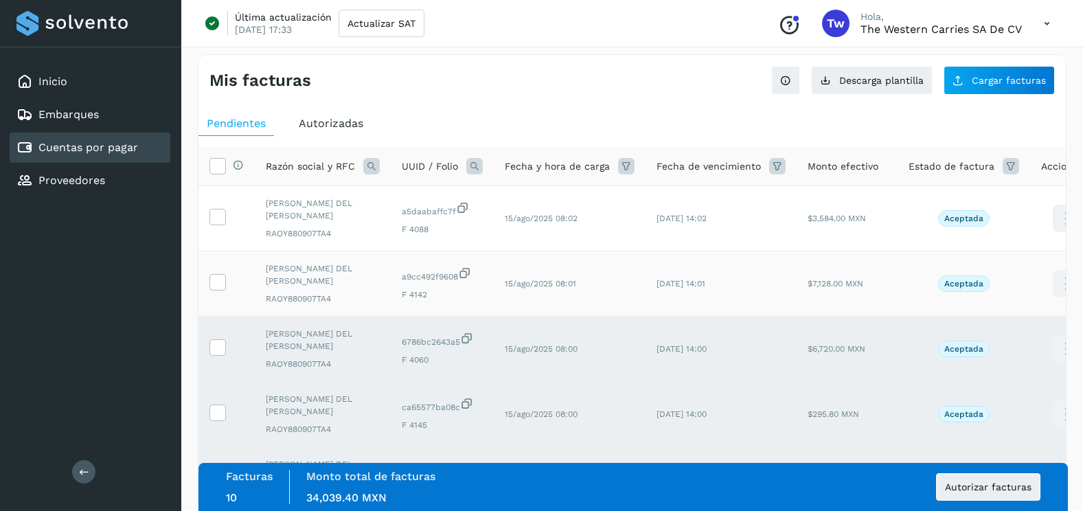
scroll to position [0, 0]
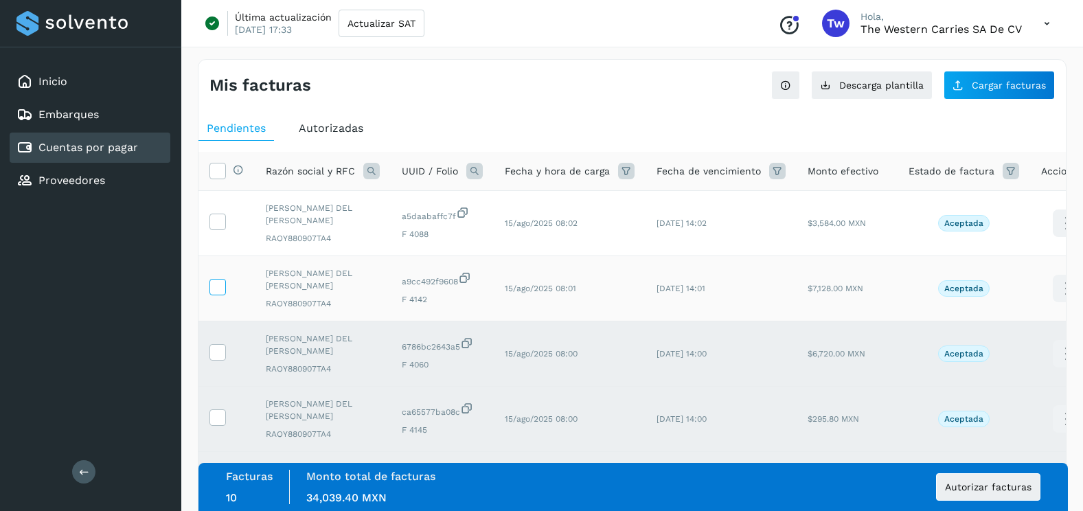
click at [221, 290] on icon at bounding box center [217, 286] width 14 height 14
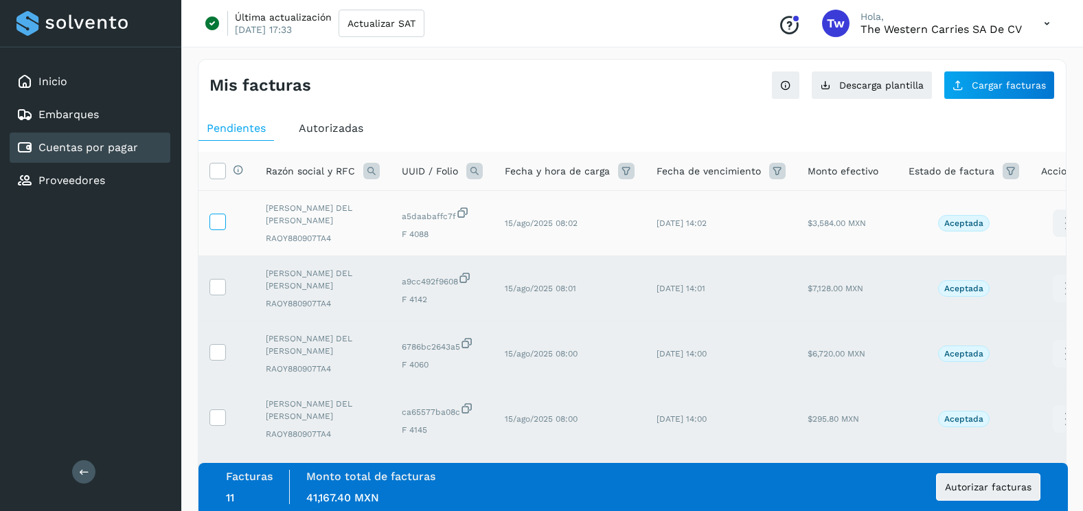
click at [217, 214] on icon at bounding box center [217, 221] width 14 height 14
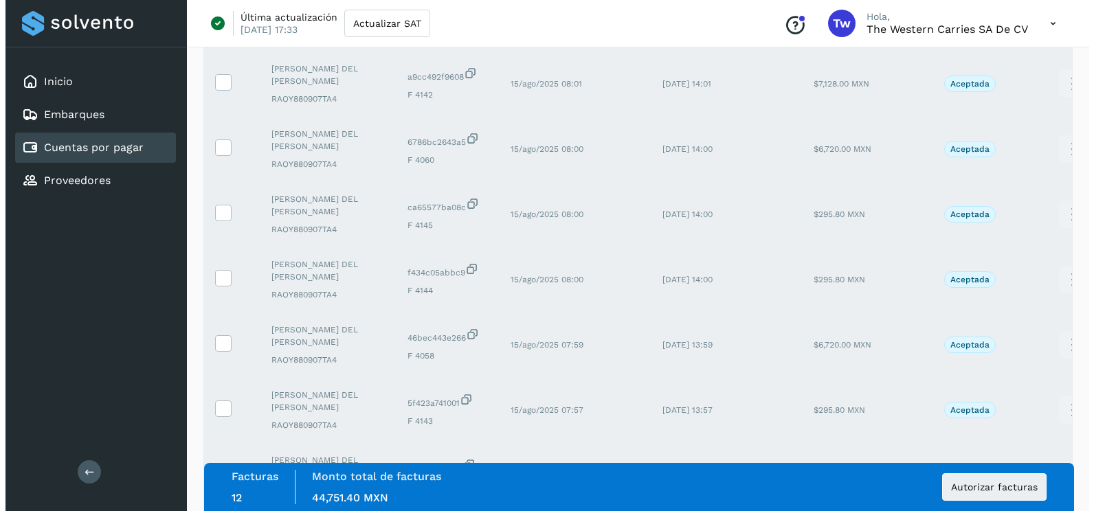
scroll to position [206, 0]
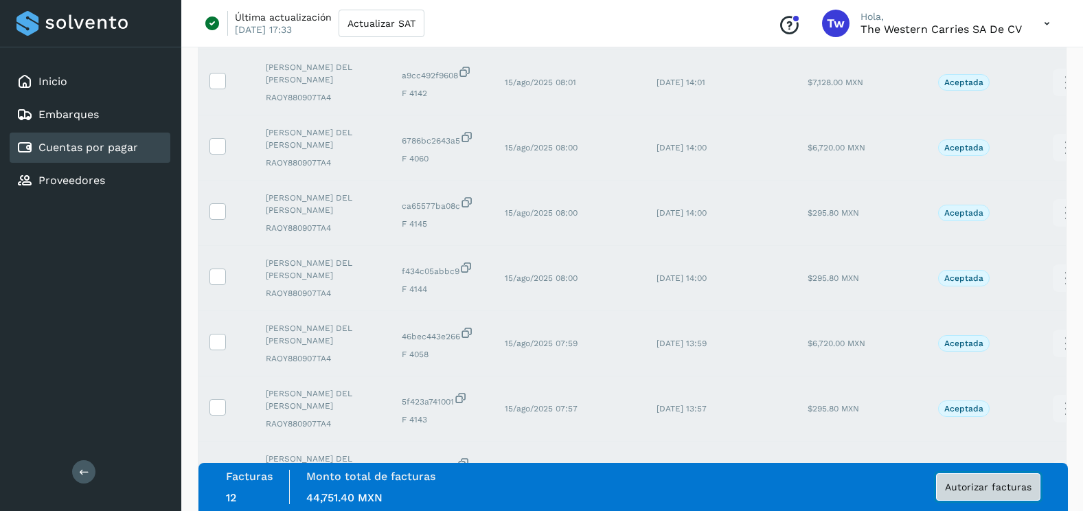
click at [965, 485] on span "Autorizar facturas" at bounding box center [988, 487] width 87 height 10
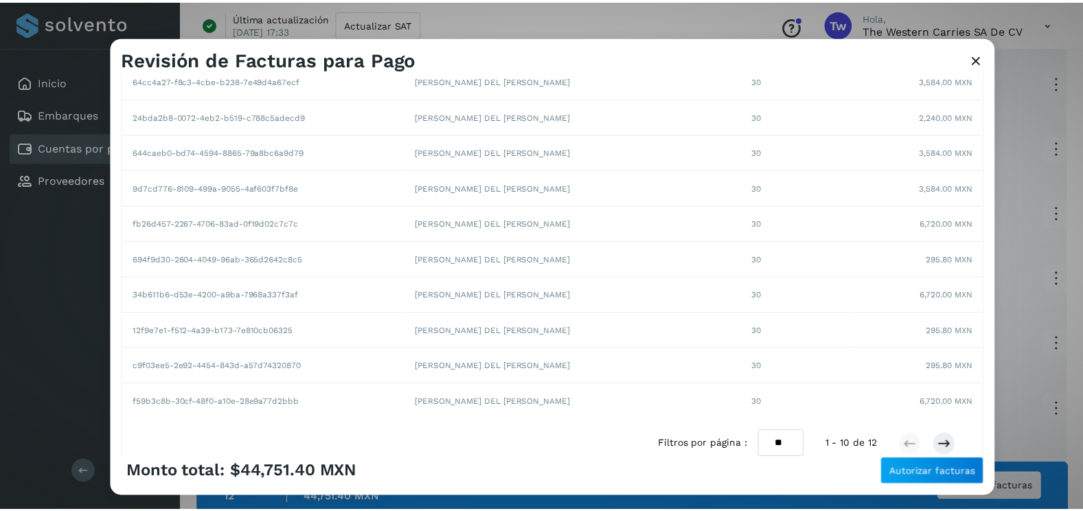
scroll to position [237, 0]
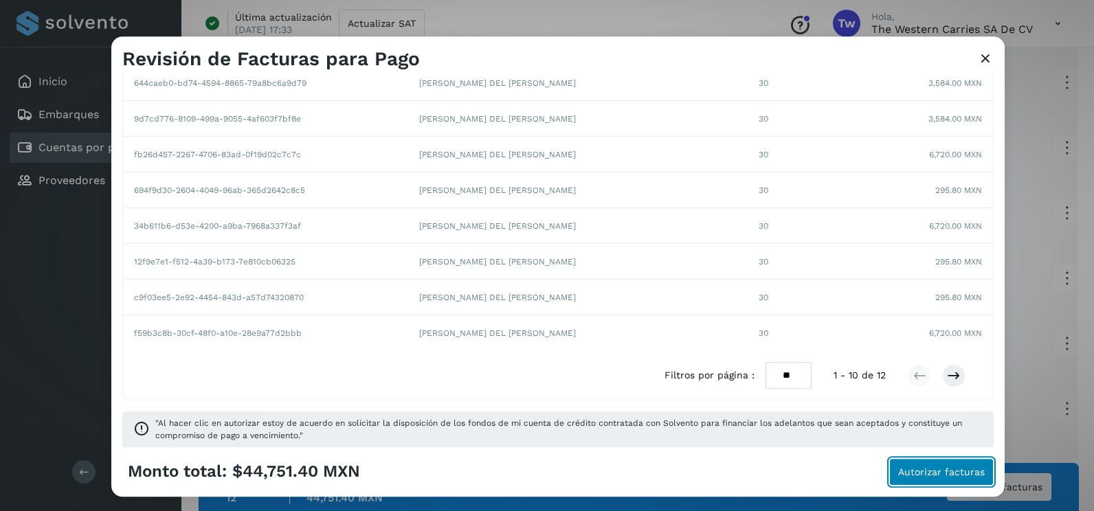
click at [952, 482] on button "Autorizar facturas" at bounding box center [941, 471] width 104 height 27
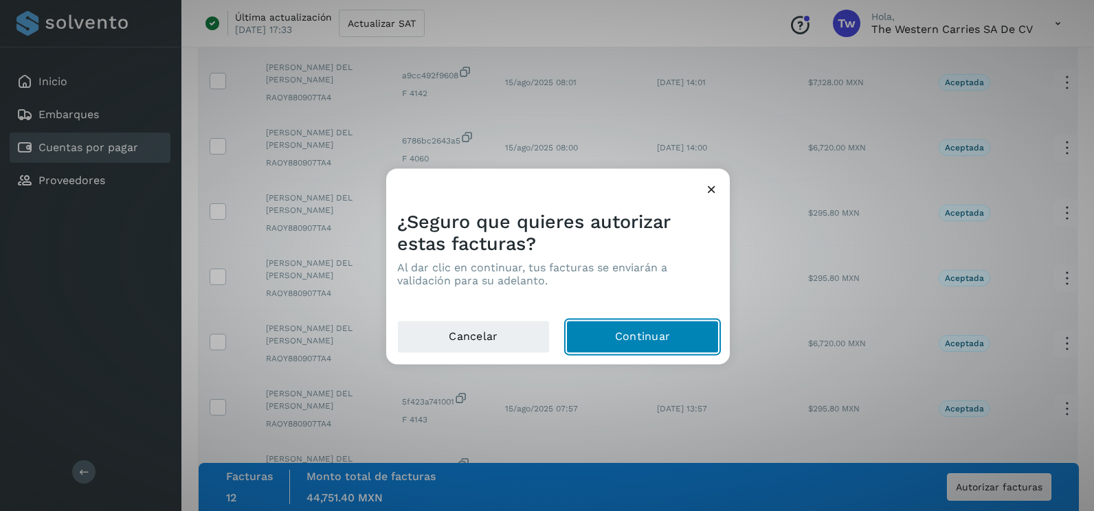
click at [578, 337] on button "Continuar" at bounding box center [642, 337] width 153 height 33
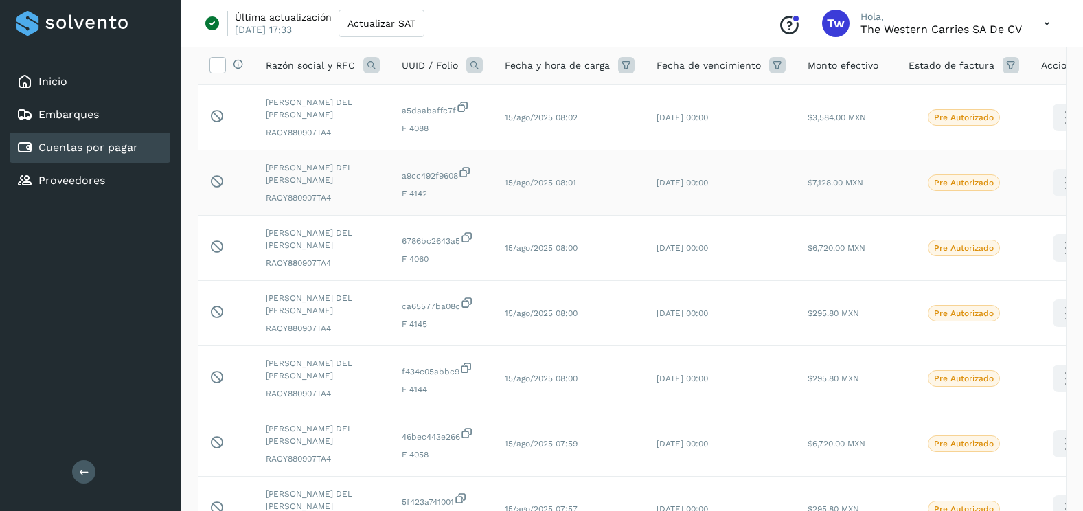
scroll to position [0, 0]
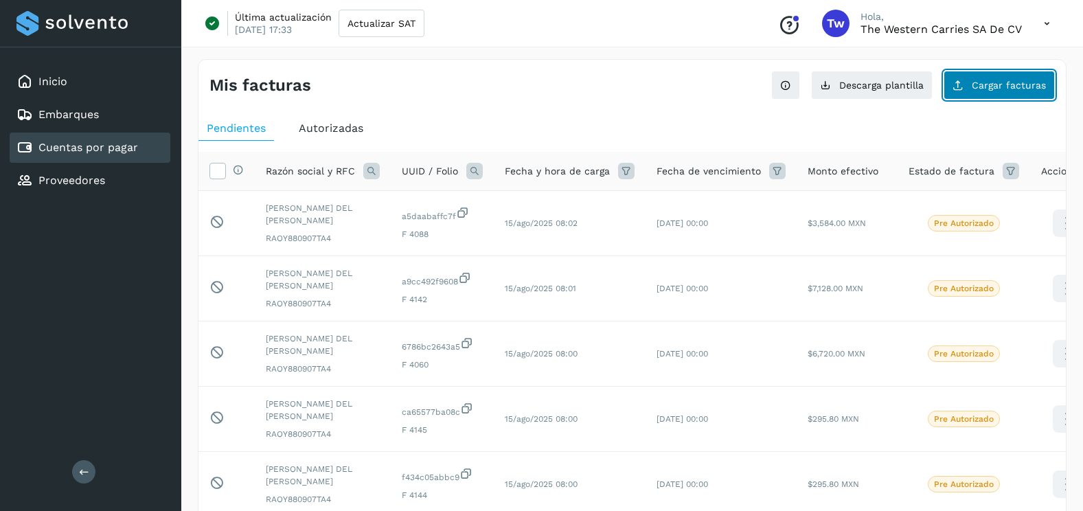
click at [993, 88] on span "Cargar facturas" at bounding box center [1009, 85] width 74 height 10
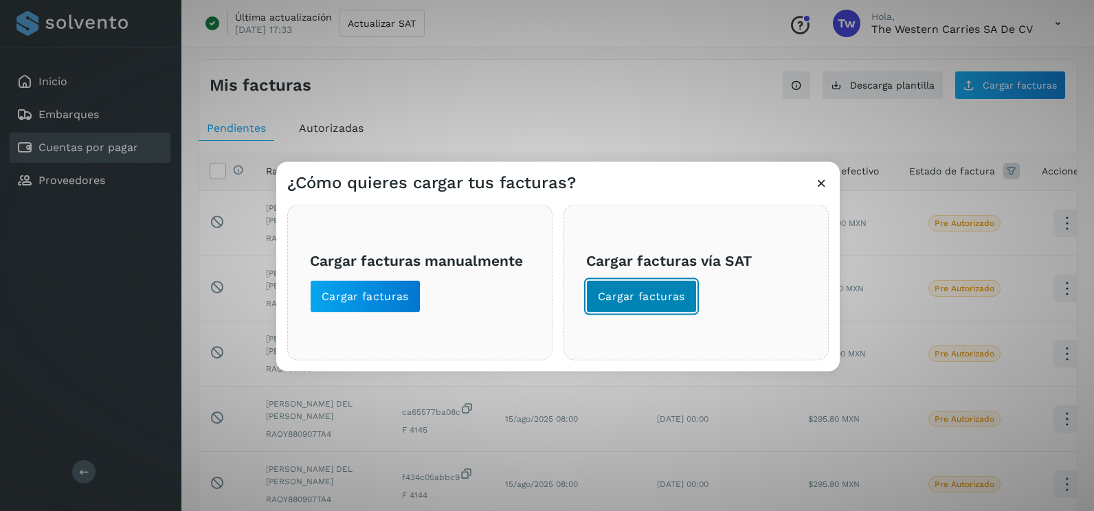
click at [676, 306] on button "Cargar facturas" at bounding box center [641, 296] width 111 height 33
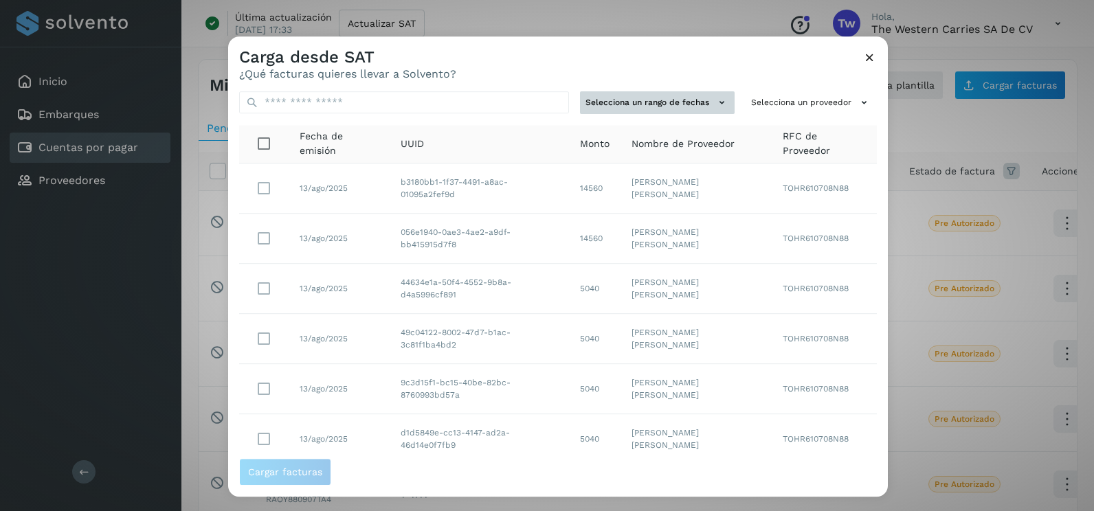
click at [693, 107] on button "Selecciona un rango de fechas" at bounding box center [657, 102] width 155 height 23
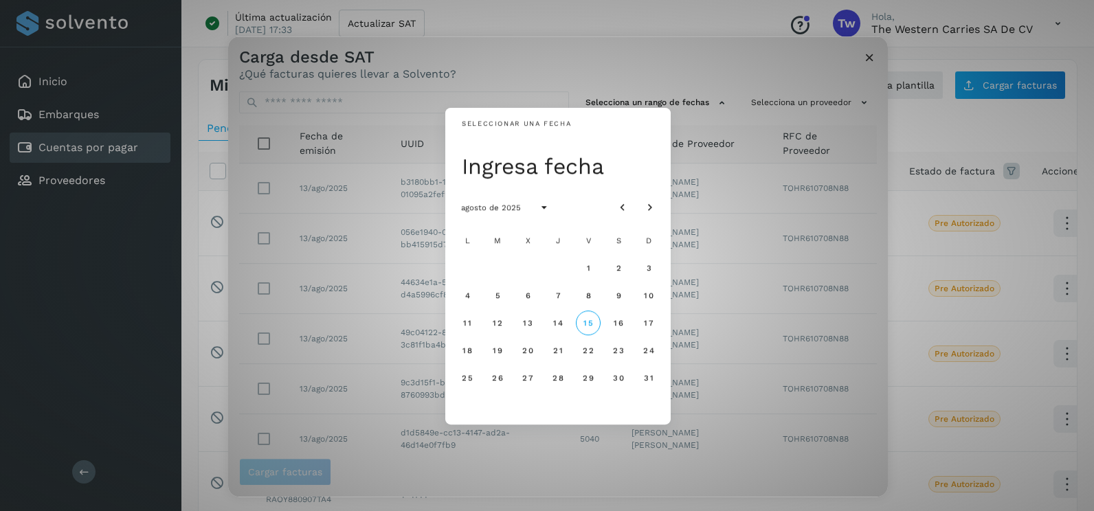
click at [610, 202] on div at bounding box center [636, 207] width 52 height 25
click at [617, 207] on icon "Mes anterior" at bounding box center [623, 208] width 14 height 14
click at [497, 297] on span "8" at bounding box center [497, 296] width 6 height 10
click at [527, 300] on span "9" at bounding box center [527, 296] width 6 height 10
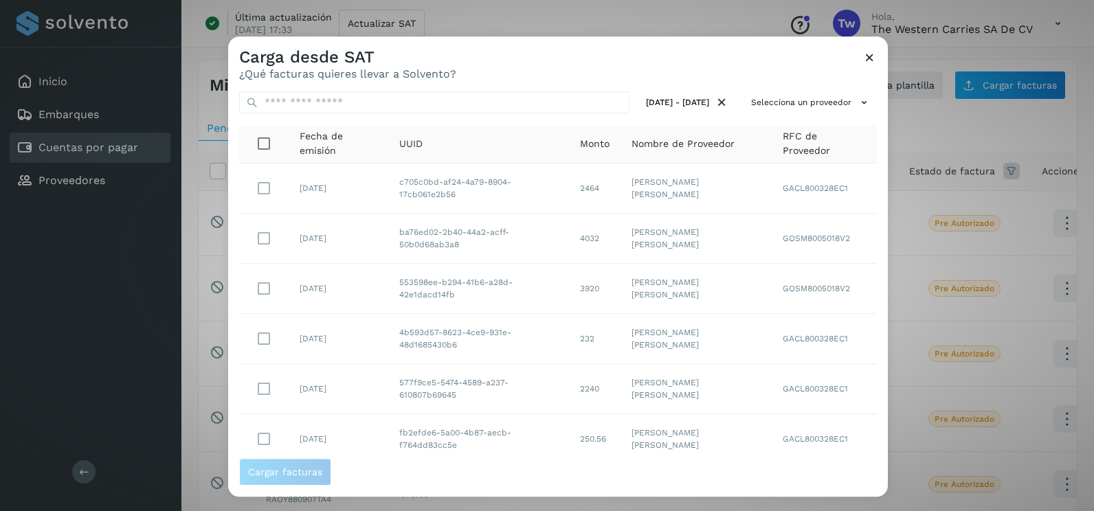
click at [811, 67] on div "Carga desde SAT ¿Qué facturas quieres llevar a Solvento?" at bounding box center [557, 58] width 659 height 44
click at [813, 86] on div "08/jul/2025 - 09/jul/2025 Selecciona un proveedor Fecha de emisión UUID Monto N…" at bounding box center [557, 269] width 659 height 378
click at [813, 98] on button "Selecciona un proveedor" at bounding box center [810, 102] width 131 height 23
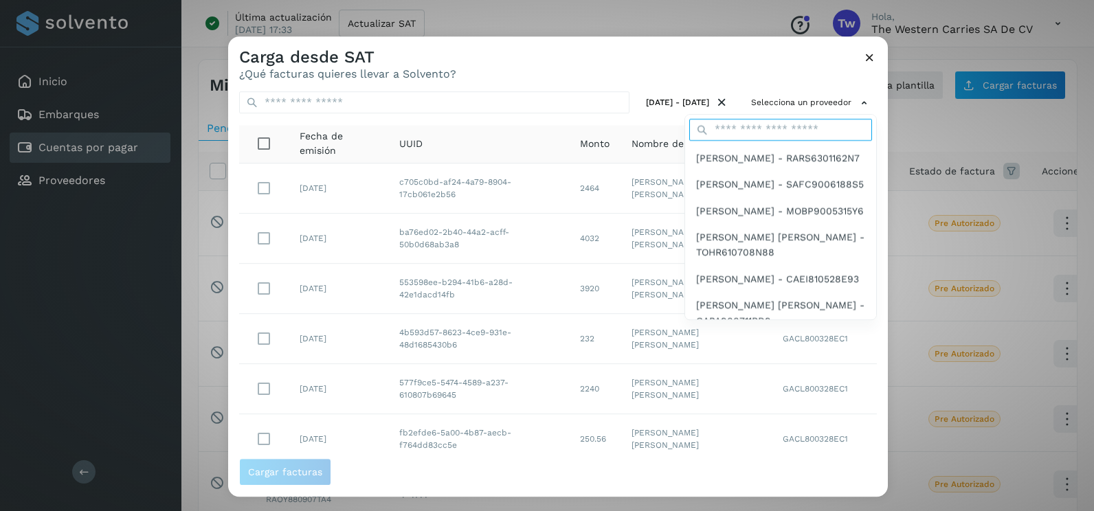
click at [769, 129] on input "text" at bounding box center [780, 130] width 183 height 22
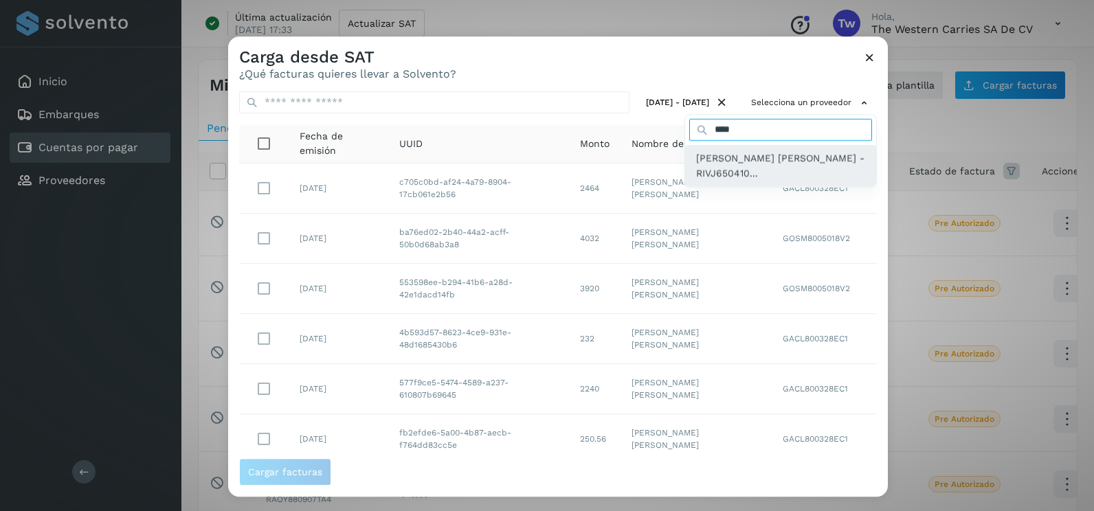
type input "****"
click at [769, 156] on span "[PERSON_NAME] - RIVJ650410..." at bounding box center [780, 165] width 169 height 31
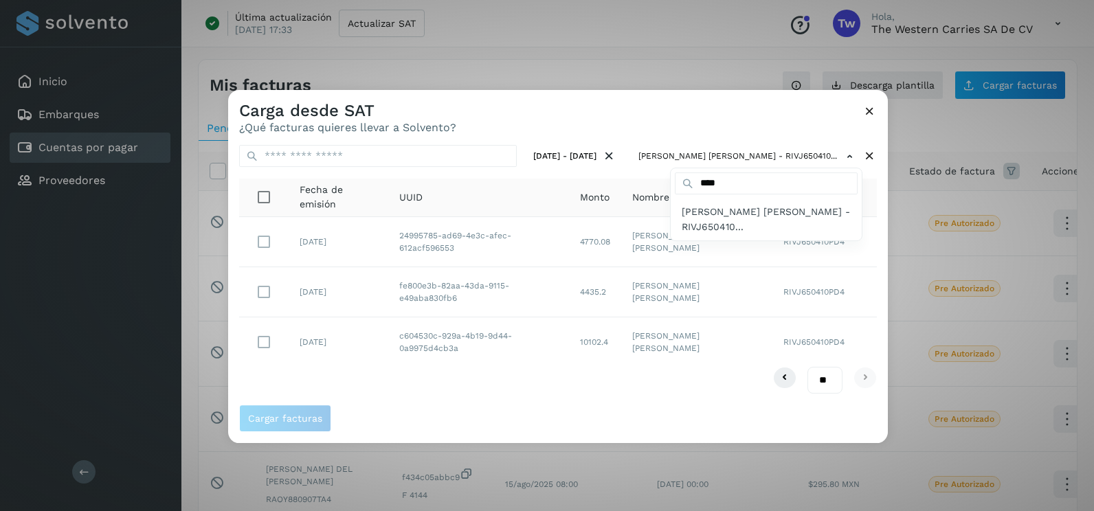
click at [882, 252] on div at bounding box center [775, 345] width 1094 height 511
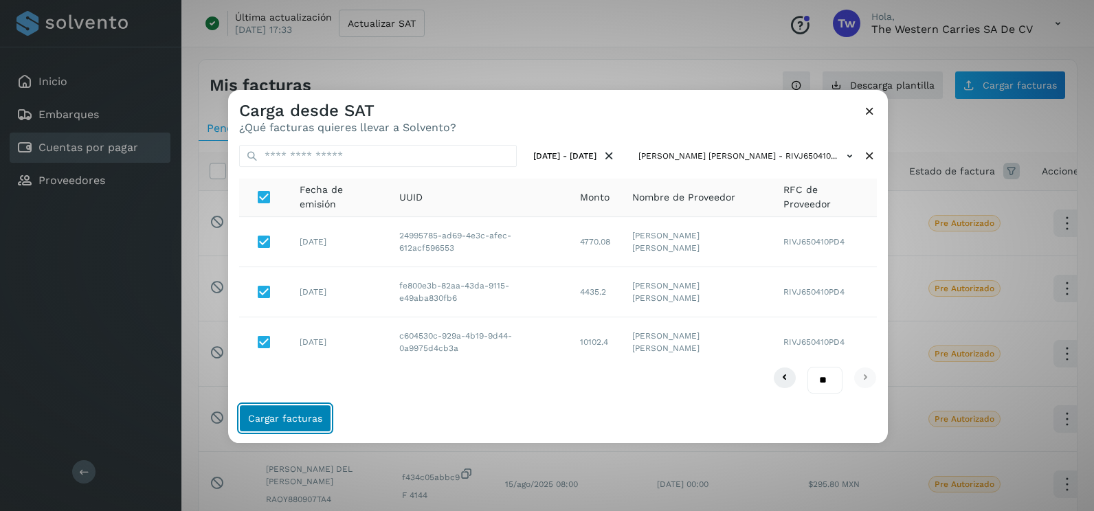
click at [301, 414] on span "Cargar facturas" at bounding box center [285, 419] width 74 height 10
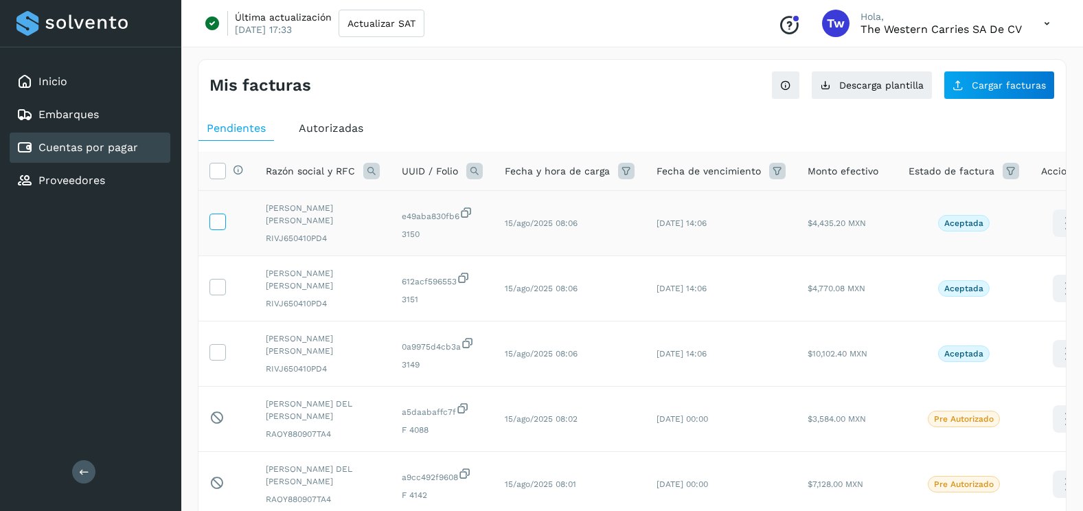
click at [223, 229] on span at bounding box center [217, 225] width 14 height 10
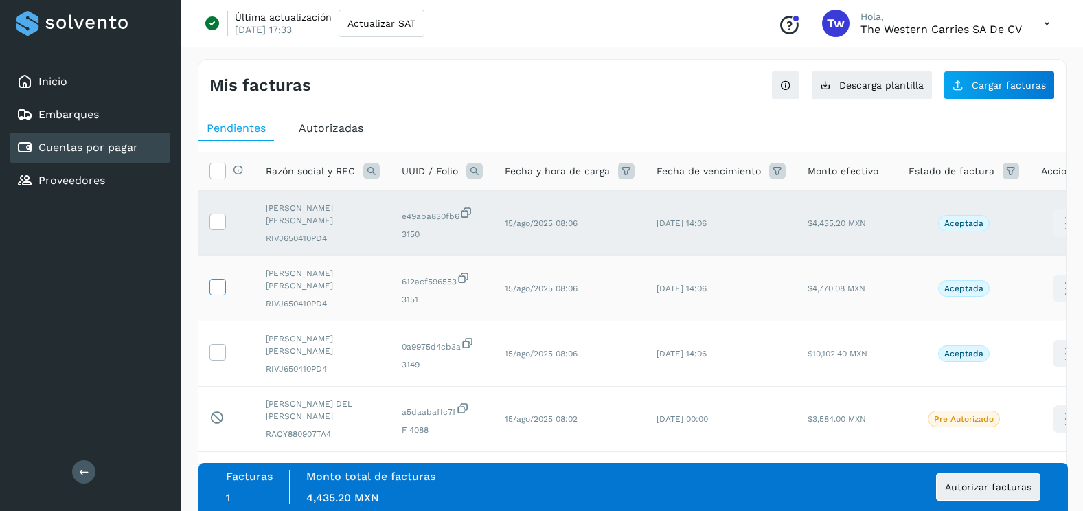
click at [219, 293] on icon at bounding box center [217, 286] width 14 height 14
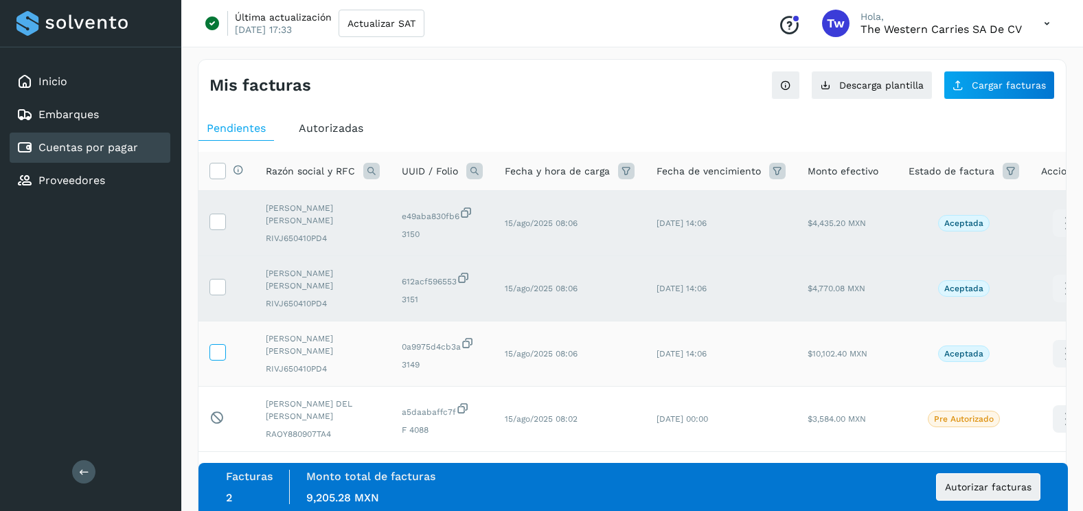
click at [217, 349] on icon at bounding box center [217, 351] width 14 height 14
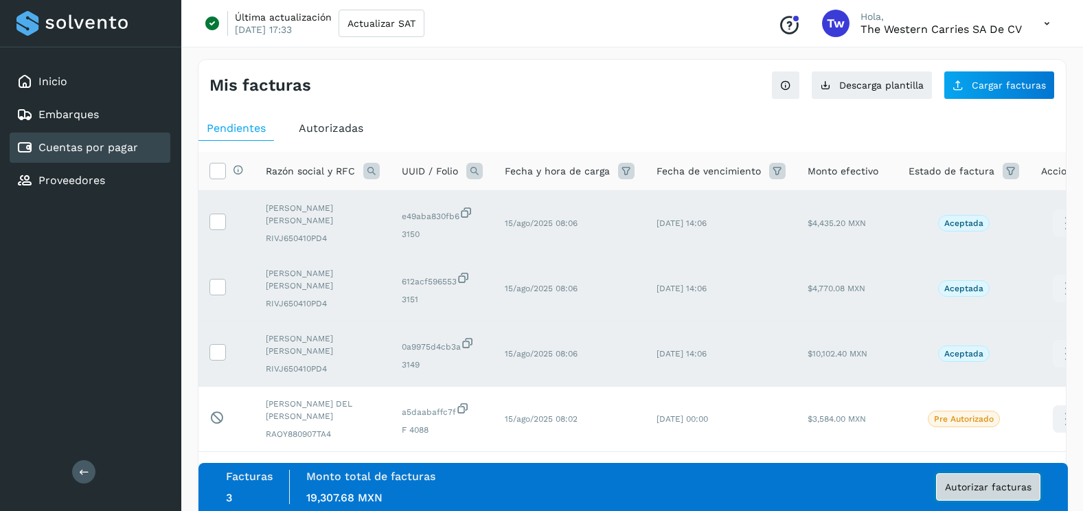
click at [975, 480] on button "Autorizar facturas" at bounding box center [988, 486] width 104 height 27
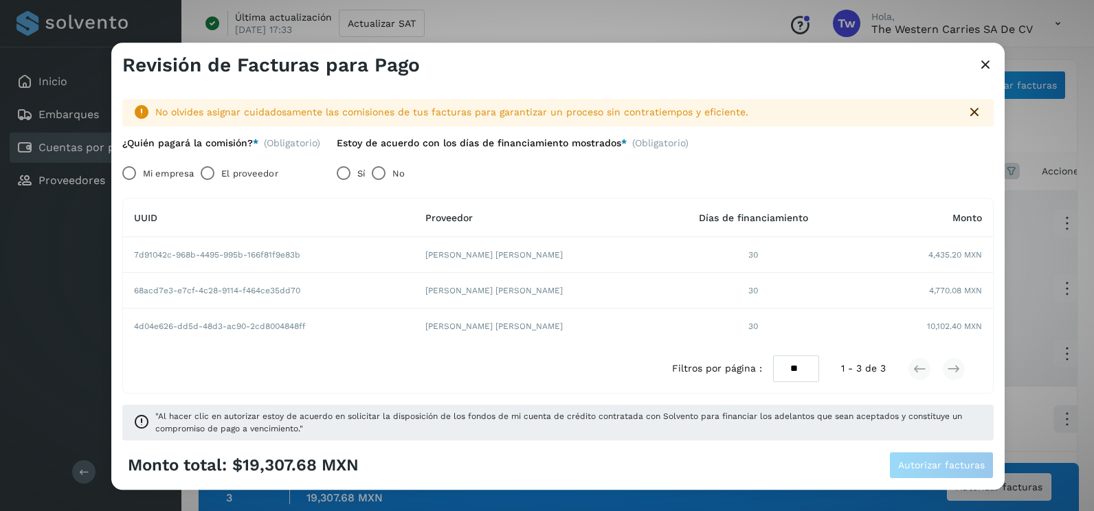
click at [156, 166] on label "Mi empresa" at bounding box center [168, 173] width 51 height 27
click at [951, 466] on span "Autorizar facturas" at bounding box center [941, 466] width 87 height 10
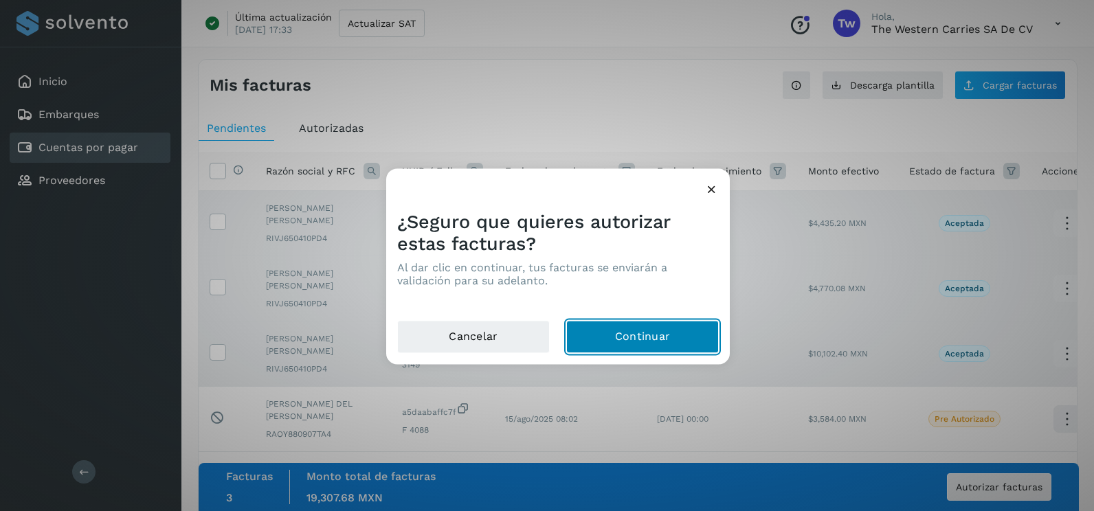
click at [701, 333] on button "Continuar" at bounding box center [642, 337] width 153 height 33
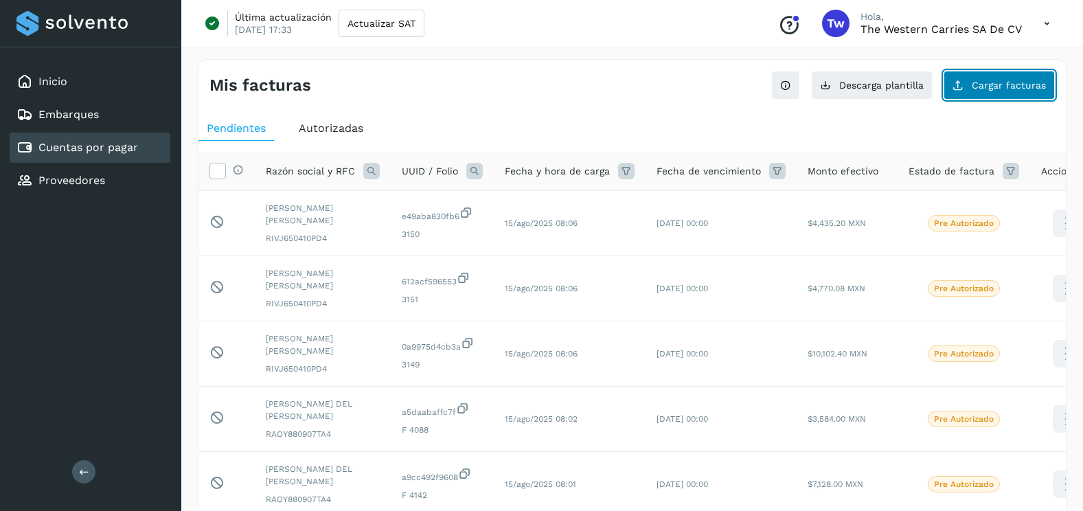
click at [1015, 86] on span "Cargar facturas" at bounding box center [1009, 85] width 74 height 10
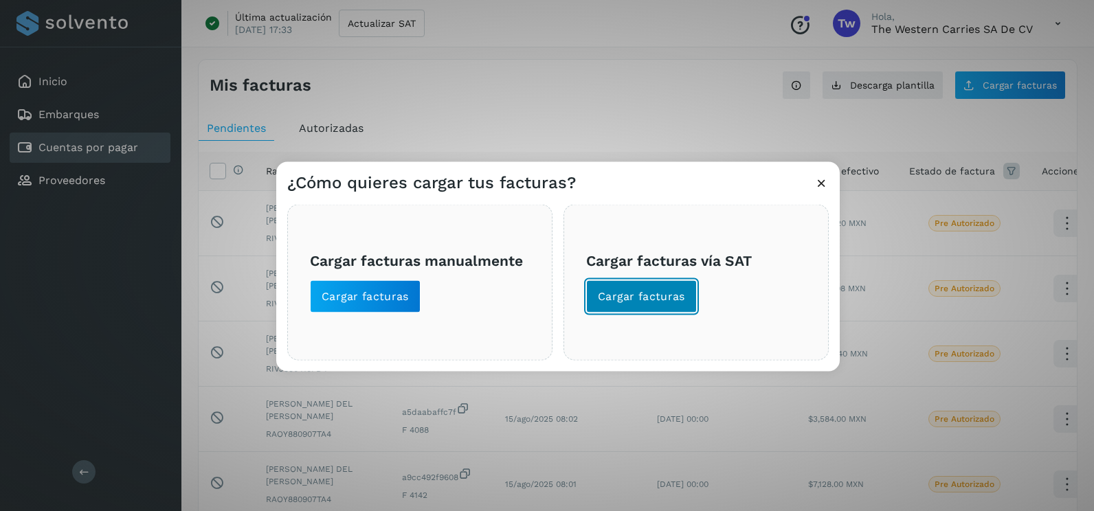
click at [663, 287] on button "Cargar facturas" at bounding box center [641, 296] width 111 height 33
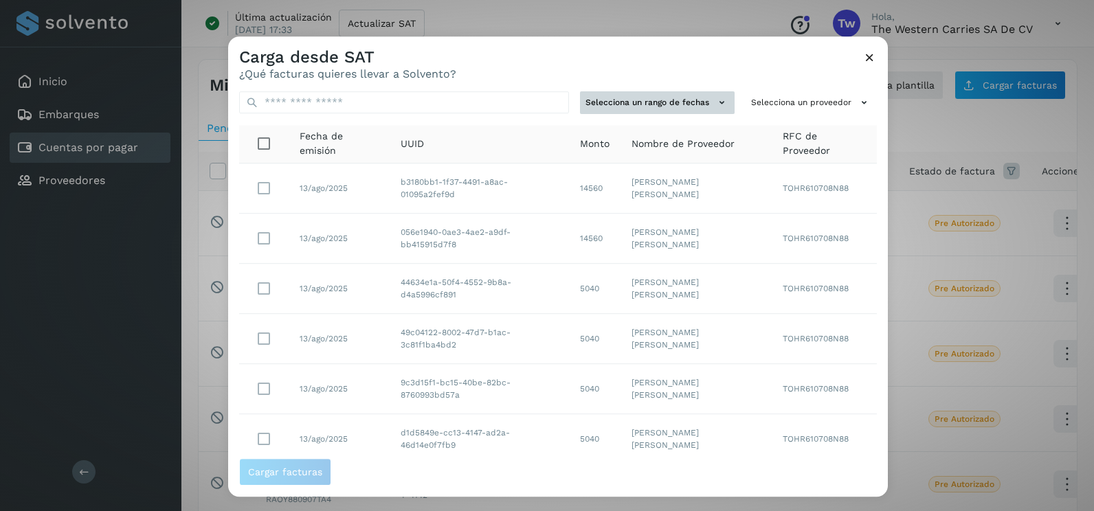
click at [660, 108] on button "Selecciona un rango de fechas" at bounding box center [657, 102] width 155 height 23
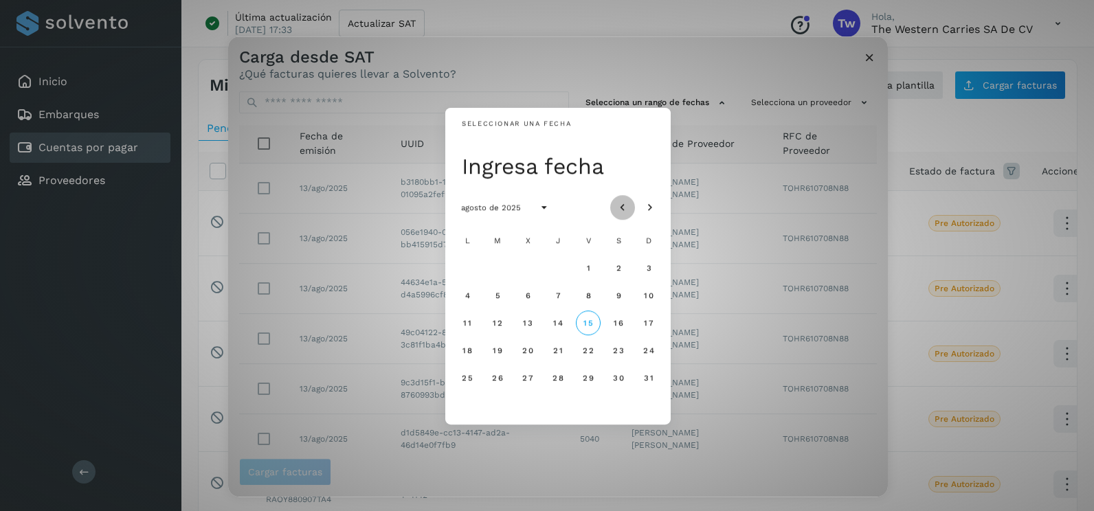
click at [627, 208] on icon "Mes anterior" at bounding box center [623, 208] width 14 height 14
click at [492, 292] on button "8" at bounding box center [497, 295] width 25 height 25
click at [527, 295] on span "9" at bounding box center [527, 296] width 6 height 10
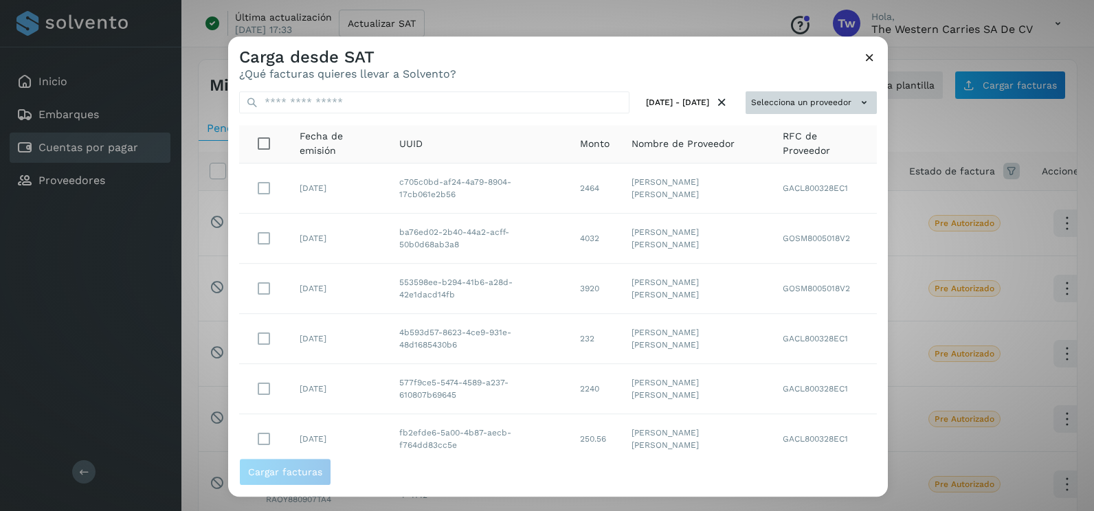
click at [816, 108] on button "Selecciona un proveedor" at bounding box center [810, 102] width 131 height 23
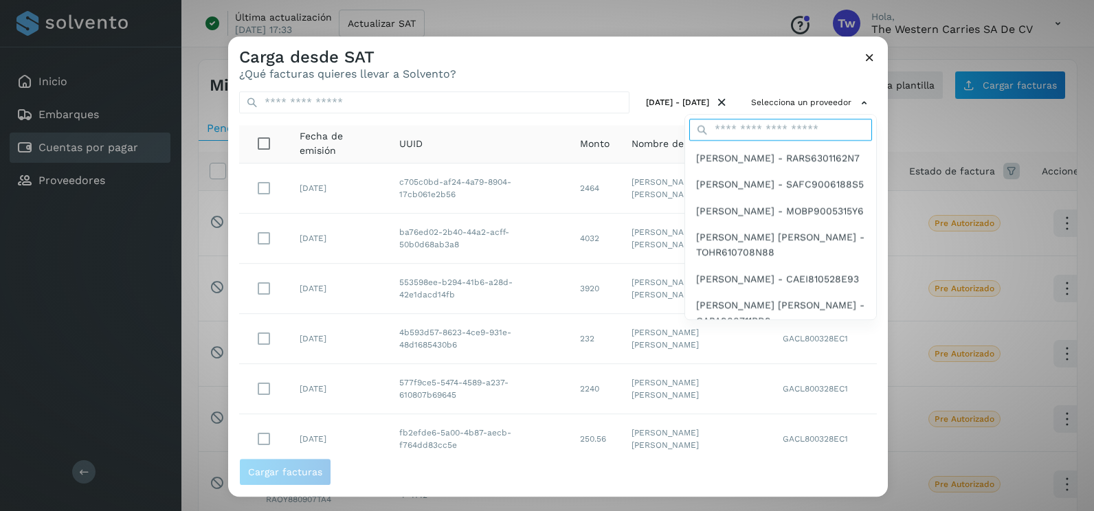
click at [746, 132] on input "text" at bounding box center [780, 130] width 183 height 22
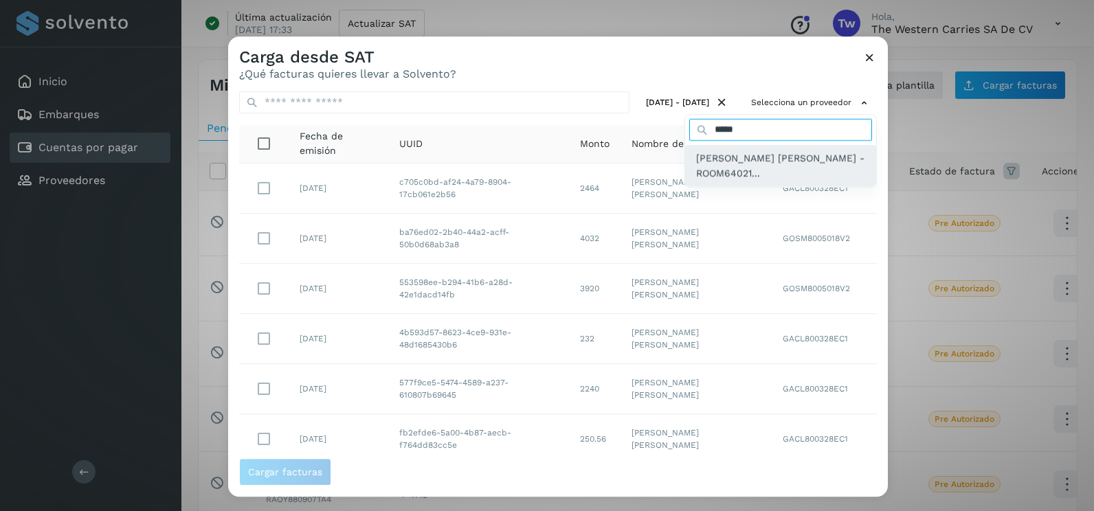
type input "*****"
click at [773, 159] on span "[PERSON_NAME] - ROOM64021..." at bounding box center [780, 165] width 169 height 31
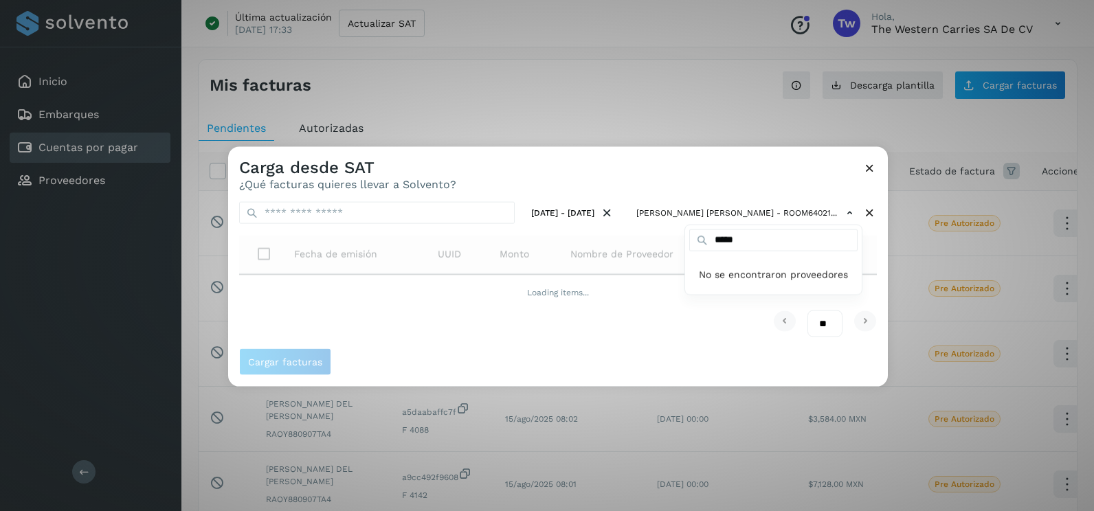
click at [876, 268] on div at bounding box center [775, 402] width 1094 height 511
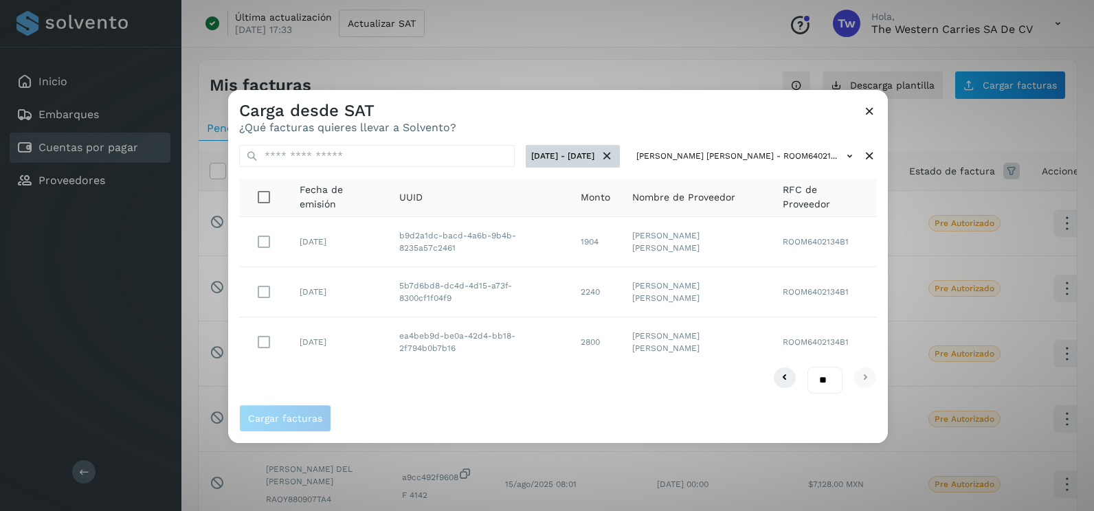
click at [600, 152] on icon at bounding box center [607, 156] width 14 height 14
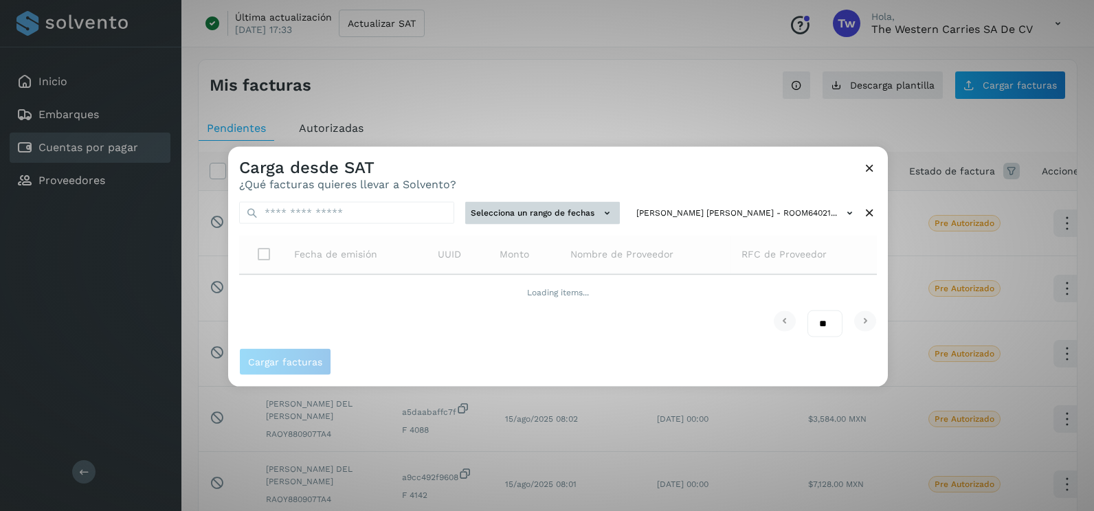
click at [600, 216] on icon at bounding box center [607, 213] width 14 height 14
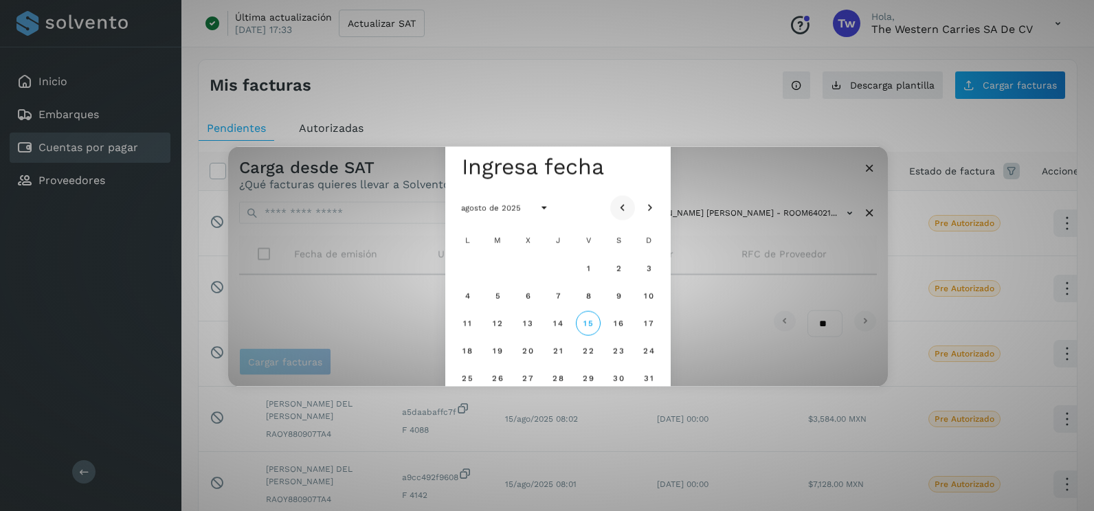
click at [621, 205] on icon "Mes anterior" at bounding box center [623, 208] width 14 height 14
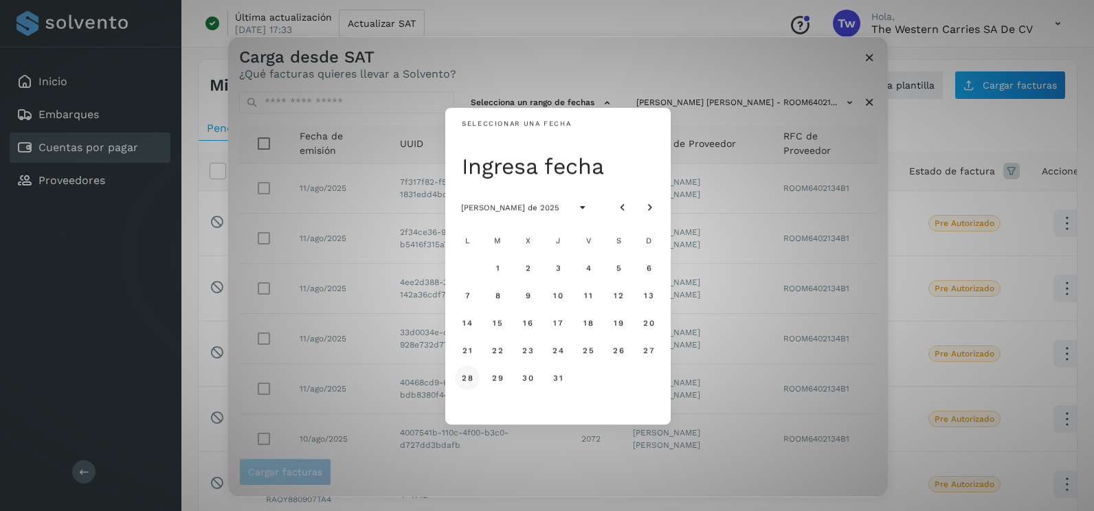
click at [468, 382] on span "28" at bounding box center [467, 378] width 12 height 10
click at [489, 380] on button "29" at bounding box center [497, 377] width 25 height 25
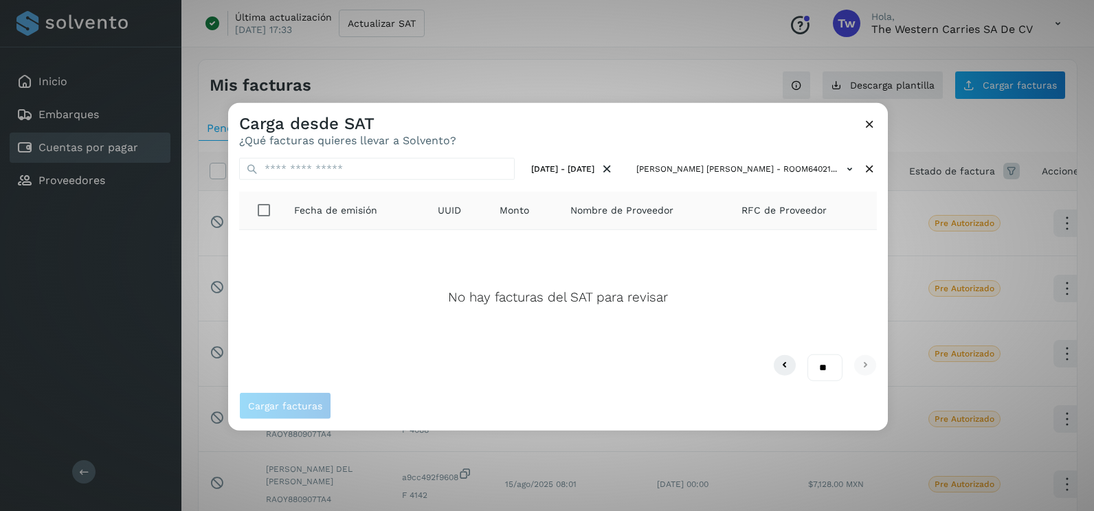
click at [875, 118] on icon at bounding box center [869, 124] width 14 height 14
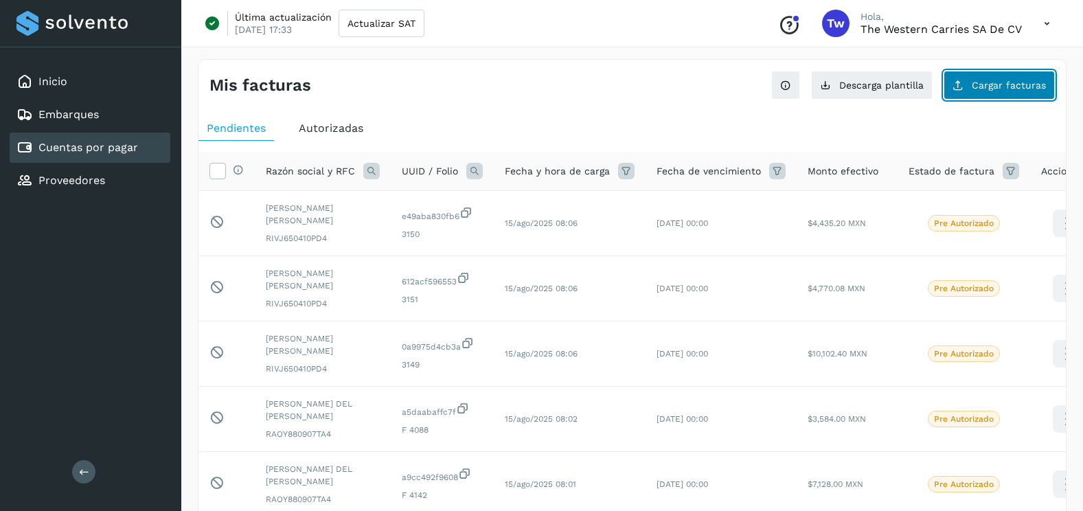
click at [997, 80] on span "Cargar facturas" at bounding box center [1009, 85] width 74 height 10
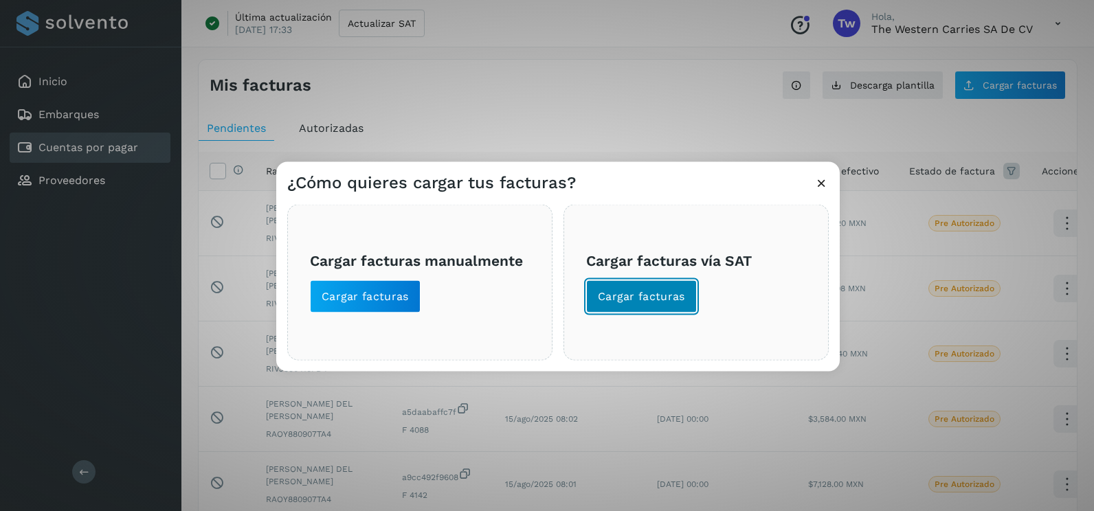
click at [665, 285] on button "Cargar facturas" at bounding box center [641, 296] width 111 height 33
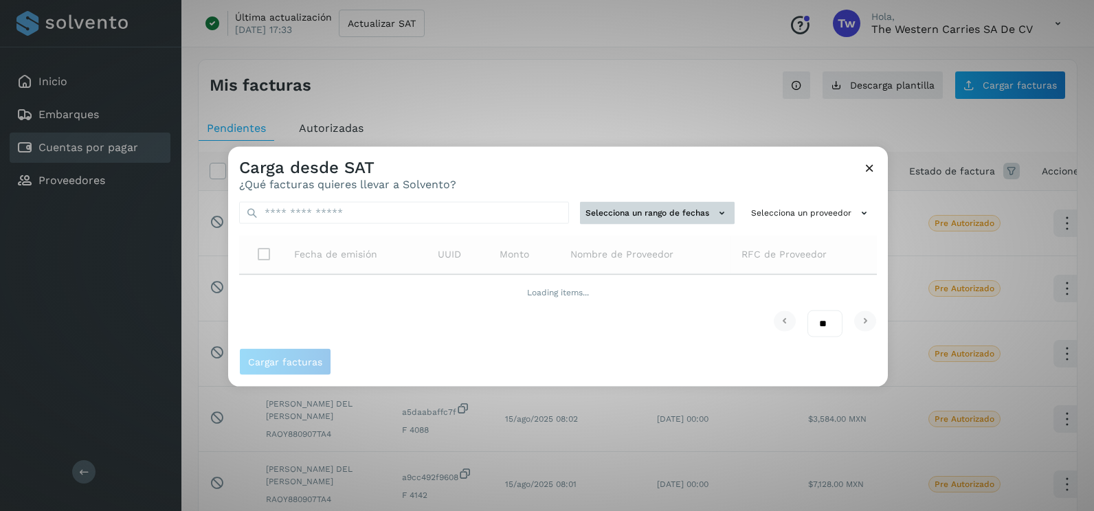
click at [682, 216] on button "Selecciona un rango de fechas" at bounding box center [657, 213] width 155 height 23
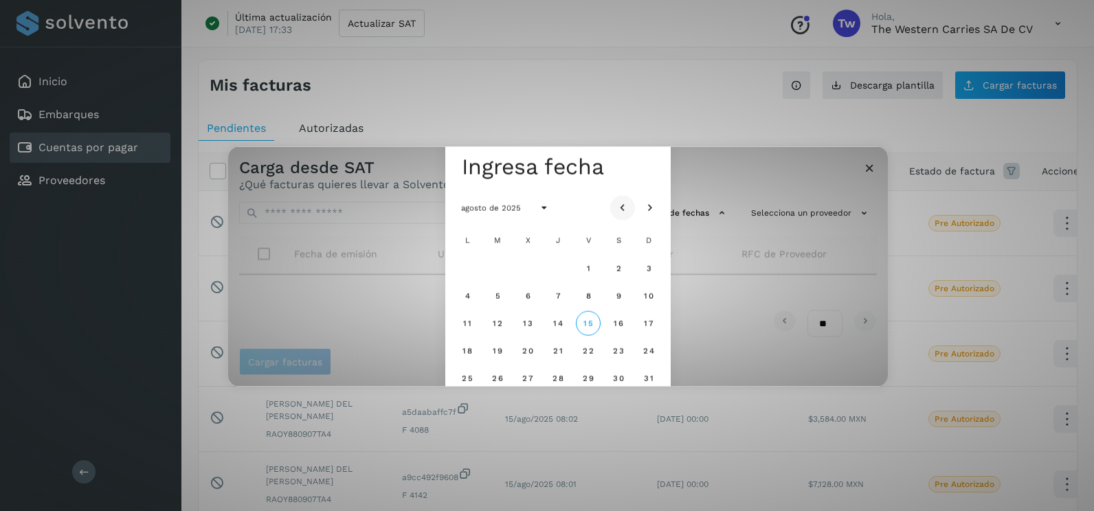
click at [623, 204] on icon "Mes anterior" at bounding box center [623, 208] width 14 height 14
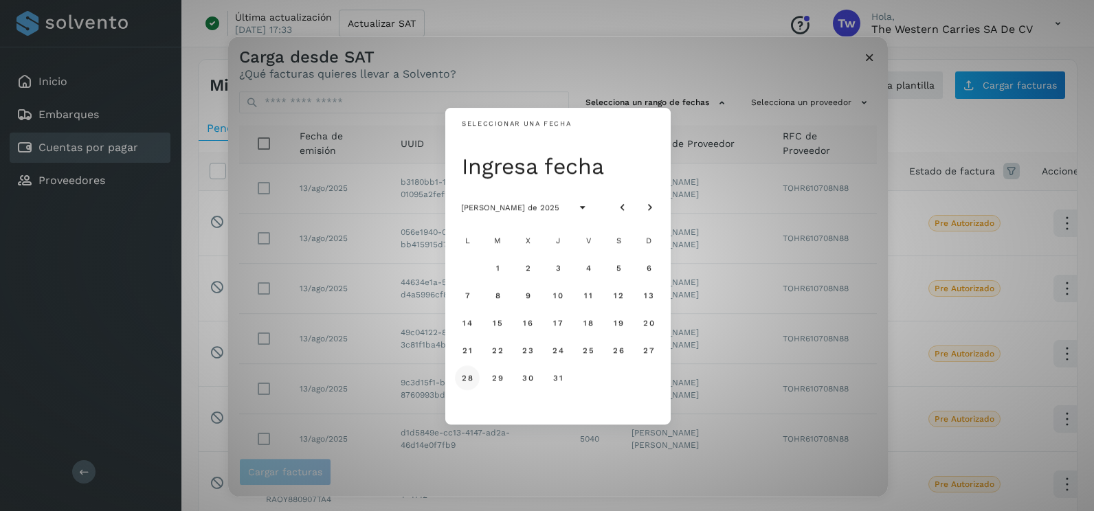
click at [474, 386] on button "28" at bounding box center [467, 377] width 25 height 25
click at [500, 374] on span "29" at bounding box center [497, 378] width 12 height 10
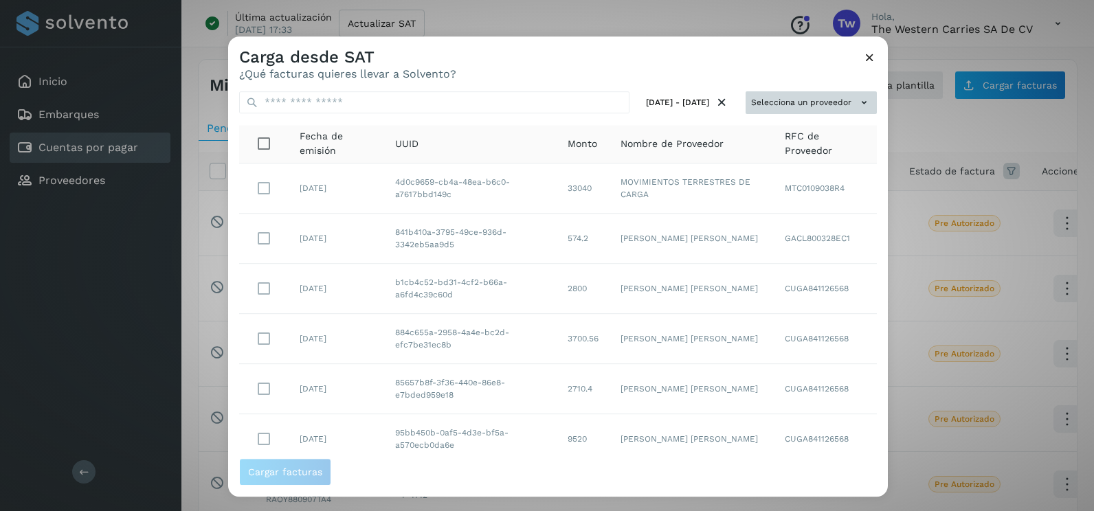
click at [846, 100] on button "Selecciona un proveedor" at bounding box center [810, 102] width 131 height 23
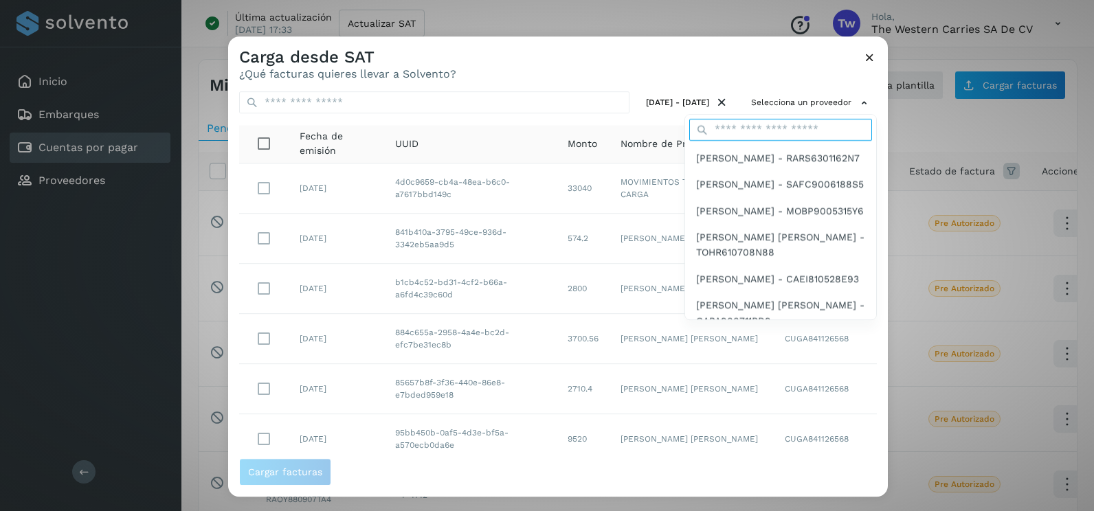
click at [745, 126] on input "text" at bounding box center [780, 130] width 183 height 22
type input "*****"
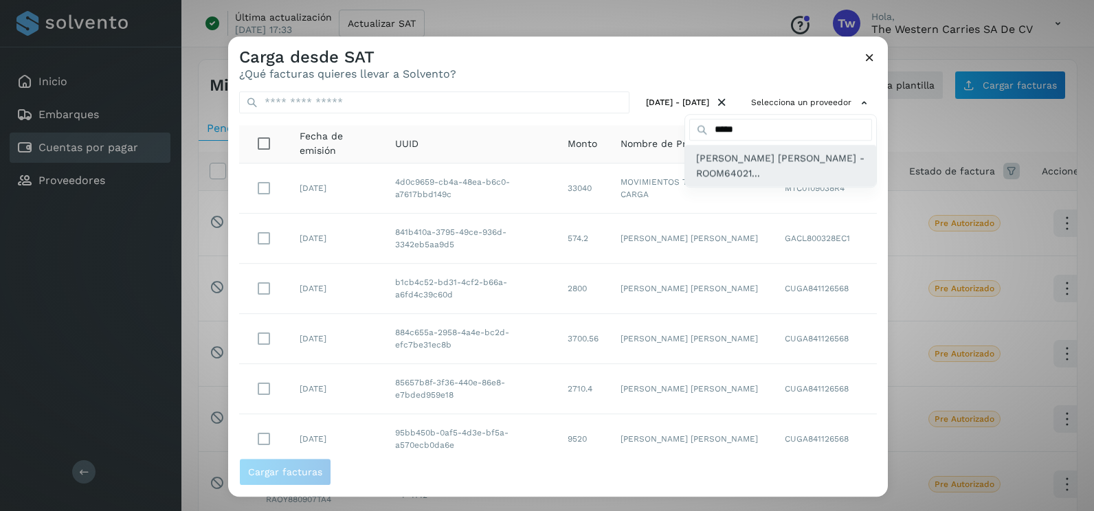
click at [743, 170] on span "[PERSON_NAME] - ROOM64021..." at bounding box center [780, 165] width 169 height 31
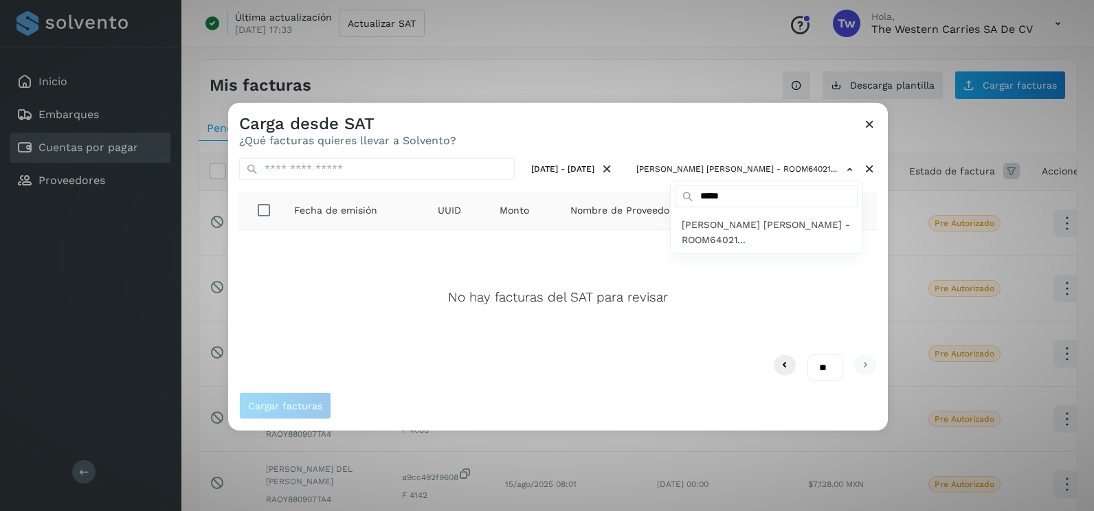
click at [879, 127] on div at bounding box center [775, 358] width 1094 height 511
click at [877, 124] on div "Carga desde SAT ¿Qué facturas quieres llevar a Solvento?" at bounding box center [557, 125] width 659 height 44
click at [866, 135] on div "Carga desde SAT ¿Qué facturas quieres llevar a Solvento?" at bounding box center [557, 125] width 659 height 44
click at [866, 120] on icon at bounding box center [869, 124] width 14 height 14
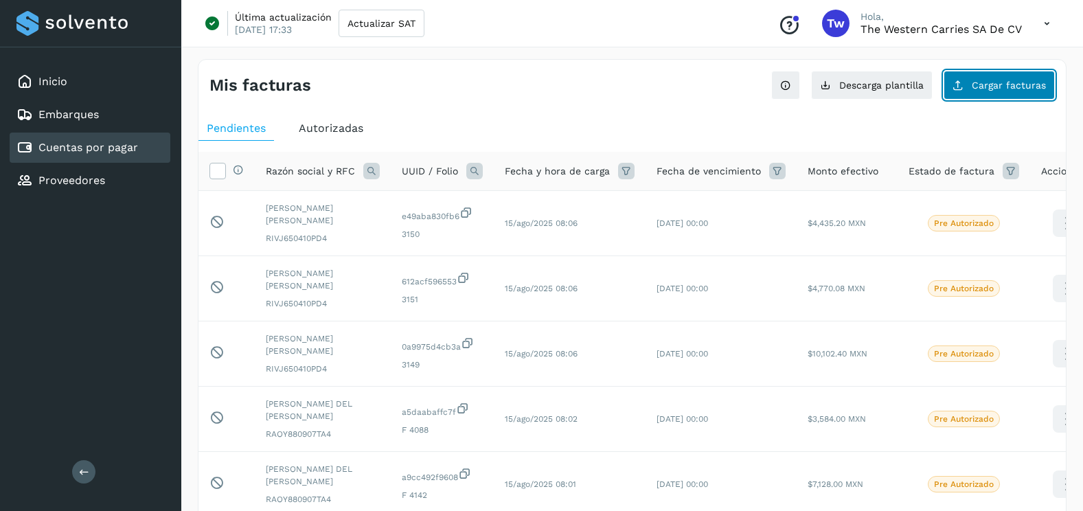
click at [1035, 82] on span "Cargar facturas" at bounding box center [1009, 85] width 74 height 10
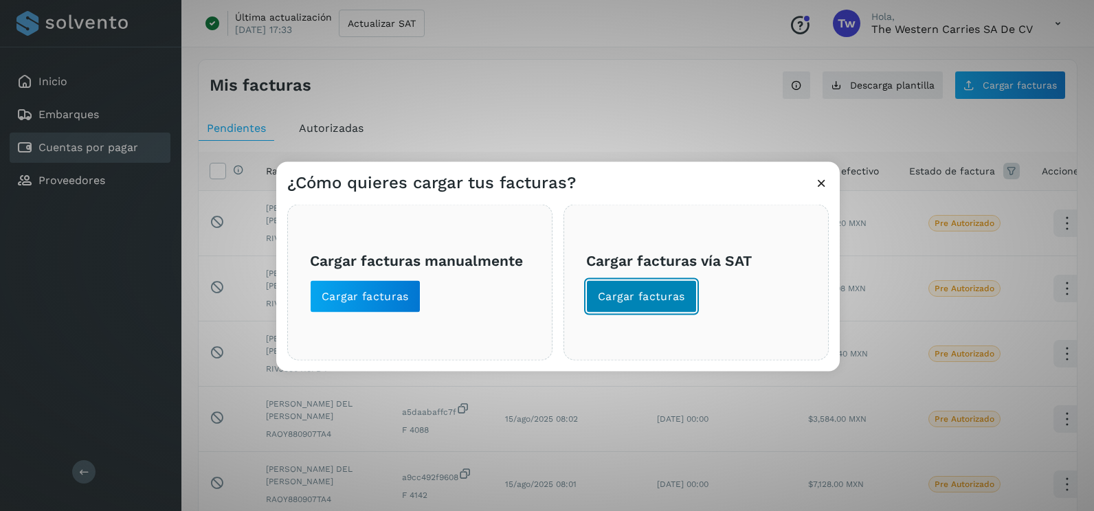
click at [664, 310] on button "Cargar facturas" at bounding box center [641, 296] width 111 height 33
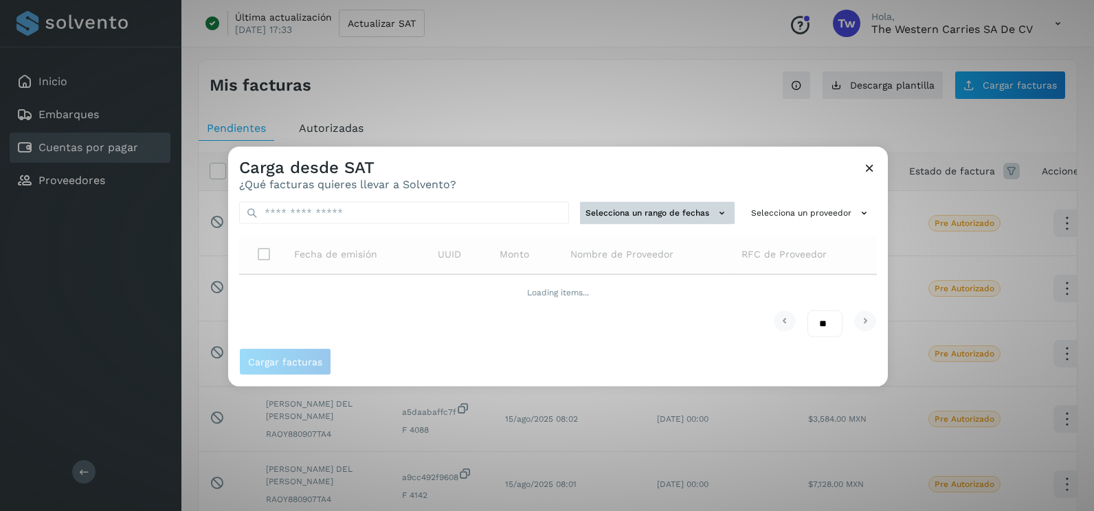
click at [672, 219] on button "Selecciona un rango de fechas" at bounding box center [657, 213] width 155 height 23
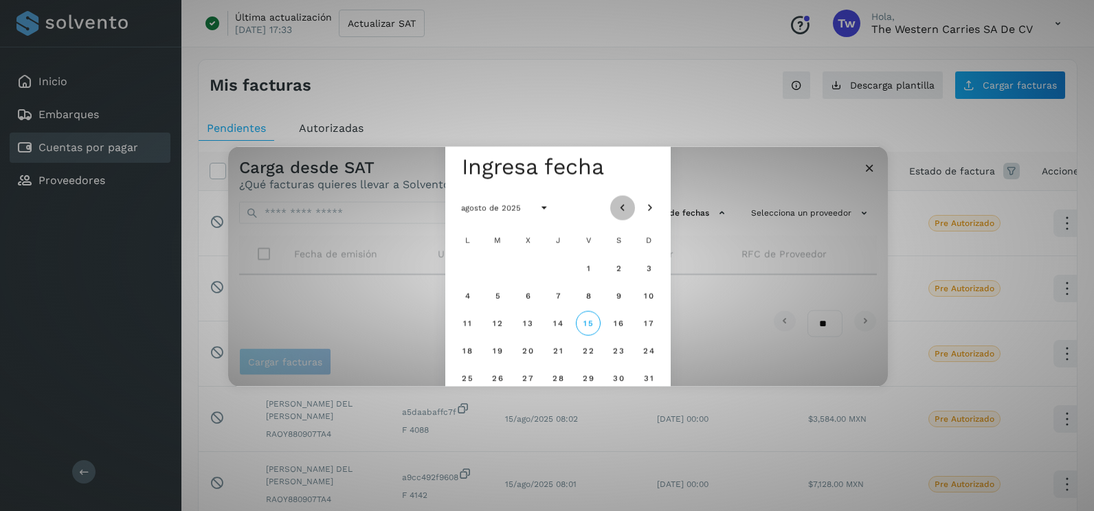
click at [621, 209] on icon "Mes anterior" at bounding box center [623, 208] width 14 height 14
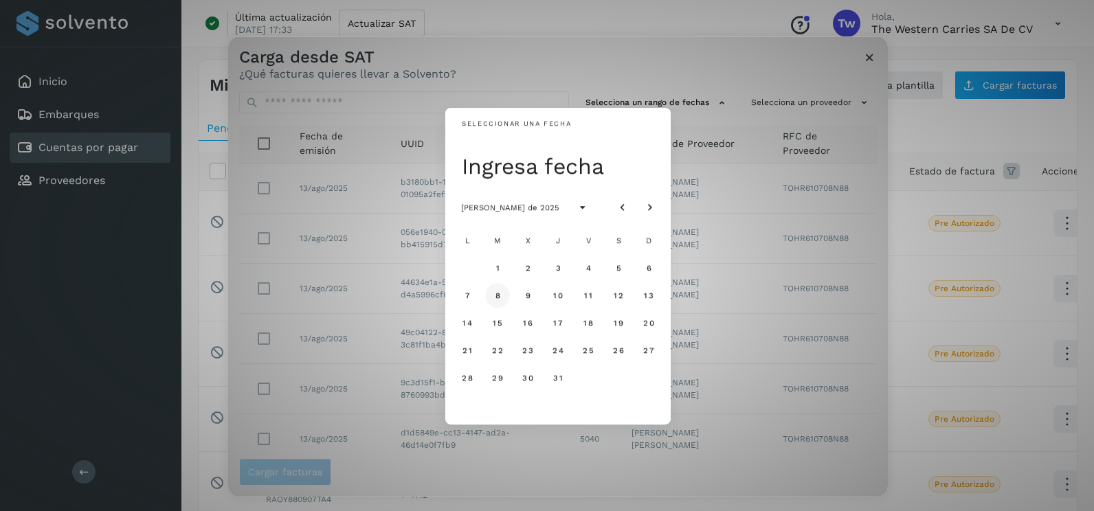
click at [497, 297] on span "8" at bounding box center [497, 296] width 6 height 10
click at [526, 295] on span "9" at bounding box center [527, 296] width 6 height 10
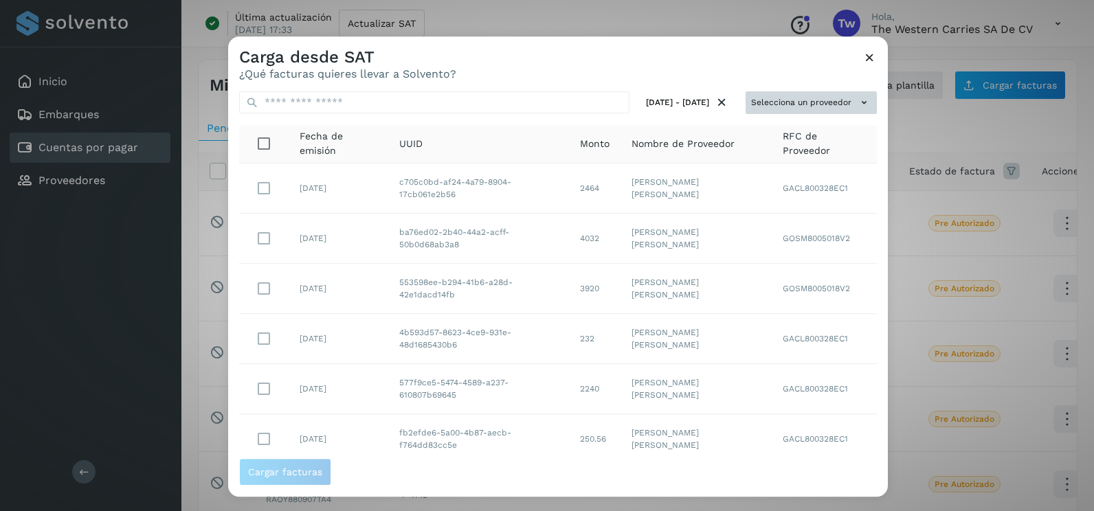
click at [842, 101] on button "Selecciona un proveedor" at bounding box center [810, 102] width 131 height 23
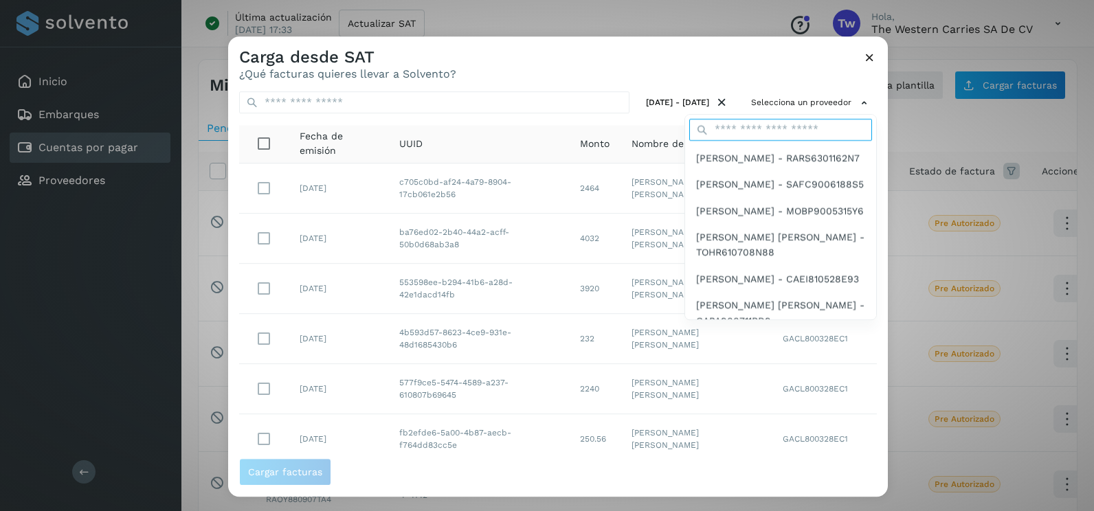
click at [758, 133] on input "text" at bounding box center [780, 130] width 183 height 22
type input "*****"
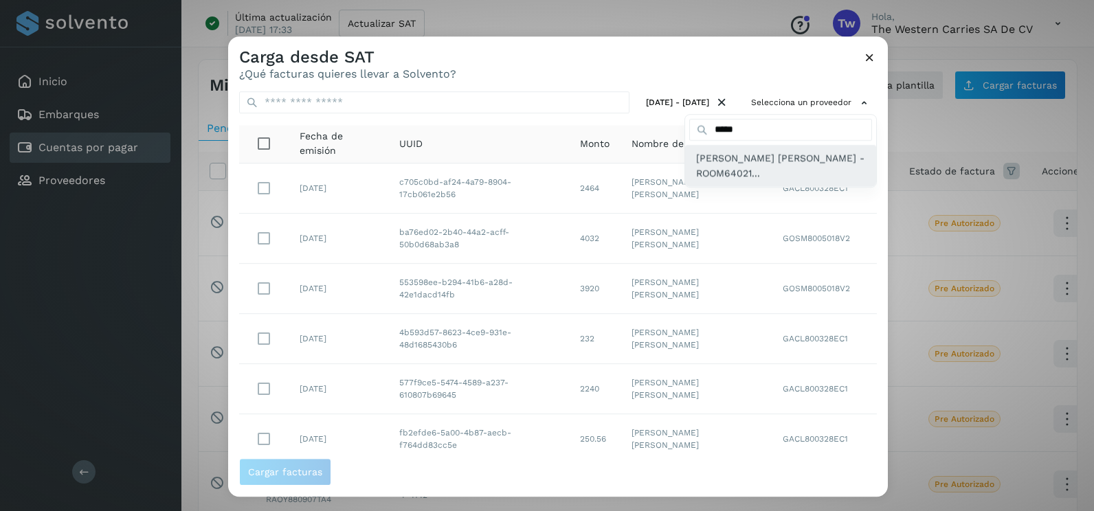
click at [756, 176] on span "[PERSON_NAME] - ROOM64021..." at bounding box center [780, 165] width 169 height 31
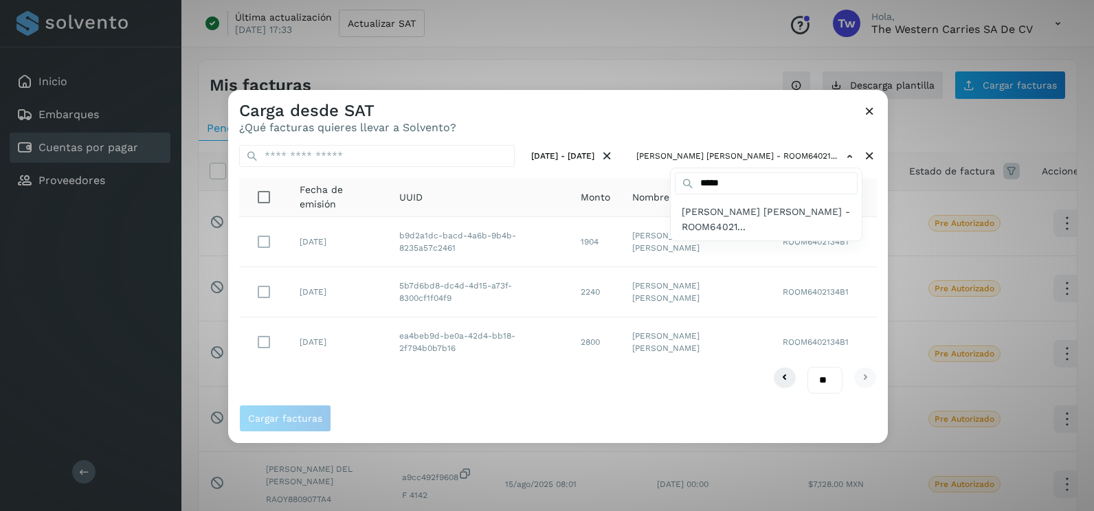
click at [611, 133] on div at bounding box center [775, 345] width 1094 height 511
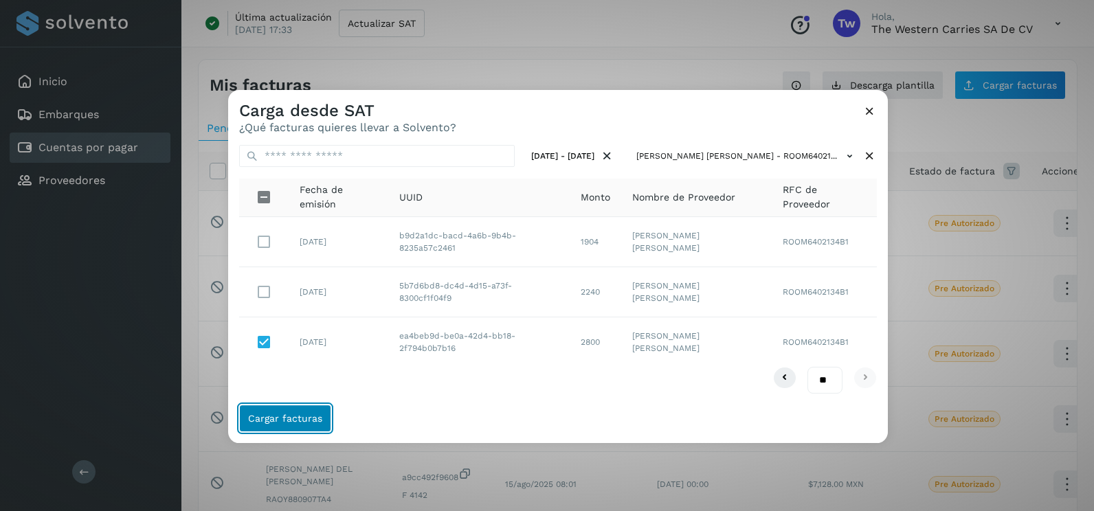
click at [286, 426] on button "Cargar facturas" at bounding box center [285, 418] width 92 height 27
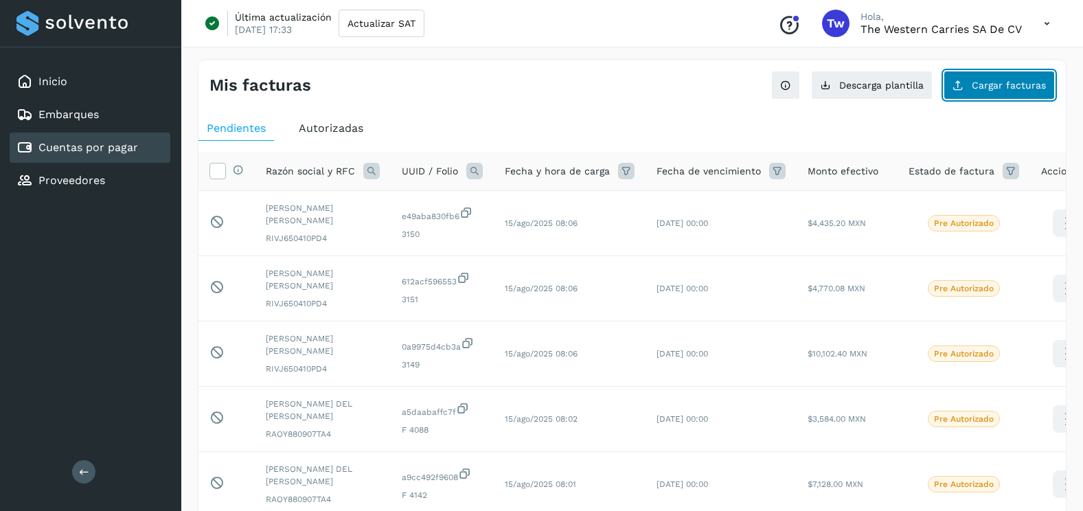
click at [978, 92] on button "Cargar facturas" at bounding box center [999, 85] width 111 height 29
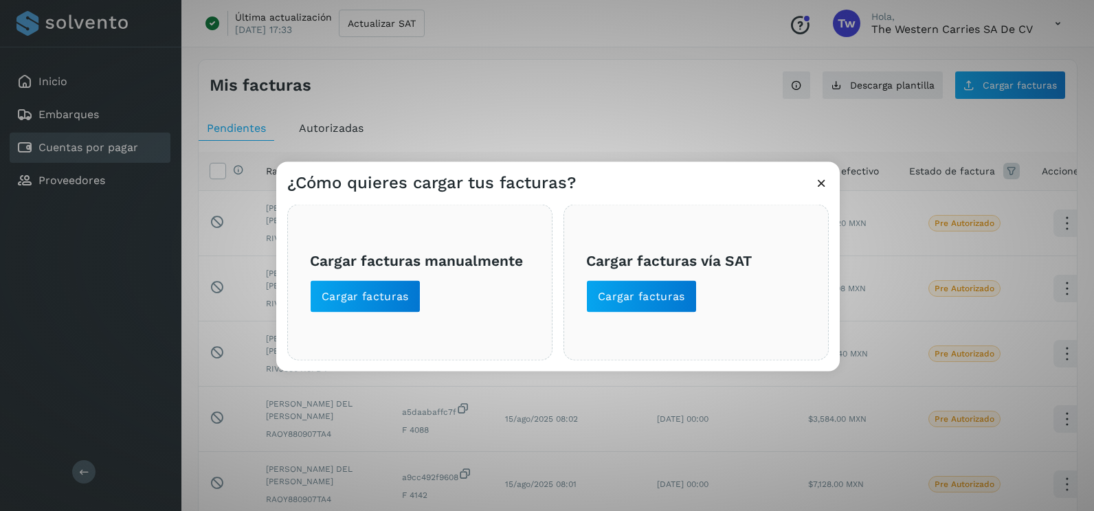
click at [821, 181] on icon at bounding box center [821, 183] width 14 height 14
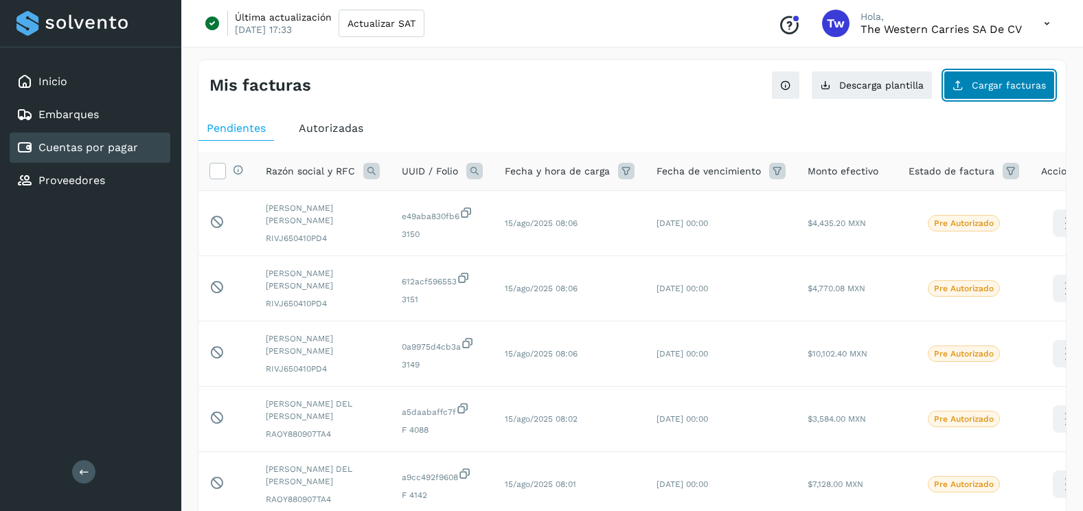
click at [1024, 94] on button "Cargar facturas" at bounding box center [999, 85] width 111 height 29
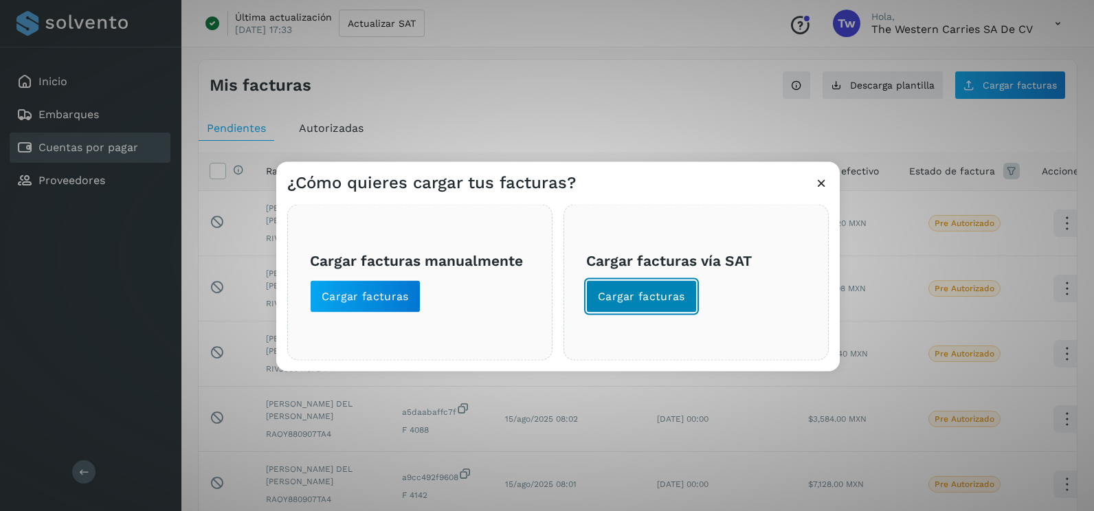
click at [638, 300] on span "Cargar facturas" at bounding box center [641, 296] width 87 height 15
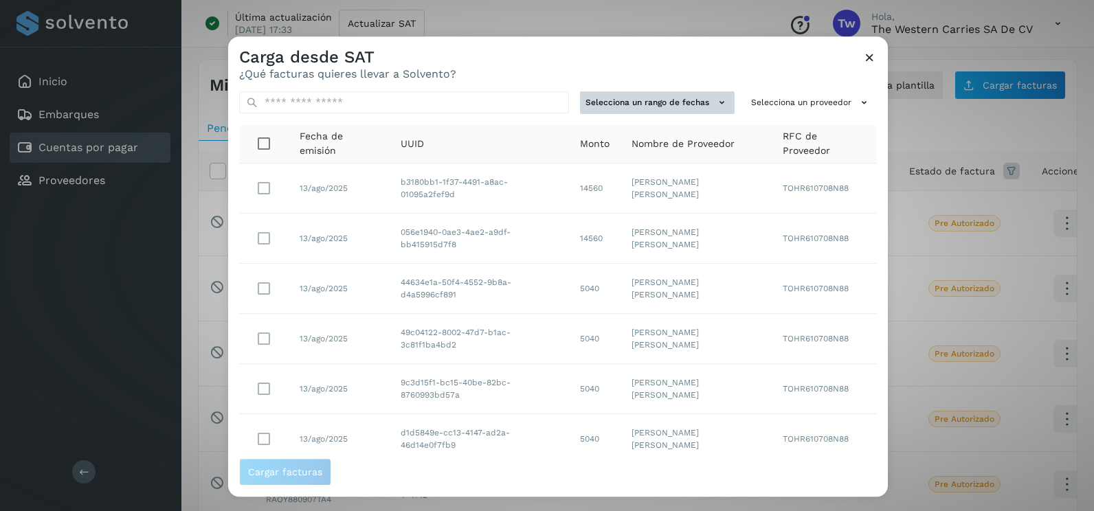
click at [714, 105] on icon at bounding box center [721, 102] width 14 height 14
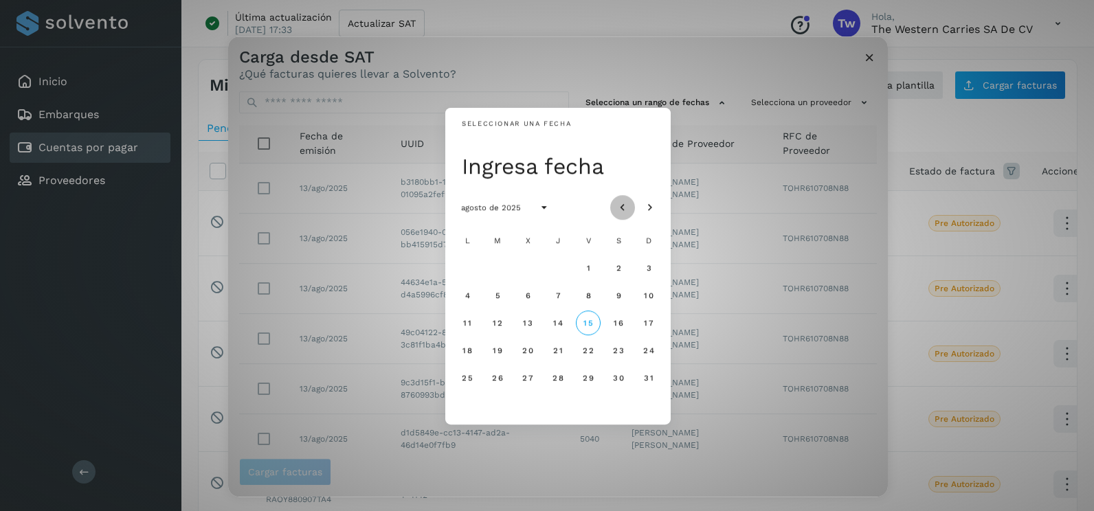
click at [633, 210] on button "Mes anterior" at bounding box center [622, 207] width 25 height 25
drag, startPoint x: 460, startPoint y: 295, endPoint x: 472, endPoint y: 296, distance: 11.8
click at [463, 295] on button "7" at bounding box center [467, 295] width 25 height 25
click at [500, 297] on span "8" at bounding box center [497, 296] width 6 height 10
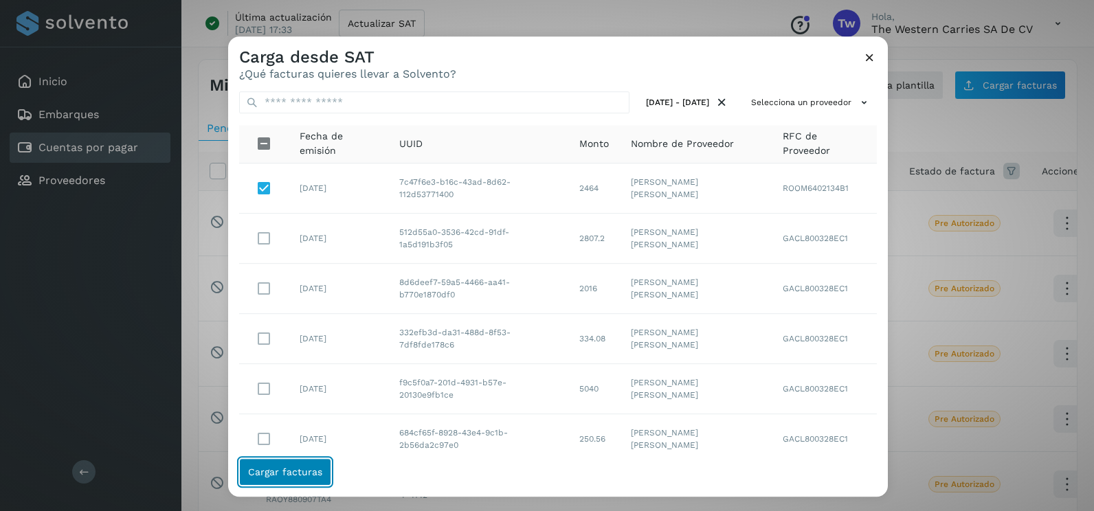
click at [286, 471] on span "Cargar facturas" at bounding box center [285, 472] width 74 height 10
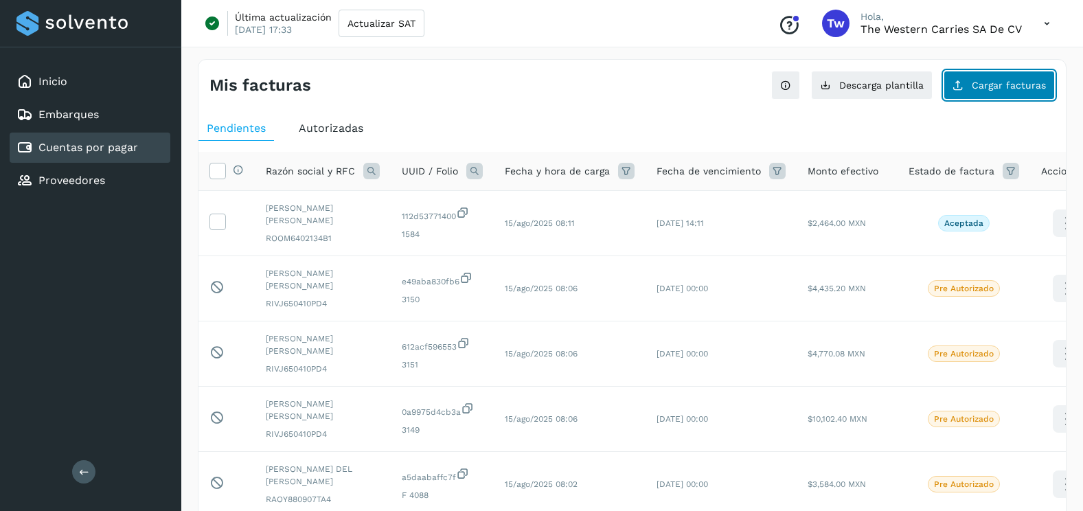
click at [1008, 91] on button "Cargar facturas" at bounding box center [999, 85] width 111 height 29
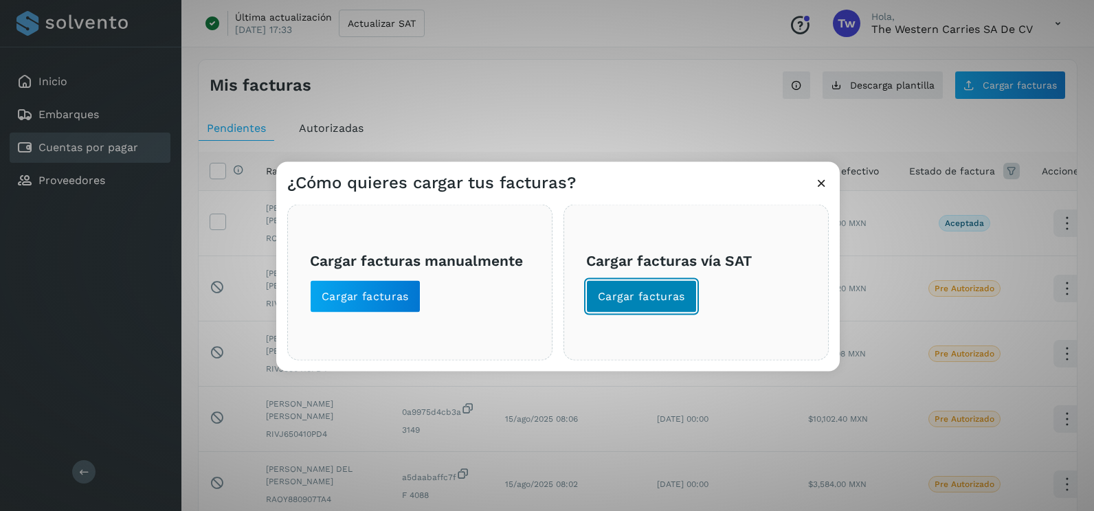
click at [664, 297] on span "Cargar facturas" at bounding box center [641, 296] width 87 height 15
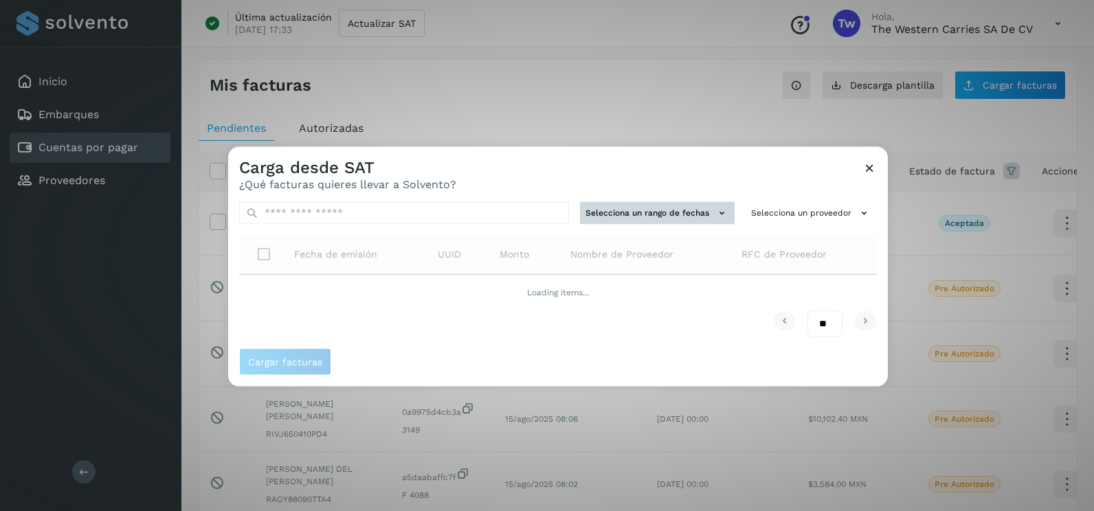
click at [695, 204] on button "Selecciona un rango de fechas" at bounding box center [657, 213] width 155 height 23
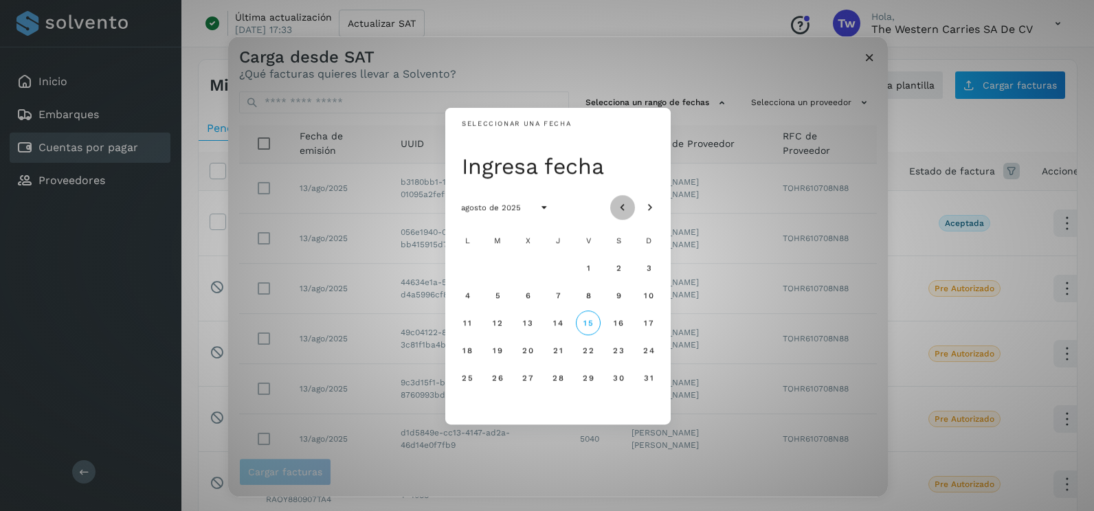
click at [616, 201] on icon "Mes anterior" at bounding box center [623, 208] width 14 height 14
click at [501, 293] on button "8" at bounding box center [497, 295] width 25 height 25
click at [526, 295] on span "9" at bounding box center [527, 296] width 6 height 10
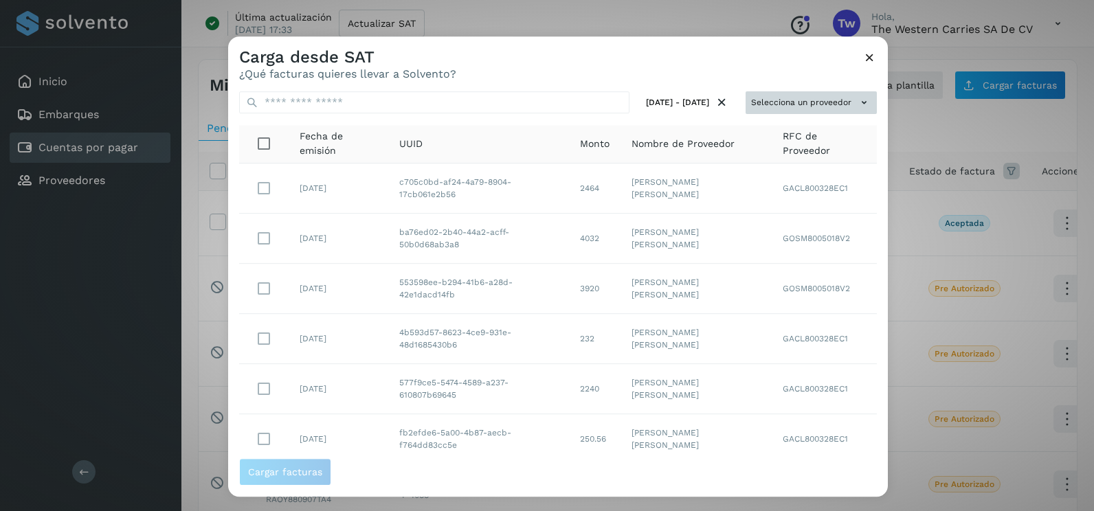
click at [817, 102] on button "Selecciona un proveedor" at bounding box center [810, 102] width 131 height 23
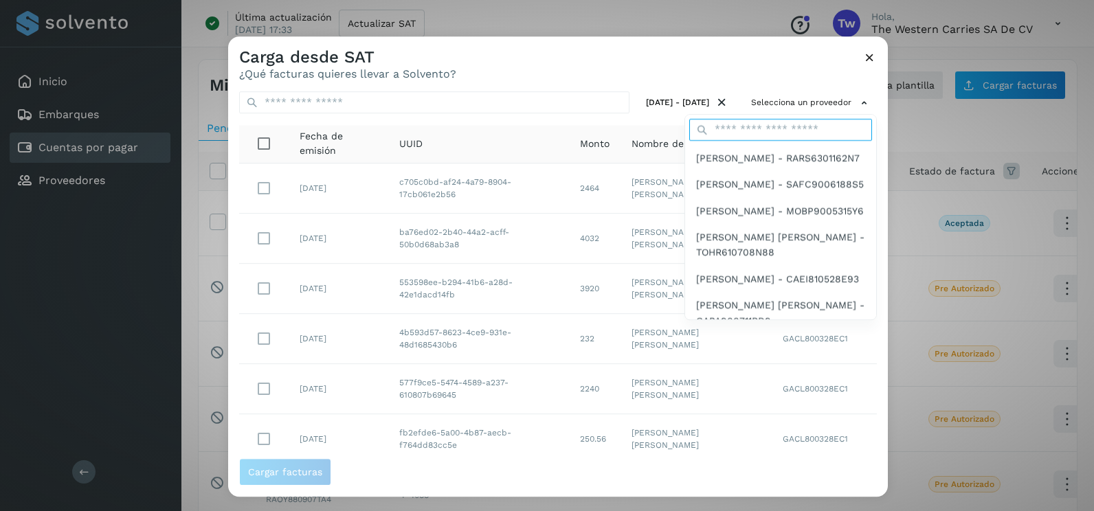
click at [764, 135] on input "text" at bounding box center [780, 130] width 183 height 22
type input "*****"
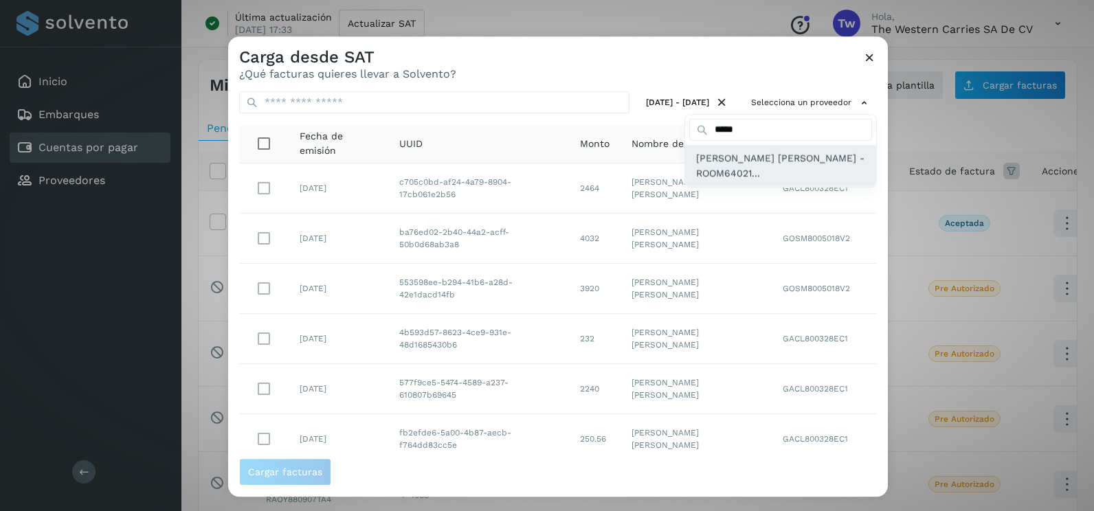
click at [744, 170] on span "[PERSON_NAME] [PERSON_NAME] - ROOM64021..." at bounding box center [780, 165] width 169 height 31
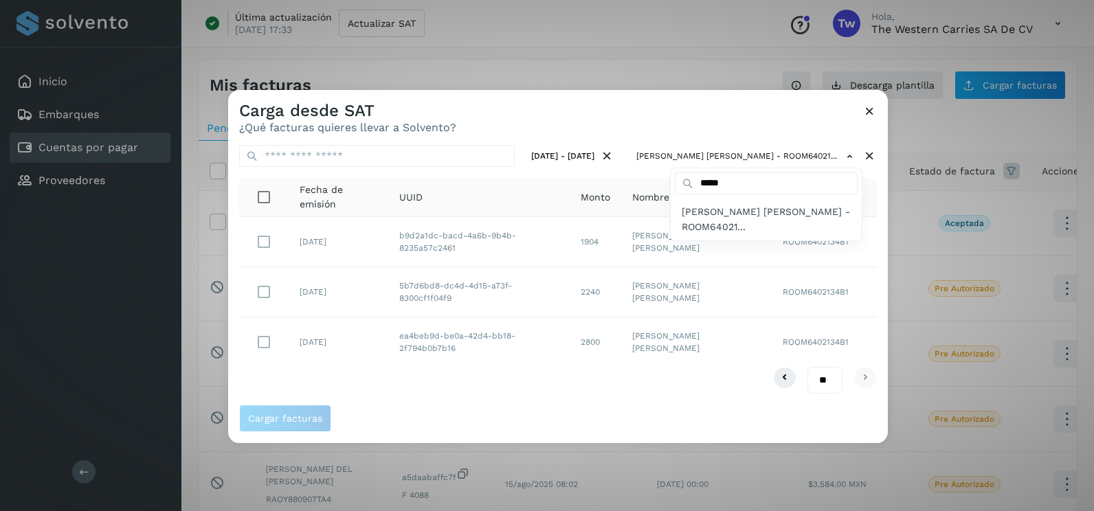
click at [878, 232] on div at bounding box center [775, 345] width 1094 height 511
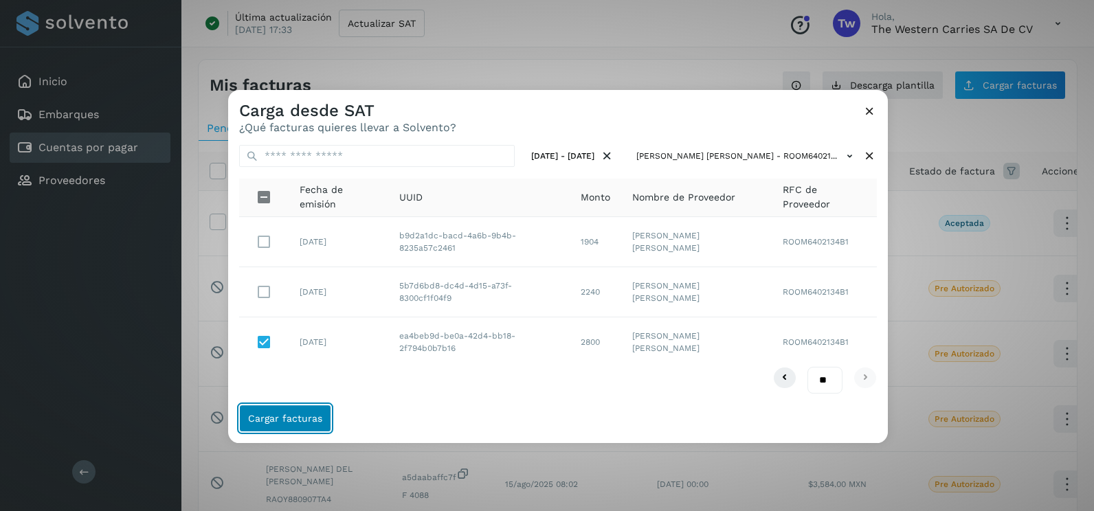
click at [316, 410] on button "Cargar facturas" at bounding box center [285, 418] width 92 height 27
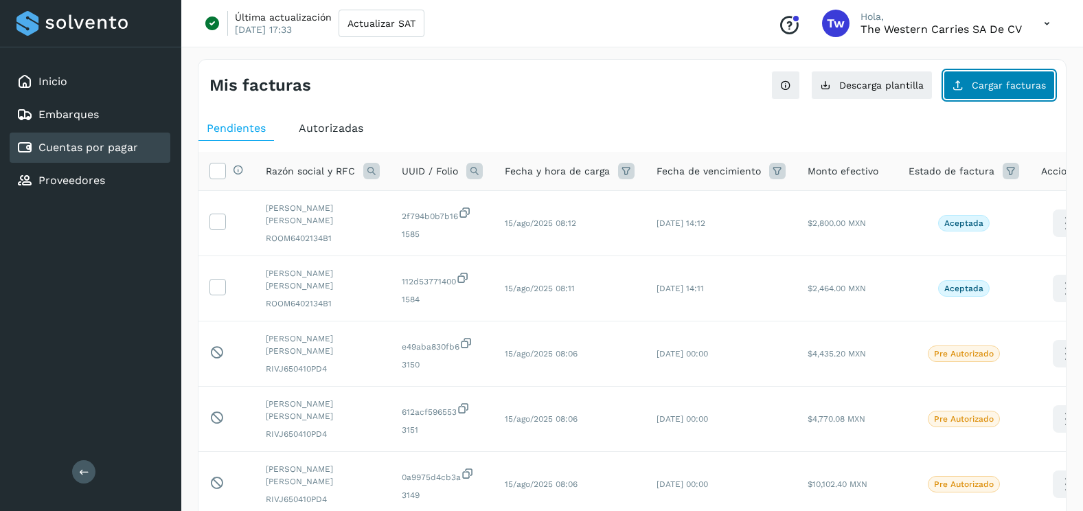
click at [997, 80] on span "Cargar facturas" at bounding box center [1009, 85] width 74 height 10
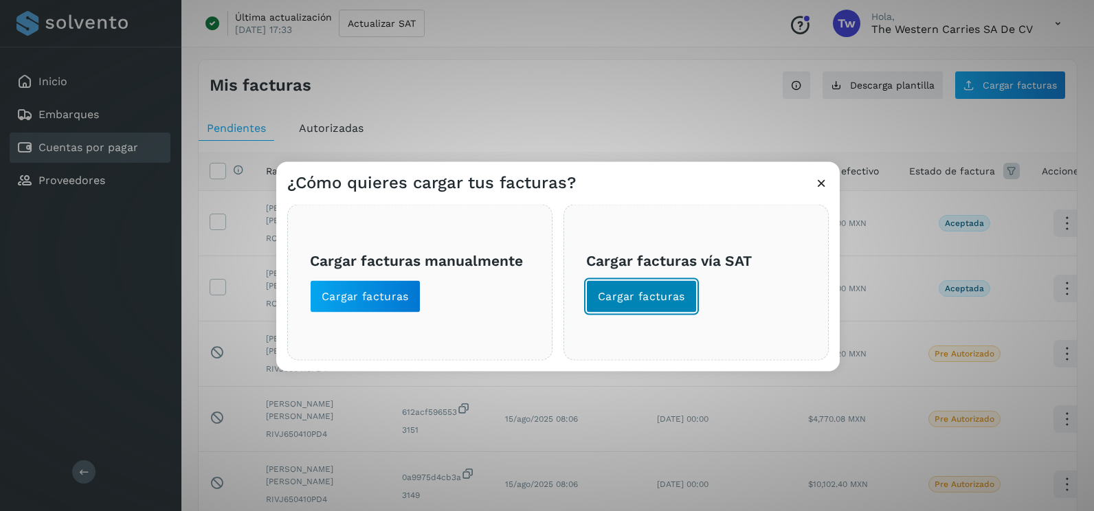
click at [622, 302] on span "Cargar facturas" at bounding box center [641, 296] width 87 height 15
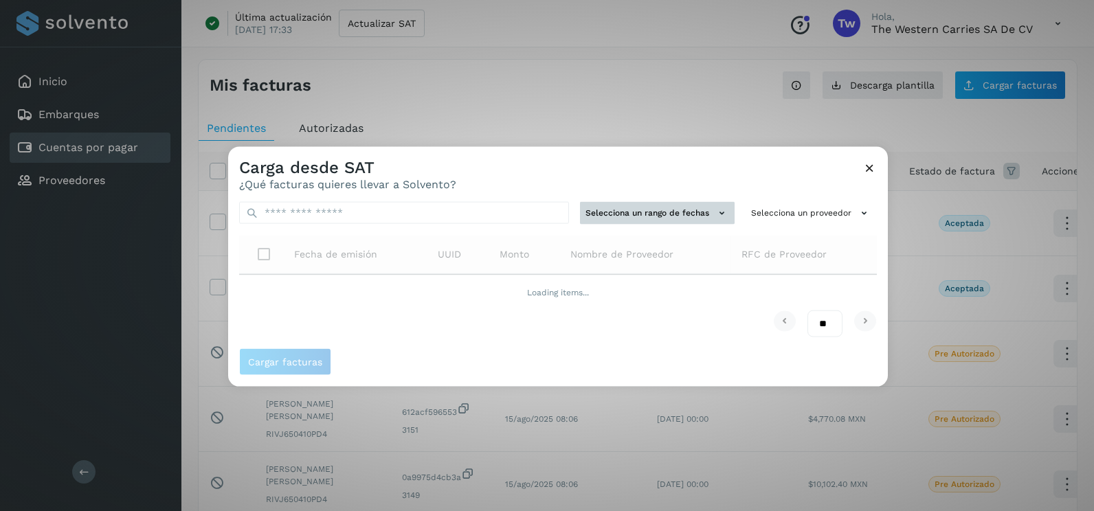
click at [673, 215] on button "Selecciona un rango de fechas" at bounding box center [657, 213] width 155 height 23
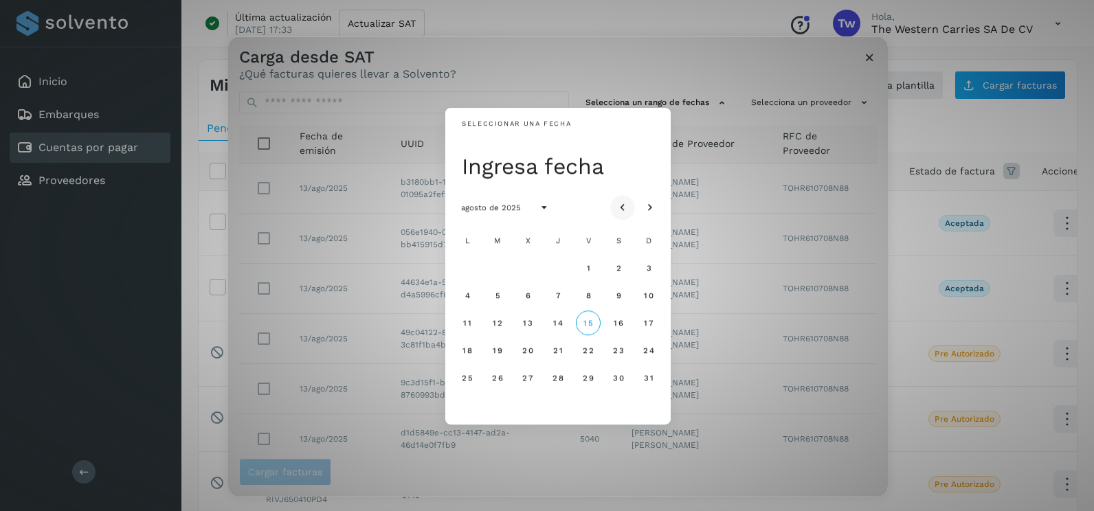
click at [630, 207] on button "Mes anterior" at bounding box center [622, 207] width 25 height 25
click at [499, 297] on span "8" at bounding box center [497, 296] width 6 height 10
click at [526, 300] on span "9" at bounding box center [527, 296] width 6 height 10
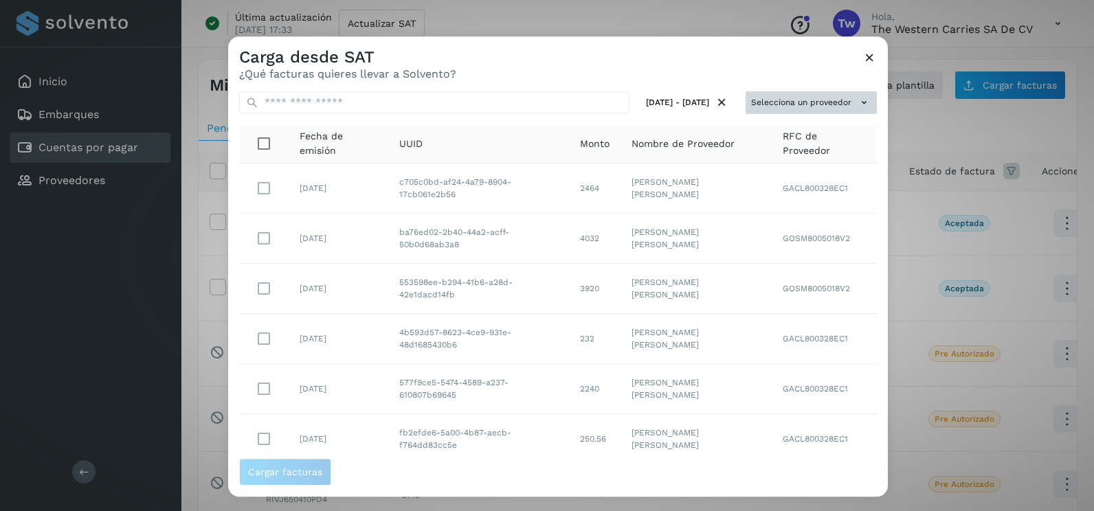
click at [835, 97] on button "Selecciona un proveedor" at bounding box center [810, 102] width 131 height 23
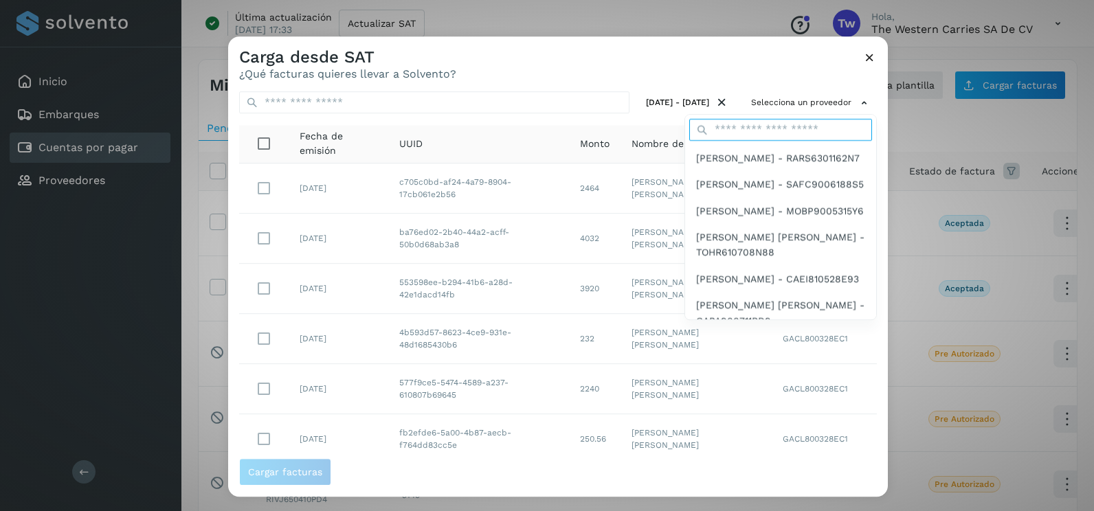
click at [772, 128] on input "text" at bounding box center [780, 130] width 183 height 22
type input "*****"
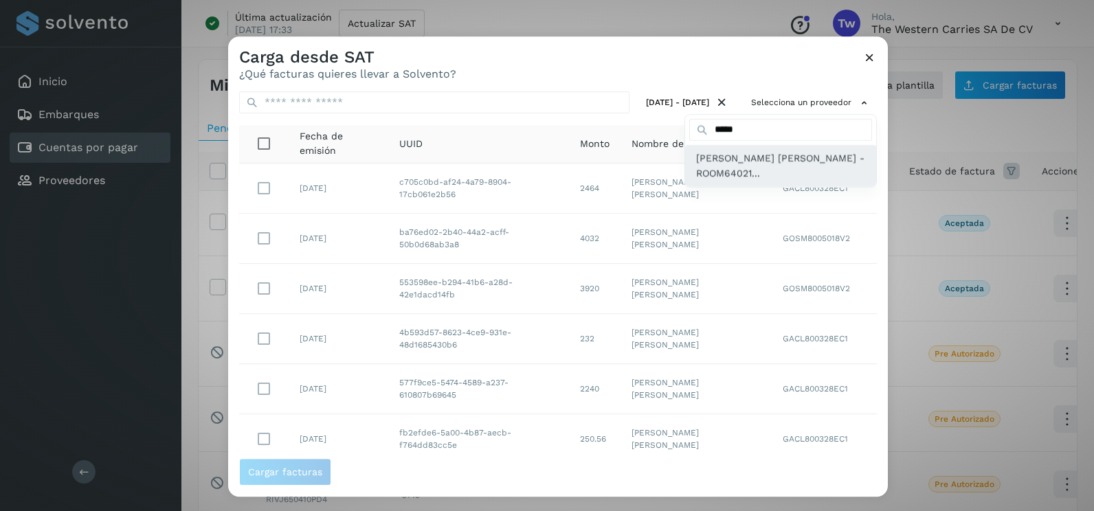
click at [740, 177] on span "[PERSON_NAME] [PERSON_NAME] - ROOM64021..." at bounding box center [780, 165] width 169 height 31
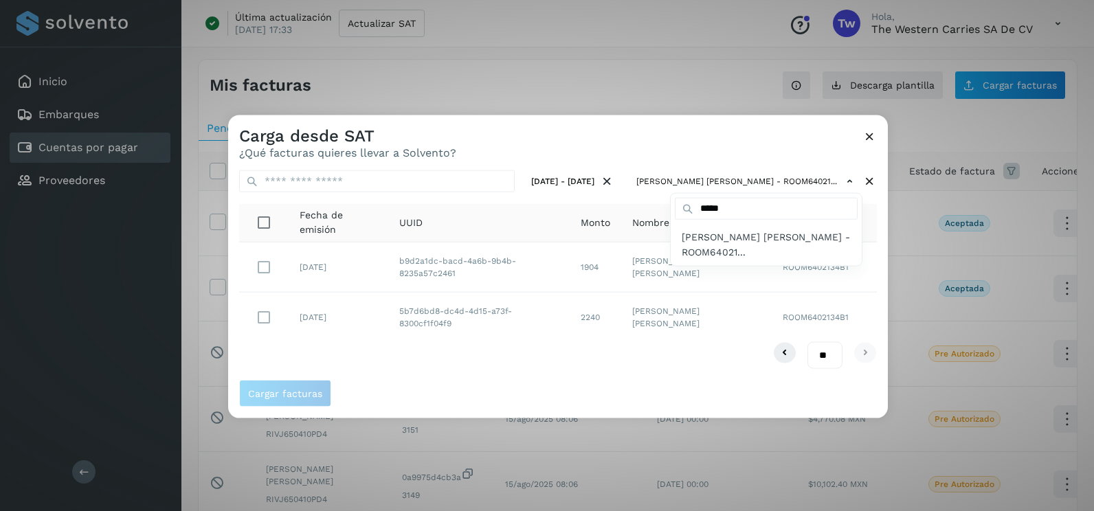
click at [668, 157] on div at bounding box center [775, 370] width 1094 height 511
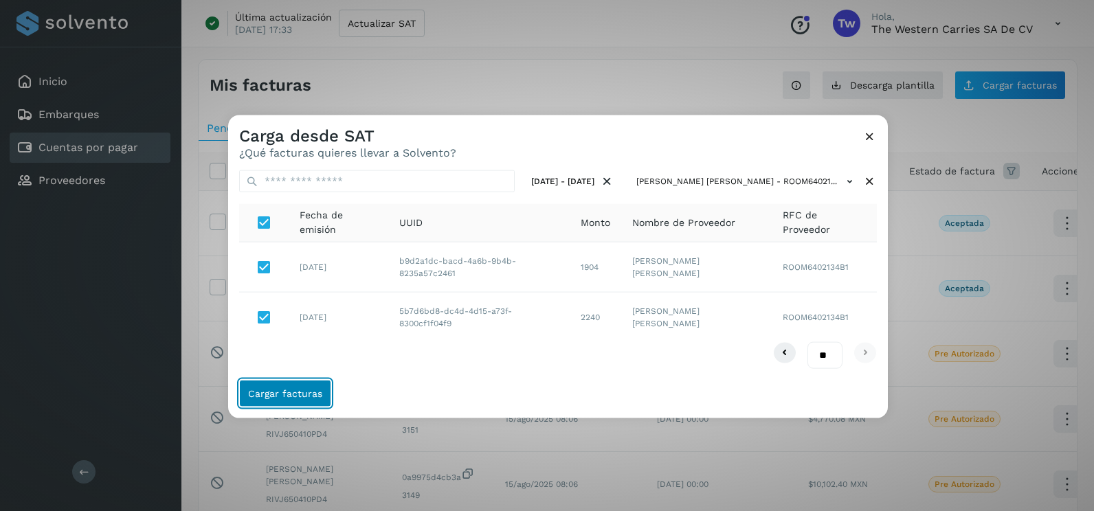
click at [321, 395] on button "Cargar facturas" at bounding box center [285, 392] width 92 height 27
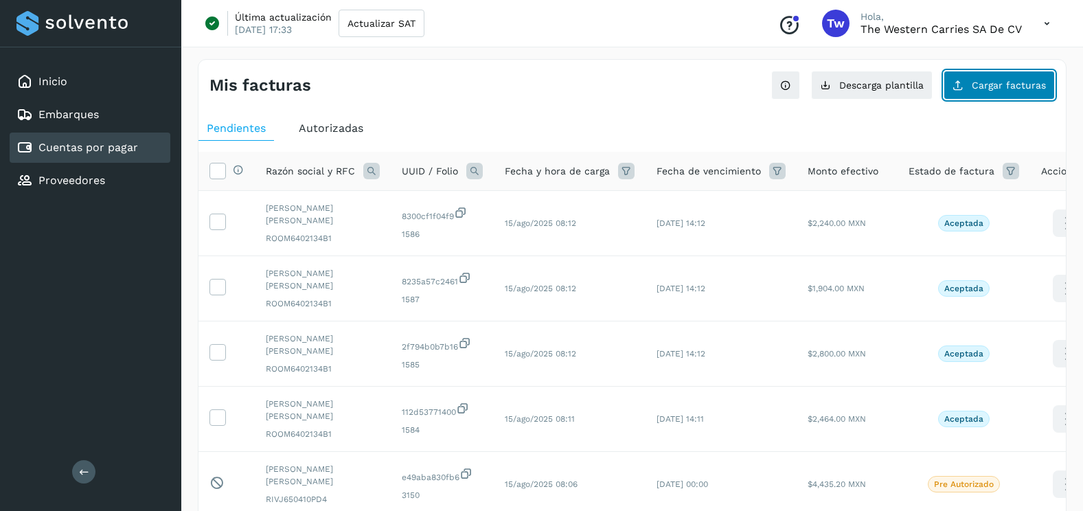
click at [1012, 82] on span "Cargar facturas" at bounding box center [1009, 85] width 74 height 10
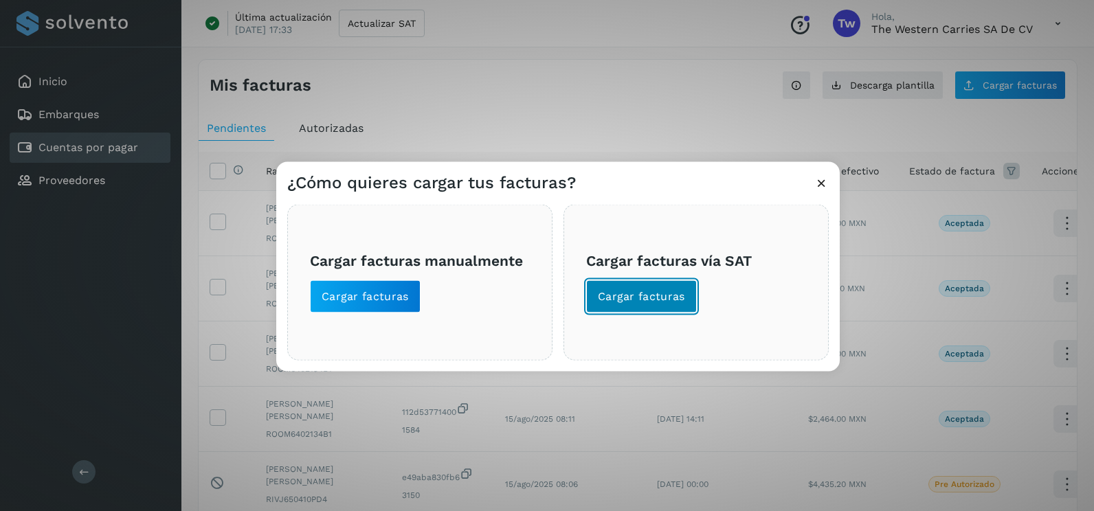
click at [655, 303] on span "Cargar facturas" at bounding box center [641, 296] width 87 height 15
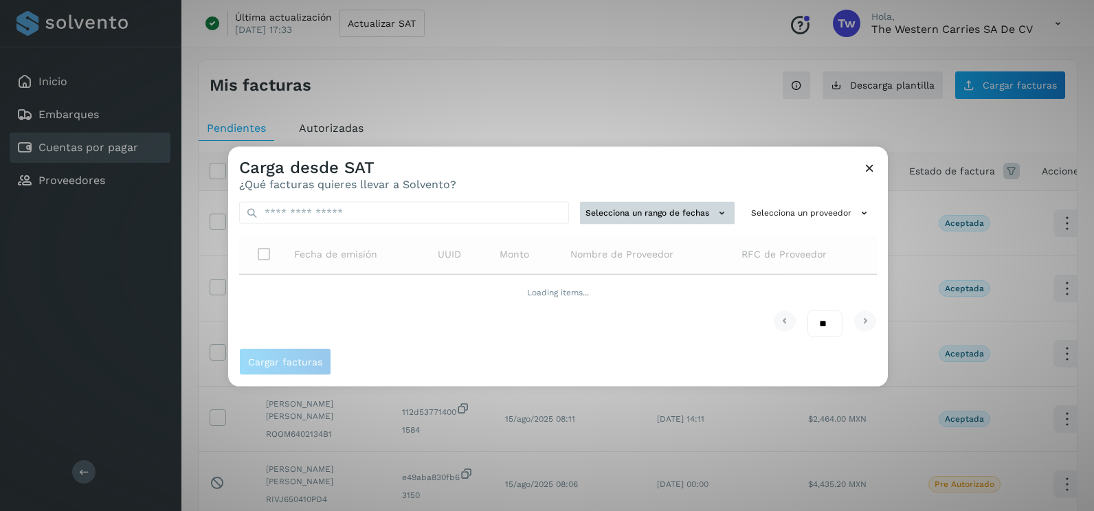
click at [673, 216] on button "Selecciona un rango de fechas" at bounding box center [657, 213] width 155 height 23
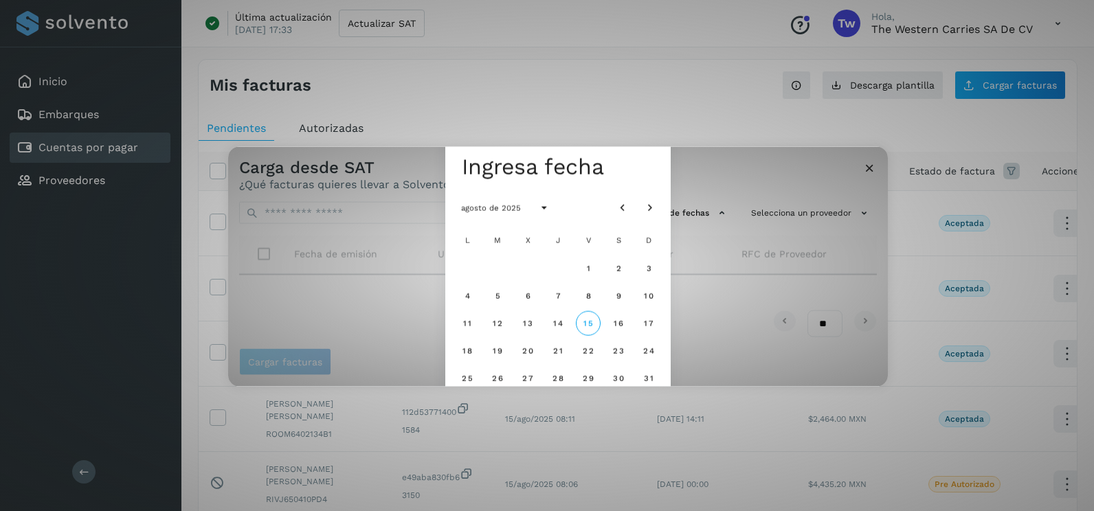
click at [609, 207] on div "agosto de 2025" at bounding box center [557, 207] width 225 height 38
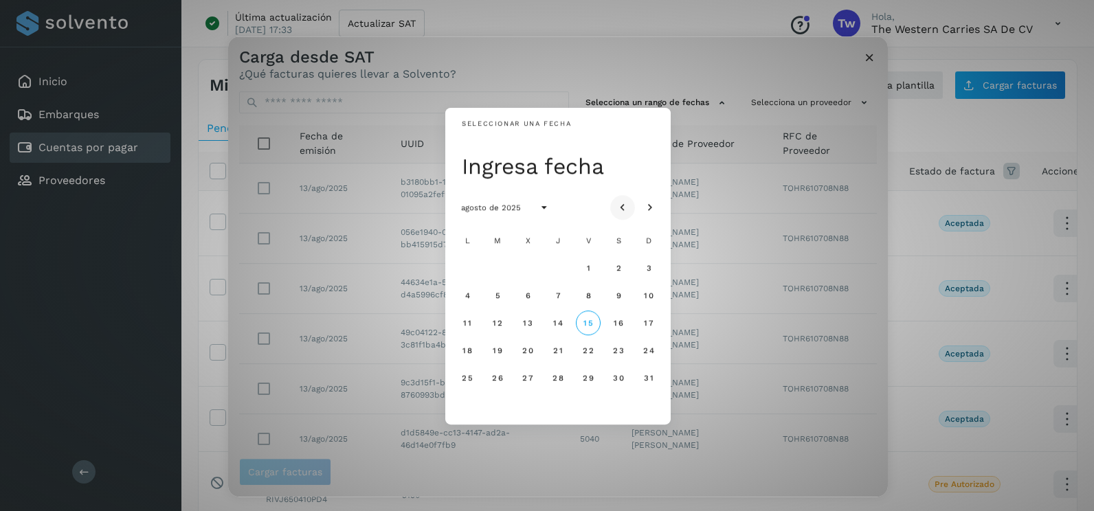
click at [627, 208] on icon "Mes anterior" at bounding box center [623, 208] width 14 height 14
click at [525, 300] on span "9" at bounding box center [527, 296] width 6 height 10
click at [559, 300] on span "10" at bounding box center [557, 296] width 10 height 10
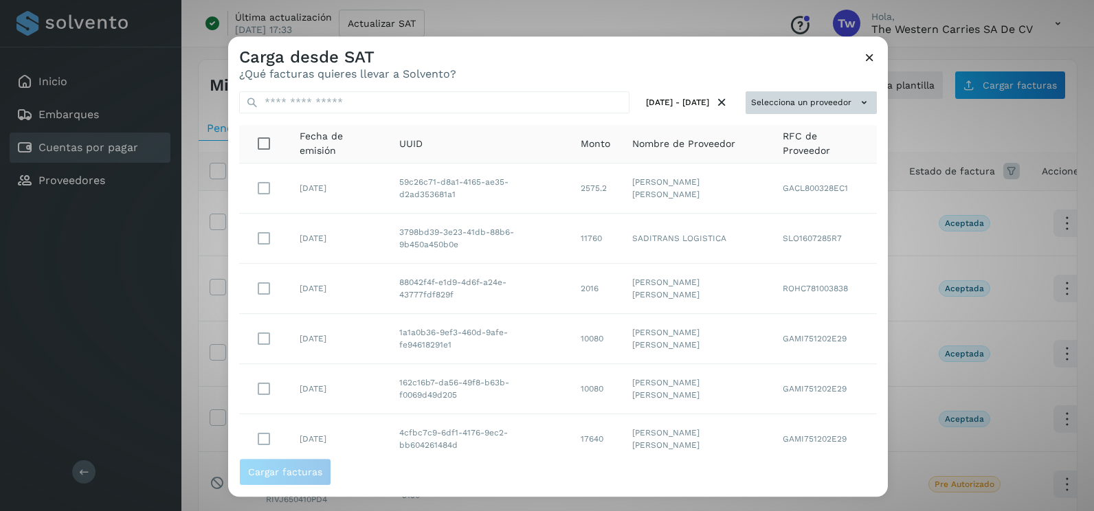
click at [813, 104] on button "Selecciona un proveedor" at bounding box center [810, 102] width 131 height 23
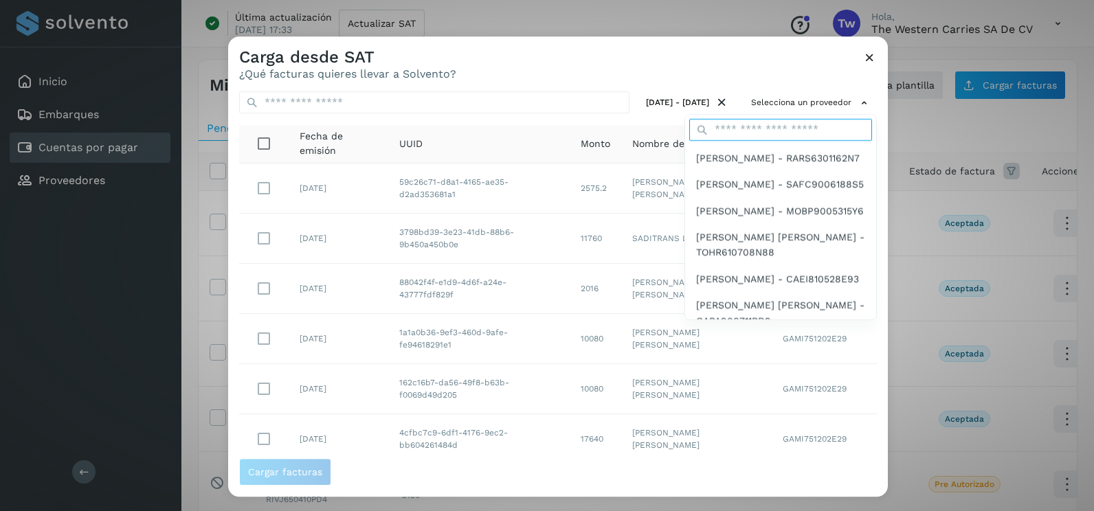
click at [773, 131] on input "text" at bounding box center [780, 130] width 183 height 22
type input "*****"
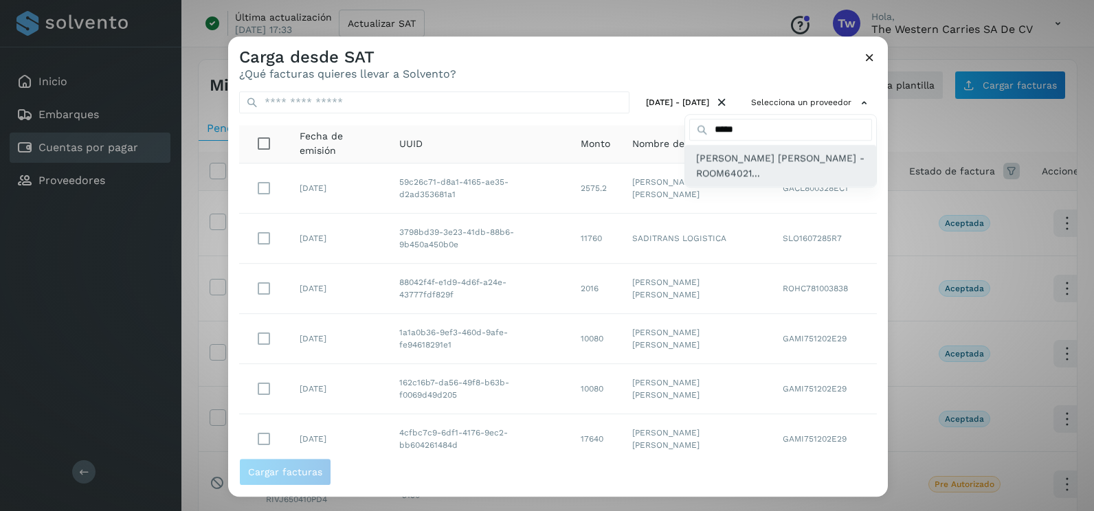
click at [739, 170] on span "[PERSON_NAME] [PERSON_NAME] - ROOM64021..." at bounding box center [780, 165] width 169 height 31
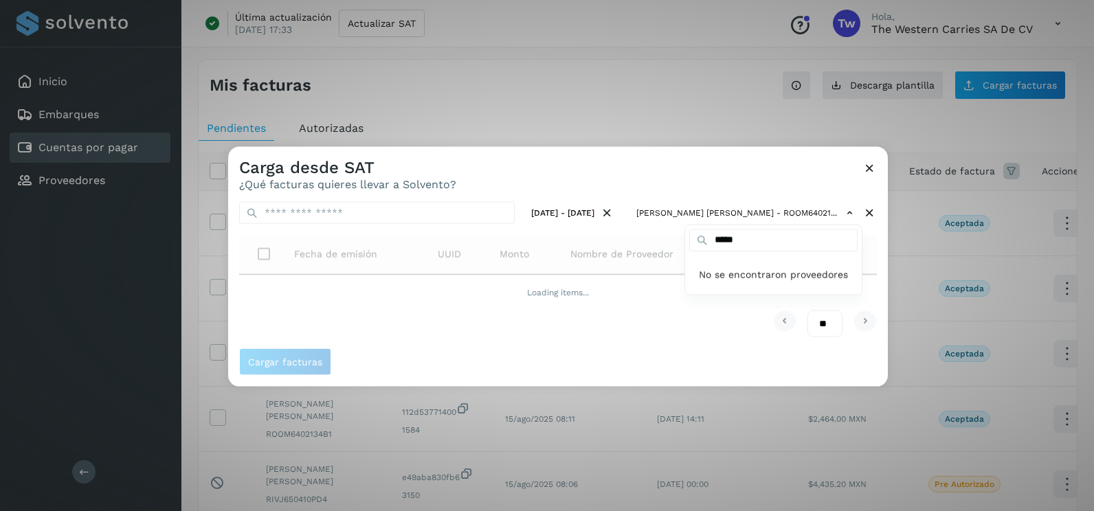
click at [739, 170] on div at bounding box center [775, 402] width 1094 height 511
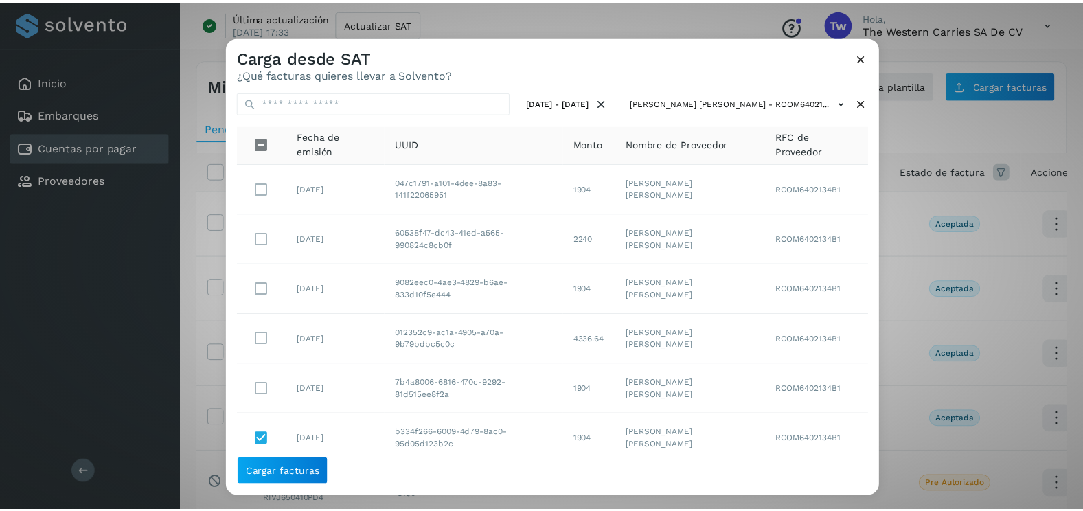
scroll to position [43, 0]
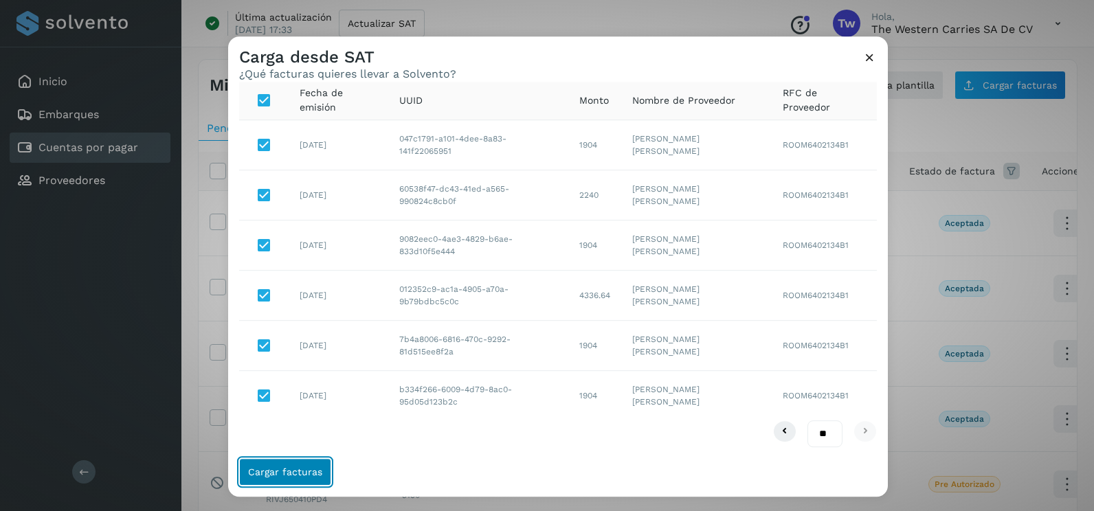
click at [291, 469] on span "Cargar facturas" at bounding box center [285, 472] width 74 height 10
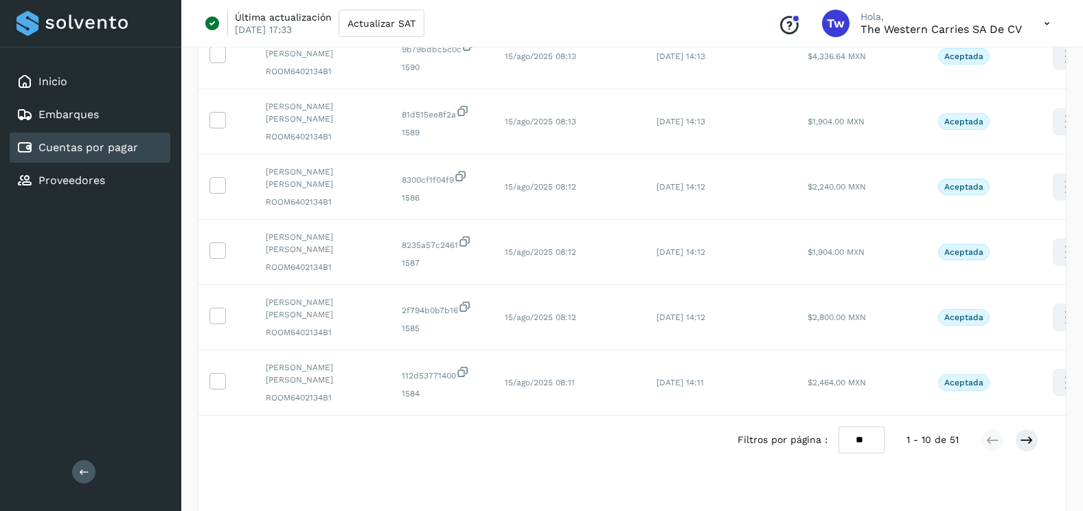
scroll to position [460, 0]
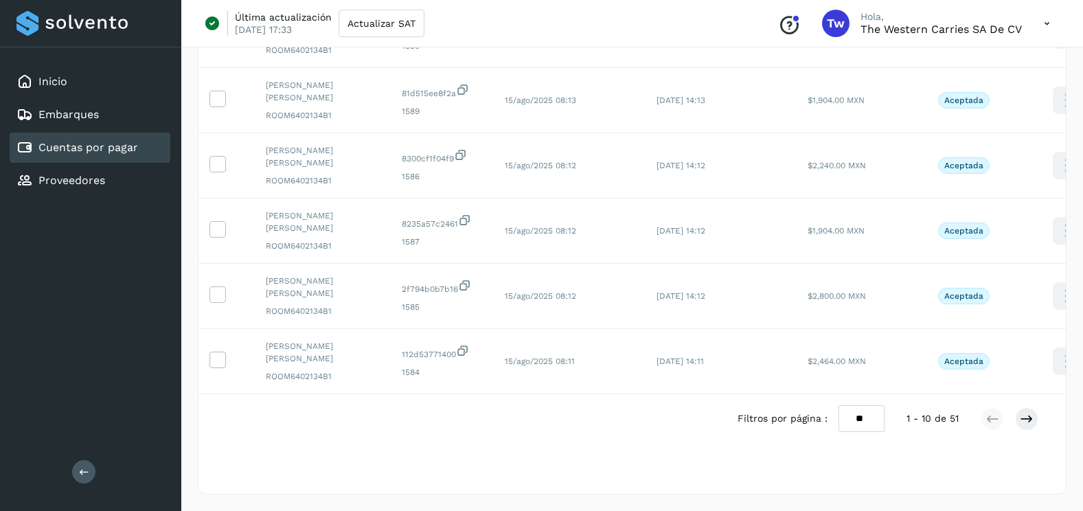
click at [858, 420] on select "** ** **" at bounding box center [862, 418] width 46 height 27
select select "**"
click at [839, 405] on select "** ** **" at bounding box center [862, 418] width 46 height 27
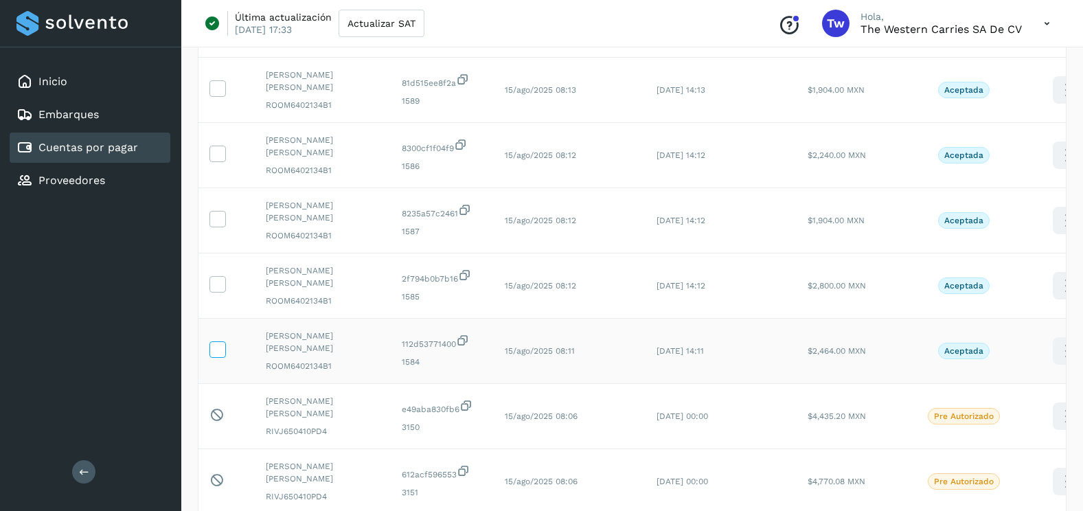
click at [213, 350] on icon at bounding box center [217, 348] width 14 height 14
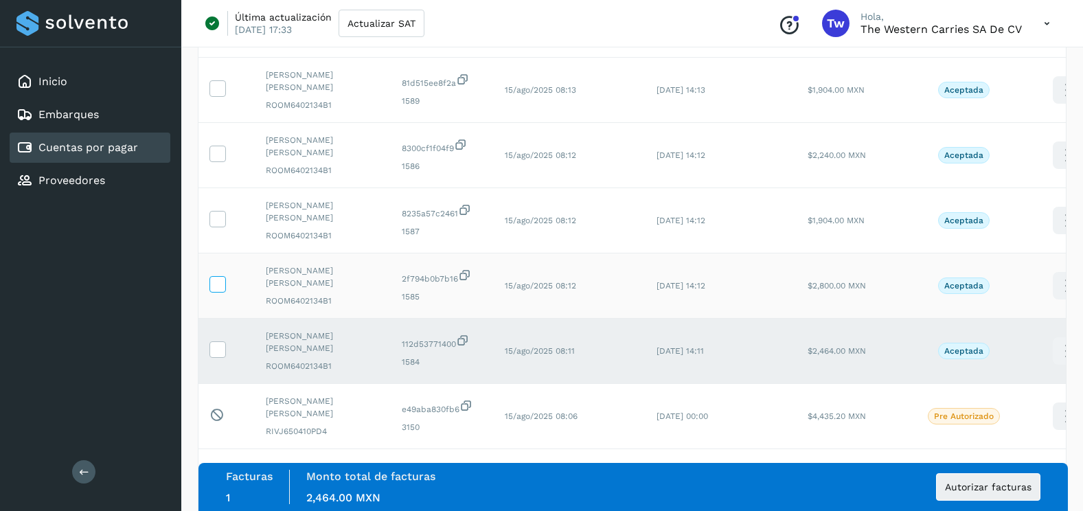
click at [216, 282] on icon at bounding box center [217, 283] width 14 height 14
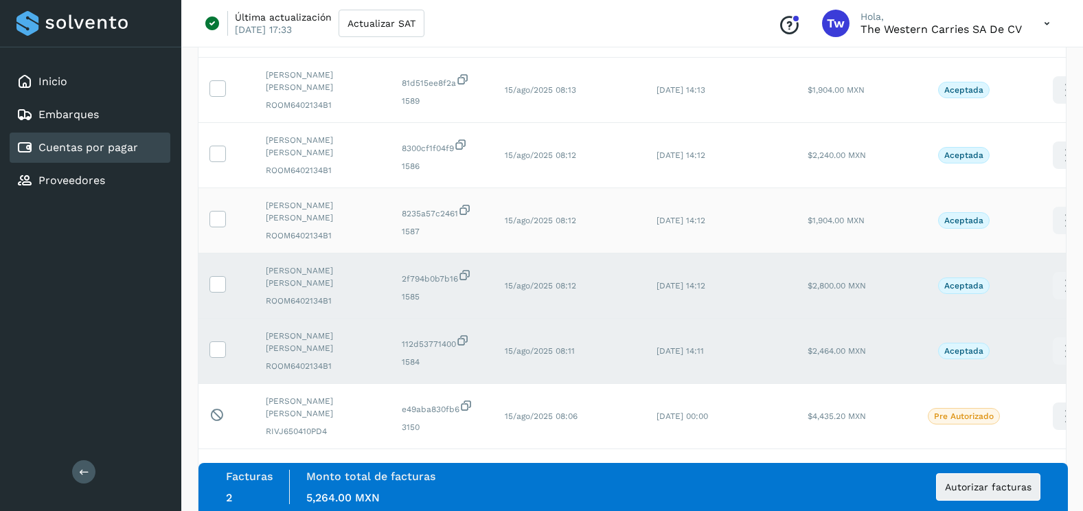
drag, startPoint x: 218, startPoint y: 216, endPoint x: 218, endPoint y: 200, distance: 15.8
click at [218, 200] on td at bounding box center [227, 220] width 56 height 65
drag, startPoint x: 218, startPoint y: 200, endPoint x: 218, endPoint y: 156, distance: 44.0
click at [218, 156] on icon at bounding box center [217, 153] width 14 height 14
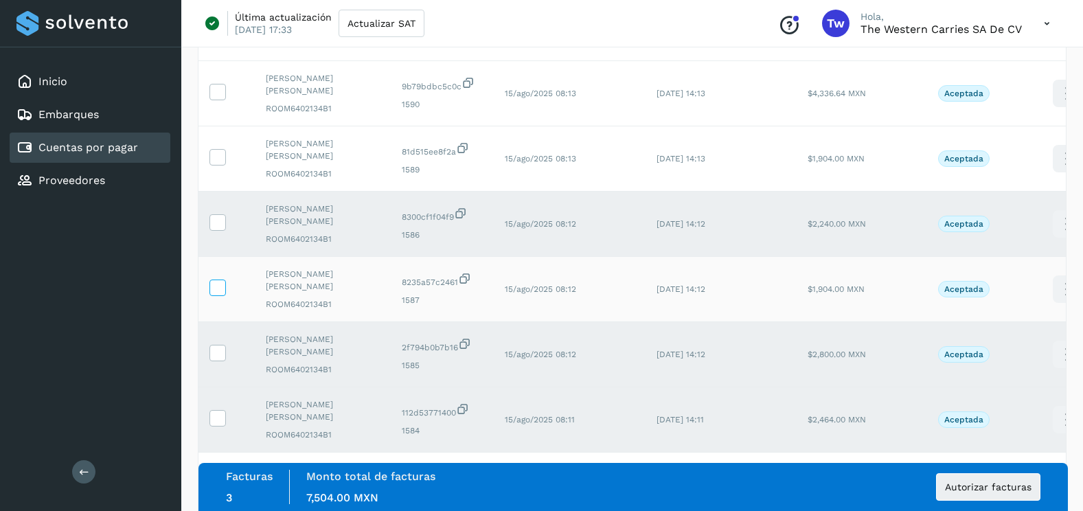
click at [219, 294] on span at bounding box center [217, 291] width 14 height 10
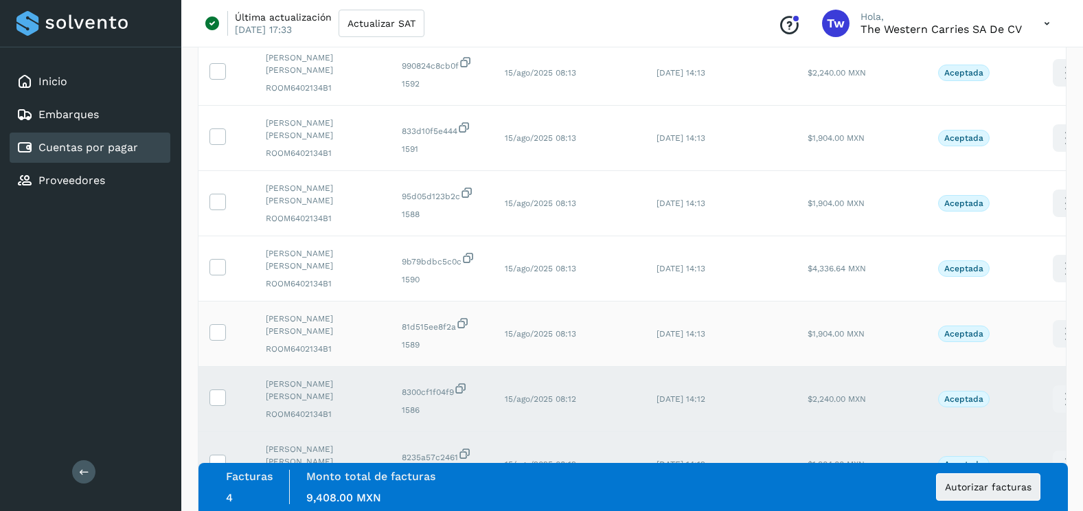
scroll to position [185, 0]
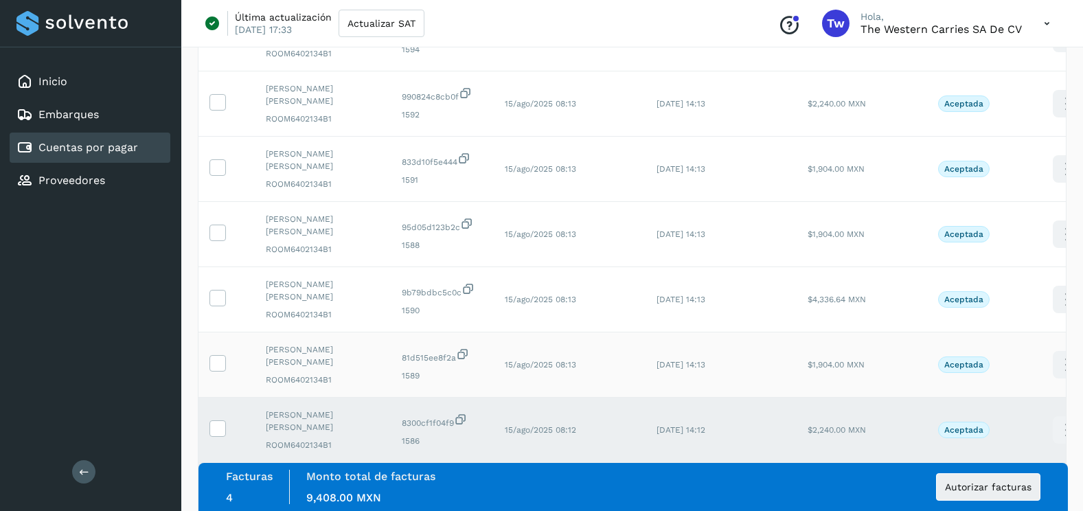
click at [218, 377] on td at bounding box center [227, 364] width 56 height 65
click at [218, 361] on icon at bounding box center [217, 362] width 14 height 14
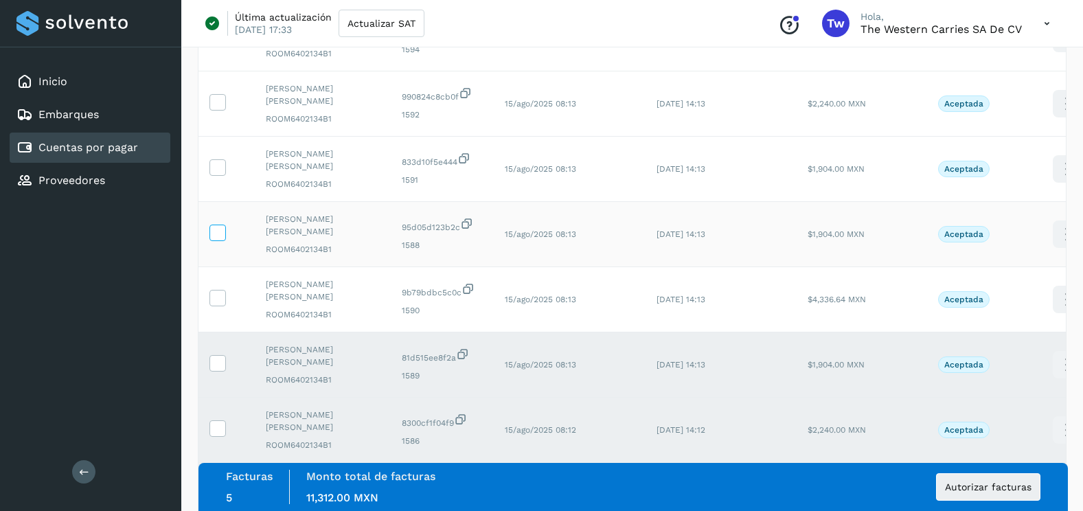
drag, startPoint x: 221, startPoint y: 294, endPoint x: 221, endPoint y: 234, distance: 60.5
click at [221, 292] on icon at bounding box center [217, 297] width 14 height 14
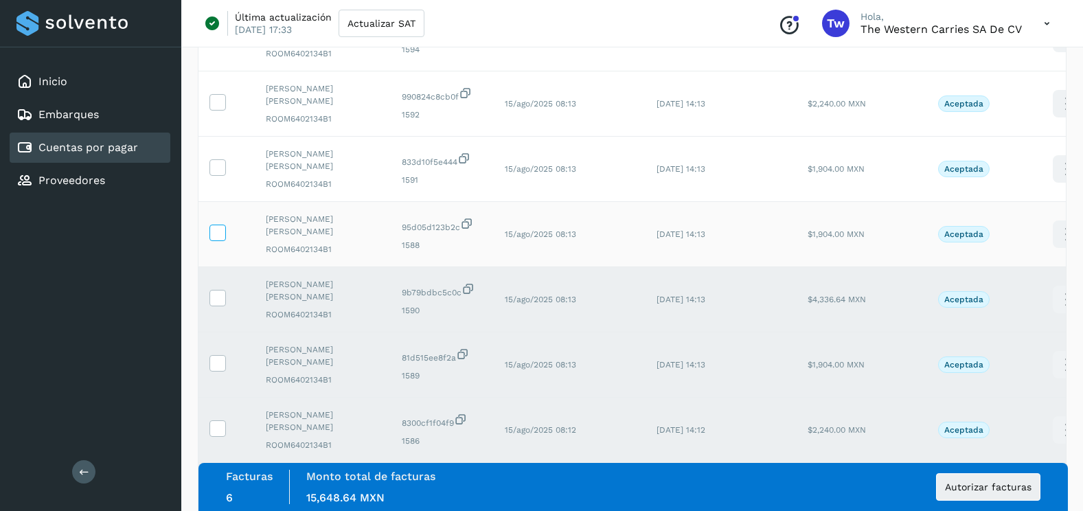
click at [221, 232] on icon at bounding box center [217, 232] width 14 height 14
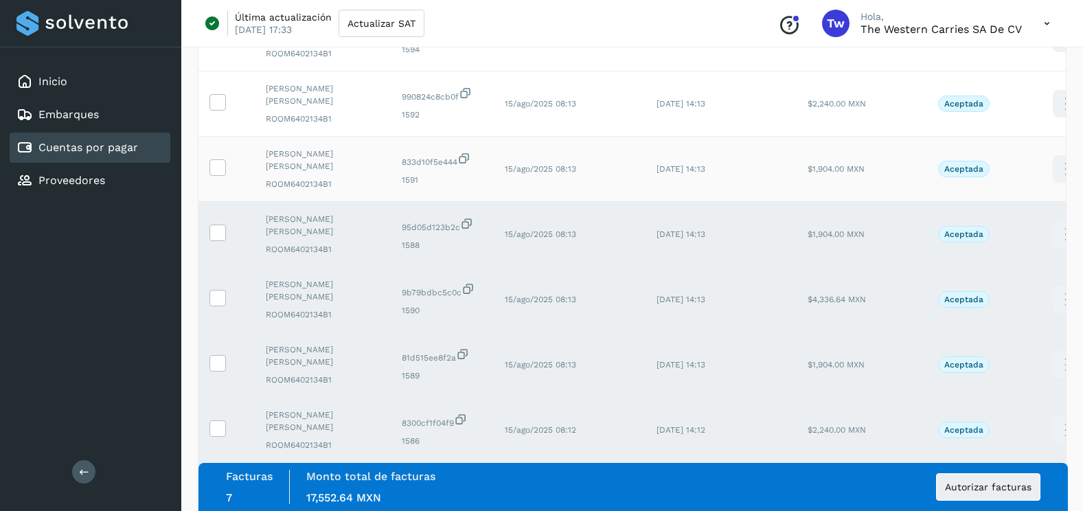
click at [222, 178] on td at bounding box center [227, 169] width 56 height 65
click at [213, 173] on icon at bounding box center [217, 166] width 14 height 14
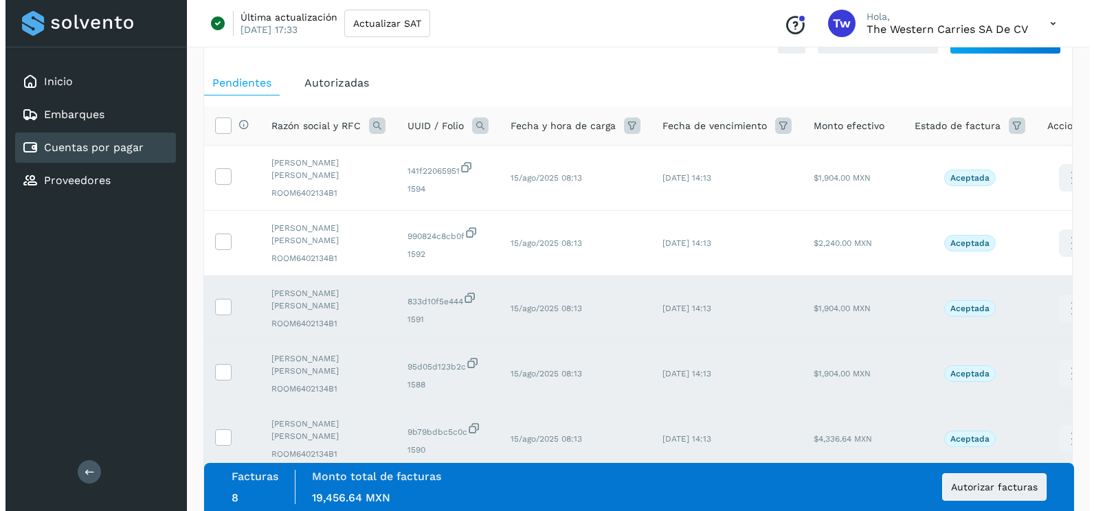
scroll to position [0, 0]
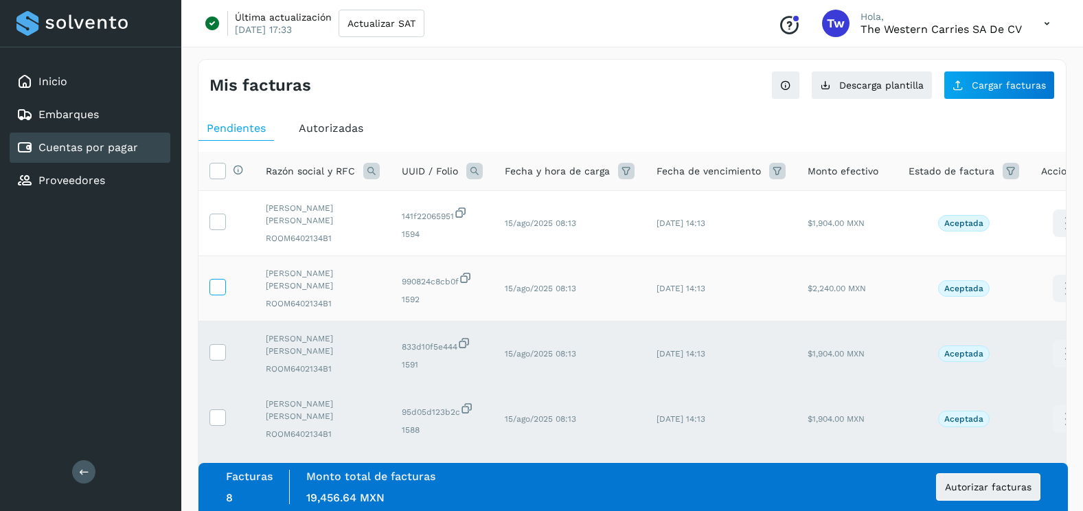
click at [223, 282] on icon at bounding box center [217, 286] width 14 height 14
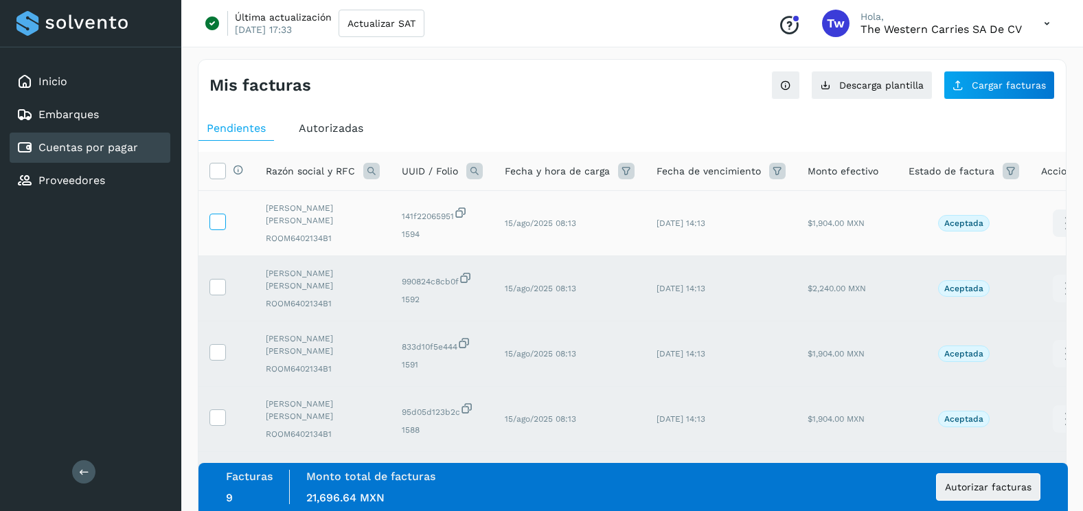
click at [213, 218] on icon at bounding box center [217, 221] width 14 height 14
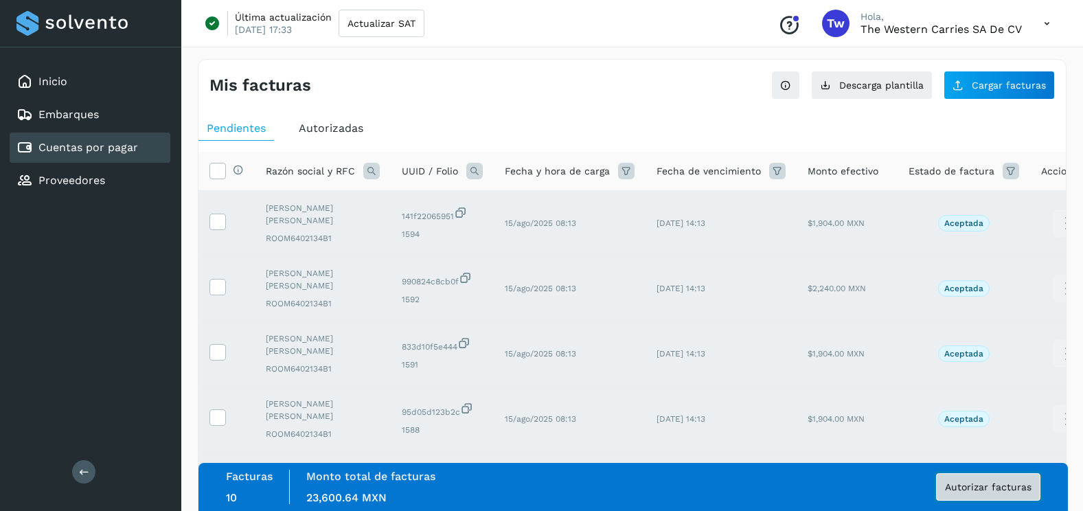
click at [1003, 490] on span "Autorizar facturas" at bounding box center [988, 487] width 87 height 10
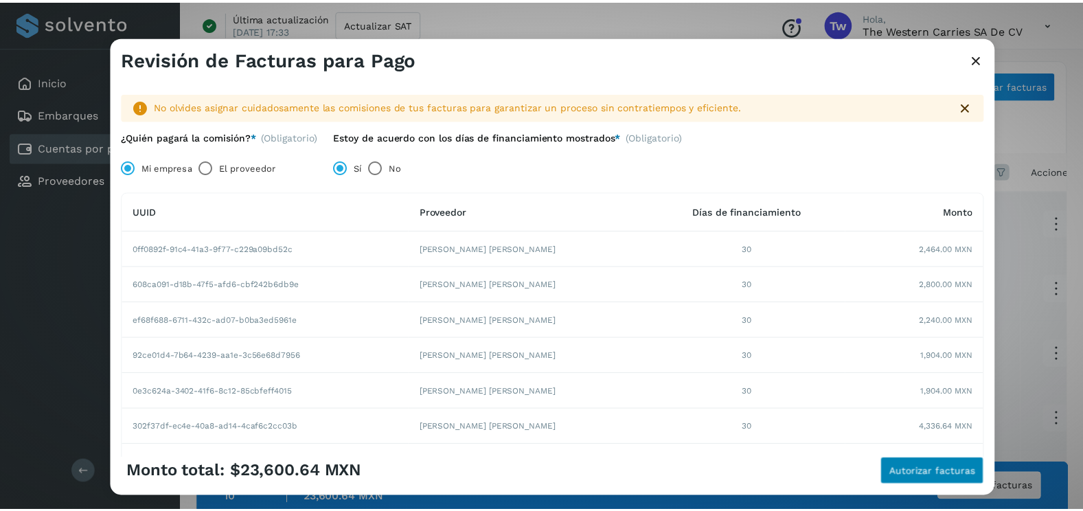
scroll to position [237, 0]
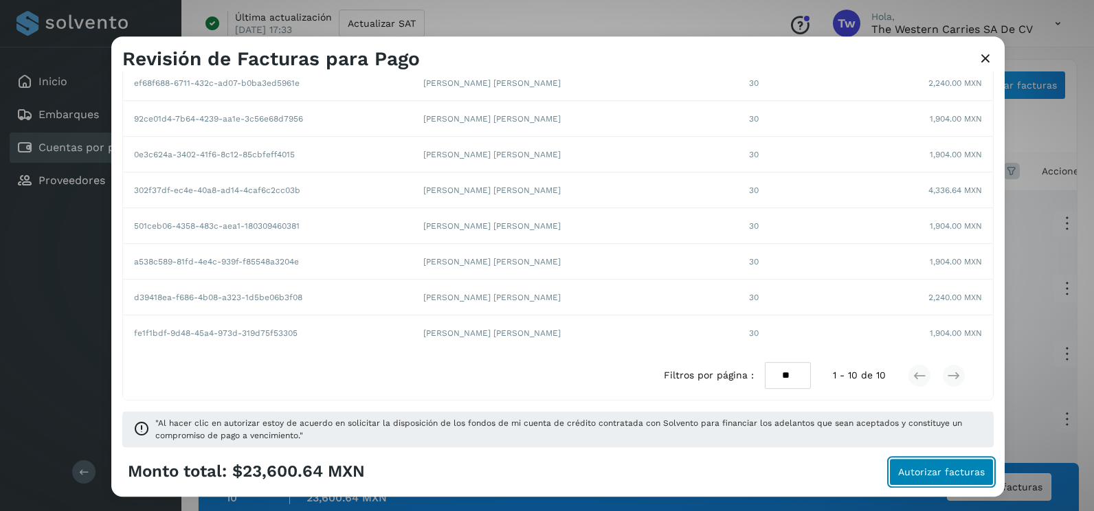
click at [932, 481] on button "Autorizar facturas" at bounding box center [941, 471] width 104 height 27
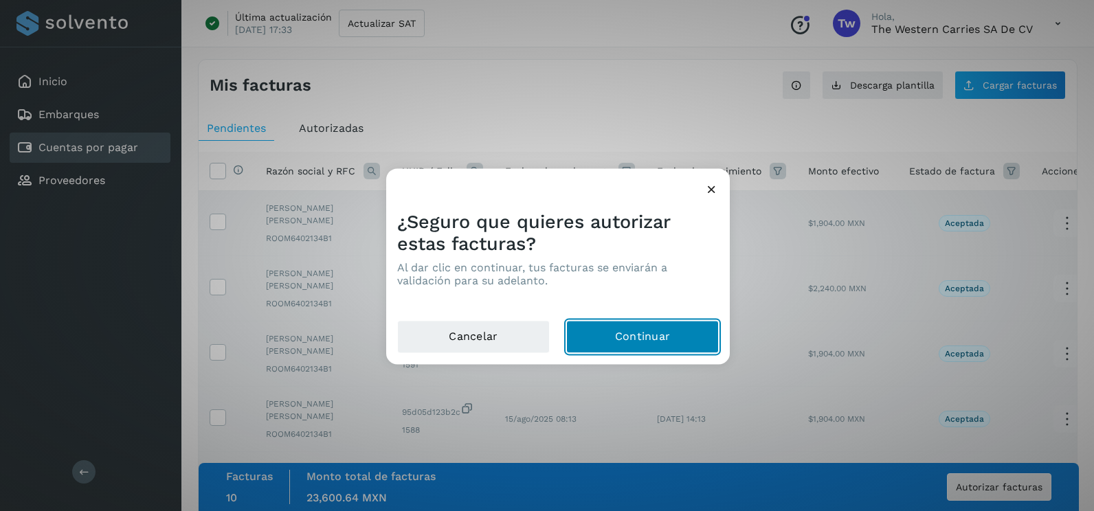
click at [685, 341] on button "Continuar" at bounding box center [642, 337] width 153 height 33
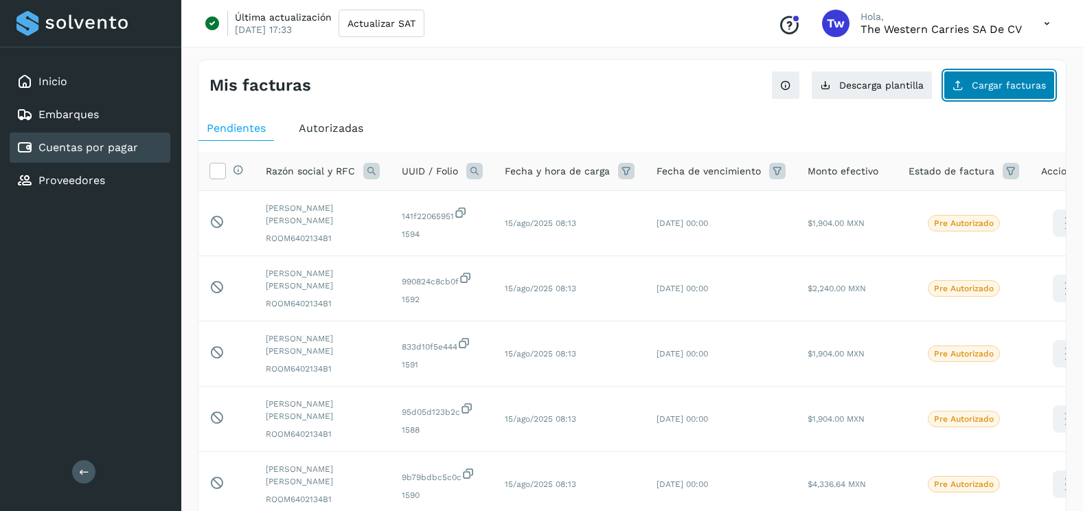
click at [996, 89] on span "Cargar facturas" at bounding box center [1009, 85] width 74 height 10
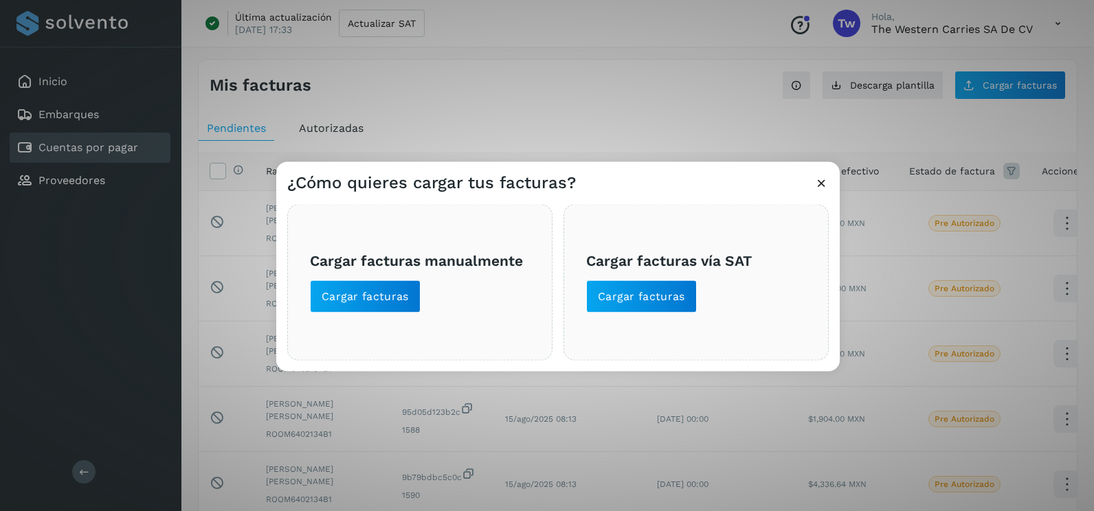
click at [692, 275] on span "Cargar facturas vía SAT Cargar facturas" at bounding box center [696, 281] width 220 height 61
click at [671, 289] on span "Cargar facturas" at bounding box center [641, 296] width 87 height 15
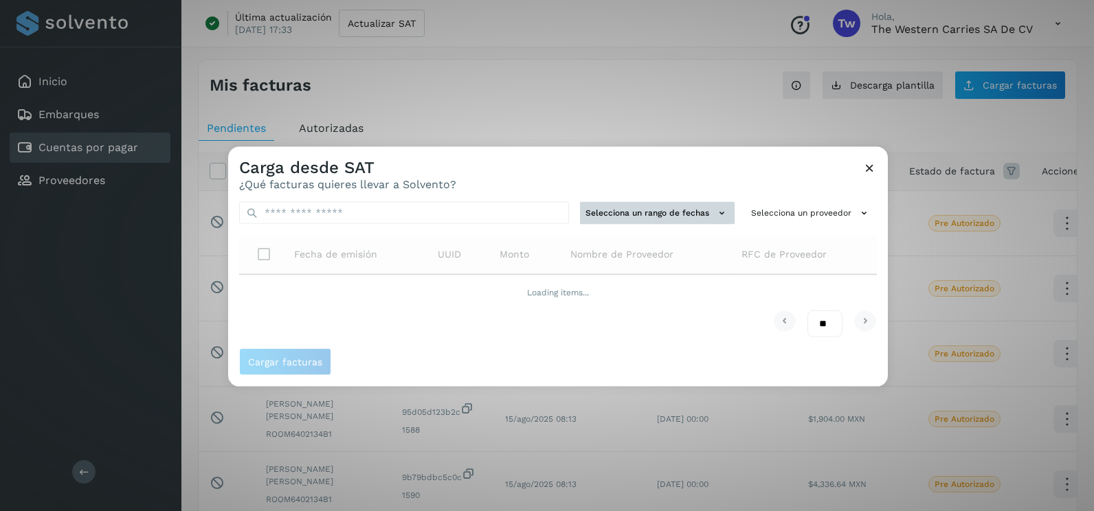
click at [647, 217] on button "Selecciona un rango de fechas" at bounding box center [657, 213] width 155 height 23
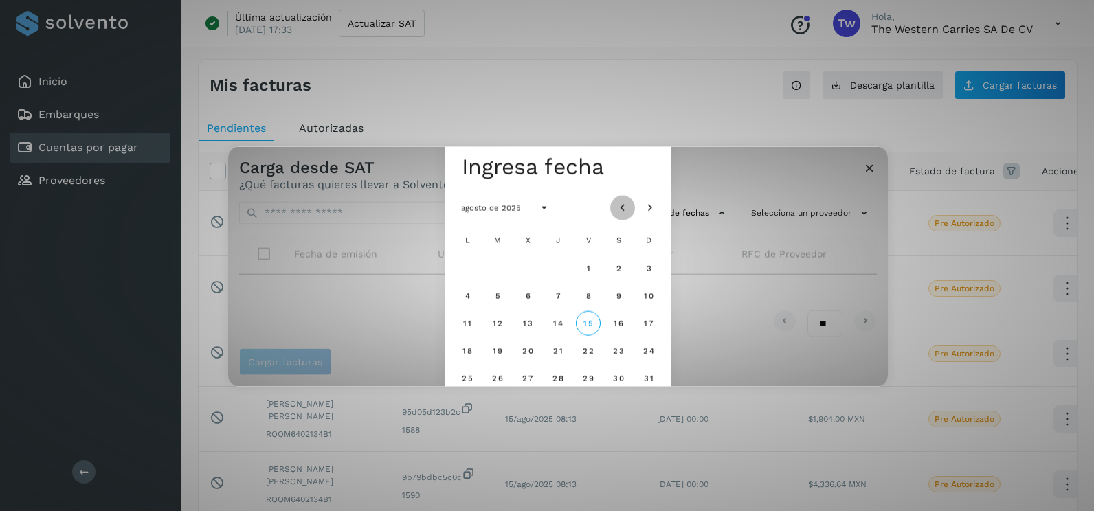
click at [620, 201] on icon "Mes anterior" at bounding box center [623, 208] width 14 height 14
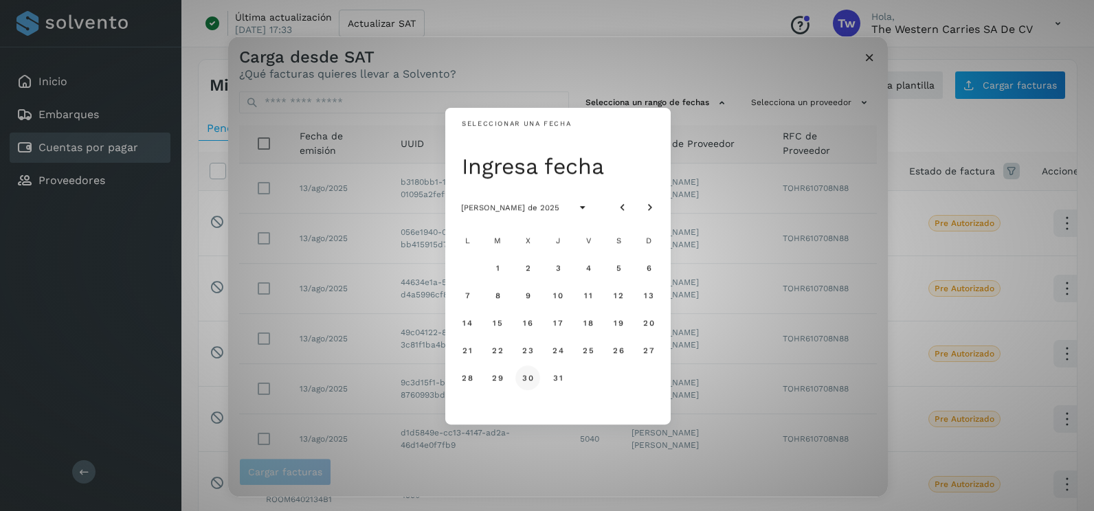
click at [528, 379] on span "30" at bounding box center [527, 378] width 12 height 10
click at [562, 381] on span "31" at bounding box center [557, 378] width 10 height 10
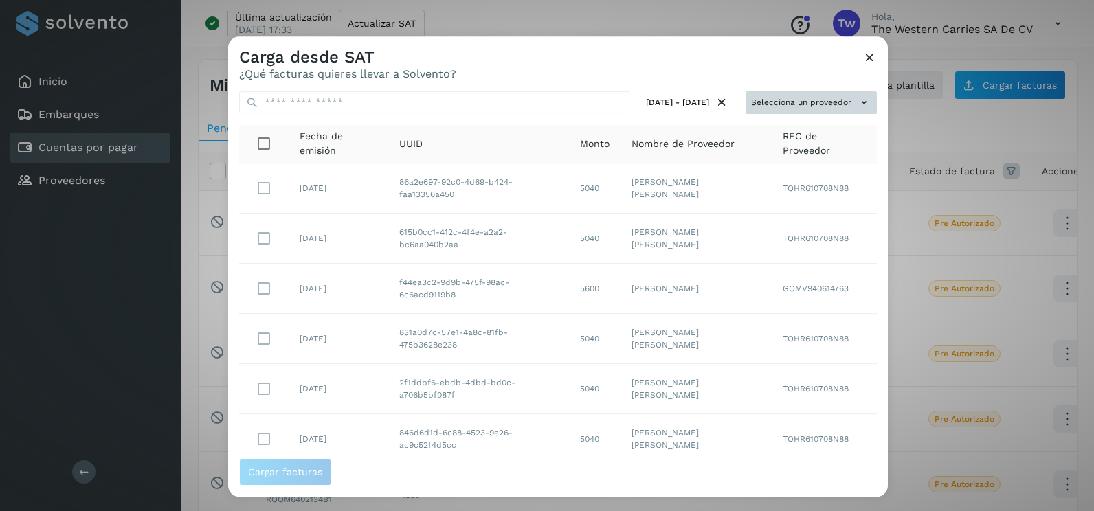
click at [804, 106] on button "Selecciona un proveedor" at bounding box center [810, 102] width 131 height 23
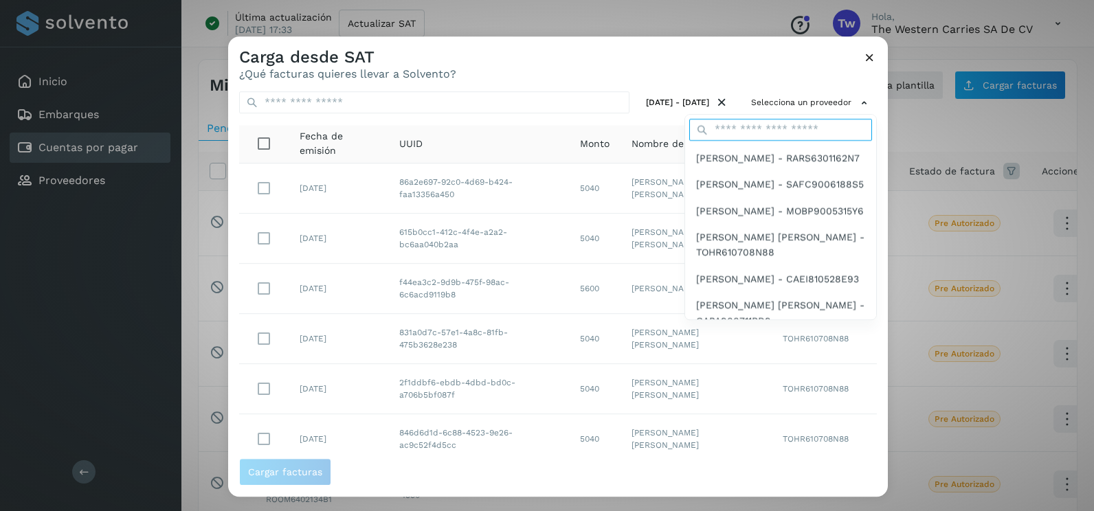
click at [791, 134] on input "text" at bounding box center [780, 130] width 183 height 22
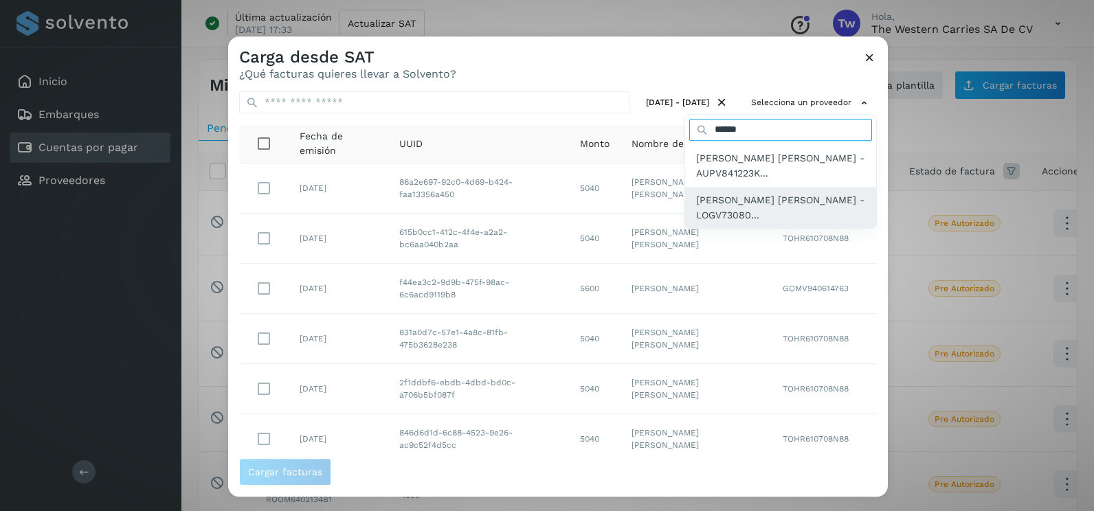
type input "******"
click at [762, 207] on span "[PERSON_NAME] [PERSON_NAME] - LOGV73080..." at bounding box center [780, 207] width 169 height 31
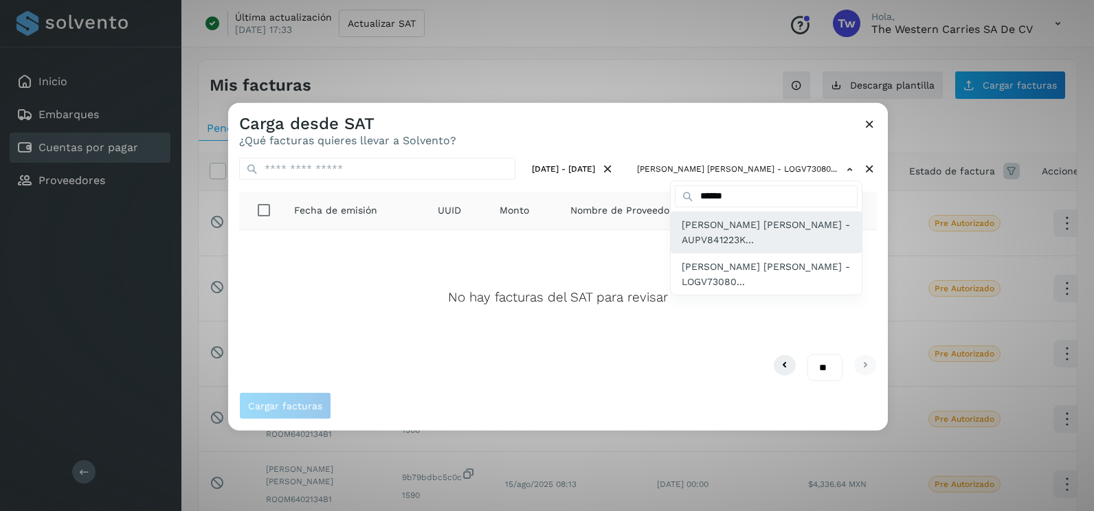
click at [778, 232] on span "[PERSON_NAME] [PERSON_NAME] - AUPV841223K..." at bounding box center [765, 232] width 169 height 31
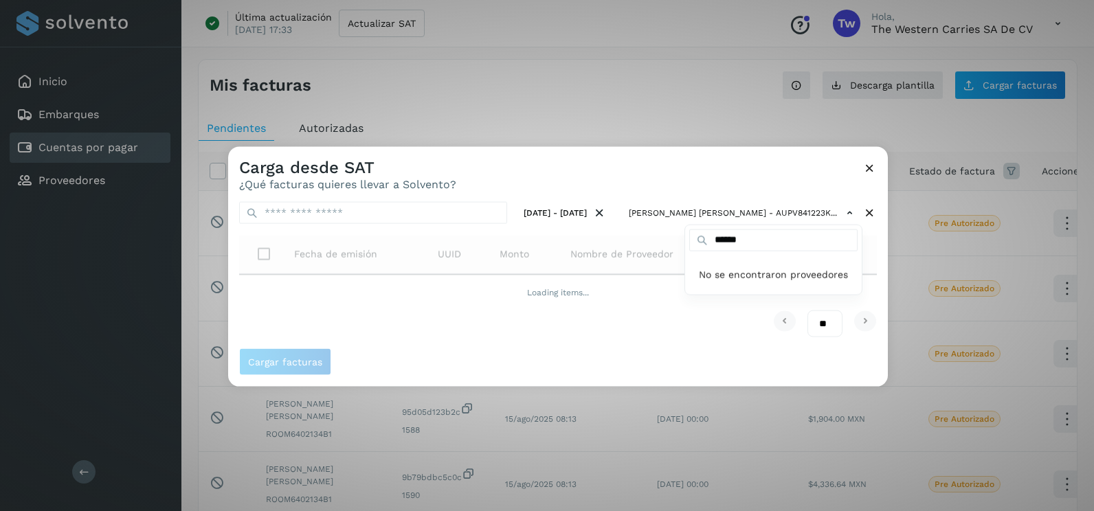
click at [879, 289] on div at bounding box center [775, 402] width 1094 height 511
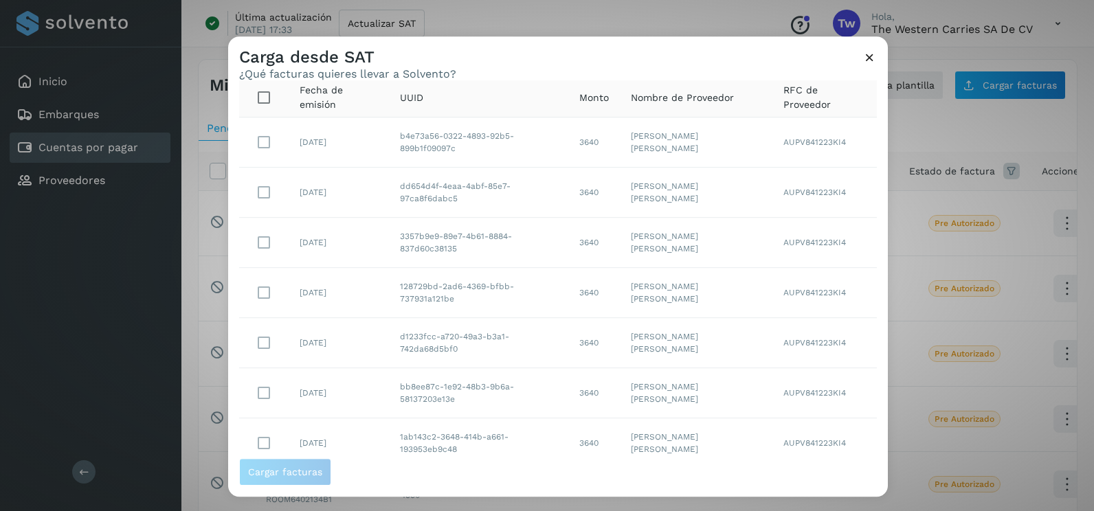
scroll to position [244, 0]
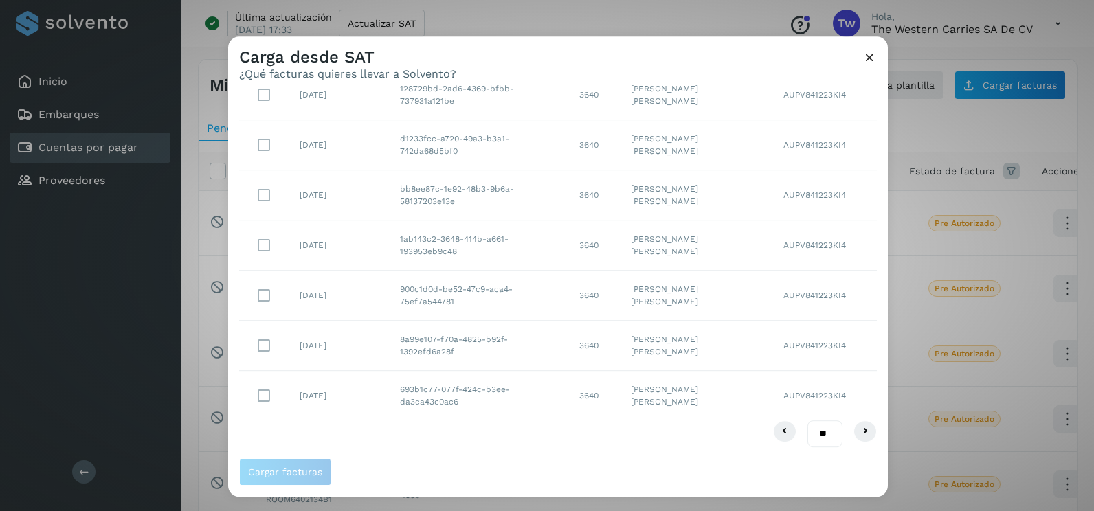
click at [816, 433] on select "** ** **" at bounding box center [824, 433] width 35 height 27
select select "**"
click at [807, 420] on select "** ** **" at bounding box center [824, 433] width 35 height 27
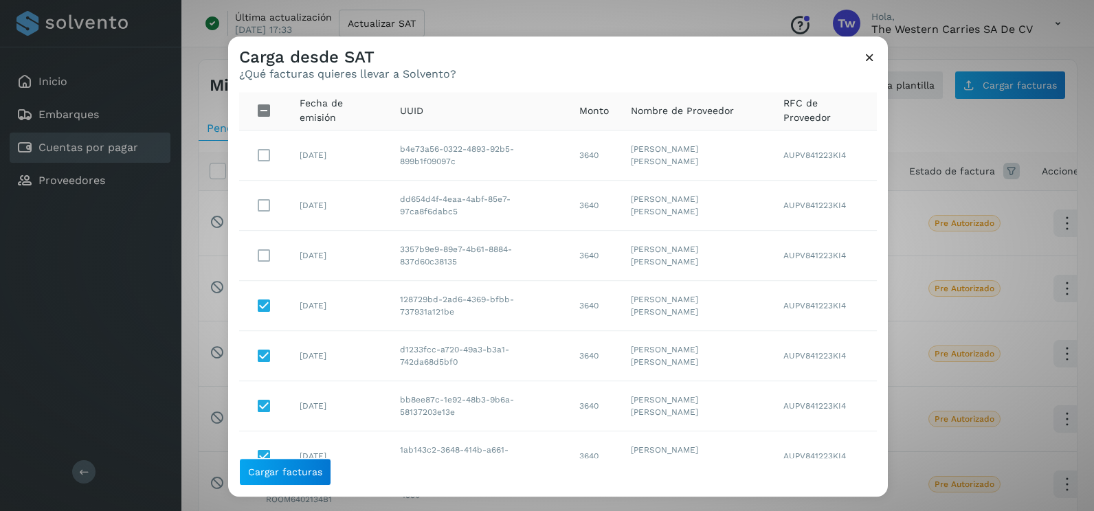
scroll to position [19, 0]
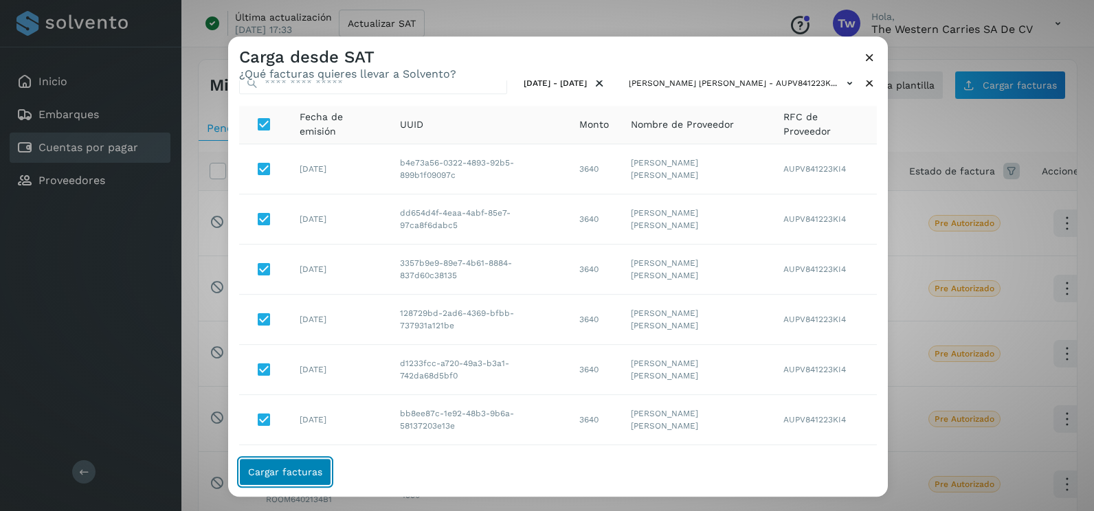
click at [300, 473] on span "Cargar facturas" at bounding box center [285, 472] width 74 height 10
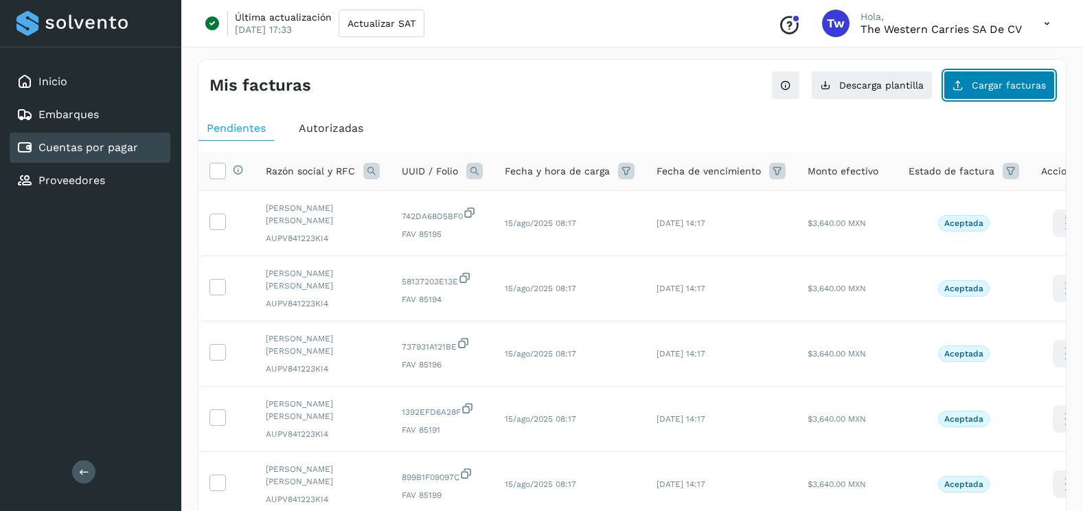
click at [967, 91] on button "Cargar facturas" at bounding box center [999, 85] width 111 height 29
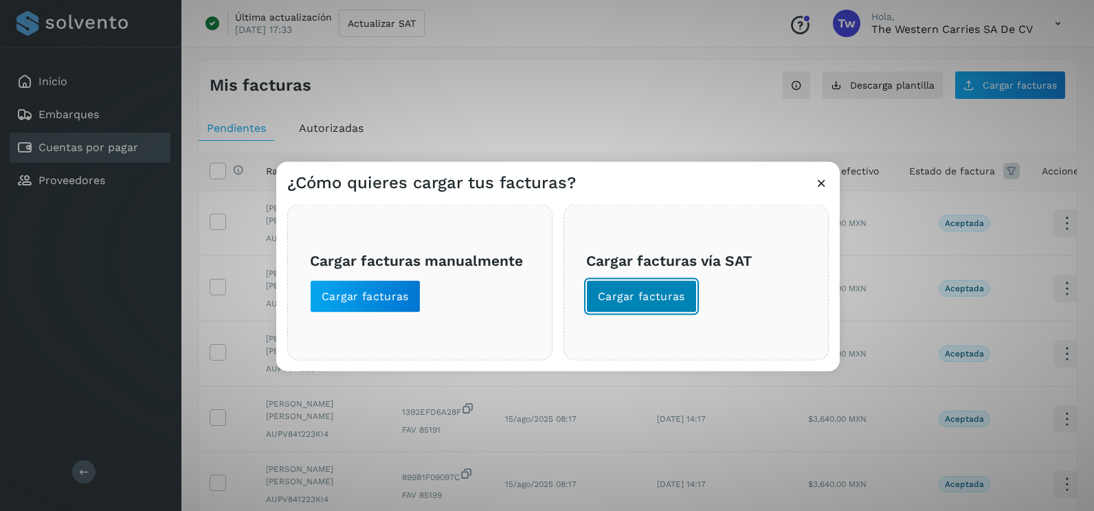
click at [621, 297] on span "Cargar facturas" at bounding box center [641, 296] width 87 height 15
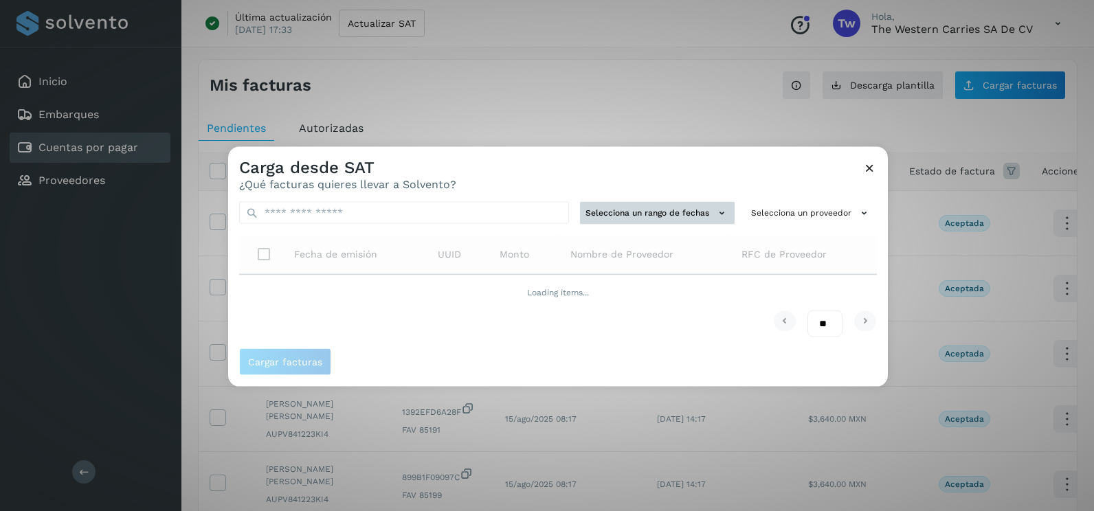
click at [596, 211] on button "Selecciona un rango de fechas" at bounding box center [657, 213] width 155 height 23
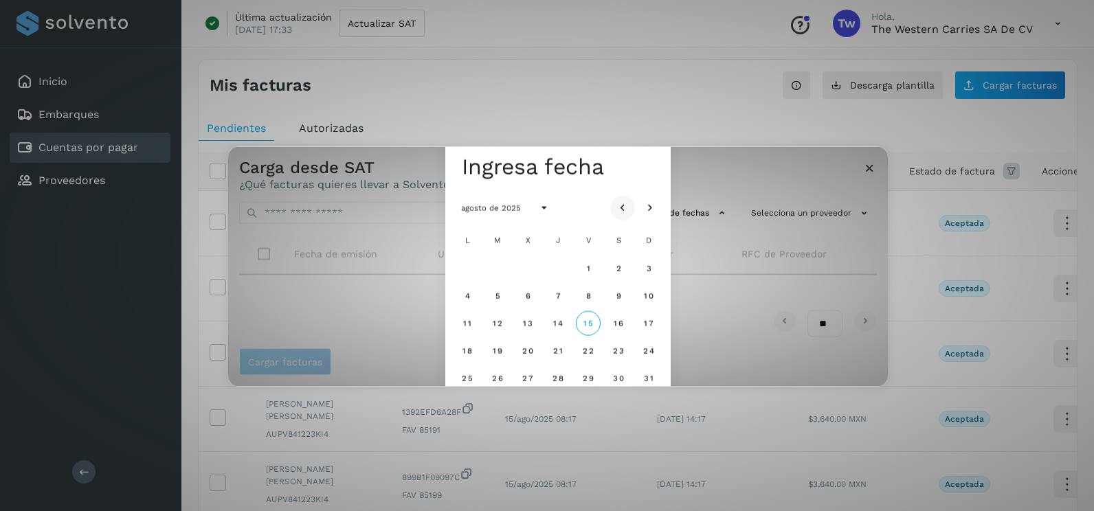
click at [622, 205] on icon "Mes anterior" at bounding box center [623, 208] width 14 height 14
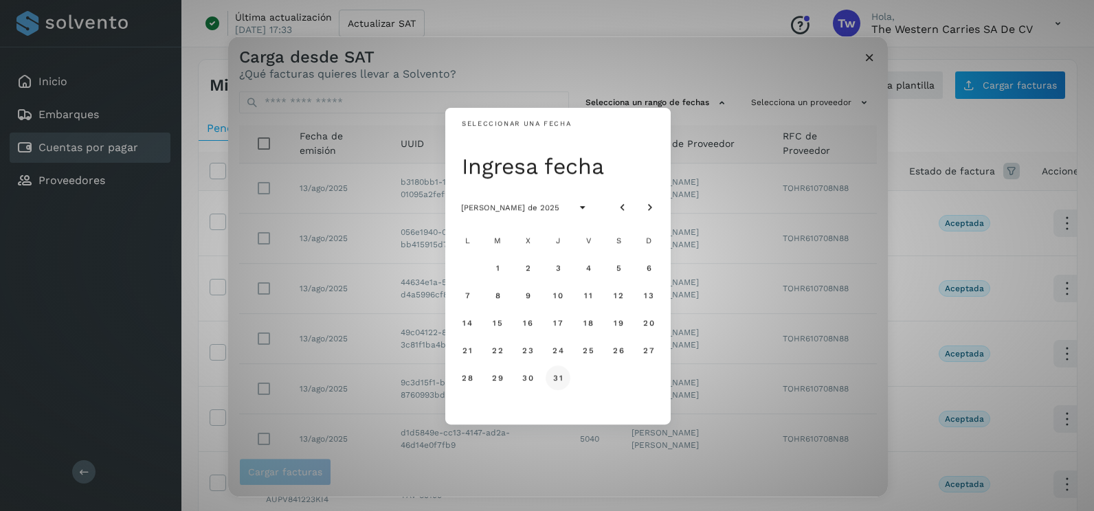
click at [551, 378] on button "31" at bounding box center [557, 377] width 25 height 25
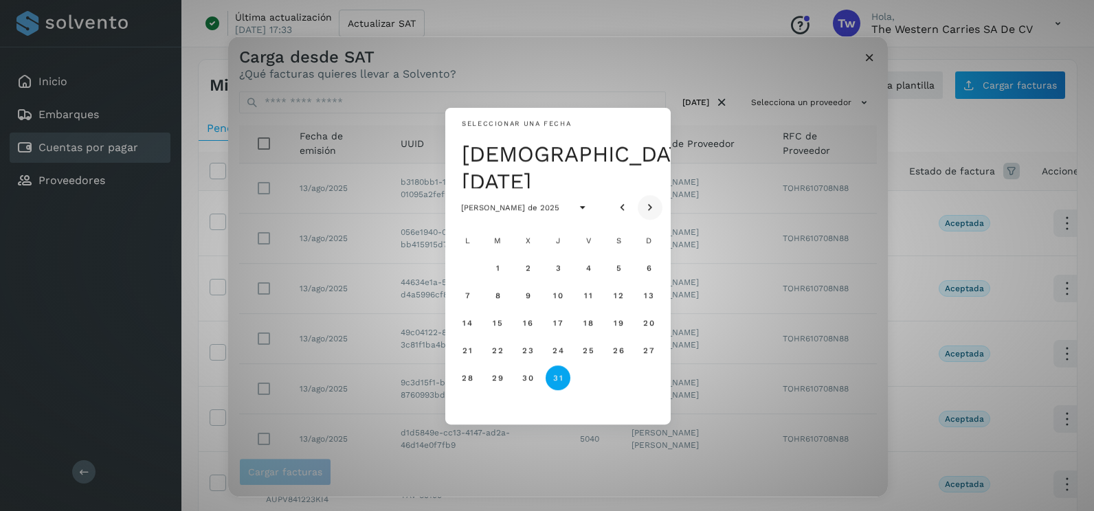
click at [646, 210] on icon "Mes siguiente" at bounding box center [650, 208] width 14 height 14
click at [591, 269] on button "1" at bounding box center [588, 268] width 25 height 25
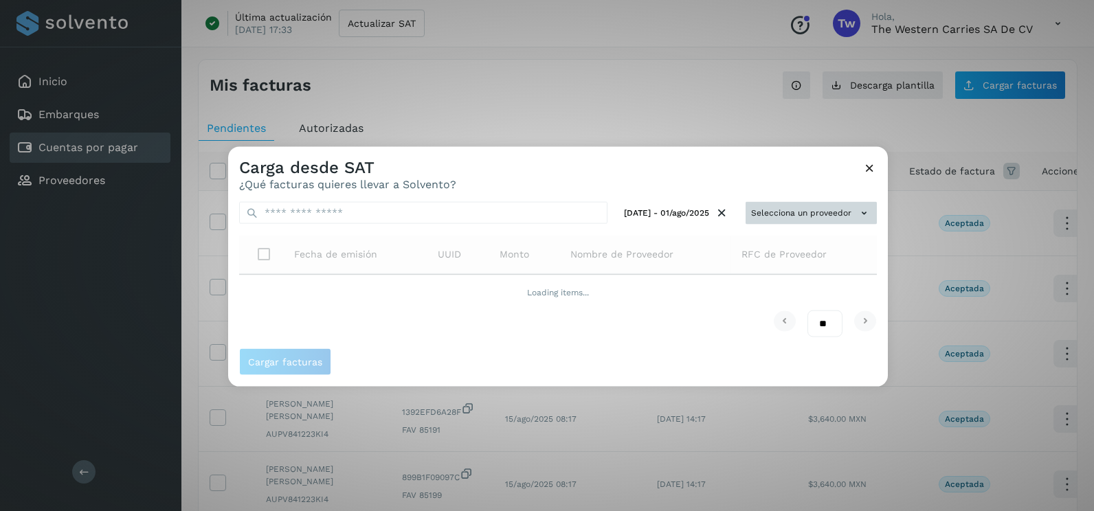
click at [769, 212] on button "Selecciona un proveedor" at bounding box center [810, 213] width 131 height 23
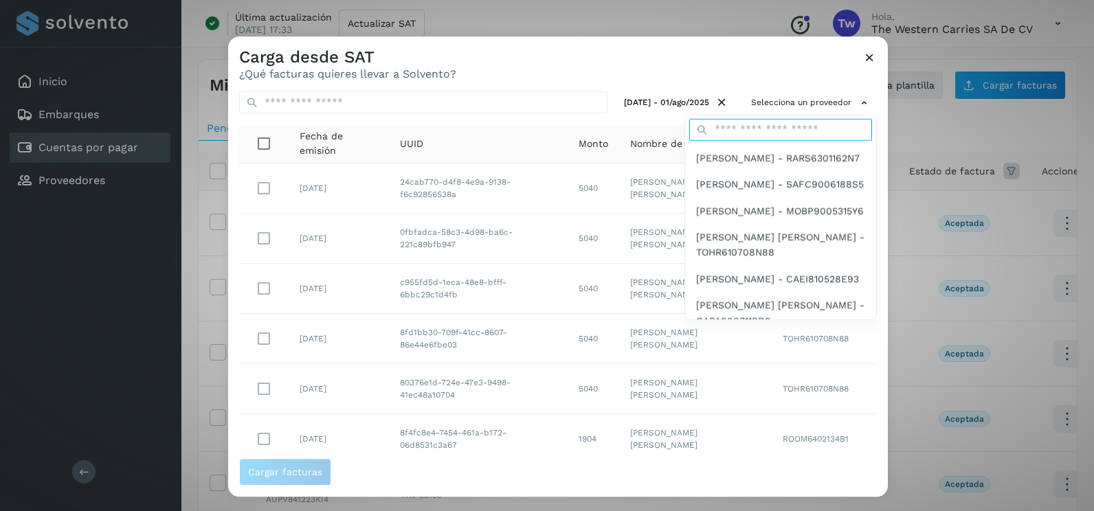
click at [766, 128] on input "text" at bounding box center [780, 130] width 183 height 22
type input "******"
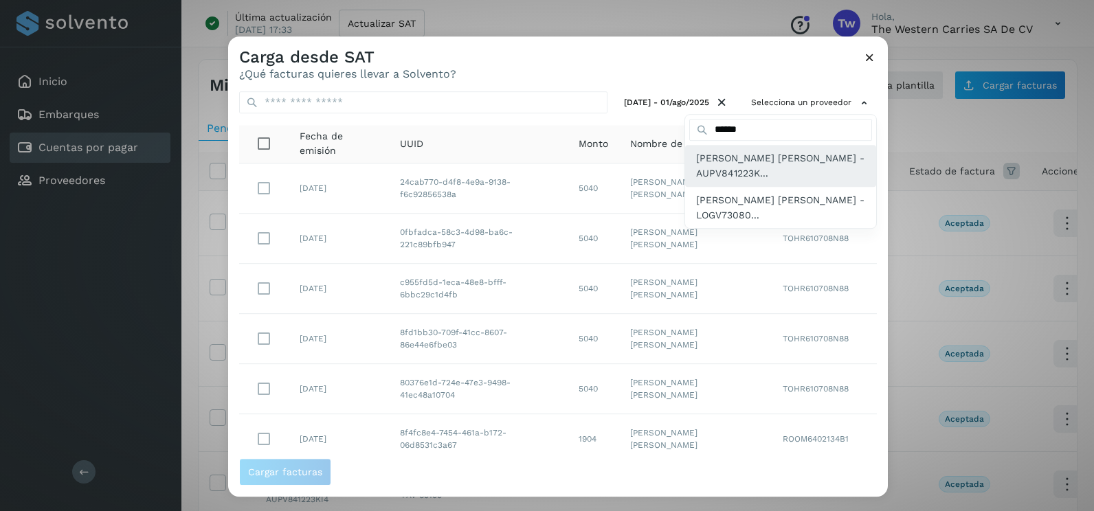
click at [741, 168] on span "[PERSON_NAME] - AUPV841223K..." at bounding box center [780, 165] width 169 height 31
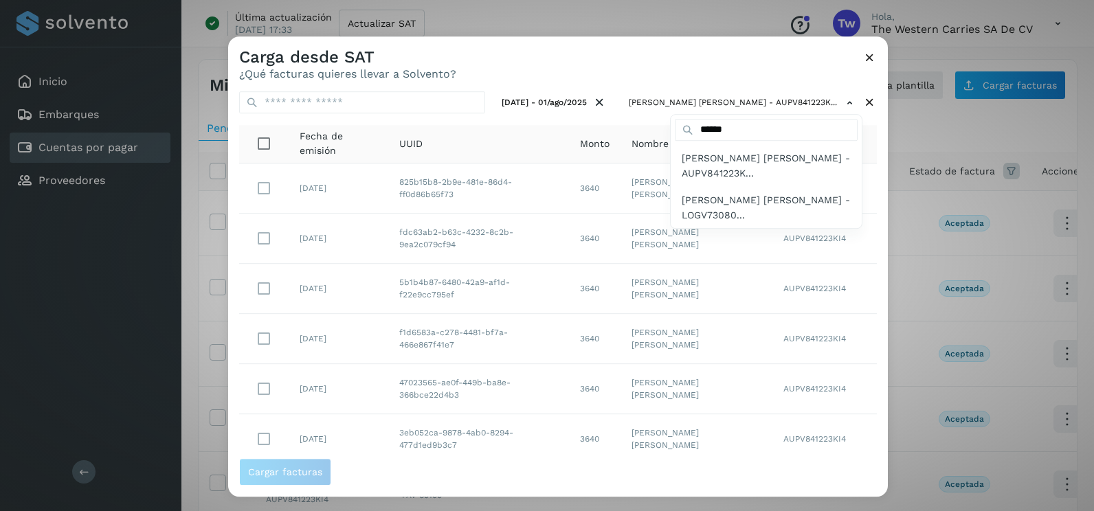
click at [742, 67] on div at bounding box center [775, 291] width 1094 height 511
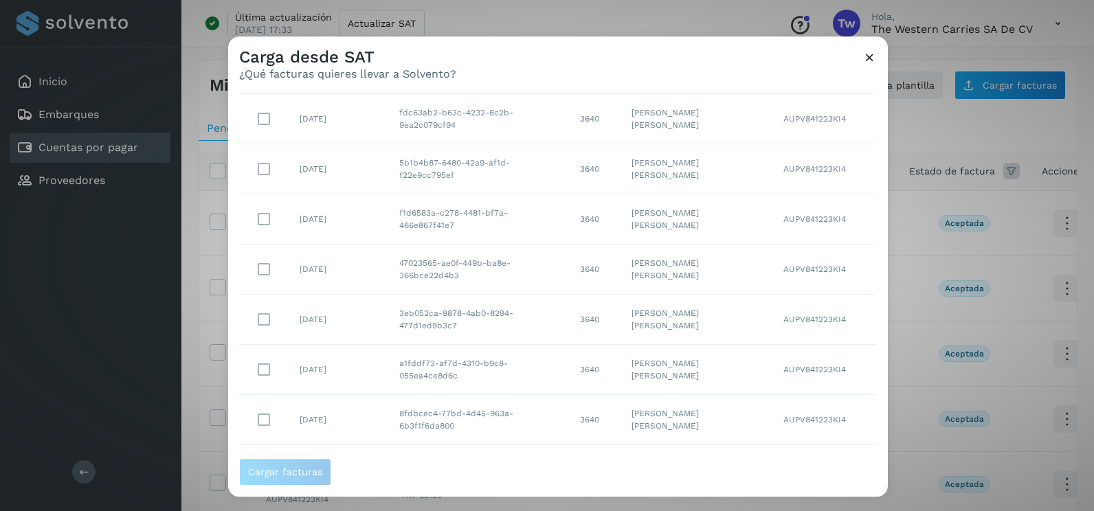
scroll to position [194, 0]
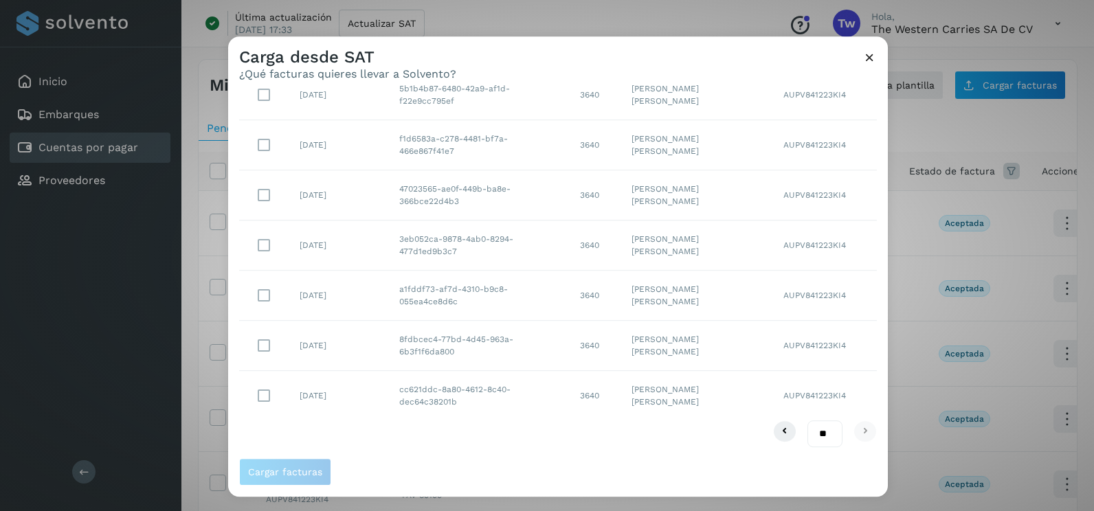
drag, startPoint x: 810, startPoint y: 431, endPoint x: 817, endPoint y: 449, distance: 20.0
click at [810, 431] on select "** ** **" at bounding box center [824, 433] width 35 height 27
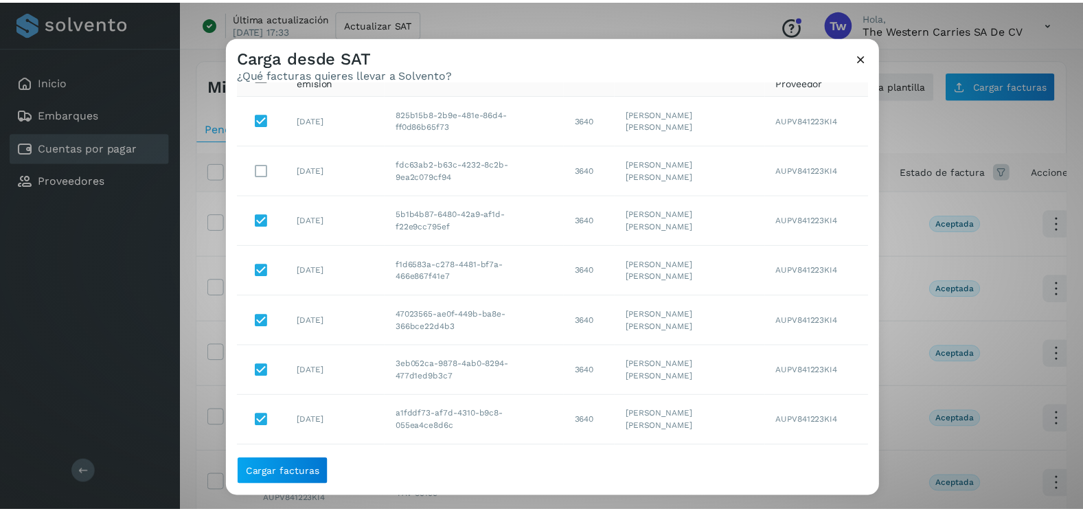
scroll to position [0, 0]
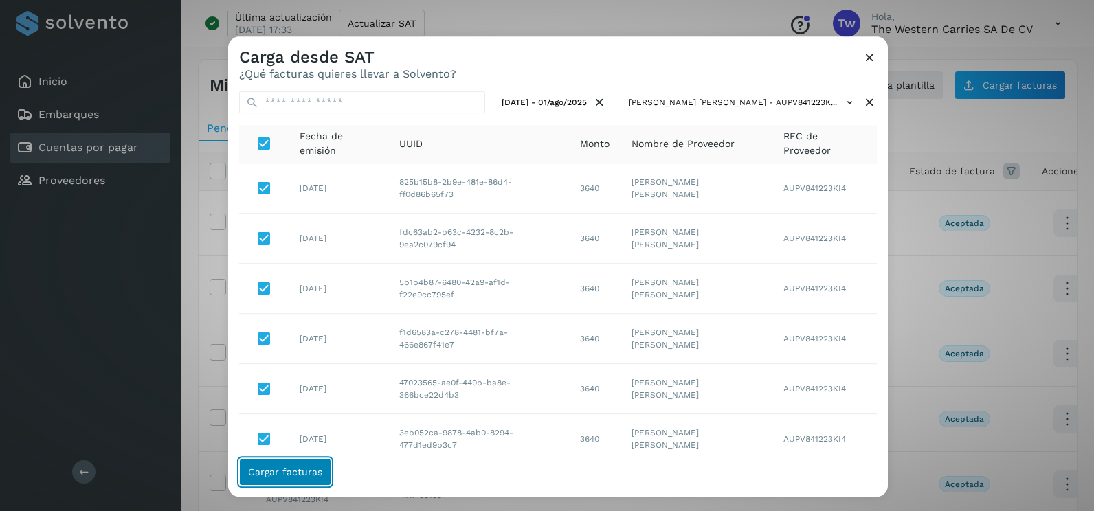
click at [299, 472] on span "Cargar facturas" at bounding box center [285, 472] width 74 height 10
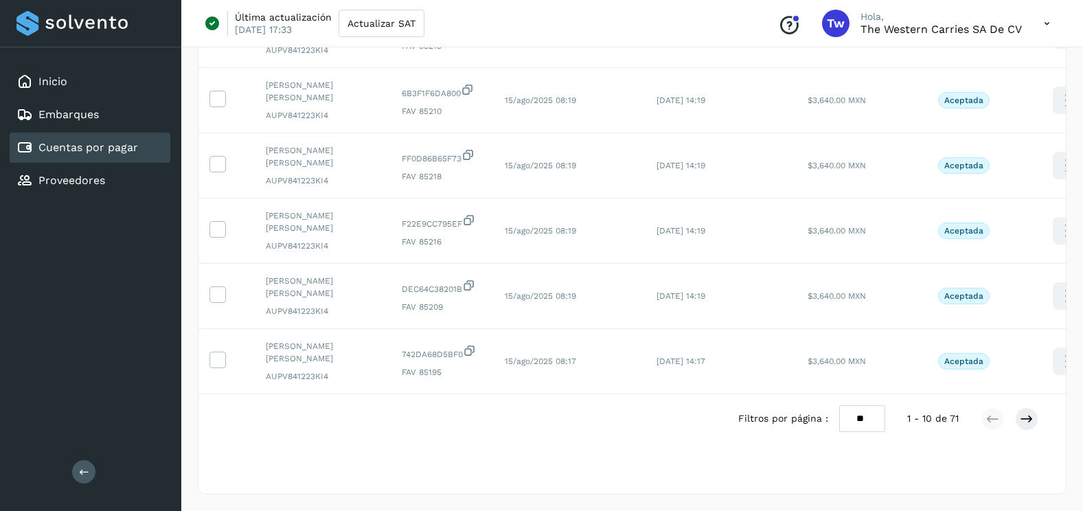
scroll to position [460, 0]
click at [868, 420] on select "** ** **" at bounding box center [862, 418] width 46 height 27
select select "**"
click at [839, 405] on select "** ** **" at bounding box center [862, 418] width 46 height 27
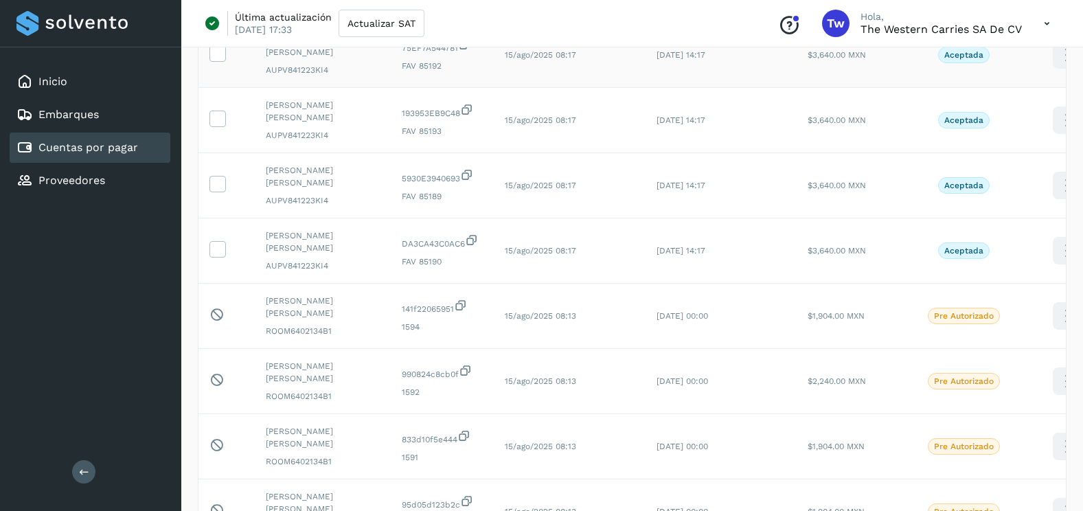
scroll to position [1215, 0]
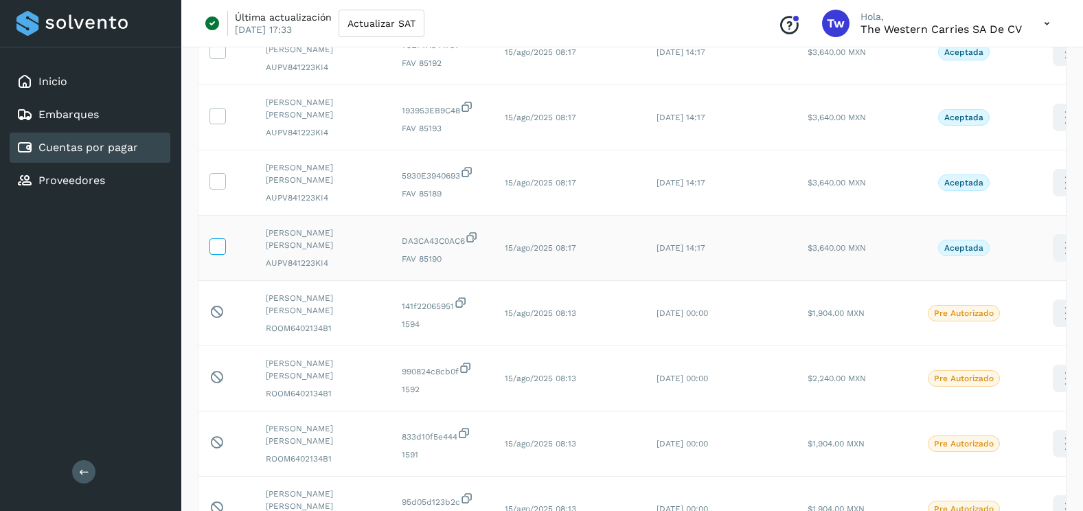
click at [220, 249] on icon at bounding box center [217, 245] width 14 height 14
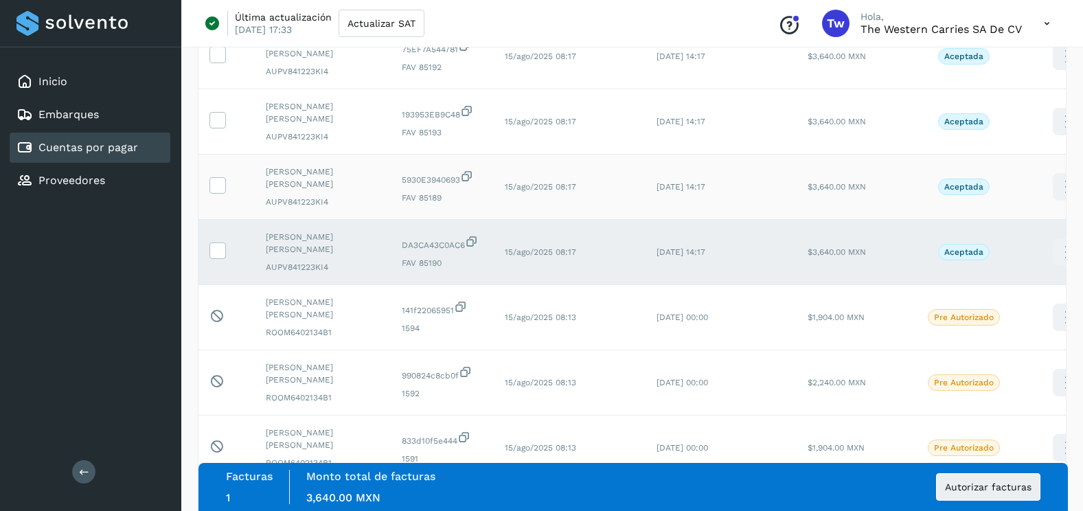
scroll to position [1078, 0]
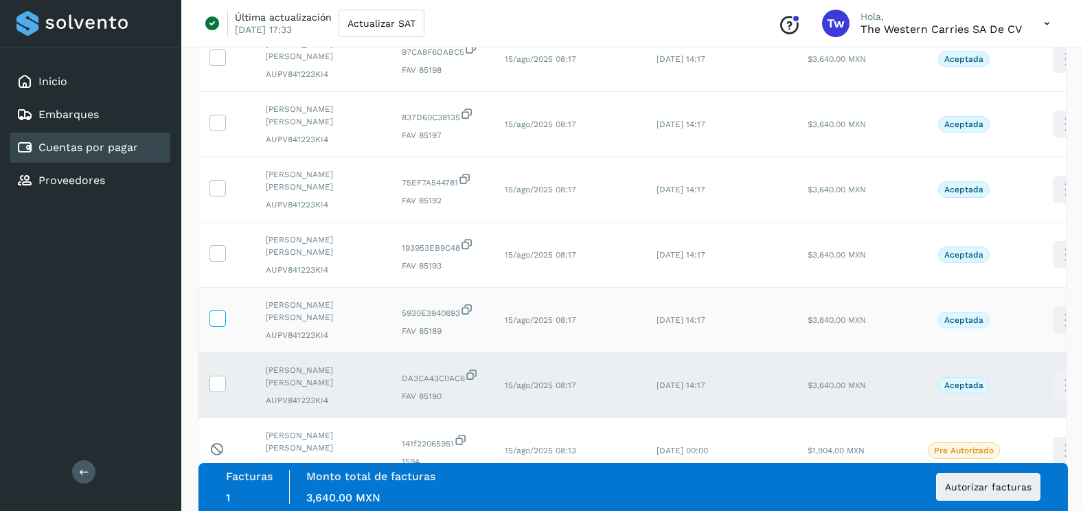
click at [216, 323] on icon at bounding box center [217, 318] width 14 height 14
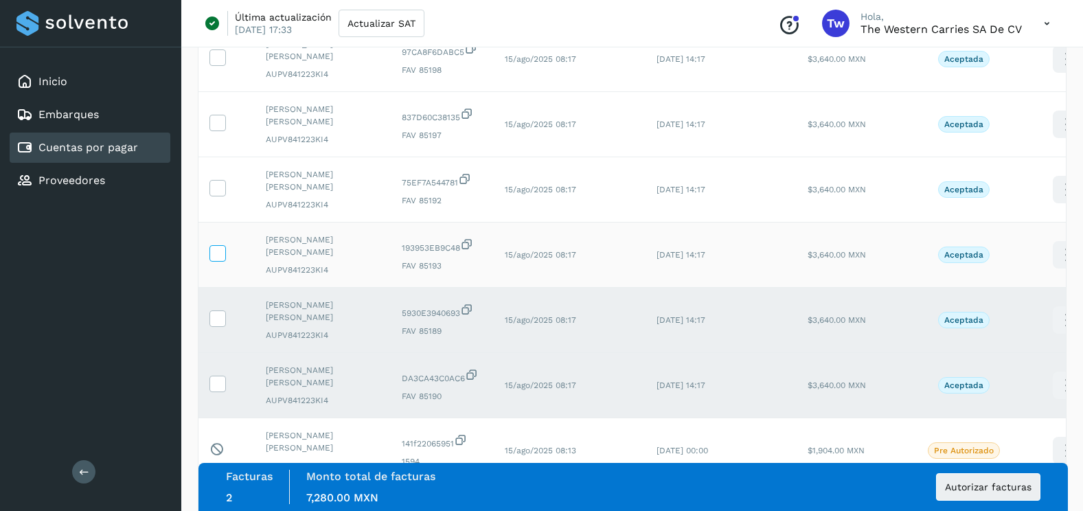
click at [216, 258] on icon at bounding box center [217, 252] width 14 height 14
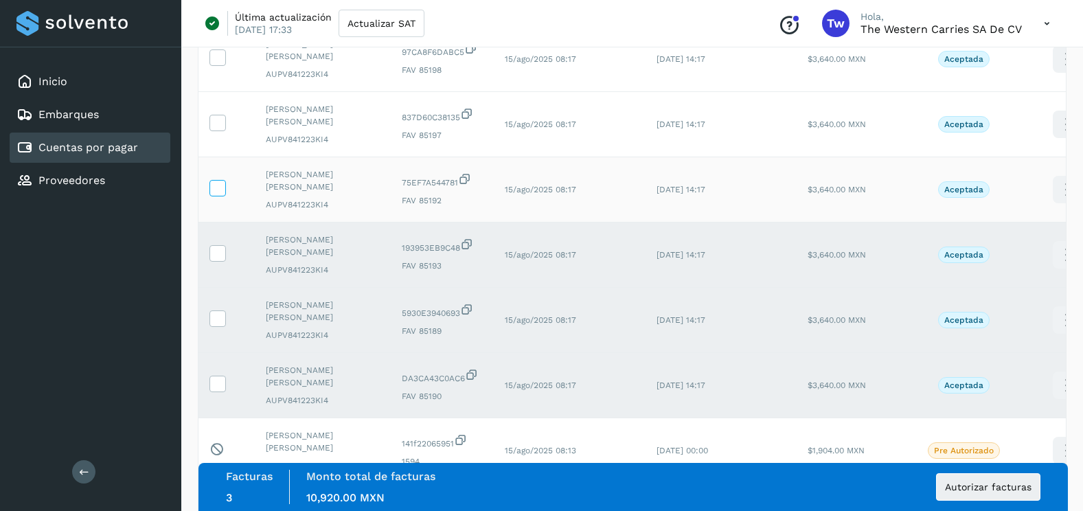
click at [217, 186] on icon at bounding box center [217, 187] width 14 height 14
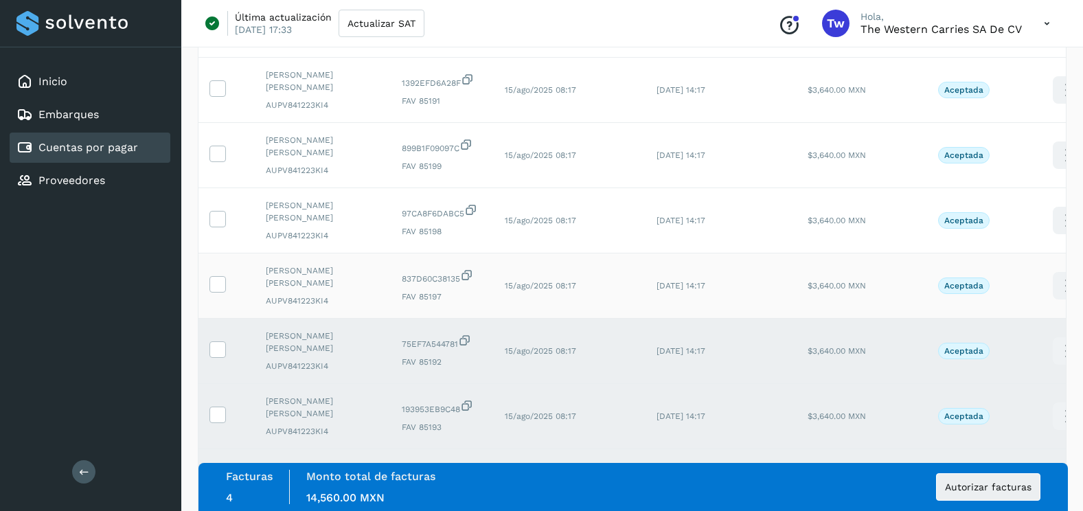
scroll to position [872, 0]
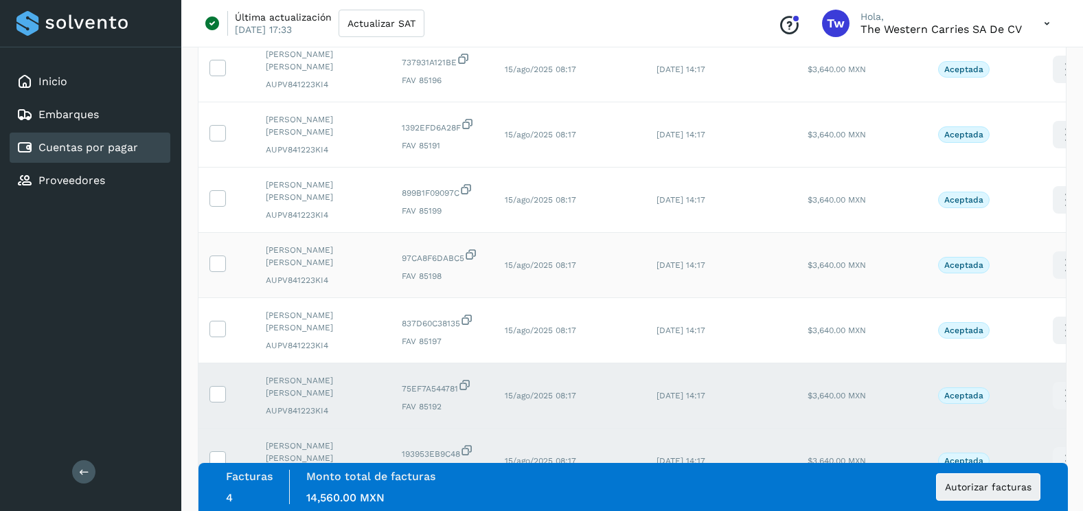
drag, startPoint x: 221, startPoint y: 336, endPoint x: 221, endPoint y: 286, distance: 50.2
click at [220, 333] on span at bounding box center [217, 332] width 14 height 10
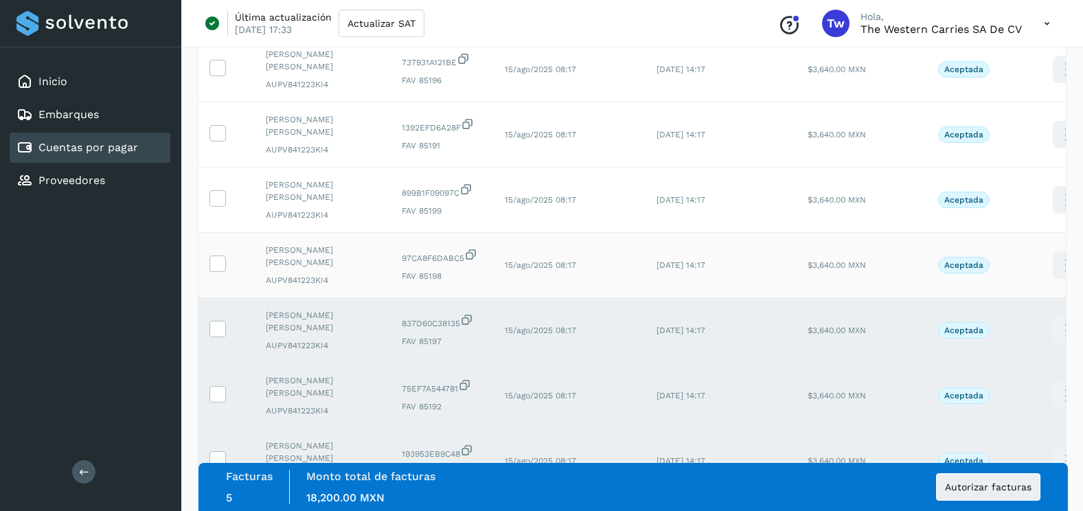
click at [218, 273] on td at bounding box center [227, 265] width 56 height 65
click at [219, 263] on icon at bounding box center [217, 263] width 14 height 14
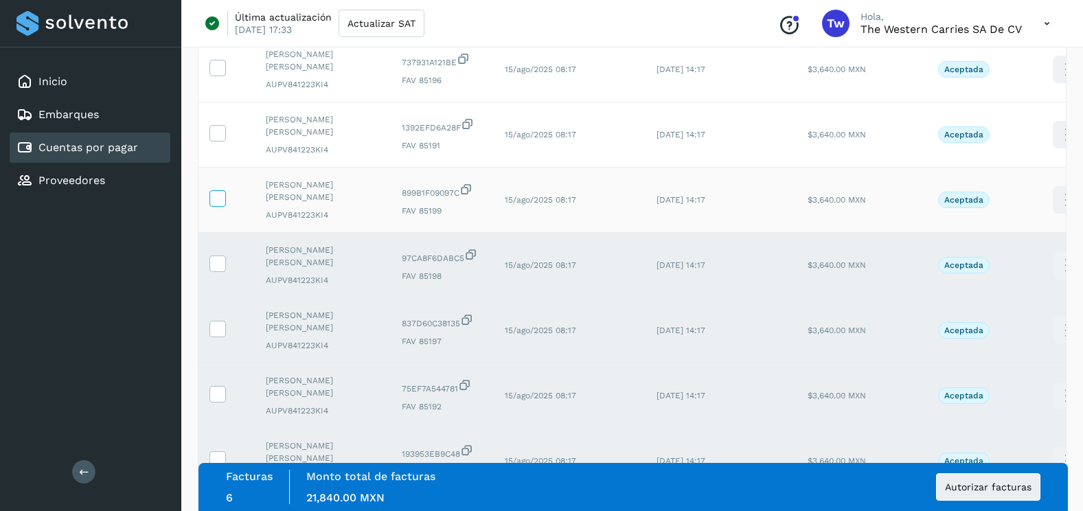
click at [211, 195] on icon at bounding box center [217, 197] width 14 height 14
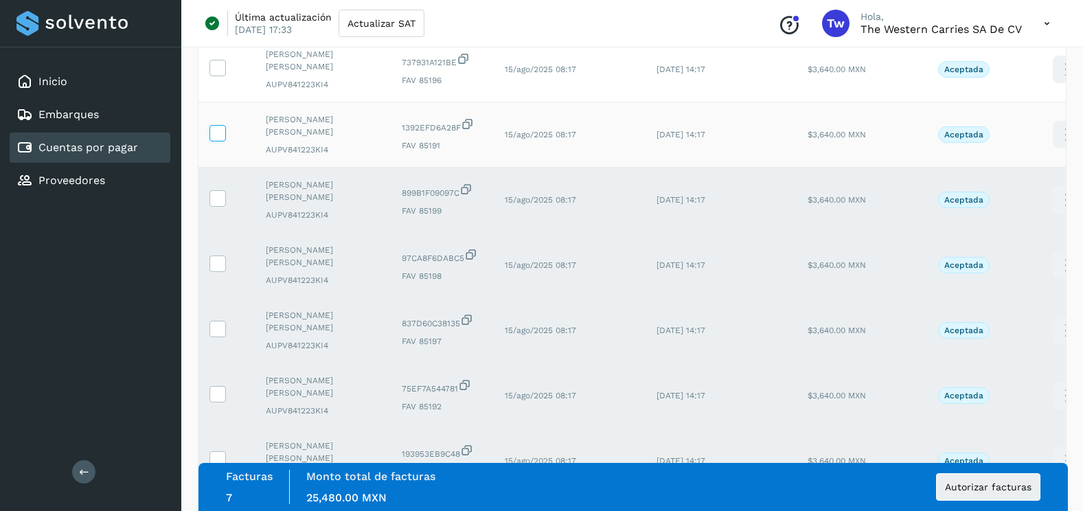
click at [216, 137] on icon at bounding box center [217, 132] width 14 height 14
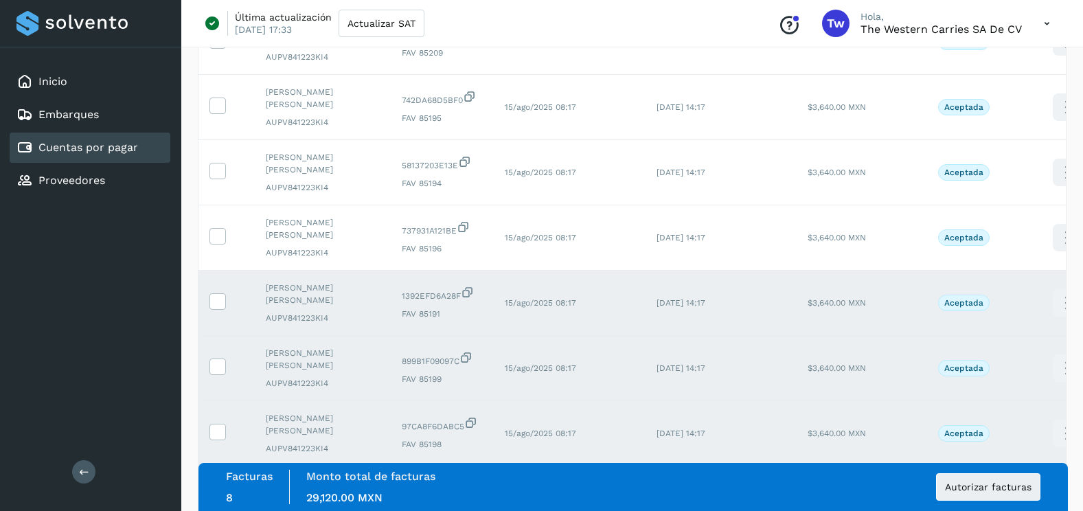
scroll to position [666, 0]
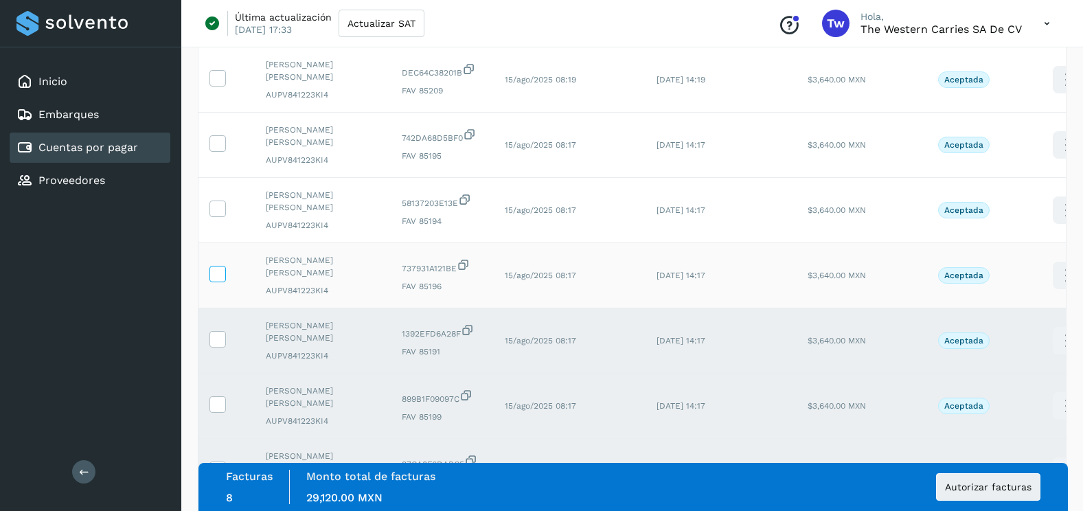
click at [222, 271] on icon at bounding box center [217, 273] width 14 height 14
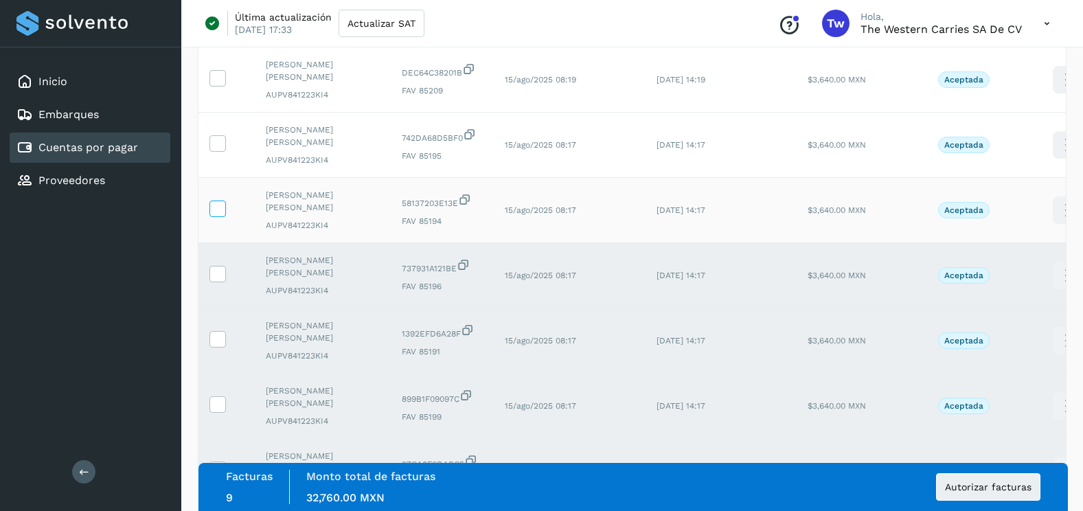
click at [223, 209] on icon at bounding box center [217, 208] width 14 height 14
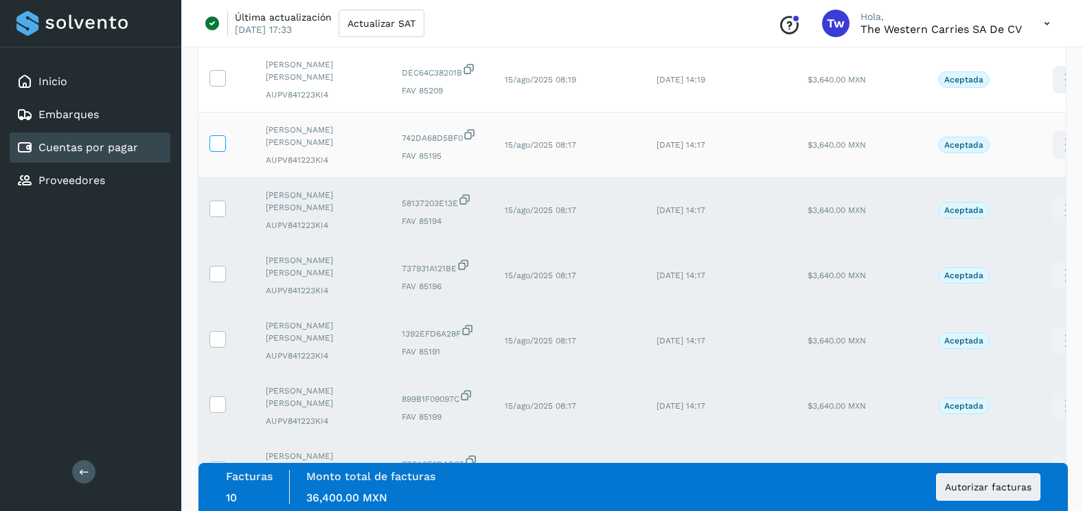
click at [213, 144] on icon at bounding box center [217, 142] width 14 height 14
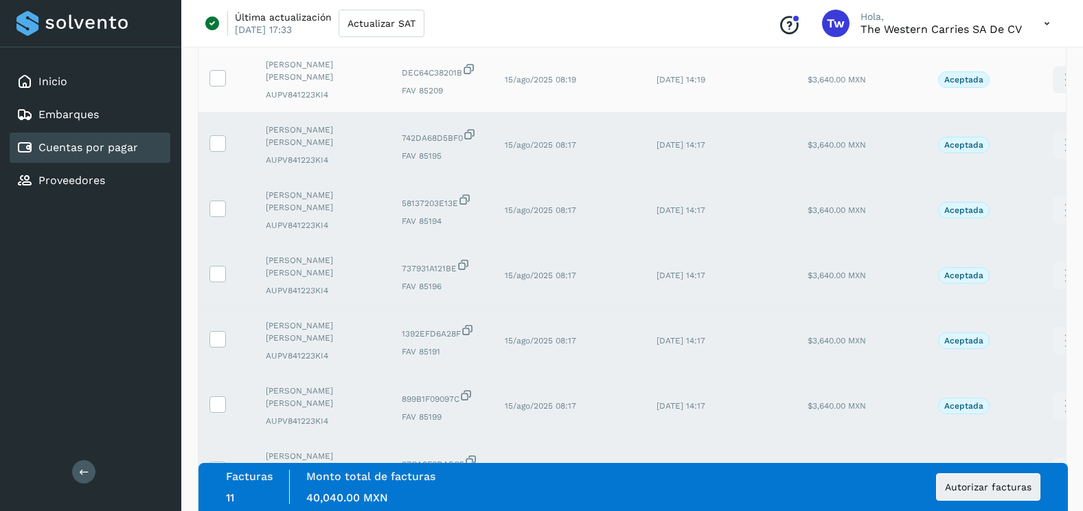
click at [227, 82] on td at bounding box center [227, 79] width 56 height 65
click at [221, 76] on icon at bounding box center [217, 77] width 14 height 14
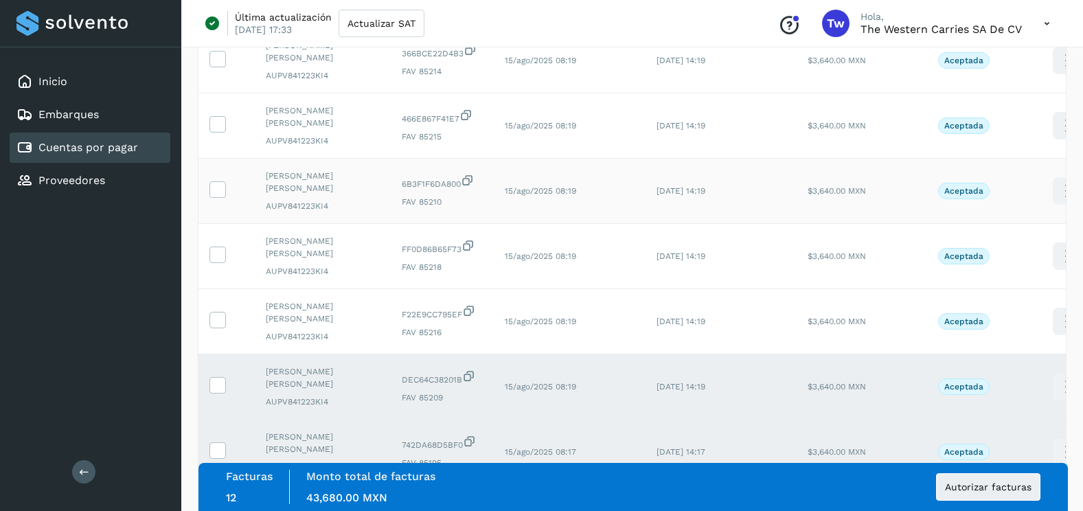
scroll to position [322, 0]
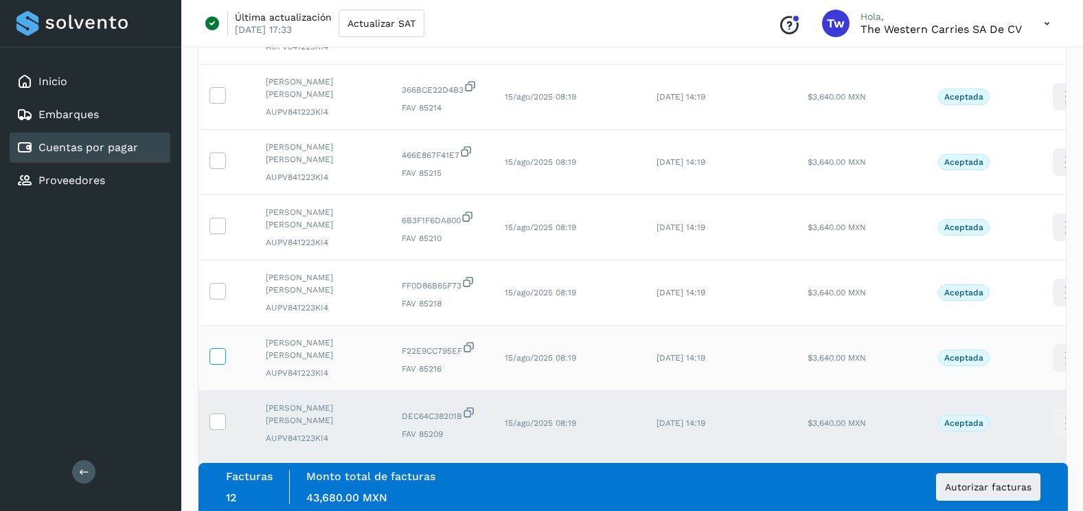
click at [213, 365] on label at bounding box center [218, 356] width 16 height 16
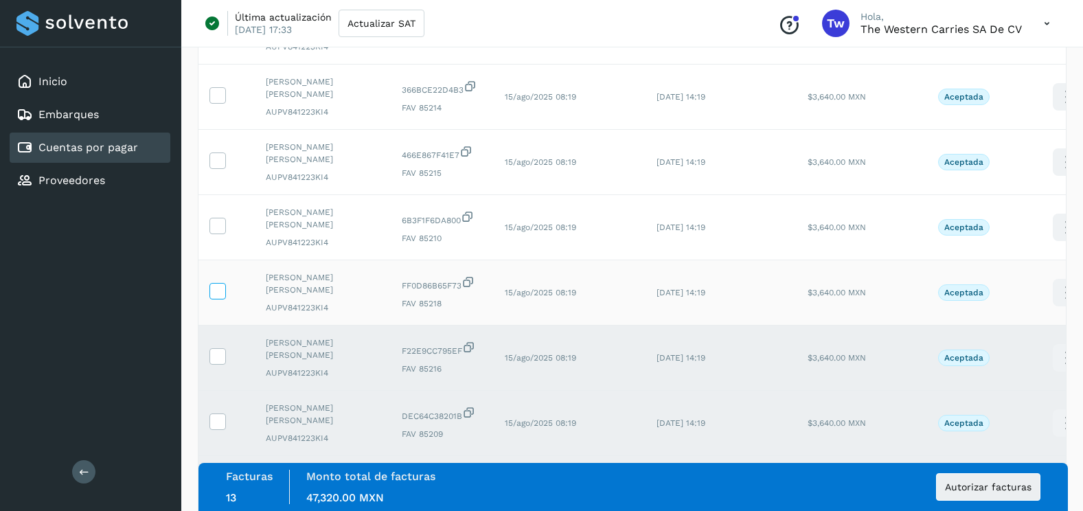
click at [218, 292] on icon at bounding box center [217, 290] width 14 height 14
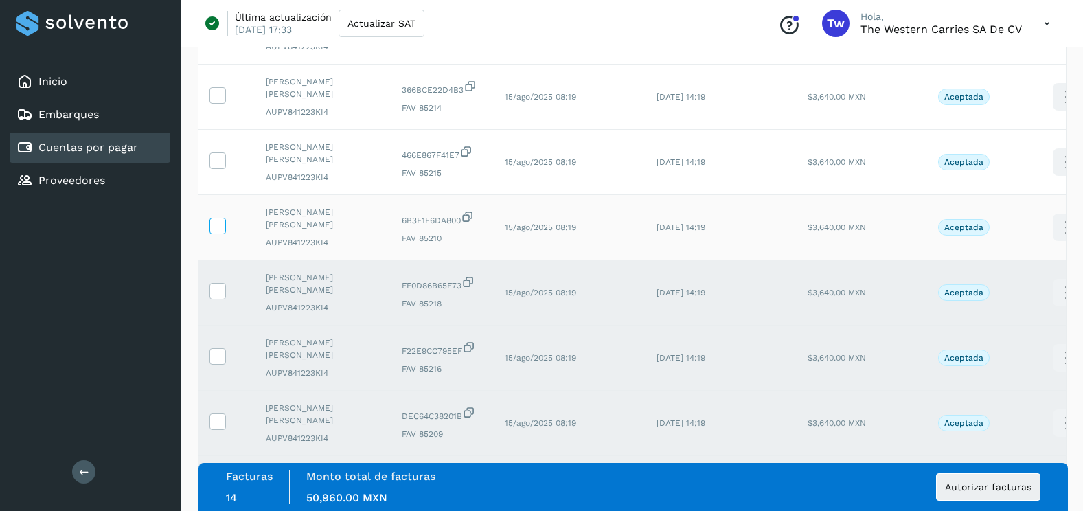
click at [218, 228] on icon at bounding box center [217, 225] width 14 height 14
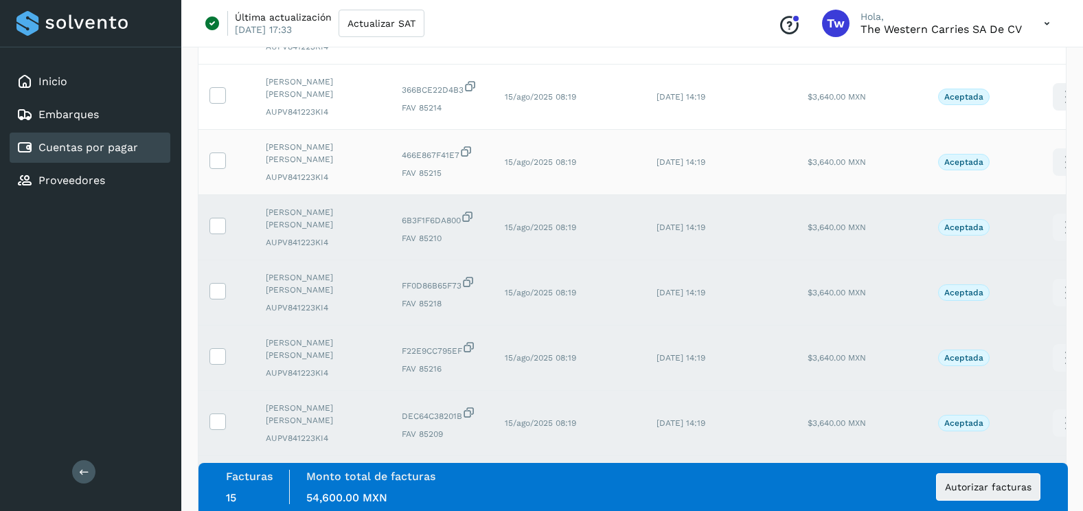
click at [222, 174] on td at bounding box center [227, 162] width 56 height 65
click at [218, 166] on icon at bounding box center [217, 160] width 14 height 14
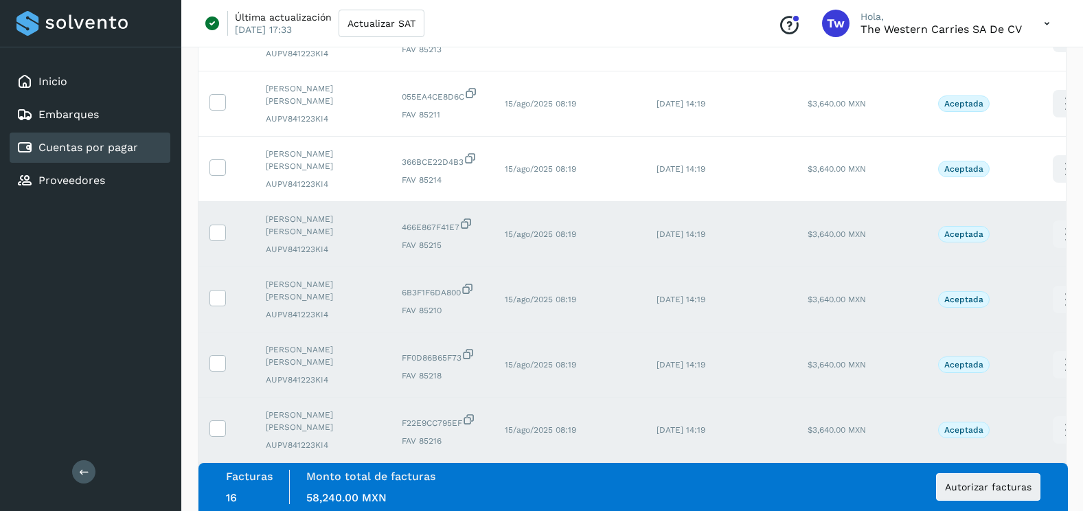
scroll to position [116, 0]
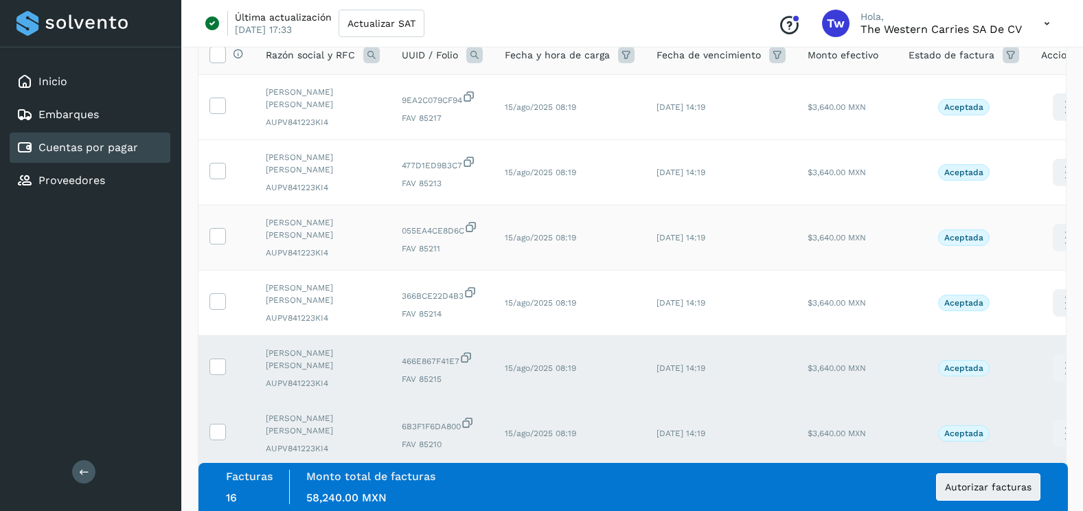
drag, startPoint x: 218, startPoint y: 301, endPoint x: 218, endPoint y: 253, distance: 48.1
click at [218, 299] on icon at bounding box center [217, 300] width 14 height 14
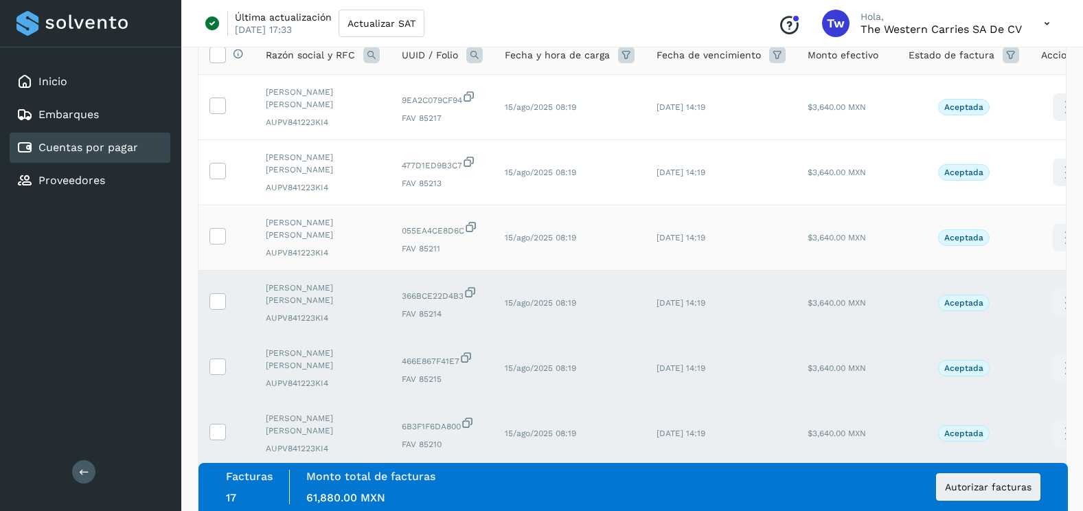
click at [218, 227] on td at bounding box center [227, 237] width 56 height 65
click at [222, 234] on icon at bounding box center [217, 235] width 14 height 14
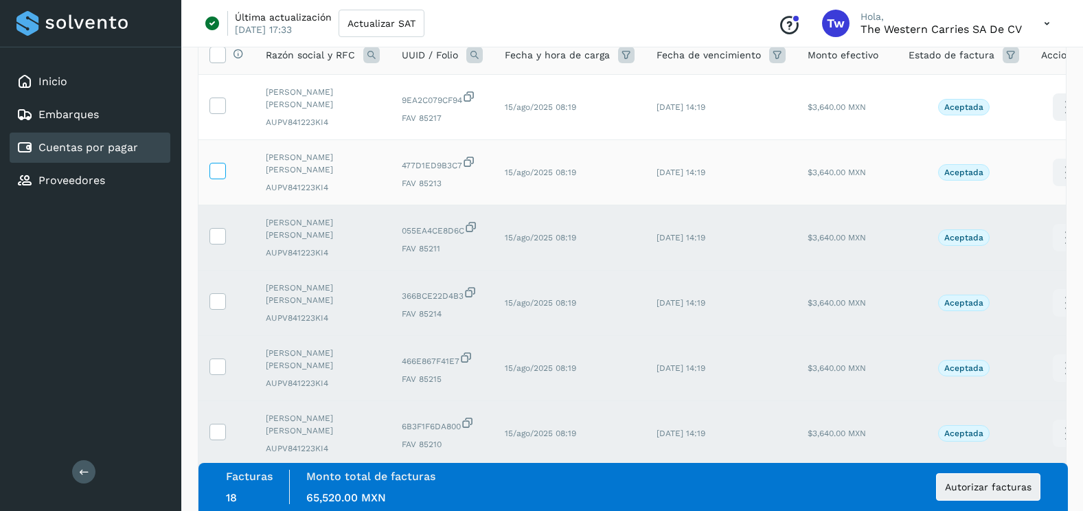
click at [222, 175] on icon at bounding box center [217, 170] width 14 height 14
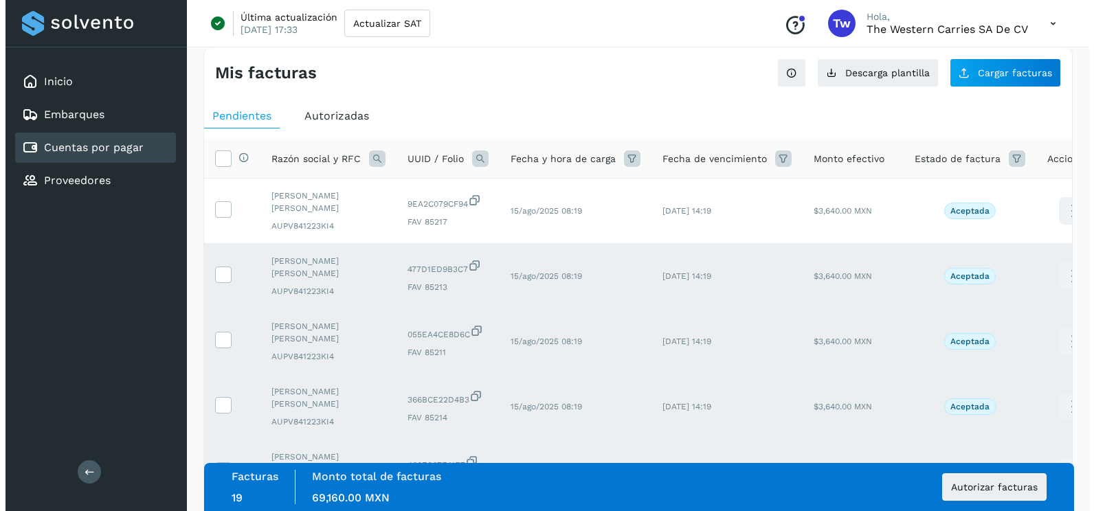
scroll to position [0, 0]
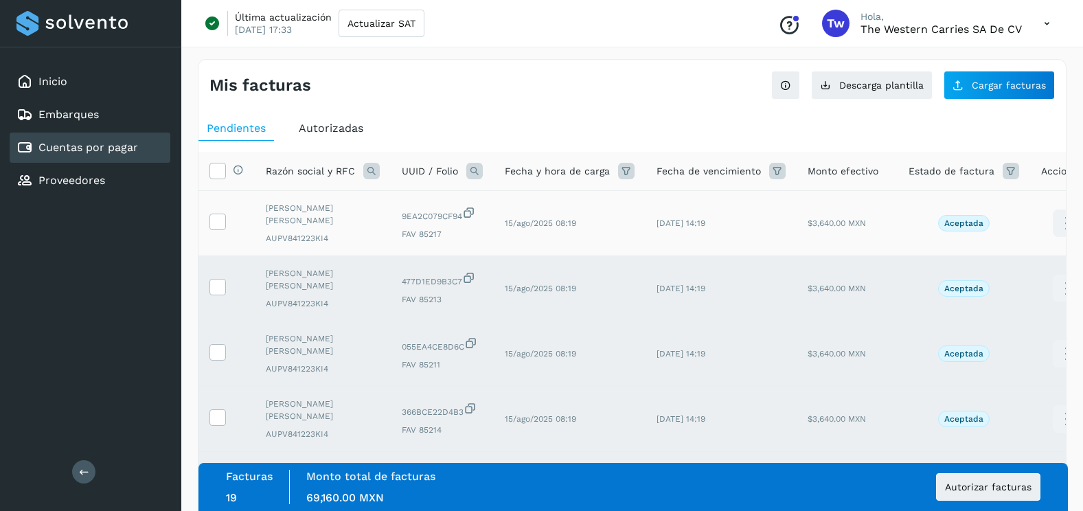
click at [223, 235] on td at bounding box center [227, 223] width 56 height 65
click at [223, 225] on icon at bounding box center [217, 221] width 14 height 14
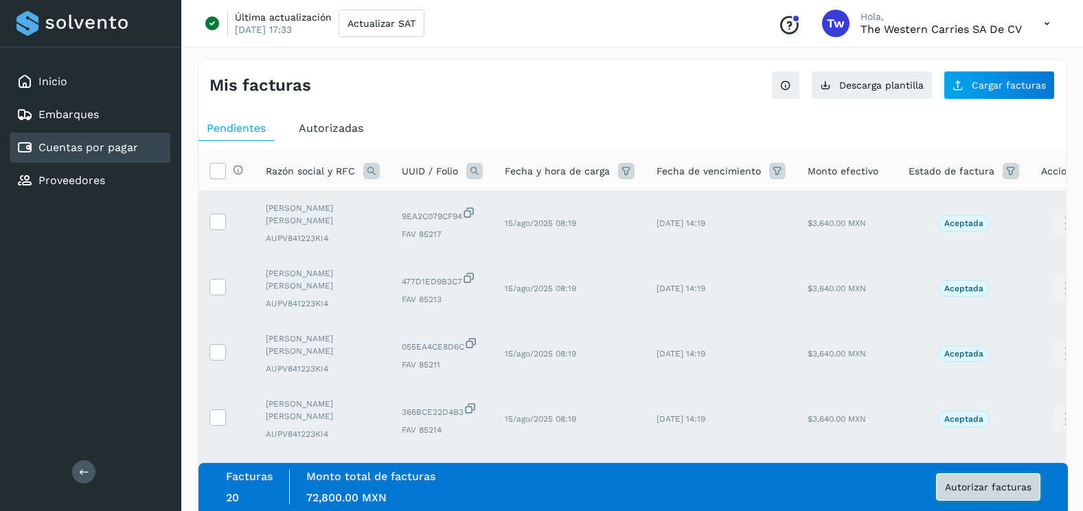
click at [950, 493] on button "Autorizar facturas" at bounding box center [988, 486] width 104 height 27
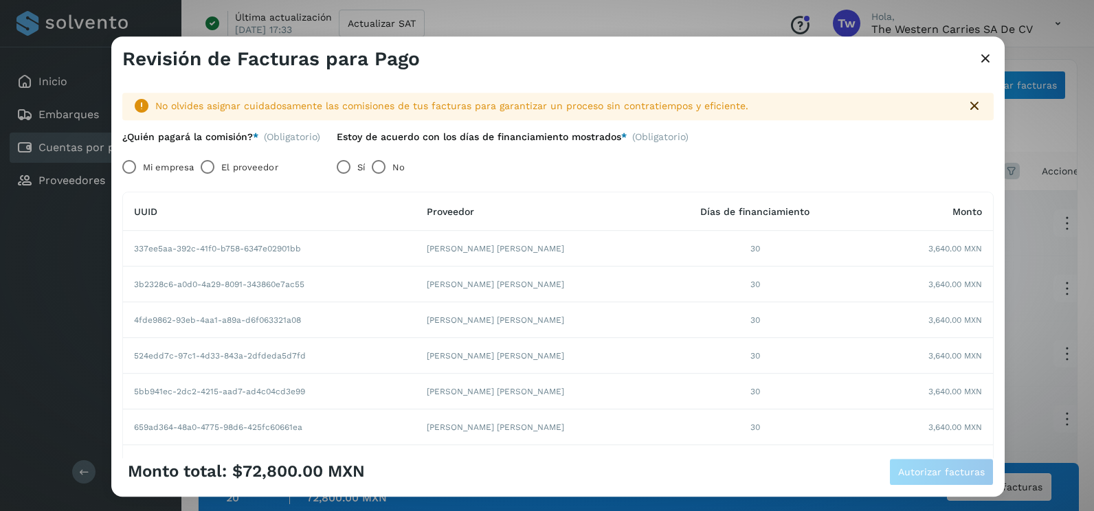
click at [151, 173] on label "Mi empresa" at bounding box center [168, 167] width 51 height 27
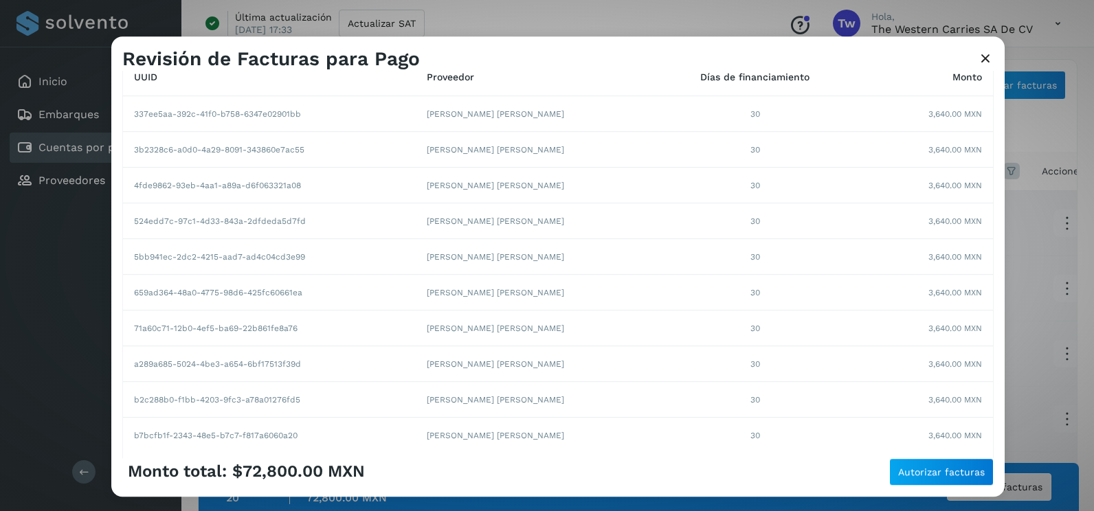
scroll to position [237, 0]
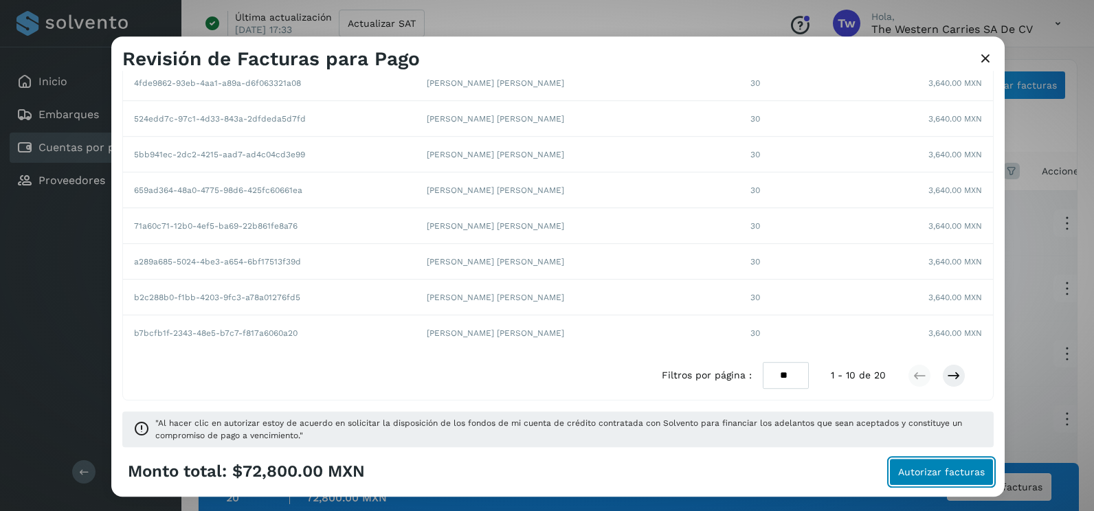
click at [914, 464] on button "Autorizar facturas" at bounding box center [941, 471] width 104 height 27
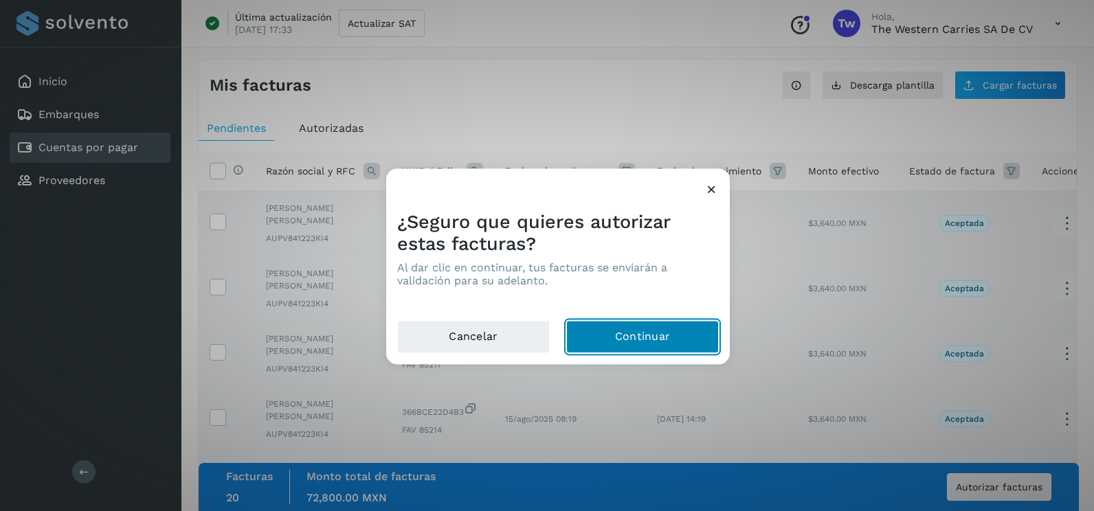
click at [648, 341] on button "Continuar" at bounding box center [642, 337] width 153 height 33
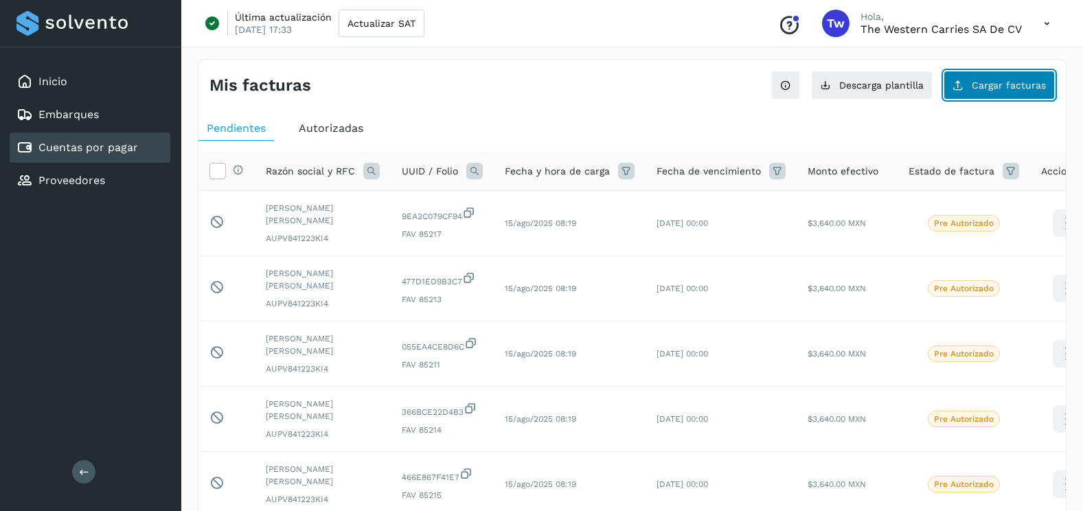
click at [990, 91] on button "Cargar facturas" at bounding box center [999, 85] width 111 height 29
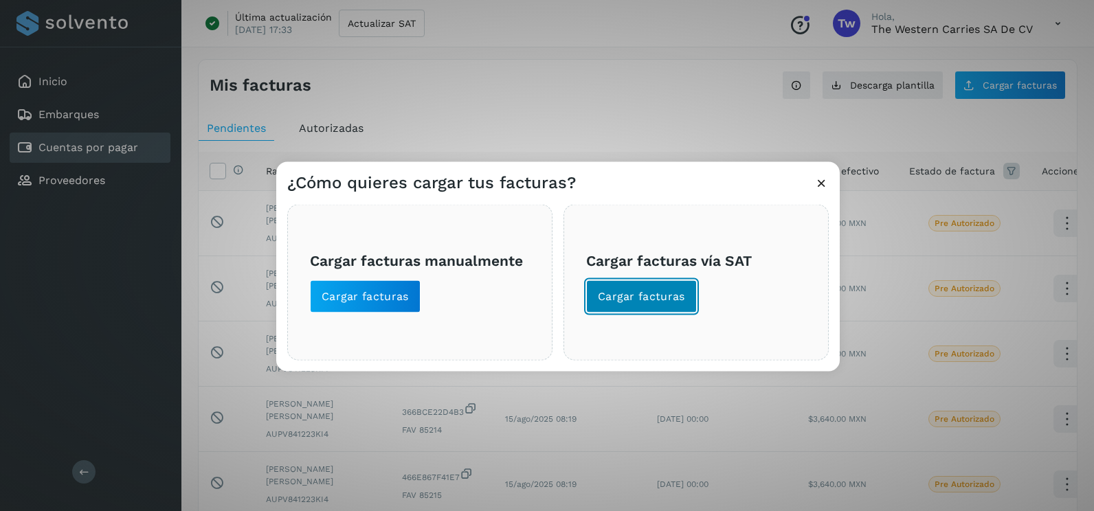
click at [660, 304] on span "Cargar facturas" at bounding box center [641, 296] width 87 height 15
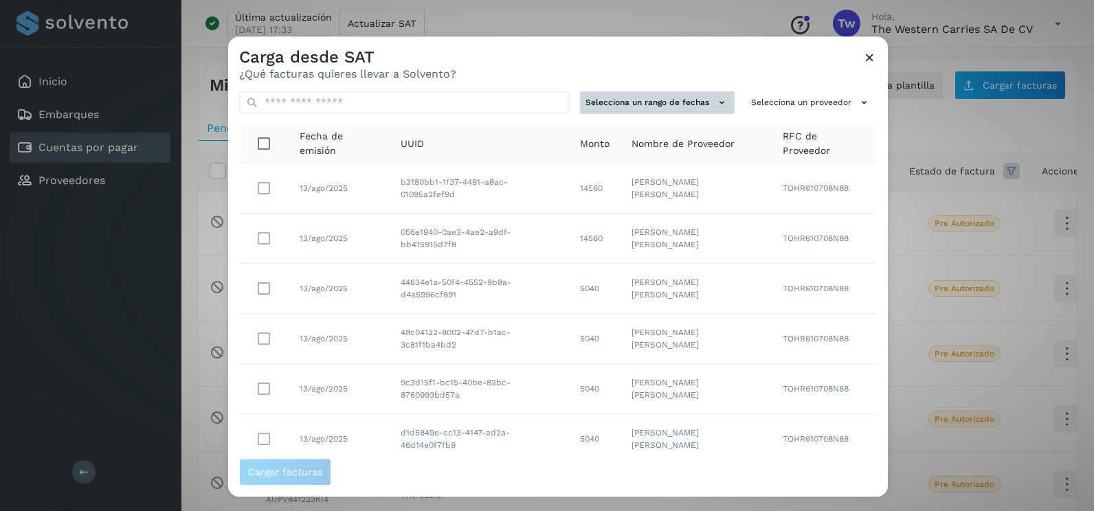
click at [681, 100] on button "Selecciona un rango de fechas" at bounding box center [657, 102] width 155 height 23
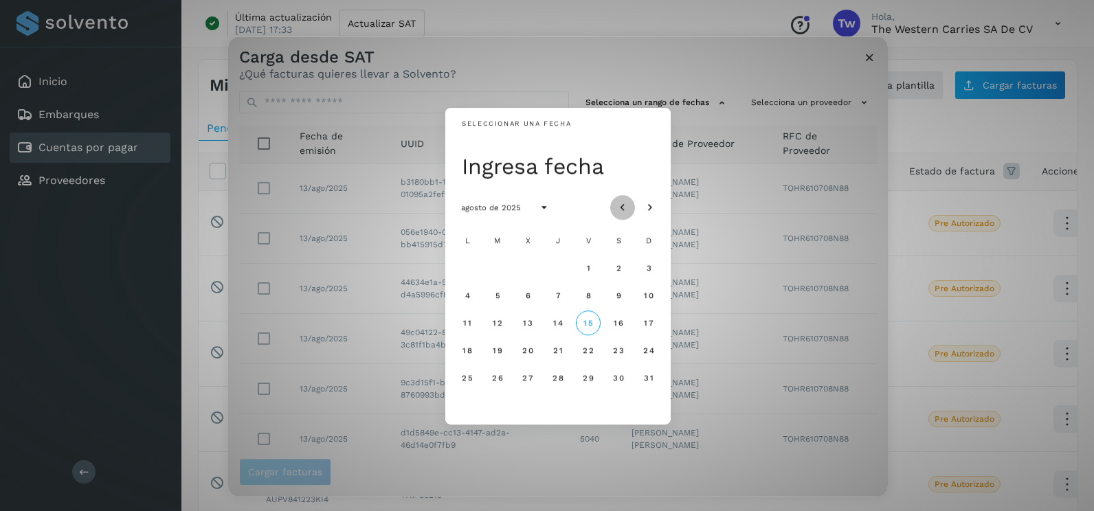
click at [621, 206] on icon "Mes anterior" at bounding box center [623, 208] width 14 height 14
click at [483, 297] on div "L M X J V S D 1 2 3 4 5 6 7 8 9 10 11 12 13 14 15 16 17 18 19 20 21 22 23 24 25…" at bounding box center [557, 323] width 209 height 192
click at [496, 296] on span "8" at bounding box center [497, 296] width 6 height 10
click at [529, 297] on span "9" at bounding box center [527, 296] width 6 height 10
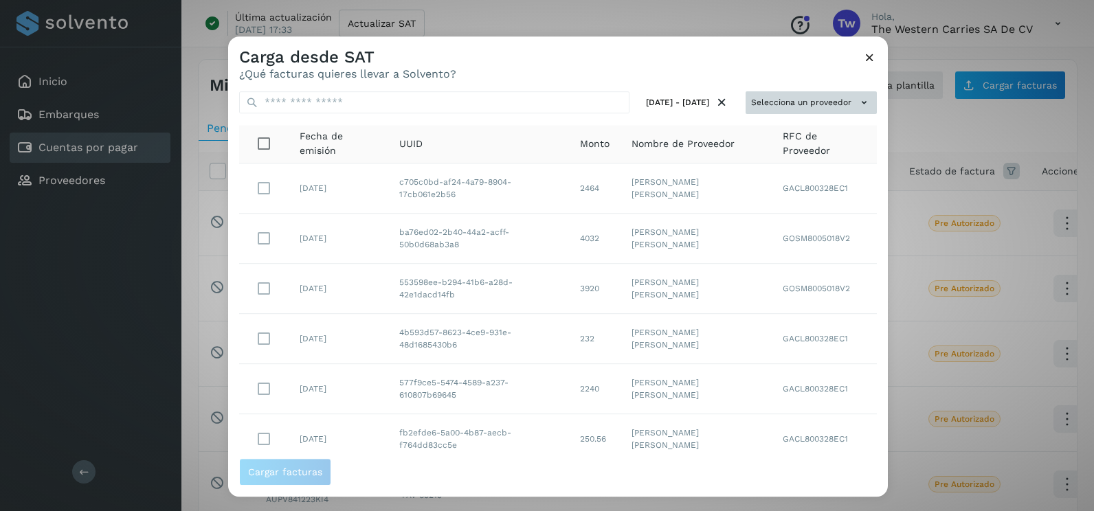
click at [836, 104] on button "Selecciona un proveedor" at bounding box center [810, 102] width 131 height 23
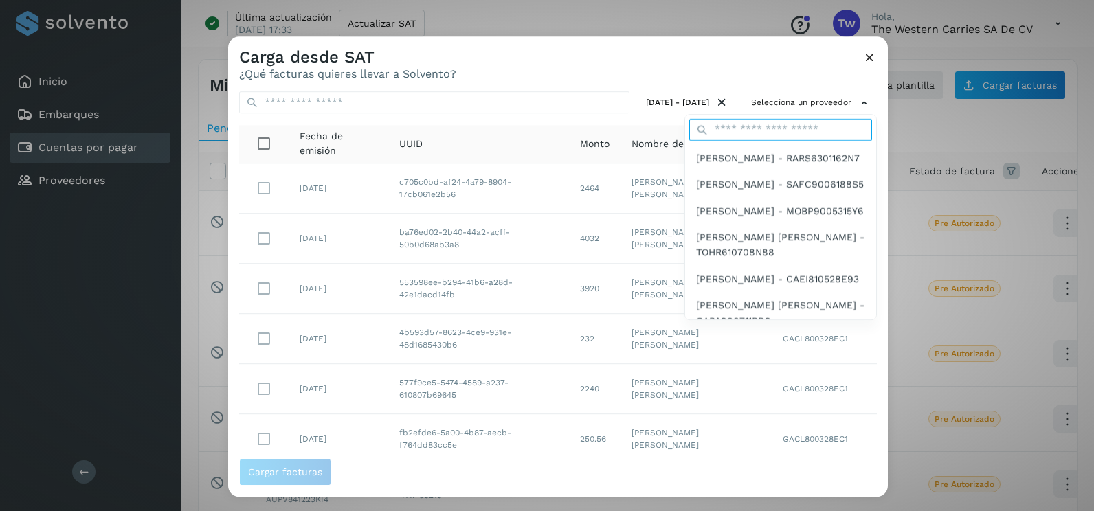
click at [736, 124] on input "text" at bounding box center [780, 130] width 183 height 22
type input "******"
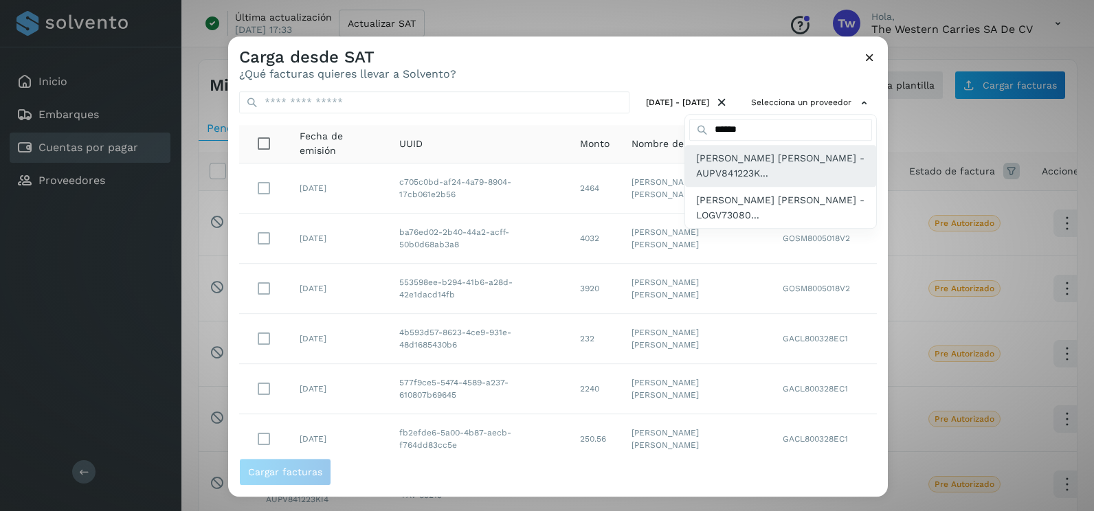
click at [735, 181] on span "[PERSON_NAME] - AUPV841223K..." at bounding box center [780, 165] width 169 height 31
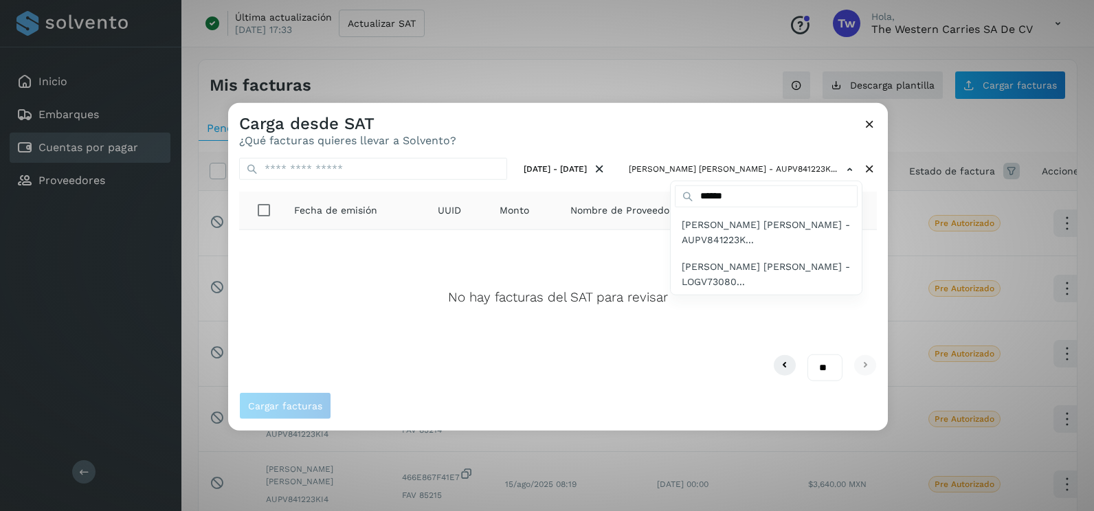
click at [872, 169] on div at bounding box center [775, 358] width 1094 height 511
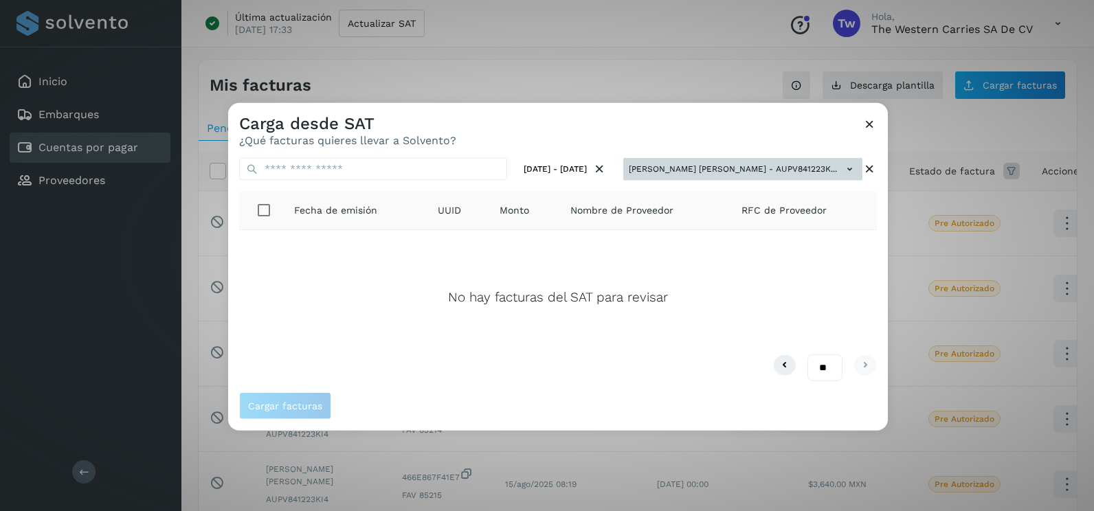
click at [846, 168] on icon at bounding box center [849, 169] width 14 height 14
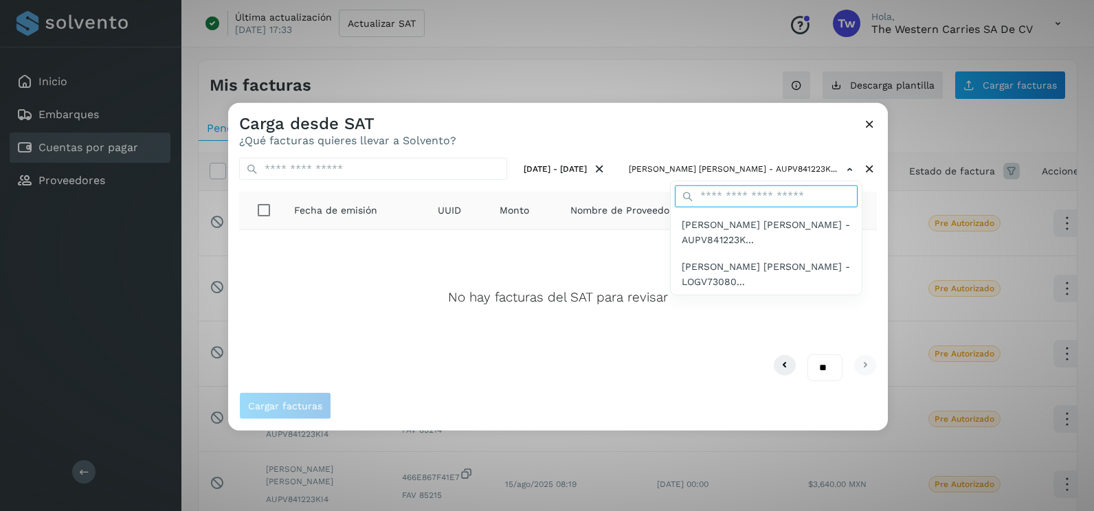
click at [737, 194] on input "text" at bounding box center [766, 196] width 183 height 22
type input "***"
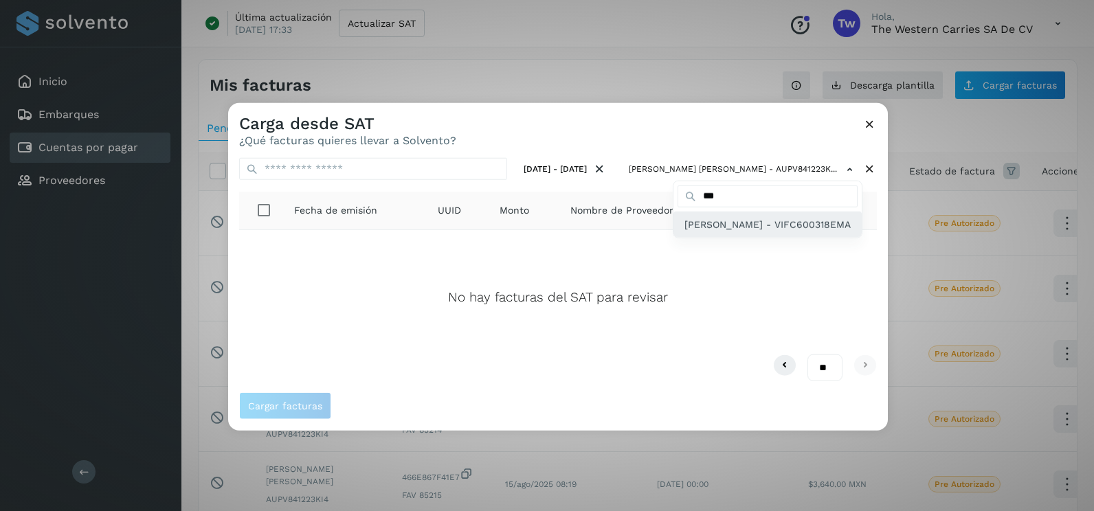
click at [723, 232] on span "[PERSON_NAME] - VIFC600318EMA" at bounding box center [767, 224] width 166 height 15
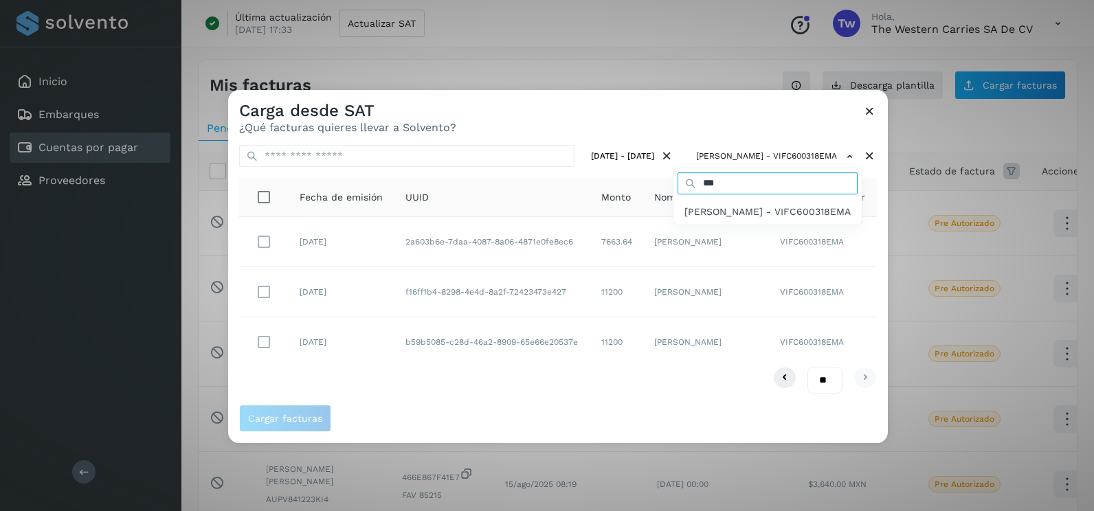
click at [749, 177] on input "***" at bounding box center [767, 183] width 180 height 22
click at [743, 130] on div at bounding box center [775, 345] width 1094 height 511
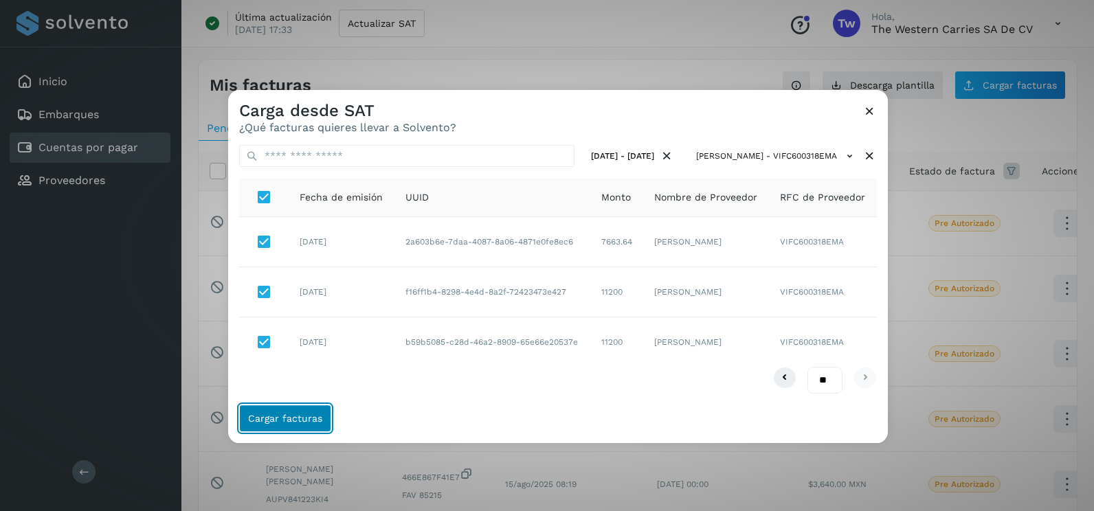
click at [311, 431] on button "Cargar facturas" at bounding box center [285, 418] width 92 height 27
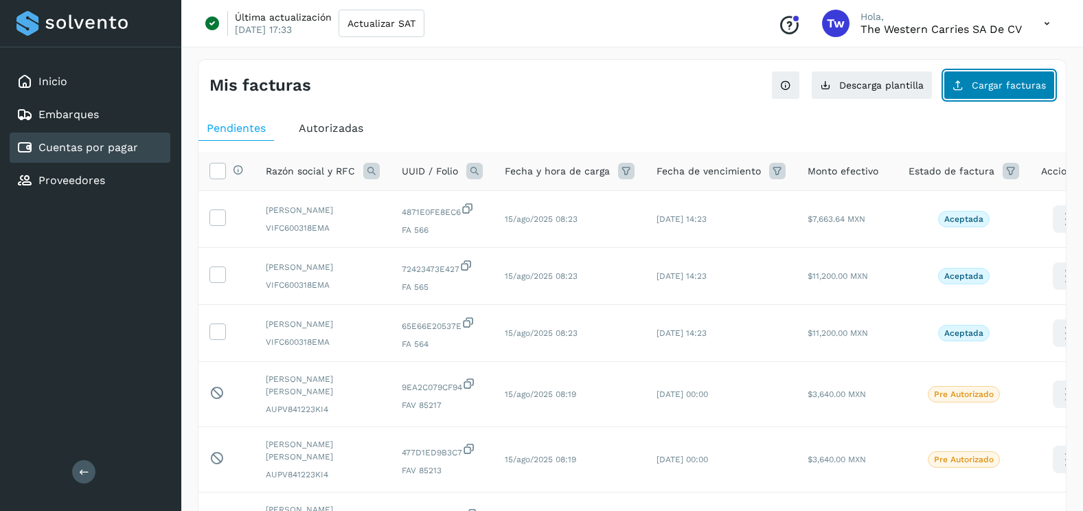
click at [991, 93] on button "Cargar facturas" at bounding box center [999, 85] width 111 height 29
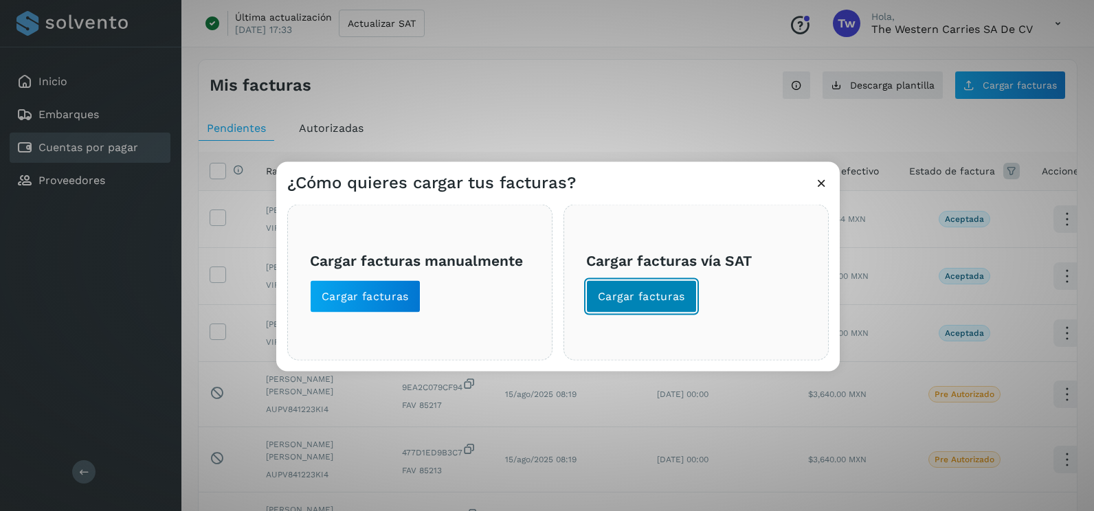
click at [673, 294] on span "Cargar facturas" at bounding box center [641, 296] width 87 height 15
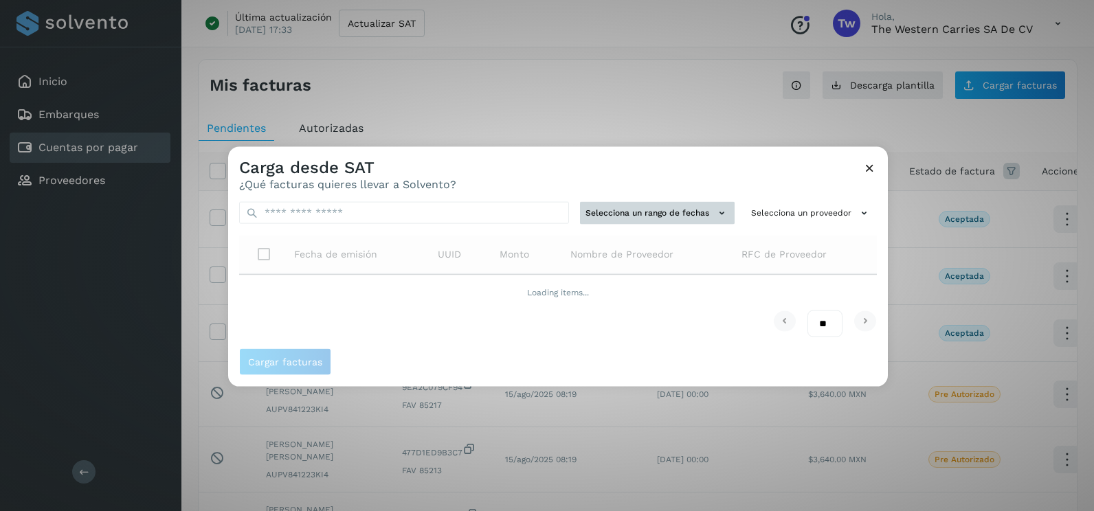
click at [668, 214] on button "Selecciona un rango de fechas" at bounding box center [657, 213] width 155 height 23
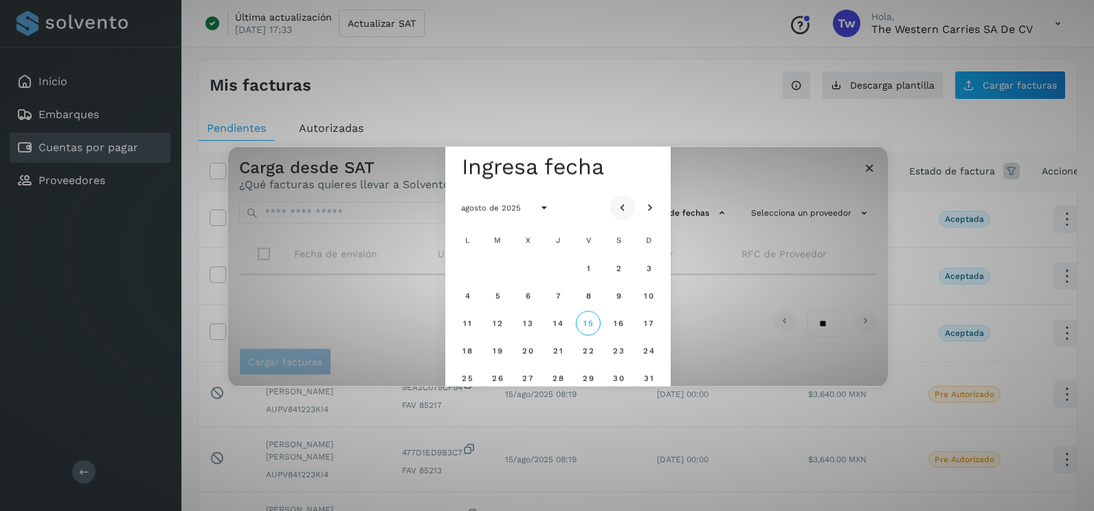
click at [624, 205] on icon "Mes anterior" at bounding box center [623, 208] width 14 height 14
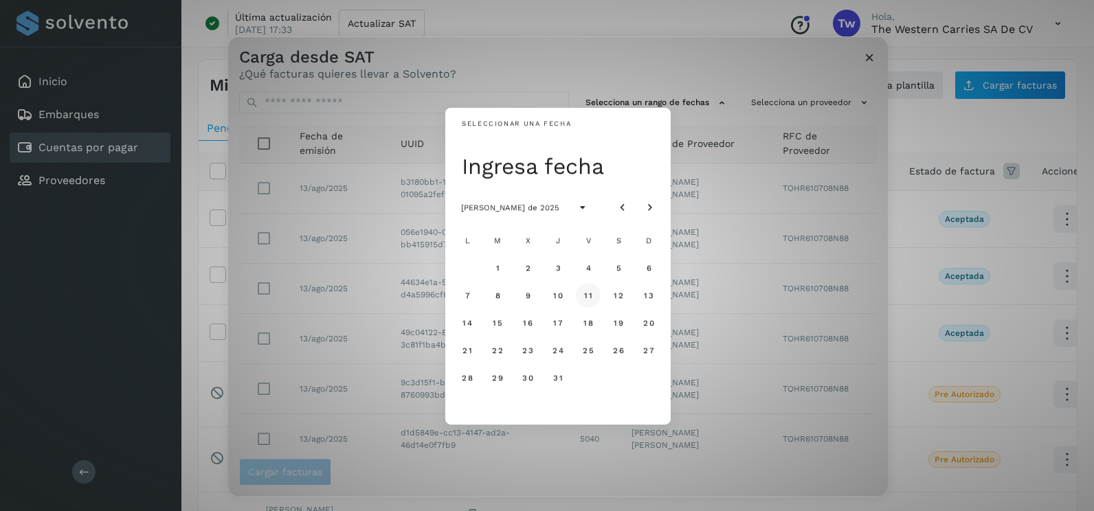
click at [584, 290] on button "11" at bounding box center [588, 295] width 25 height 25
click at [606, 292] on button "12" at bounding box center [618, 295] width 25 height 25
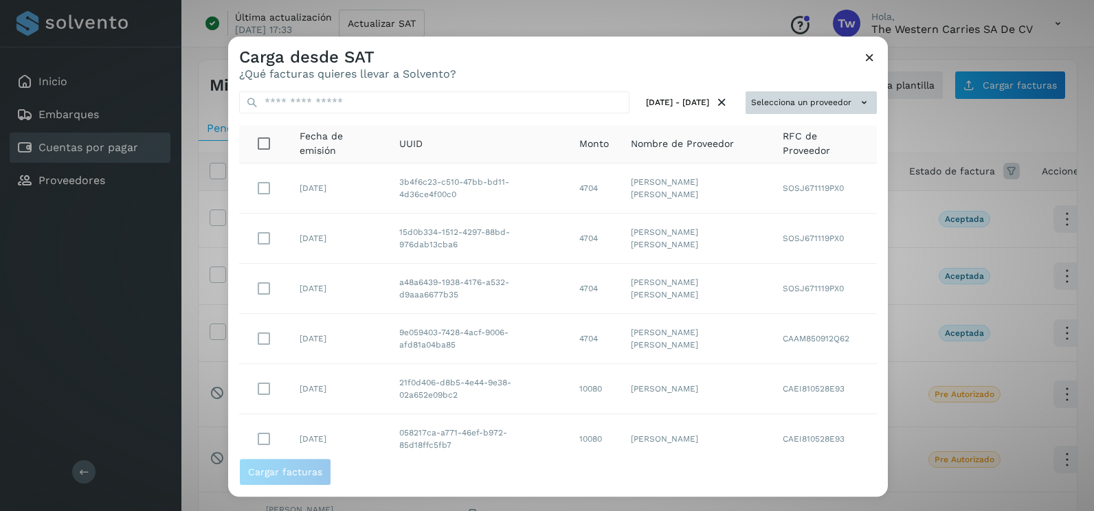
click at [830, 104] on button "Selecciona un proveedor" at bounding box center [810, 102] width 131 height 23
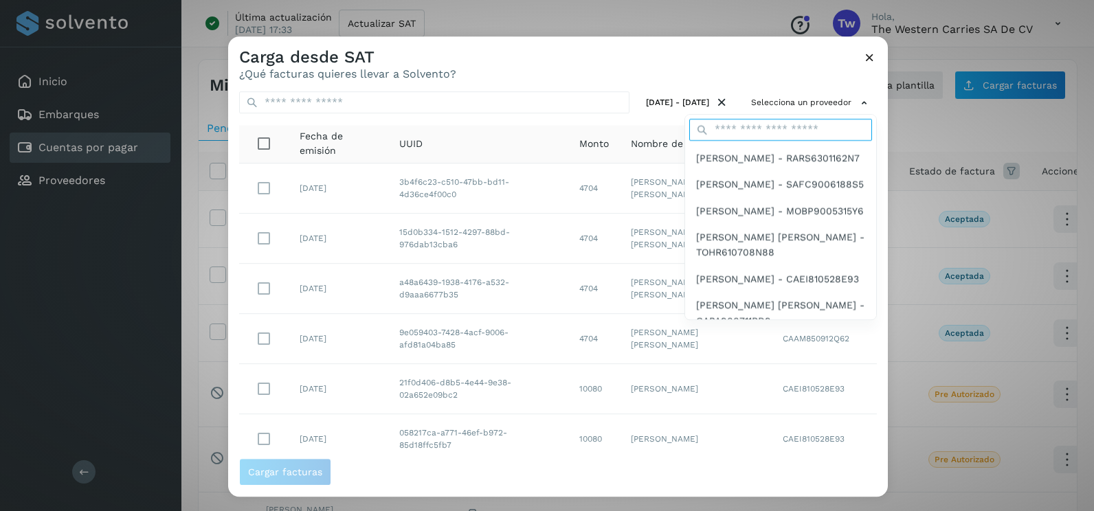
click at [743, 137] on input "text" at bounding box center [780, 130] width 183 height 22
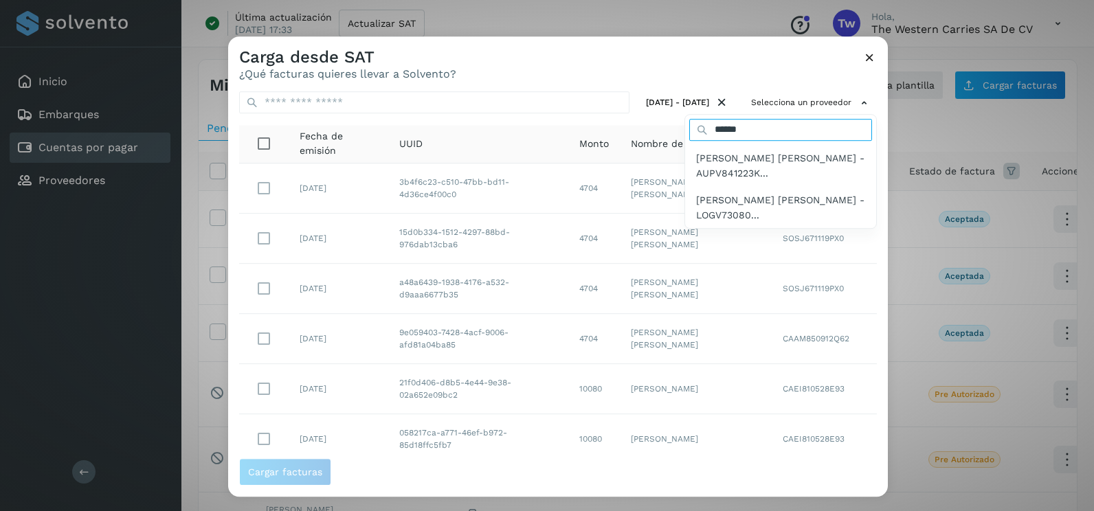
drag, startPoint x: 755, startPoint y: 131, endPoint x: 552, endPoint y: 141, distance: 202.9
click at [745, 114] on div "Selecciona un proveedor ****** VICTOR MANUEL ANGULO PEREZ - AUPV841223K... VICT…" at bounding box center [810, 102] width 131 height 23
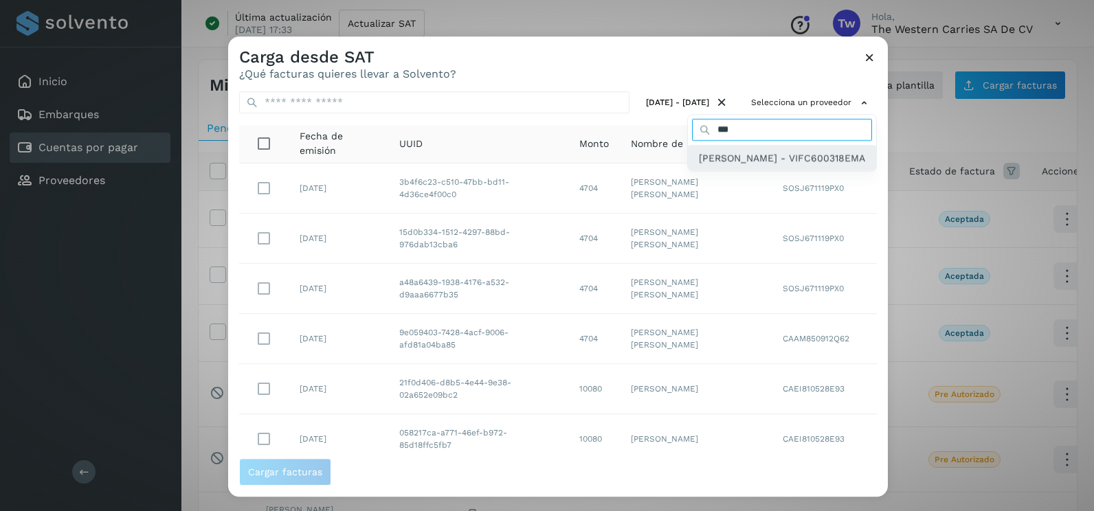
type input "***"
click at [712, 166] on span "[PERSON_NAME] - VIFC600318EMA" at bounding box center [782, 157] width 166 height 15
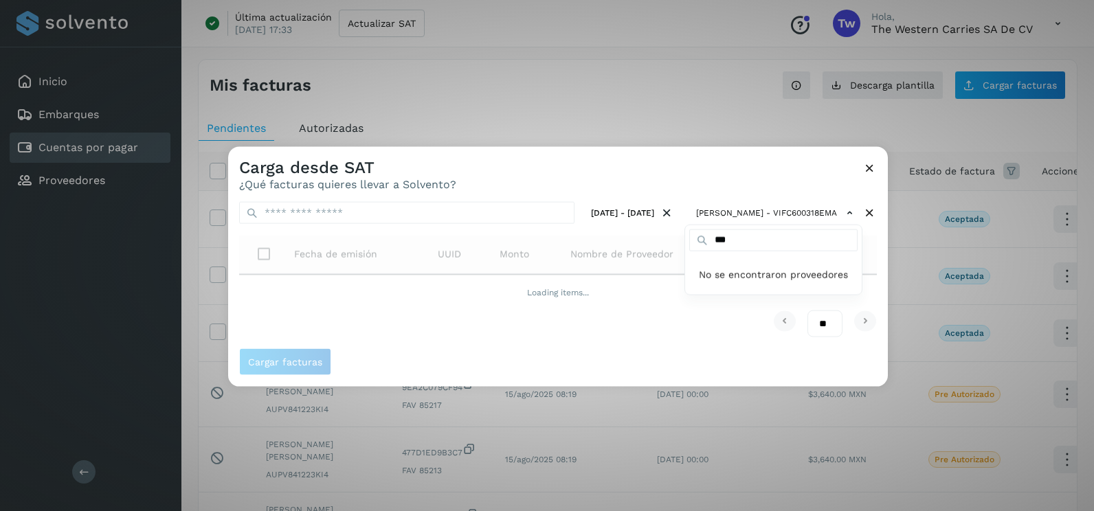
click at [718, 168] on div at bounding box center [775, 402] width 1094 height 511
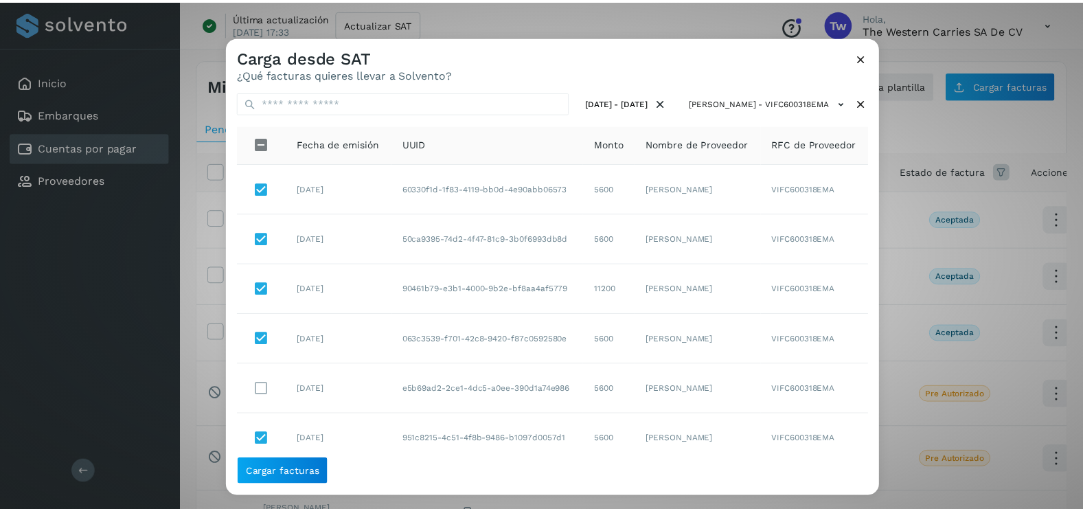
scroll to position [43, 0]
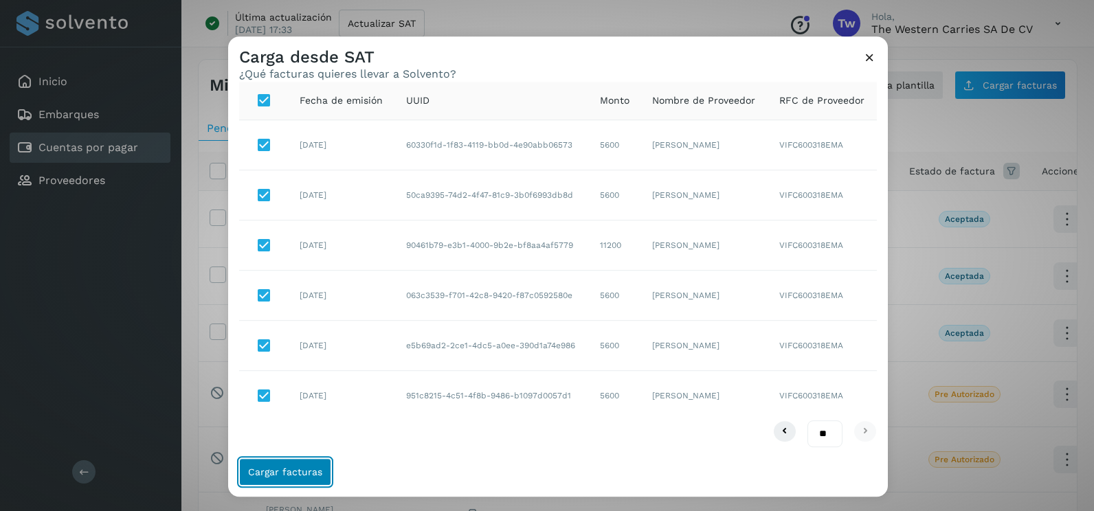
click at [313, 468] on span "Cargar facturas" at bounding box center [285, 472] width 74 height 10
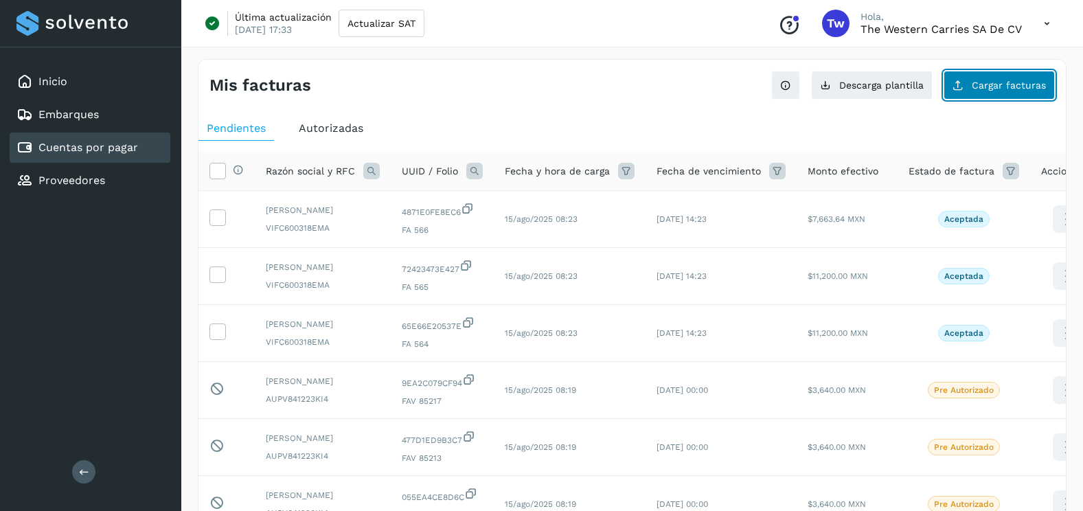
click at [1015, 78] on button "Cargar facturas" at bounding box center [999, 85] width 111 height 29
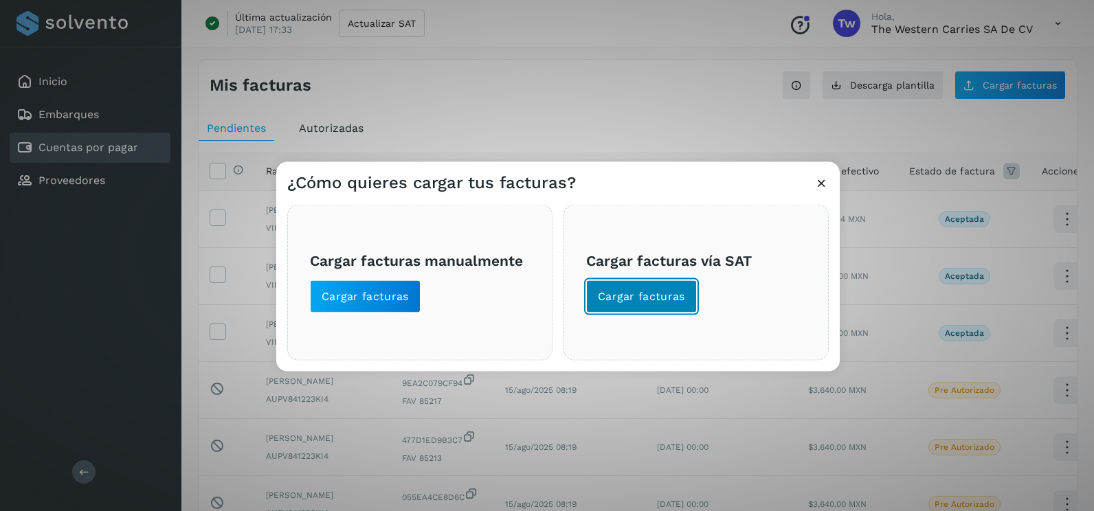
click at [685, 293] on button "Cargar facturas" at bounding box center [641, 296] width 111 height 33
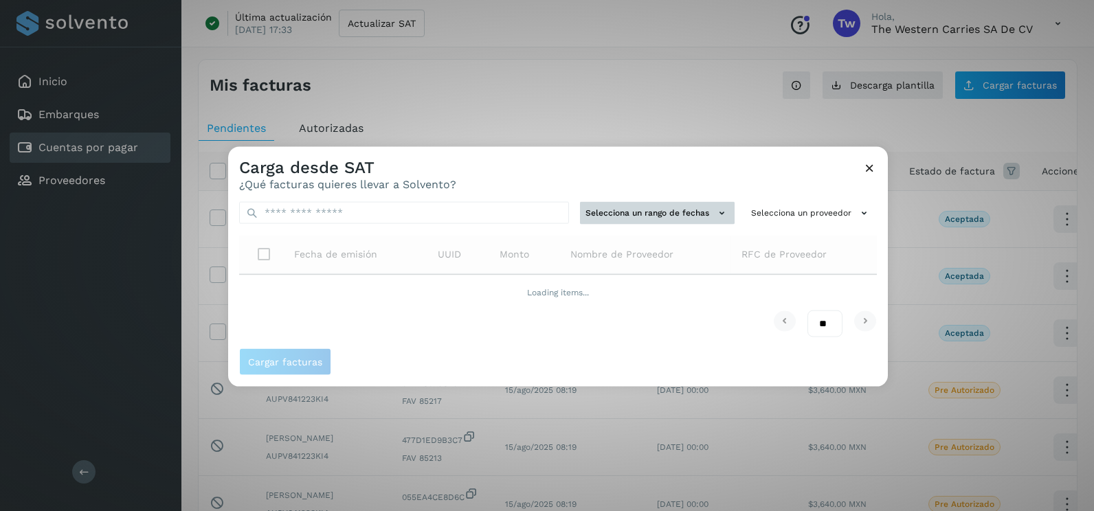
click at [650, 221] on button "Selecciona un rango de fechas" at bounding box center [657, 213] width 155 height 23
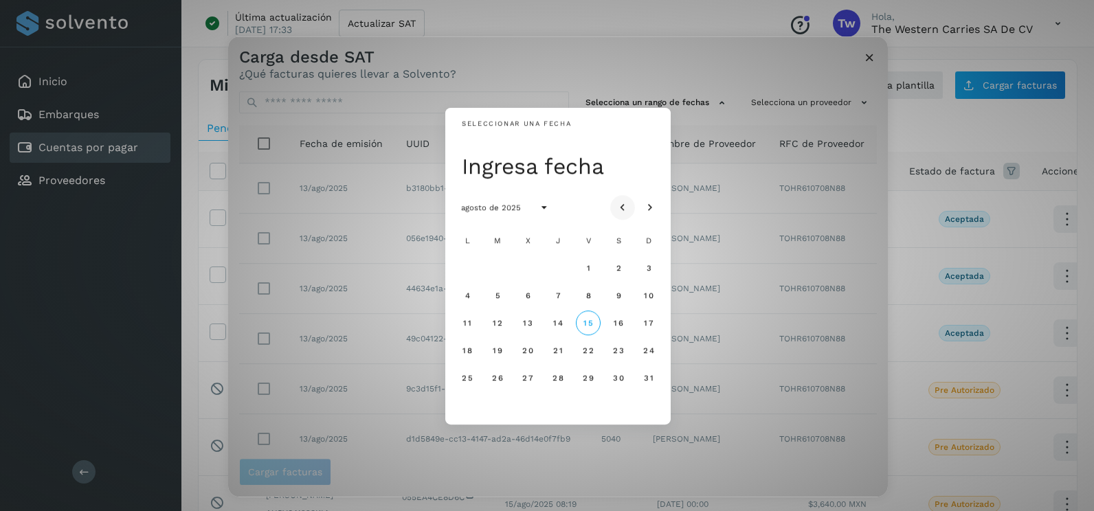
click at [624, 210] on icon "Mes anterior" at bounding box center [623, 208] width 14 height 14
click at [584, 295] on span "11" at bounding box center [587, 296] width 9 height 10
click at [618, 296] on span "12" at bounding box center [618, 296] width 10 height 10
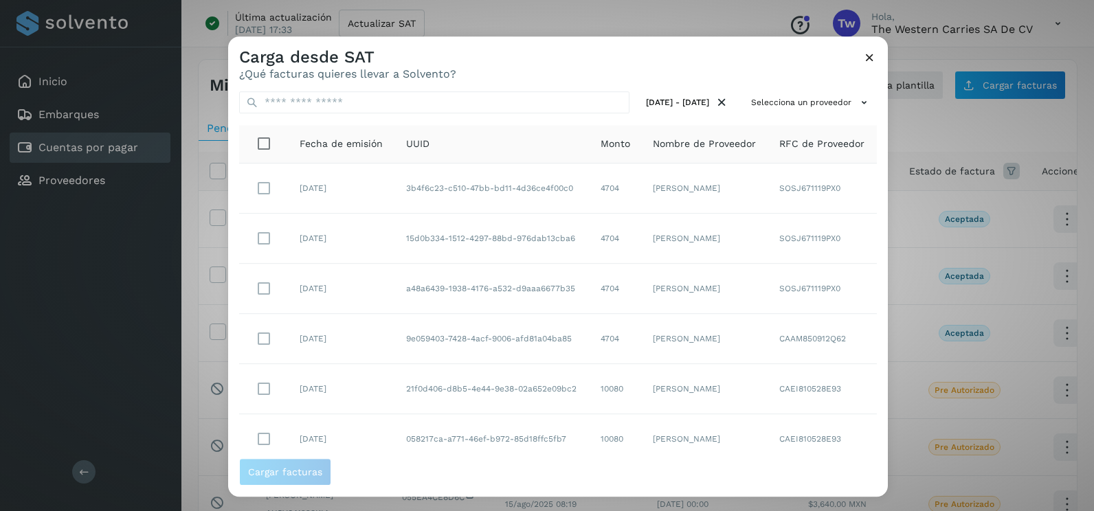
click at [843, 115] on div "[DATE] - [DATE] Selecciona un proveedor Fecha de emisión UUID Monto Nombre de P…" at bounding box center [557, 269] width 659 height 378
click at [828, 93] on button "Selecciona un proveedor" at bounding box center [810, 102] width 131 height 23
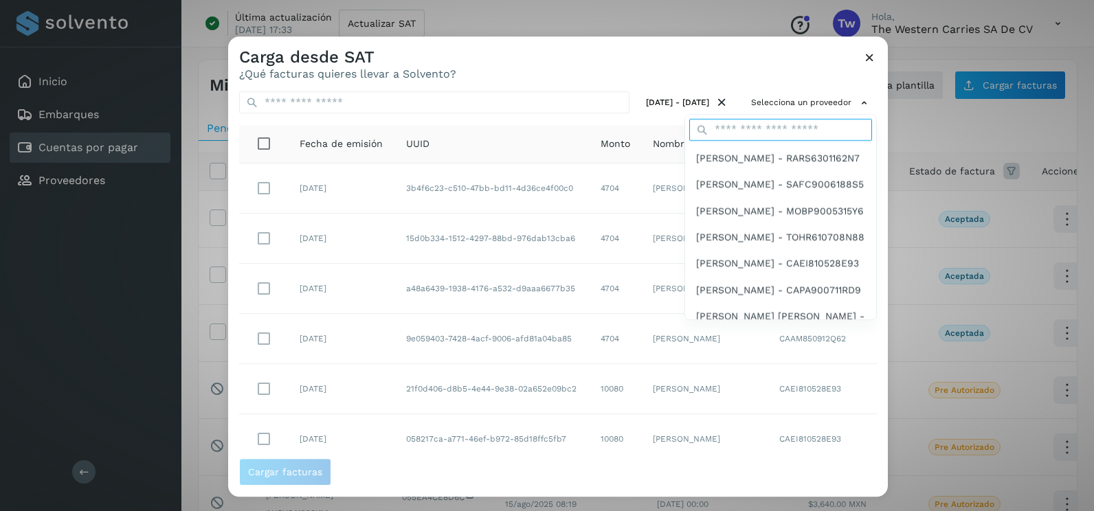
click at [778, 127] on input "text" at bounding box center [780, 130] width 183 height 22
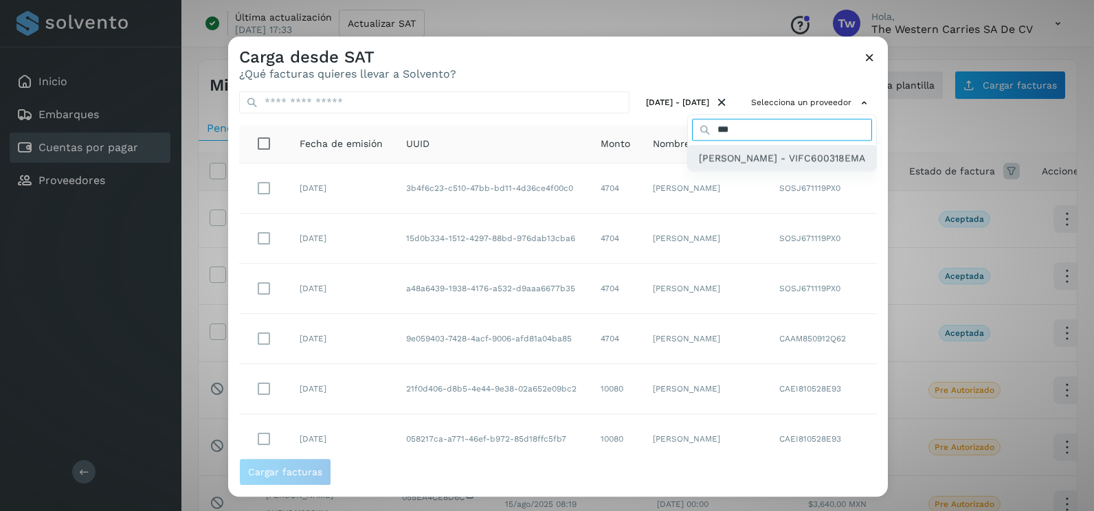
type input "***"
click at [741, 166] on span "[PERSON_NAME] - VIFC600318EMA" at bounding box center [782, 157] width 166 height 15
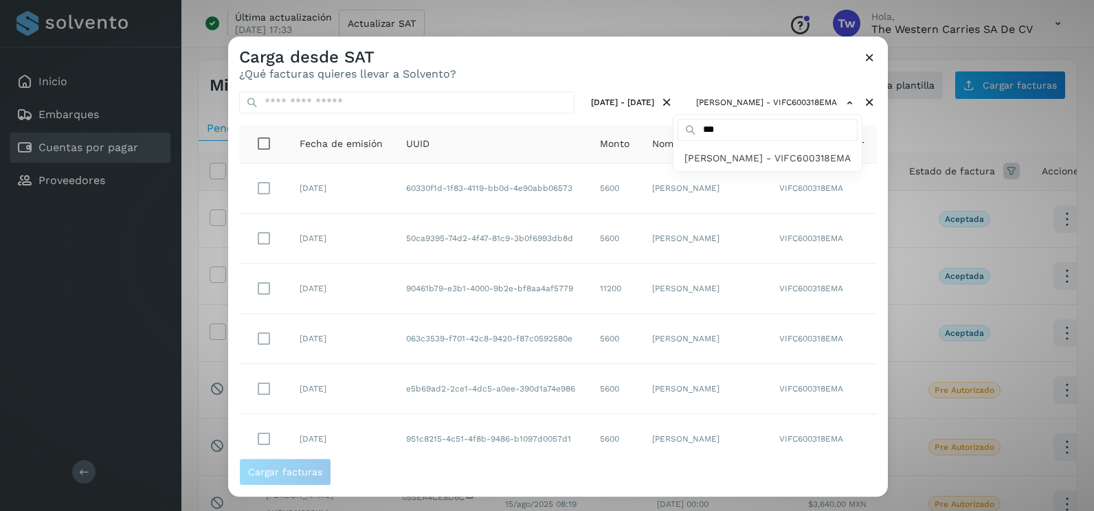
click at [864, 256] on div at bounding box center [775, 291] width 1094 height 511
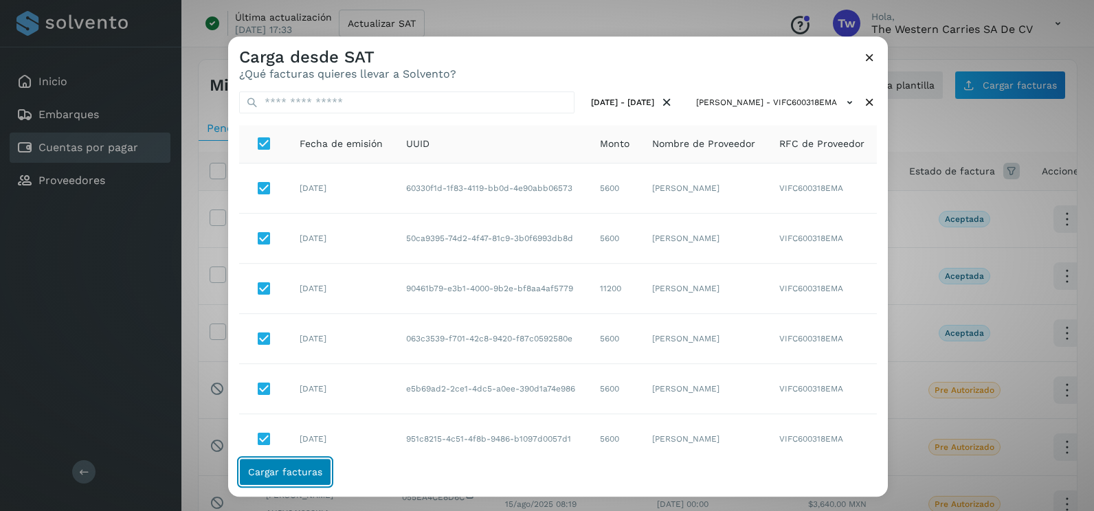
click at [307, 477] on button "Cargar facturas" at bounding box center [285, 471] width 92 height 27
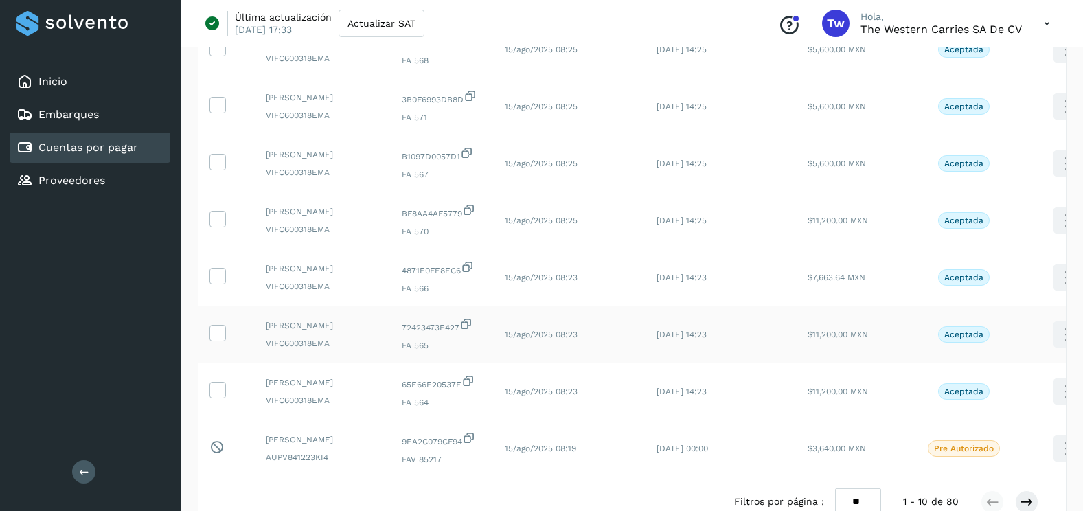
scroll to position [248, 0]
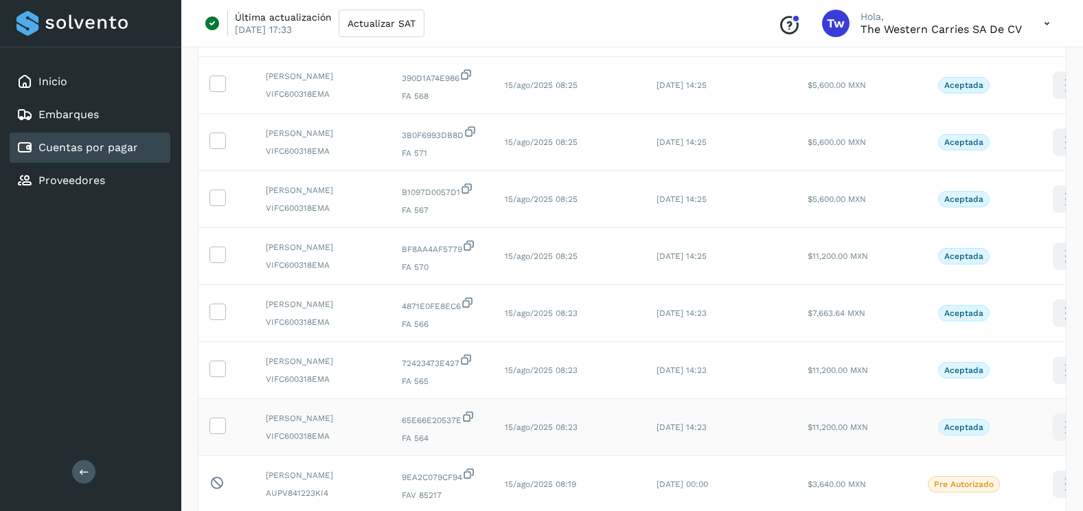
drag, startPoint x: 212, startPoint y: 421, endPoint x: 218, endPoint y: 407, distance: 15.1
click at [213, 421] on icon at bounding box center [217, 425] width 14 height 14
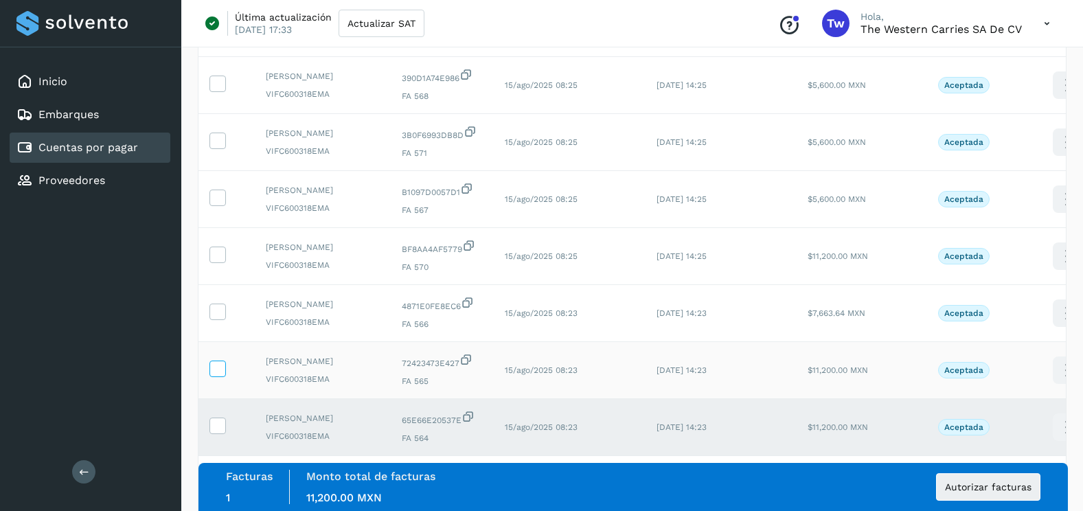
drag, startPoint x: 220, startPoint y: 374, endPoint x: 218, endPoint y: 367, distance: 7.0
click at [218, 374] on icon at bounding box center [217, 368] width 14 height 14
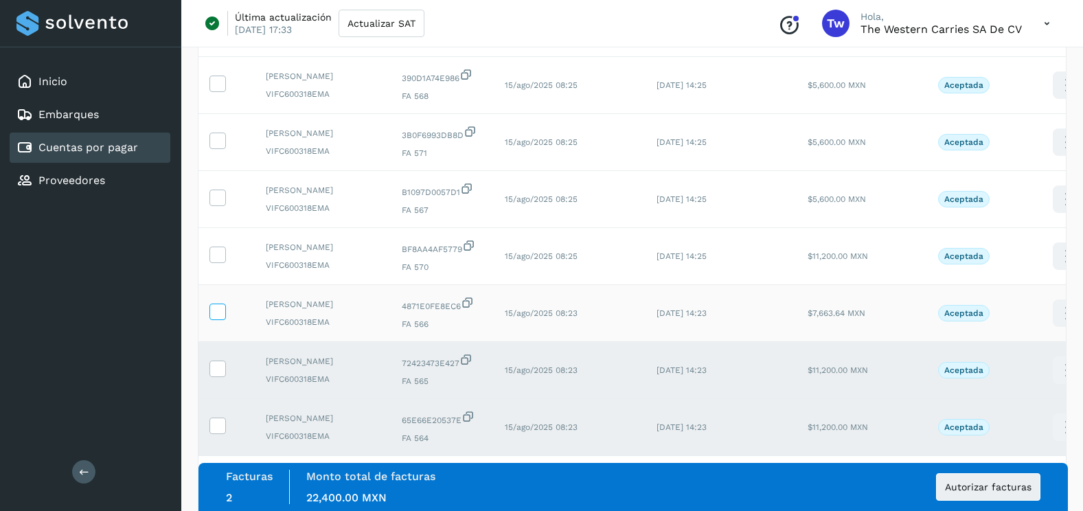
drag, startPoint x: 216, startPoint y: 318, endPoint x: 216, endPoint y: 309, distance: 8.9
click at [216, 314] on span at bounding box center [217, 315] width 14 height 10
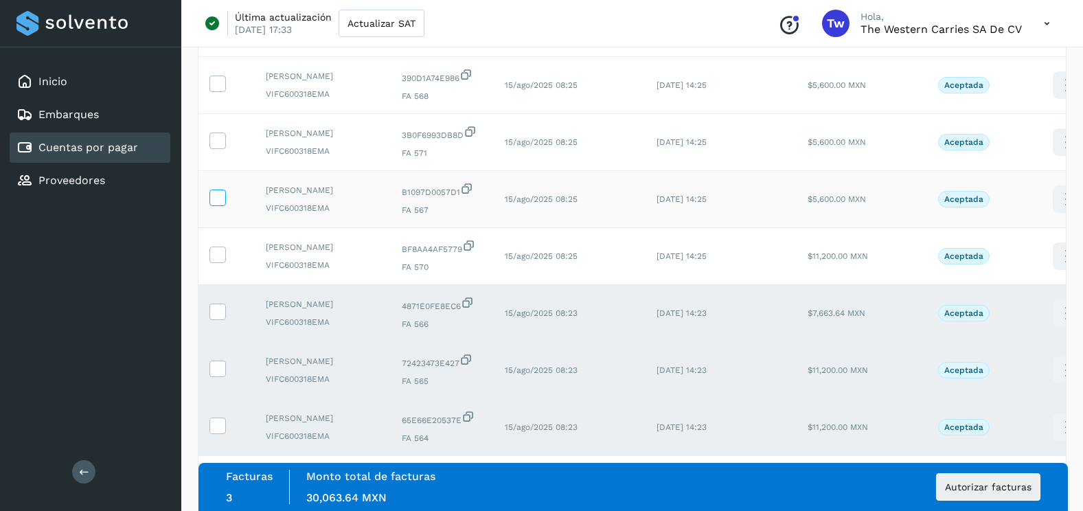
drag, startPoint x: 218, startPoint y: 253, endPoint x: 220, endPoint y: 204, distance: 48.8
click at [219, 249] on icon at bounding box center [217, 254] width 14 height 14
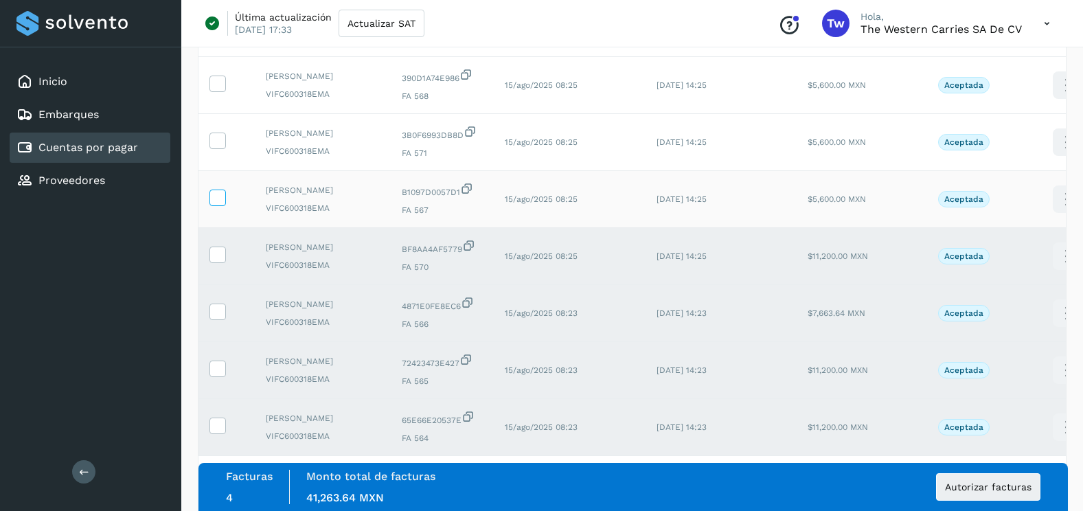
click at [219, 197] on icon at bounding box center [217, 197] width 14 height 14
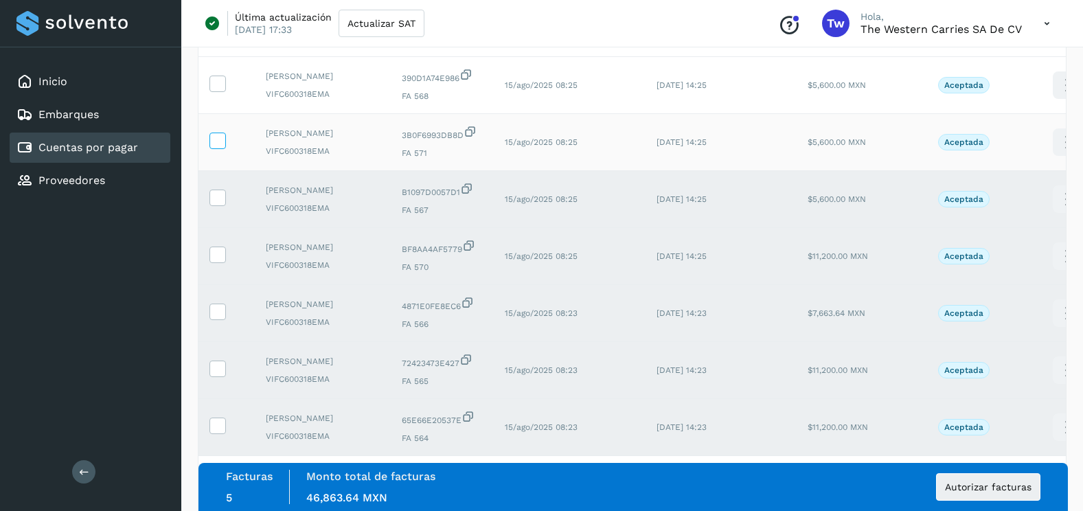
click at [221, 146] on icon at bounding box center [217, 140] width 14 height 14
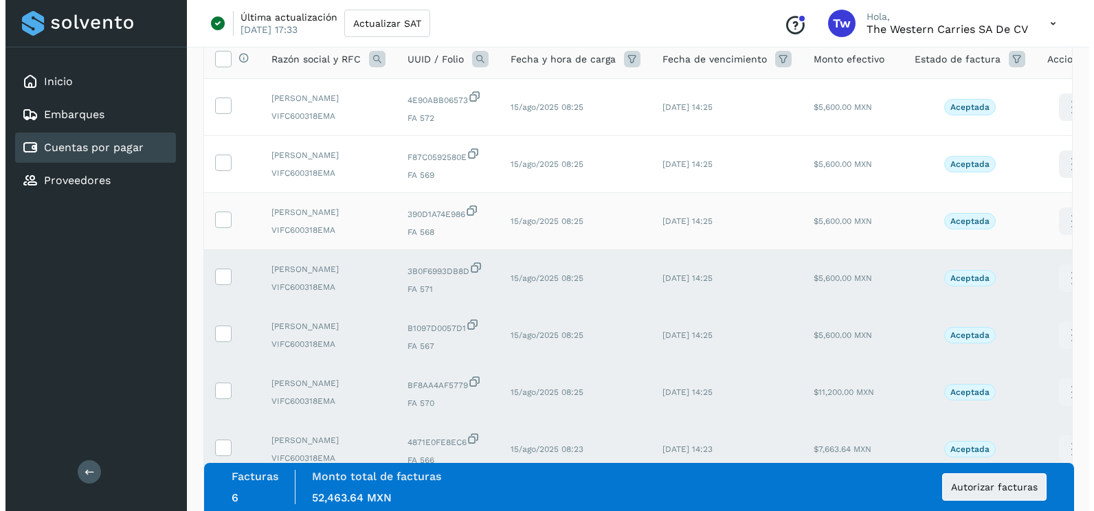
scroll to position [111, 0]
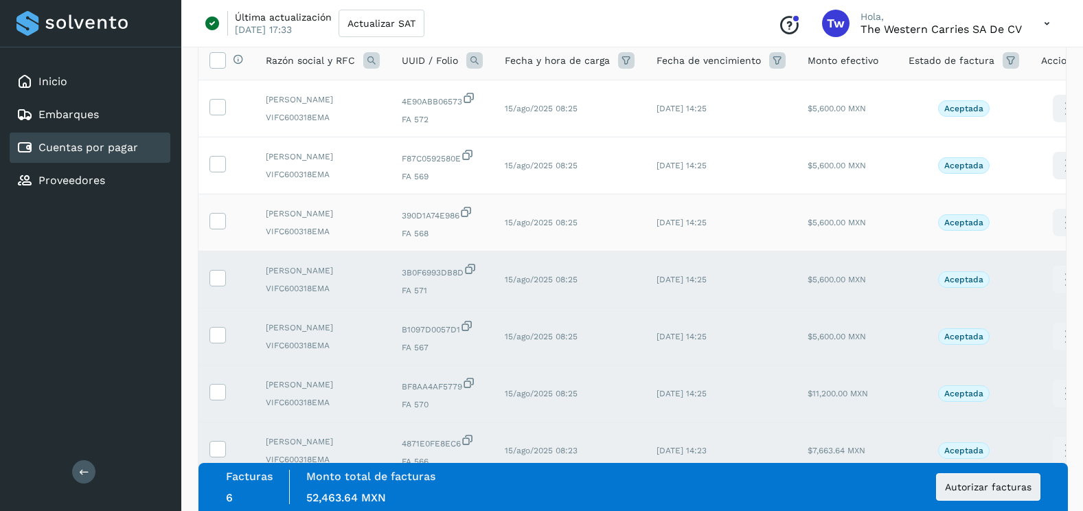
click at [221, 212] on td at bounding box center [227, 222] width 56 height 57
drag, startPoint x: 221, startPoint y: 212, endPoint x: 218, endPoint y: 144, distance: 67.4
click at [218, 159] on icon at bounding box center [217, 163] width 14 height 14
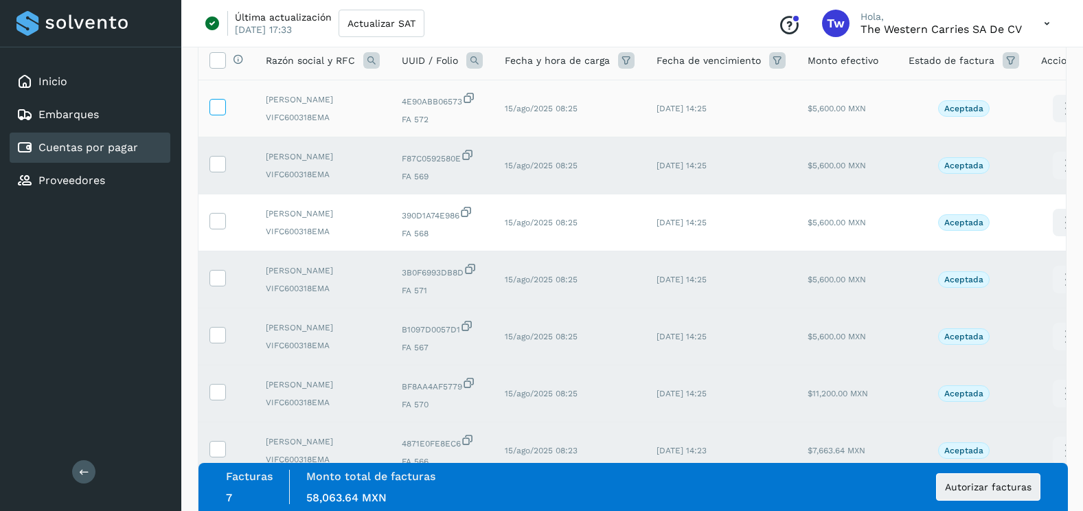
click at [221, 112] on icon at bounding box center [217, 106] width 14 height 14
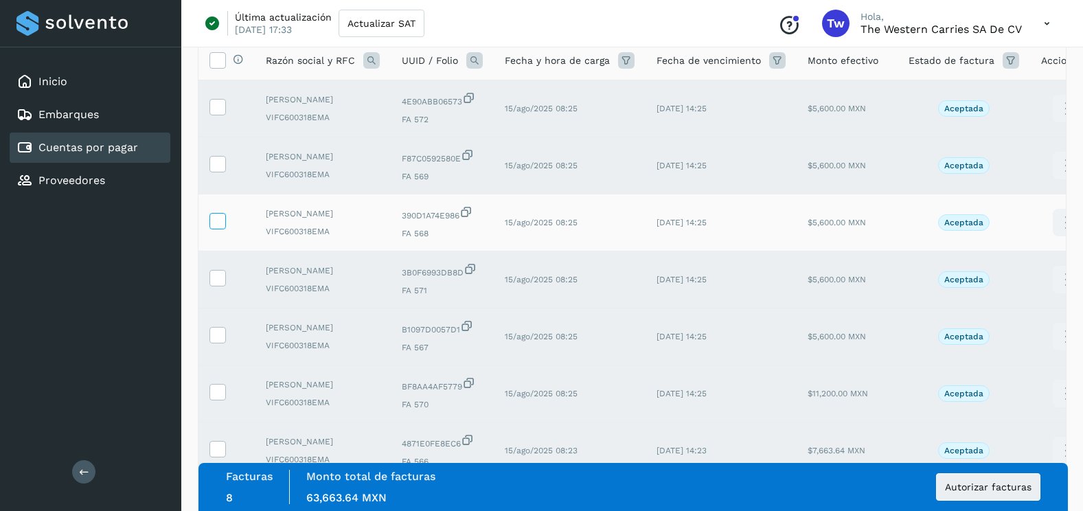
click at [225, 223] on label at bounding box center [218, 221] width 16 height 16
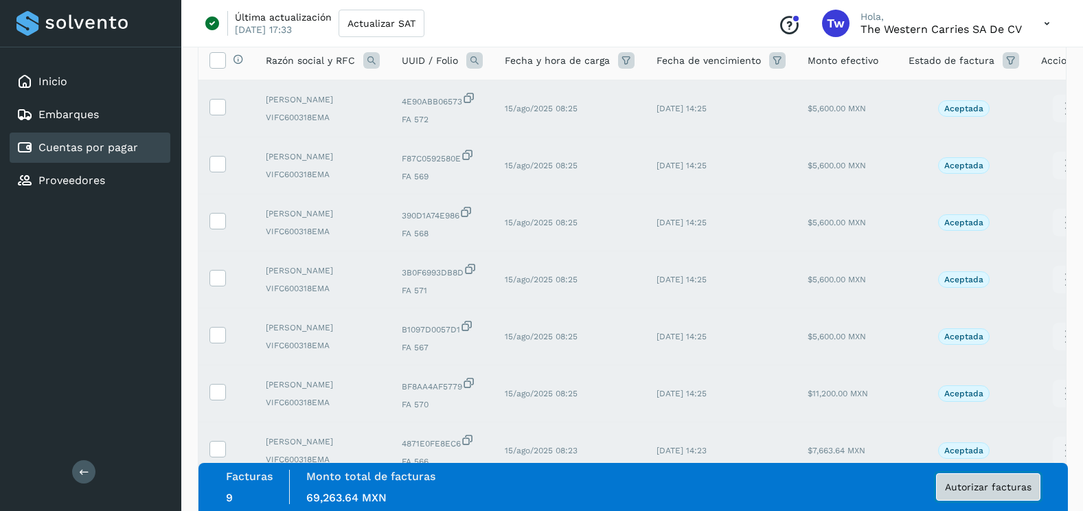
click at [978, 490] on span "Autorizar facturas" at bounding box center [988, 487] width 87 height 10
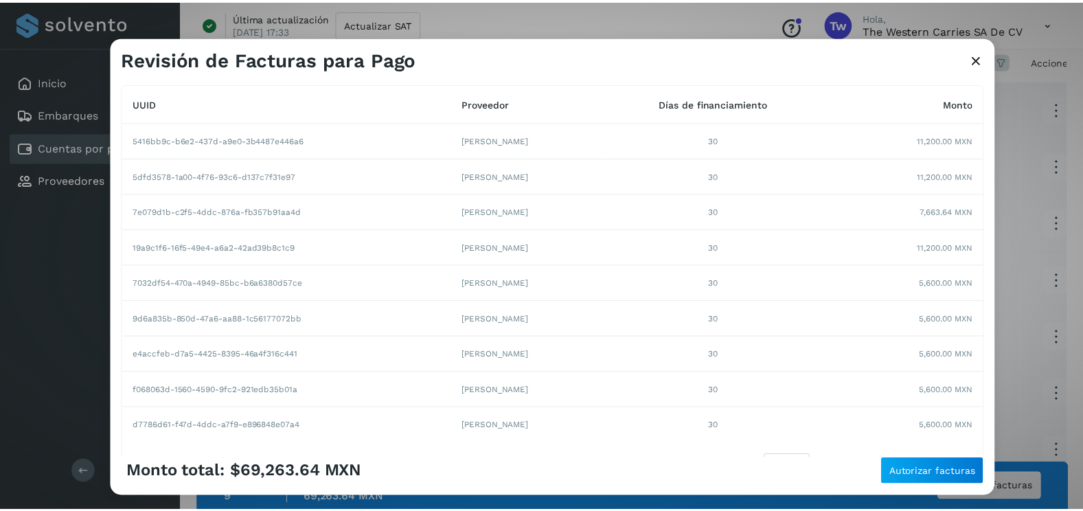
scroll to position [201, 0]
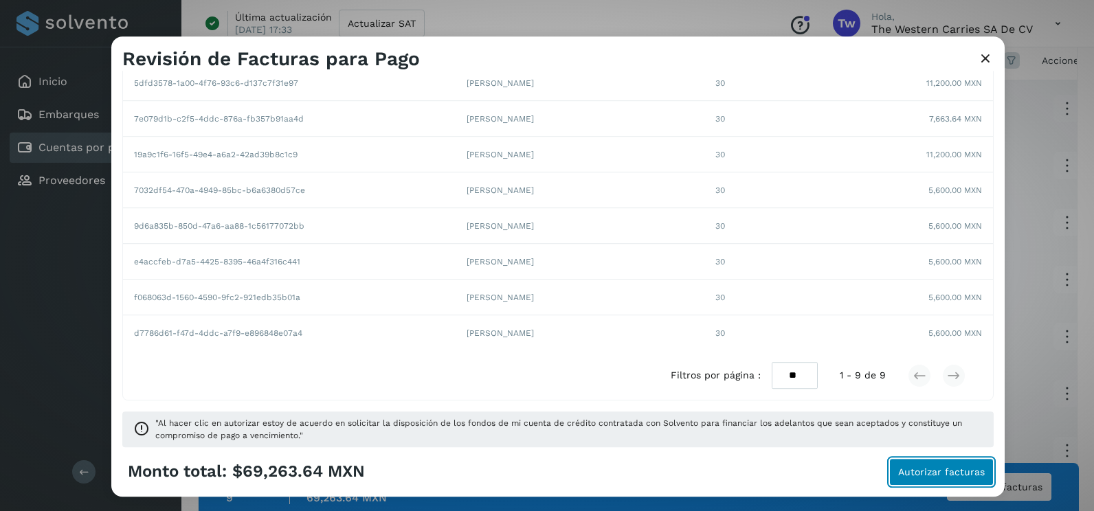
click at [962, 485] on button "Autorizar facturas" at bounding box center [941, 471] width 104 height 27
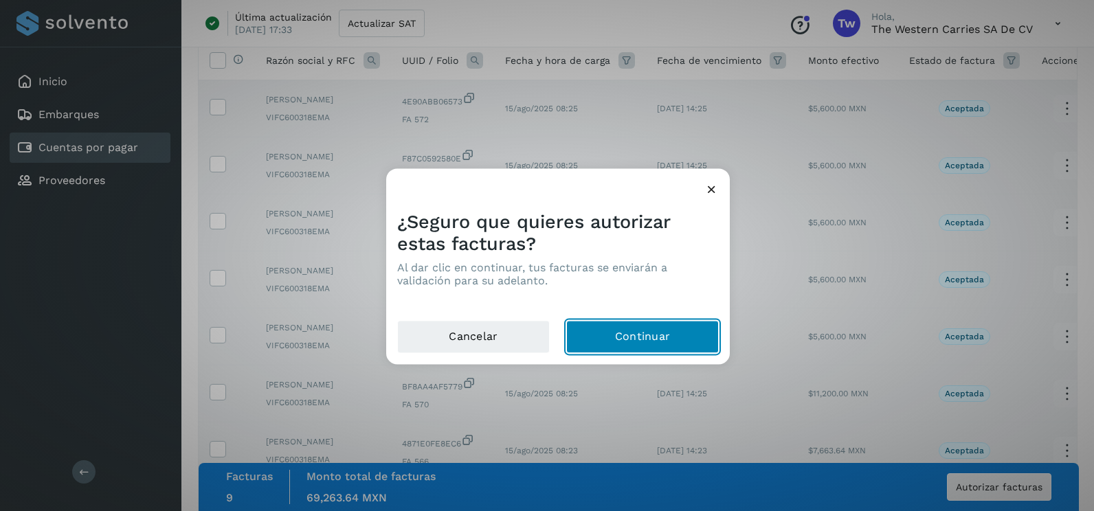
click at [659, 337] on button "Continuar" at bounding box center [642, 337] width 153 height 33
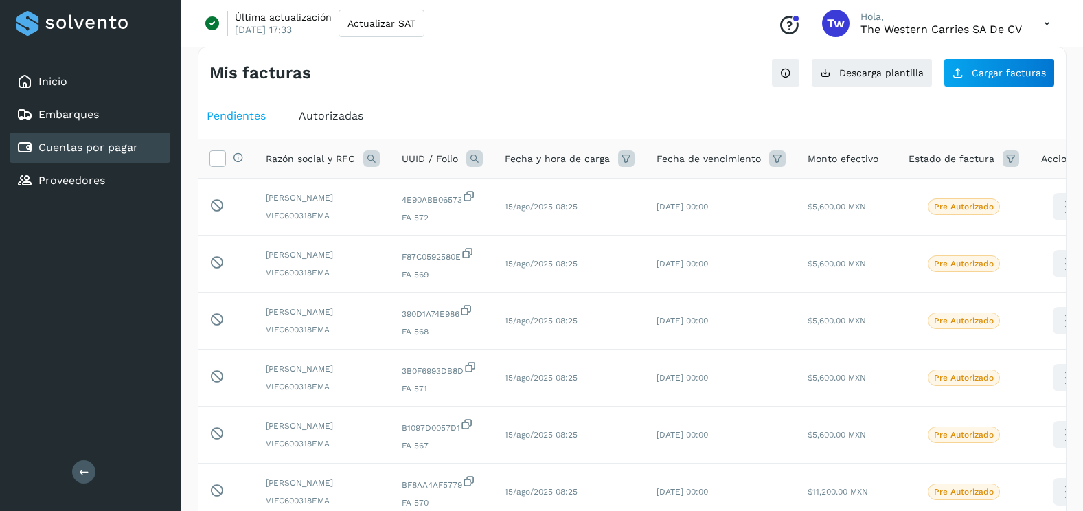
scroll to position [0, 0]
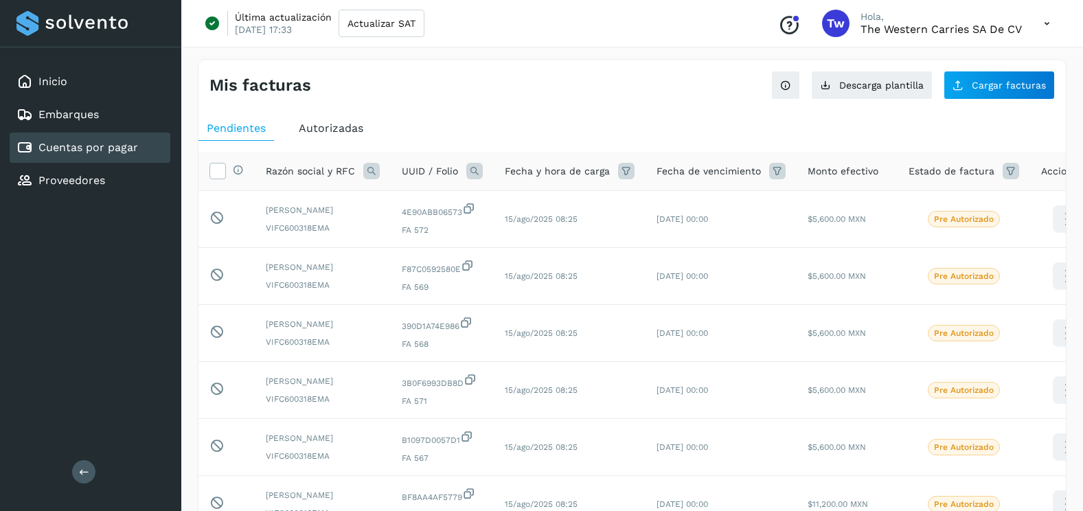
click at [995, 100] on div "Mis facturas Ver instrucciones para cargar Facturas Descarga plantilla Cargar f…" at bounding box center [632, 460] width 869 height 802
click at [995, 94] on button "Cargar facturas" at bounding box center [999, 85] width 111 height 29
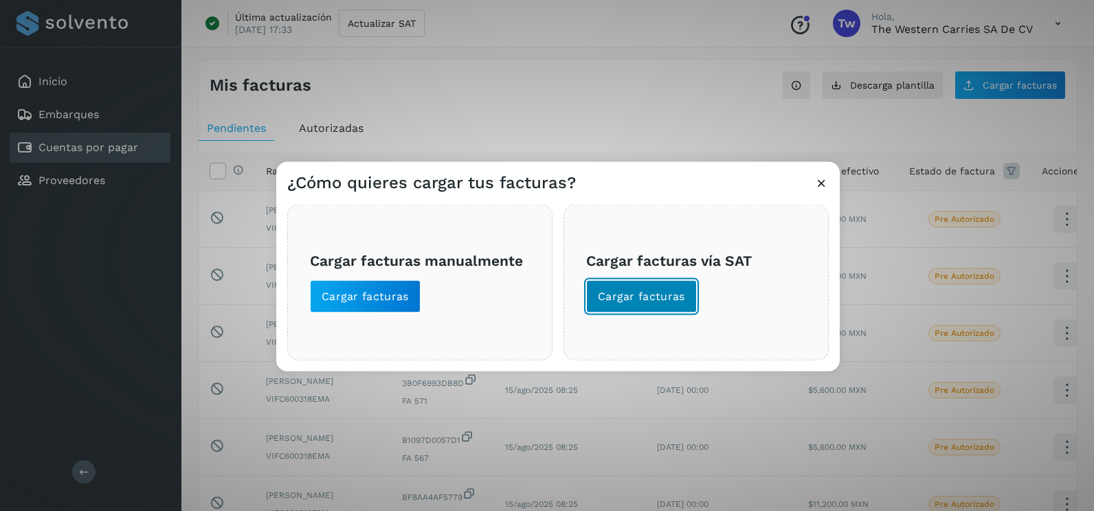
click at [670, 308] on button "Cargar facturas" at bounding box center [641, 296] width 111 height 33
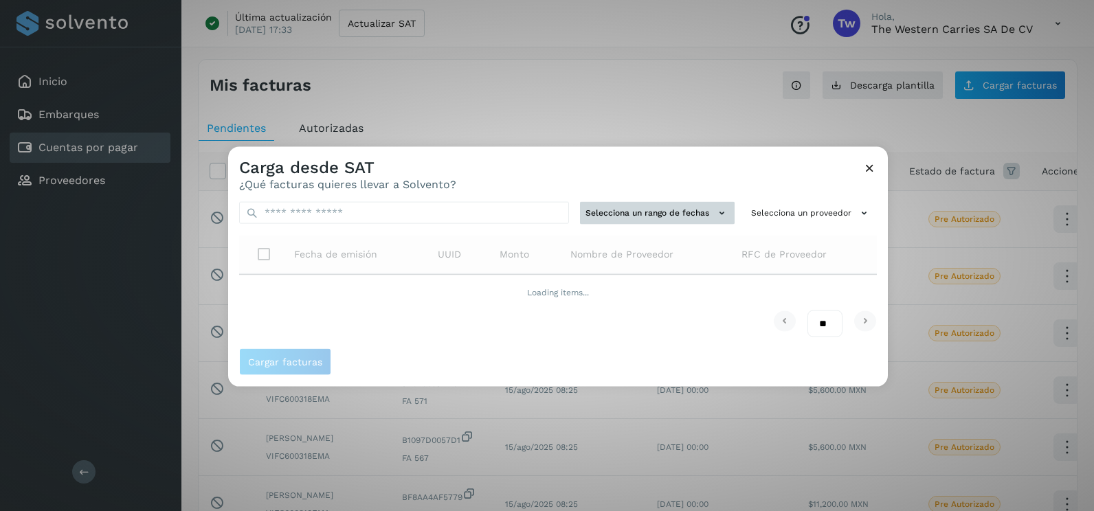
click at [708, 205] on button "Selecciona un rango de fechas" at bounding box center [657, 213] width 155 height 23
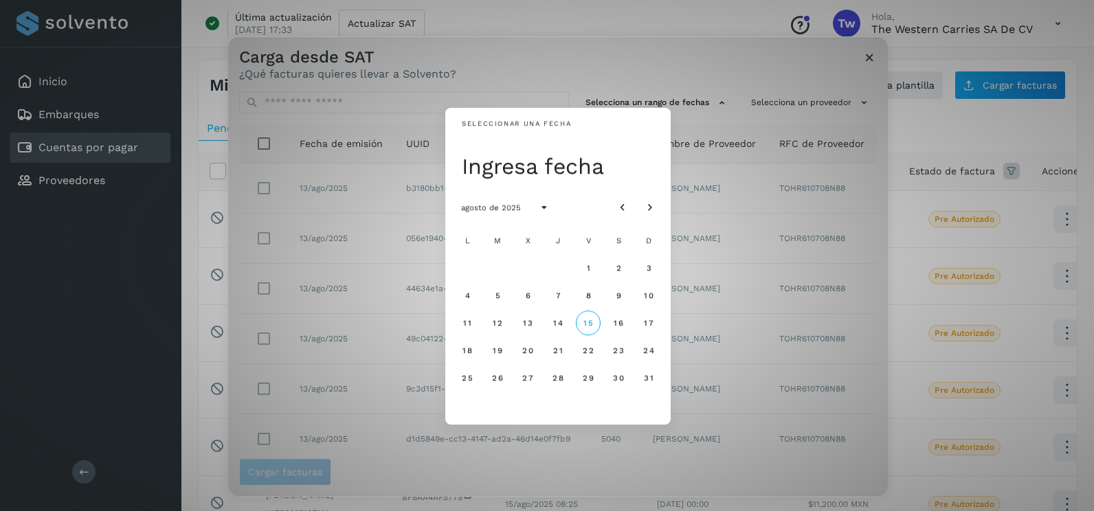
click at [607, 203] on div "agosto de 2025" at bounding box center [557, 207] width 225 height 38
click at [613, 207] on button "Mes anterior" at bounding box center [622, 207] width 25 height 25
click at [591, 271] on button "4" at bounding box center [588, 268] width 25 height 25
click at [616, 269] on span "5" at bounding box center [618, 268] width 6 height 10
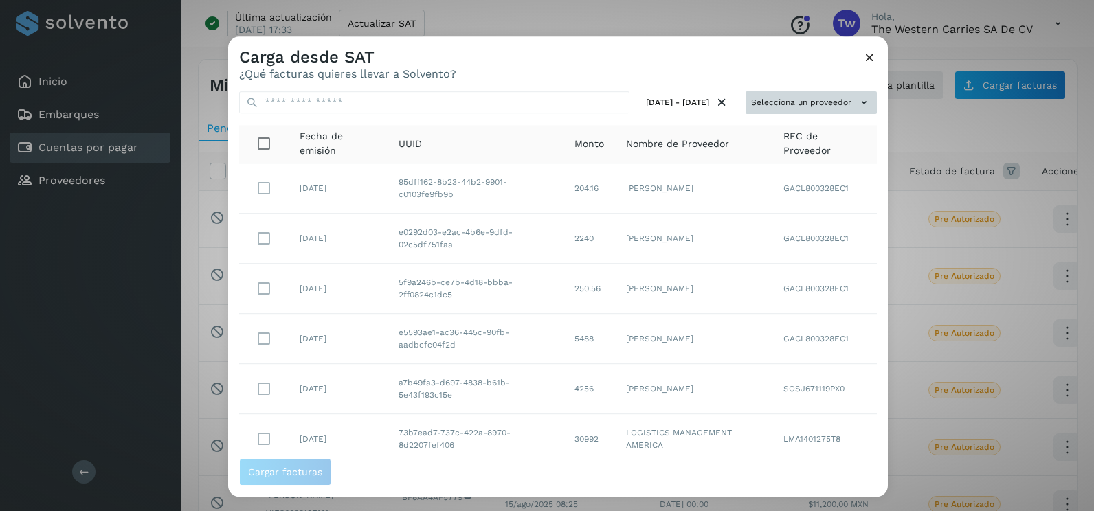
click at [844, 104] on button "Selecciona un proveedor" at bounding box center [810, 102] width 131 height 23
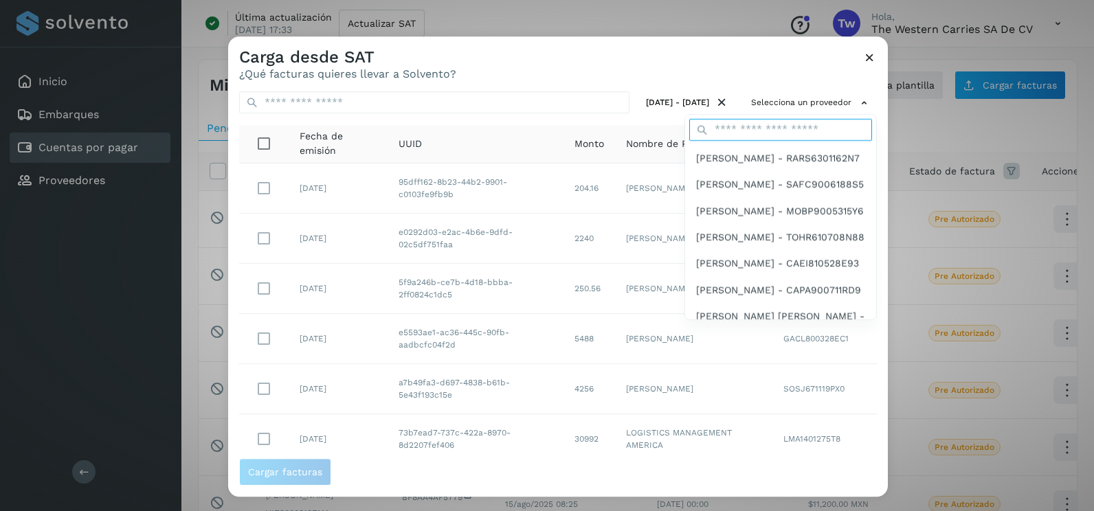
click at [786, 139] on input "text" at bounding box center [780, 130] width 183 height 22
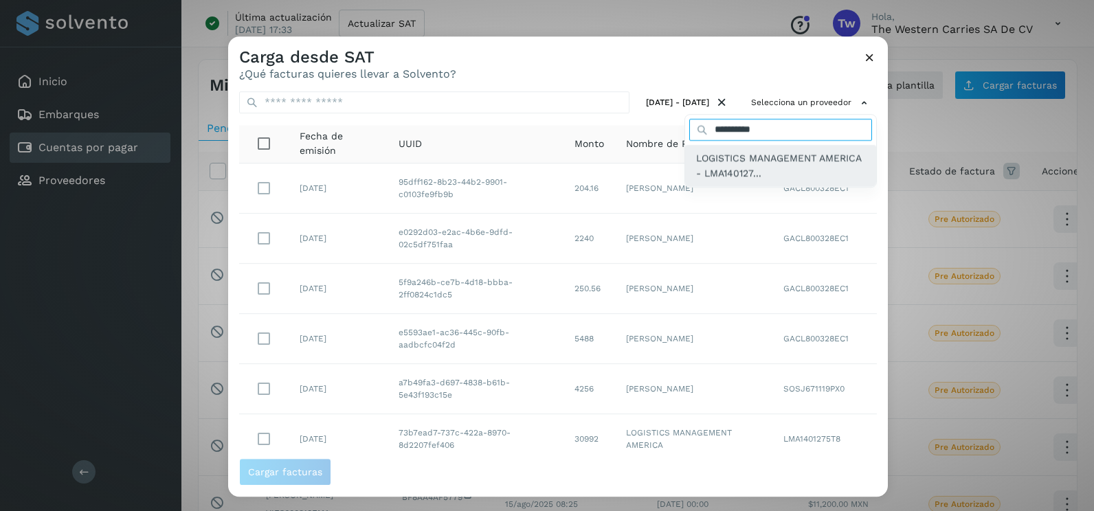
type input "*********"
click at [791, 163] on span "LOGISTICS MANAGEMENT AMERICA - LMA140127..." at bounding box center [780, 165] width 169 height 31
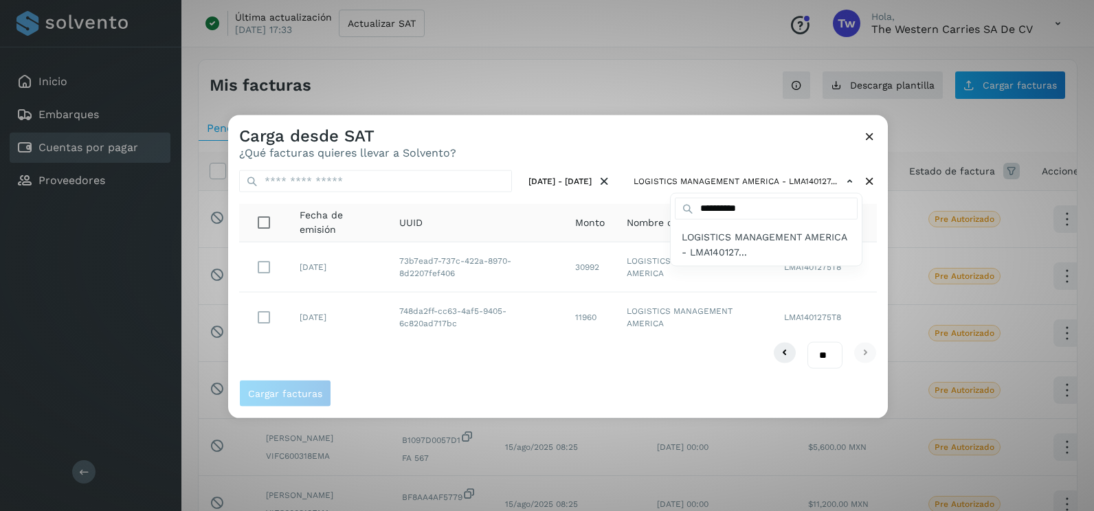
click at [868, 218] on div at bounding box center [775, 370] width 1094 height 511
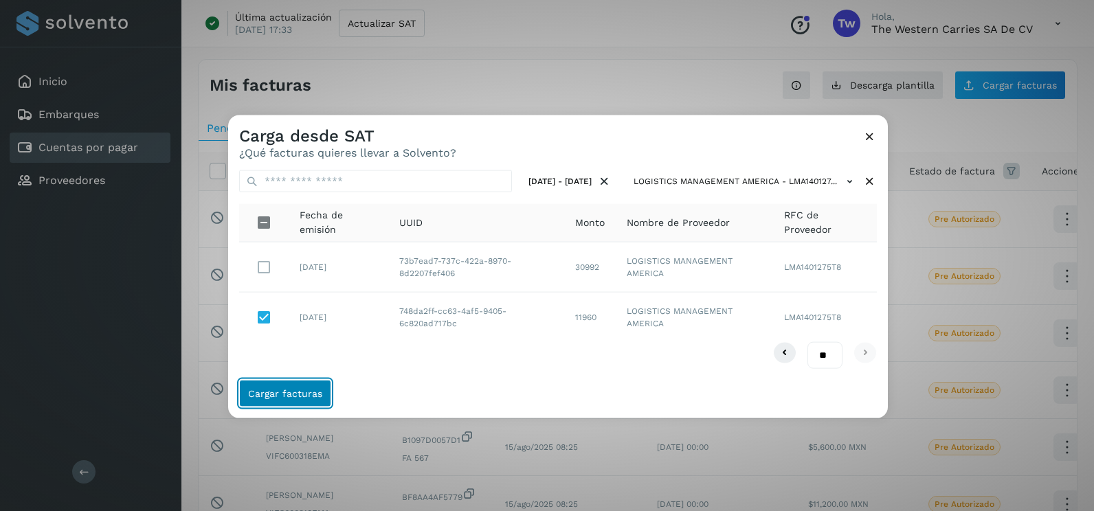
click at [302, 401] on button "Cargar facturas" at bounding box center [285, 392] width 92 height 27
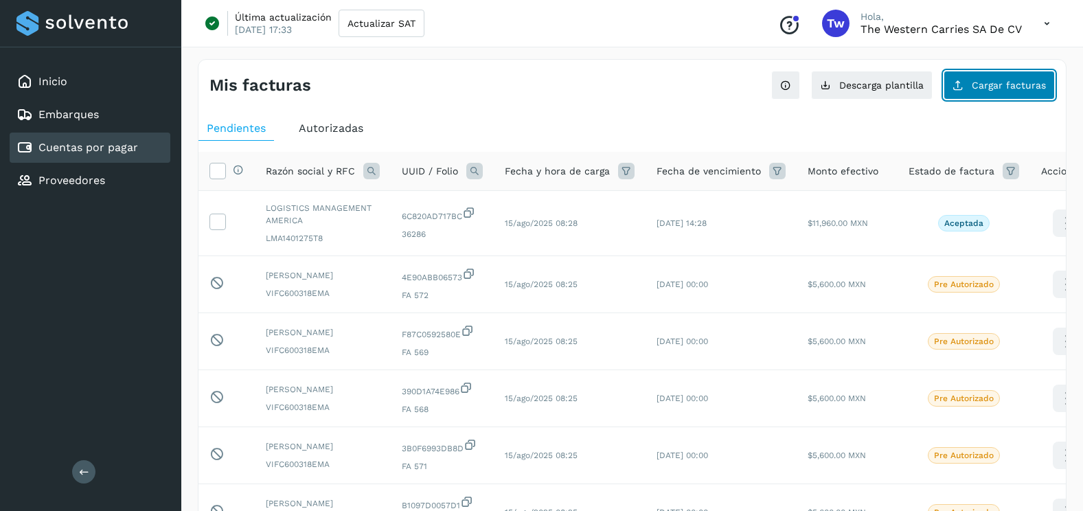
click at [1007, 83] on span "Cargar facturas" at bounding box center [1009, 85] width 74 height 10
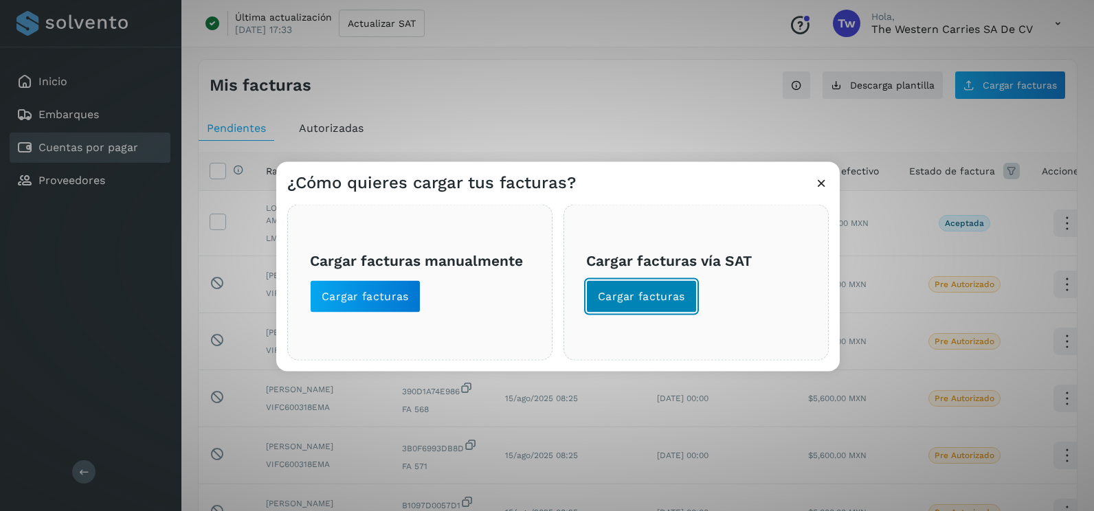
click at [621, 299] on span "Cargar facturas" at bounding box center [641, 296] width 87 height 15
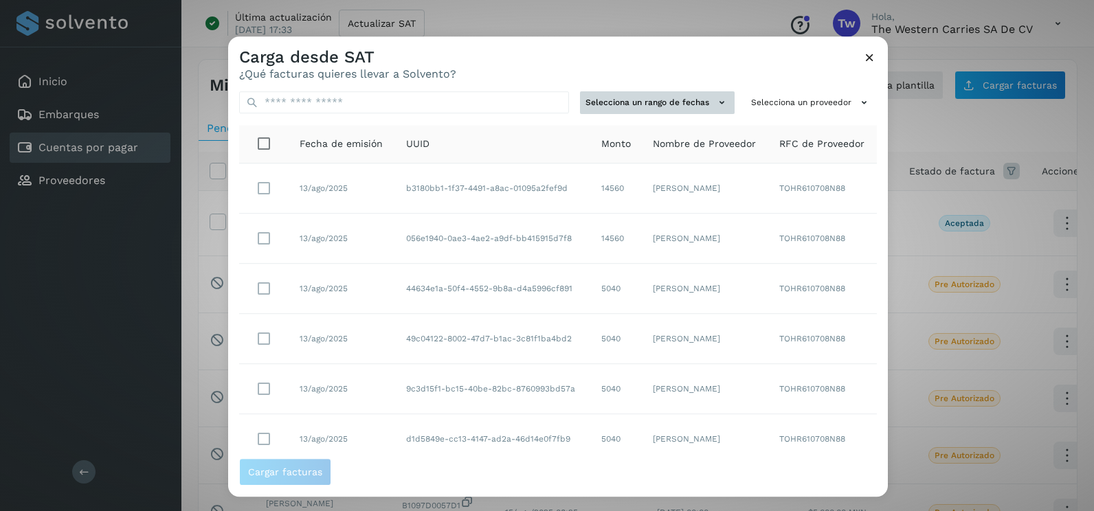
click at [690, 109] on button "Selecciona un rango de fechas" at bounding box center [657, 102] width 155 height 23
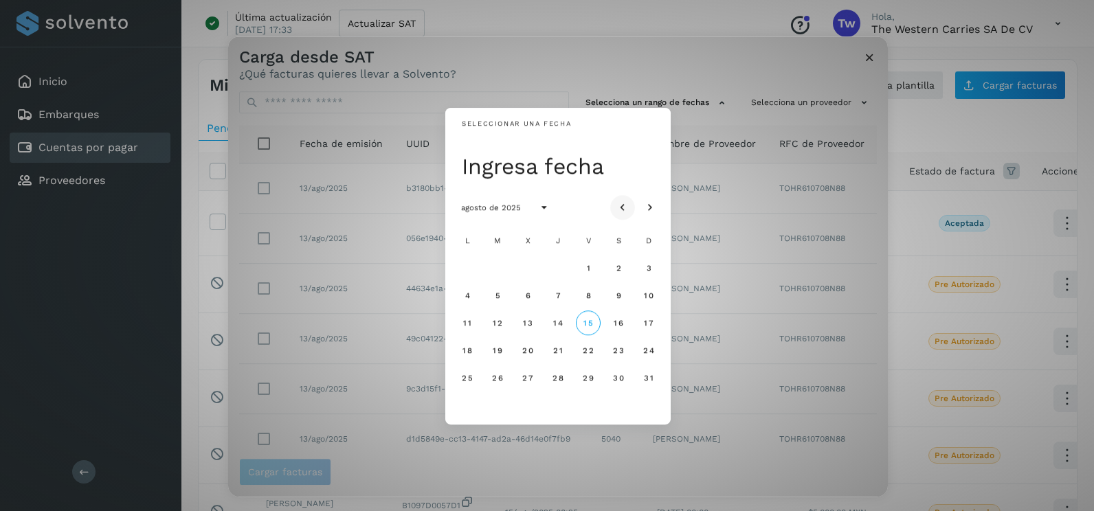
click at [621, 199] on button "Mes anterior" at bounding box center [622, 207] width 25 height 25
click at [554, 295] on span "10" at bounding box center [557, 296] width 10 height 10
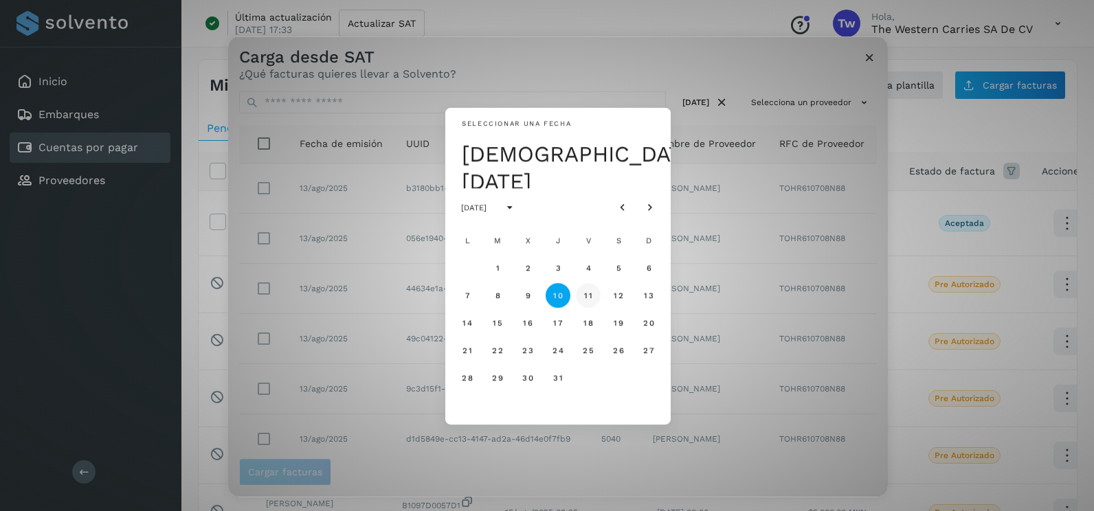
click at [583, 294] on span "11" at bounding box center [587, 296] width 9 height 10
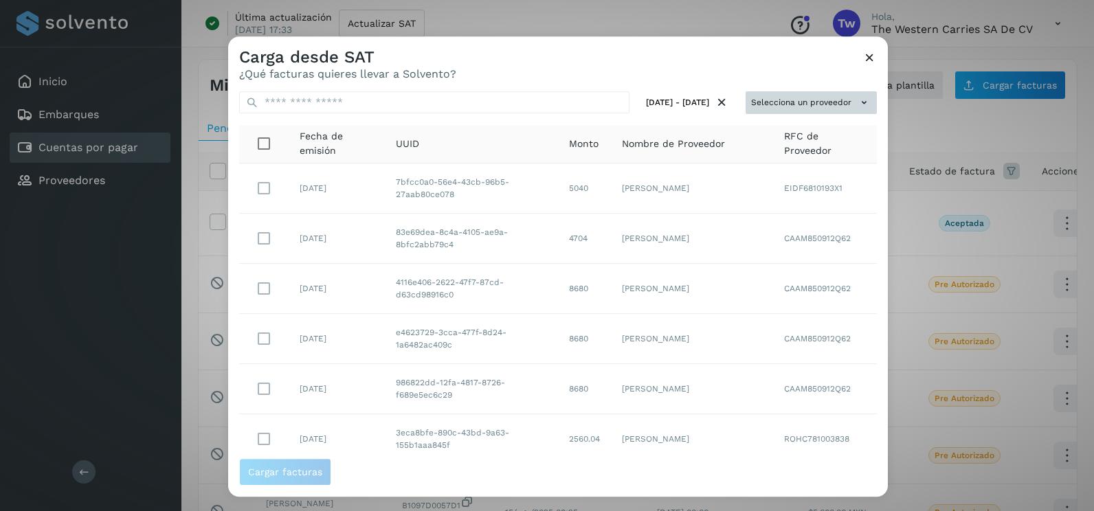
click at [837, 98] on button "Selecciona un proveedor" at bounding box center [810, 102] width 131 height 23
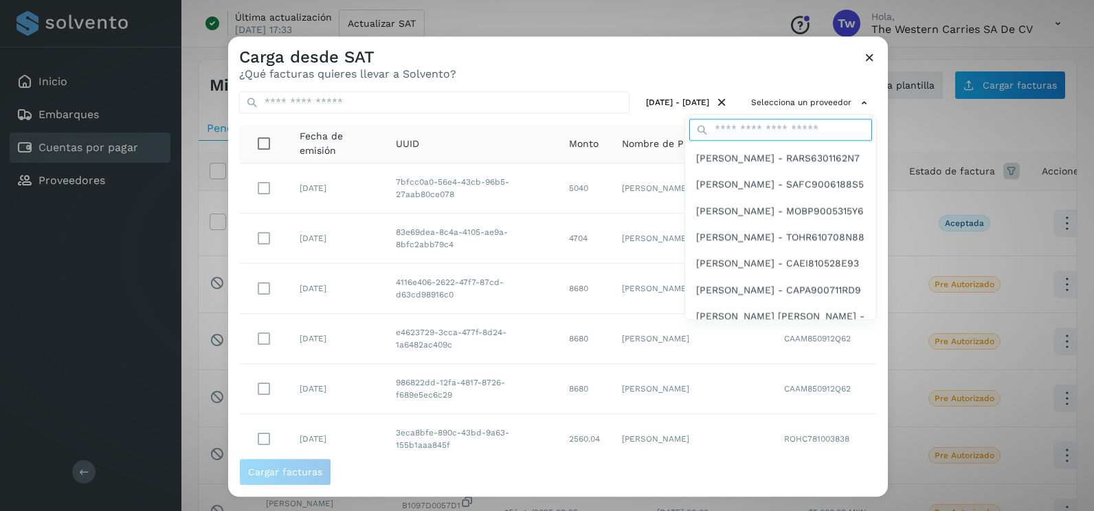
click at [749, 126] on input "text" at bounding box center [780, 130] width 183 height 22
type input "*********"
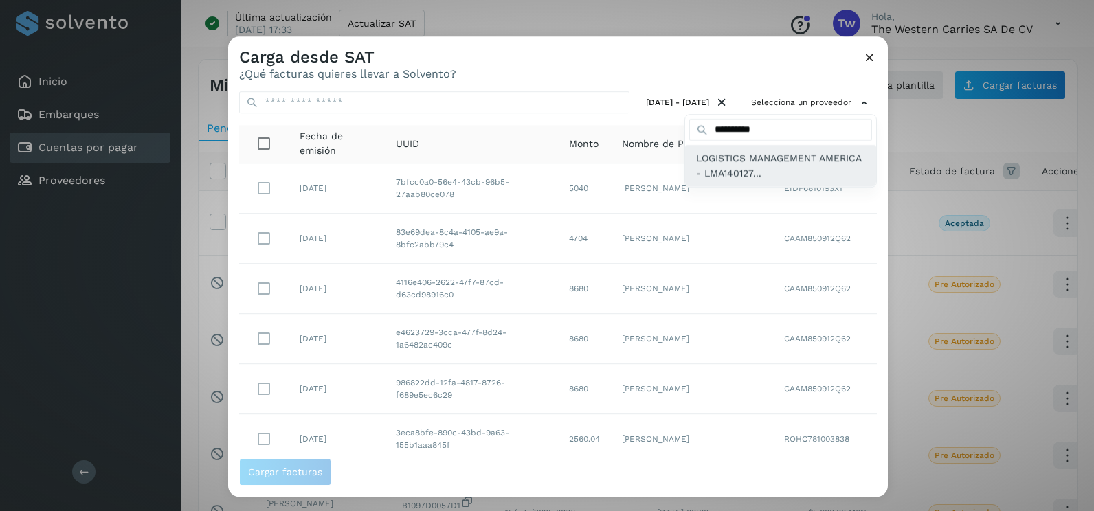
click at [743, 168] on span "LOGISTICS MANAGEMENT AMERICA - LMA140127..." at bounding box center [780, 165] width 169 height 31
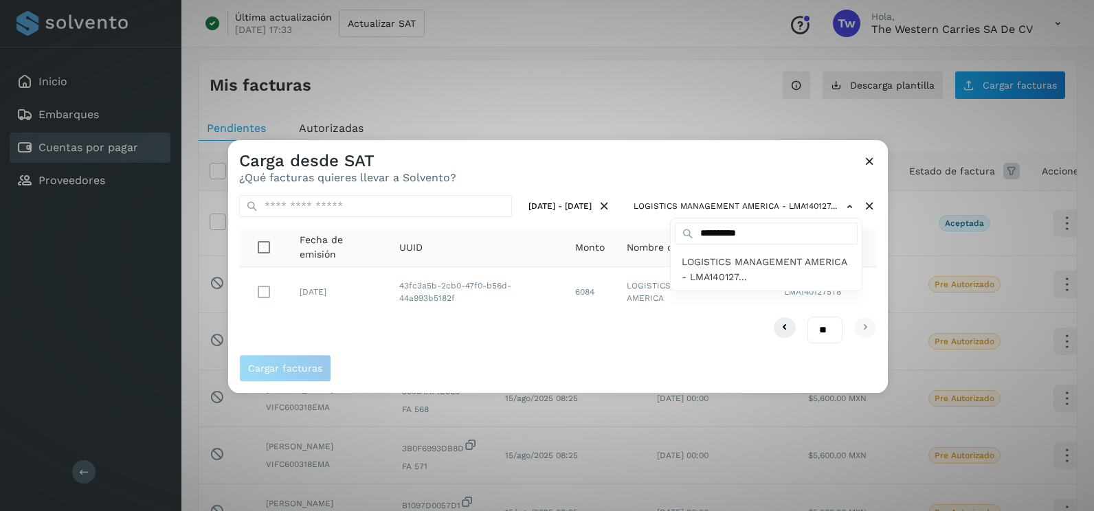
click at [427, 341] on div at bounding box center [775, 395] width 1094 height 511
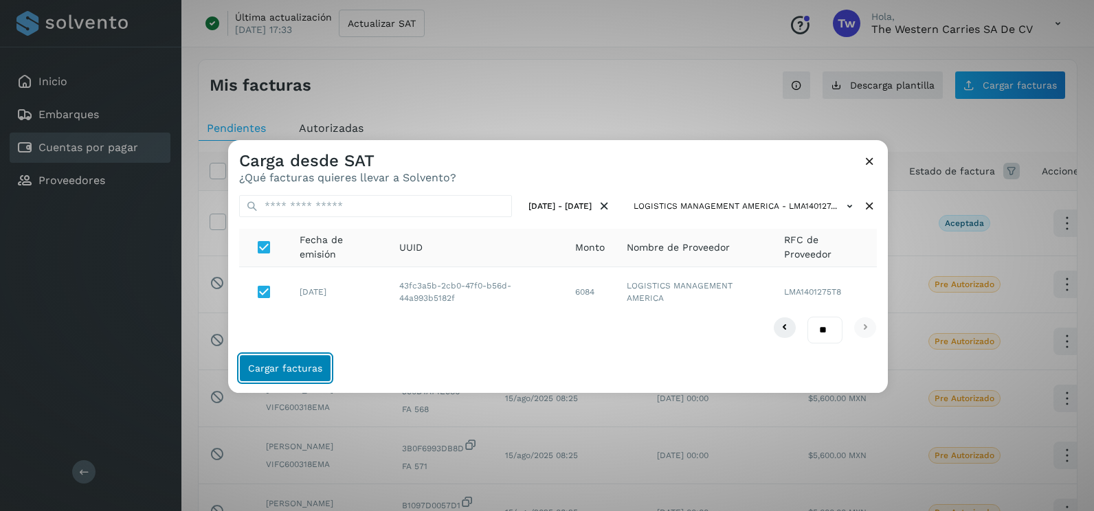
click at [289, 376] on button "Cargar facturas" at bounding box center [285, 367] width 92 height 27
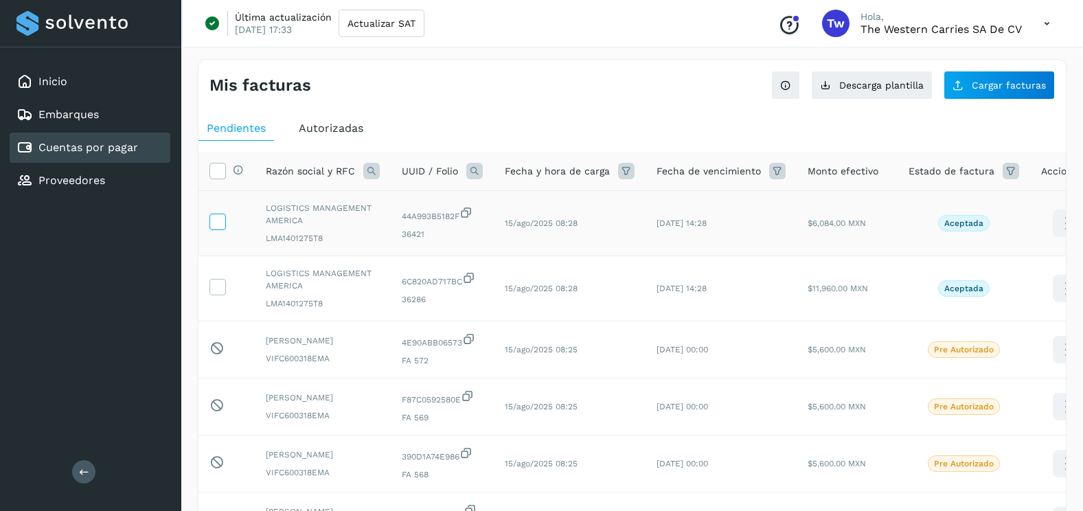
drag, startPoint x: 205, startPoint y: 219, endPoint x: 212, endPoint y: 225, distance: 9.8
click at [205, 219] on td at bounding box center [227, 223] width 56 height 65
click at [216, 227] on icon at bounding box center [217, 221] width 14 height 14
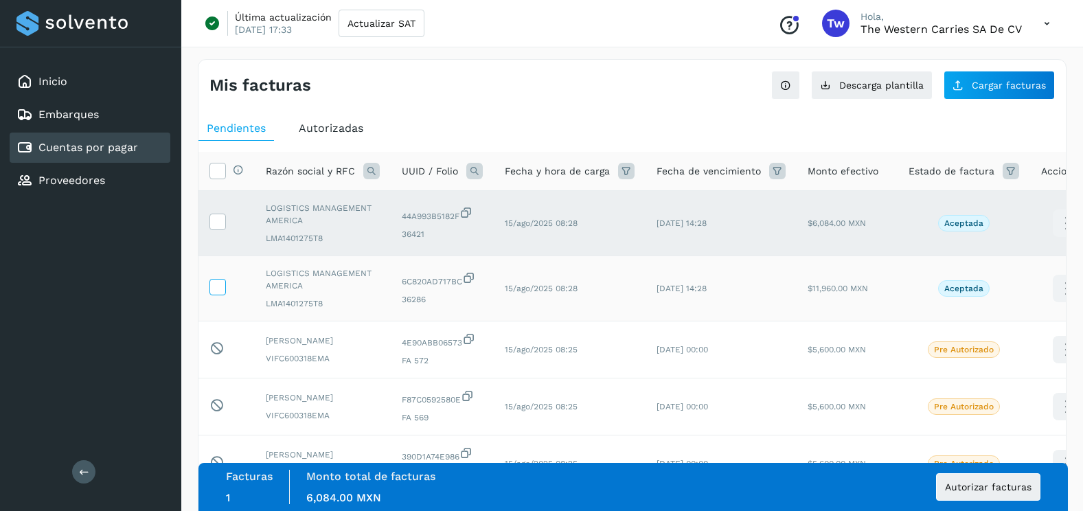
click at [221, 287] on icon at bounding box center [217, 286] width 14 height 14
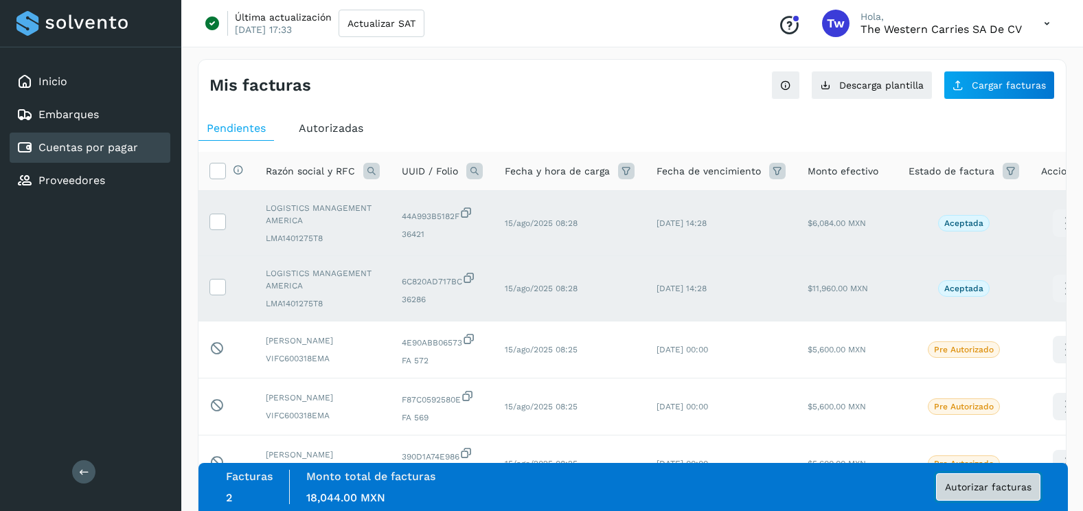
click at [1023, 490] on span "Autorizar facturas" at bounding box center [988, 487] width 87 height 10
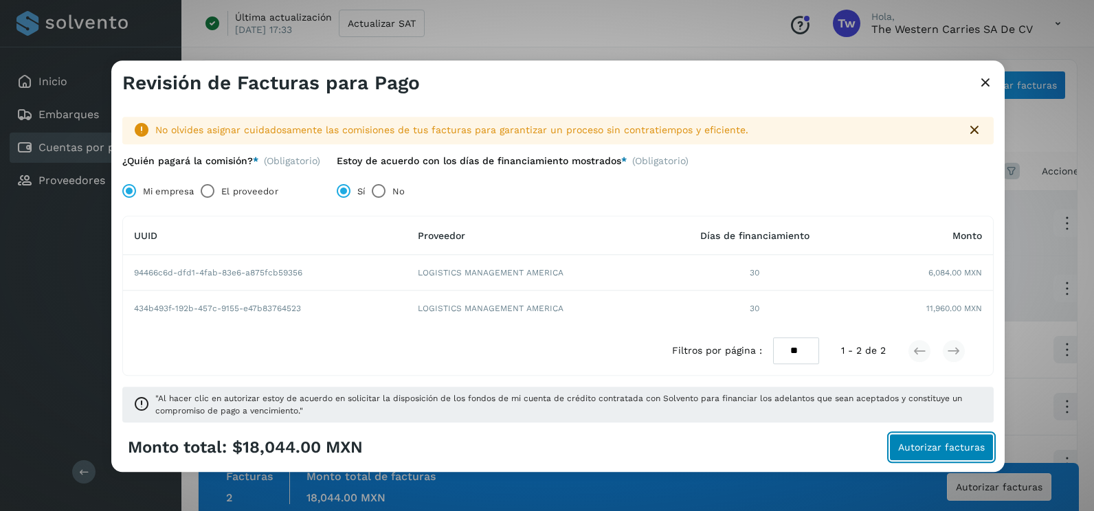
click at [977, 453] on span "Autorizar facturas" at bounding box center [941, 448] width 87 height 10
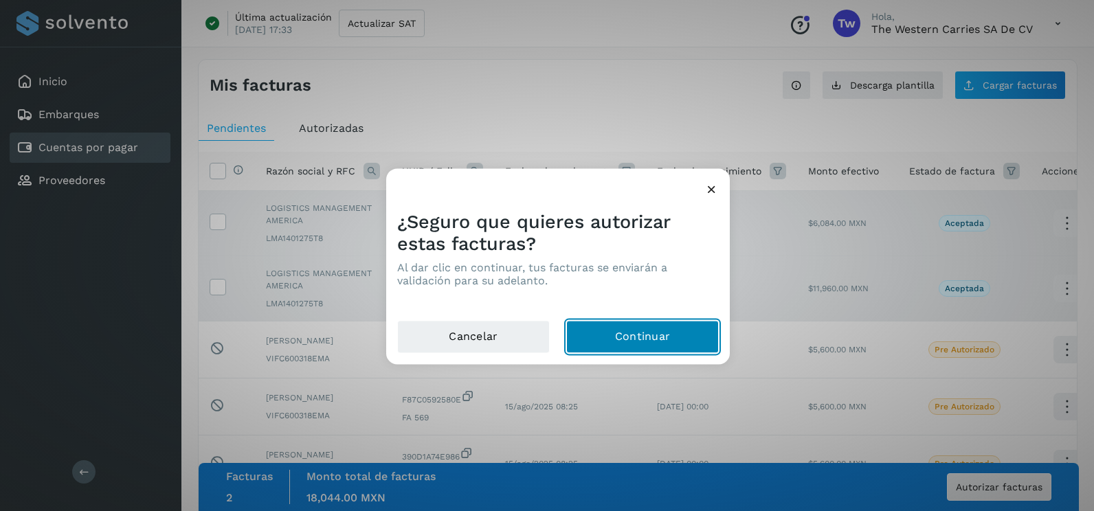
click at [673, 332] on button "Continuar" at bounding box center [642, 337] width 153 height 33
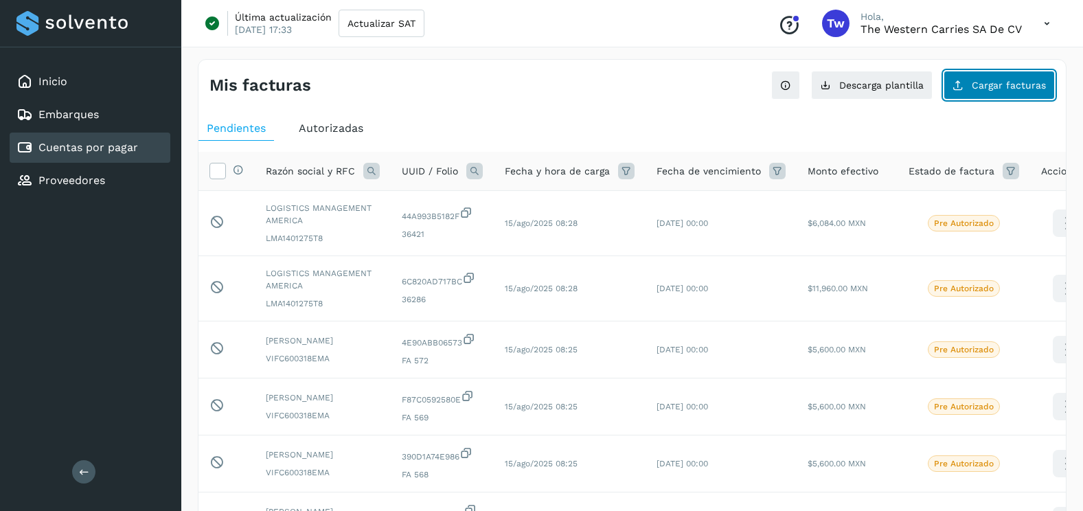
click at [998, 95] on button "Cargar facturas" at bounding box center [999, 85] width 111 height 29
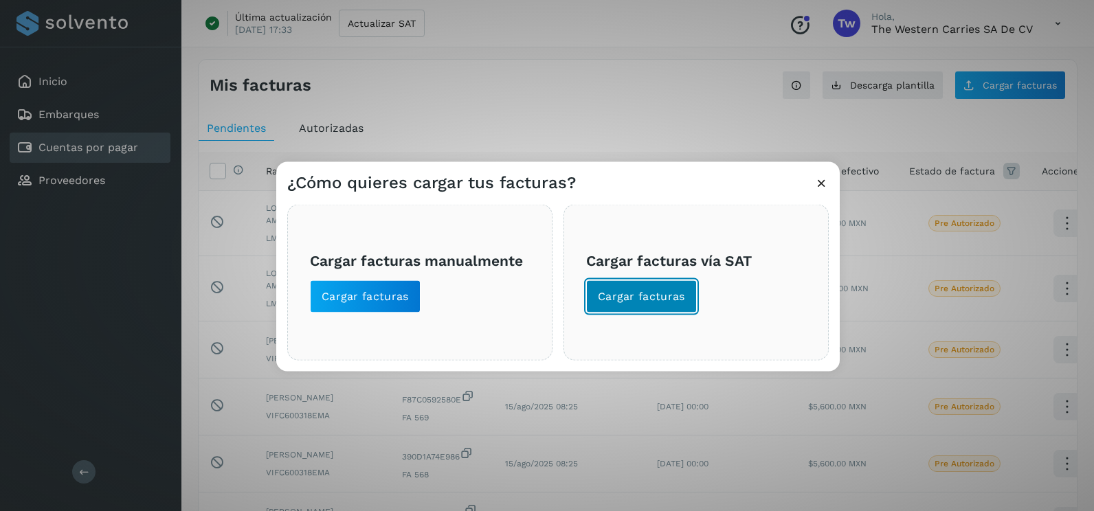
click at [633, 308] on button "Cargar facturas" at bounding box center [641, 296] width 111 height 33
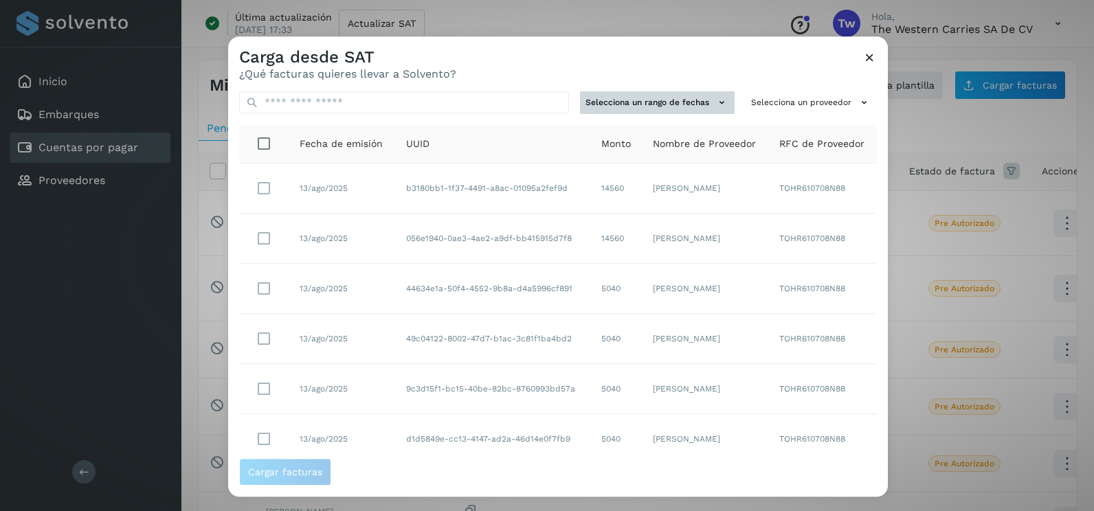
click at [693, 101] on button "Selecciona un rango de fechas" at bounding box center [657, 102] width 155 height 23
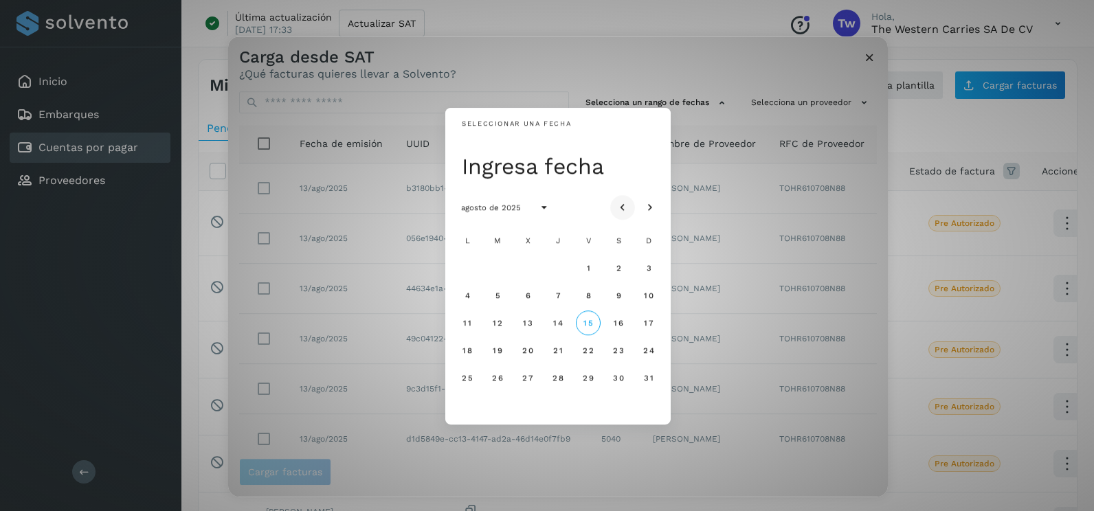
click at [619, 203] on icon "Mes anterior" at bounding box center [623, 208] width 14 height 14
click at [497, 320] on span "15" at bounding box center [497, 323] width 10 height 10
click at [521, 324] on button "16" at bounding box center [527, 323] width 25 height 25
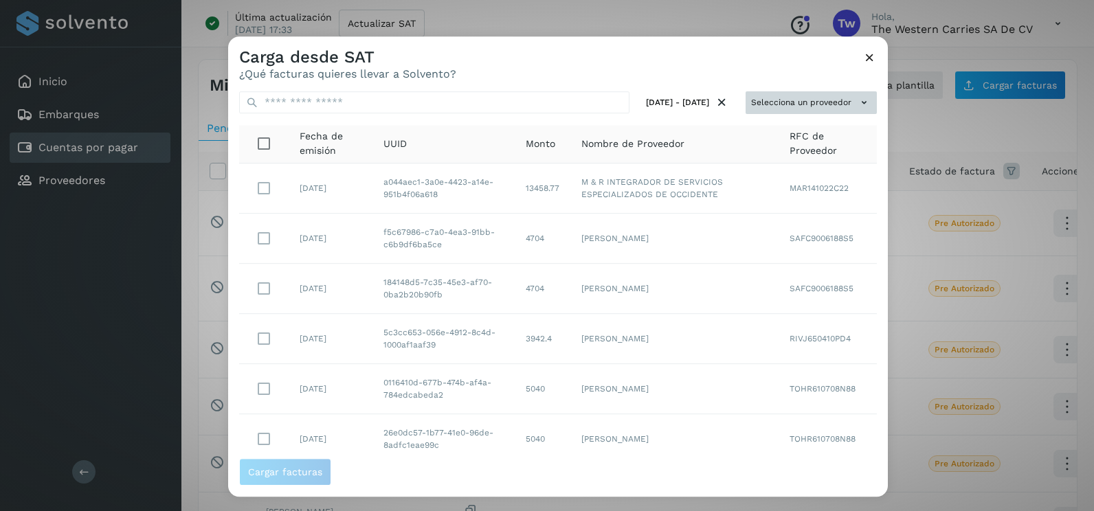
click at [842, 99] on button "Selecciona un proveedor" at bounding box center [810, 102] width 131 height 23
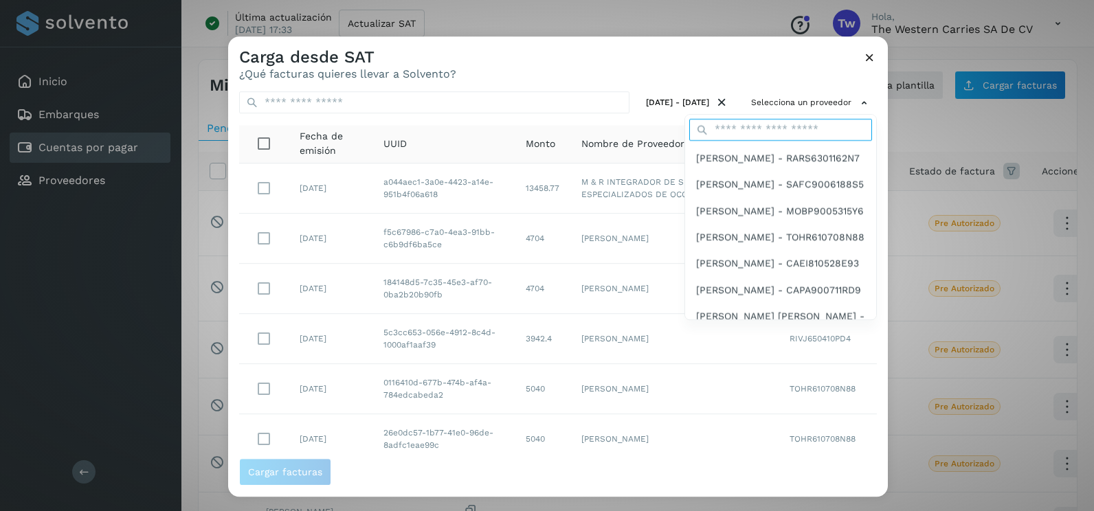
click at [777, 136] on input "text" at bounding box center [780, 130] width 183 height 22
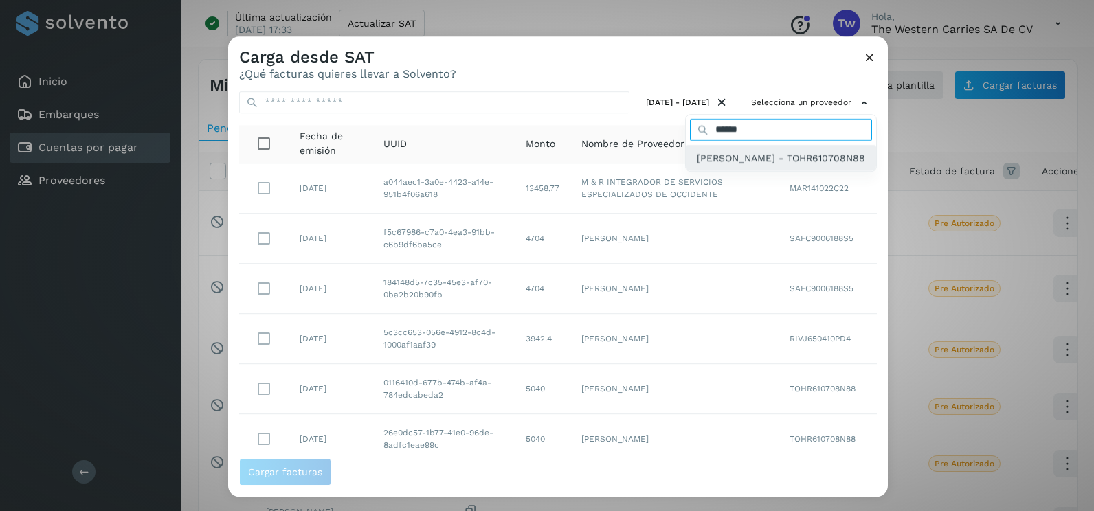
type input "******"
click at [775, 152] on span "[PERSON_NAME] - TOHR610708N88" at bounding box center [781, 157] width 168 height 15
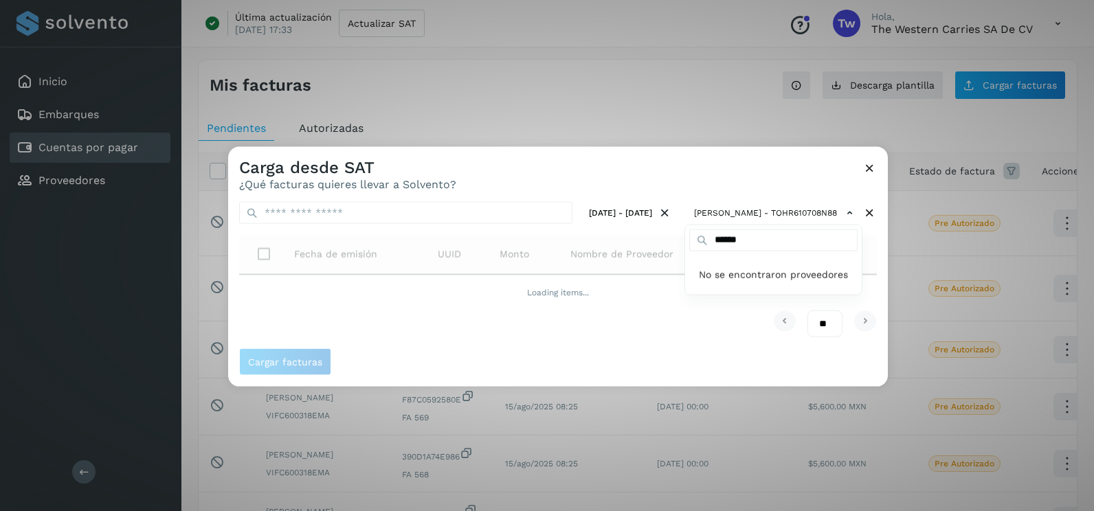
click at [870, 255] on div at bounding box center [775, 402] width 1094 height 511
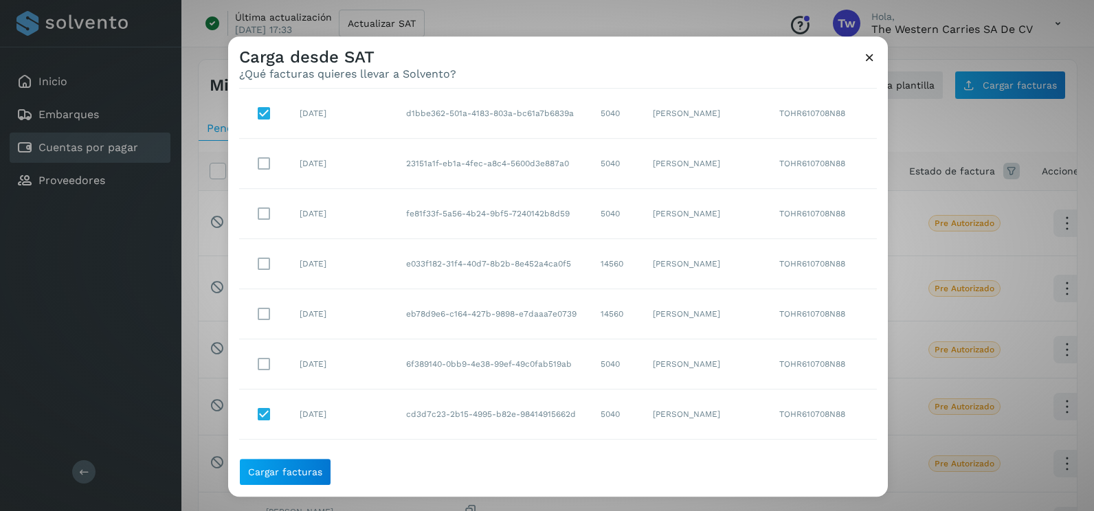
scroll to position [106, 0]
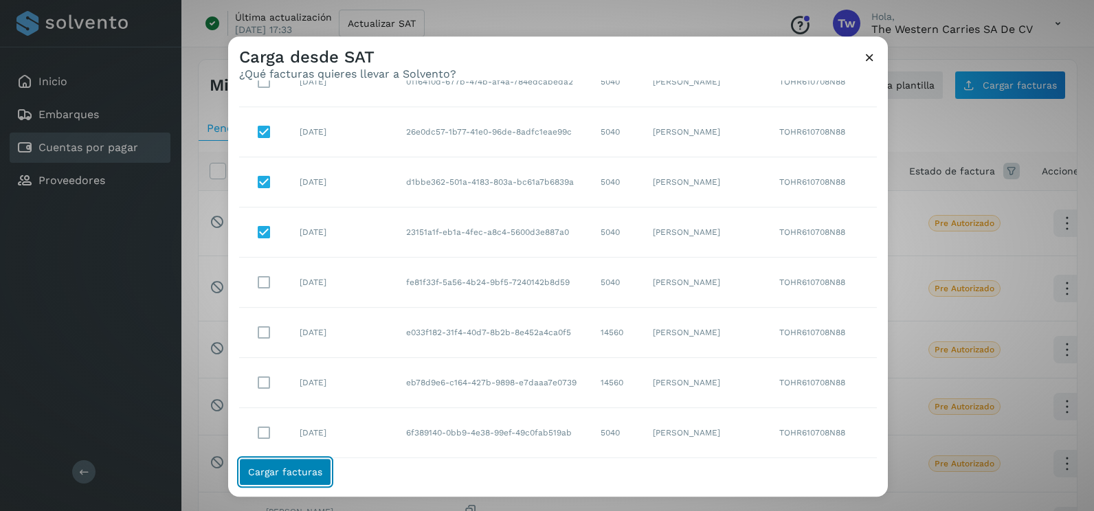
click at [308, 480] on button "Cargar facturas" at bounding box center [285, 471] width 92 height 27
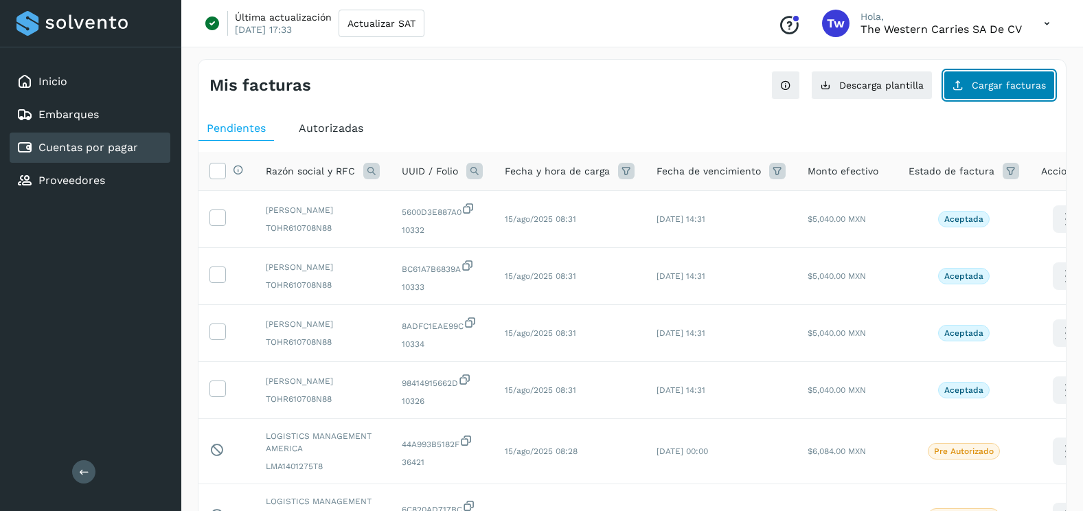
click at [980, 87] on span "Cargar facturas" at bounding box center [1009, 85] width 74 height 10
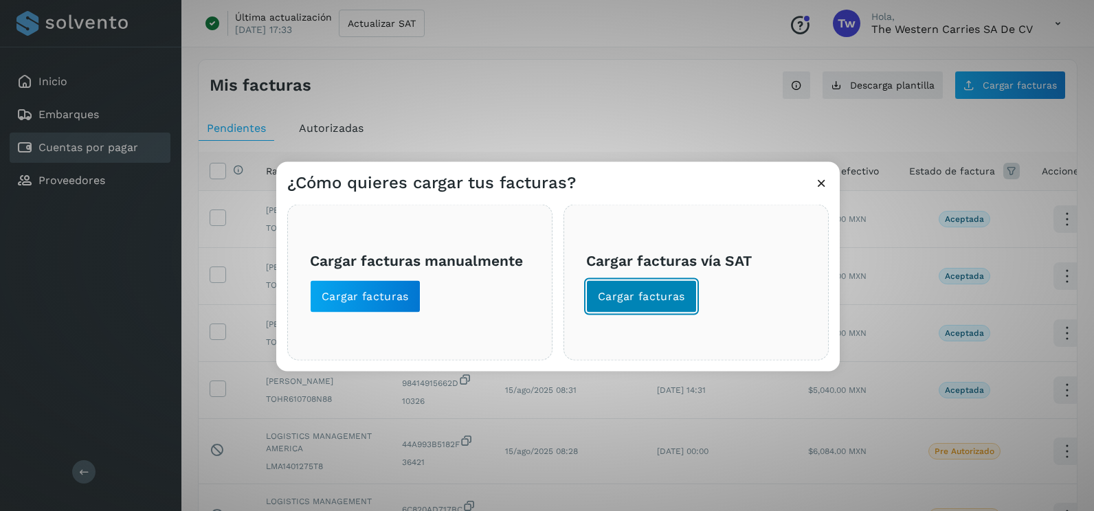
click at [651, 302] on span "Cargar facturas" at bounding box center [641, 296] width 87 height 15
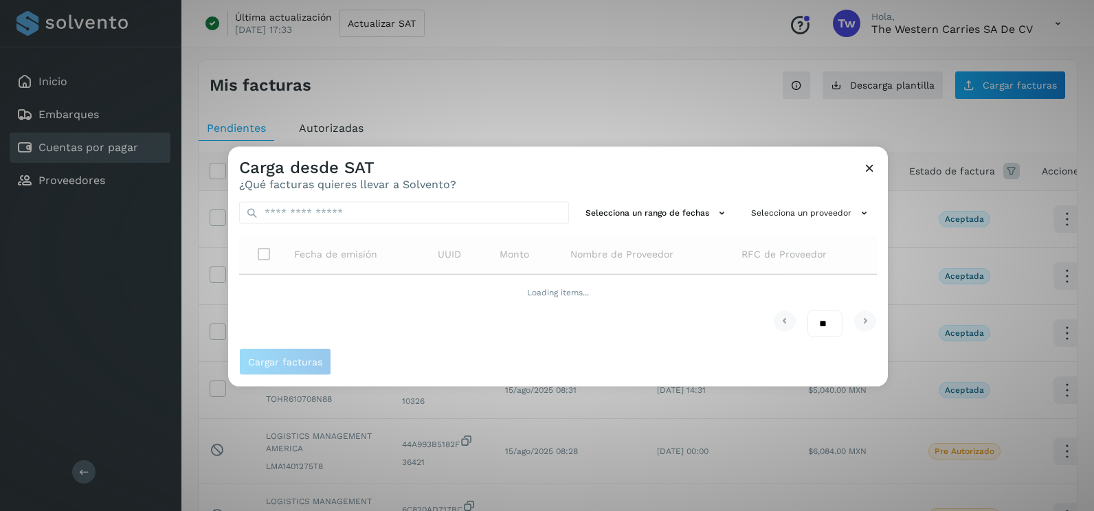
click at [662, 198] on div "Selecciona un rango de fechas Selecciona un proveedor Fecha de emisión UUID Mon…" at bounding box center [557, 269] width 659 height 157
click at [661, 215] on button "Selecciona un rango de fechas" at bounding box center [657, 213] width 155 height 23
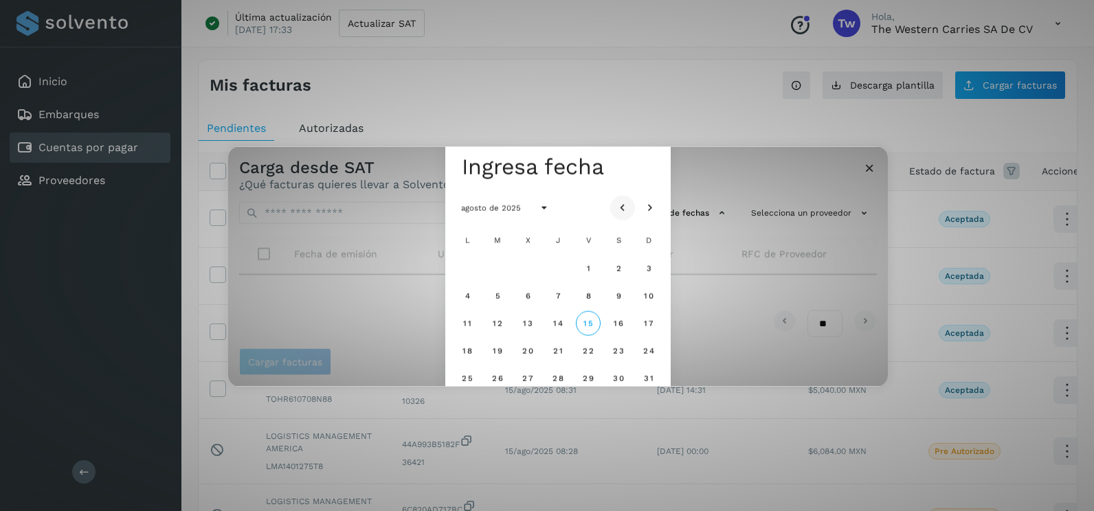
click at [627, 201] on icon "Mes anterior" at bounding box center [623, 208] width 14 height 14
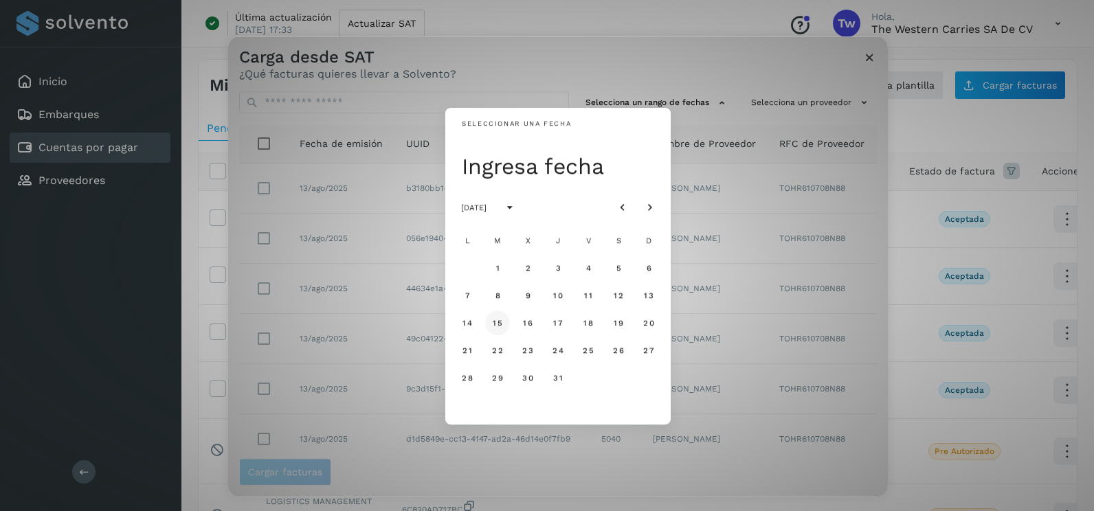
click at [495, 324] on span "15" at bounding box center [497, 323] width 10 height 10
click at [530, 324] on span "16" at bounding box center [527, 323] width 10 height 10
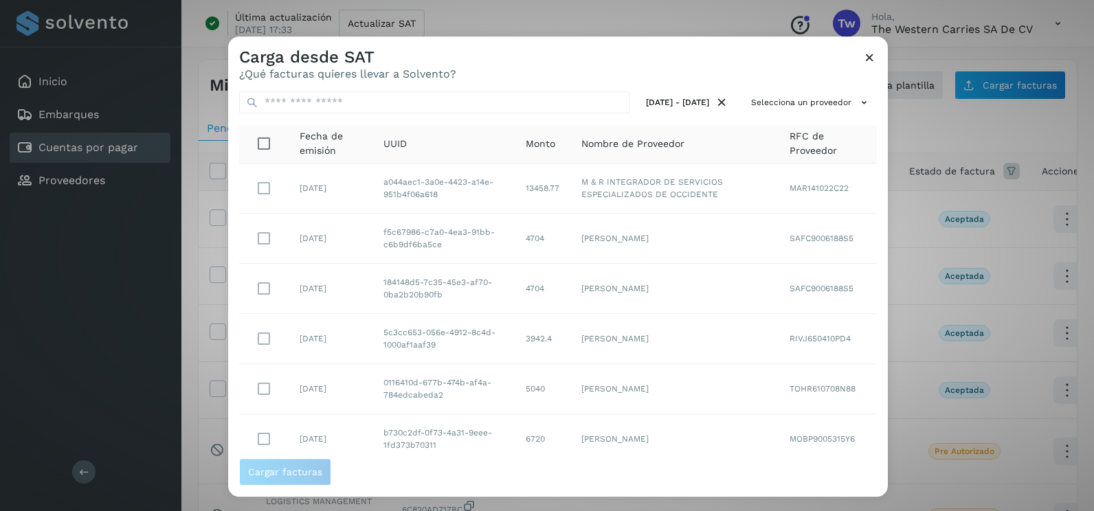
click at [848, 84] on div "[DATE] - [DATE] Selecciona un proveedor Fecha de emisión UUID Monto Nombre de P…" at bounding box center [557, 269] width 659 height 378
click at [848, 120] on div "[DATE] - [DATE] Selecciona un proveedor Fecha de emisión UUID Monto Nombre de P…" at bounding box center [557, 269] width 659 height 378
click at [857, 109] on icon at bounding box center [864, 102] width 14 height 14
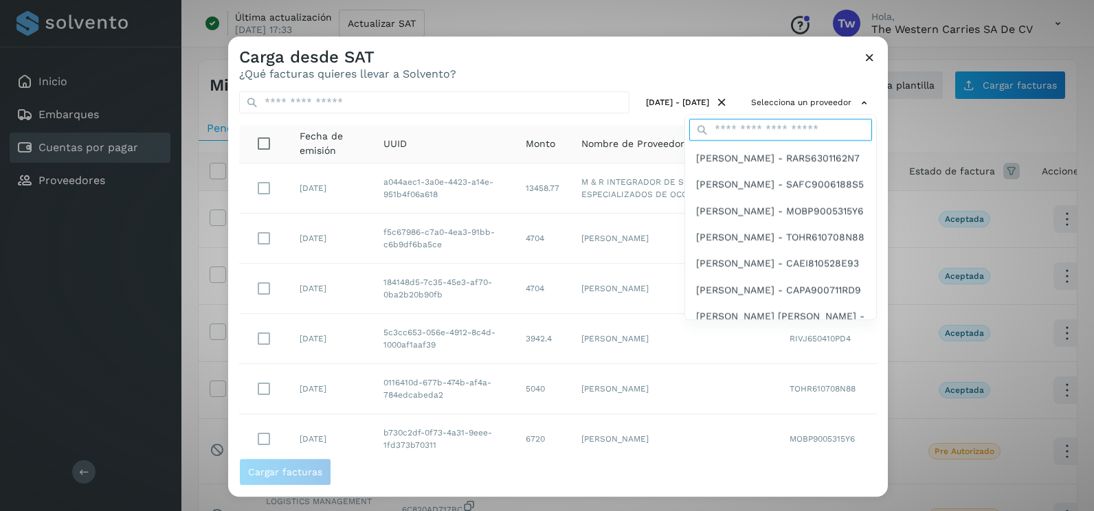
click at [741, 122] on input "text" at bounding box center [780, 130] width 183 height 22
type input "******"
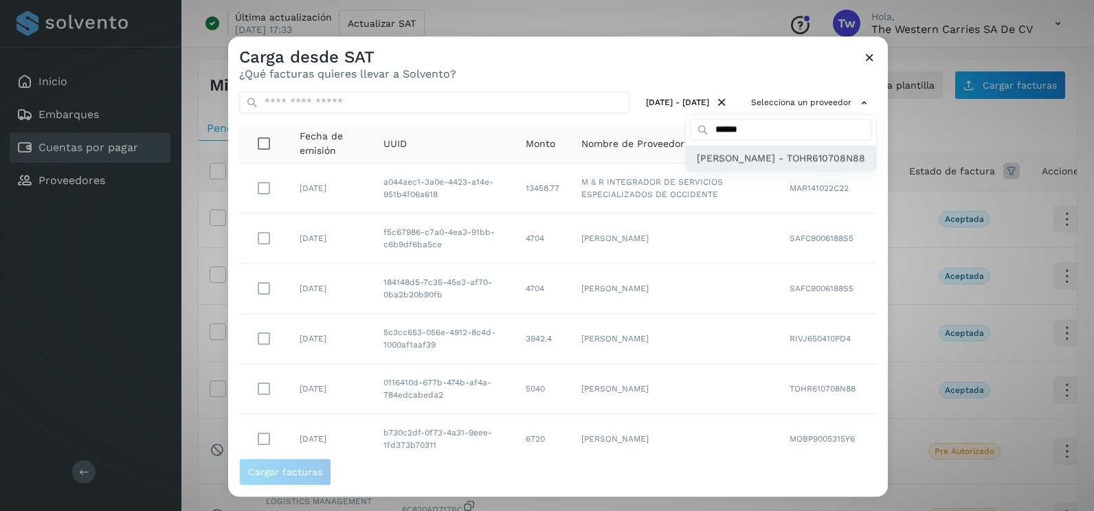
click at [745, 166] on span "[PERSON_NAME] - TOHR610708N88" at bounding box center [781, 157] width 168 height 15
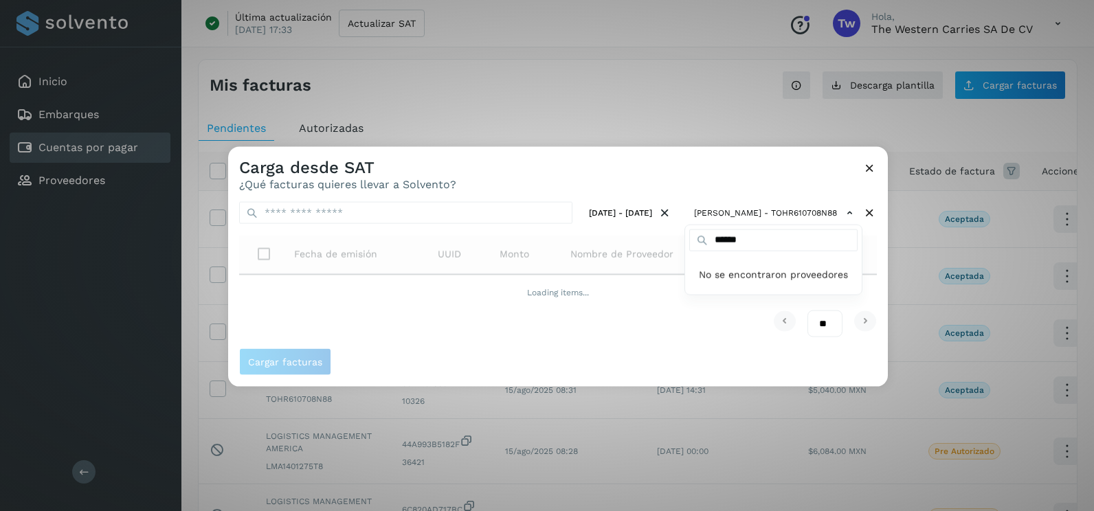
click at [675, 171] on div at bounding box center [775, 402] width 1094 height 511
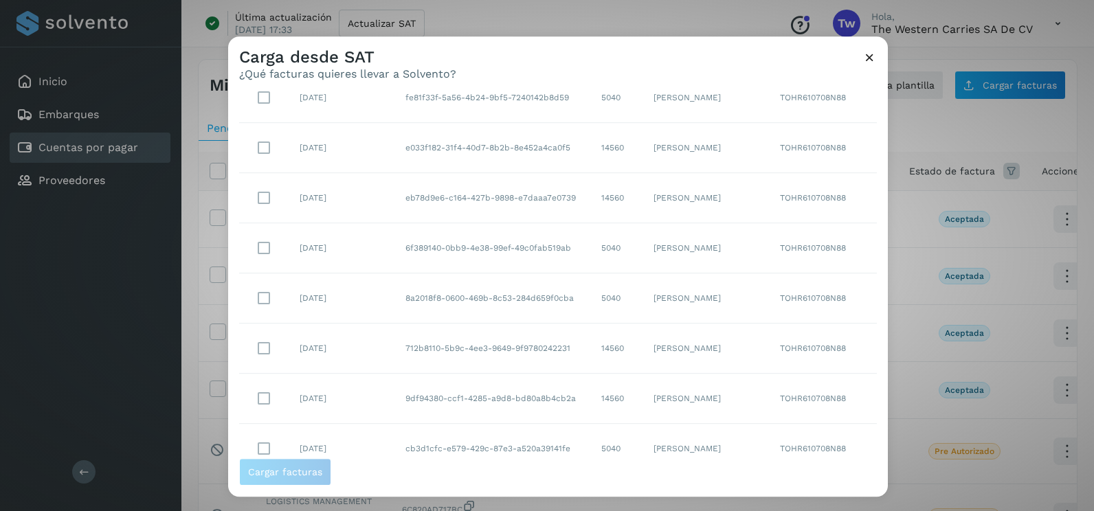
scroll to position [244, 0]
click at [819, 433] on select "** ** **" at bounding box center [824, 433] width 35 height 27
click at [817, 438] on select "** ** **" at bounding box center [824, 433] width 35 height 27
select select "**"
click at [807, 420] on select "** ** **" at bounding box center [824, 433] width 35 height 27
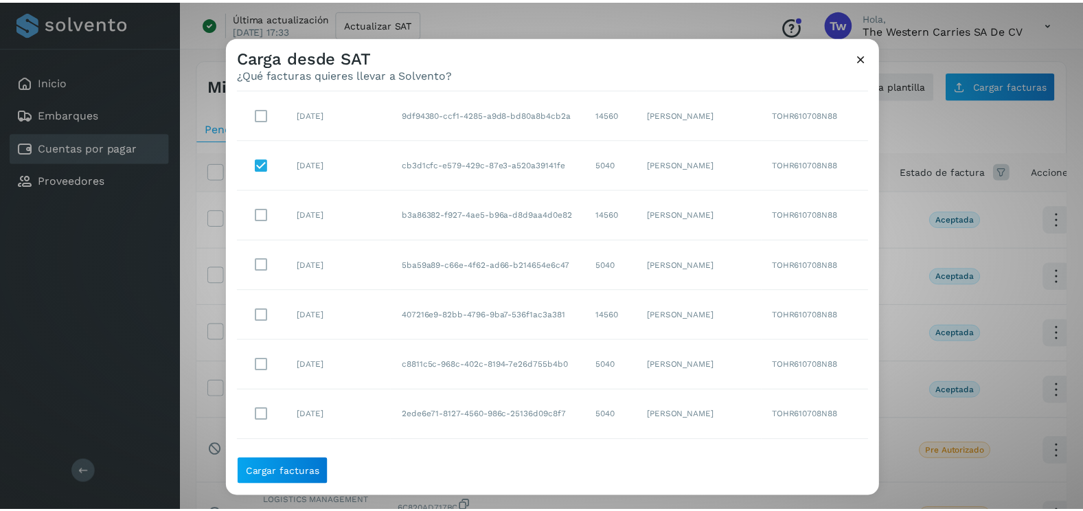
scroll to position [407, 0]
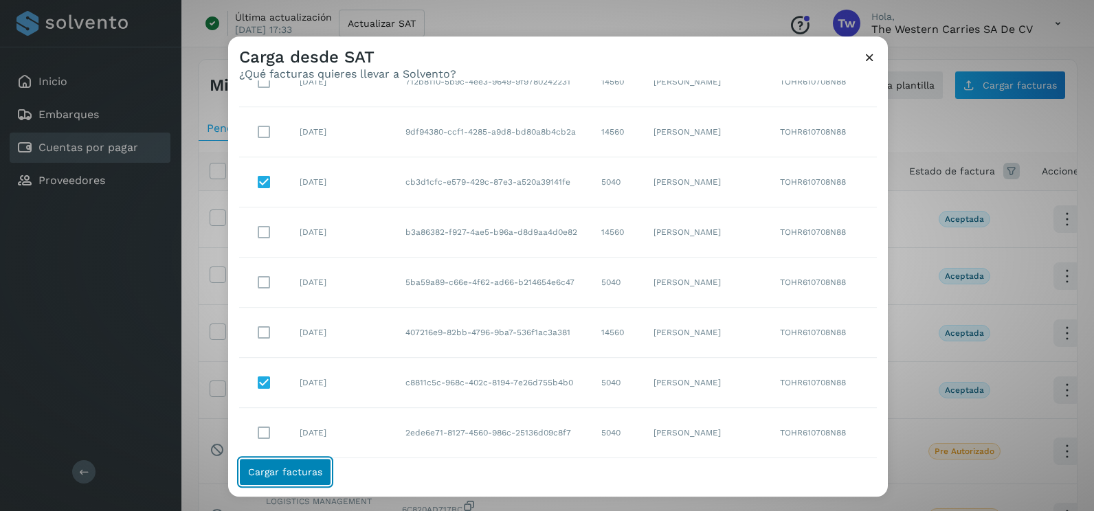
click at [289, 477] on span "Cargar facturas" at bounding box center [285, 472] width 74 height 10
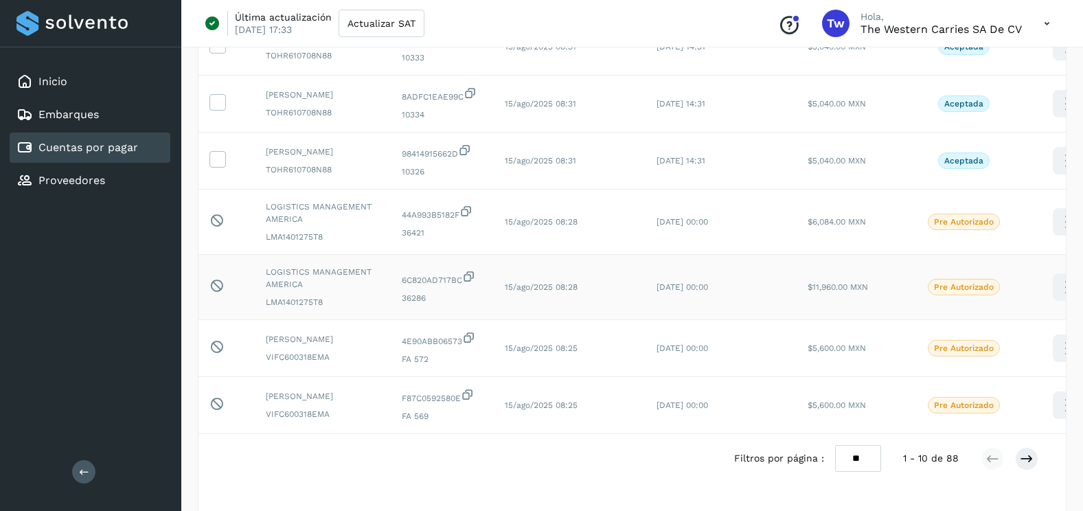
scroll to position [275, 0]
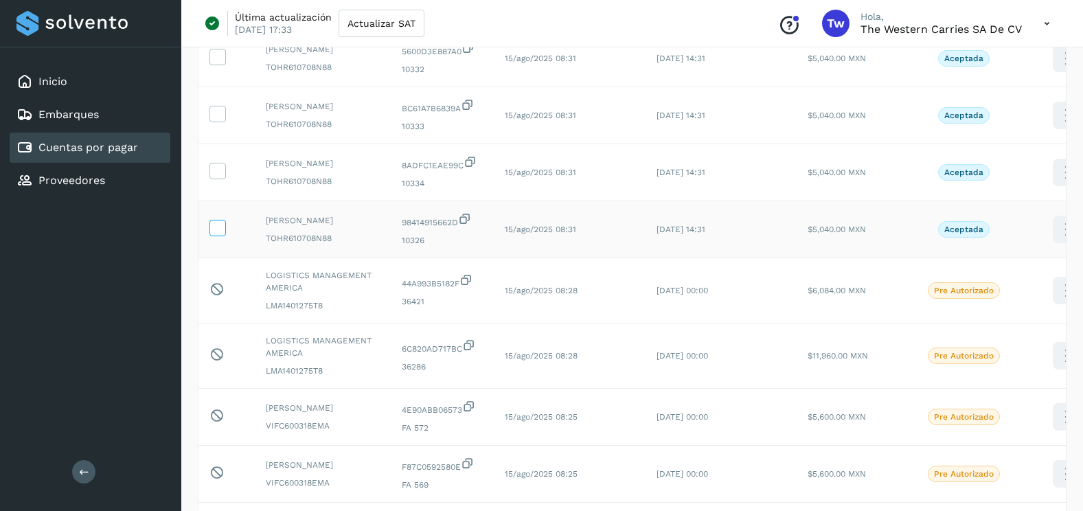
click at [222, 236] on span at bounding box center [217, 231] width 14 height 10
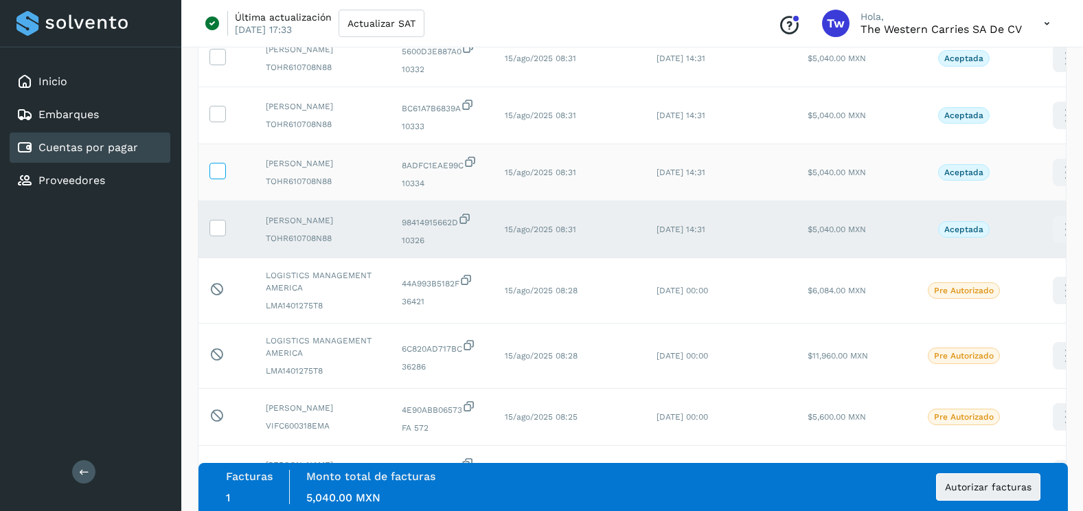
click at [221, 177] on icon at bounding box center [217, 170] width 14 height 14
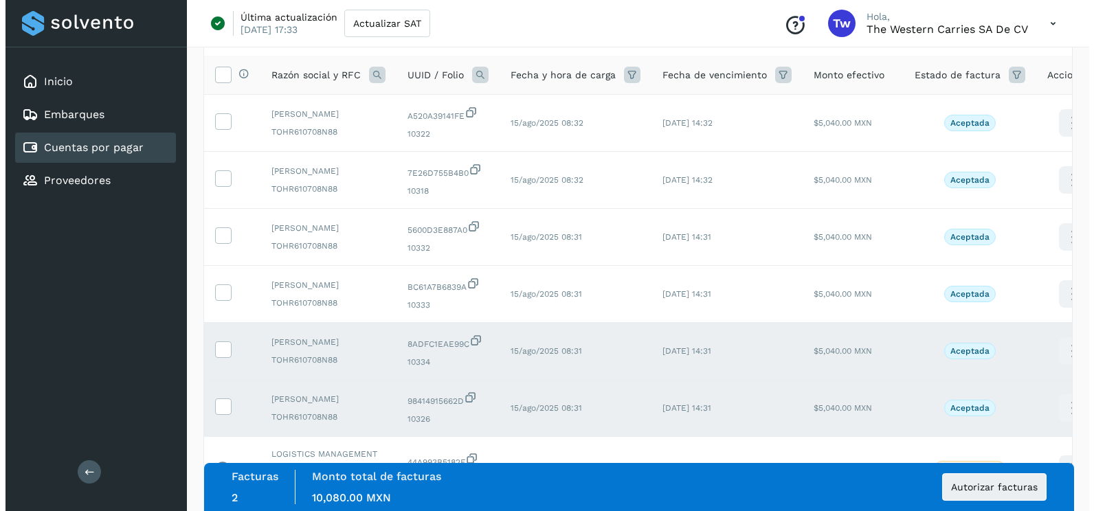
scroll to position [69, 0]
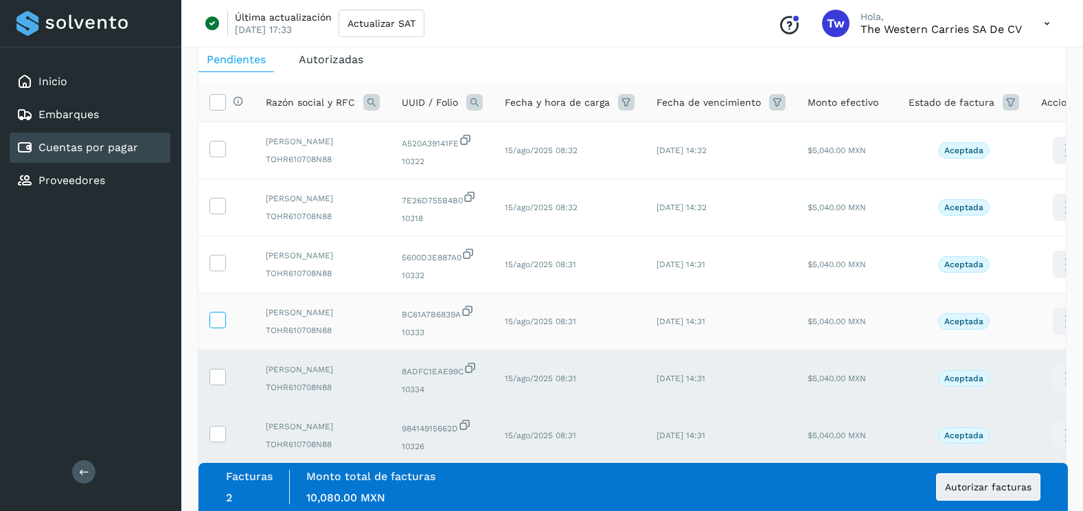
click at [220, 326] on icon at bounding box center [217, 319] width 14 height 14
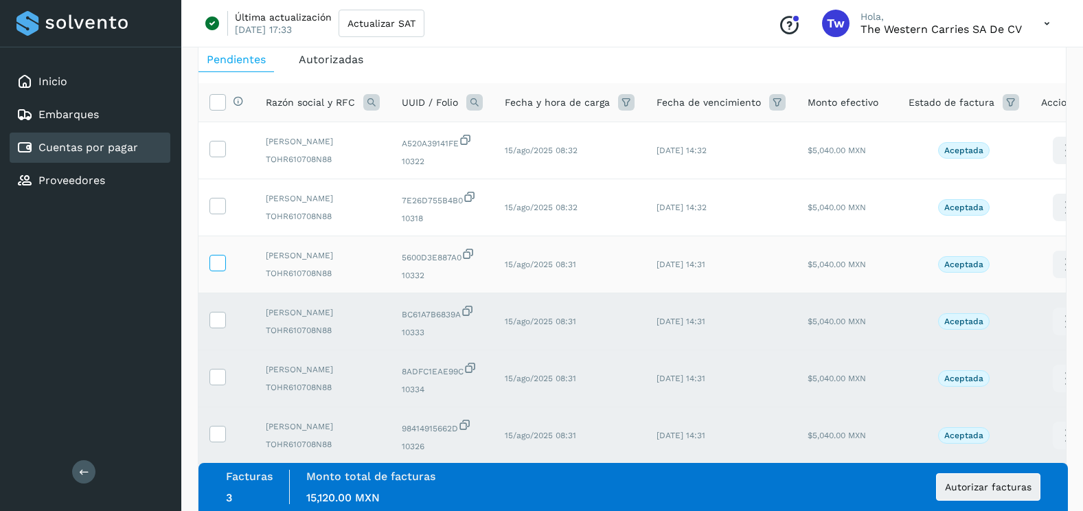
click at [224, 269] on icon at bounding box center [217, 262] width 14 height 14
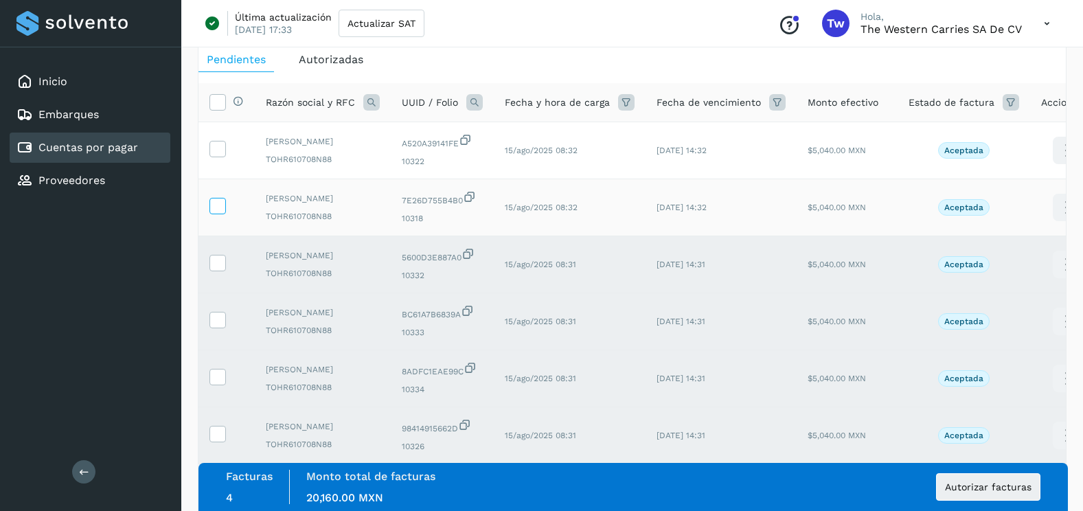
drag, startPoint x: 217, startPoint y: 230, endPoint x: 218, endPoint y: 221, distance: 9.0
click at [218, 221] on td at bounding box center [227, 207] width 56 height 57
click at [218, 211] on icon at bounding box center [217, 205] width 14 height 14
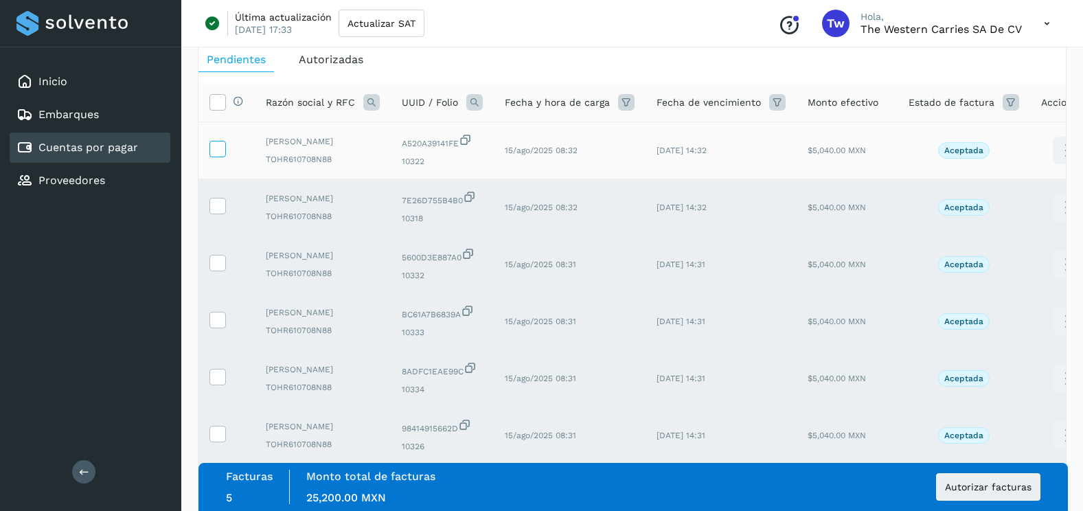
click at [221, 153] on icon at bounding box center [217, 148] width 14 height 14
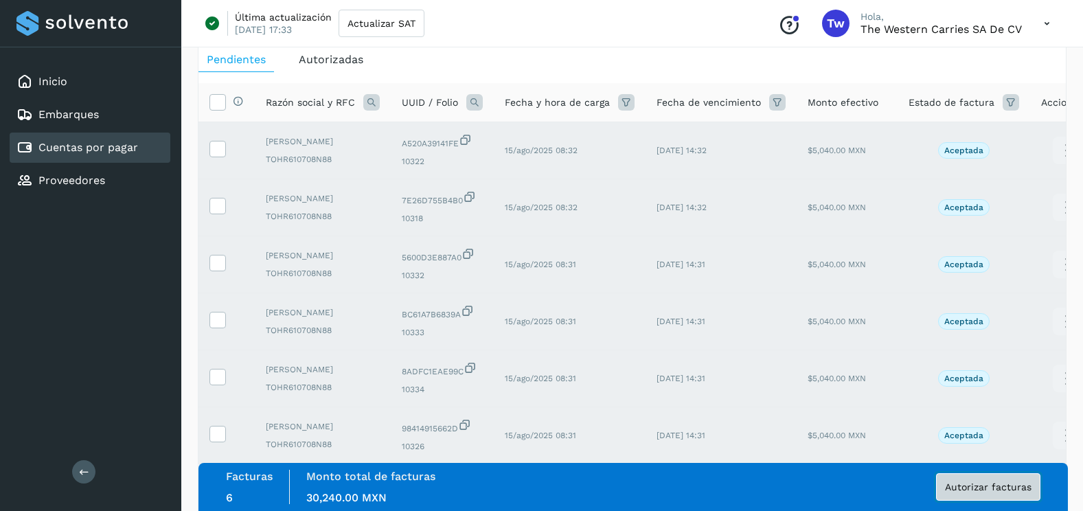
click at [1022, 477] on button "Autorizar facturas" at bounding box center [988, 486] width 104 height 27
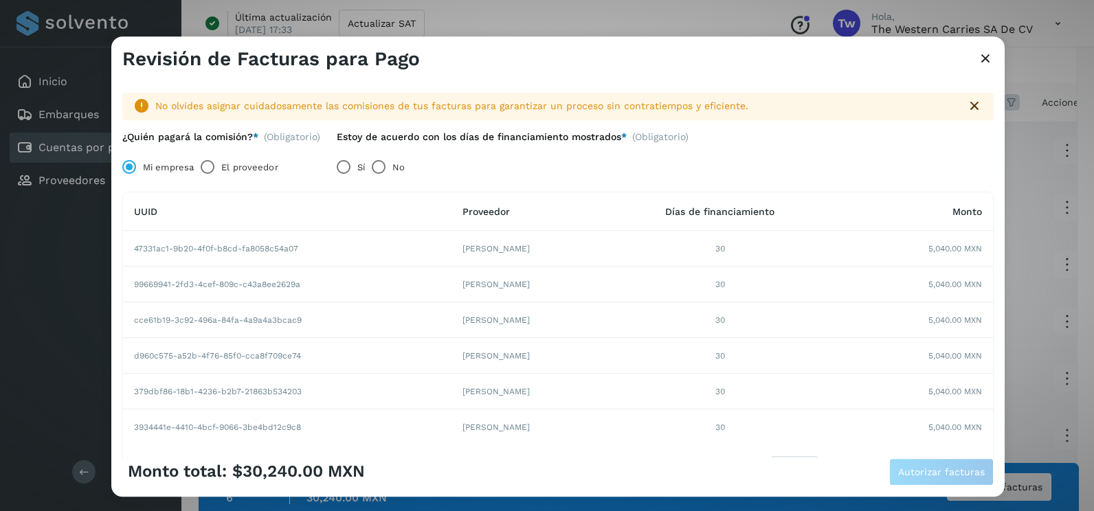
click at [364, 166] on div "Sí No" at bounding box center [510, 167] width 368 height 27
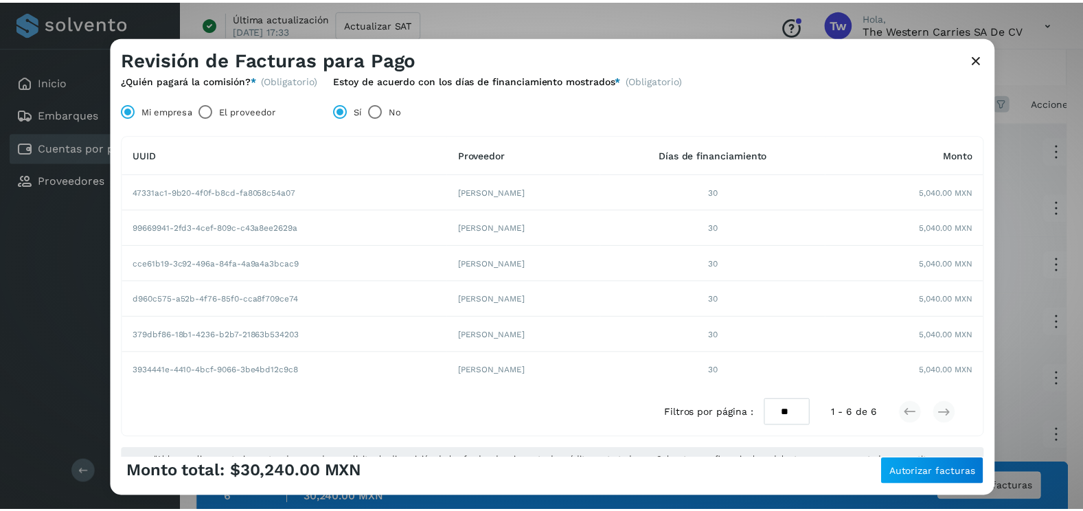
scroll to position [0, 0]
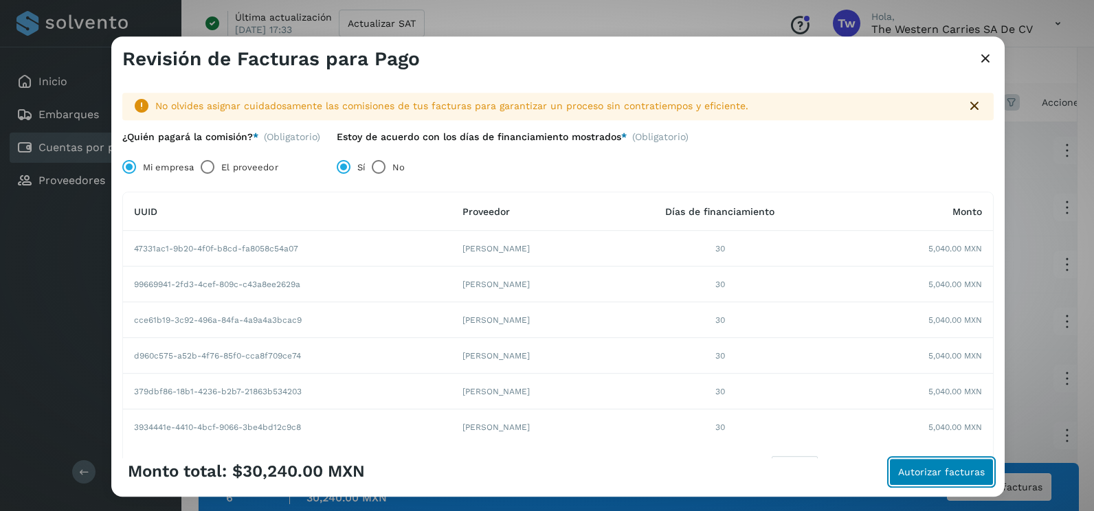
click at [937, 469] on span "Autorizar facturas" at bounding box center [941, 472] width 87 height 10
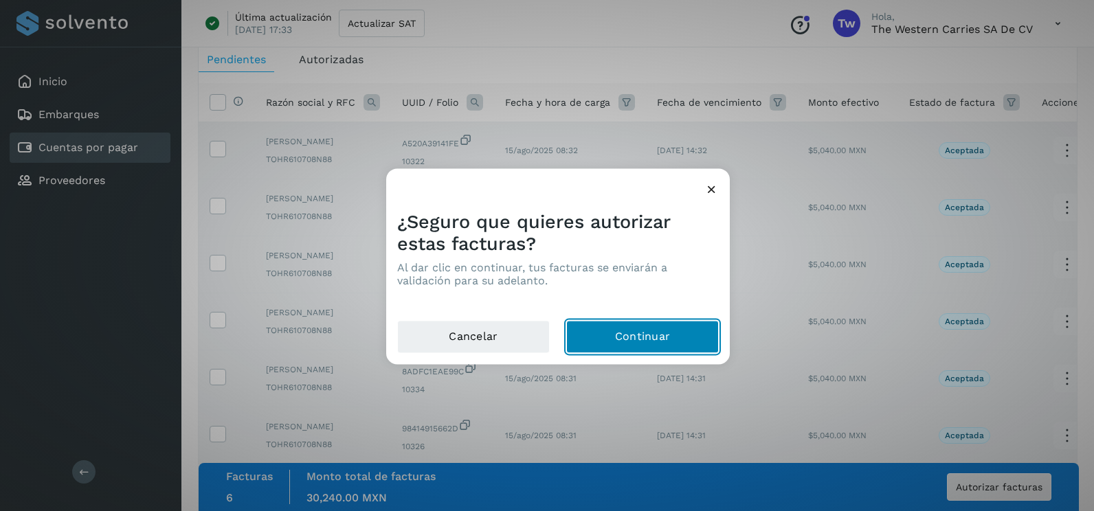
click at [645, 336] on button "Continuar" at bounding box center [642, 337] width 153 height 33
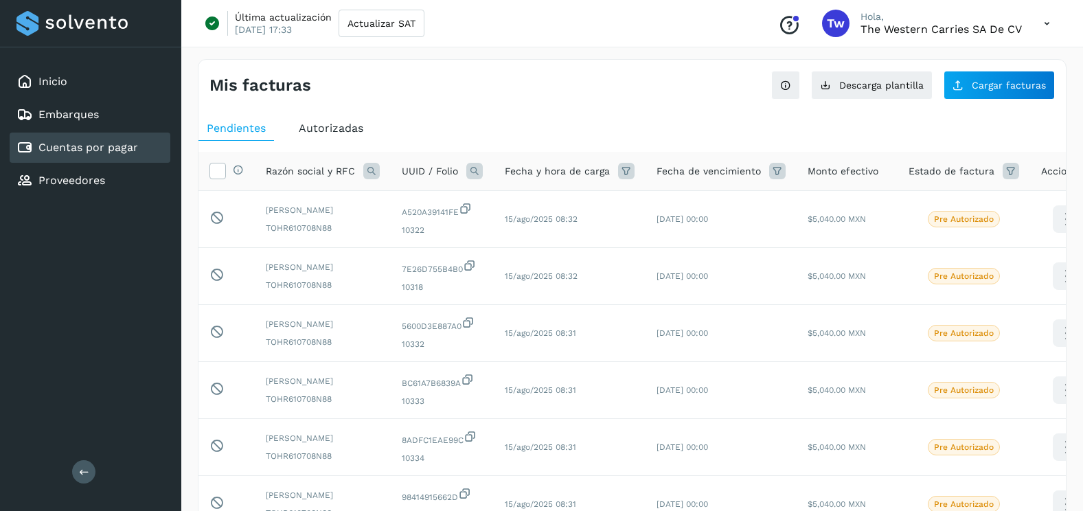
click at [1027, 65] on div "Mis facturas Ver instrucciones para cargar Facturas Descarga plantilla Cargar f…" at bounding box center [633, 80] width 868 height 40
